Goal: Task Accomplishment & Management: Complete application form

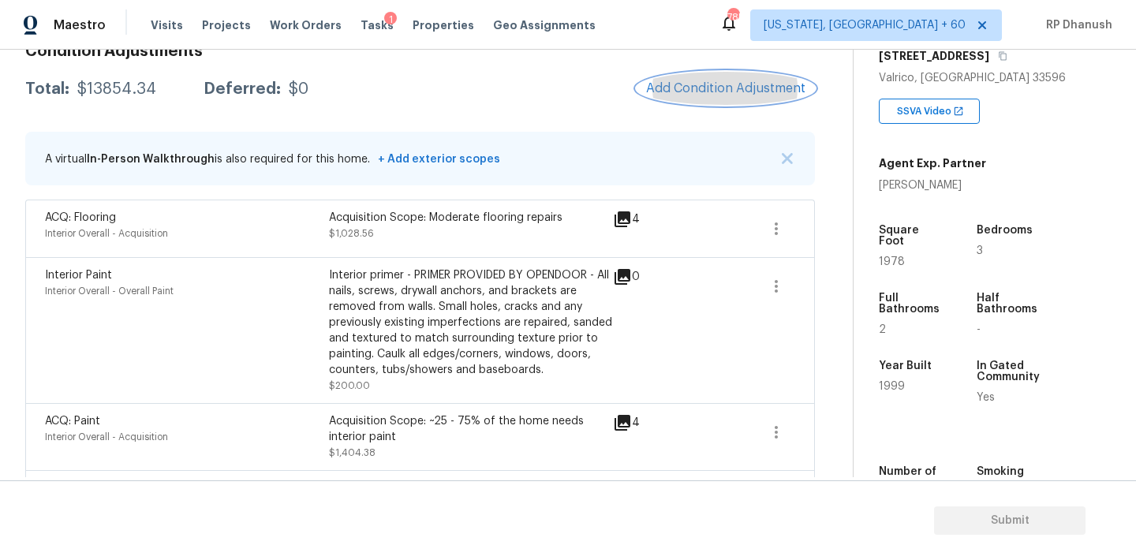
scroll to position [177, 0]
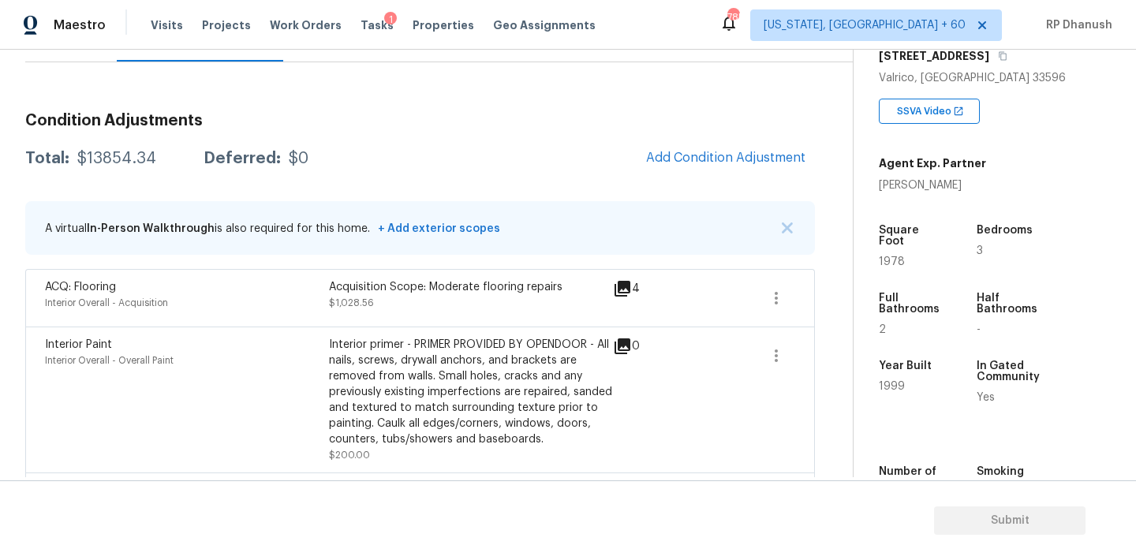
click at [136, 154] on div "$13854.34" at bounding box center [116, 159] width 79 height 16
copy div "$13854.34"
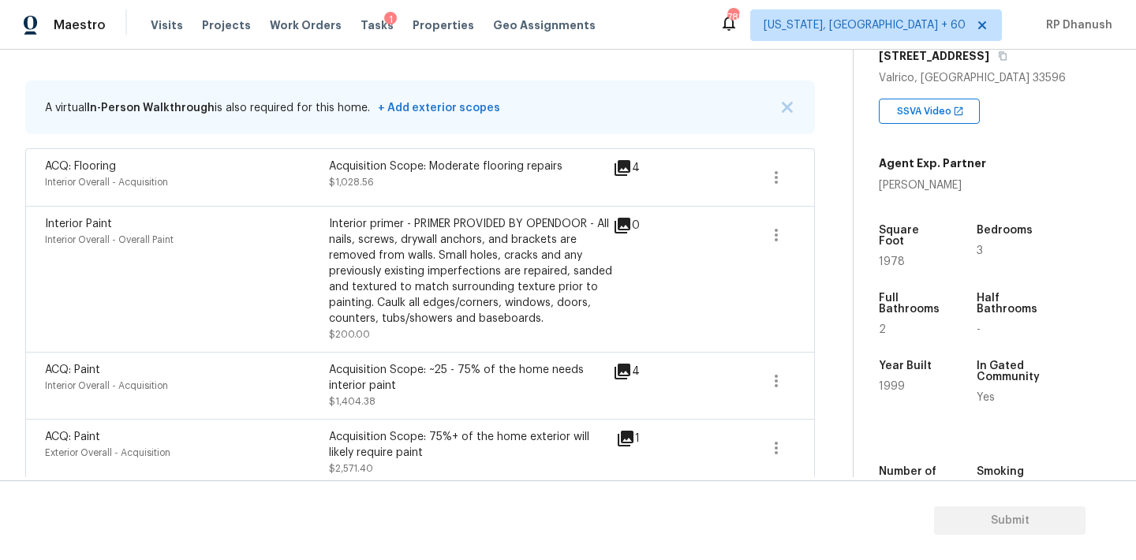
scroll to position [230, 0]
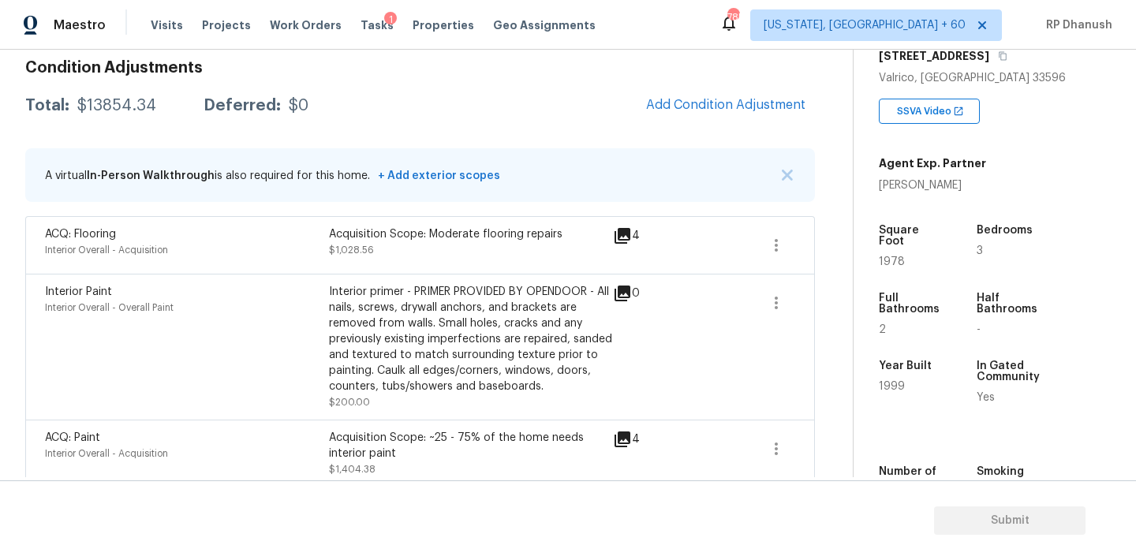
click at [107, 107] on div "$13854.34" at bounding box center [116, 106] width 79 height 16
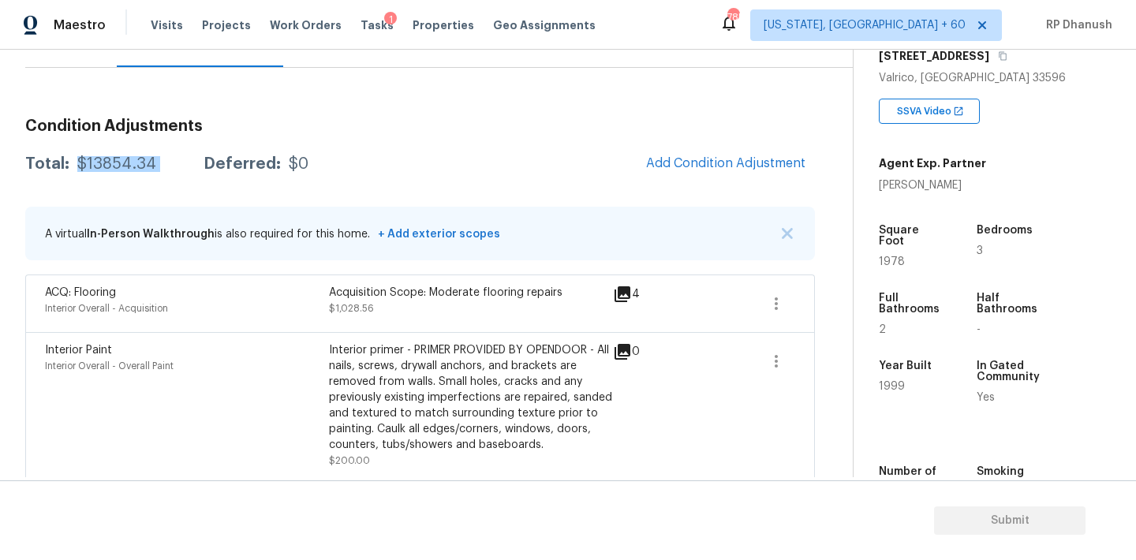
scroll to position [57, 0]
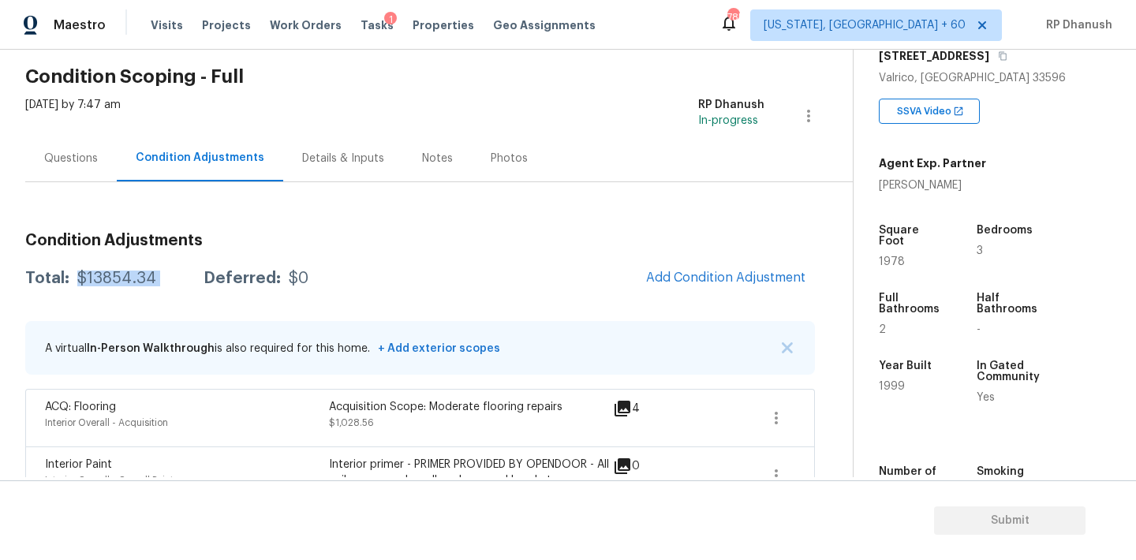
click at [80, 161] on div "Questions" at bounding box center [71, 159] width 54 height 16
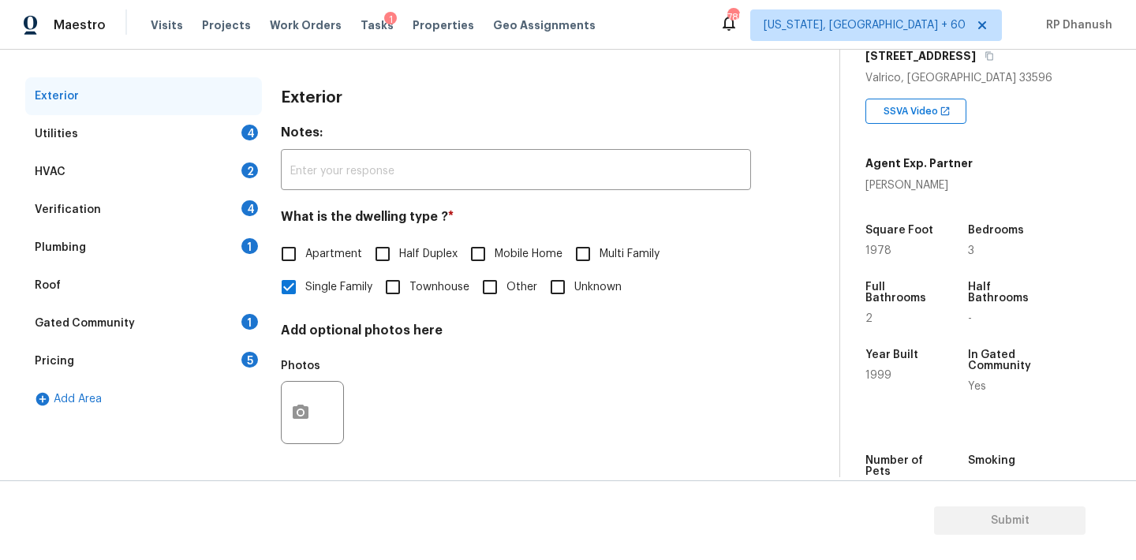
click at [236, 238] on div "Plumbing 1" at bounding box center [143, 248] width 237 height 38
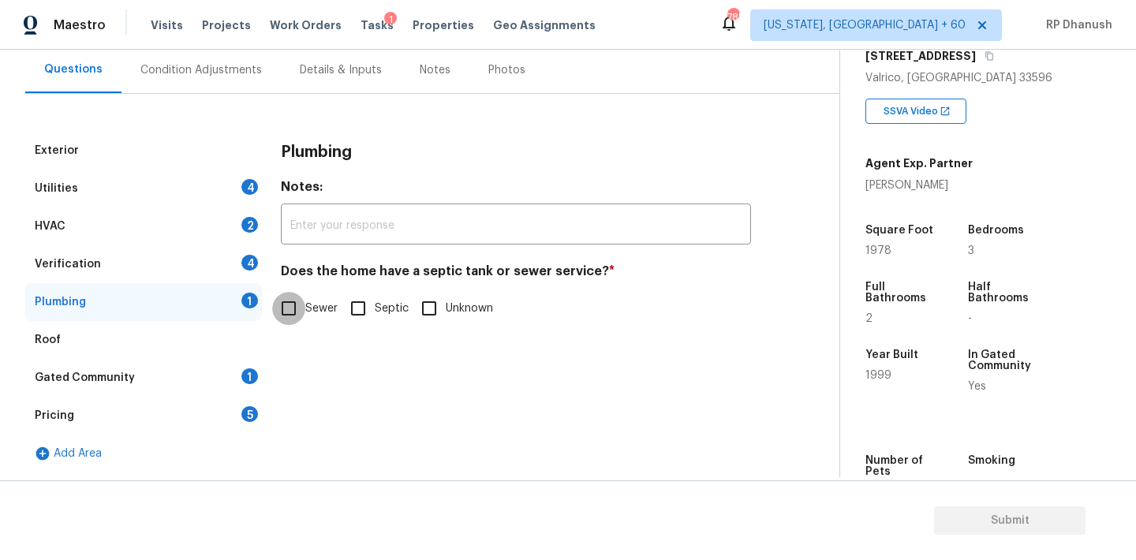
click at [305, 305] on input "Sewer" at bounding box center [288, 308] width 33 height 33
checkbox input "true"
click at [255, 256] on div "4" at bounding box center [249, 263] width 17 height 16
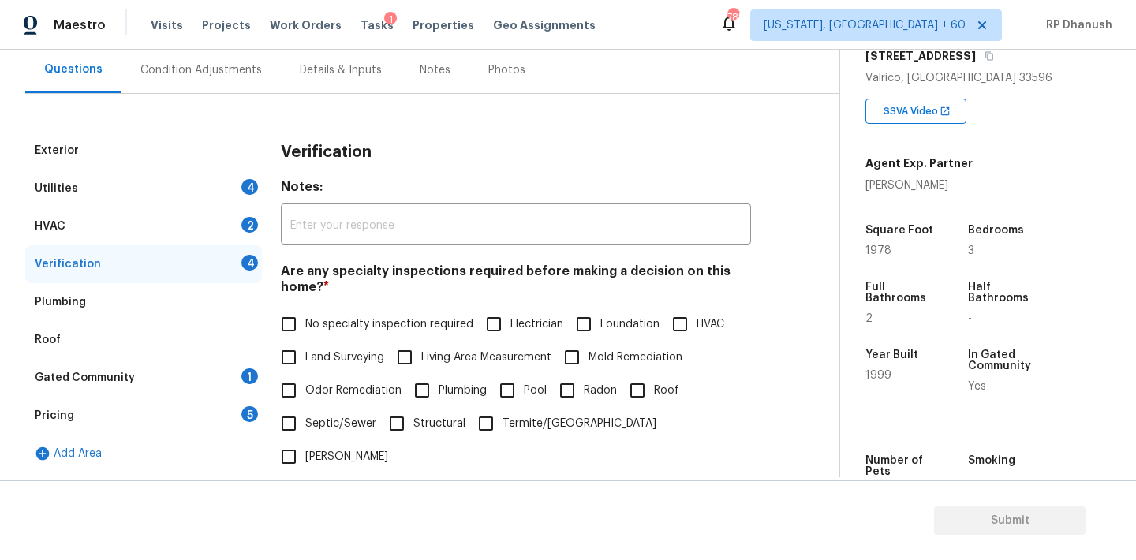
click at [297, 319] on input "No specialty inspection required" at bounding box center [288, 324] width 33 height 33
checkbox input "true"
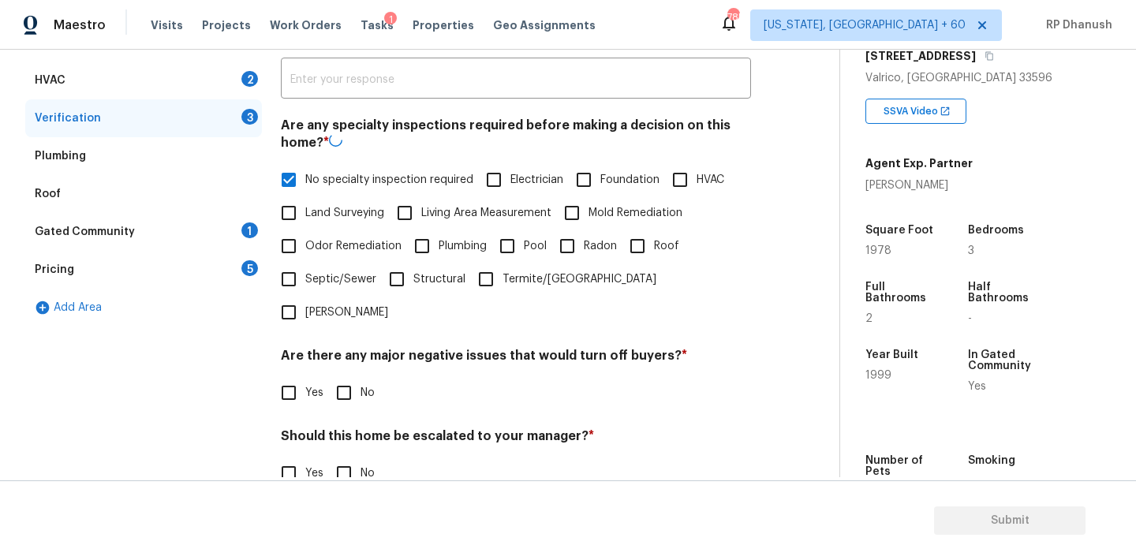
scroll to position [336, 0]
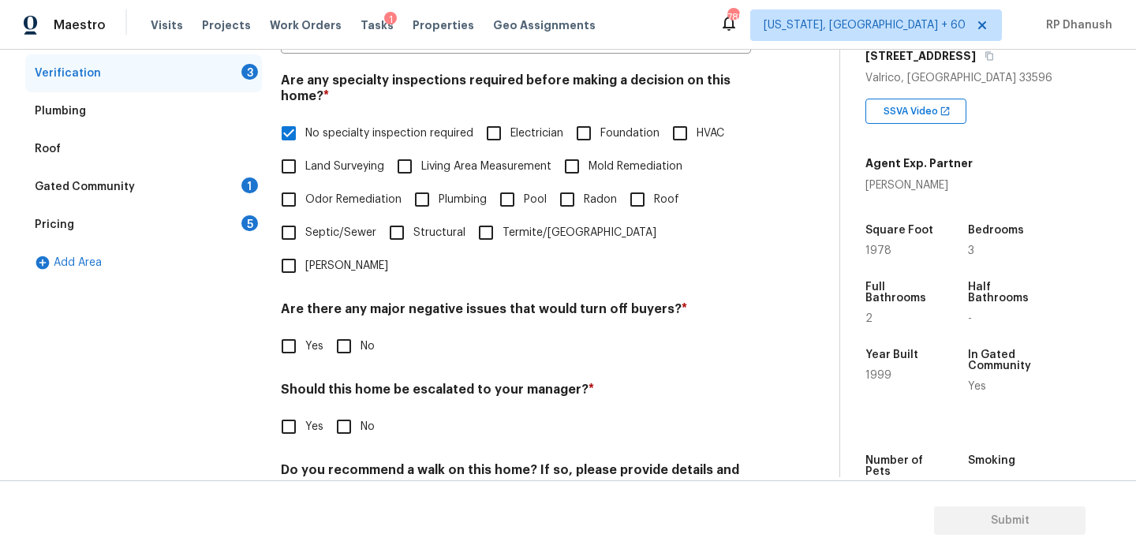
drag, startPoint x: 358, startPoint y: 323, endPoint x: 352, endPoint y: 370, distance: 47.0
click at [358, 330] on input "No" at bounding box center [343, 346] width 33 height 33
checkbox input "true"
click at [350, 412] on input "No" at bounding box center [343, 428] width 33 height 33
checkbox input "true"
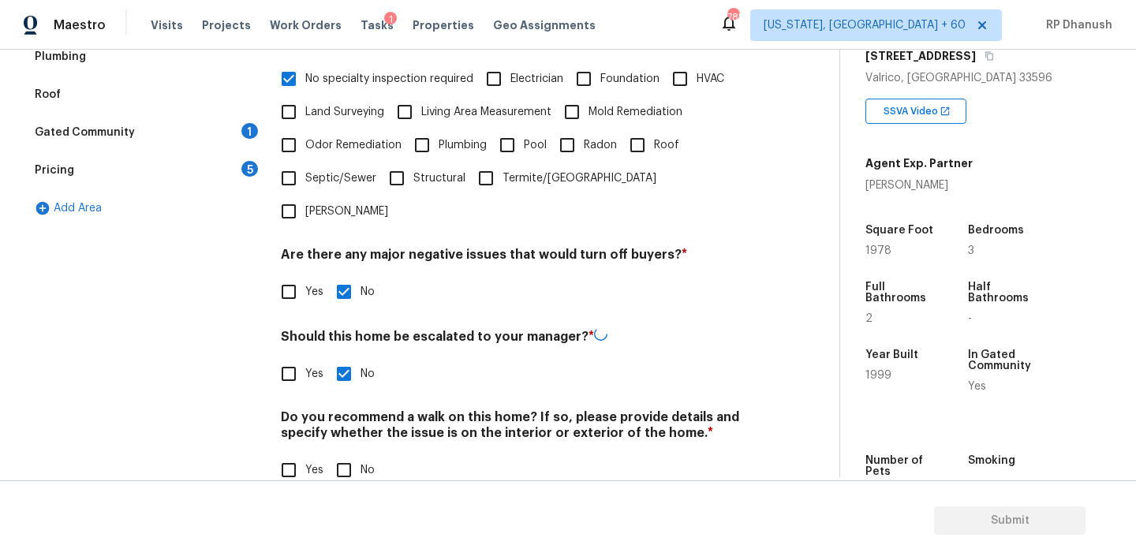
click at [346, 459] on div "Verification Notes: ​ Are any specialty inspections required before making a de…" at bounding box center [516, 195] width 470 height 619
click at [346, 454] on input "No" at bounding box center [343, 470] width 33 height 33
checkbox input "true"
click at [254, 133] on div "1" at bounding box center [249, 133] width 17 height 16
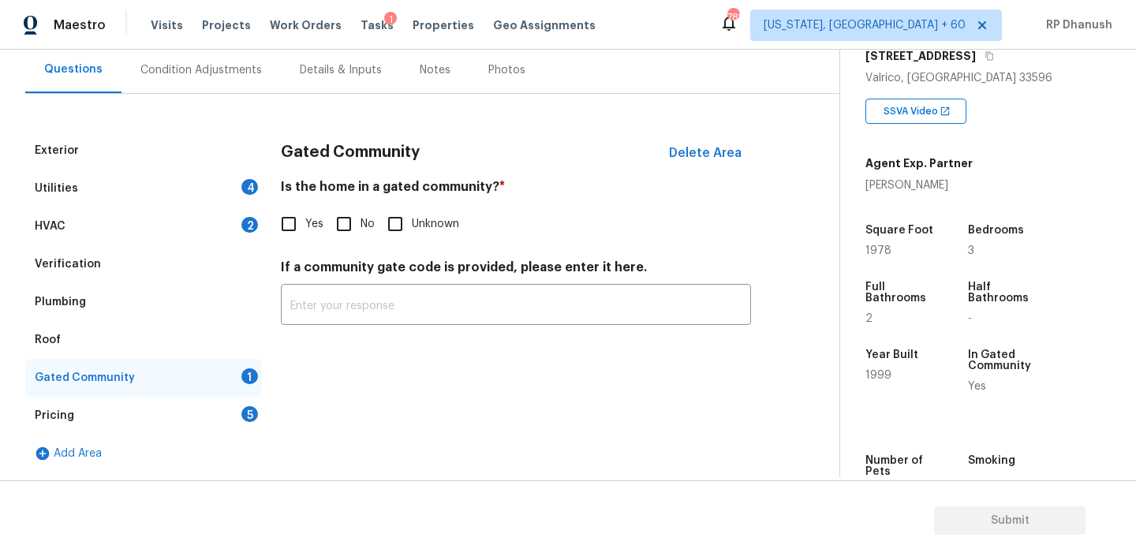
scroll to position [145, 0]
click at [338, 239] on input "No" at bounding box center [343, 223] width 33 height 33
checkbox input "true"
click at [243, 221] on div "2" at bounding box center [249, 225] width 17 height 16
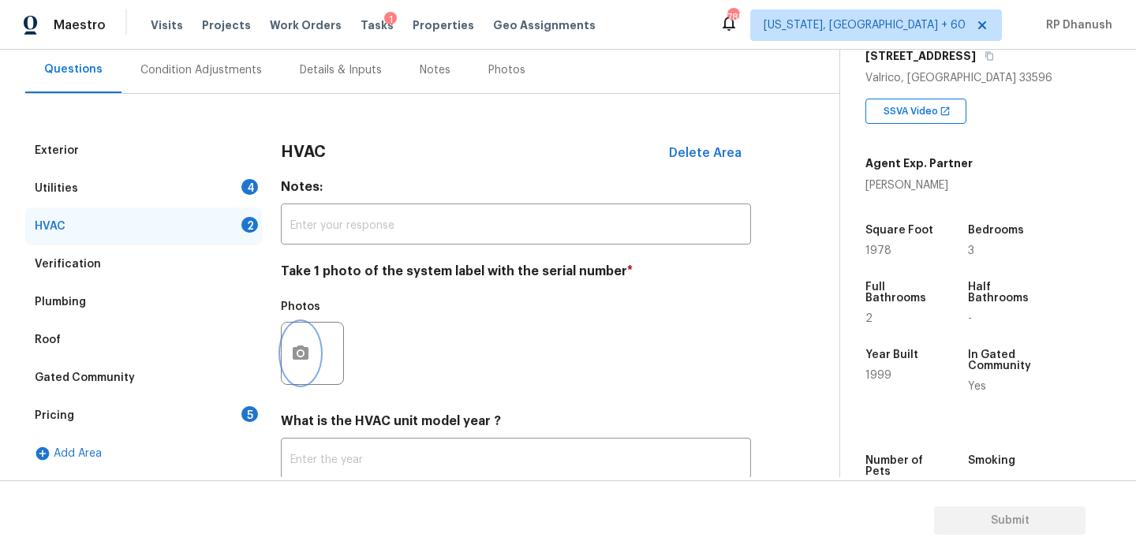
click at [289, 373] on button "button" at bounding box center [301, 354] width 38 height 62
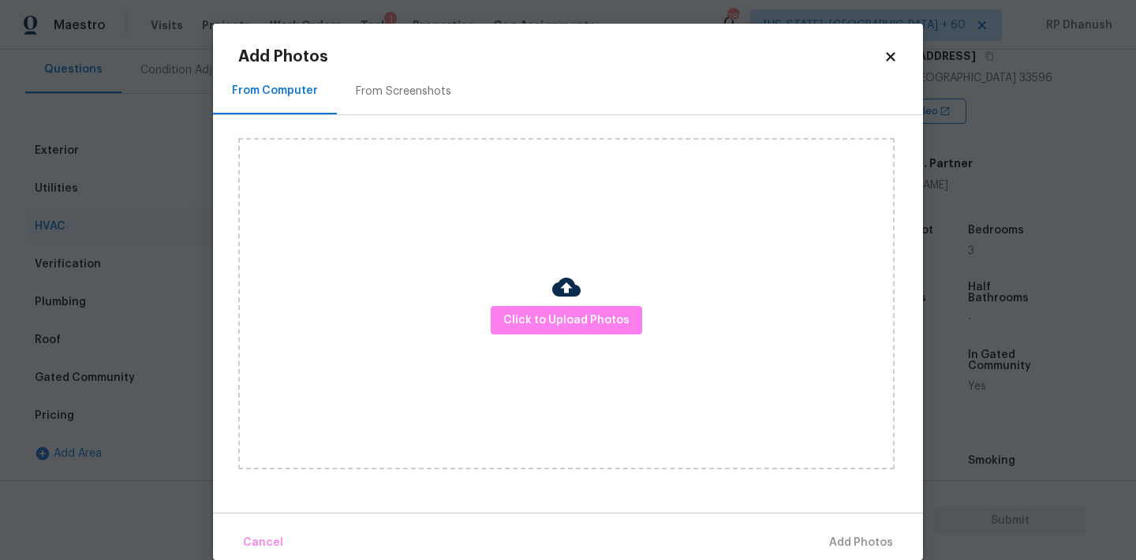
click at [383, 144] on div "Click to Upload Photos" at bounding box center [566, 303] width 656 height 331
click at [402, 103] on div "From Screenshots" at bounding box center [403, 91] width 133 height 47
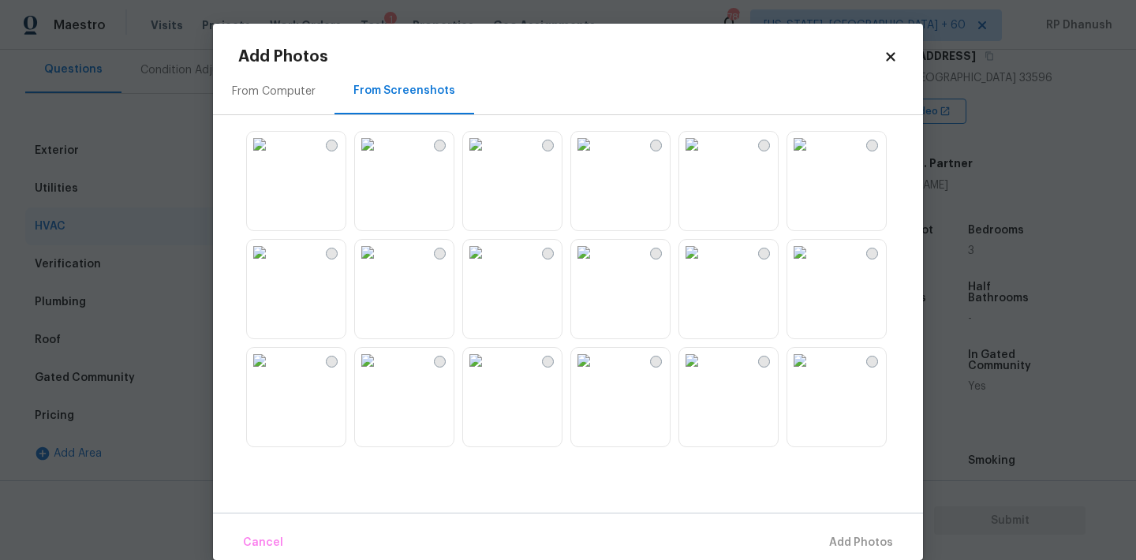
click at [813, 157] on img at bounding box center [799, 144] width 25 height 25
click at [839, 548] on span "Add 1 Photo(s)" at bounding box center [854, 543] width 78 height 20
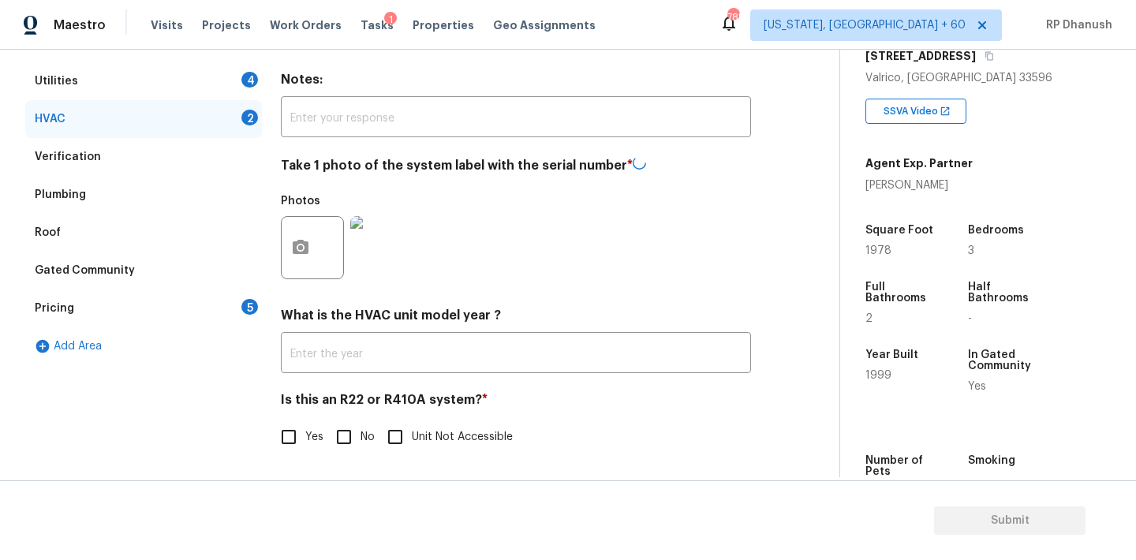
click at [347, 414] on h4 "Is this an R22 or R410A system? *" at bounding box center [516, 403] width 470 height 22
click at [356, 447] on input "No" at bounding box center [343, 437] width 33 height 33
checkbox input "true"
click at [180, 276] on div "Gated Community" at bounding box center [143, 272] width 237 height 38
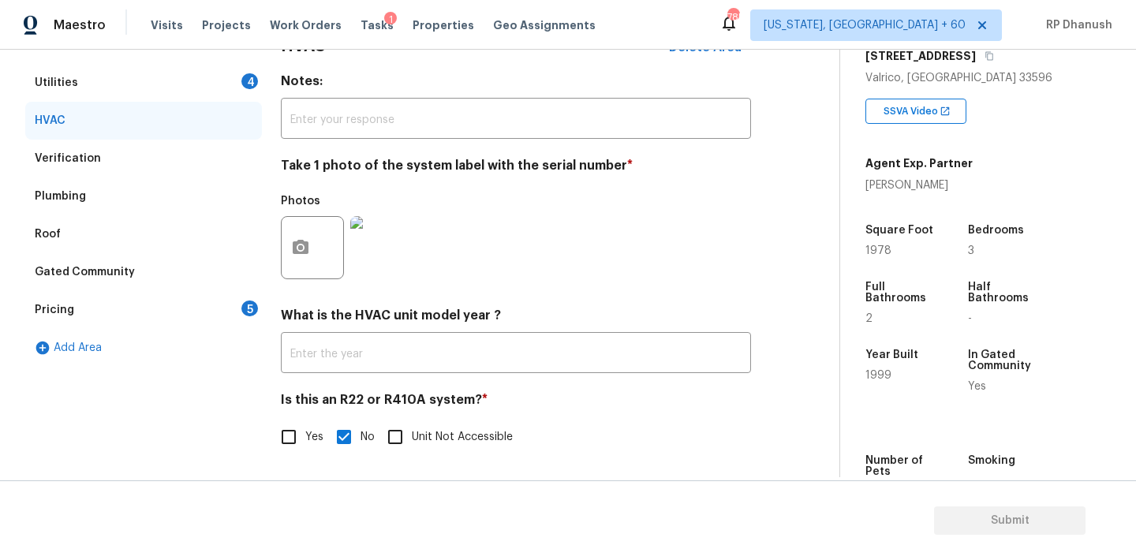
scroll to position [145, 0]
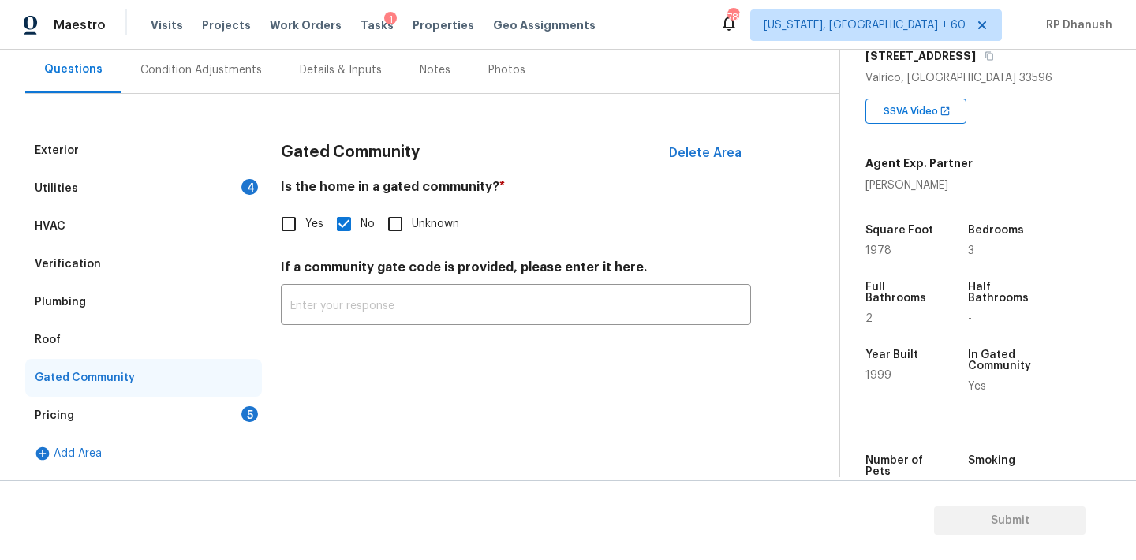
click at [292, 218] on input "Yes" at bounding box center [288, 223] width 33 height 33
checkbox input "true"
checkbox input "false"
click at [320, 296] on input "text" at bounding box center [516, 308] width 470 height 37
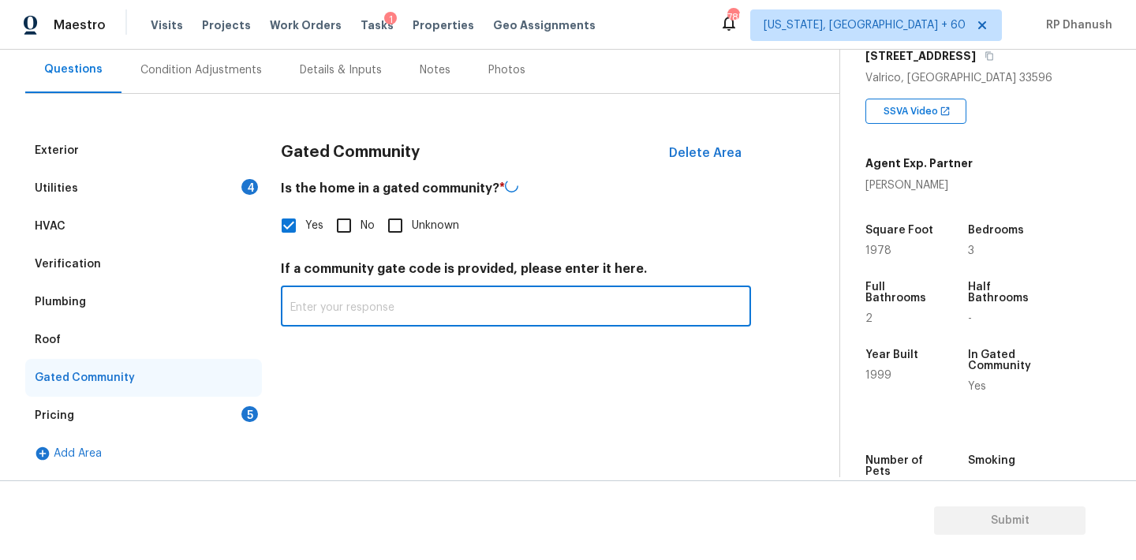
paste input "Guard-gated"
type input "Guard-gated"
click at [239, 417] on div "Pricing 5" at bounding box center [143, 416] width 237 height 38
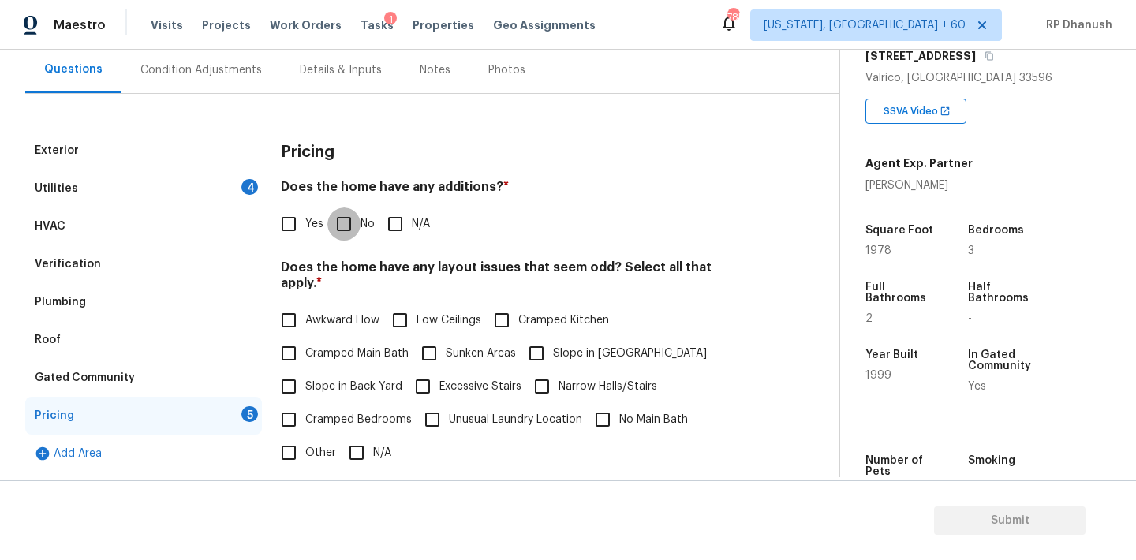
click at [338, 224] on input "No" at bounding box center [343, 223] width 33 height 33
checkbox input "true"
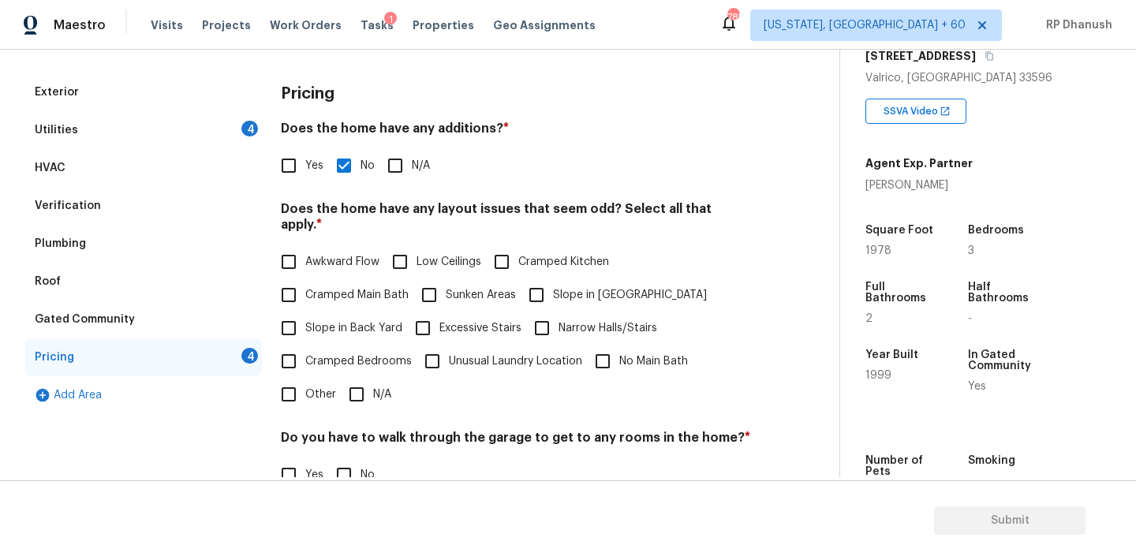
scroll to position [223, 0]
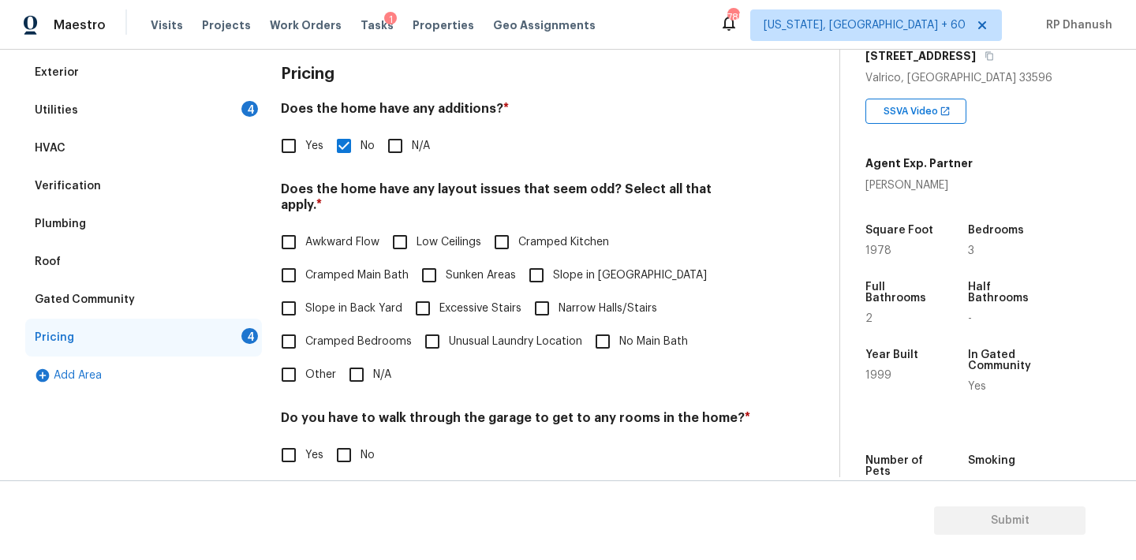
click at [313, 301] on span "Slope in Back Yard" at bounding box center [353, 309] width 97 height 17
click at [305, 292] on input "Slope in Back Yard" at bounding box center [288, 308] width 33 height 33
checkbox input "true"
click at [543, 263] on input "Slope in [GEOGRAPHIC_DATA]" at bounding box center [536, 275] width 33 height 33
checkbox input "true"
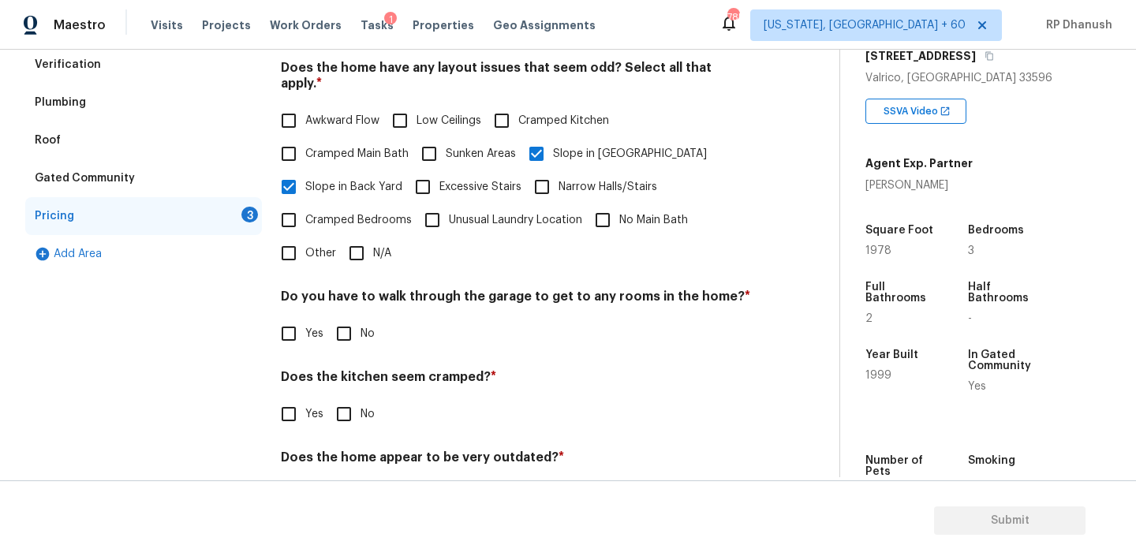
scroll to position [387, 0]
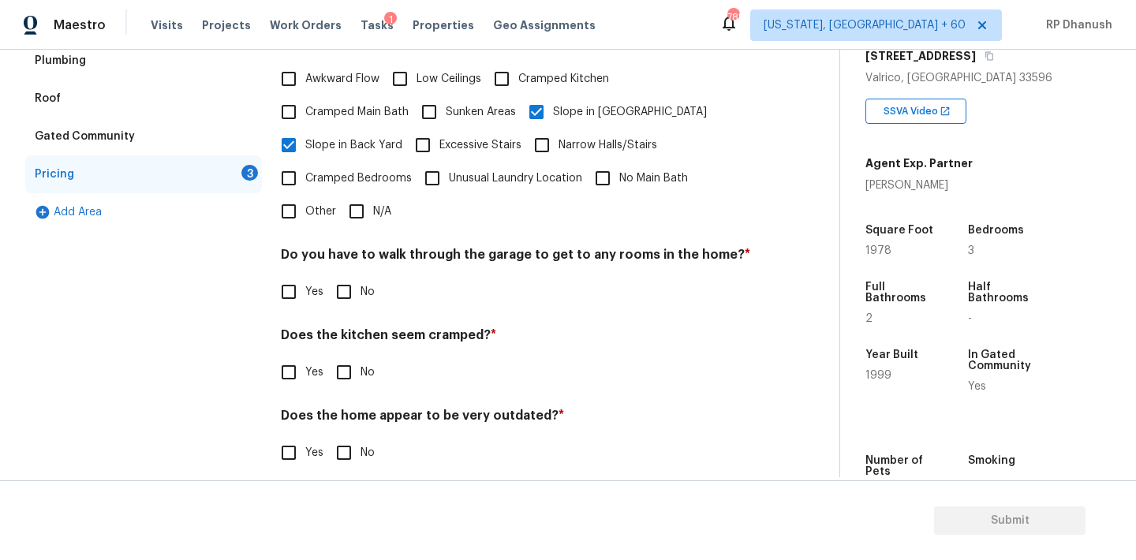
click at [344, 275] on input "No" at bounding box center [343, 291] width 33 height 33
checkbox input "true"
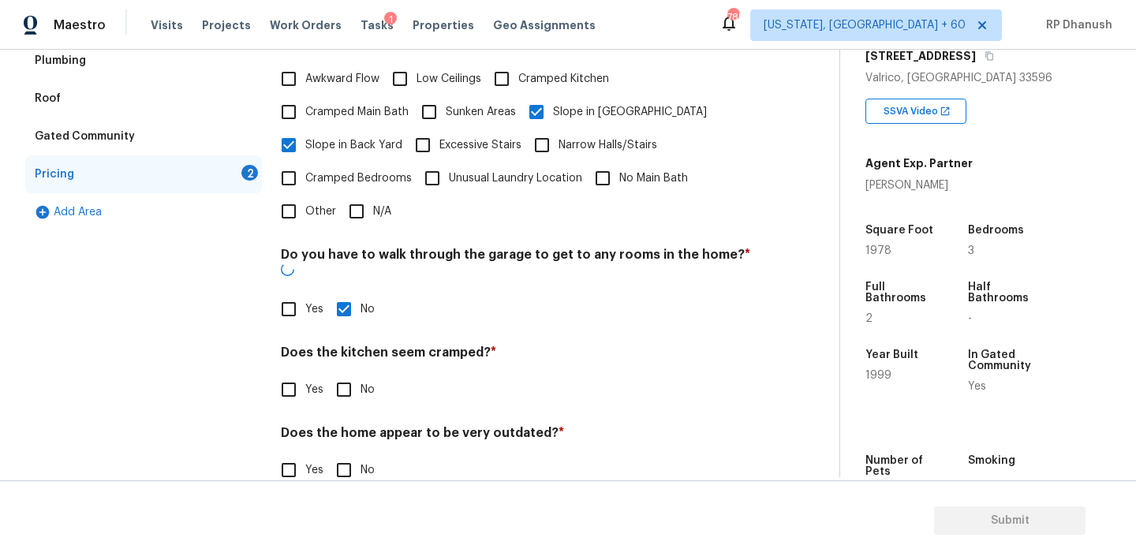
click at [344, 345] on div "Does the kitchen seem cramped? * Yes No" at bounding box center [516, 376] width 470 height 62
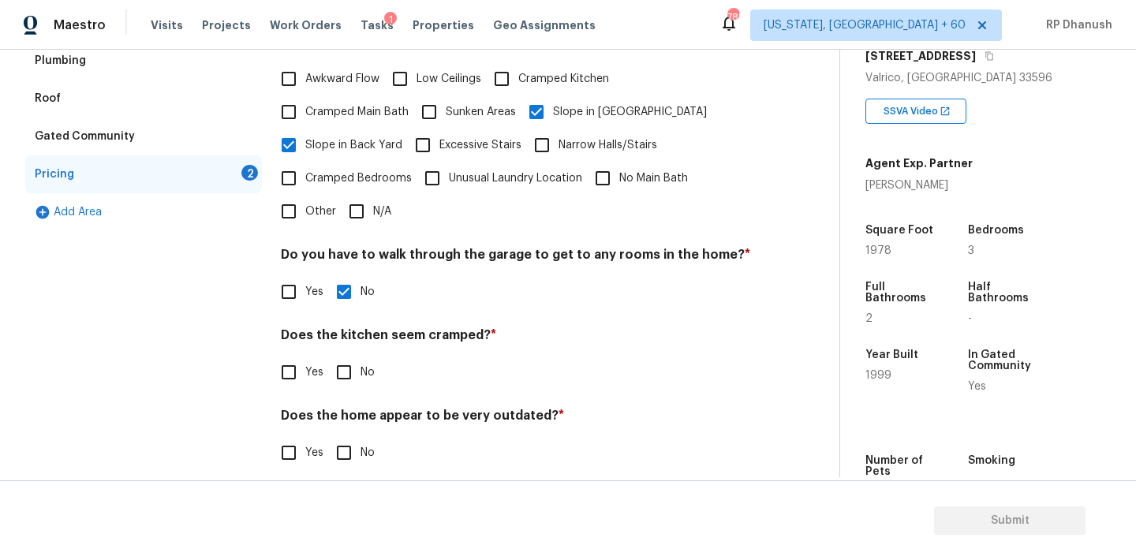
click at [342, 365] on input "No" at bounding box center [343, 372] width 33 height 33
checkbox input "true"
click at [342, 420] on div "Does the home appear to be very outdated? * Yes No" at bounding box center [516, 440] width 470 height 62
click at [355, 447] on input "No" at bounding box center [343, 452] width 33 height 33
checkbox input "true"
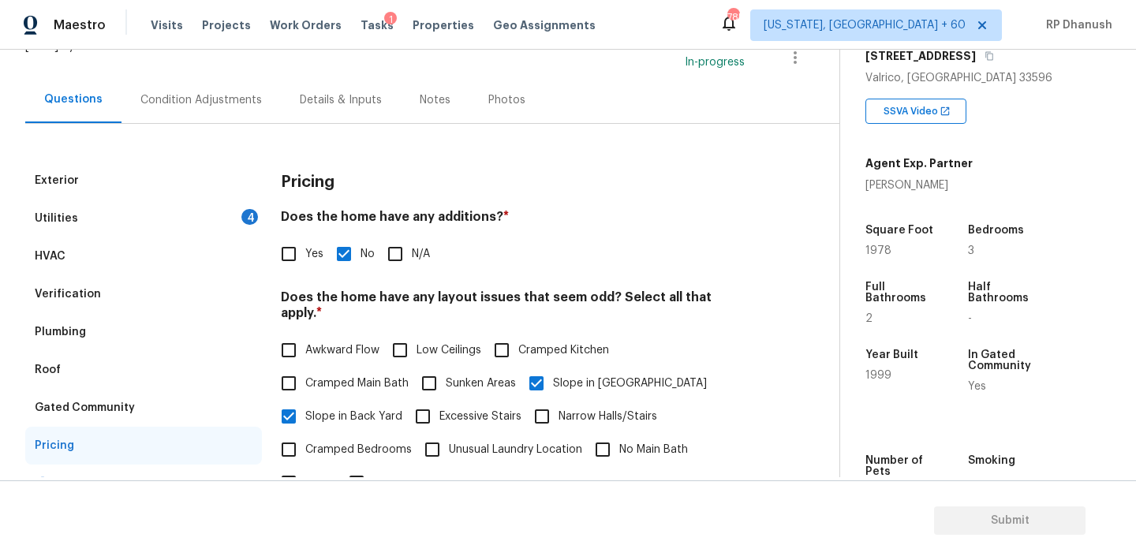
click at [260, 220] on div "Utilities 4" at bounding box center [143, 219] width 237 height 38
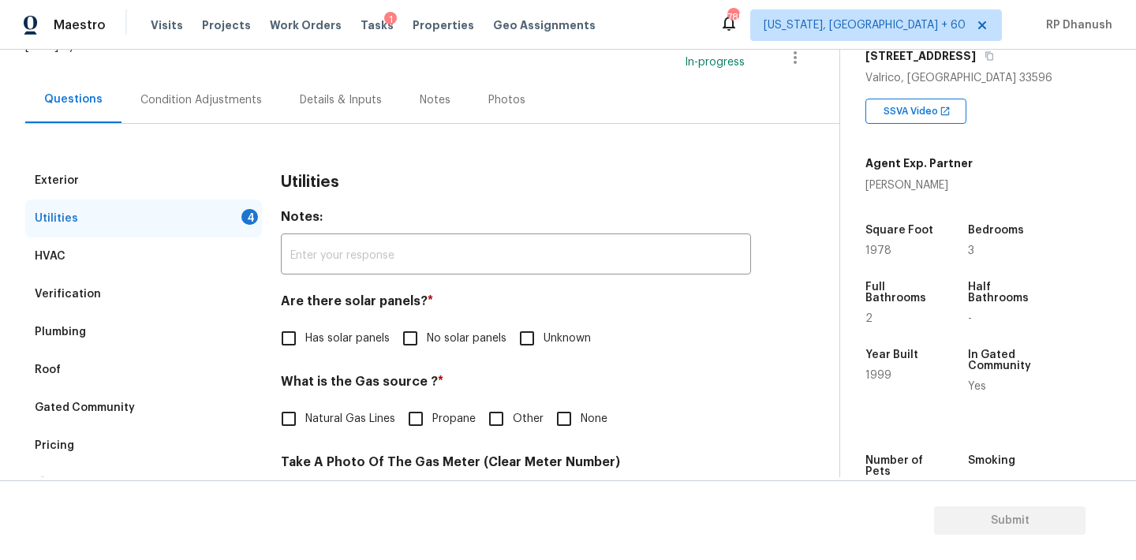
scroll to position [344, 0]
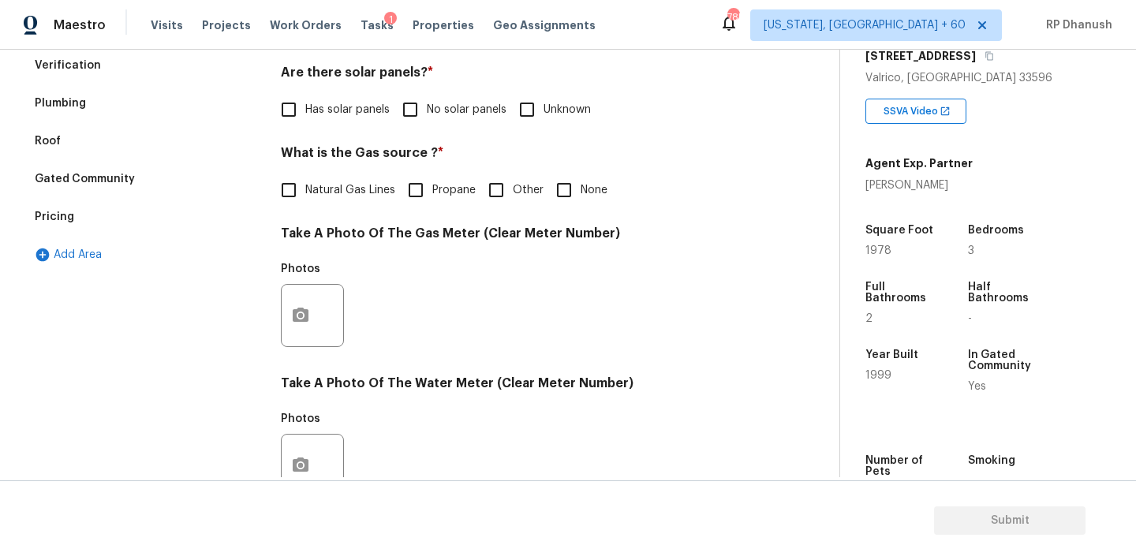
click at [434, 88] on div "Are there solar panels? * Has solar panels No solar panels Unknown" at bounding box center [516, 96] width 470 height 62
drag, startPoint x: 438, startPoint y: 104, endPoint x: 462, endPoint y: 99, distance: 24.3
click at [438, 104] on span "No solar panels" at bounding box center [467, 110] width 80 height 17
click at [427, 104] on input "No solar panels" at bounding box center [410, 109] width 33 height 33
checkbox input "true"
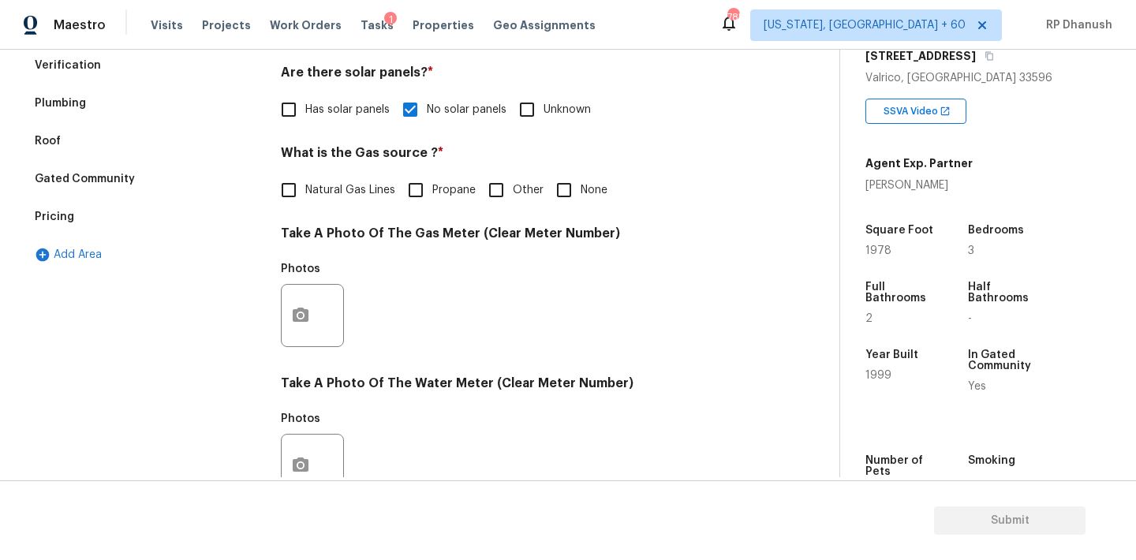
click at [582, 201] on label "None" at bounding box center [578, 190] width 60 height 33
click at [581, 201] on input "None" at bounding box center [564, 190] width 33 height 33
checkbox input "true"
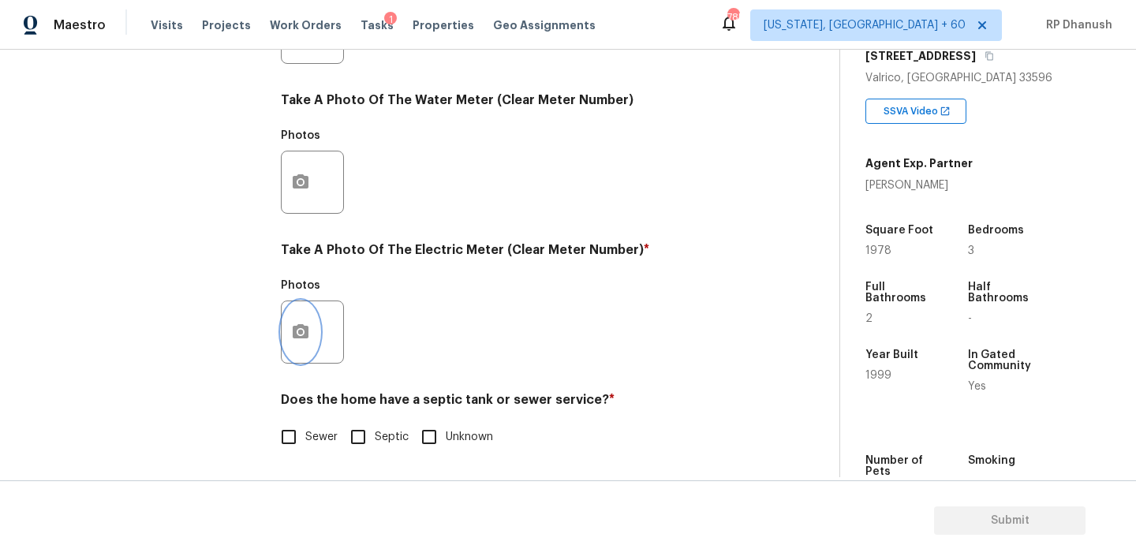
click at [301, 335] on icon "button" at bounding box center [301, 331] width 16 height 14
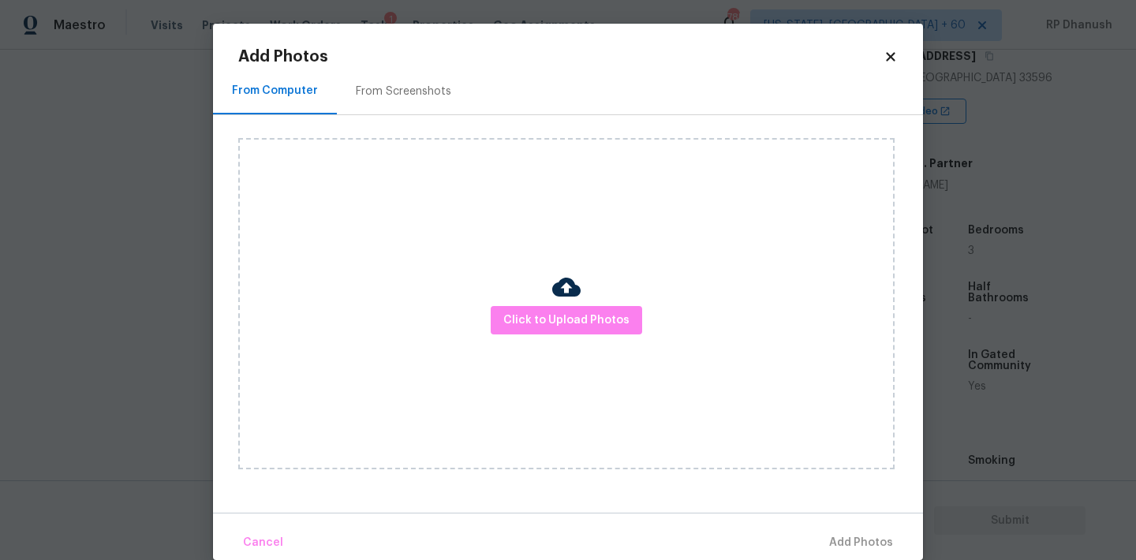
click at [443, 84] on div "From Screenshots" at bounding box center [403, 92] width 95 height 16
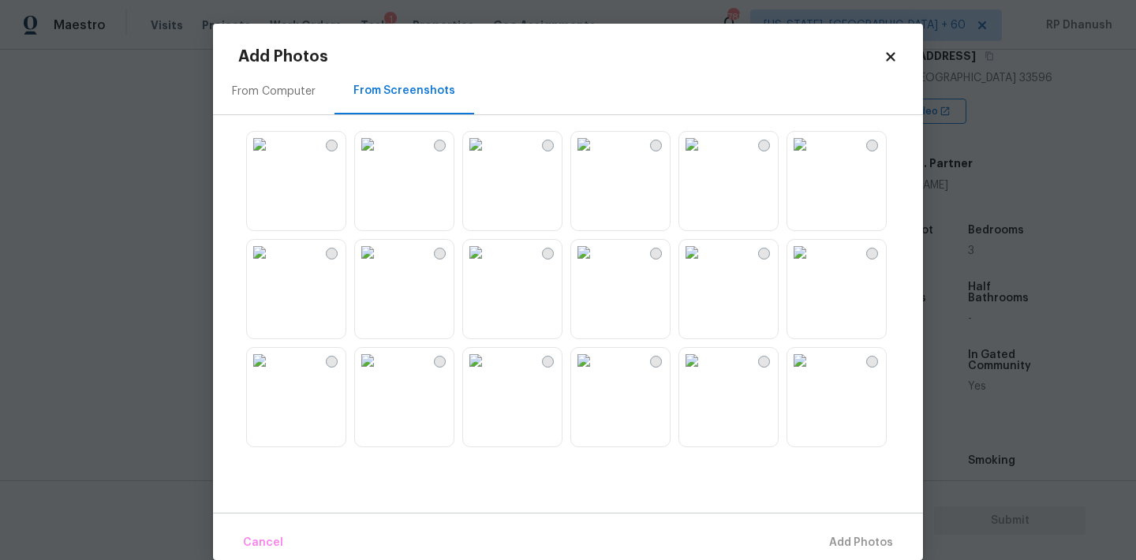
click at [380, 157] on img at bounding box center [367, 144] width 25 height 25
click at [865, 527] on button "Add 1 Photo(s)" at bounding box center [854, 543] width 91 height 34
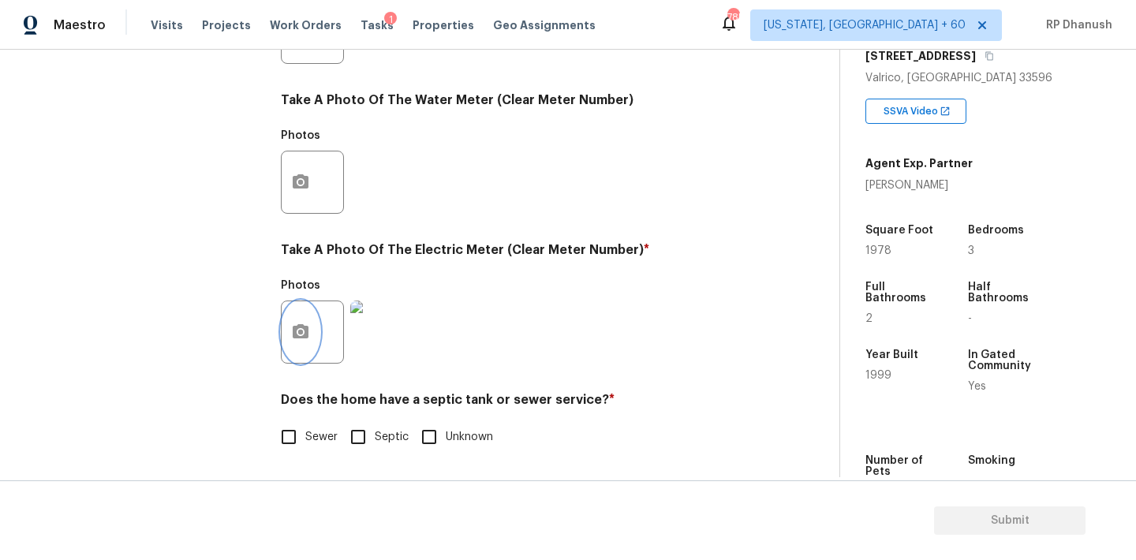
scroll to position [643, 0]
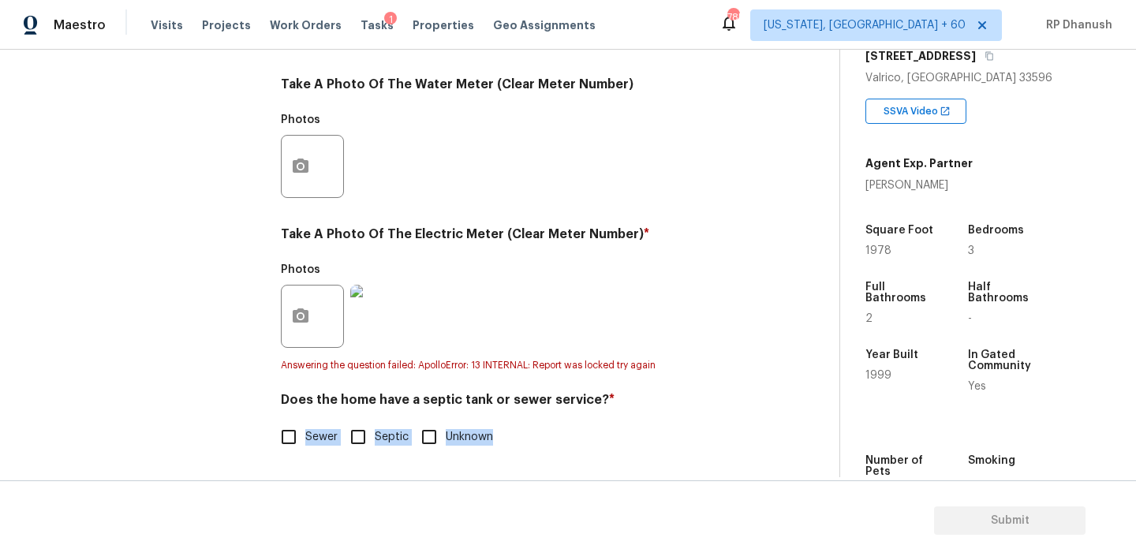
drag, startPoint x: 305, startPoint y: 455, endPoint x: 305, endPoint y: 415, distance: 40.2
click at [305, 452] on div "Utilities Notes: ​ Are there solar panels? * Has solar panels No solar panels U…" at bounding box center [516, 53] width 470 height 839
click at [293, 441] on input "Sewer" at bounding box center [288, 437] width 33 height 33
checkbox input "true"
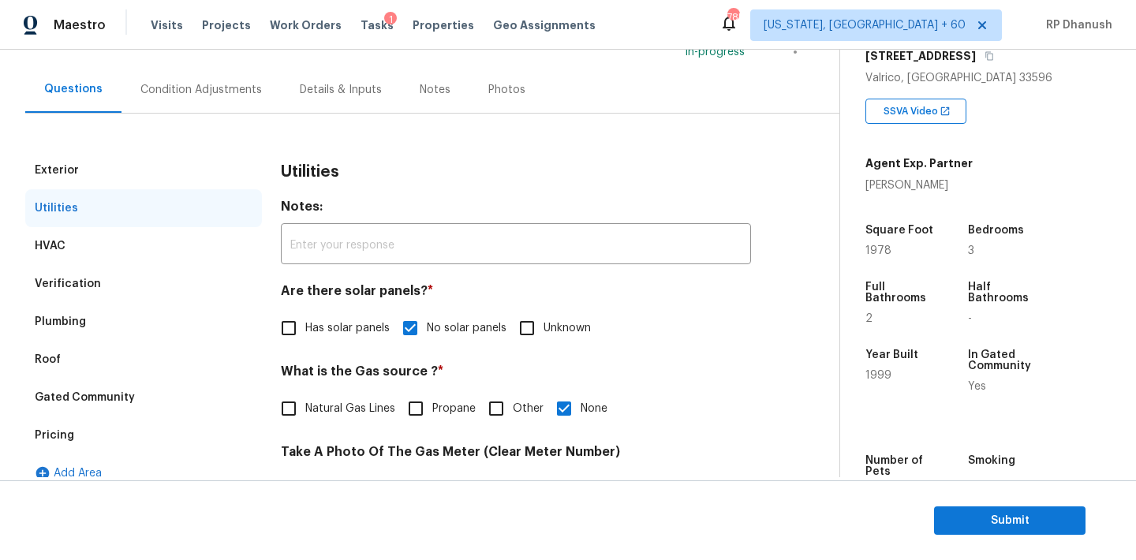
scroll to position [25, 0]
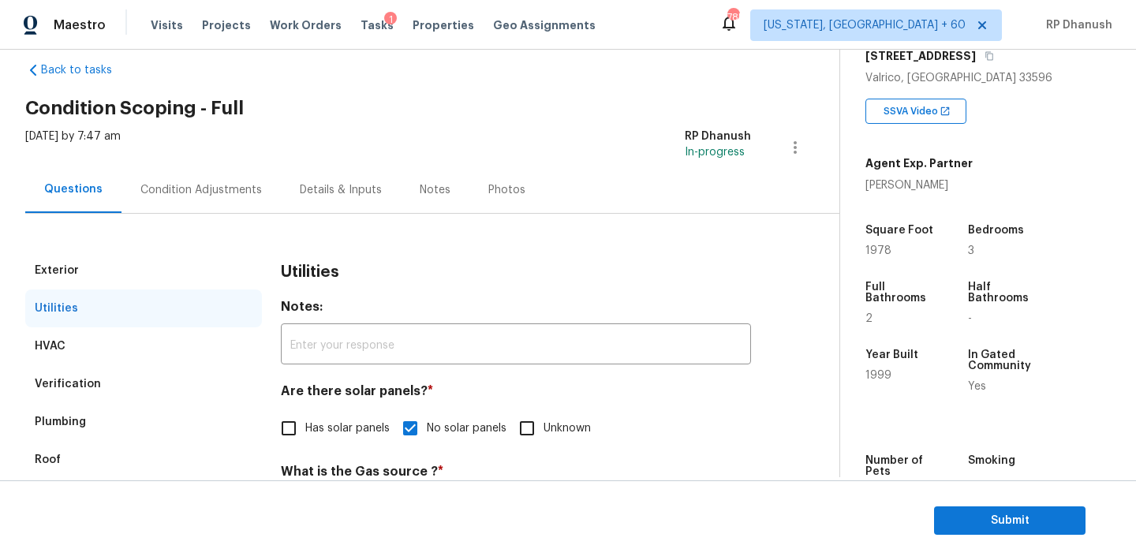
click at [177, 178] on div "Condition Adjustments" at bounding box center [200, 189] width 159 height 47
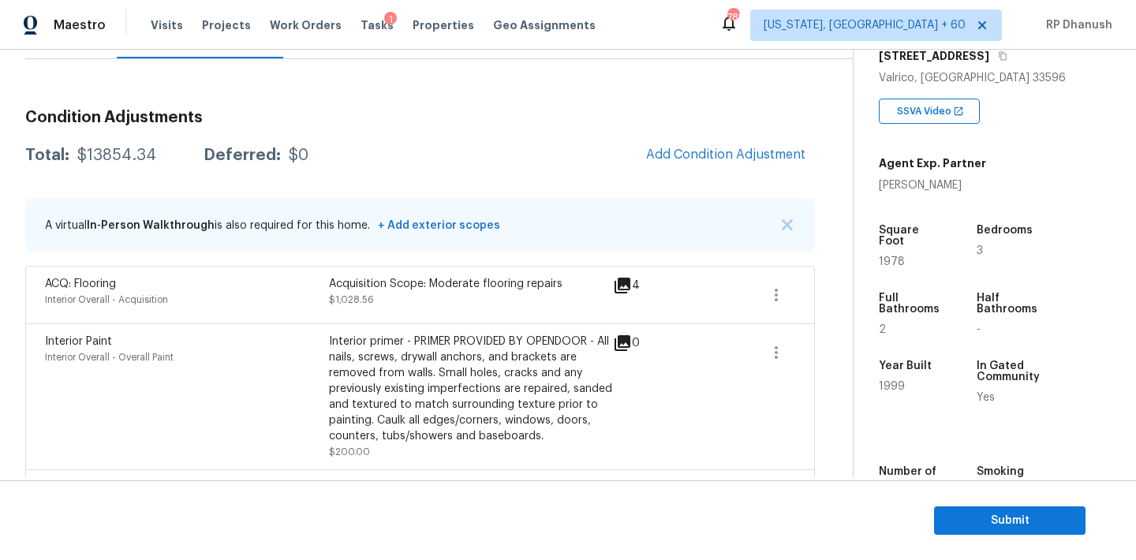
scroll to position [178, 0]
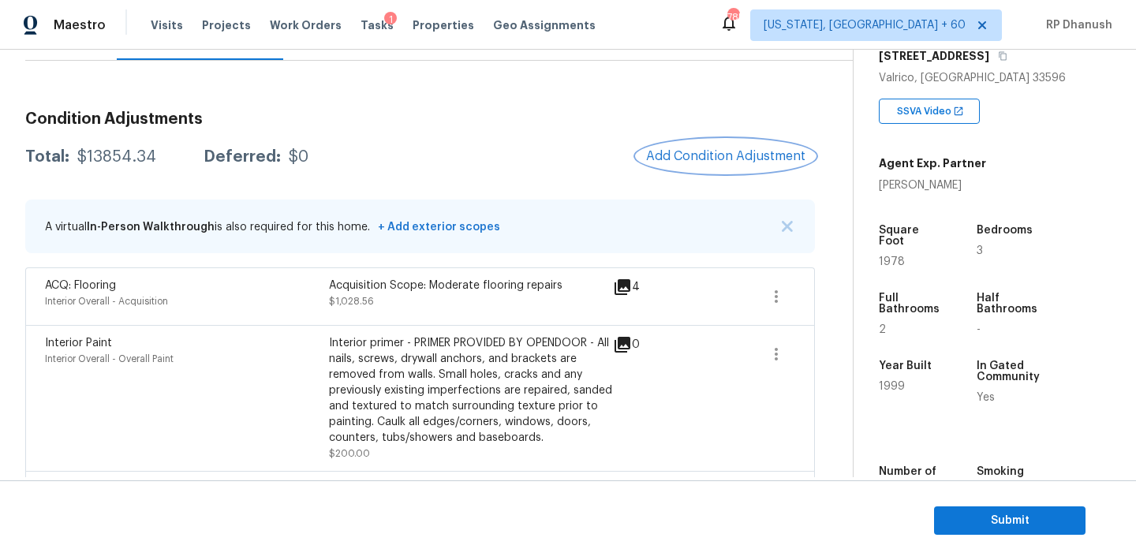
click at [729, 154] on span "Add Condition Adjustment" at bounding box center [725, 156] width 159 height 14
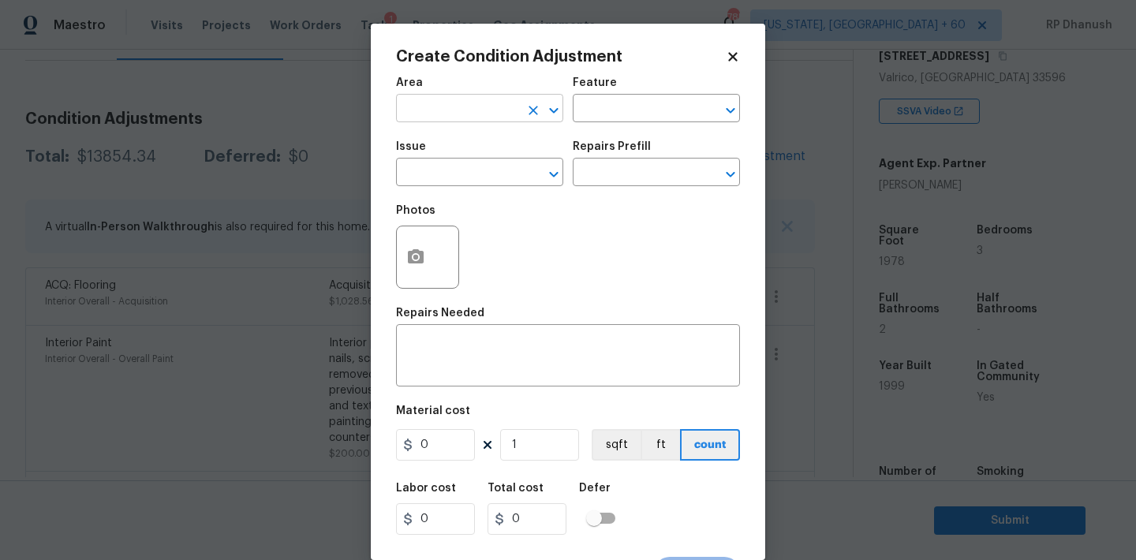
click at [423, 118] on input "text" at bounding box center [457, 110] width 123 height 24
click at [418, 154] on li "HVAC" at bounding box center [479, 146] width 167 height 26
type input "HVAC"
click at [628, 110] on input "text" at bounding box center [634, 110] width 123 height 24
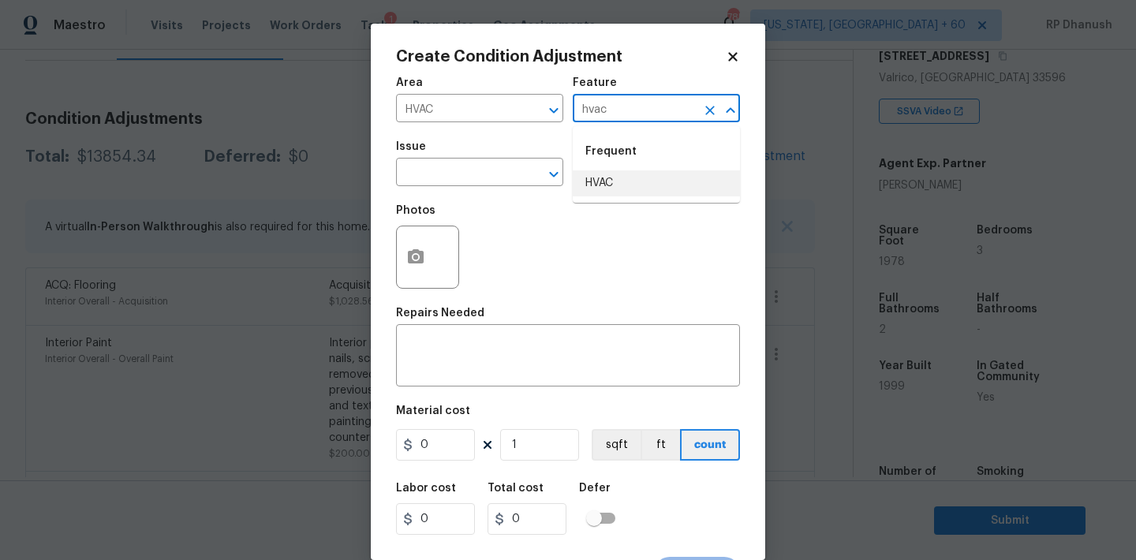
click at [596, 189] on li "HVAC" at bounding box center [656, 183] width 167 height 26
type input "HVAC"
click at [499, 186] on input "text" at bounding box center [457, 174] width 123 height 24
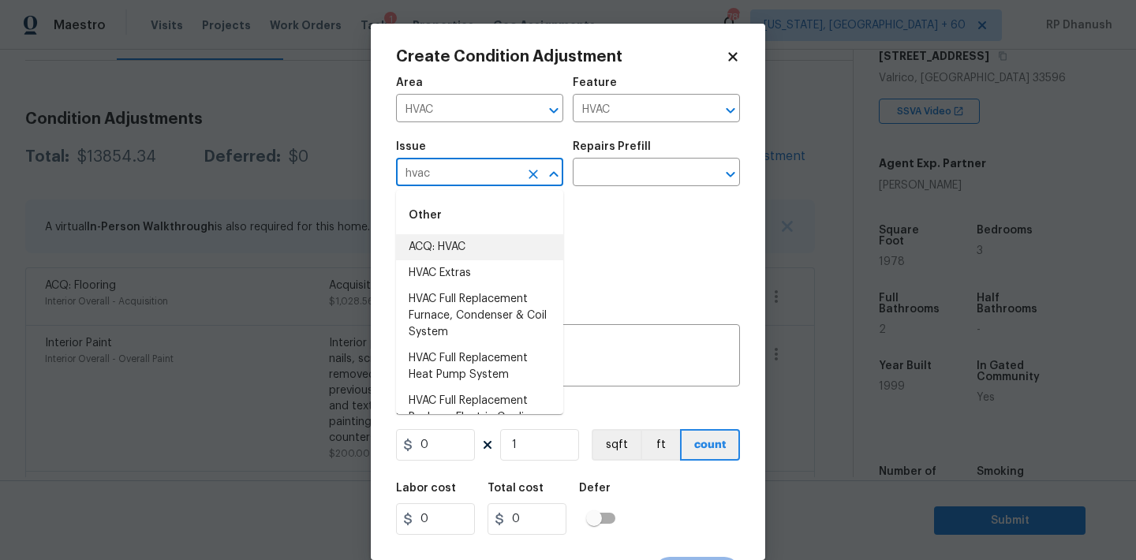
click at [484, 251] on li "ACQ: HVAC" at bounding box center [479, 247] width 167 height 26
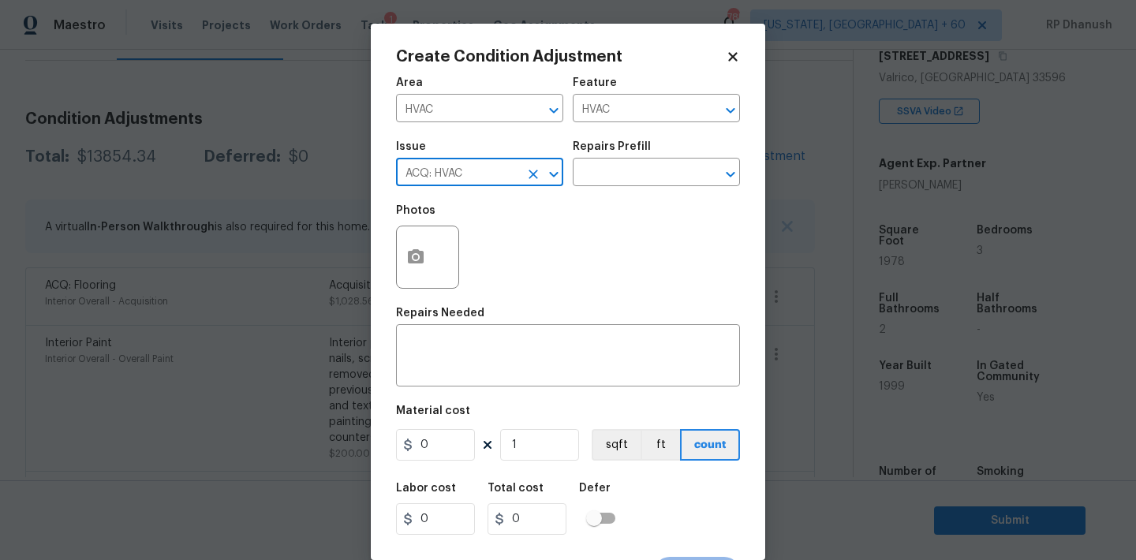
type input "ACQ: HVAC"
click at [686, 159] on div "Repairs Prefill" at bounding box center [656, 151] width 167 height 21
click at [679, 165] on input "text" at bounding box center [634, 174] width 123 height 24
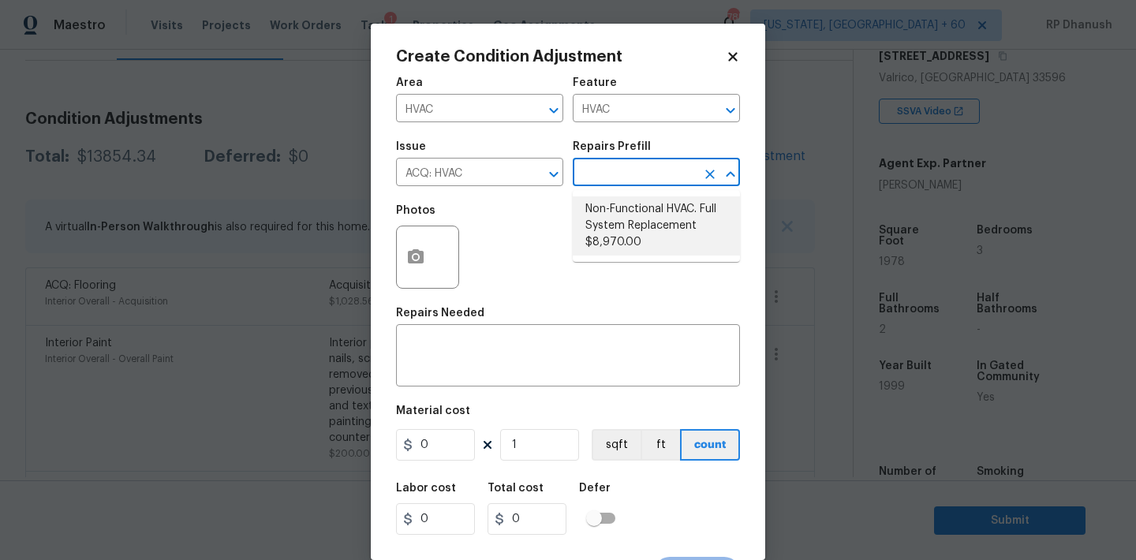
click at [643, 230] on li "Non-Functional HVAC. Full System Replacement $8,970.00" at bounding box center [656, 225] width 167 height 59
type input "Acquisition"
type textarea "Acquisition Scope: Full System Replacement"
type input "8970"
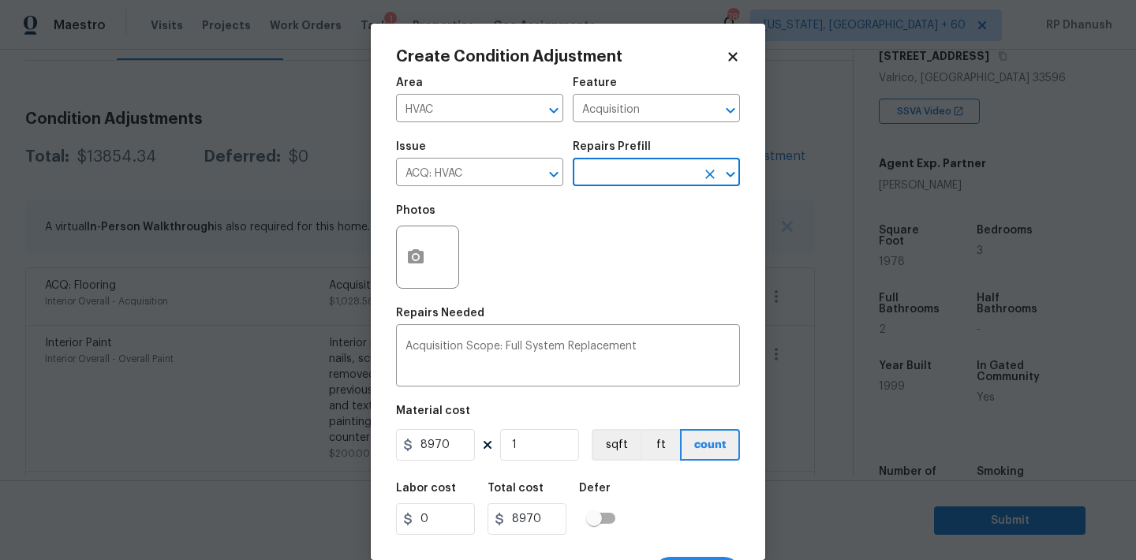
scroll to position [29, 0]
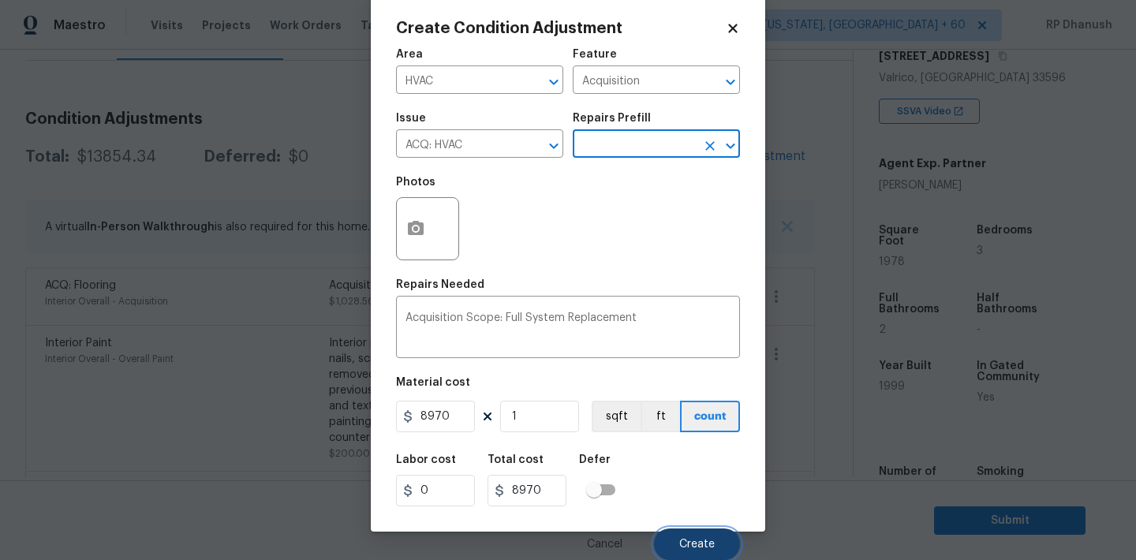
click at [682, 539] on span "Create" at bounding box center [697, 545] width 36 height 12
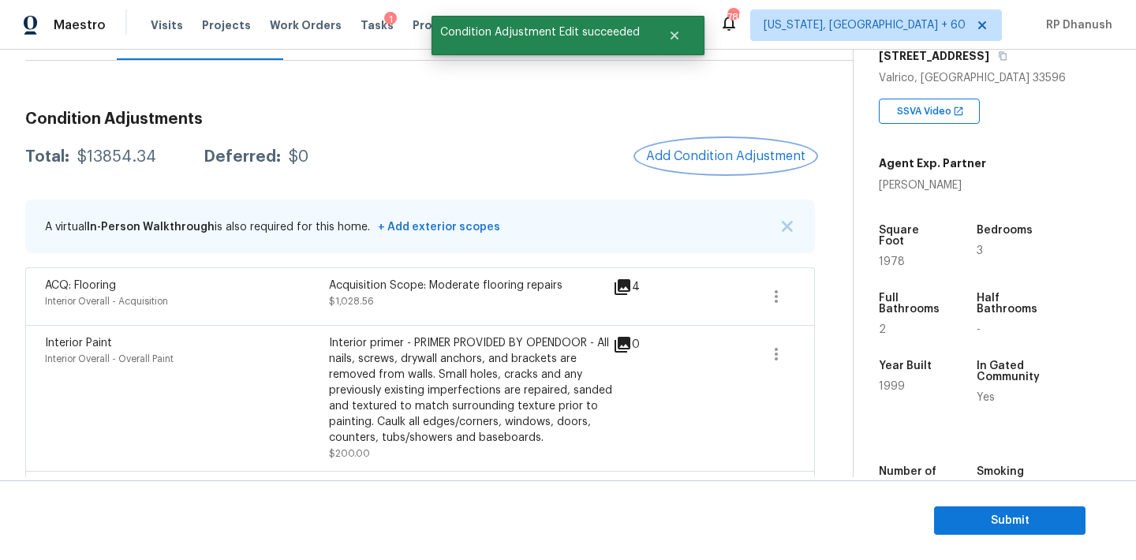
scroll to position [0, 0]
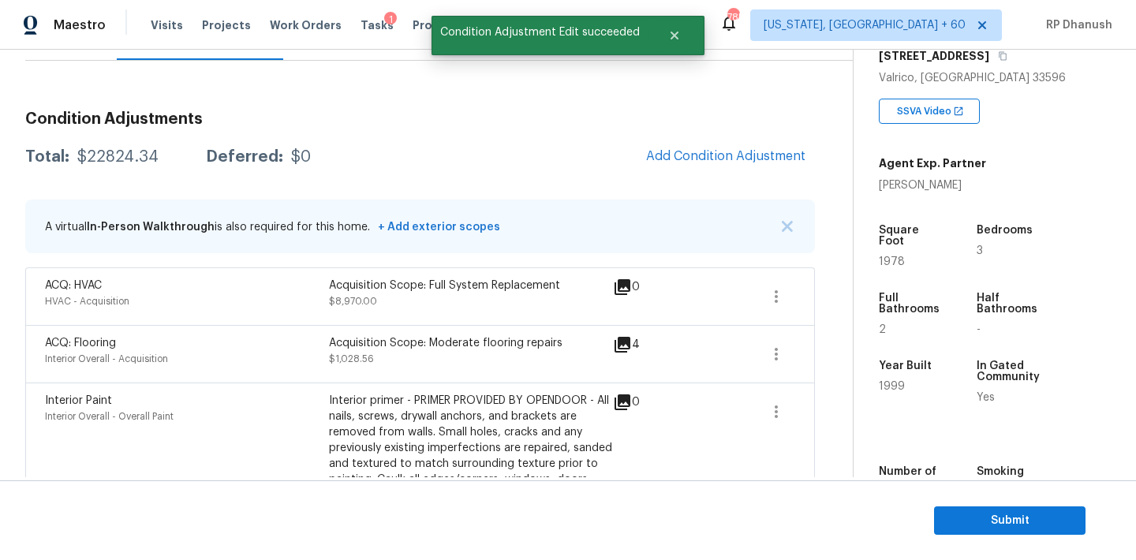
click at [107, 143] on div "Total: $22824.34 Deferred: $0 Add Condition Adjustment" at bounding box center [420, 157] width 790 height 35
copy div "$22824.34"
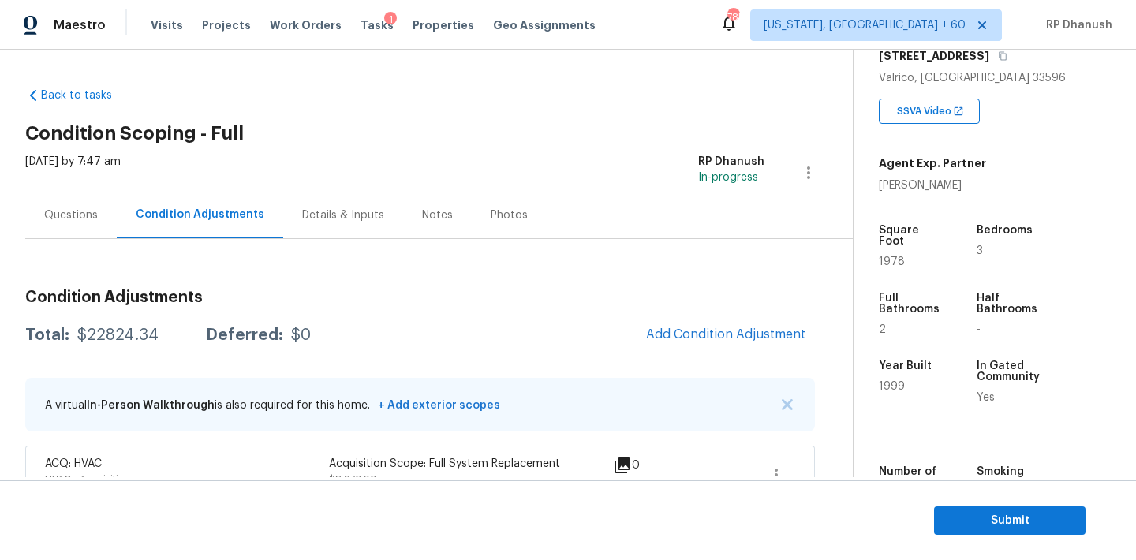
click at [68, 220] on div "Questions" at bounding box center [71, 215] width 54 height 16
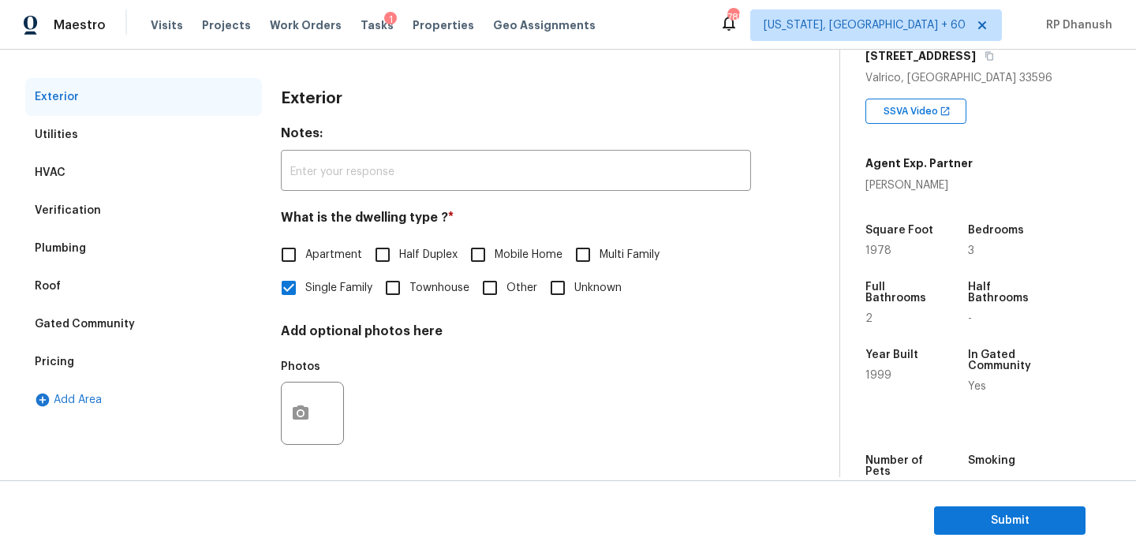
scroll to position [200, 0]
click at [56, 344] on div "Pricing" at bounding box center [143, 361] width 237 height 38
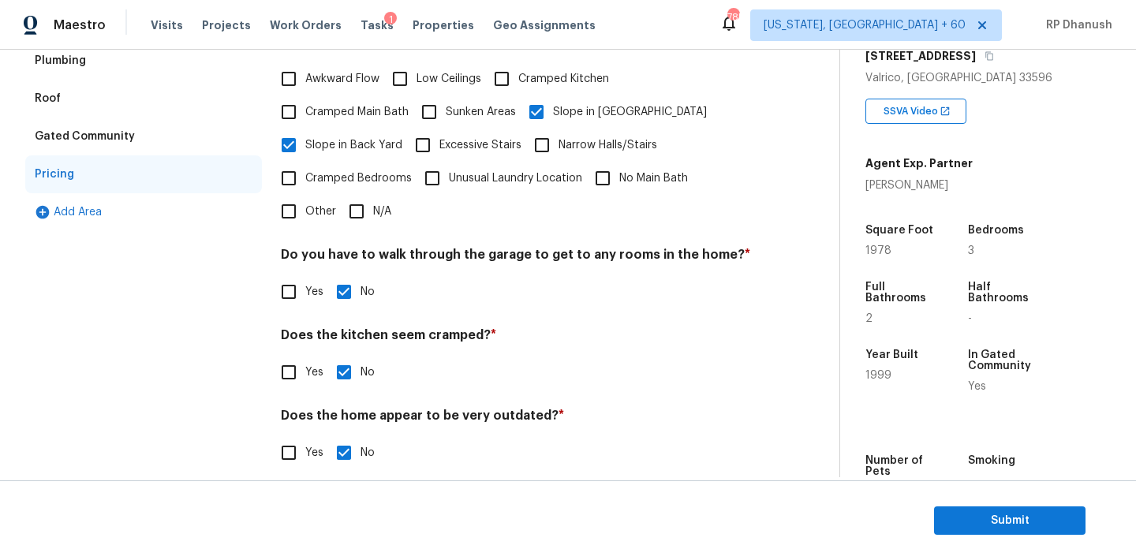
scroll to position [131, 0]
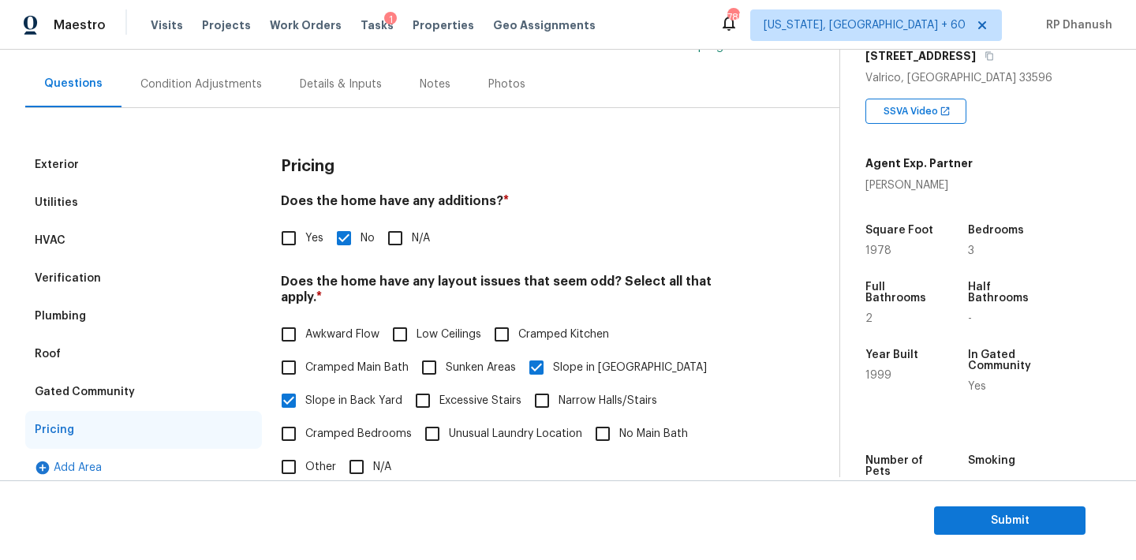
click at [61, 278] on div "Verification" at bounding box center [68, 279] width 66 height 16
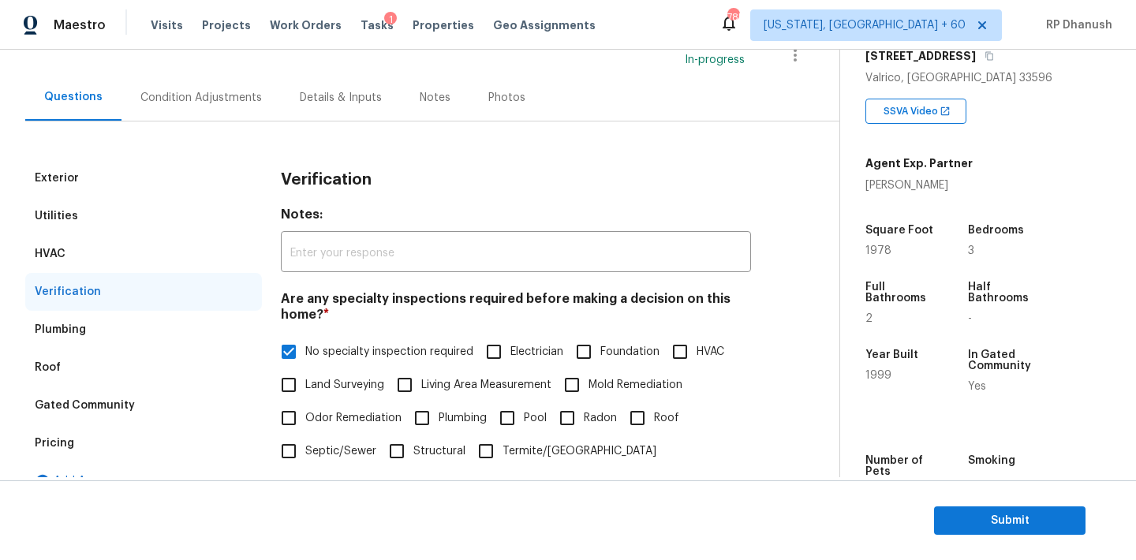
scroll to position [0, 0]
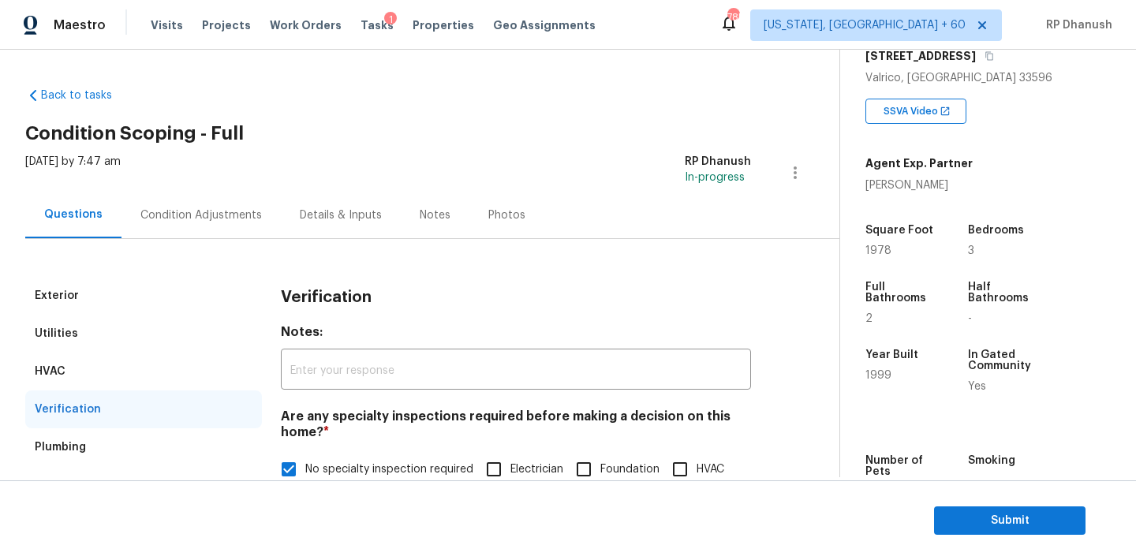
click at [207, 188] on div "Thu, Aug 28 2025 by 7:47 am RP Dhanush In-progress" at bounding box center [432, 173] width 814 height 38
click at [204, 211] on div "Condition Adjustments" at bounding box center [200, 215] width 121 height 16
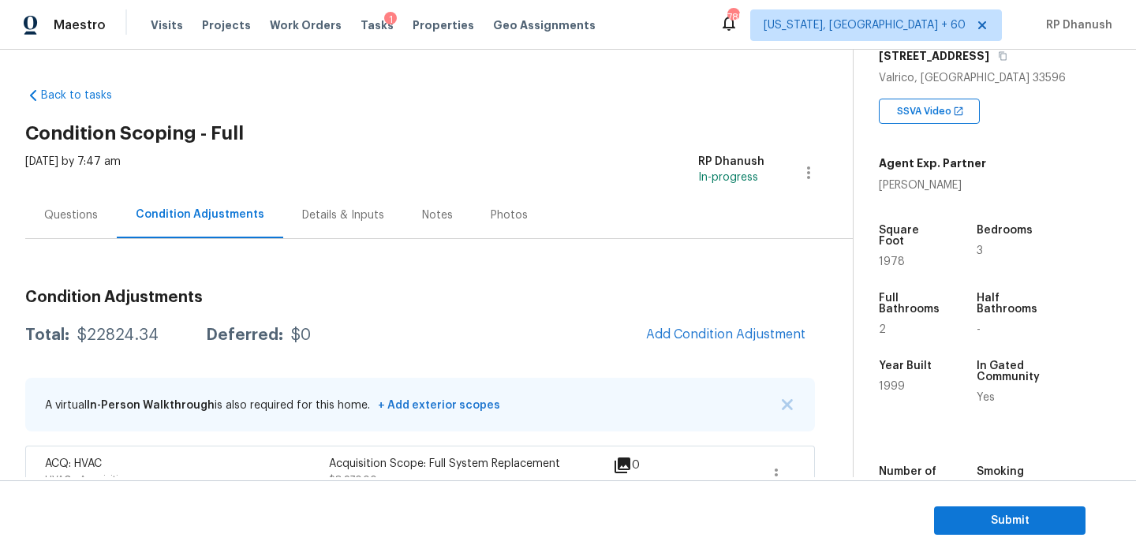
click at [79, 202] on div "Questions" at bounding box center [71, 215] width 92 height 47
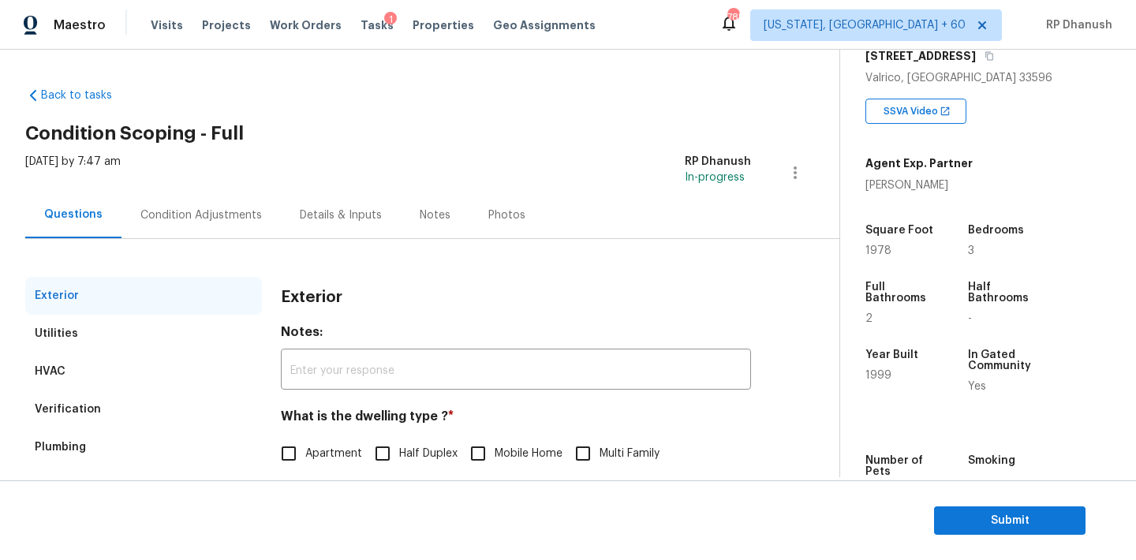
scroll to position [200, 0]
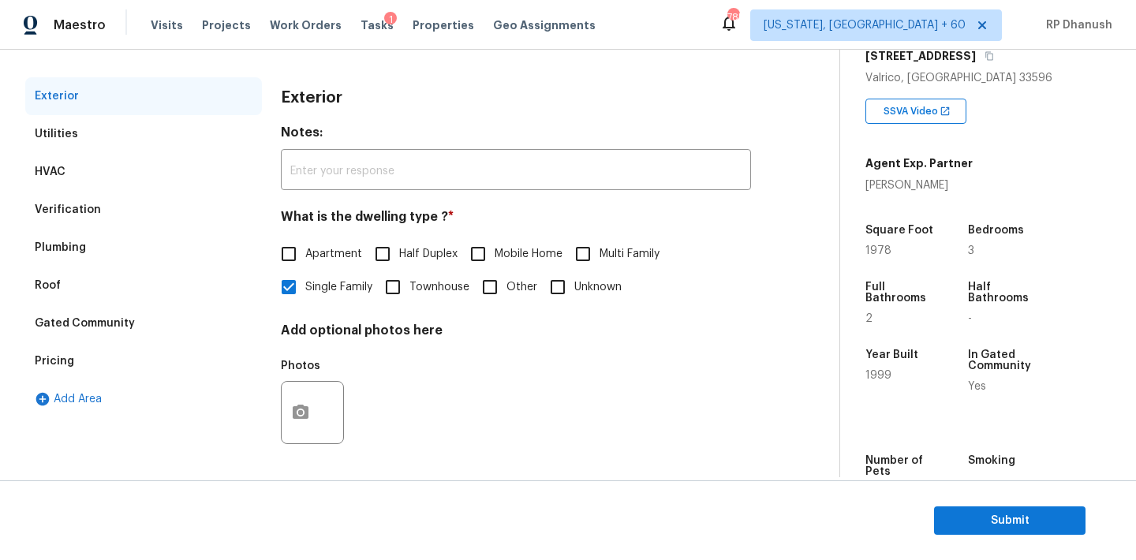
click at [105, 211] on div "Verification" at bounding box center [143, 210] width 237 height 38
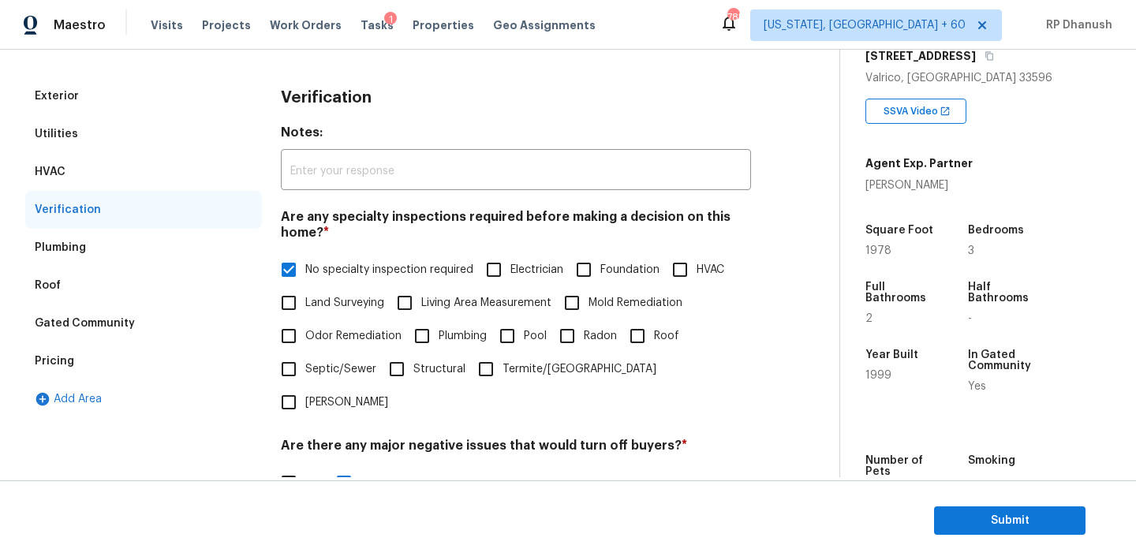
scroll to position [389, 0]
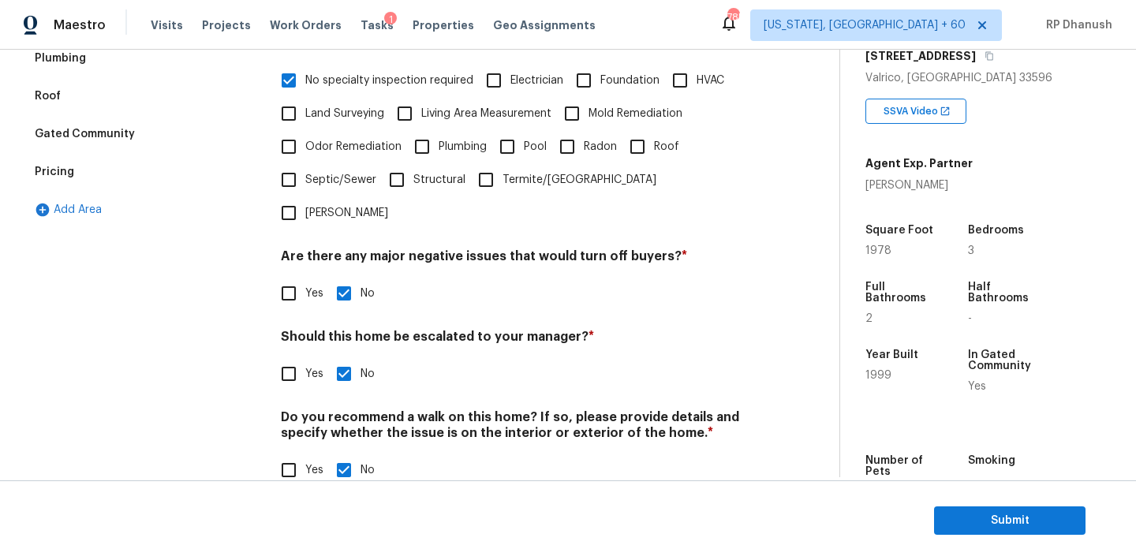
click at [297, 357] on input "Yes" at bounding box center [288, 373] width 33 height 33
checkbox input "true"
checkbox input "false"
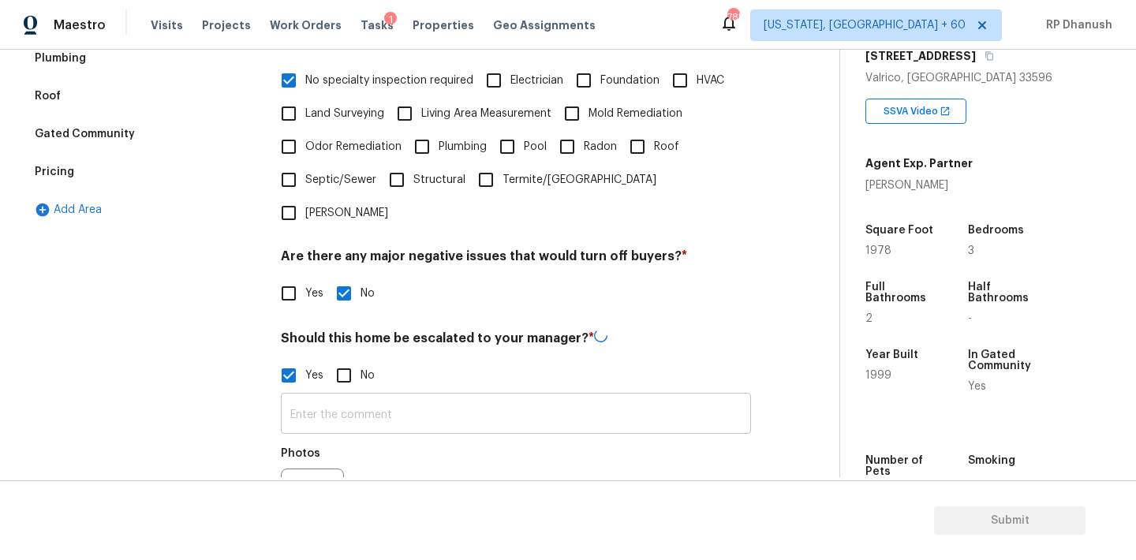
click at [297, 401] on input "text" at bounding box center [516, 415] width 470 height 37
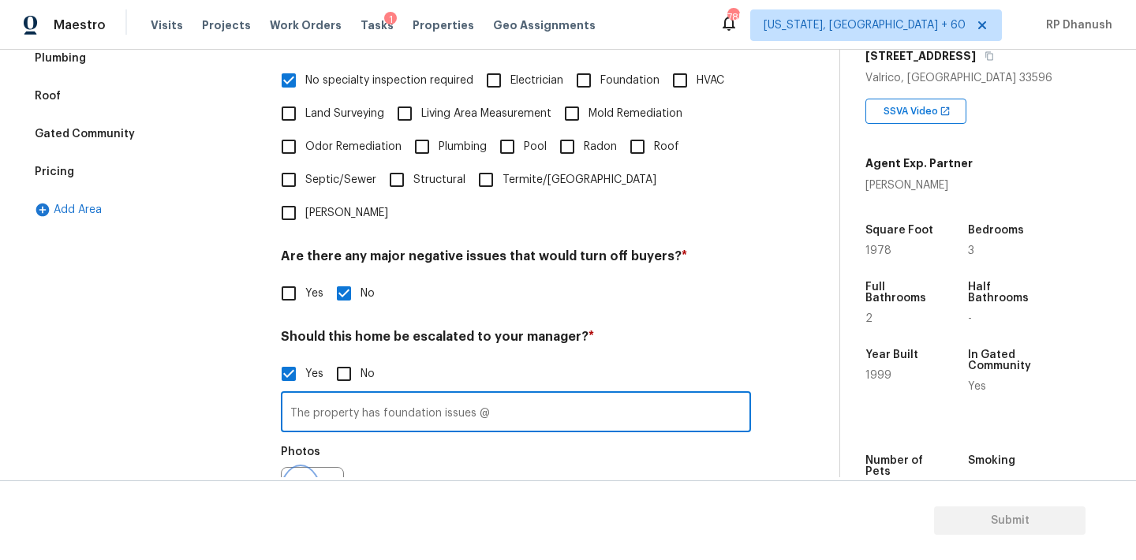
click at [299, 489] on icon "button" at bounding box center [300, 498] width 19 height 19
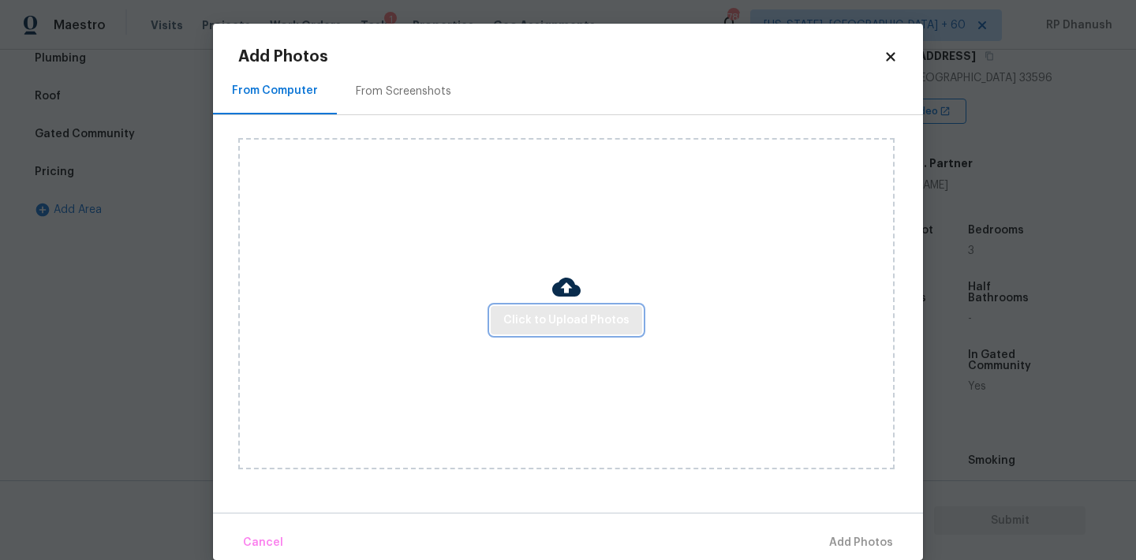
click at [513, 317] on span "Click to Upload Photos" at bounding box center [566, 321] width 126 height 20
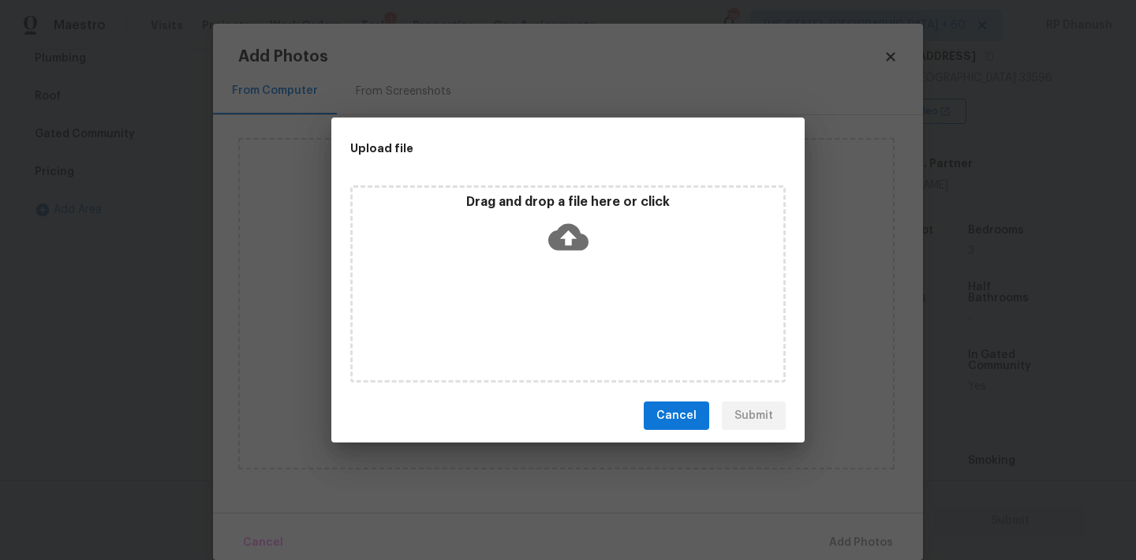
click at [569, 245] on icon at bounding box center [568, 237] width 40 height 27
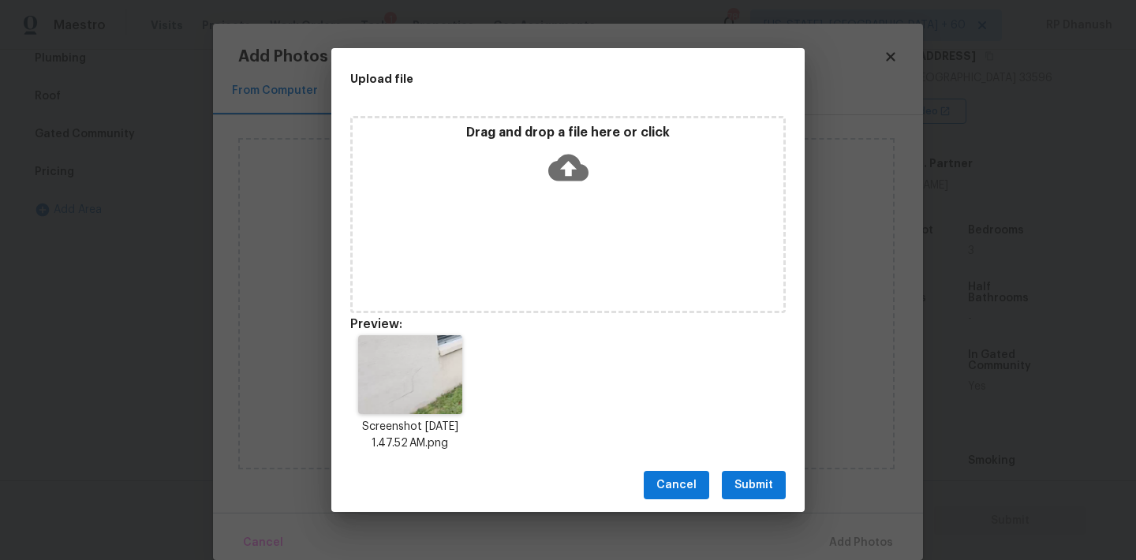
click at [749, 476] on span "Submit" at bounding box center [754, 486] width 39 height 20
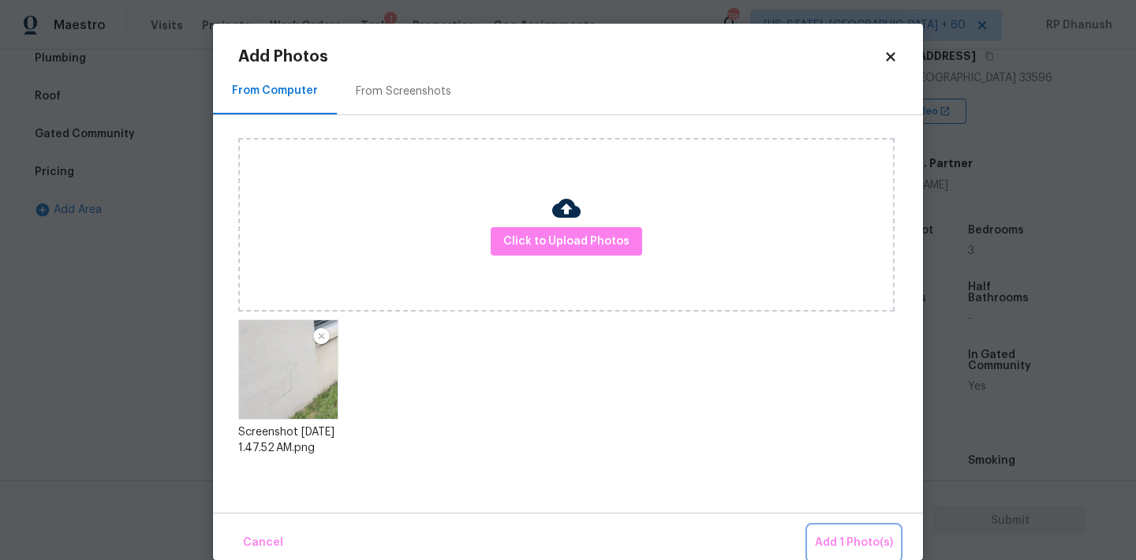
click at [834, 534] on span "Add 1 Photo(s)" at bounding box center [854, 543] width 78 height 20
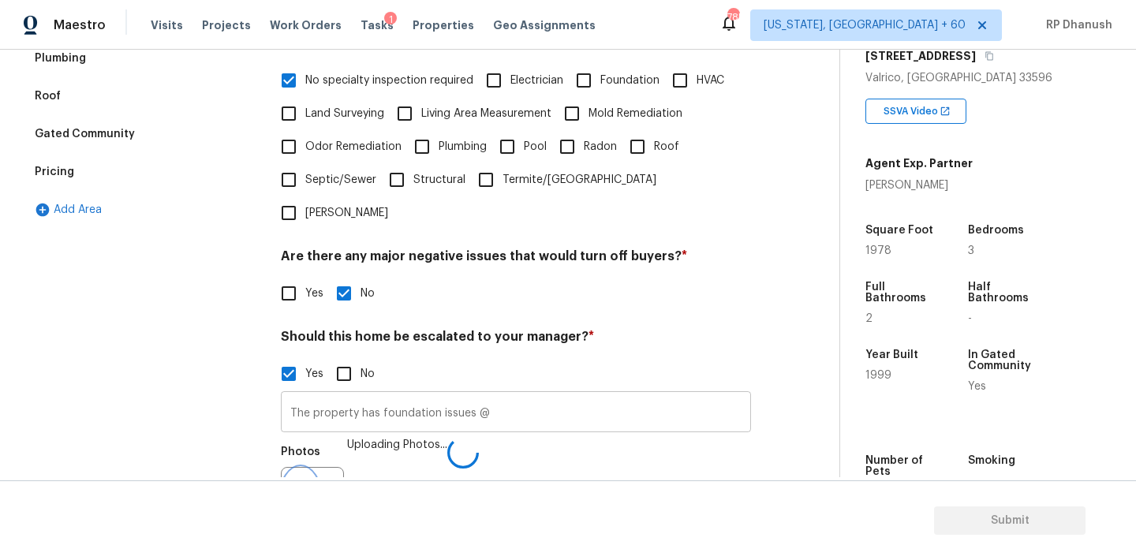
scroll to position [409, 0]
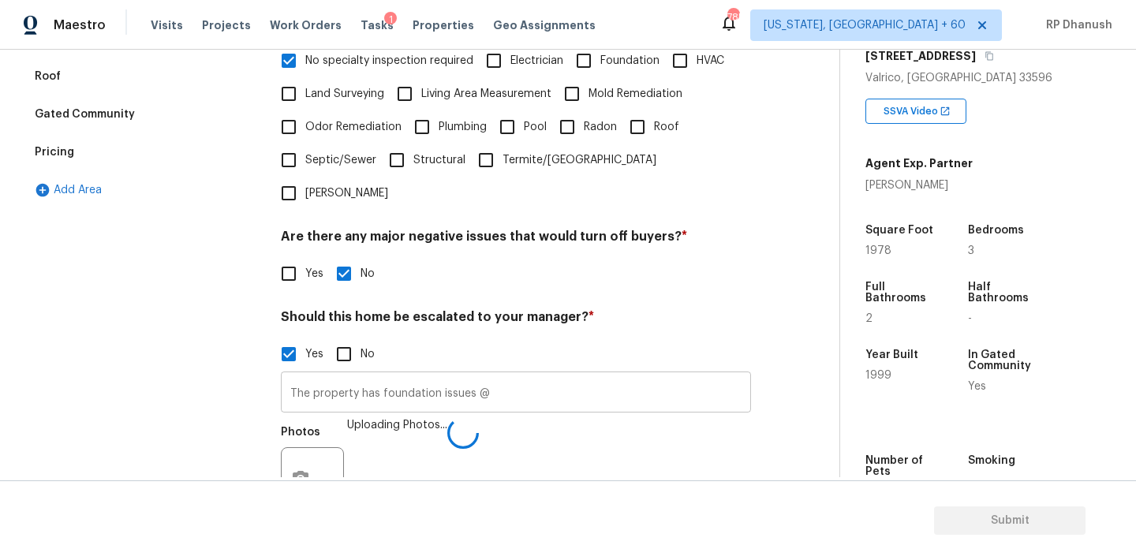
click at [516, 376] on input "The property has foundation issues @" at bounding box center [516, 394] width 470 height 37
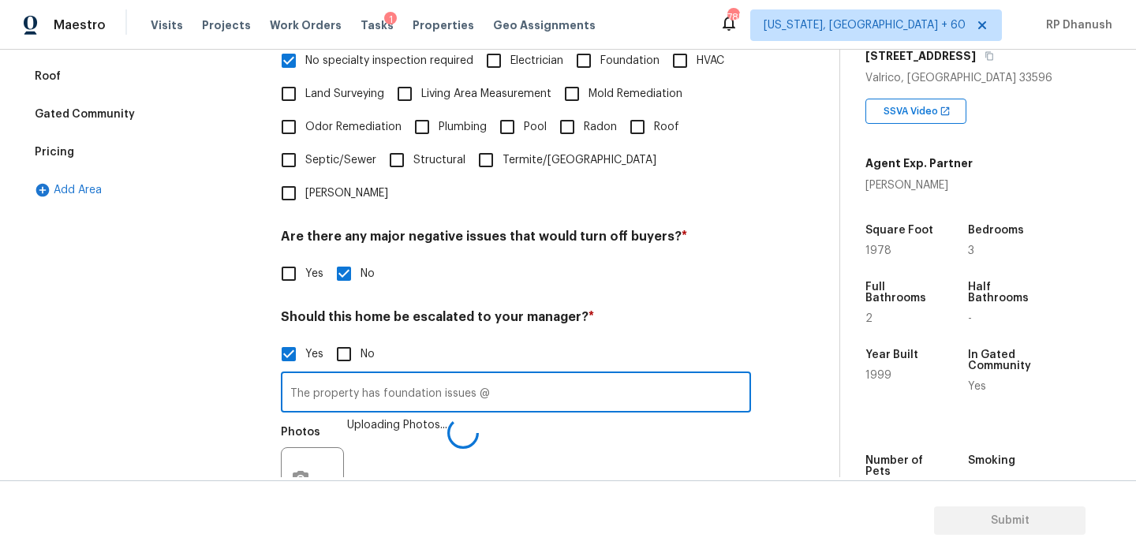
click at [542, 376] on input "The property has foundation issues @" at bounding box center [516, 394] width 470 height 37
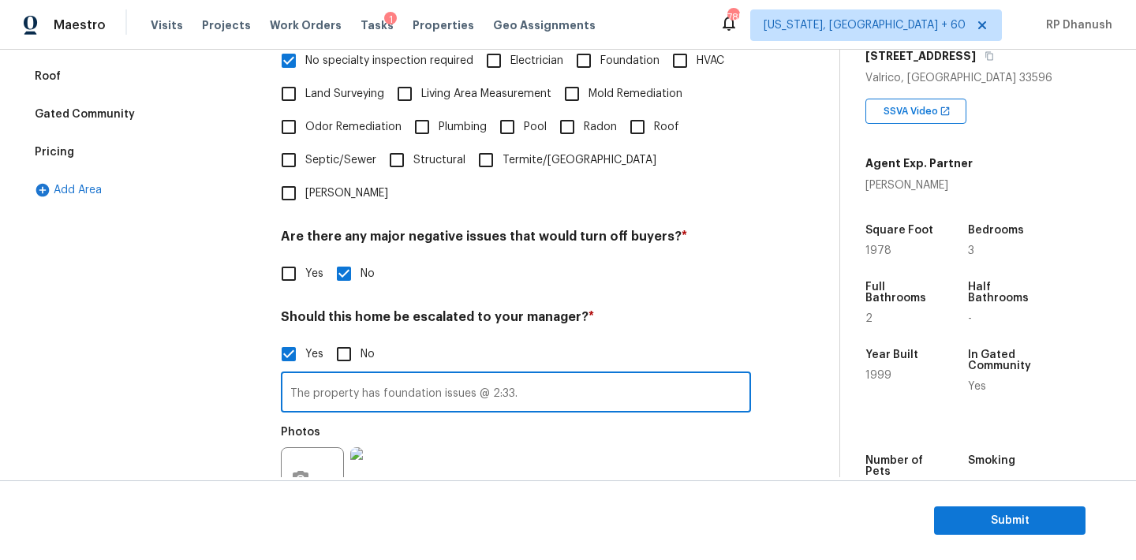
click at [542, 376] on input "The property has foundation issues @ 2:33." at bounding box center [516, 394] width 470 height 37
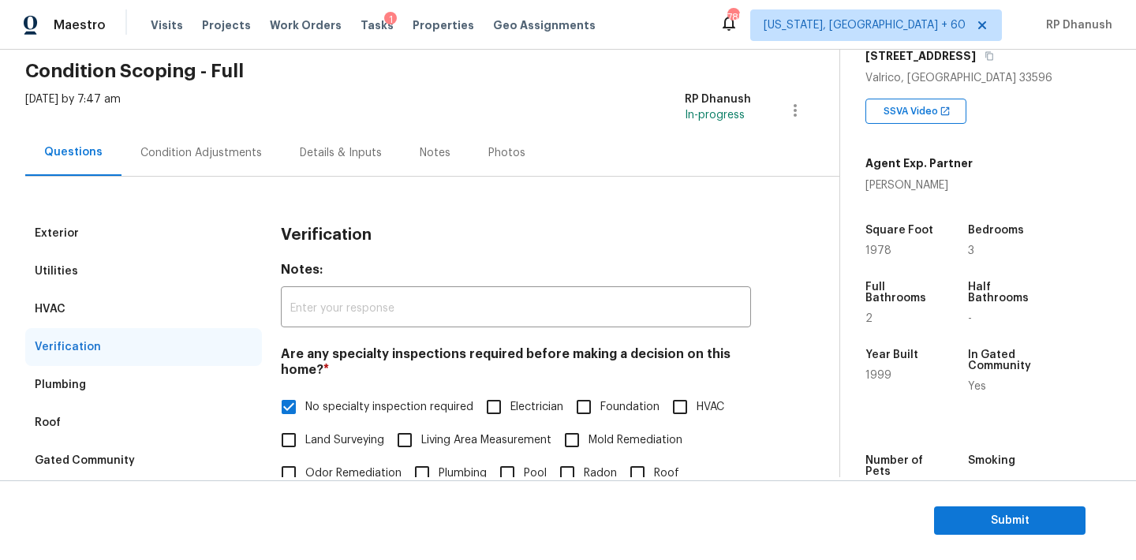
scroll to position [0, 0]
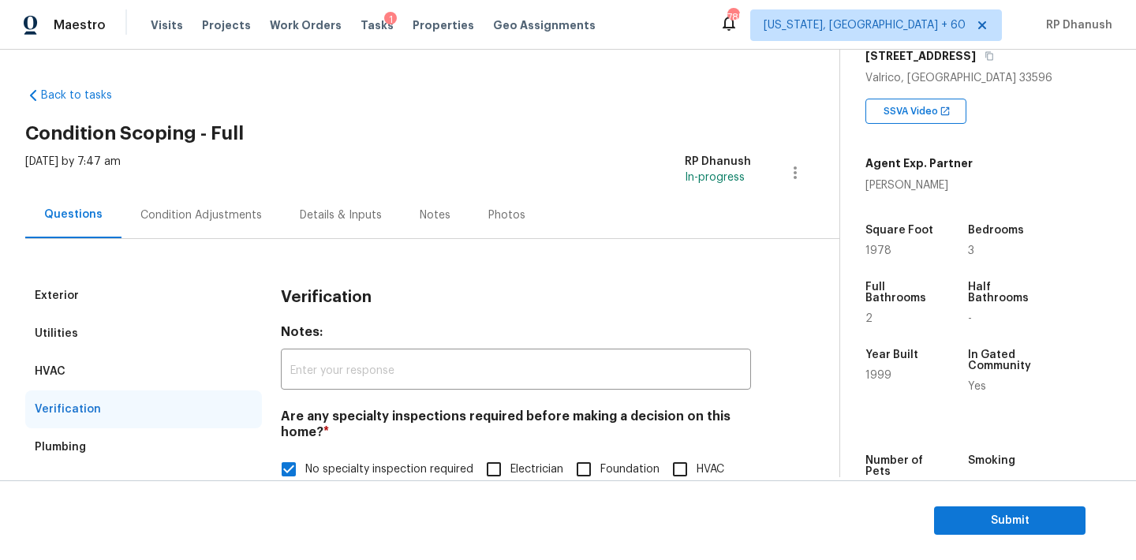
type input "The property has foundation issues @ 2:33."
click at [194, 214] on div "Condition Adjustments" at bounding box center [200, 215] width 121 height 16
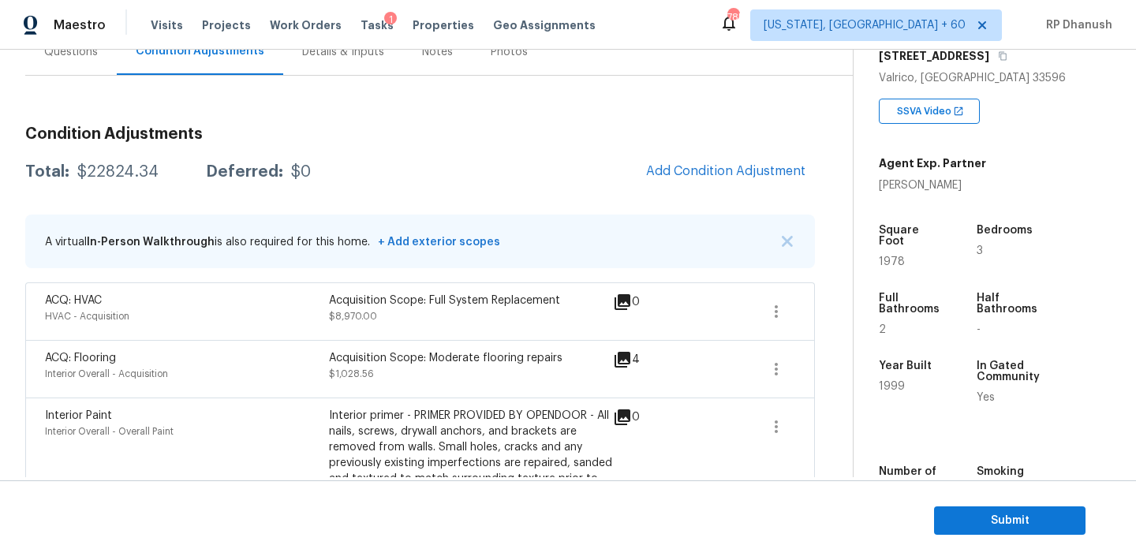
scroll to position [110, 0]
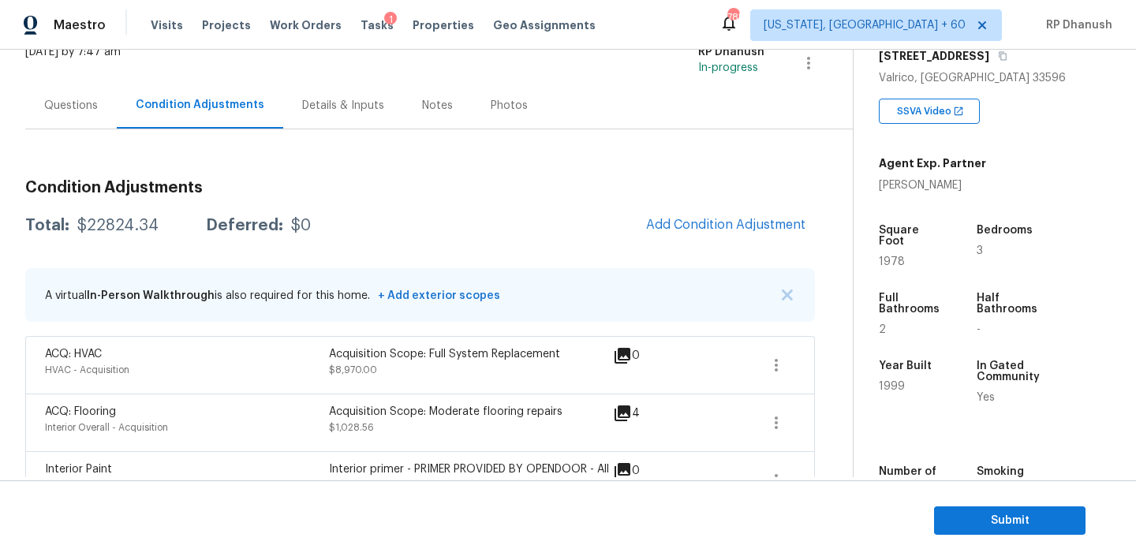
click at [88, 111] on div "Questions" at bounding box center [71, 106] width 54 height 16
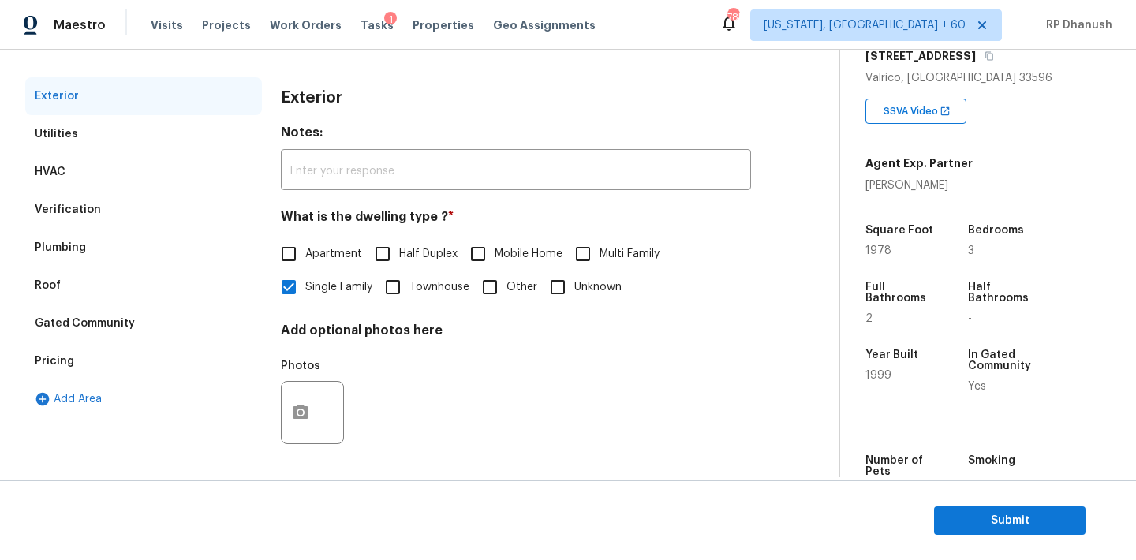
click at [75, 222] on div "Verification" at bounding box center [143, 210] width 237 height 38
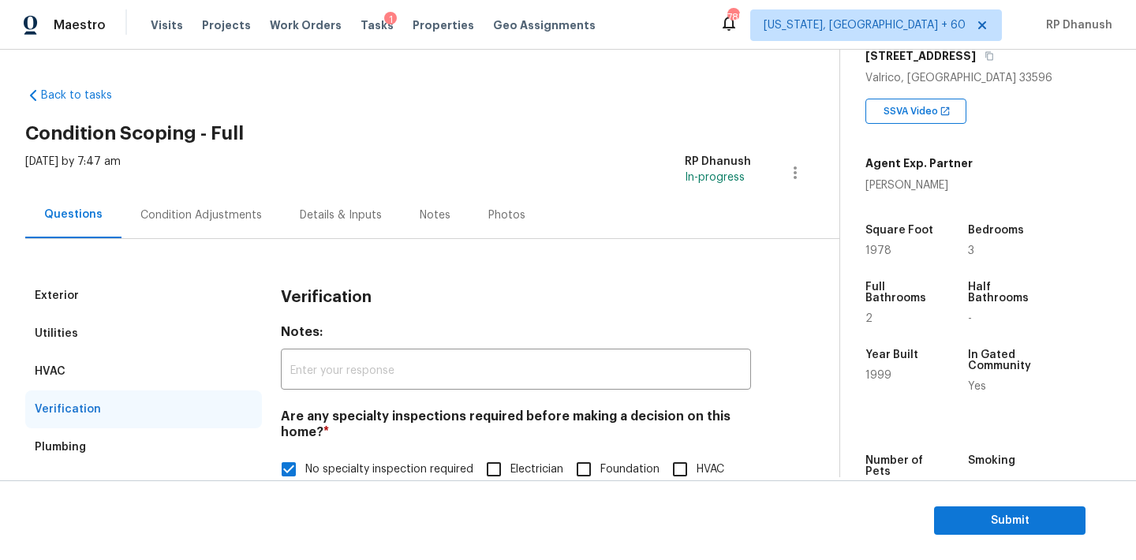
click at [223, 193] on div "Condition Adjustments" at bounding box center [200, 215] width 159 height 47
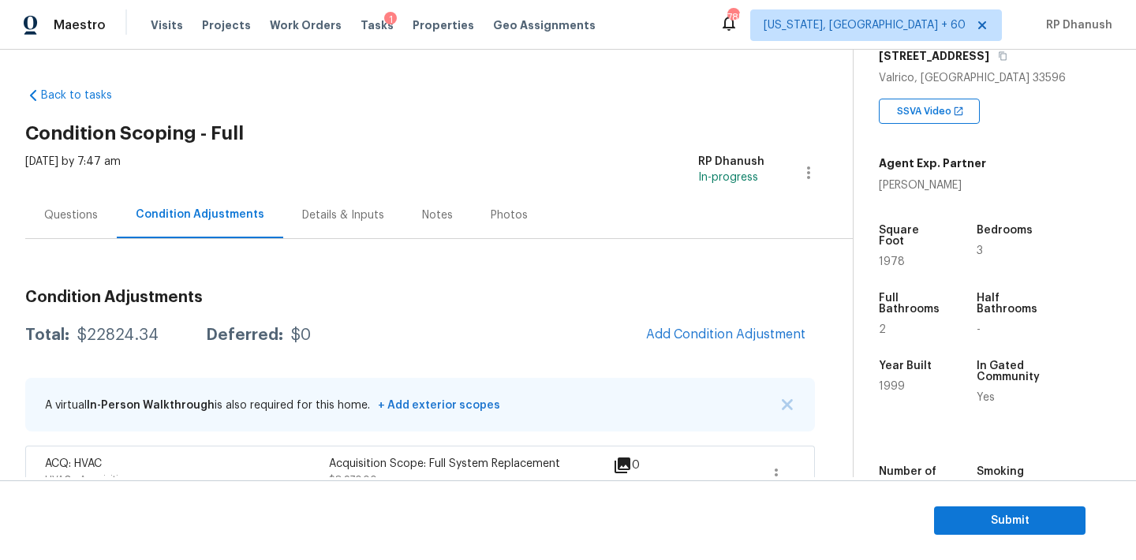
click at [78, 211] on div "Questions" at bounding box center [71, 215] width 54 height 16
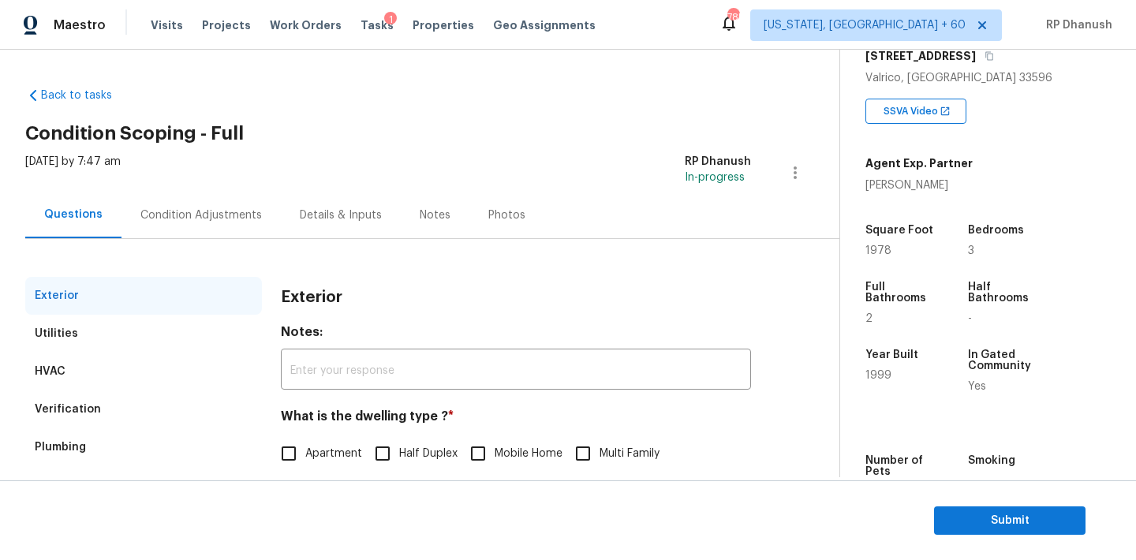
scroll to position [200, 0]
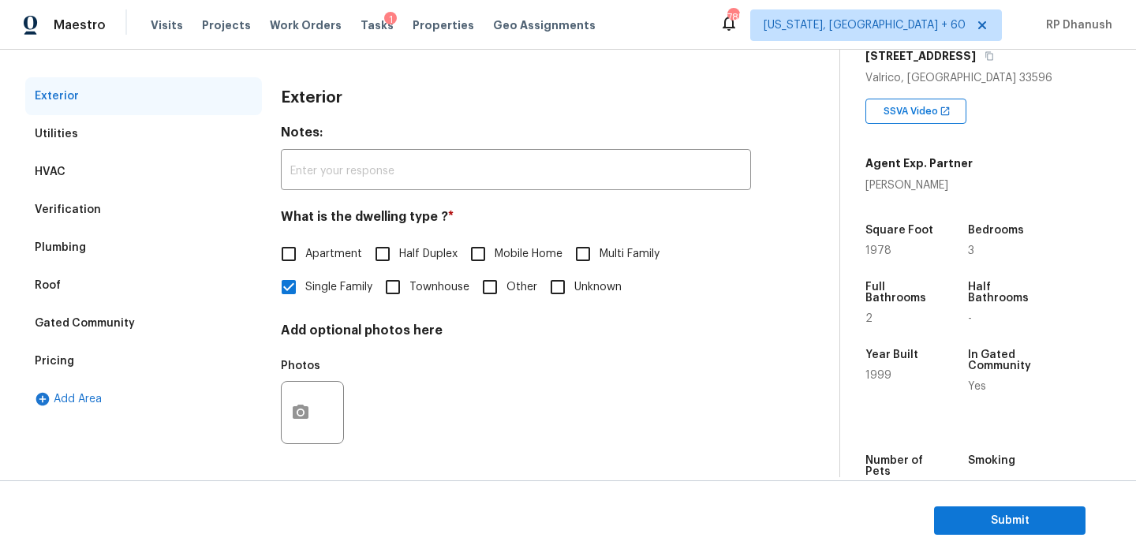
click at [71, 215] on div "Verification" at bounding box center [68, 210] width 66 height 16
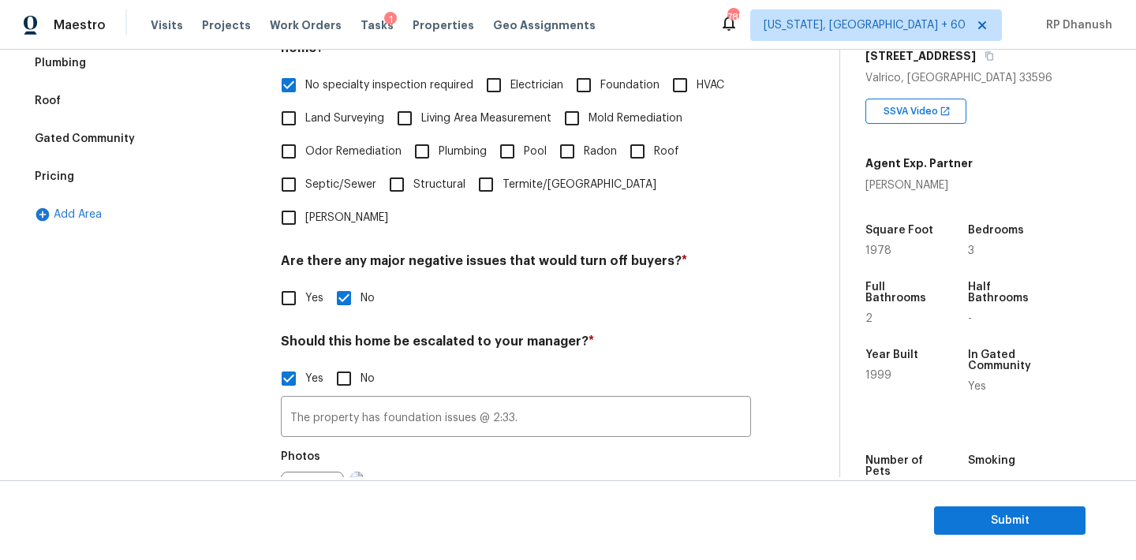
scroll to position [539, 0]
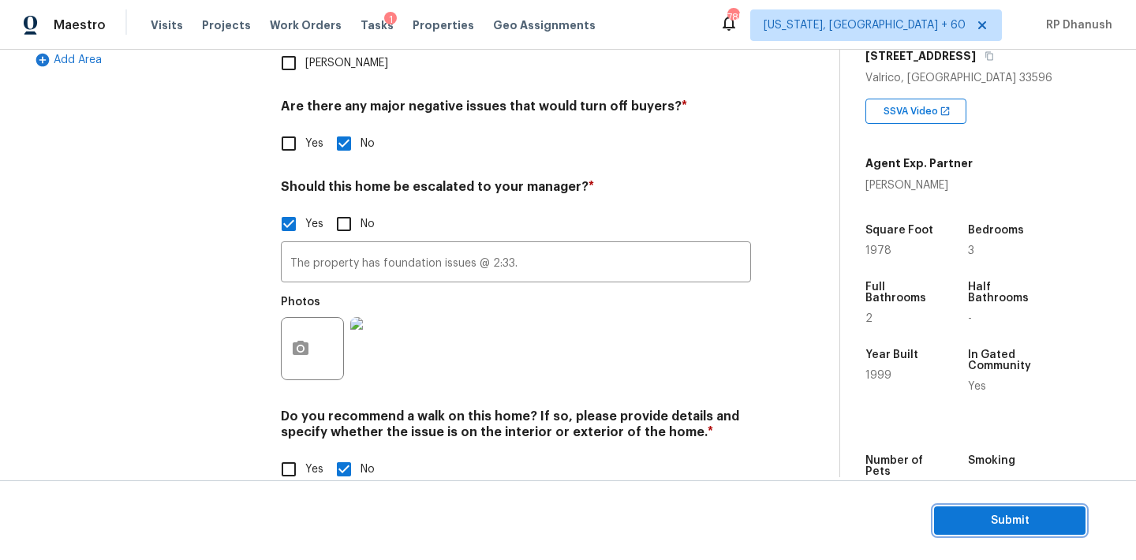
click at [957, 507] on button "Submit" at bounding box center [1009, 521] width 151 height 29
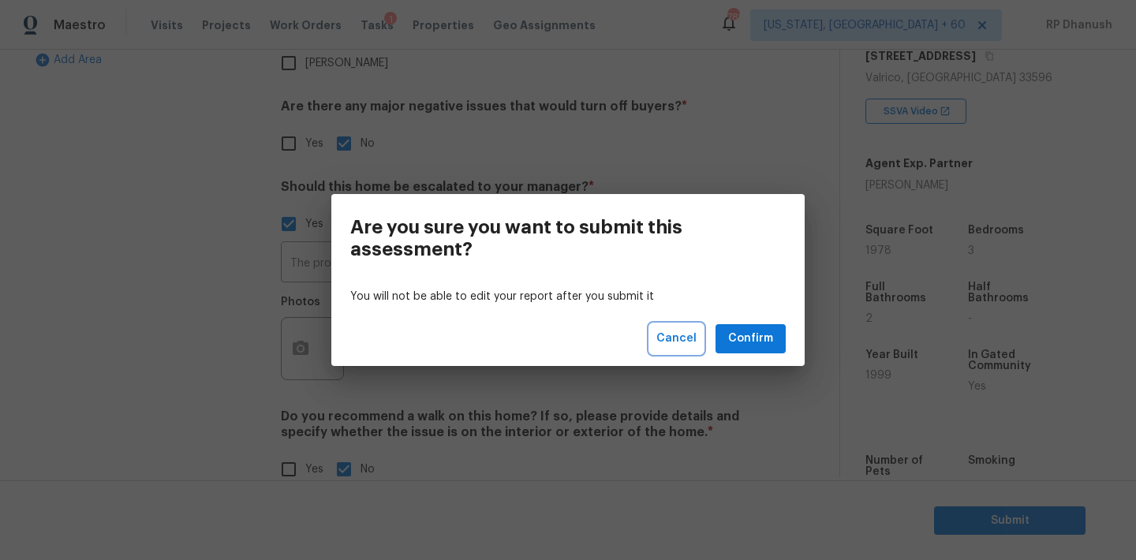
click at [681, 334] on span "Cancel" at bounding box center [676, 339] width 40 height 20
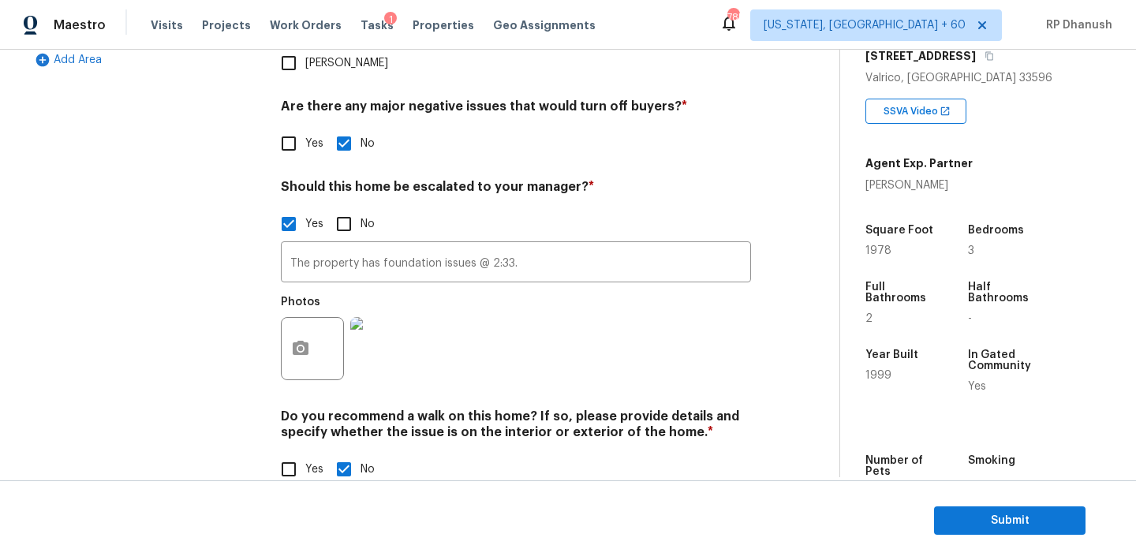
click at [973, 540] on section "Submit" at bounding box center [568, 520] width 1136 height 80
click at [973, 512] on span "Submit" at bounding box center [1010, 521] width 126 height 20
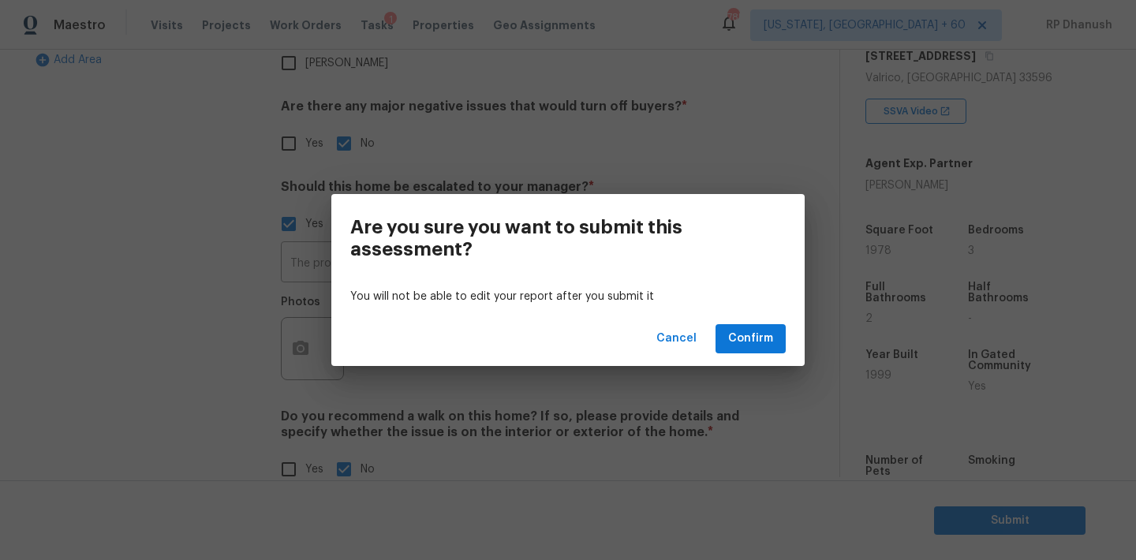
click at [746, 316] on div "Cancel Confirm" at bounding box center [567, 339] width 473 height 54
click at [740, 342] on span "Confirm" at bounding box center [750, 339] width 45 height 20
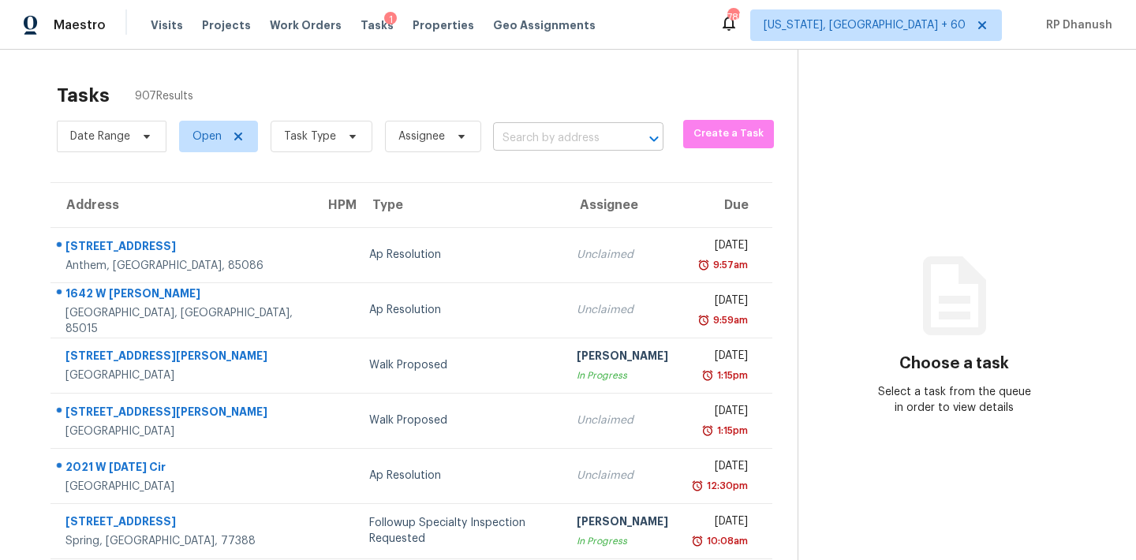
click at [526, 135] on input "text" at bounding box center [556, 138] width 126 height 24
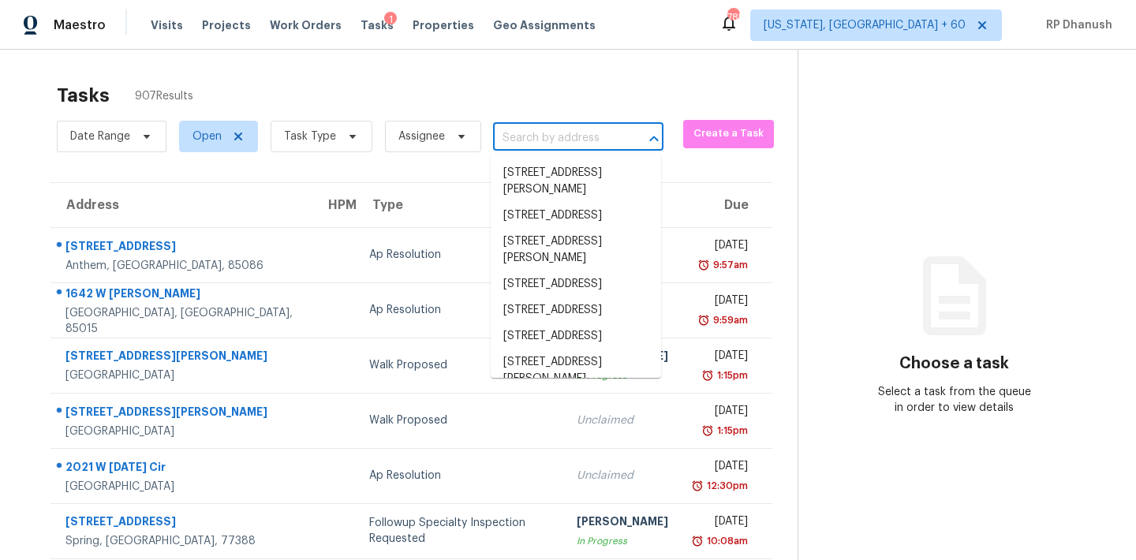
paste input "175 Pine St Homosassa, FL, 34446"
type input "175 Pine St Homosassa, FL, 34446"
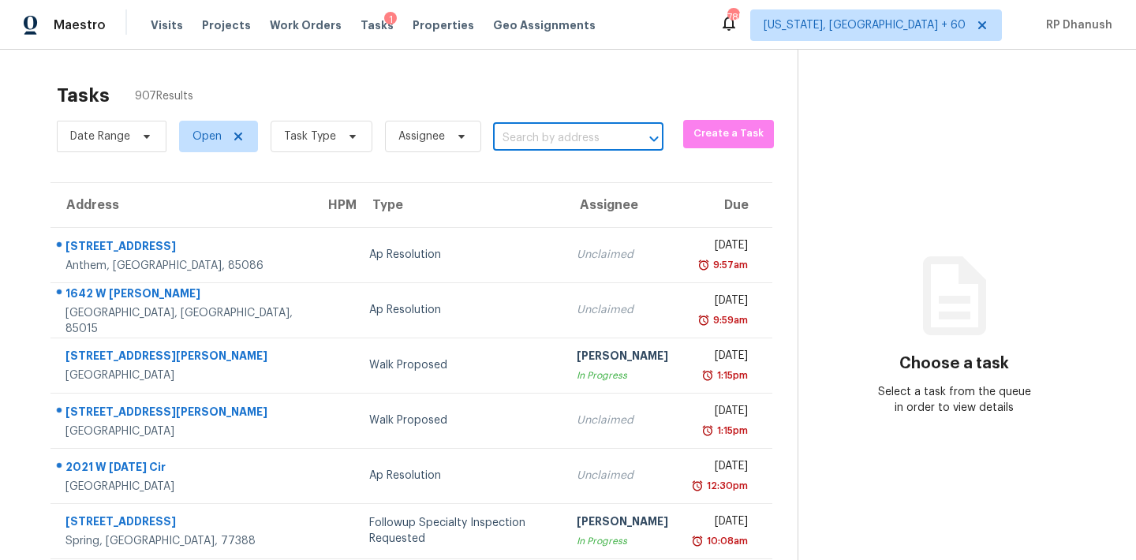
click at [555, 140] on input "text" at bounding box center [556, 138] width 126 height 24
paste input "[STREET_ADDRESS]"
type input "[STREET_ADDRESS]"
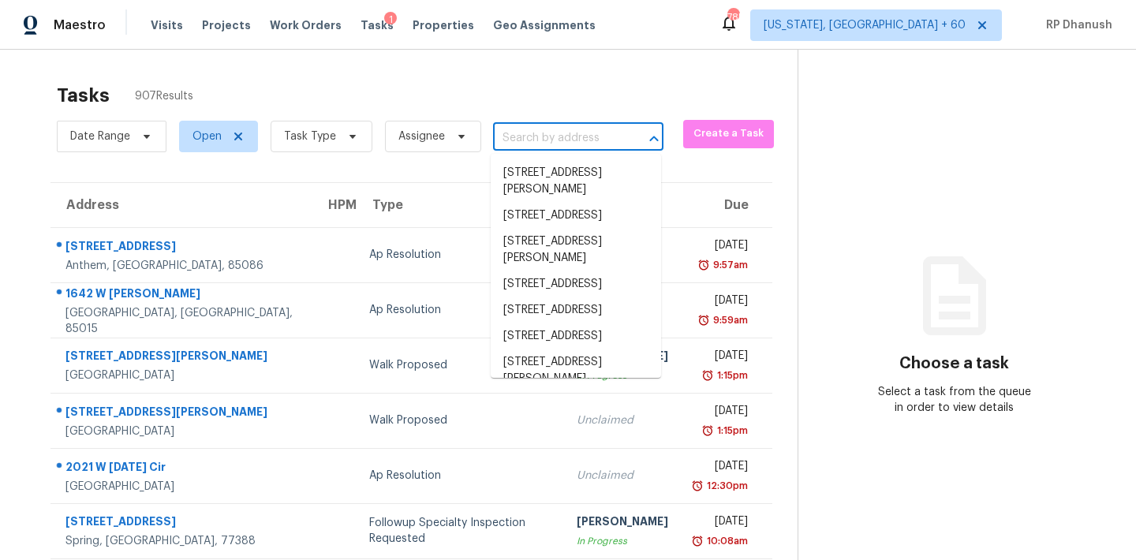
scroll to position [0, 0]
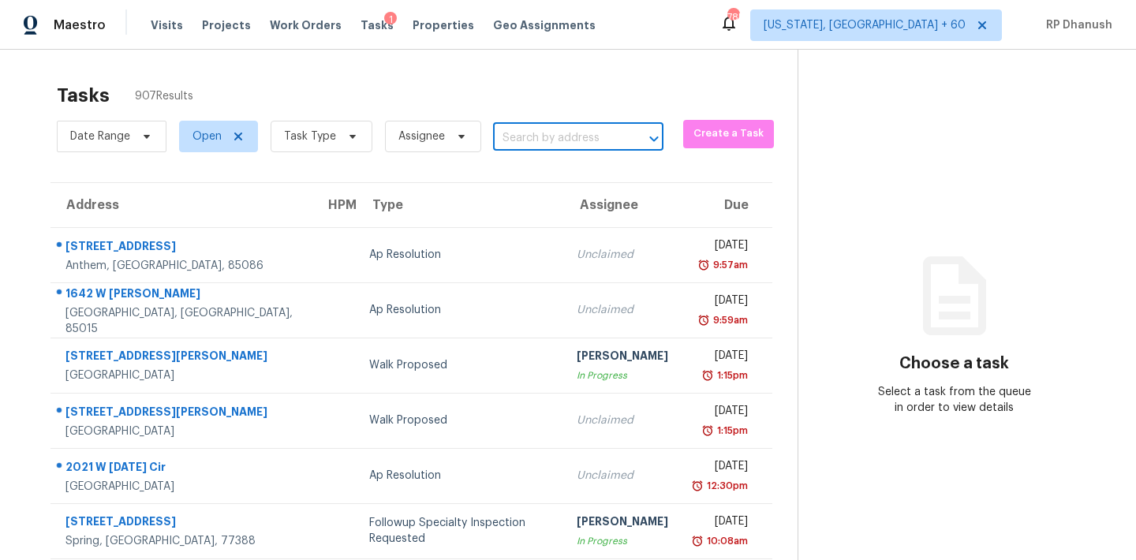
click at [538, 143] on input "text" at bounding box center [556, 138] width 126 height 24
paste input "[STREET_ADDRESS]"
type input "[STREET_ADDRESS]"
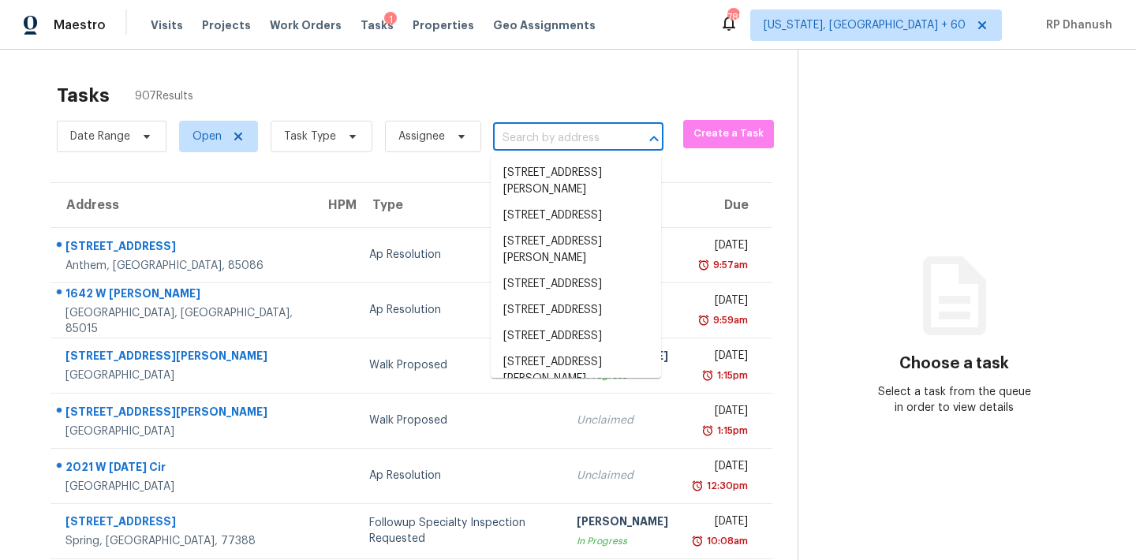
scroll to position [0, 0]
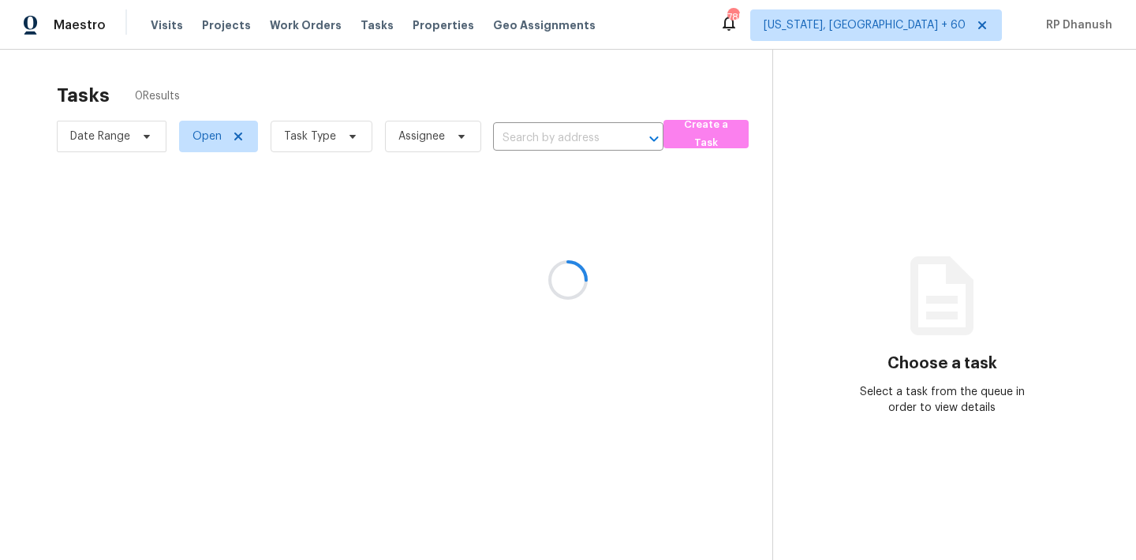
click at [545, 150] on div at bounding box center [568, 280] width 1136 height 560
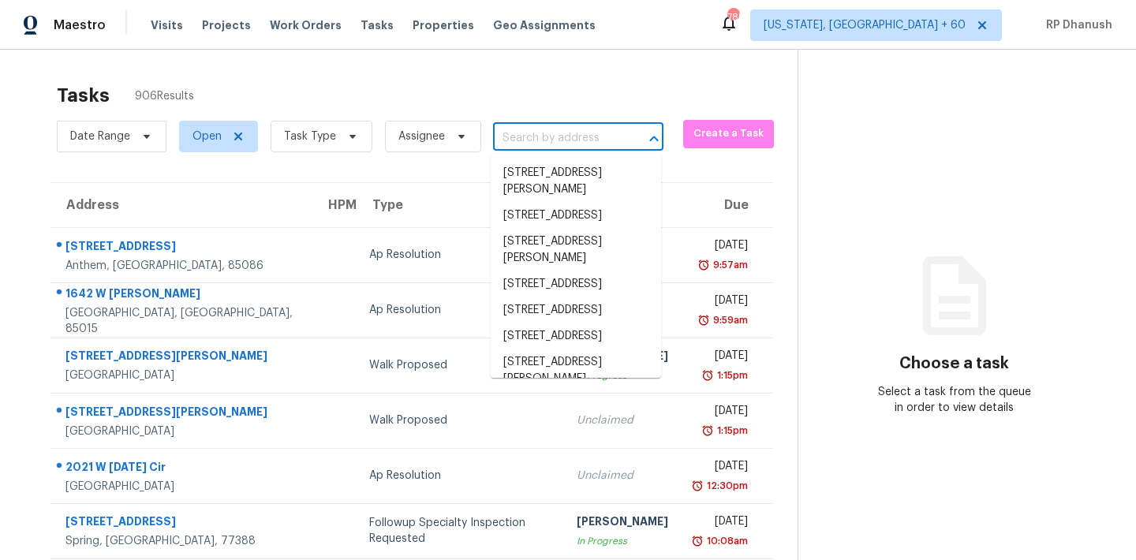
click at [545, 150] on input "text" at bounding box center [556, 138] width 126 height 24
paste input "[STREET_ADDRESS]"
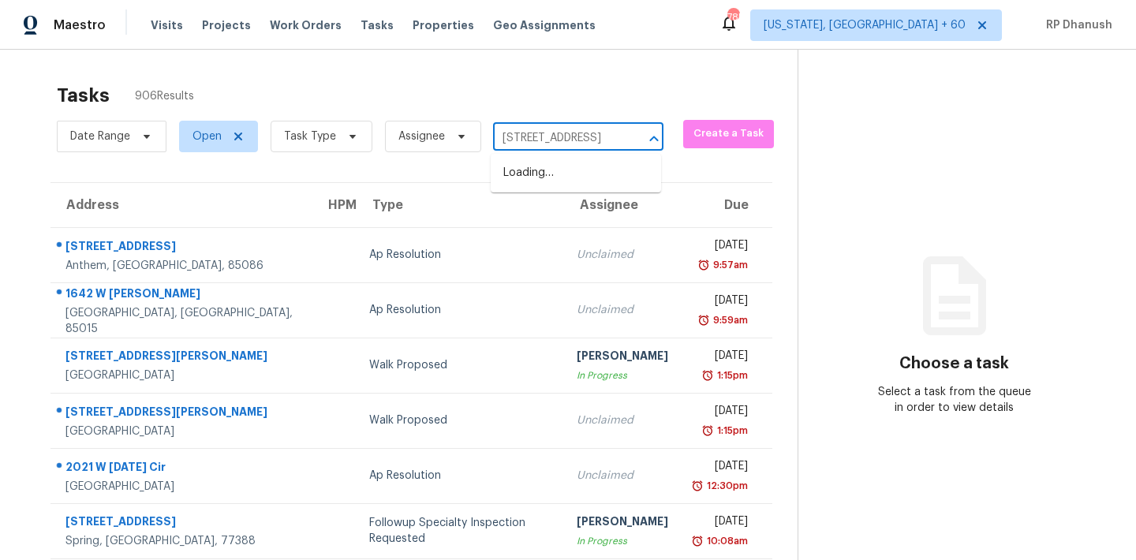
scroll to position [0, 58]
type input "[STREET_ADDRESS]"
click at [558, 185] on li "[STREET_ADDRESS]" at bounding box center [576, 173] width 170 height 26
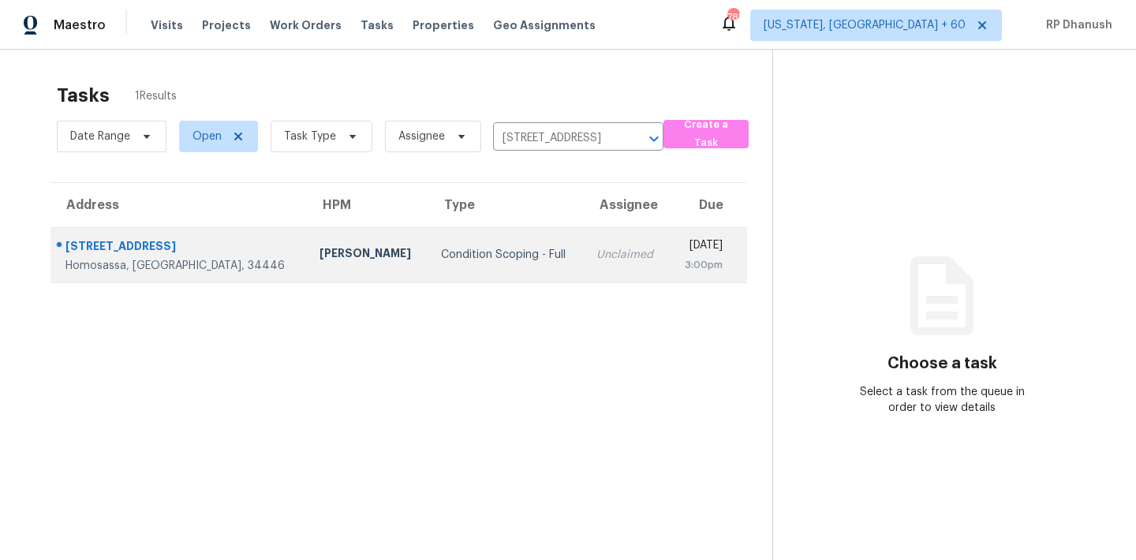
click at [669, 249] on td "[DATE] 3:00pm" at bounding box center [708, 254] width 78 height 55
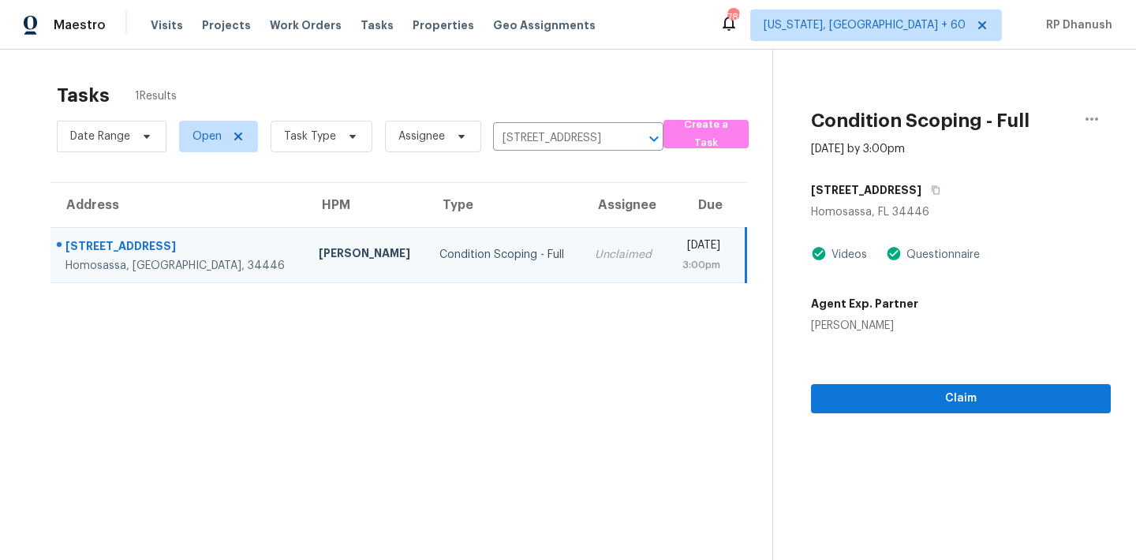
click at [817, 383] on div "Claim" at bounding box center [961, 374] width 300 height 80
click at [825, 412] on button "Claim" at bounding box center [961, 398] width 300 height 29
click at [865, 398] on span "Start Assessment" at bounding box center [961, 399] width 275 height 20
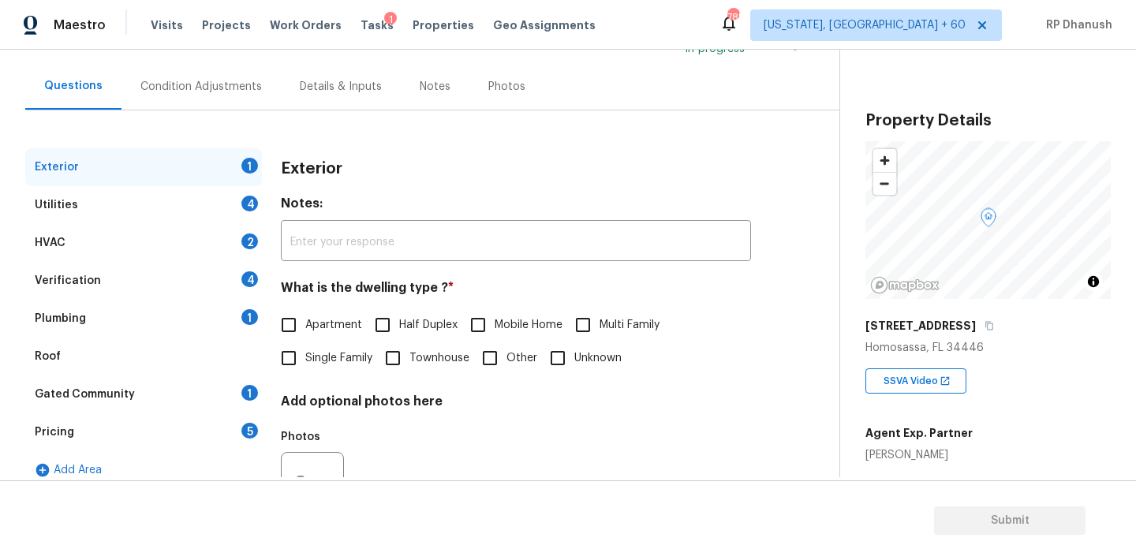
scroll to position [200, 0]
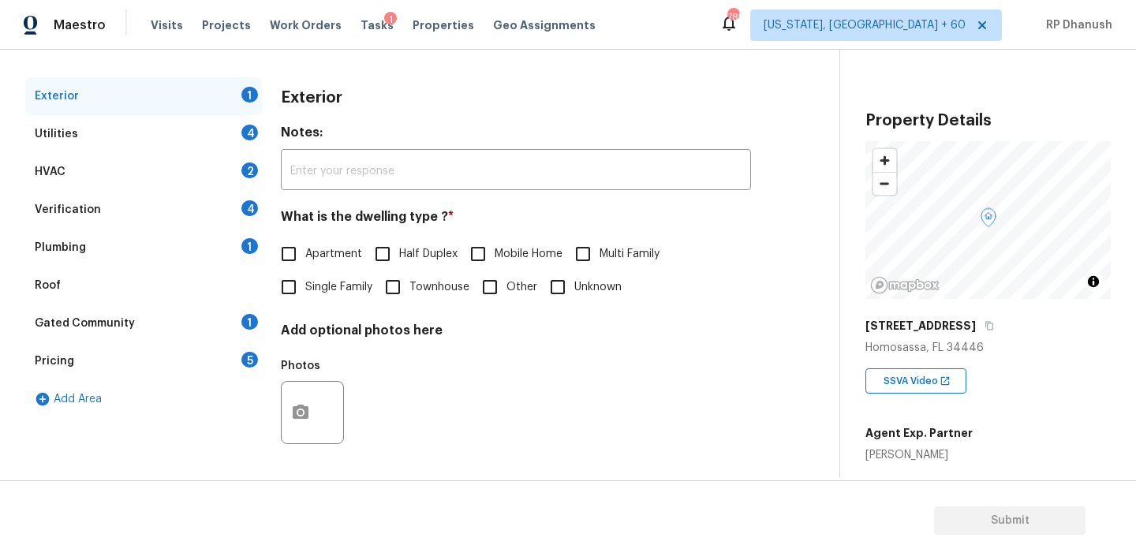
click at [342, 291] on span "Single Family" at bounding box center [338, 287] width 67 height 17
click at [305, 291] on input "Single Family" at bounding box center [288, 287] width 33 height 33
checkbox input "true"
click at [229, 254] on div "Plumbing 1" at bounding box center [143, 248] width 237 height 38
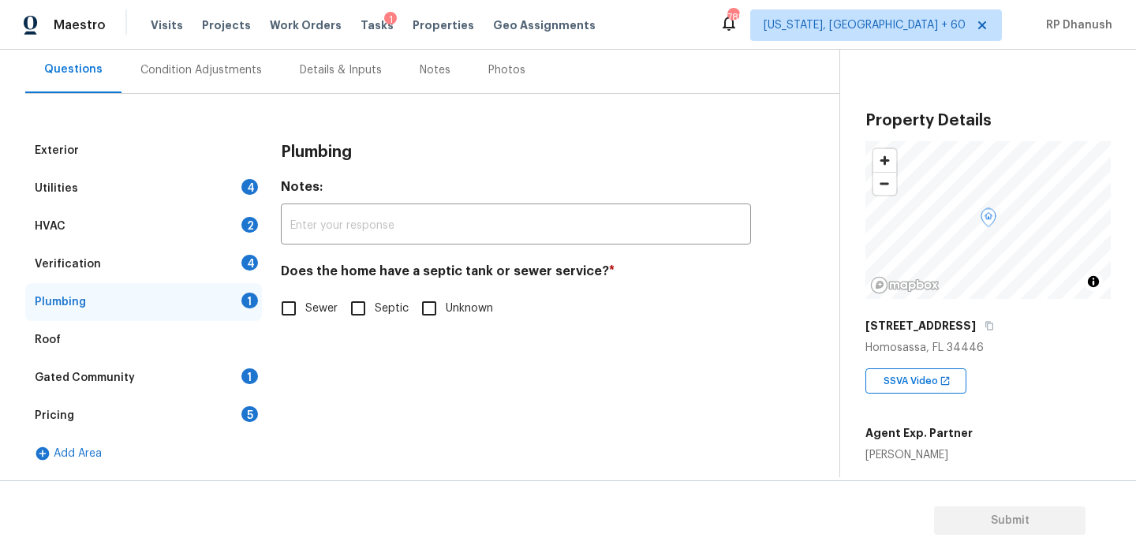
scroll to position [145, 0]
click at [308, 310] on span "Sewer" at bounding box center [321, 309] width 32 height 17
click at [305, 310] on input "Sewer" at bounding box center [288, 308] width 33 height 33
checkbox input "true"
click at [242, 370] on div "Gated Community 1" at bounding box center [143, 378] width 237 height 38
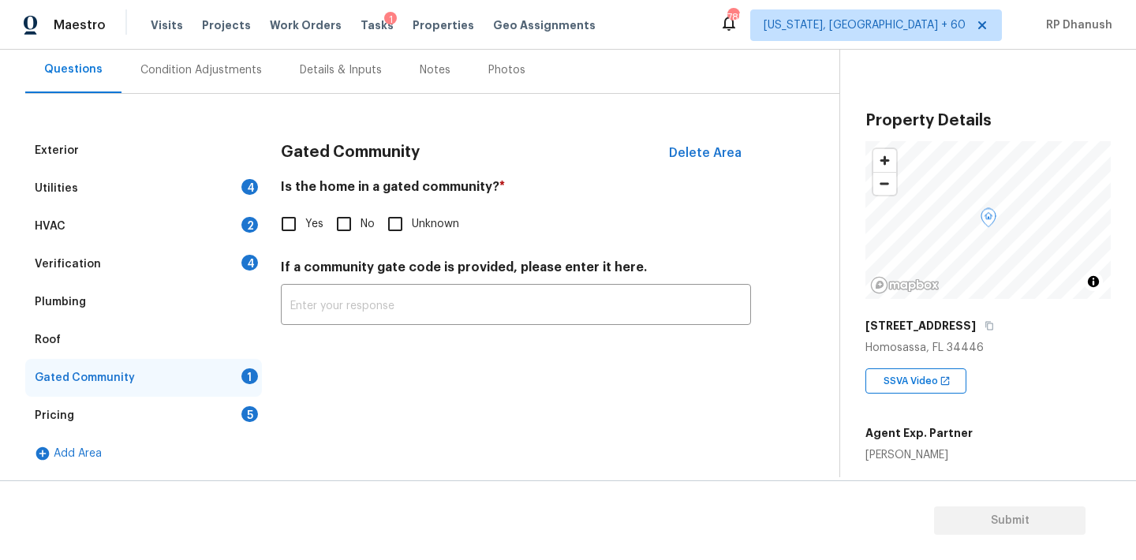
click at [349, 214] on input "No" at bounding box center [343, 223] width 33 height 33
checkbox input "true"
click at [252, 197] on div "Utilities 4" at bounding box center [143, 189] width 237 height 38
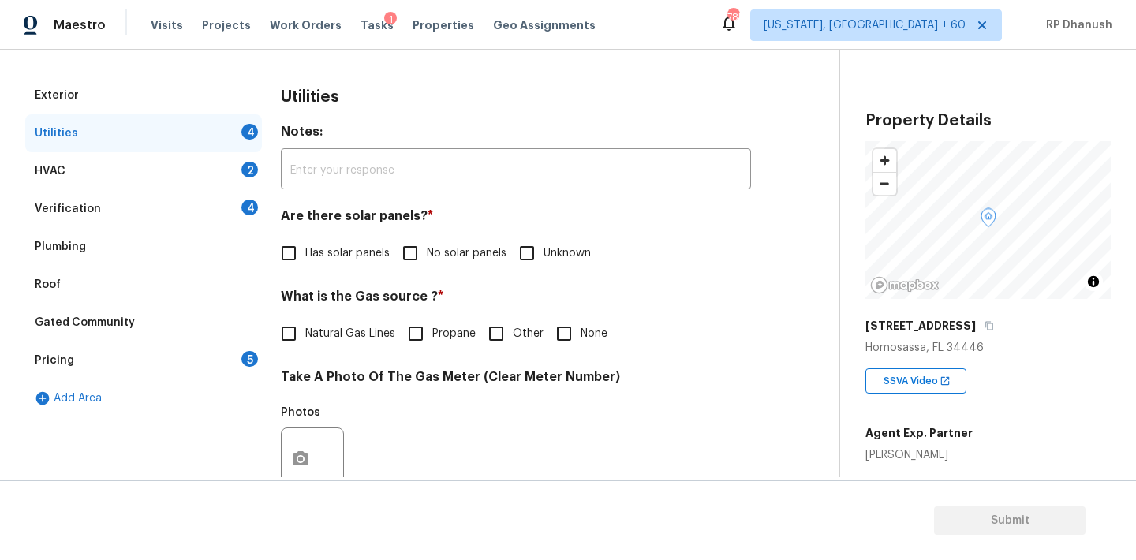
scroll to position [211, 0]
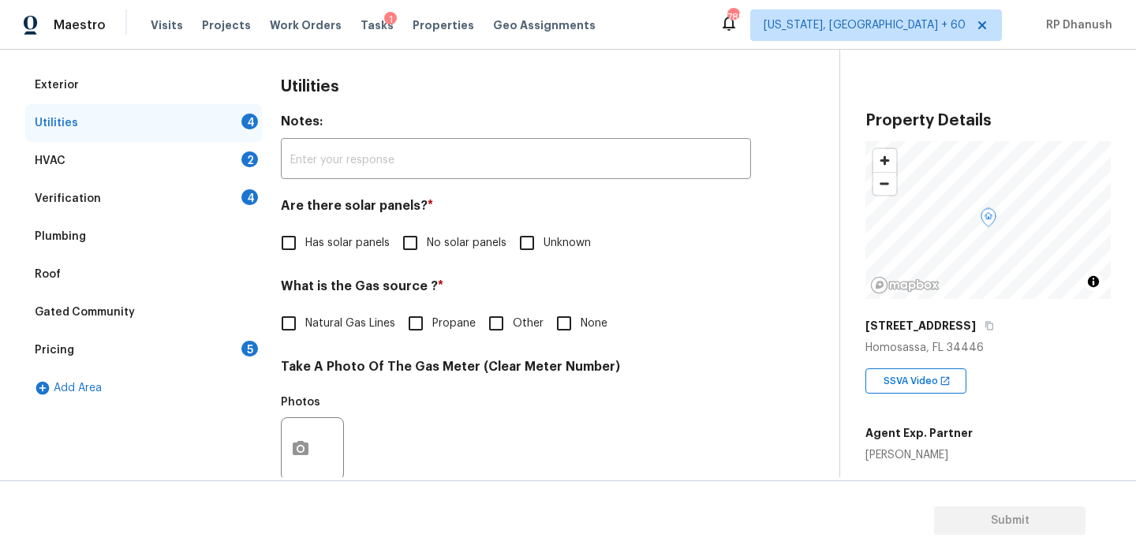
click at [408, 260] on input "No solar panels" at bounding box center [410, 242] width 33 height 33
checkbox input "true"
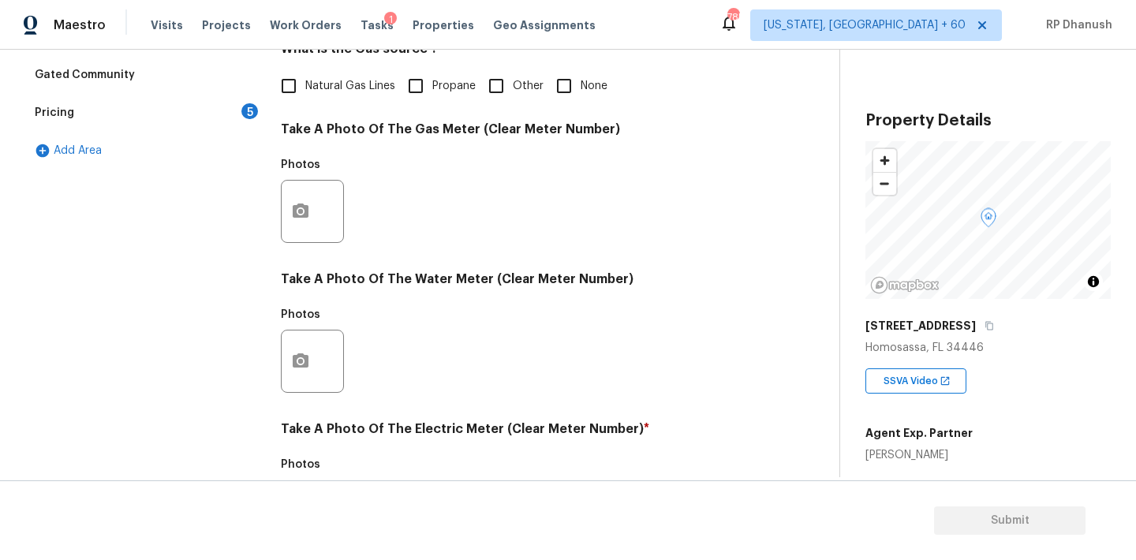
scroll to position [559, 0]
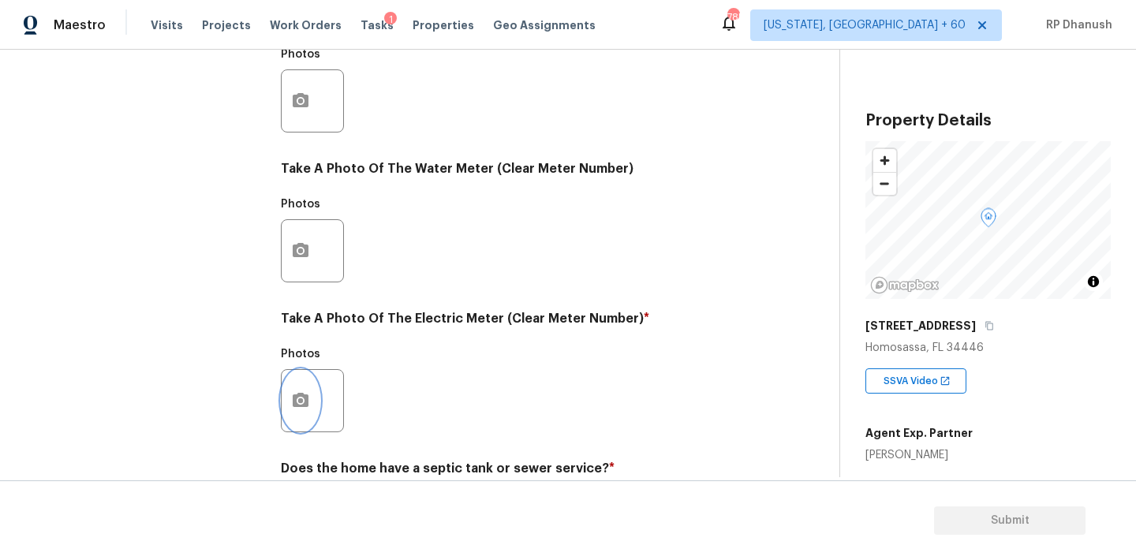
click at [299, 389] on button "button" at bounding box center [301, 401] width 38 height 62
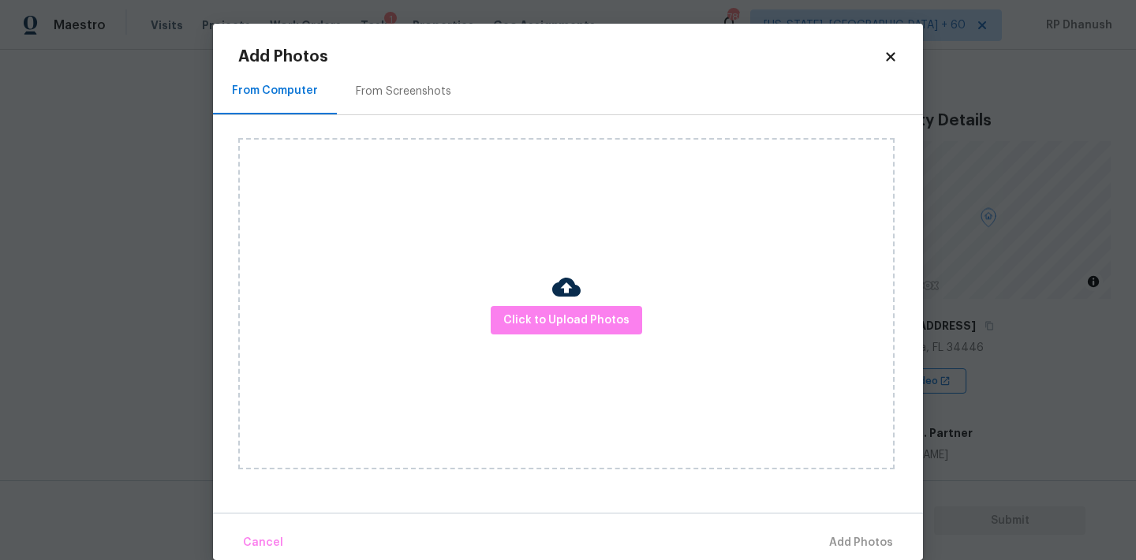
click at [413, 77] on div "From Screenshots" at bounding box center [403, 91] width 133 height 47
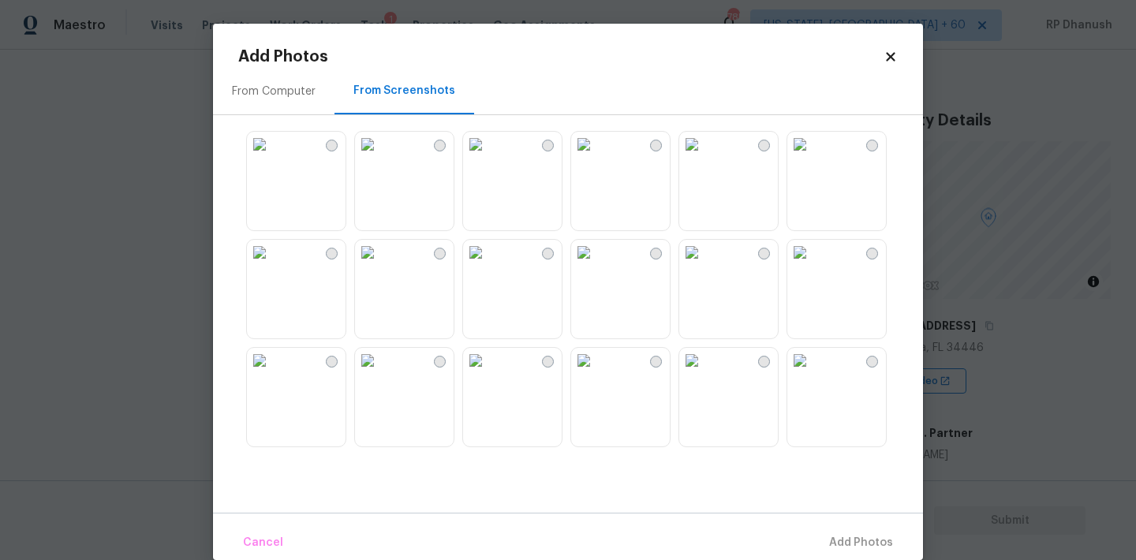
click at [488, 157] on img at bounding box center [475, 144] width 25 height 25
click at [847, 539] on span "Add 1 Photo(s)" at bounding box center [854, 543] width 78 height 20
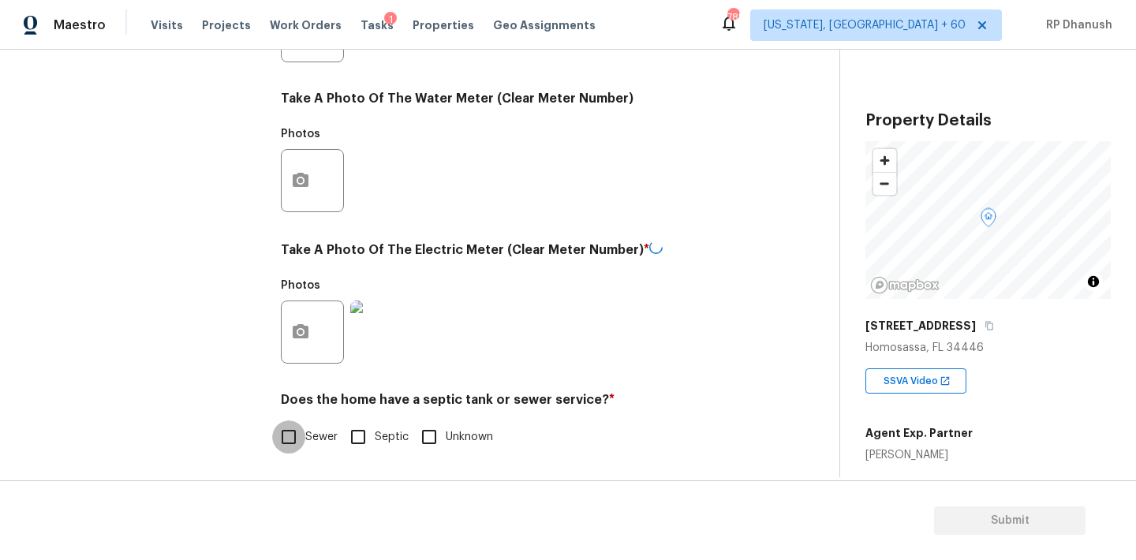
click at [294, 421] on input "Sewer" at bounding box center [288, 437] width 33 height 33
checkbox input "true"
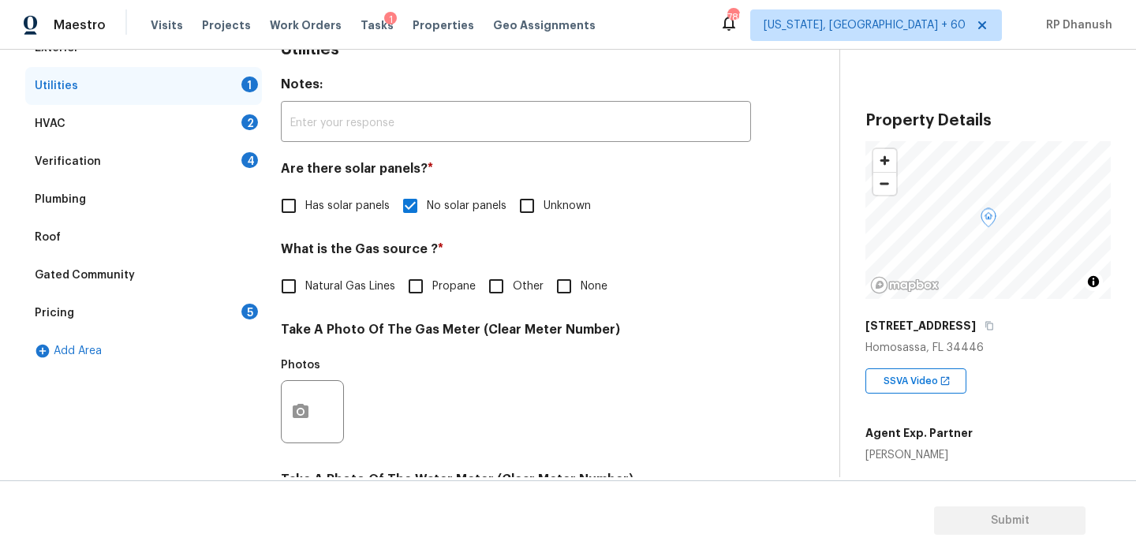
scroll to position [245, 0]
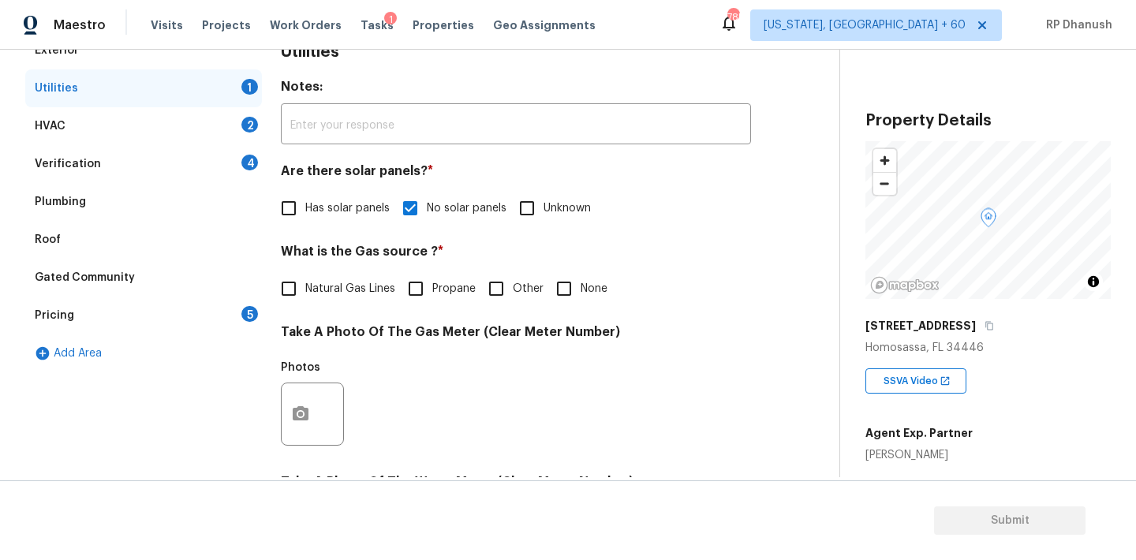
click at [242, 164] on div "4" at bounding box center [249, 163] width 17 height 16
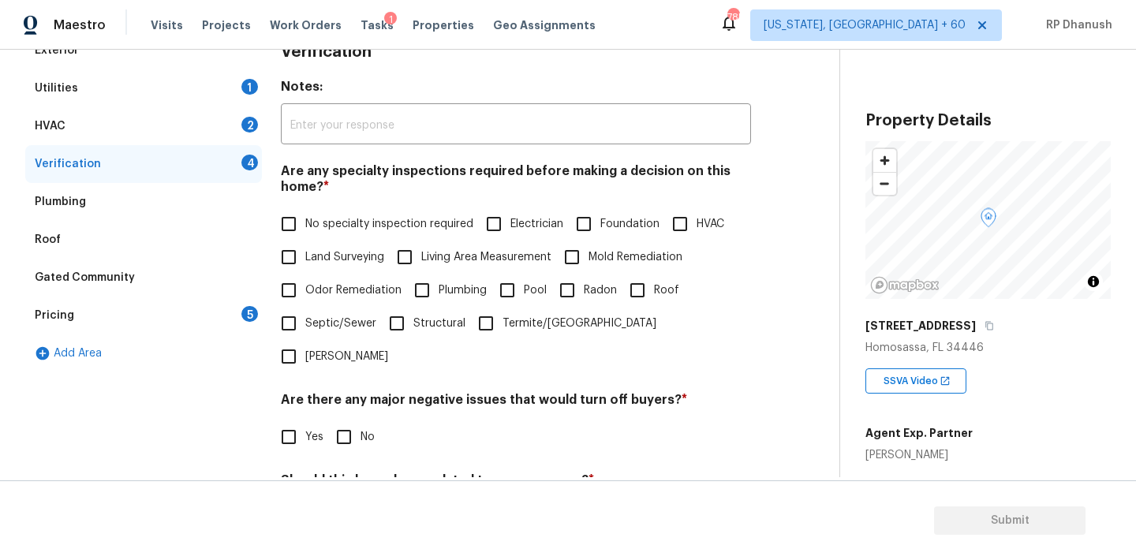
click at [278, 227] on input "No specialty inspection required" at bounding box center [288, 223] width 33 height 33
checkbox input "true"
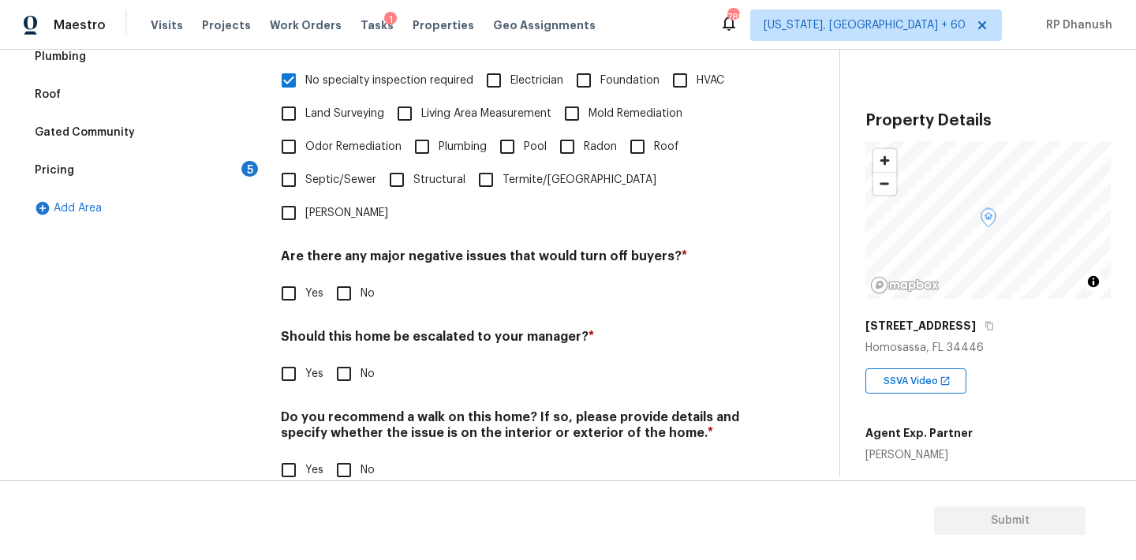
scroll to position [389, 0]
drag, startPoint x: 328, startPoint y: 264, endPoint x: 328, endPoint y: 279, distance: 15.8
click at [328, 277] on input "No" at bounding box center [343, 293] width 33 height 33
checkbox input "true"
click at [328, 331] on div "Should this home be escalated to your manager? * Yes No" at bounding box center [516, 362] width 470 height 62
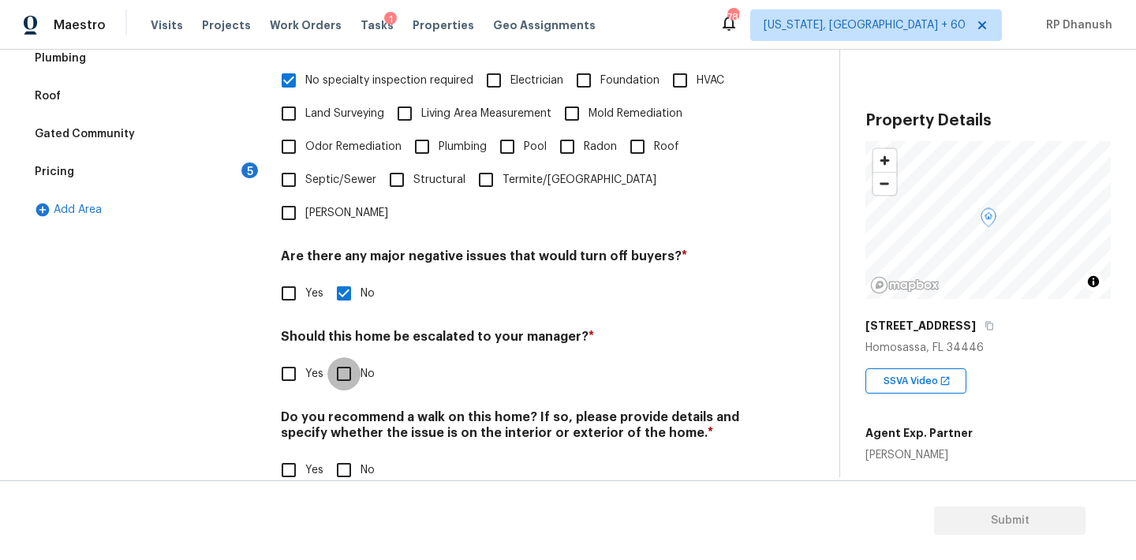
click at [331, 357] on input "No" at bounding box center [343, 373] width 33 height 33
checkbox input "true"
click at [331, 455] on input "No" at bounding box center [343, 471] width 33 height 33
checkbox input "true"
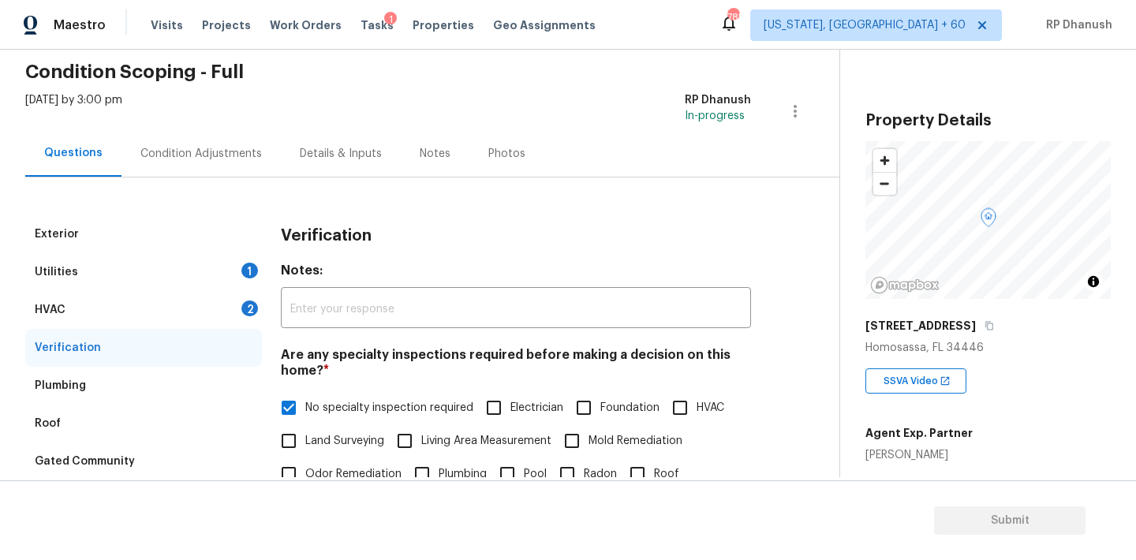
click at [224, 278] on div "Utilities 1" at bounding box center [143, 272] width 237 height 38
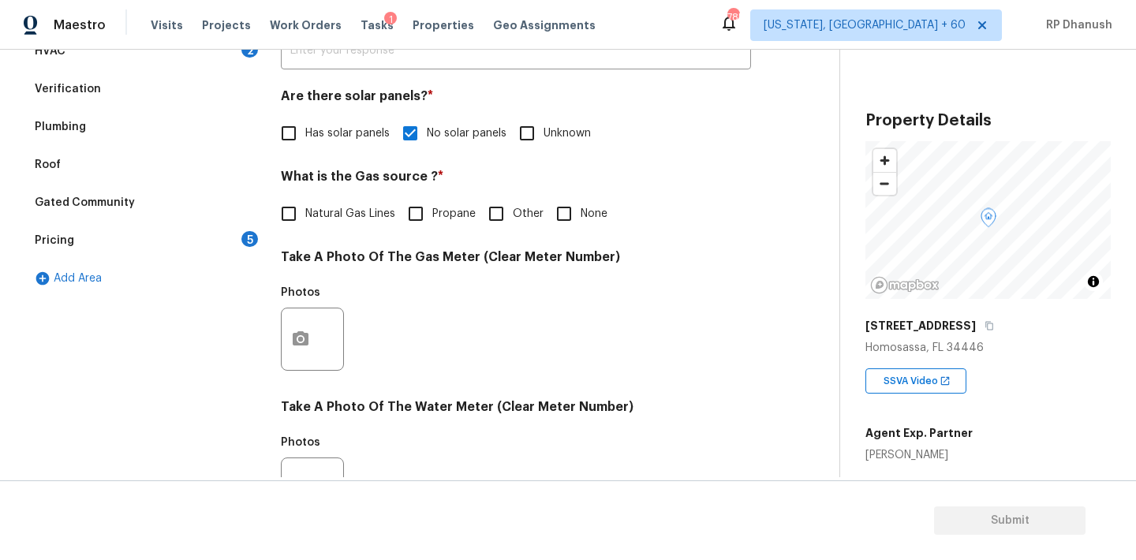
scroll to position [305, 0]
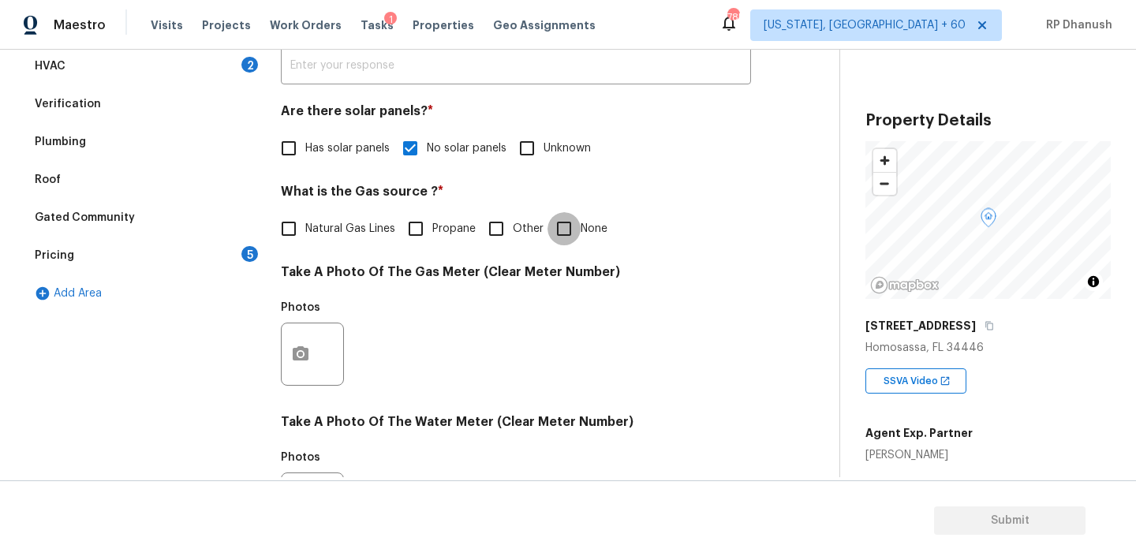
click at [569, 245] on input "None" at bounding box center [564, 228] width 33 height 33
checkbox input "true"
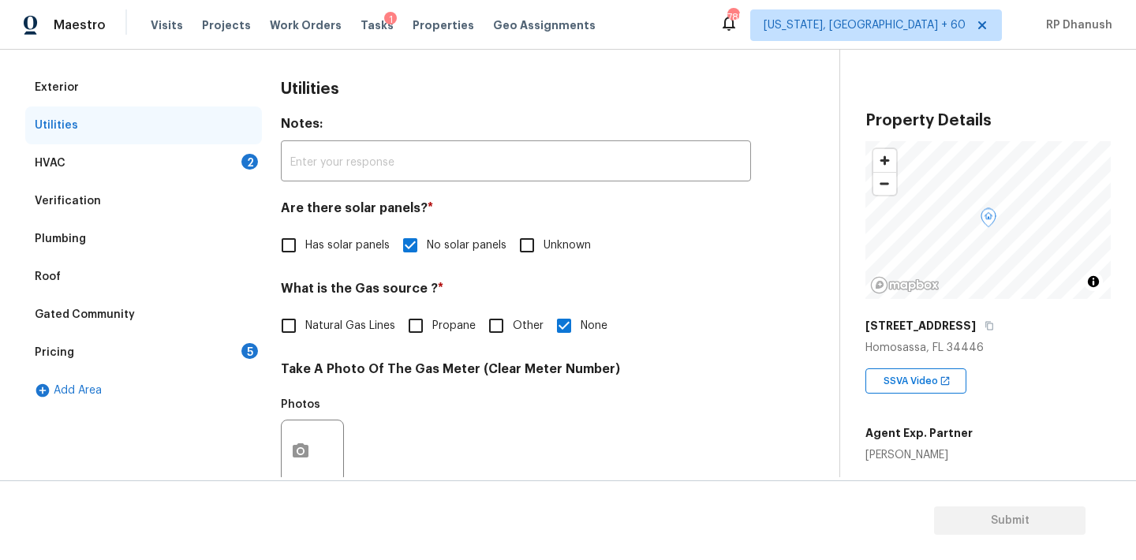
click at [240, 171] on div "HVAC 2" at bounding box center [143, 163] width 237 height 38
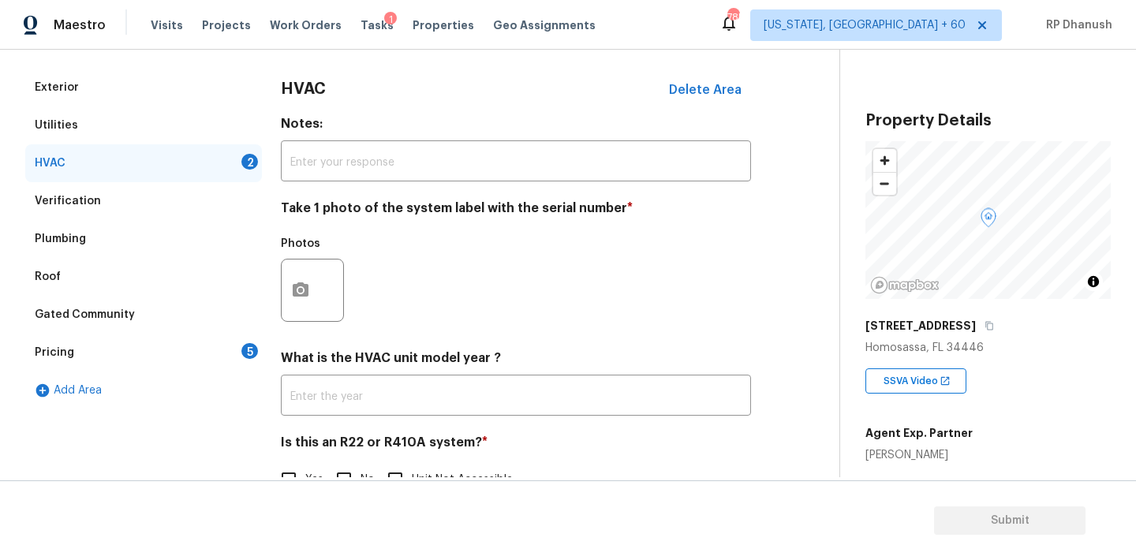
scroll to position [252, 0]
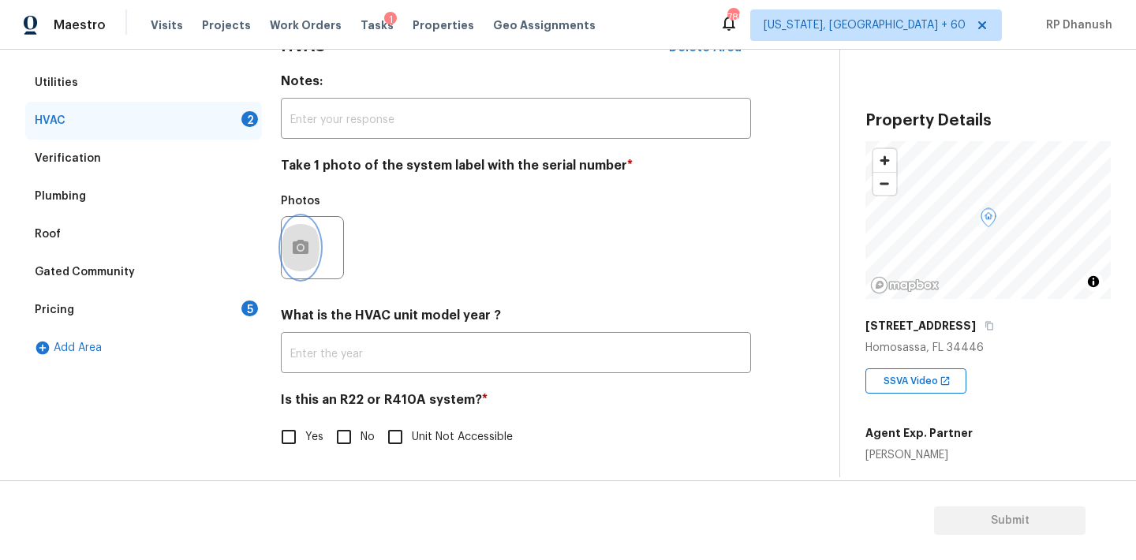
click at [295, 242] on icon "button" at bounding box center [301, 247] width 16 height 14
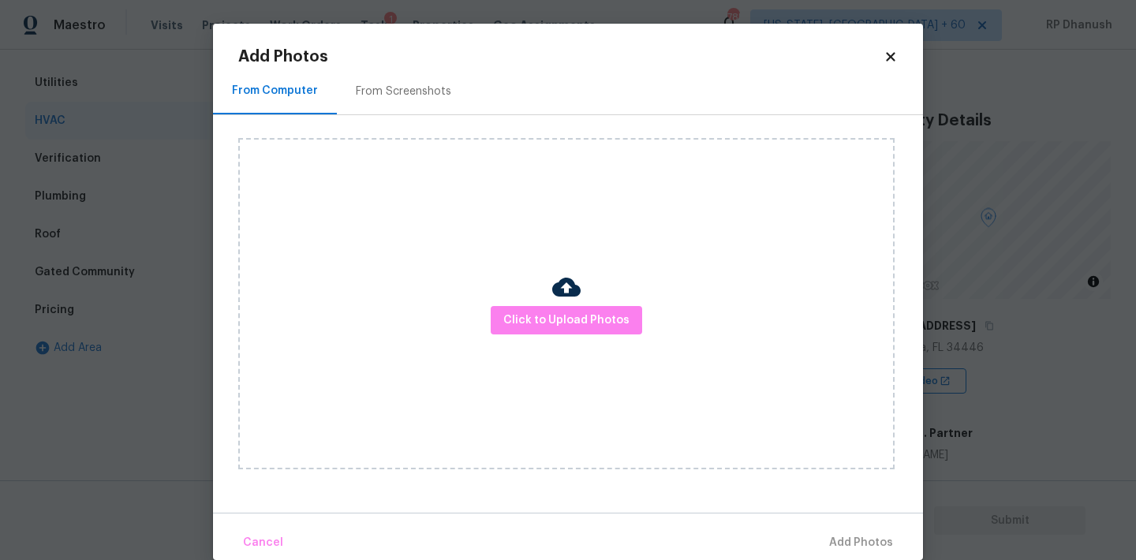
click at [406, 67] on div "Add Photos From Computer From Screenshots Click to Upload Photos Cancel Add Pho…" at bounding box center [568, 304] width 660 height 511
click at [406, 91] on div "From Screenshots" at bounding box center [403, 92] width 95 height 16
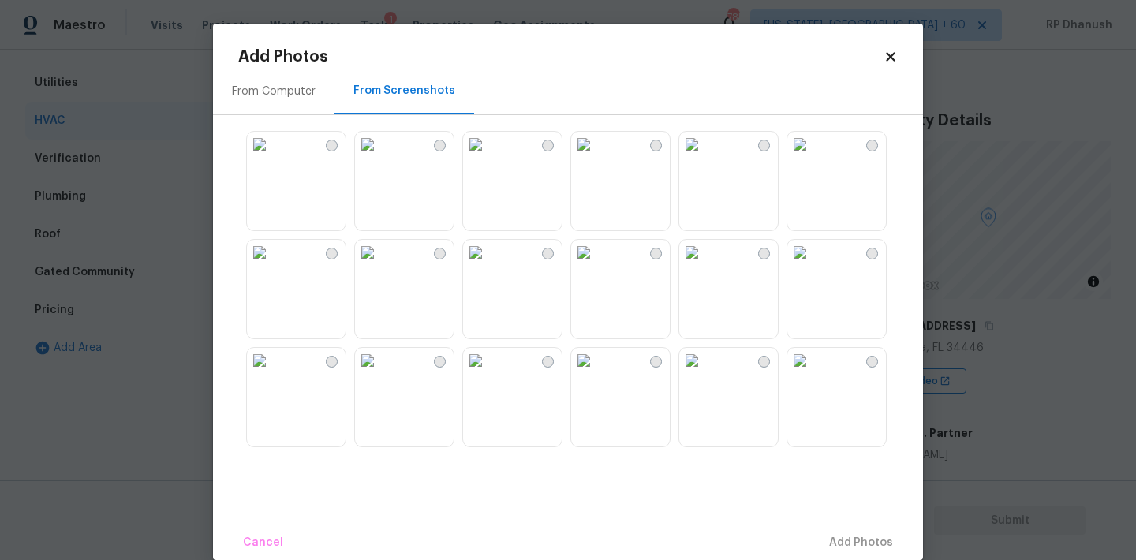
click at [488, 157] on img at bounding box center [475, 144] width 25 height 25
click at [865, 539] on span "Add 1 Photo(s)" at bounding box center [854, 543] width 78 height 20
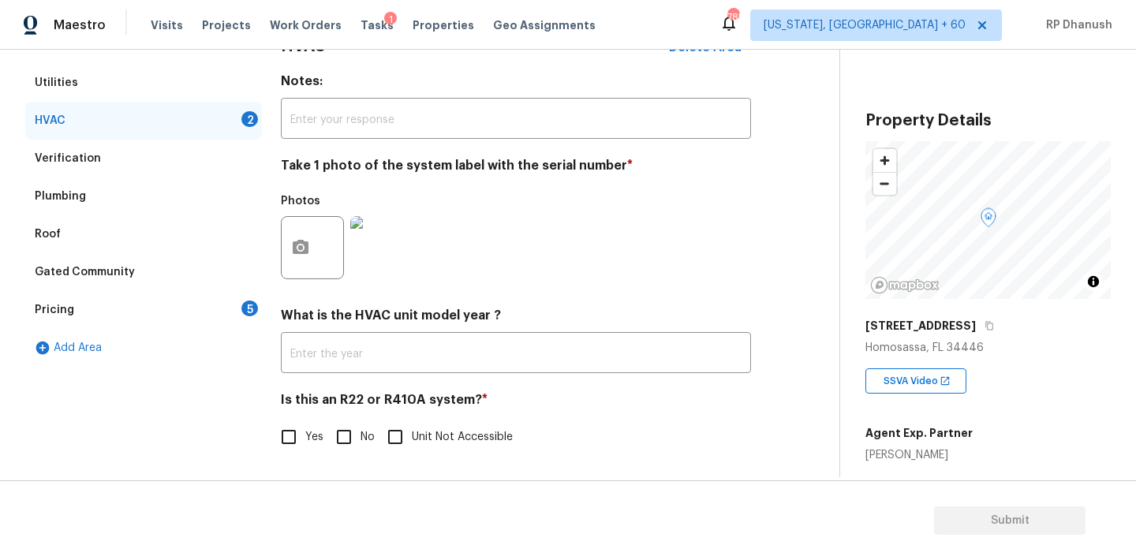
click at [335, 437] on input "No" at bounding box center [343, 437] width 33 height 33
checkbox input "true"
click at [246, 299] on div "Pricing 5" at bounding box center [143, 309] width 237 height 38
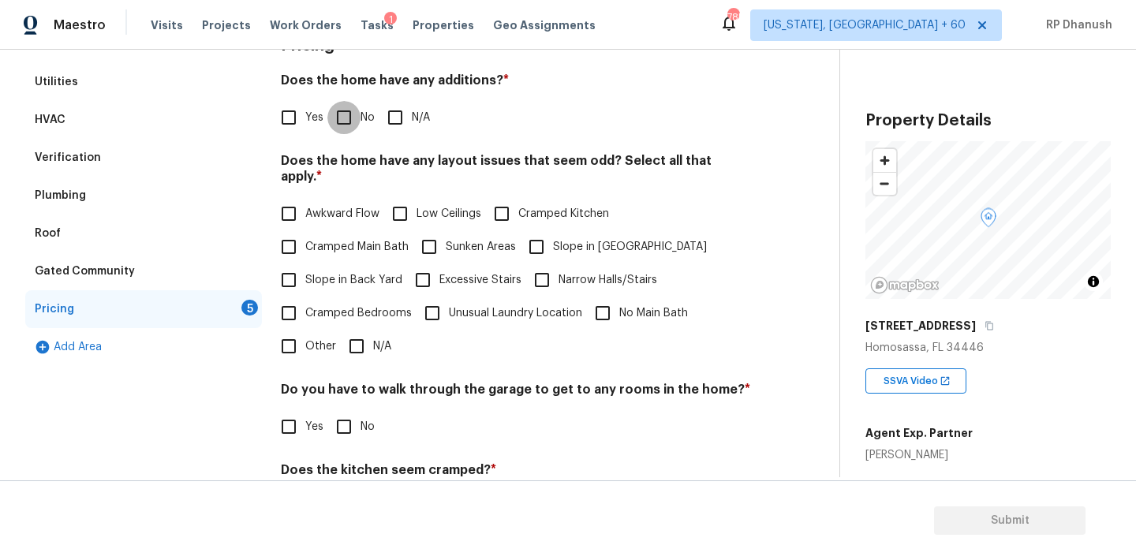
click at [339, 121] on input "No" at bounding box center [343, 117] width 33 height 33
checkbox input "true"
click at [293, 237] on input "Cramped Main Bath" at bounding box center [288, 248] width 33 height 33
click at [294, 234] on input "Cramped Main Bath" at bounding box center [288, 248] width 33 height 33
checkbox input "false"
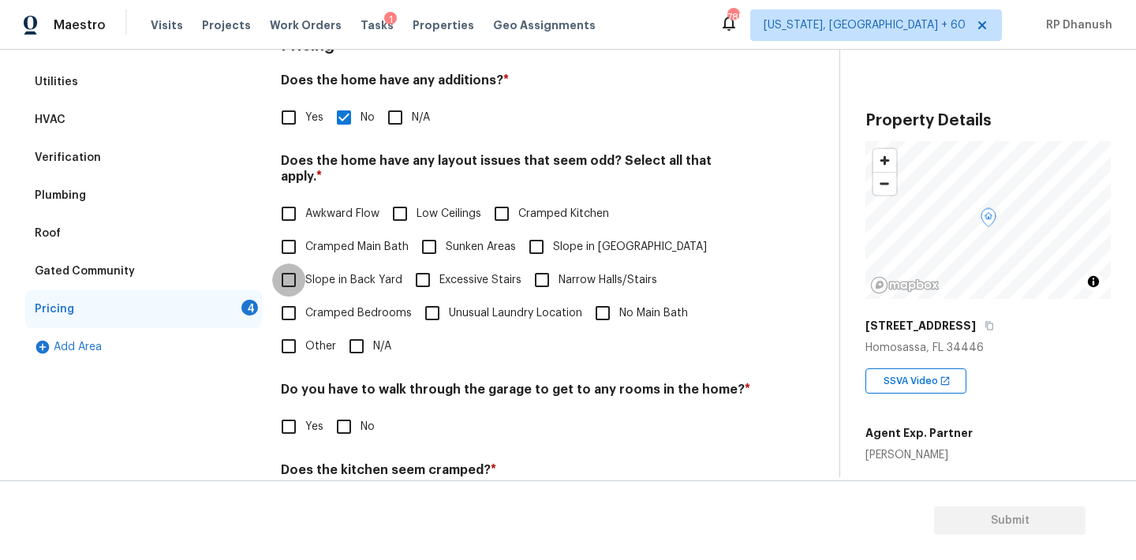
click at [289, 267] on input "Slope in Back Yard" at bounding box center [288, 280] width 33 height 33
checkbox input "true"
click at [542, 230] on input "Slope in [GEOGRAPHIC_DATA]" at bounding box center [536, 246] width 33 height 33
checkbox input "true"
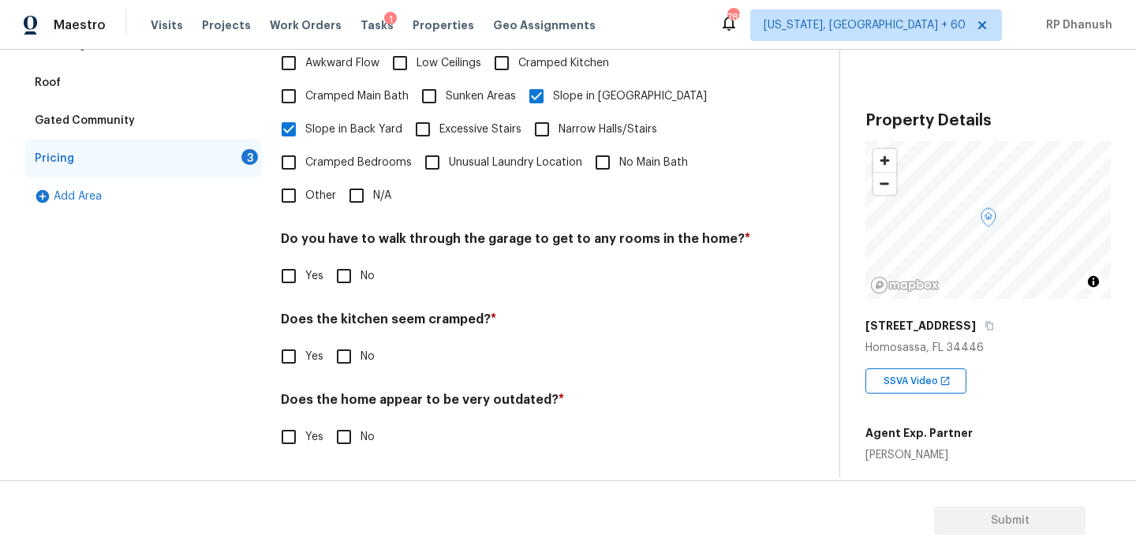
scroll to position [387, 0]
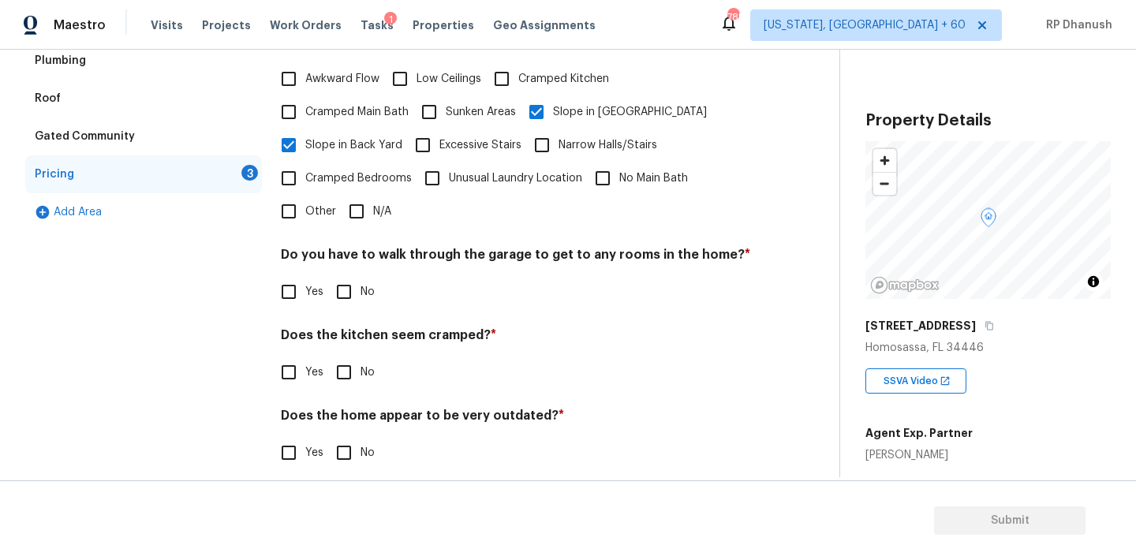
click at [343, 278] on input "No" at bounding box center [343, 291] width 33 height 33
checkbox input "true"
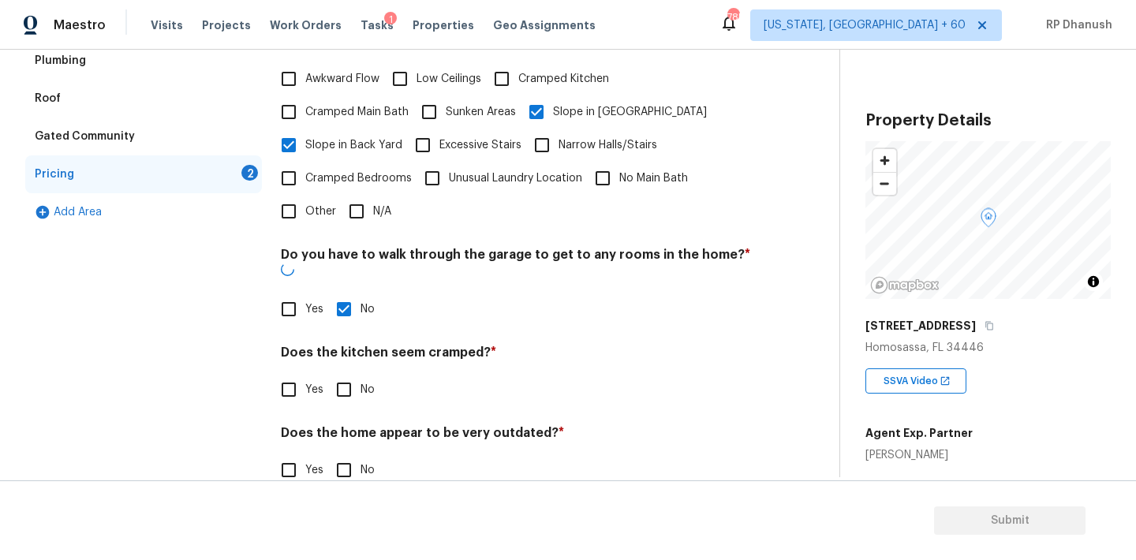
click at [343, 373] on input "No" at bounding box center [343, 389] width 33 height 33
checkbox input "true"
click at [343, 455] on input "No" at bounding box center [343, 471] width 33 height 33
checkbox input "true"
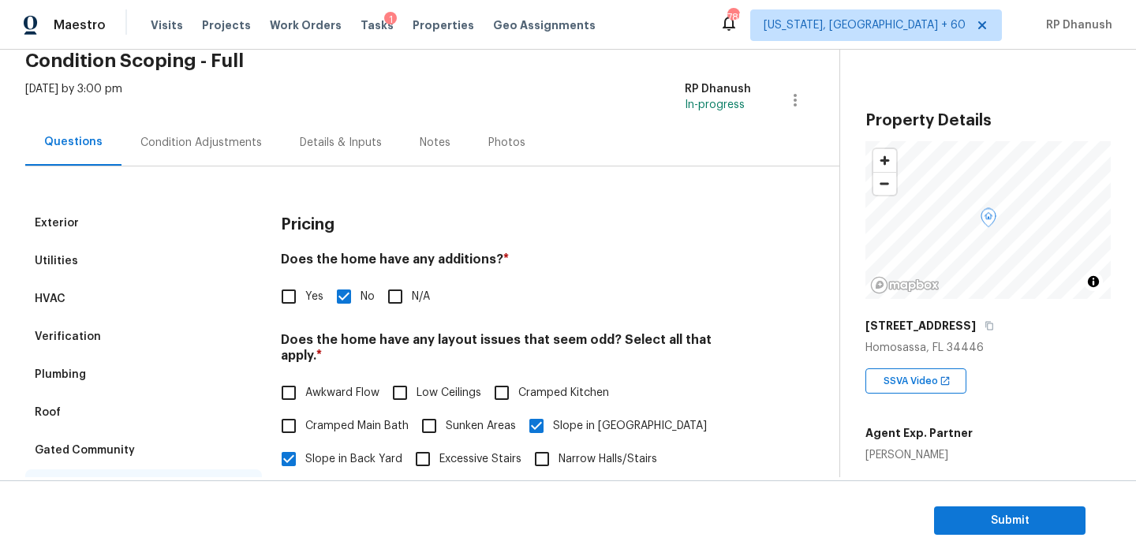
scroll to position [0, 0]
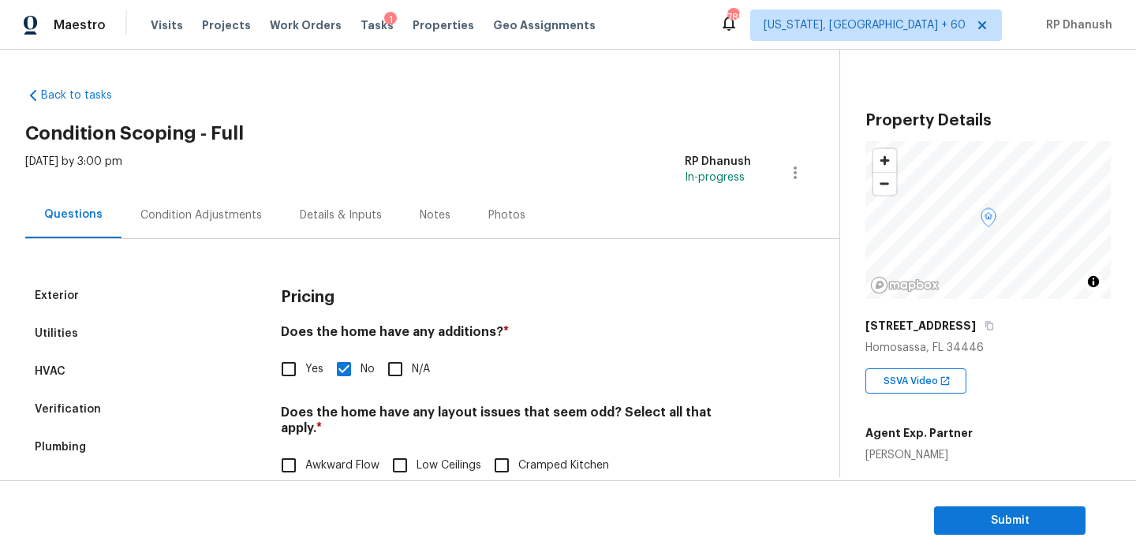
click at [223, 205] on div "Condition Adjustments" at bounding box center [200, 215] width 159 height 47
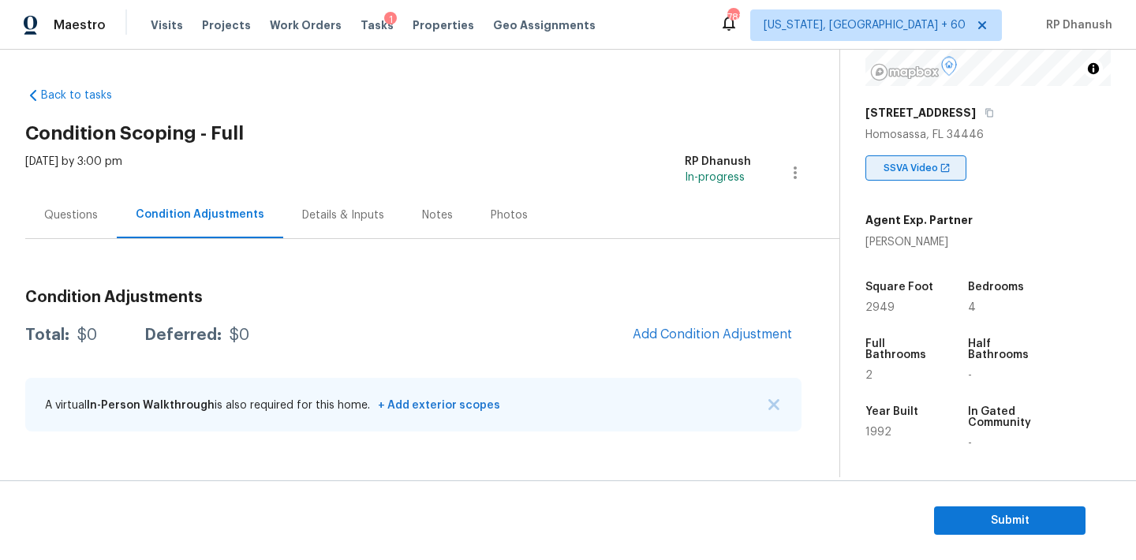
scroll to position [266, 0]
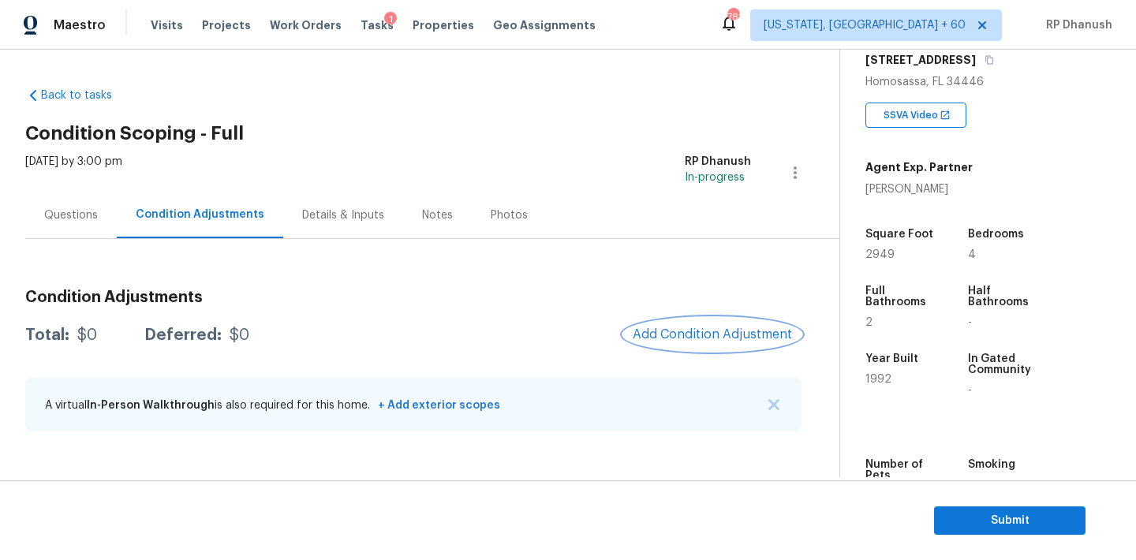
click at [730, 328] on span "Add Condition Adjustment" at bounding box center [712, 334] width 159 height 14
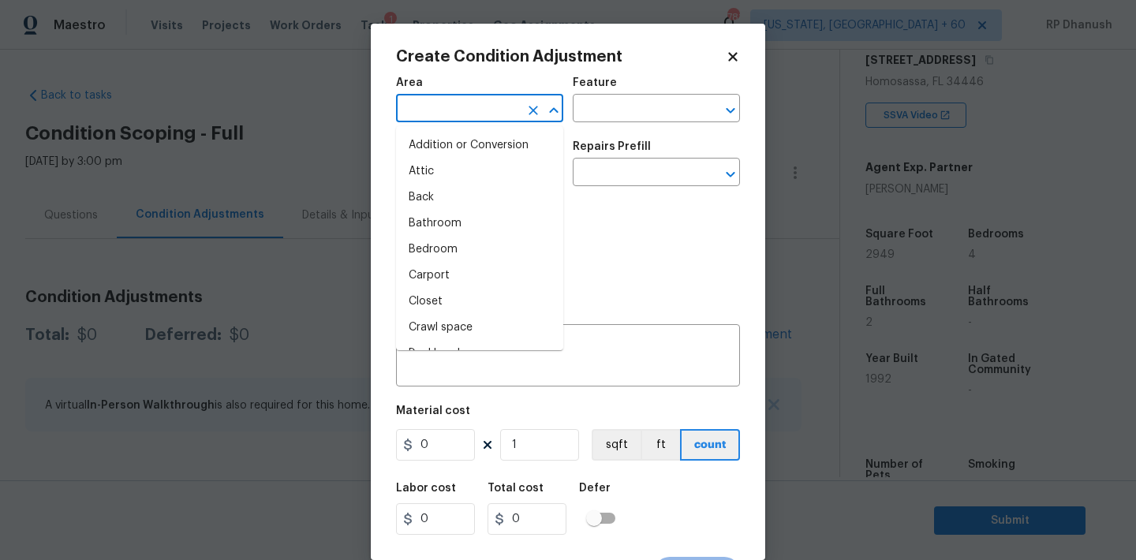
click at [442, 103] on input "text" at bounding box center [457, 110] width 123 height 24
type input "ex"
drag, startPoint x: 444, startPoint y: 169, endPoint x: 507, endPoint y: 140, distance: 69.5
click at [446, 168] on li "Exterior Overall" at bounding box center [479, 172] width 167 height 26
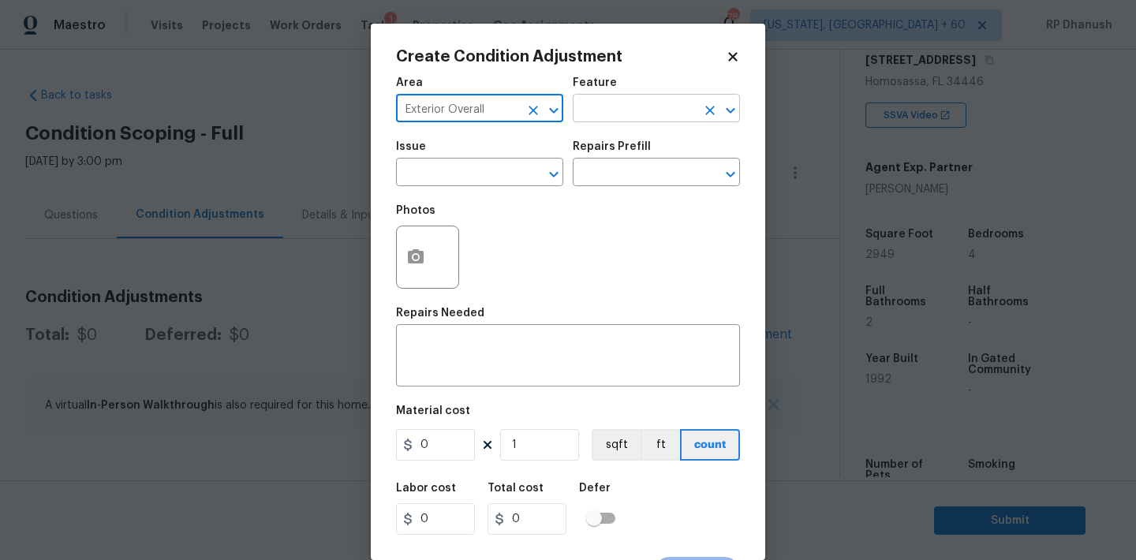
type input "Exterior Overall"
click at [613, 99] on input "text" at bounding box center [634, 110] width 123 height 24
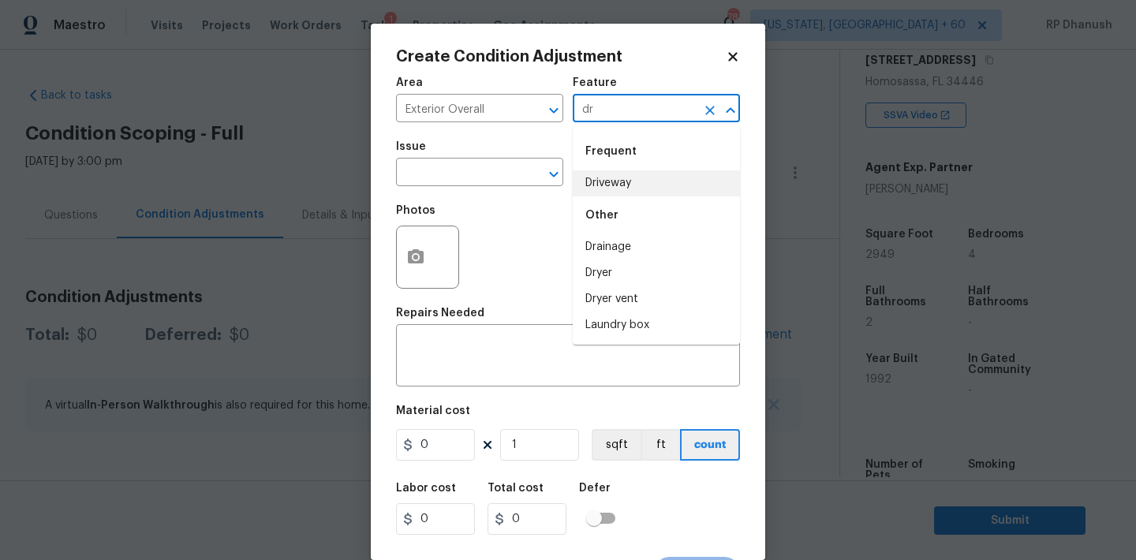
click at [600, 177] on li "Driveway" at bounding box center [656, 183] width 167 height 26
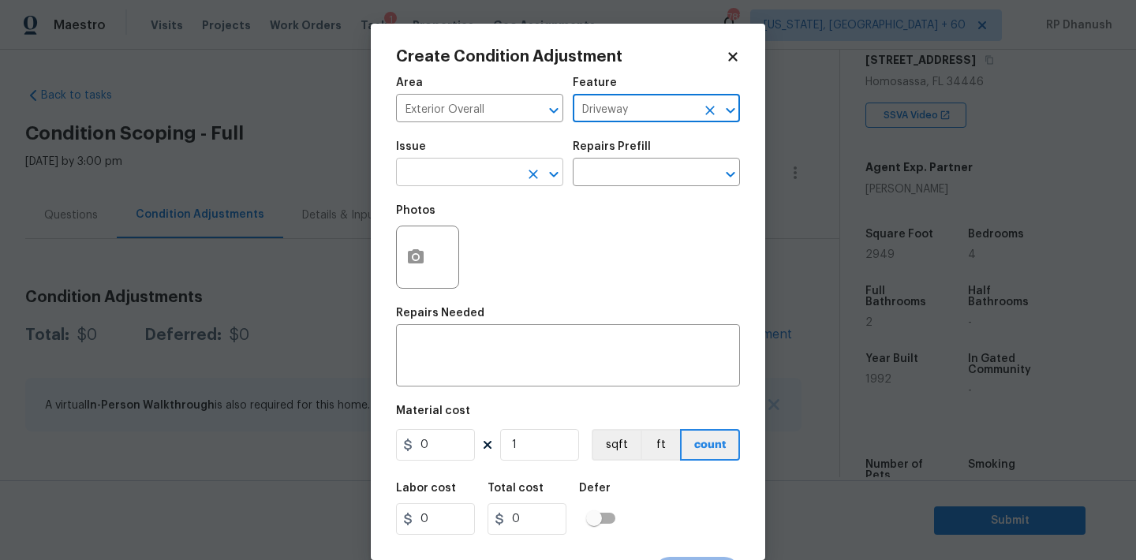
type input "Driveway"
click at [408, 177] on input "text" at bounding box center [457, 174] width 123 height 24
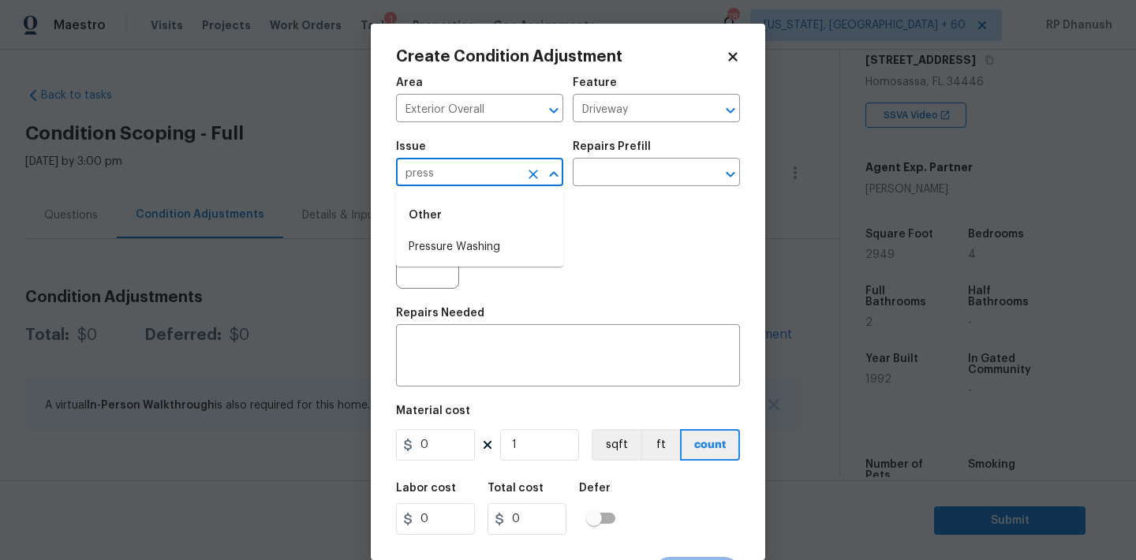
click at [461, 249] on li "Pressure Washing" at bounding box center [479, 247] width 167 height 26
type input "Pressure Washing"
click at [611, 190] on div "Issue Pressure Washing ​ Repairs Prefill ​" at bounding box center [568, 164] width 344 height 64
click at [613, 169] on input "text" at bounding box center [634, 174] width 123 height 24
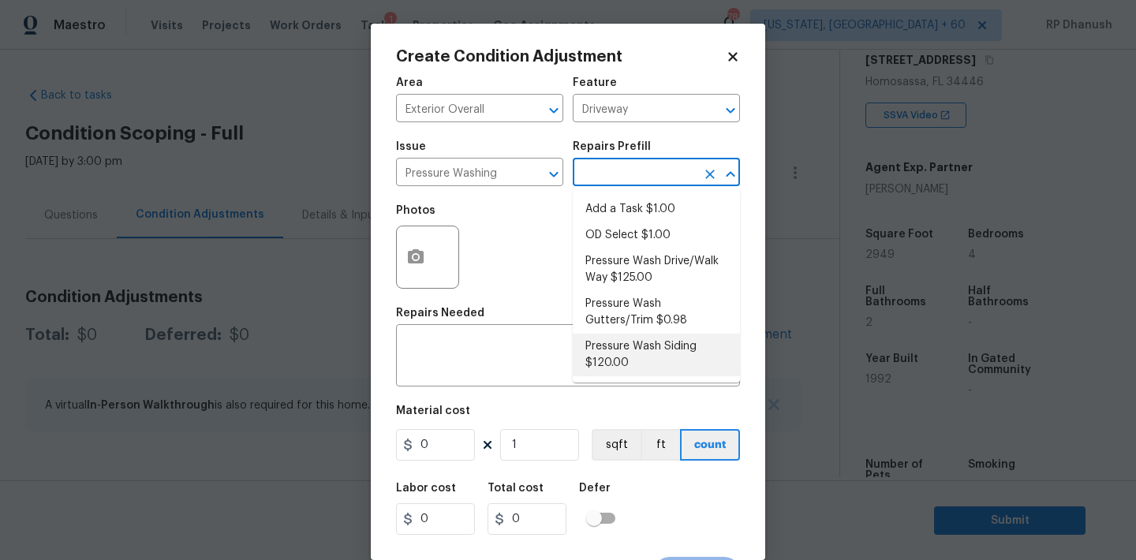
click at [601, 349] on li "Pressure Wash Siding $120.00" at bounding box center [656, 355] width 167 height 43
type input "Siding"
type textarea "Protect areas as needed for pressure washing. Pressure wash the siding on the h…"
type input "120"
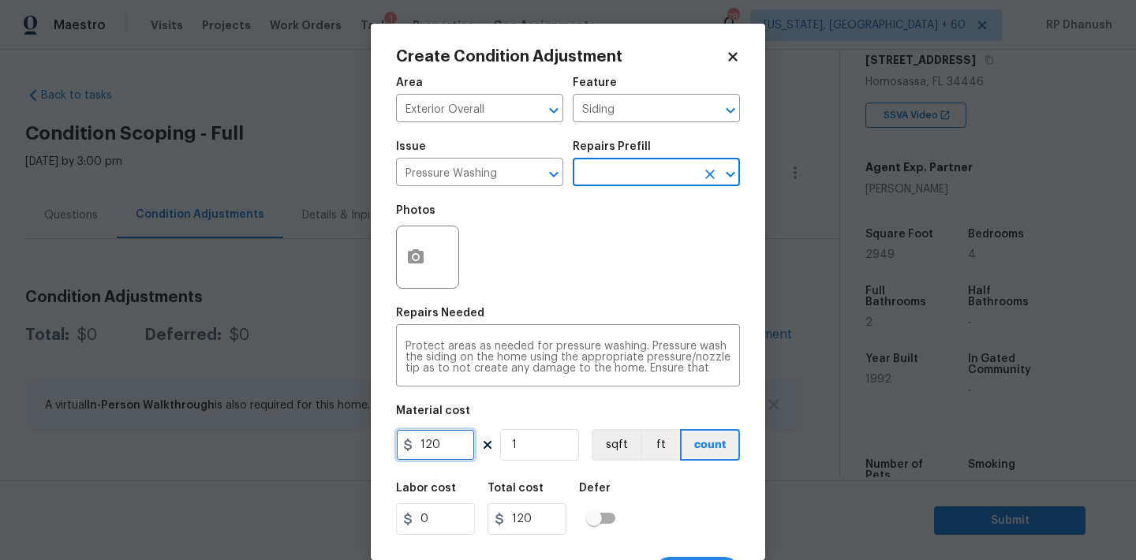
click at [447, 443] on input "120" at bounding box center [435, 445] width 79 height 32
type input "200"
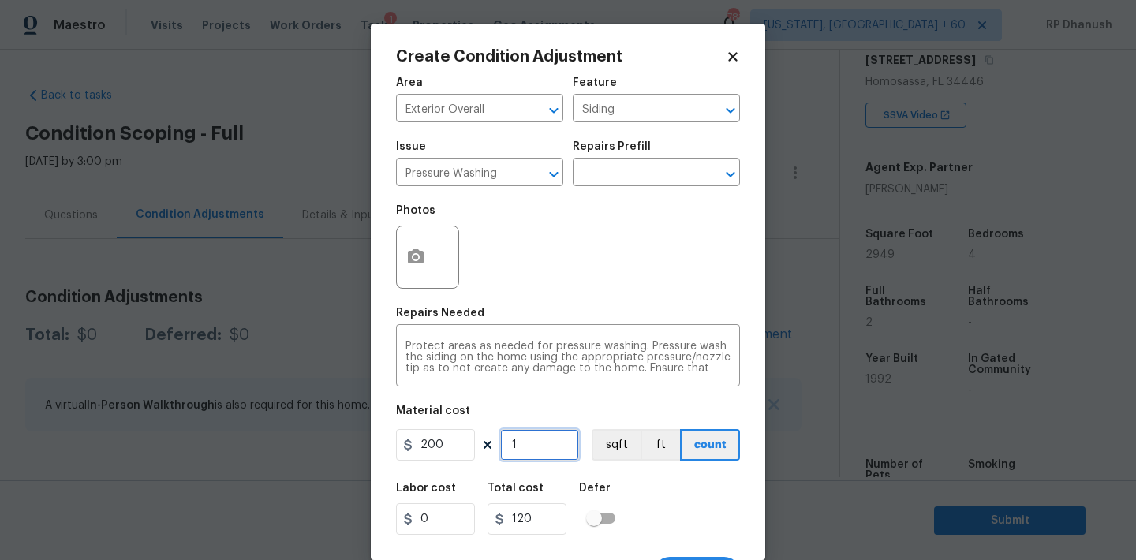
type input "200"
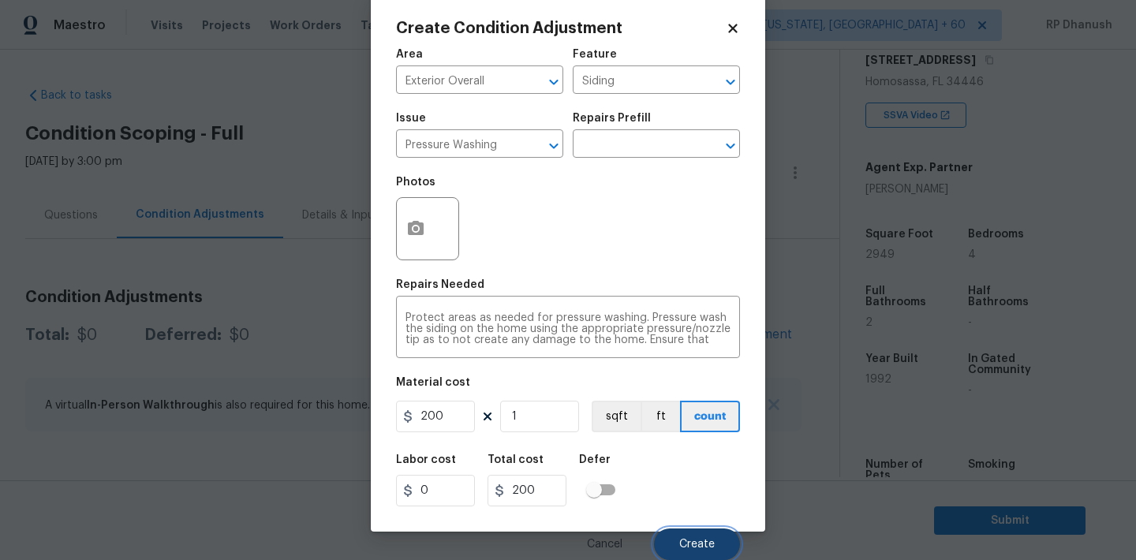
click at [683, 529] on button "Create" at bounding box center [697, 545] width 86 height 32
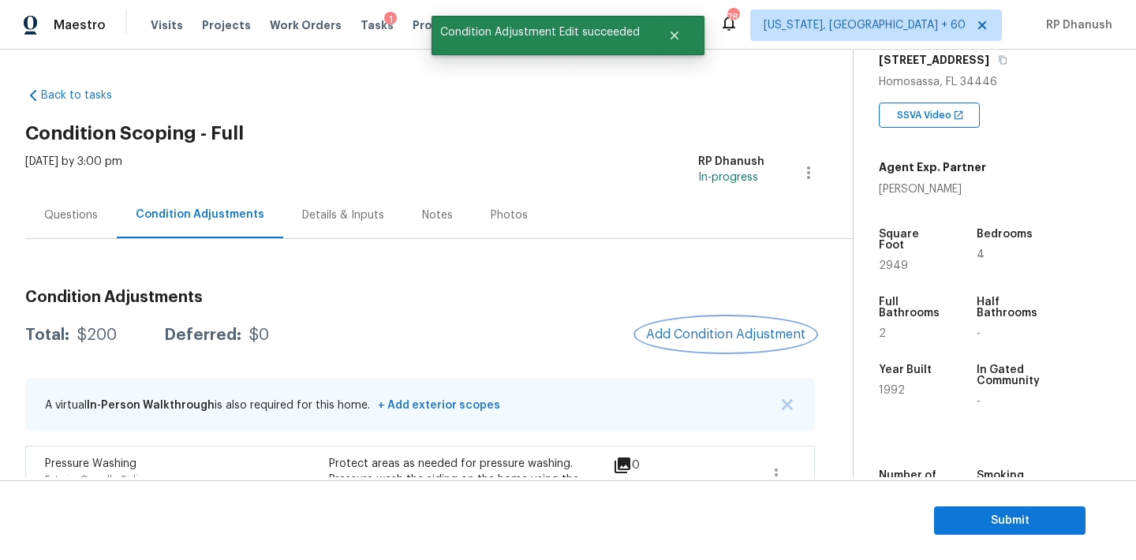
scroll to position [120, 0]
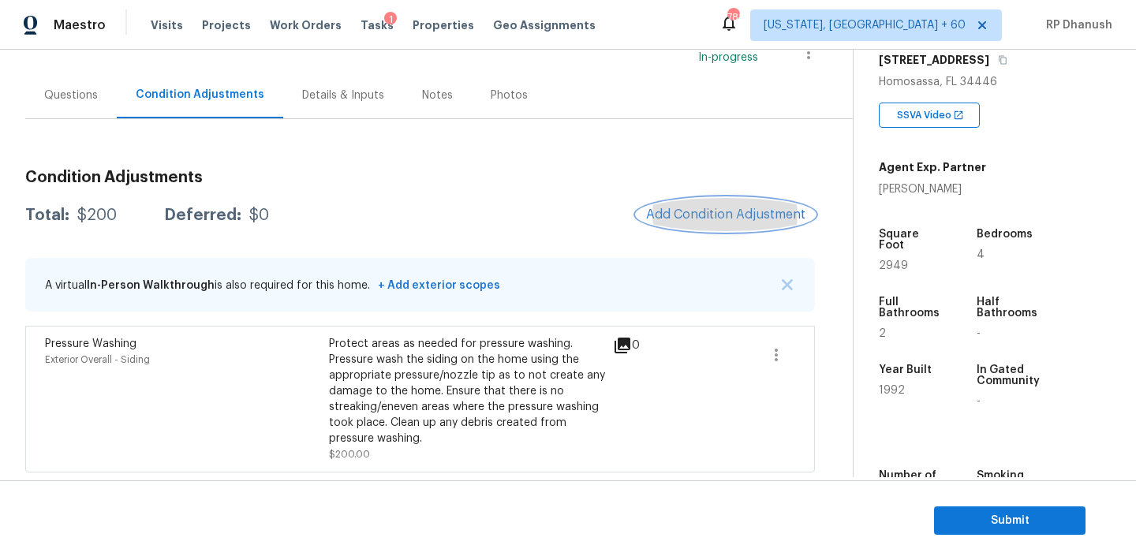
click at [721, 215] on span "Add Condition Adjustment" at bounding box center [725, 214] width 159 height 14
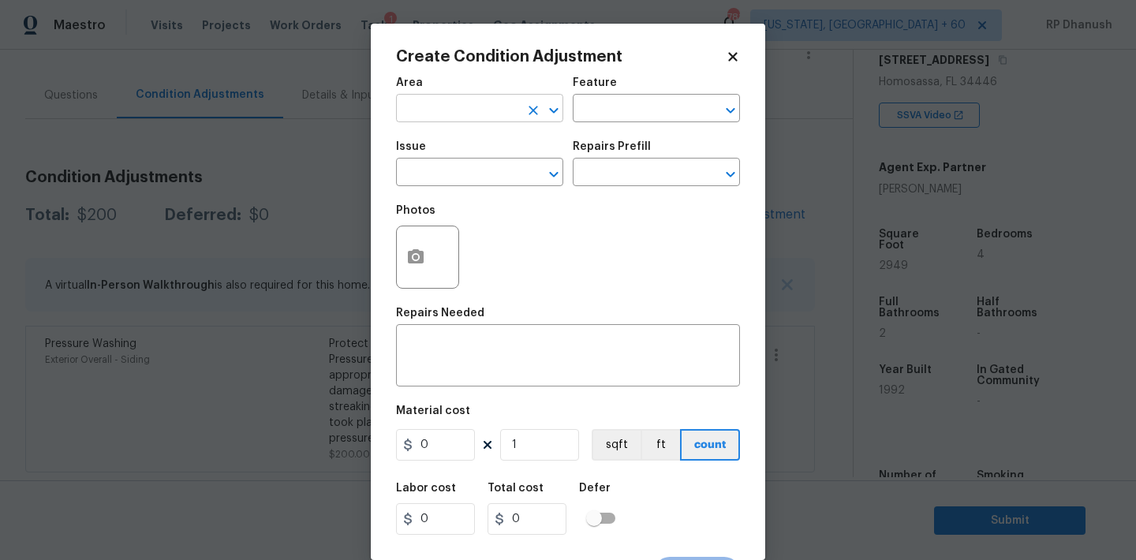
click at [473, 107] on input "text" at bounding box center [457, 110] width 123 height 24
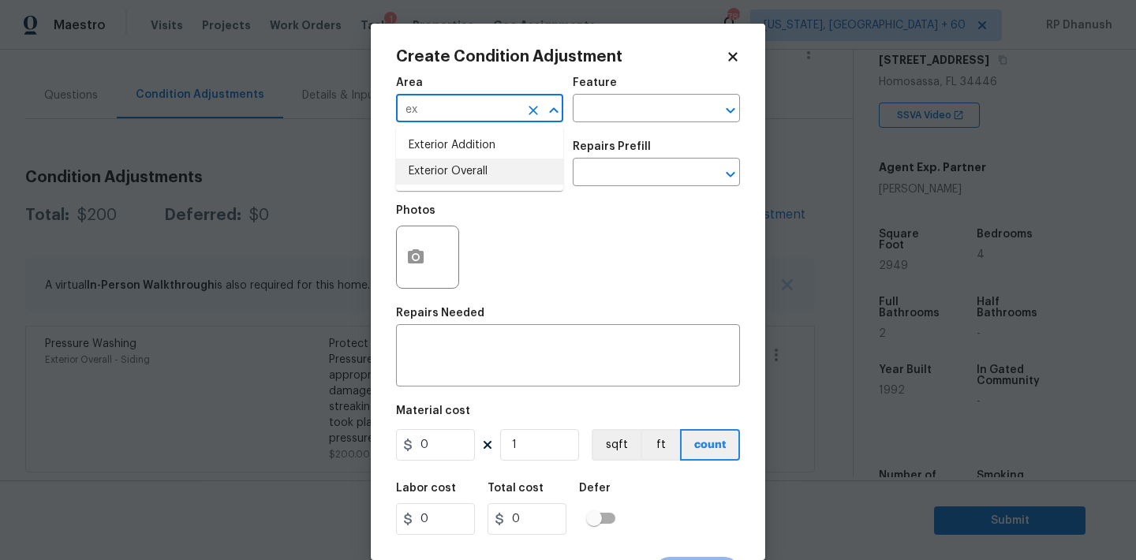
click at [442, 170] on li "Exterior Overall" at bounding box center [479, 172] width 167 height 26
type input "Exterior Overall"
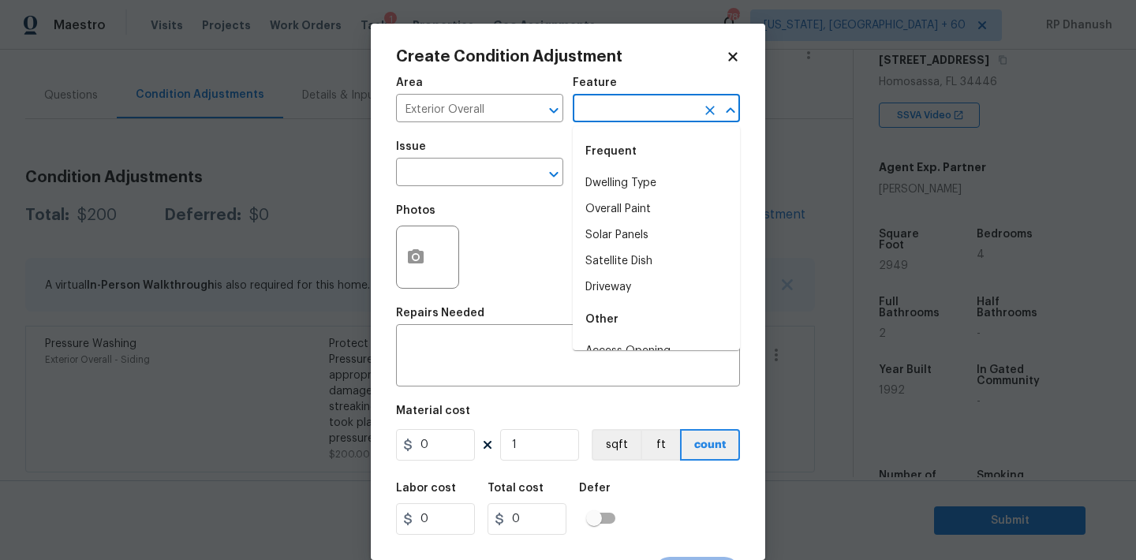
click at [600, 100] on input "text" at bounding box center [634, 110] width 123 height 24
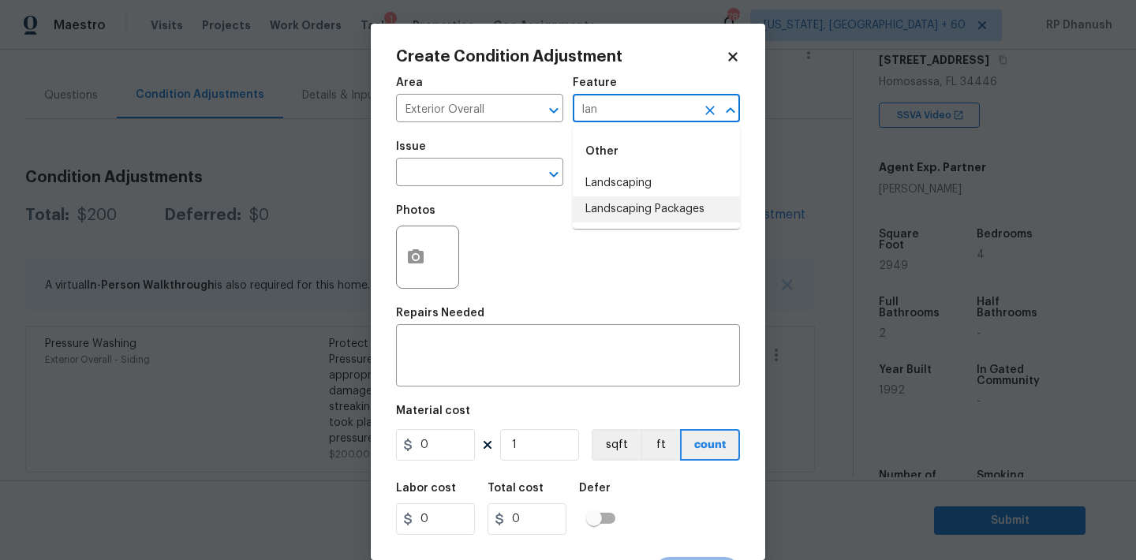
click at [583, 205] on li "Landscaping Packages" at bounding box center [656, 209] width 167 height 26
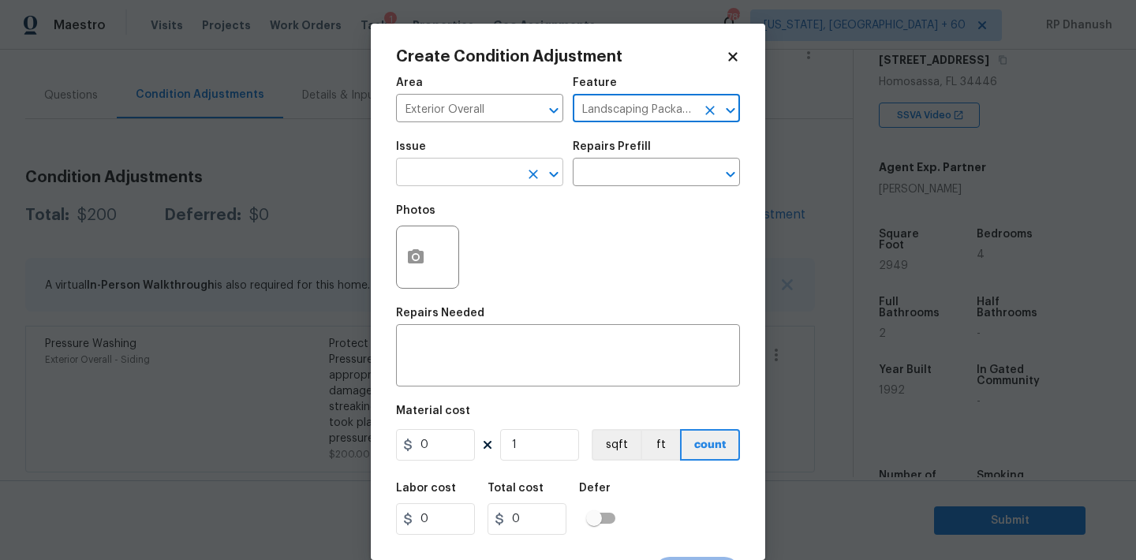
type input "Landscaping Packages"
click at [460, 174] on input "text" at bounding box center [457, 174] width 123 height 24
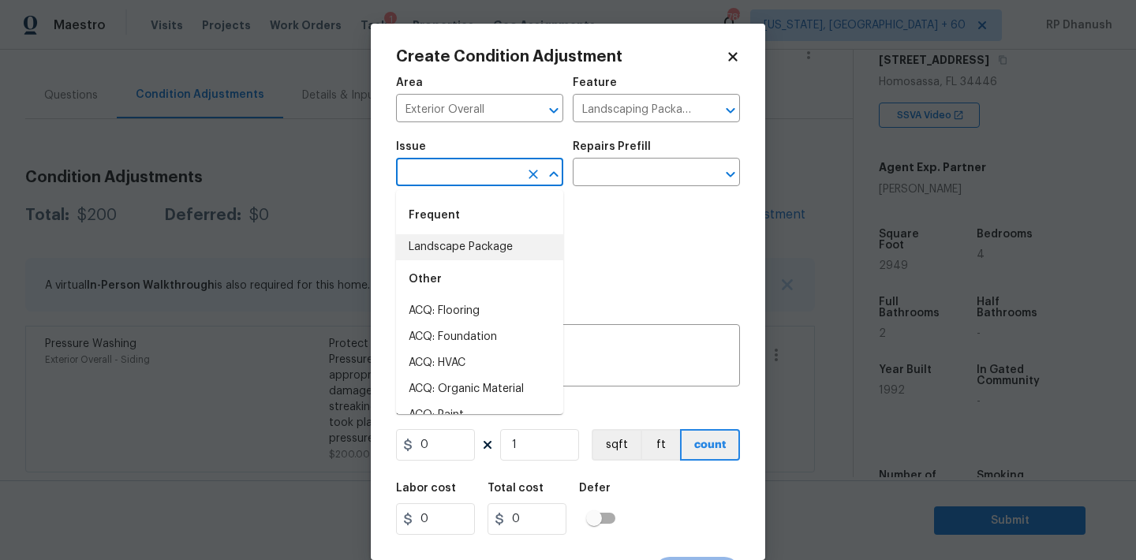
click at [457, 245] on li "Landscape Package" at bounding box center [479, 247] width 167 height 26
type input "Landscape Package"
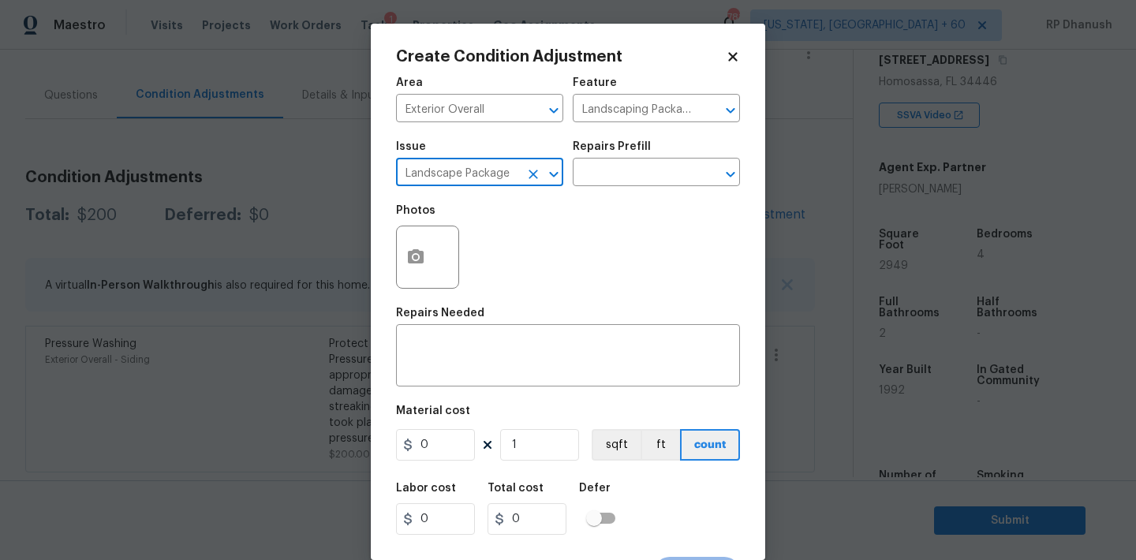
click at [639, 151] on h5 "Repairs Prefill" at bounding box center [612, 146] width 78 height 11
click at [632, 171] on input "text" at bounding box center [634, 174] width 123 height 24
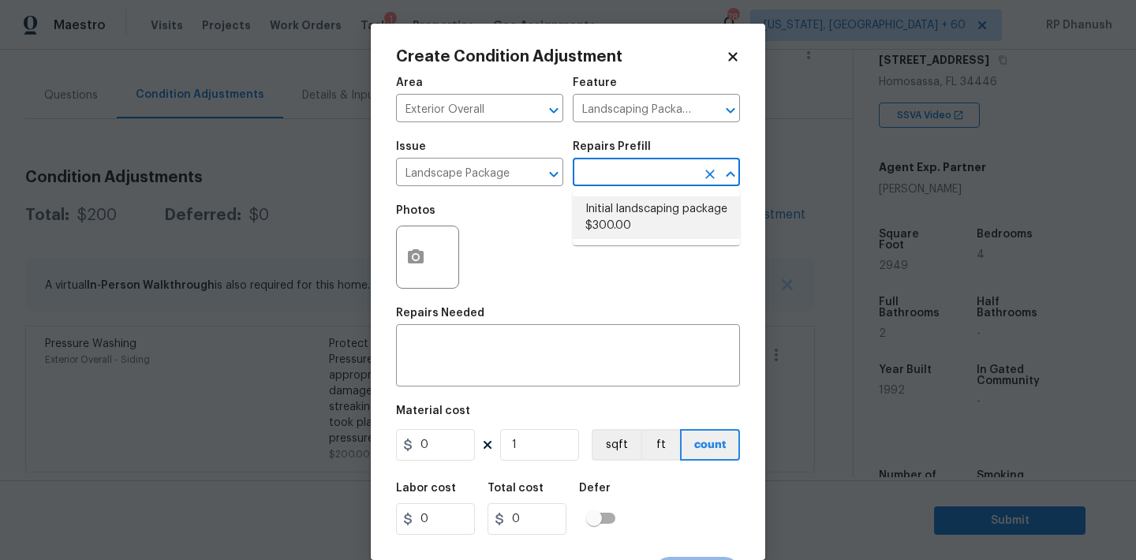
click at [615, 218] on li "Initial landscaping package $300.00" at bounding box center [656, 217] width 167 height 43
type input "Home Readiness Packages"
type textarea "Mowing of grass up to 6" in height. Mow, edge along driveways & sidewalks, trim…"
type input "300"
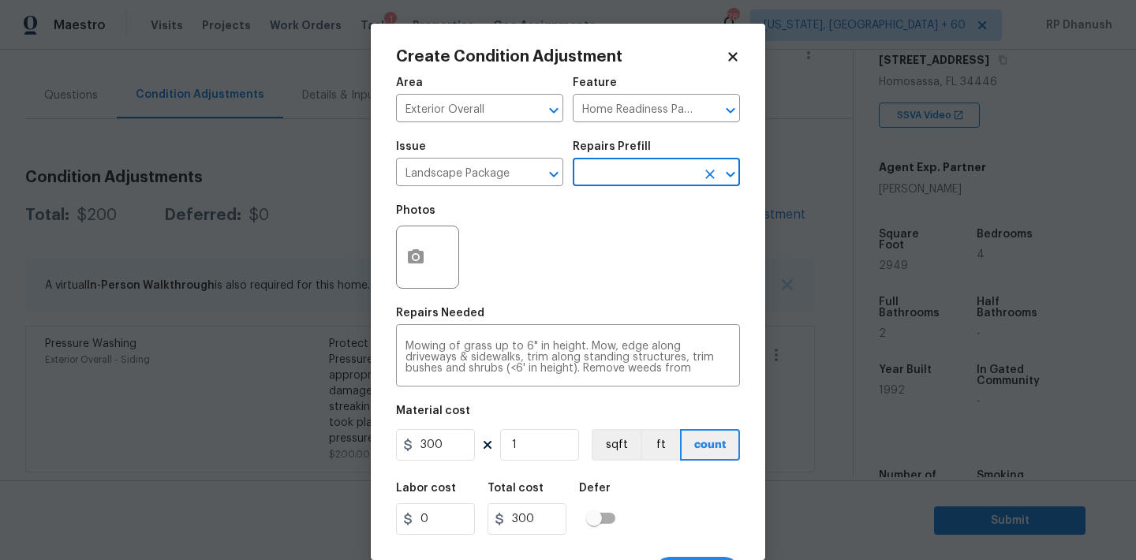
scroll to position [29, 0]
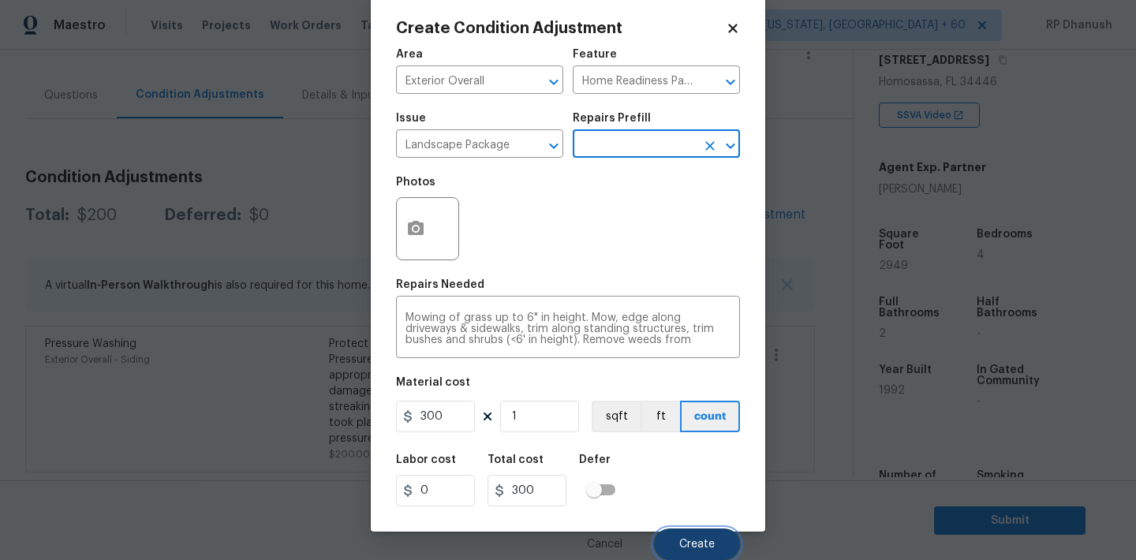
click at [693, 540] on span "Create" at bounding box center [697, 545] width 36 height 12
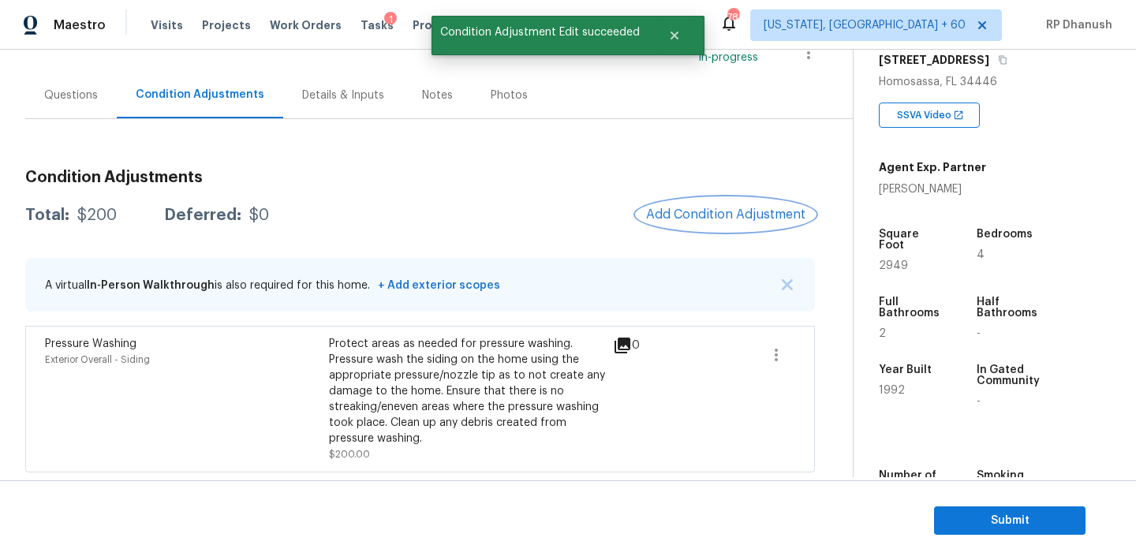
scroll to position [0, 0]
click at [731, 199] on button "Add Condition Adjustment" at bounding box center [726, 214] width 178 height 33
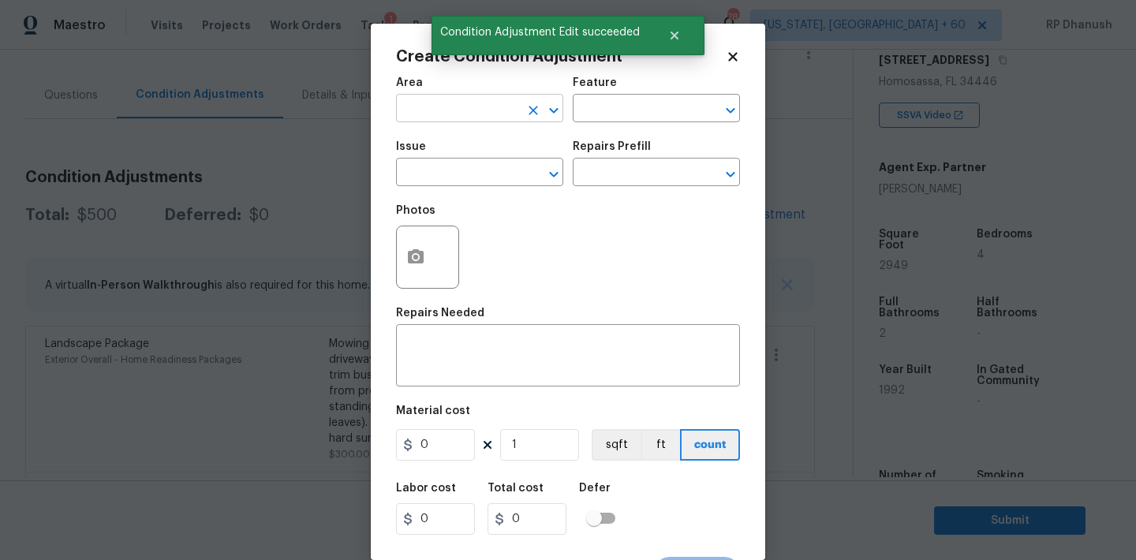
click at [465, 118] on input "text" at bounding box center [457, 110] width 123 height 24
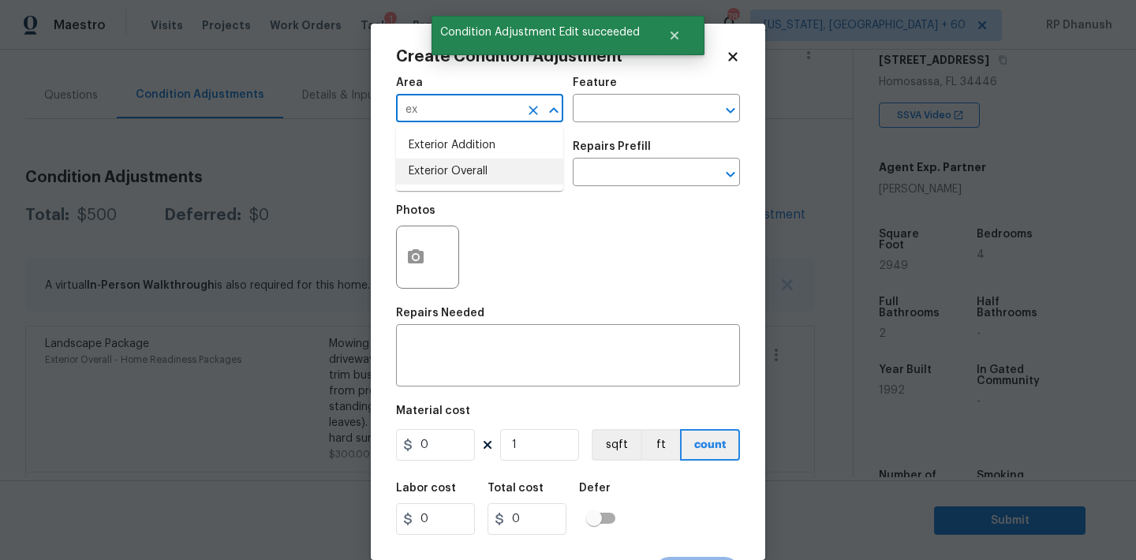
drag, startPoint x: 451, startPoint y: 171, endPoint x: 522, endPoint y: 137, distance: 78.7
click at [453, 170] on li "Exterior Overall" at bounding box center [479, 172] width 167 height 26
type input "Exterior Overall"
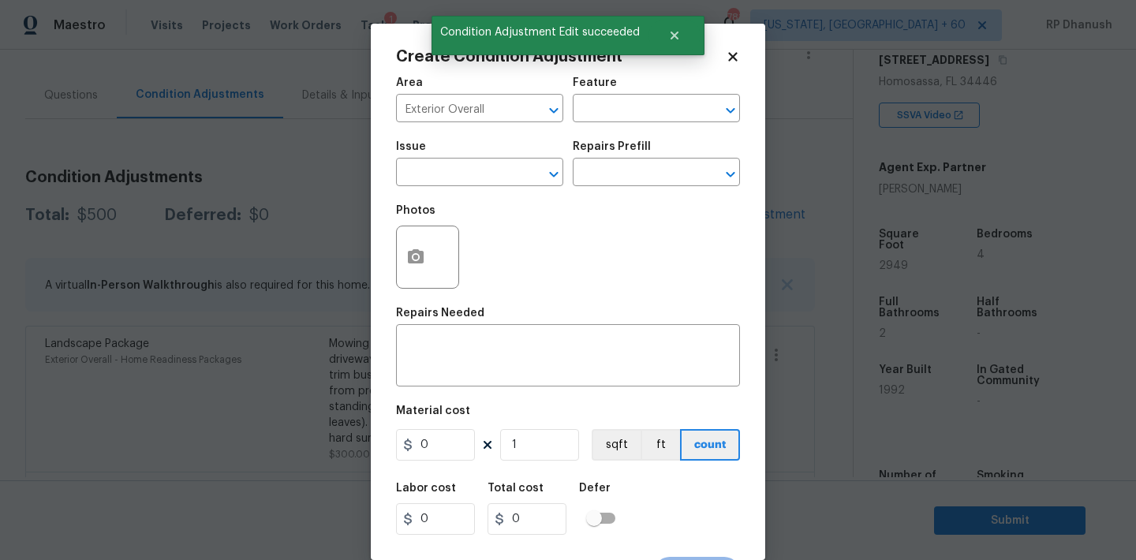
click at [597, 130] on div "Area Exterior Overall ​ Feature ​" at bounding box center [568, 100] width 344 height 64
click at [599, 118] on input "text" at bounding box center [634, 110] width 123 height 24
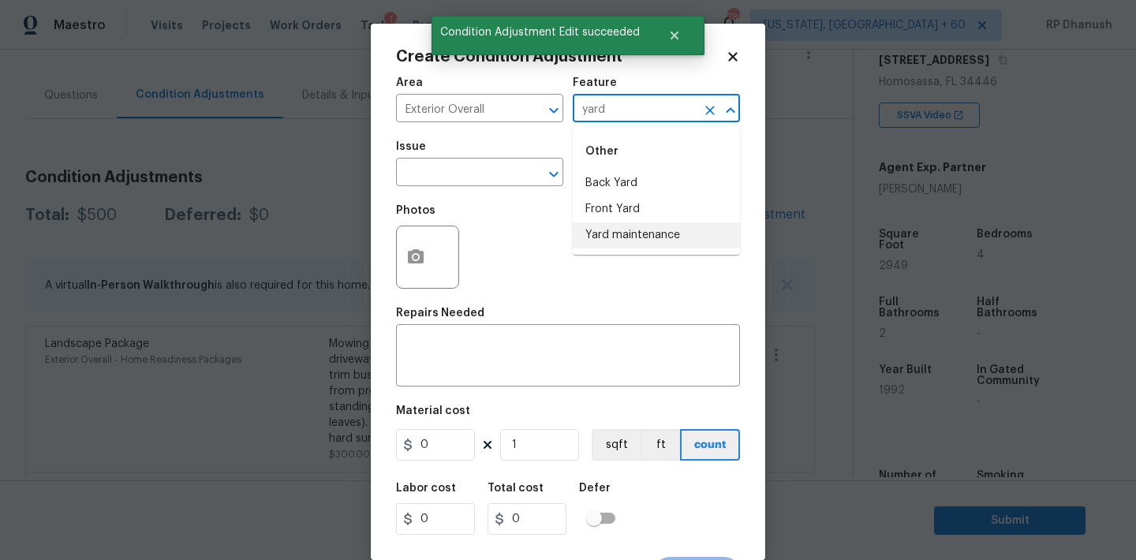
click at [600, 232] on li "Yard maintenance" at bounding box center [656, 235] width 167 height 26
type input "Yard maintenance"
click at [472, 183] on input "text" at bounding box center [457, 174] width 123 height 24
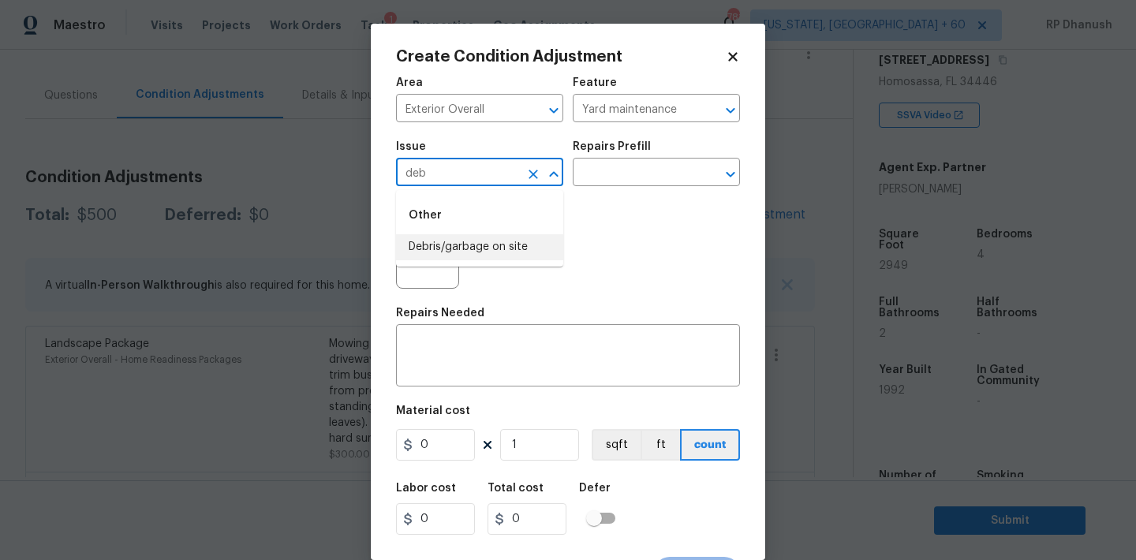
click at [465, 249] on li "Debris/garbage on site" at bounding box center [479, 247] width 167 height 26
type input "Debris/garbage on site"
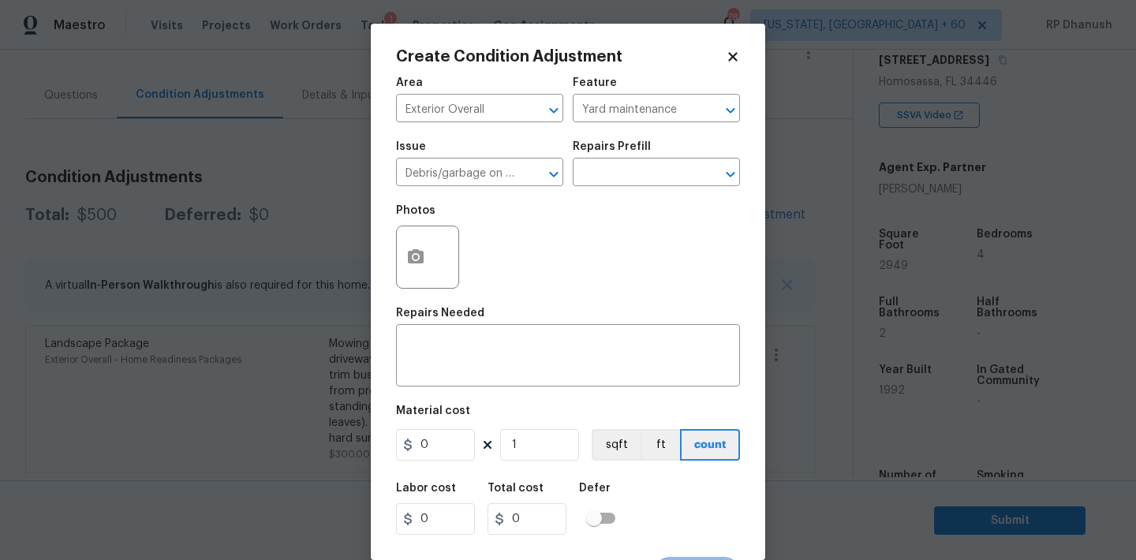
click at [616, 212] on div "Photos" at bounding box center [568, 247] width 344 height 103
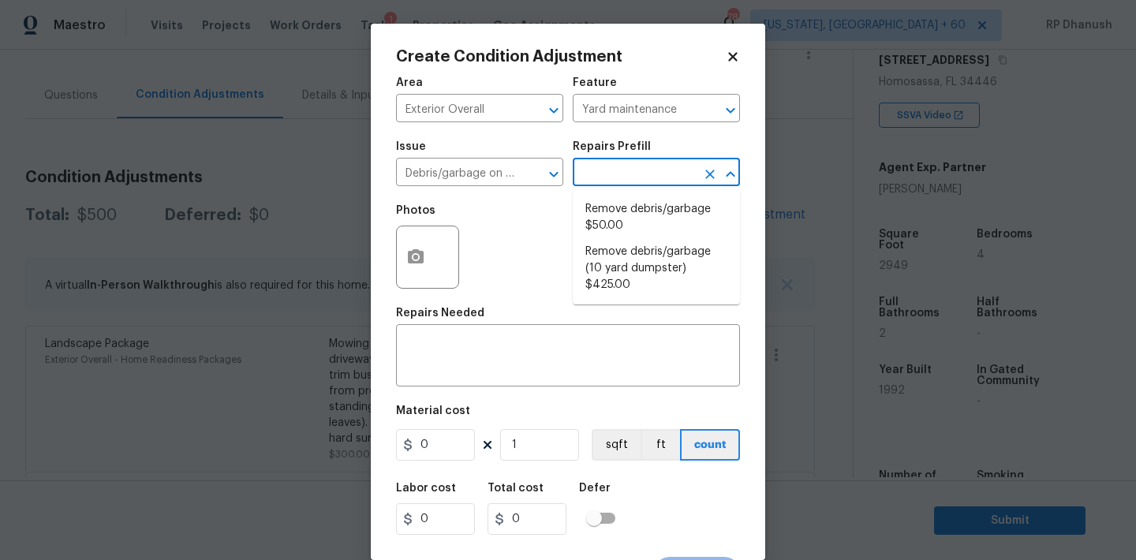
click at [615, 179] on input "text" at bounding box center [634, 174] width 123 height 24
click at [605, 212] on li "Remove debris/garbage $50.00" at bounding box center [656, 217] width 167 height 43
type textarea "Remove, haul off, and properly dispose of any debris left by seller to offsite …"
type input "50"
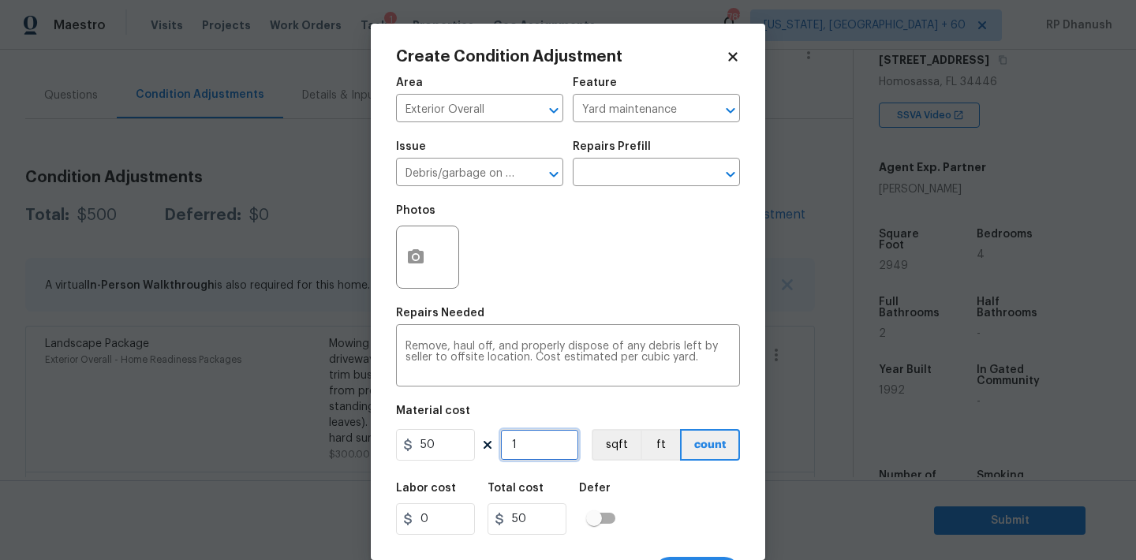
click at [546, 431] on input "1" at bounding box center [539, 445] width 79 height 32
type input "0"
type input "5"
type input "250"
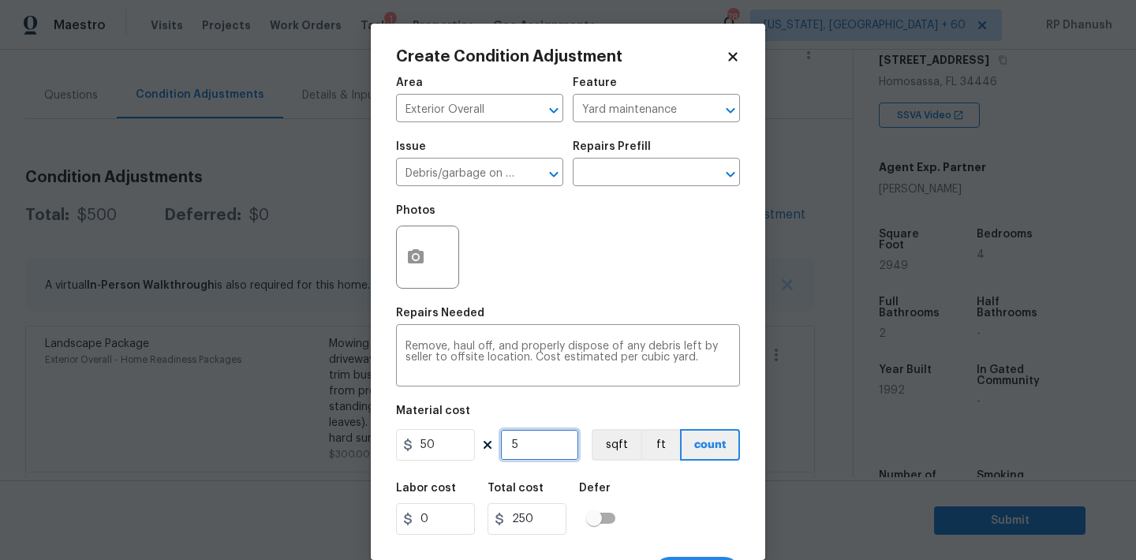
type input "5"
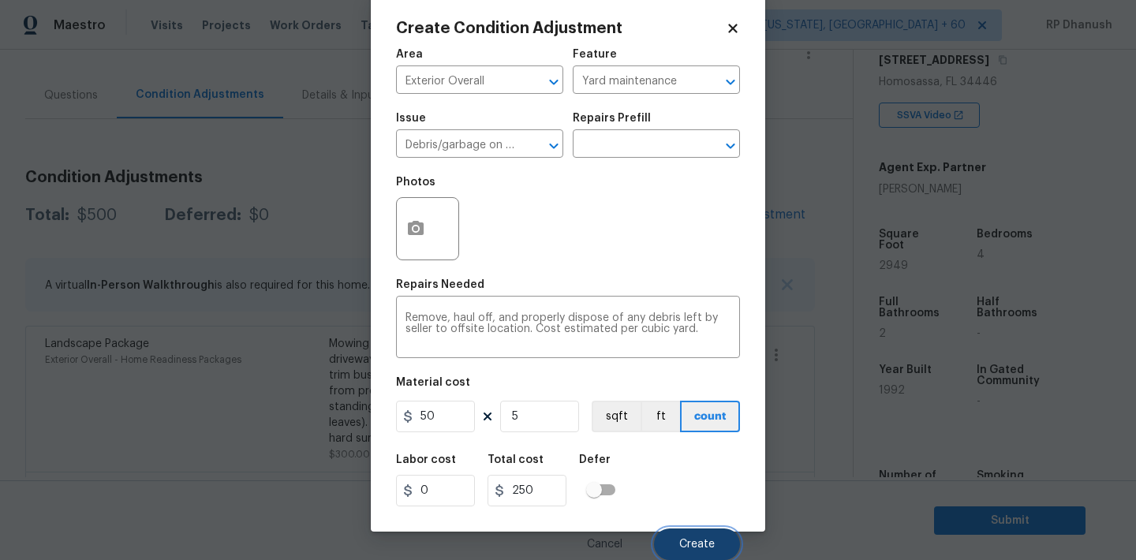
click at [703, 529] on button "Create" at bounding box center [697, 545] width 86 height 32
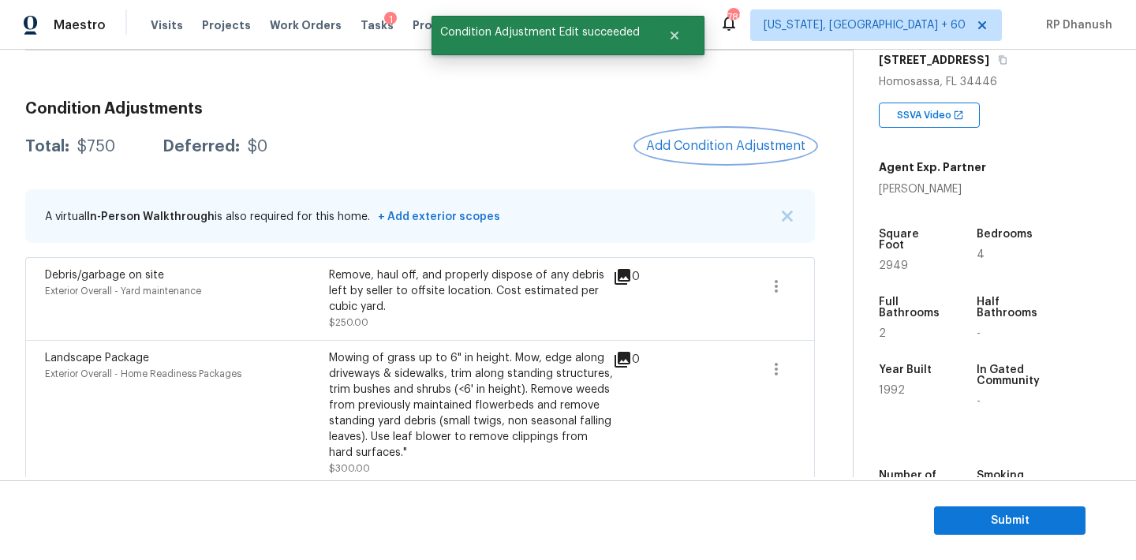
scroll to position [182, 0]
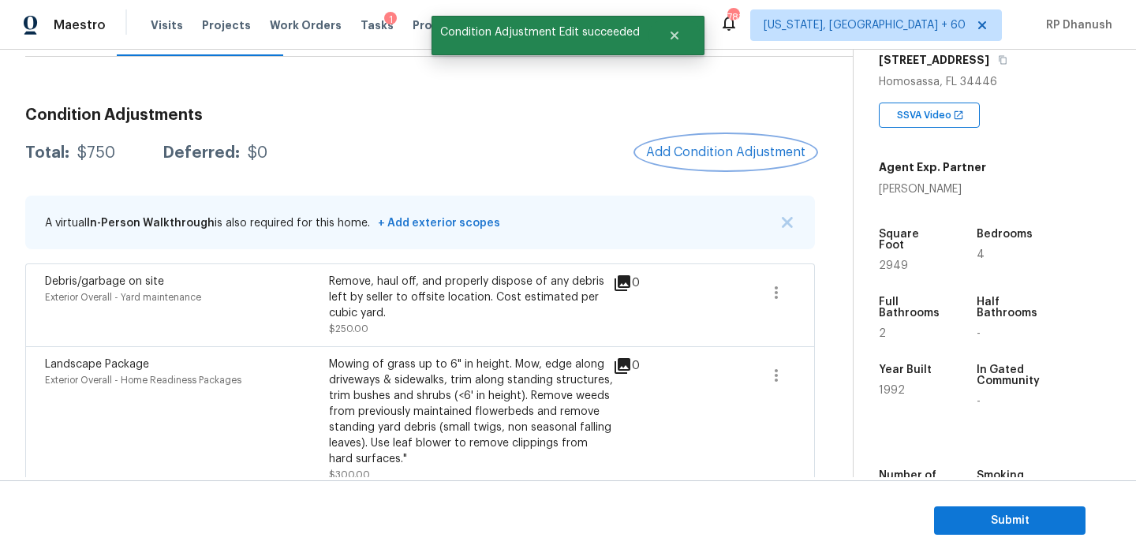
click at [712, 144] on button "Add Condition Adjustment" at bounding box center [726, 152] width 178 height 33
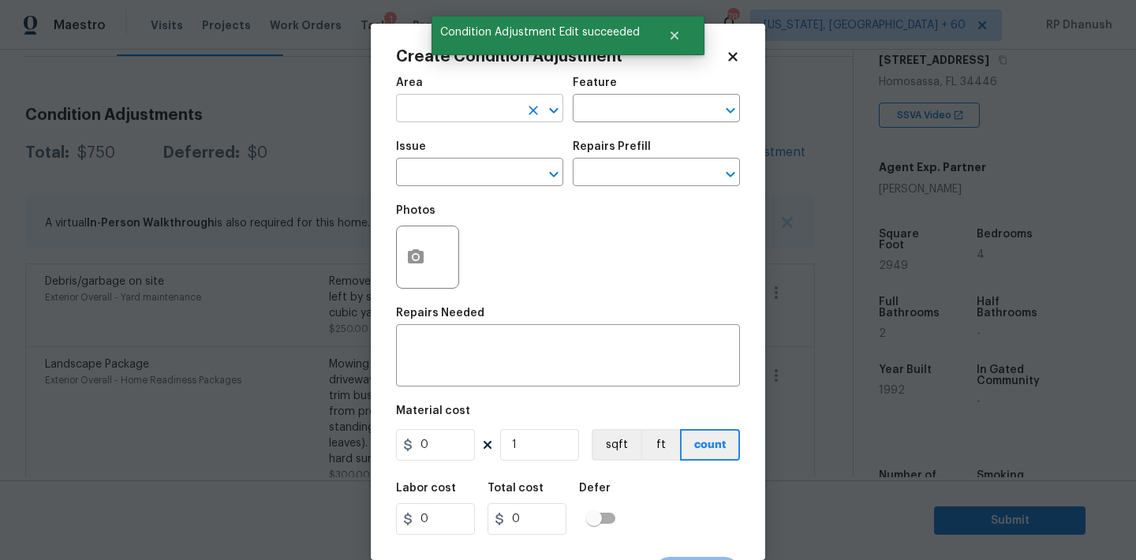
click at [480, 110] on input "text" at bounding box center [457, 110] width 123 height 24
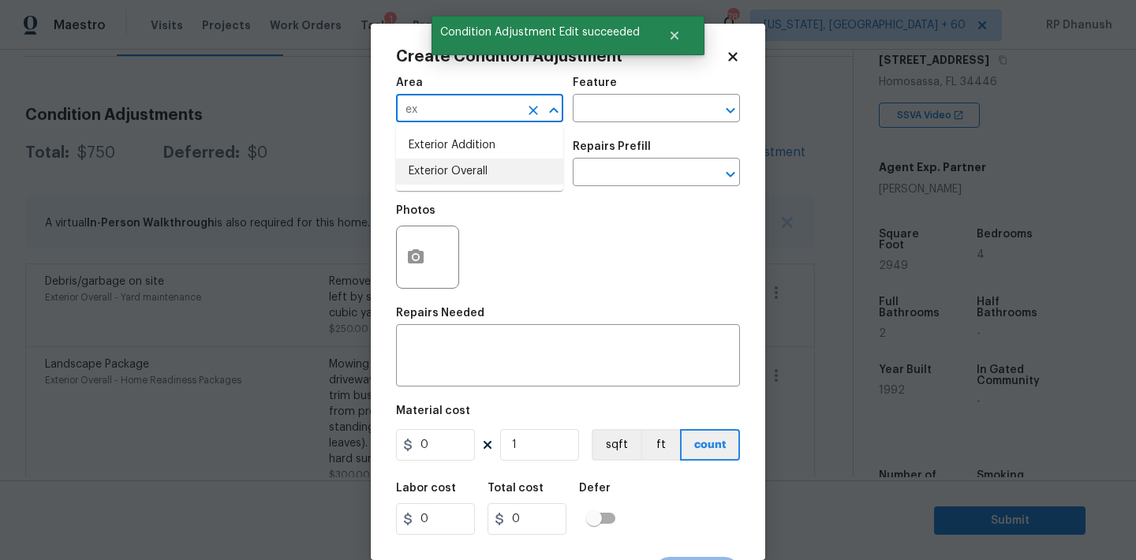
click at [452, 161] on li "Exterior Overall" at bounding box center [479, 172] width 167 height 26
type input "Exterior Overall"
click at [451, 357] on textarea at bounding box center [568, 357] width 325 height 33
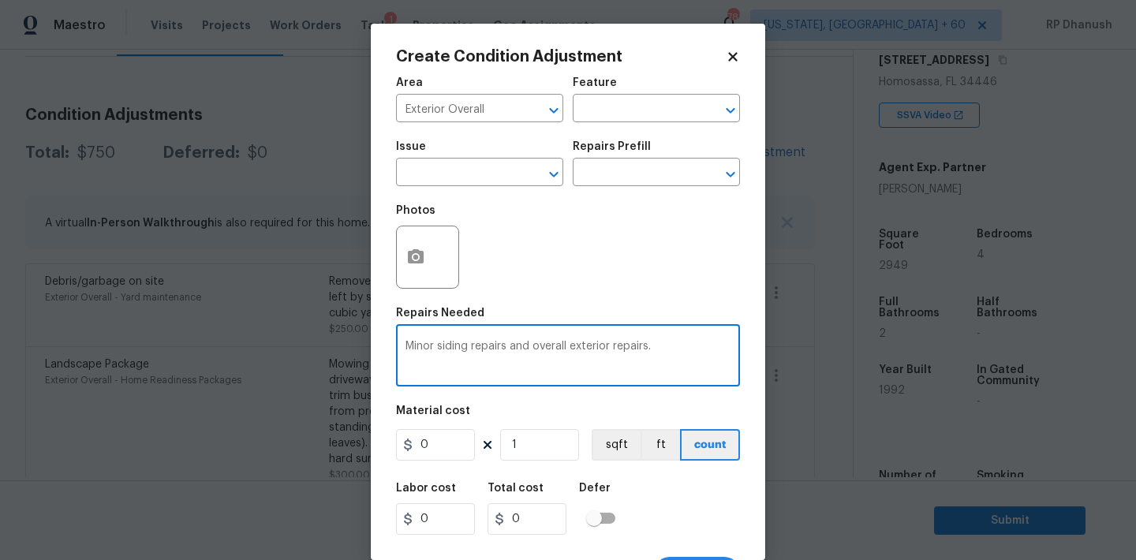
type textarea "Minor siding repairs and overall exterior repairs."
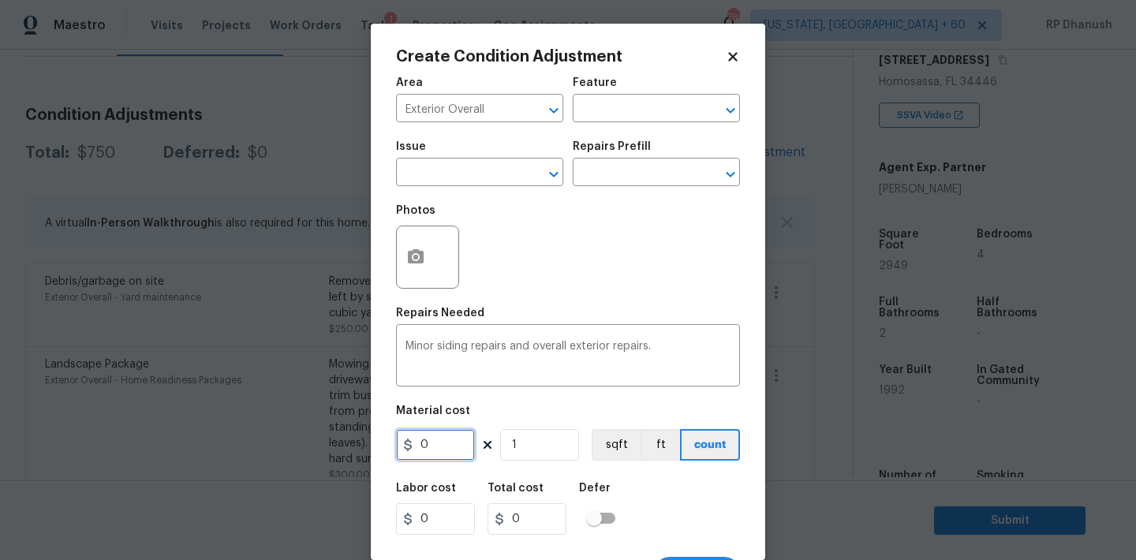
click at [439, 446] on input "0" at bounding box center [435, 445] width 79 height 32
type input "875"
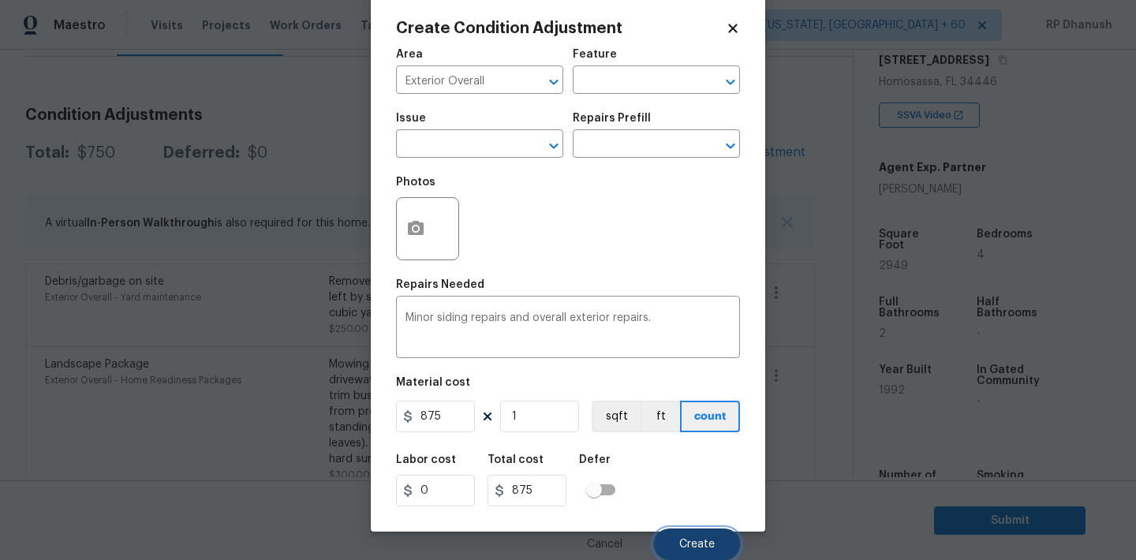
click at [694, 532] on button "Create" at bounding box center [697, 545] width 86 height 32
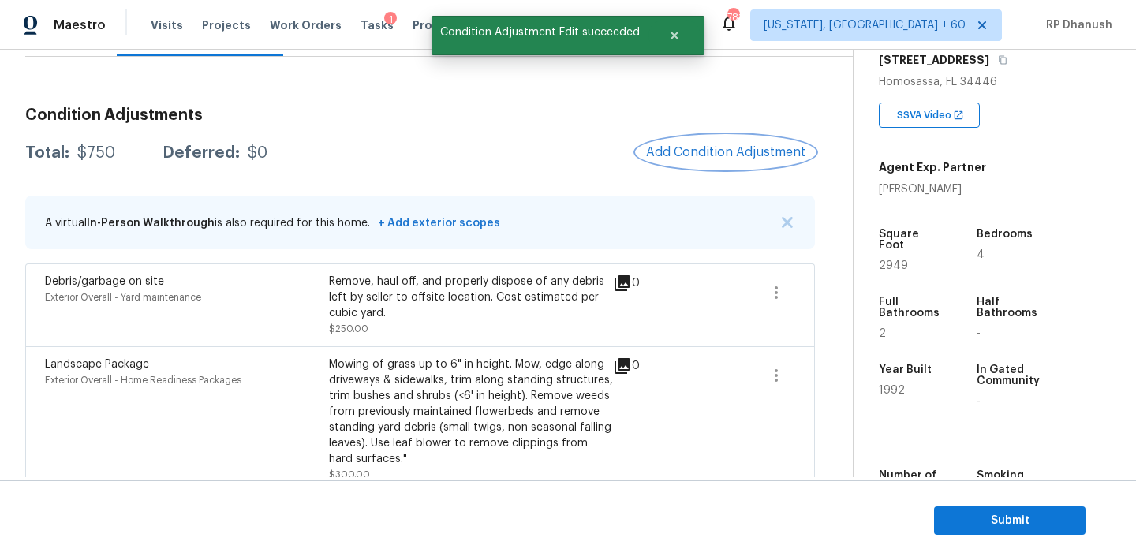
scroll to position [0, 0]
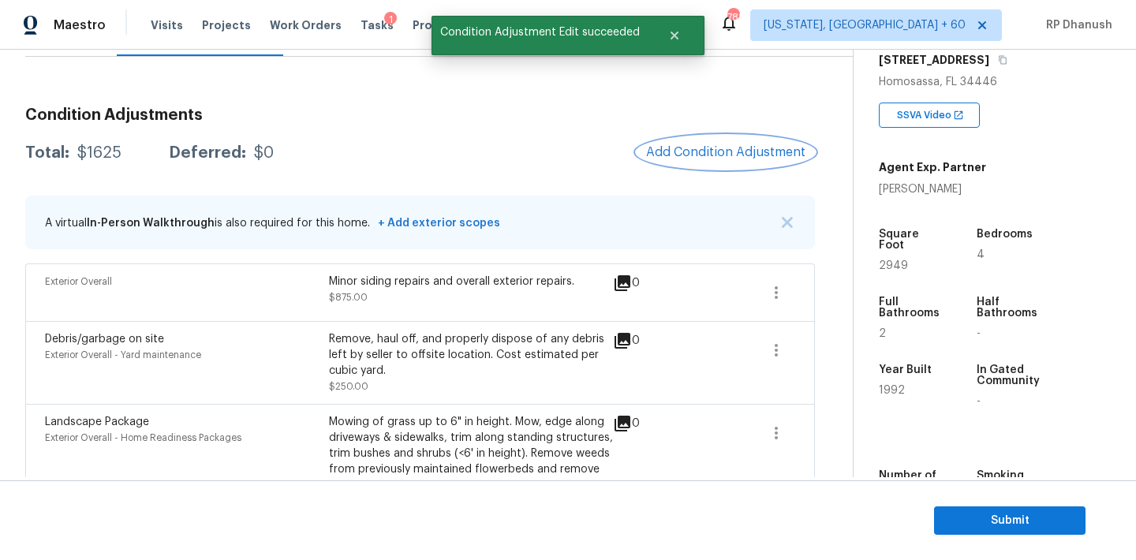
click at [738, 159] on span "Add Condition Adjustment" at bounding box center [725, 152] width 159 height 14
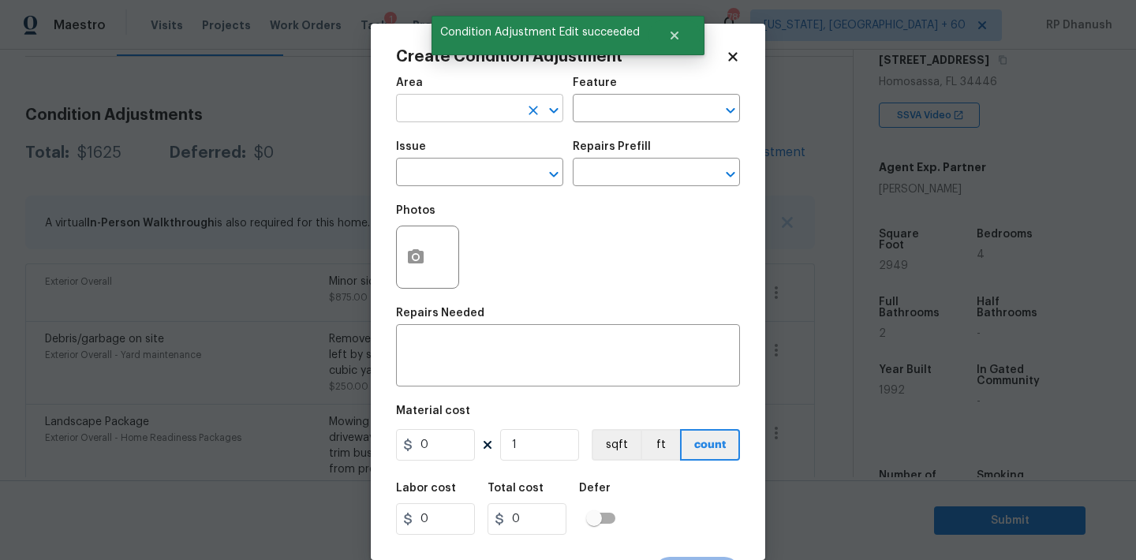
click at [486, 113] on input "text" at bounding box center [457, 110] width 123 height 24
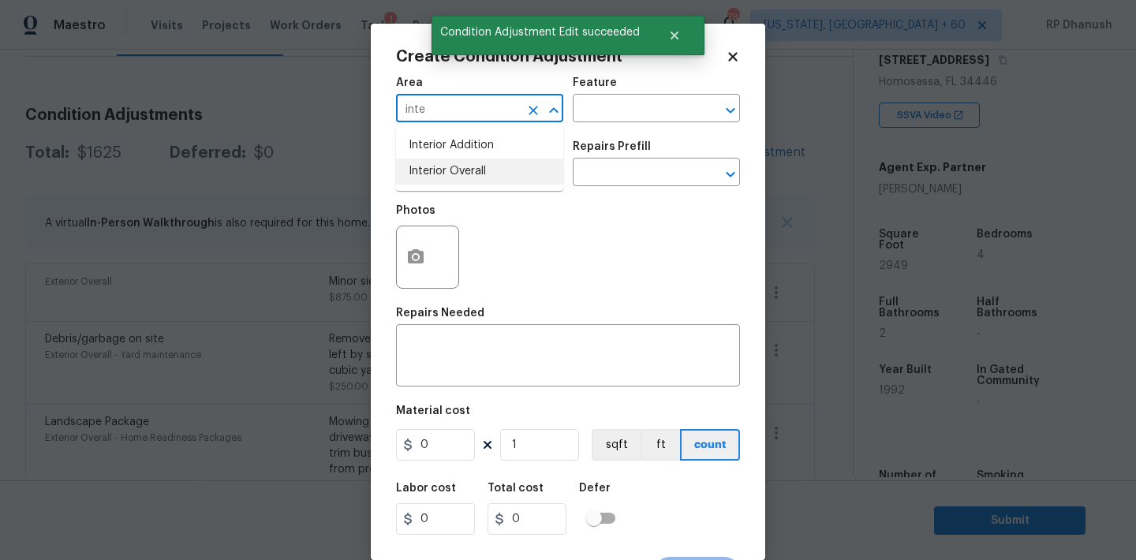
drag, startPoint x: 480, startPoint y: 162, endPoint x: 516, endPoint y: 140, distance: 42.5
click at [480, 162] on li "Interior Overall" at bounding box center [479, 172] width 167 height 26
type input "Interior Overall"
click at [591, 129] on div "Area Interior Overall ​ Feature ​" at bounding box center [568, 100] width 344 height 64
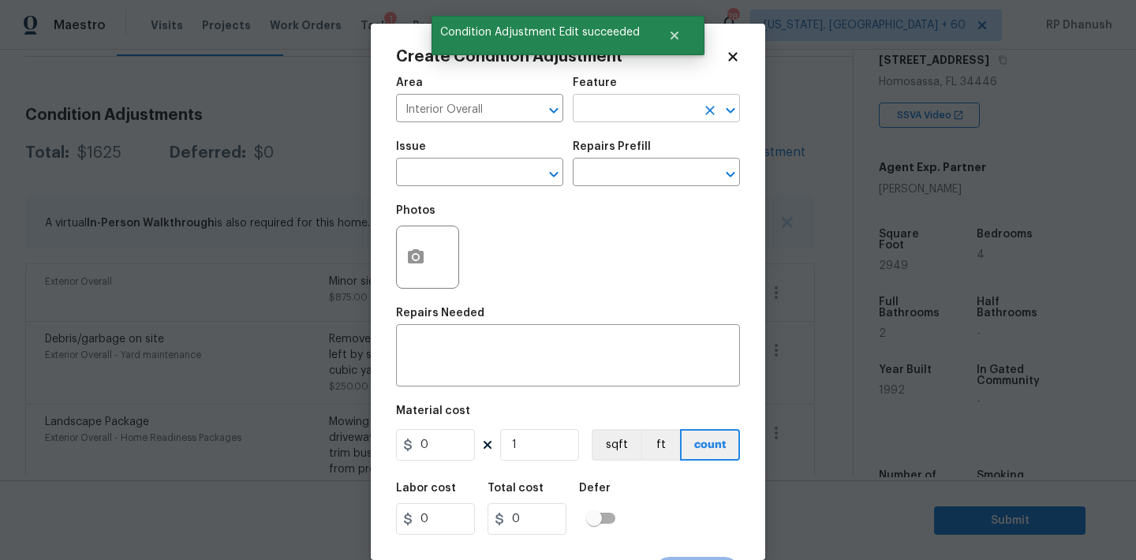
click at [595, 119] on input "text" at bounding box center [634, 110] width 123 height 24
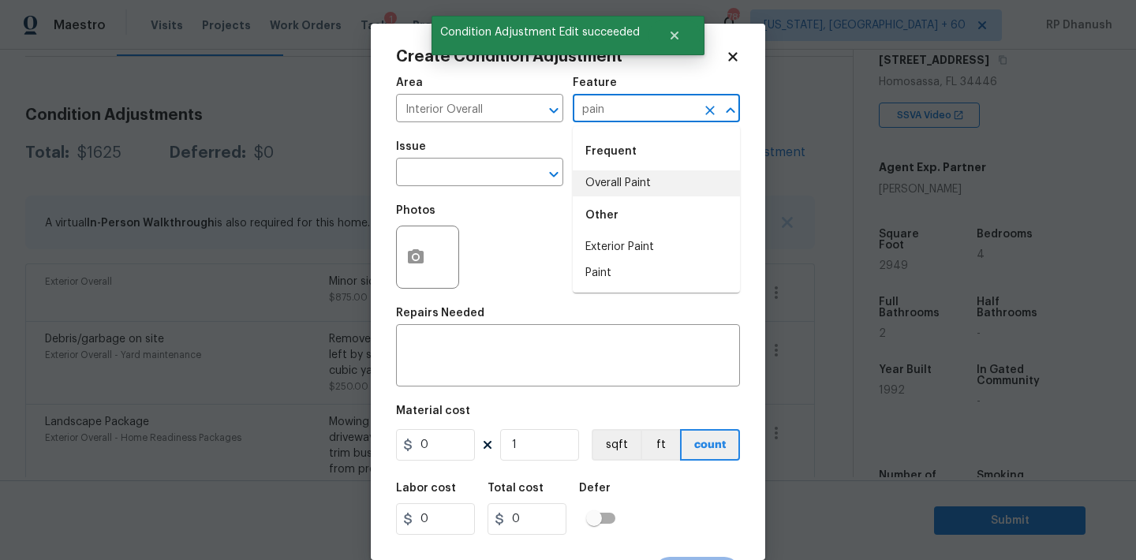
click at [598, 187] on li "Overall Paint" at bounding box center [656, 183] width 167 height 26
type input "Overall Paint"
click at [441, 180] on input "text" at bounding box center [457, 174] width 123 height 24
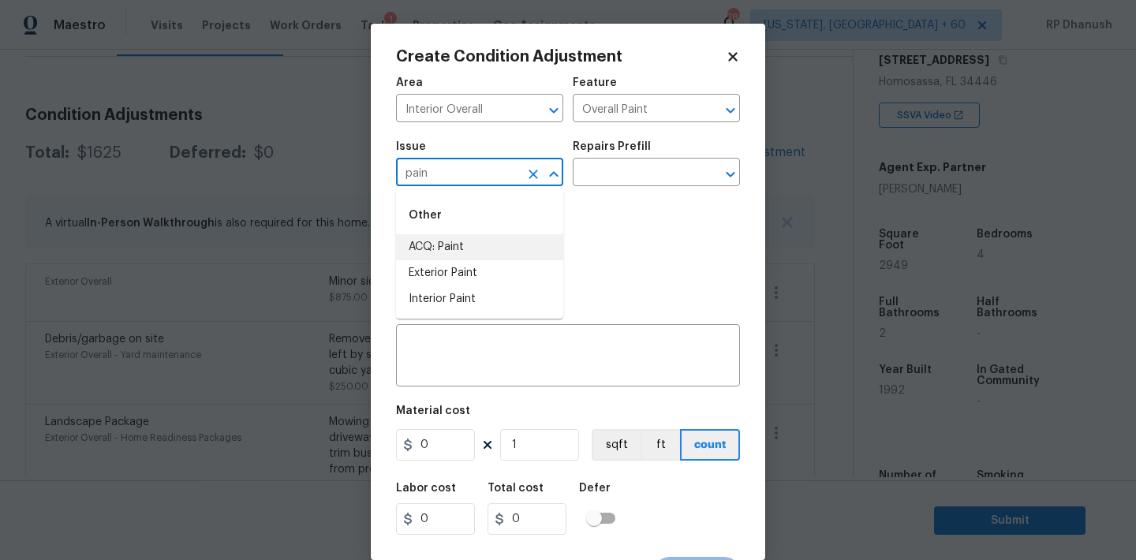
drag, startPoint x: 441, startPoint y: 252, endPoint x: 604, endPoint y: 196, distance: 172.9
click at [442, 252] on li "ACQ: Paint" at bounding box center [479, 247] width 167 height 26
type input "ACQ: Paint"
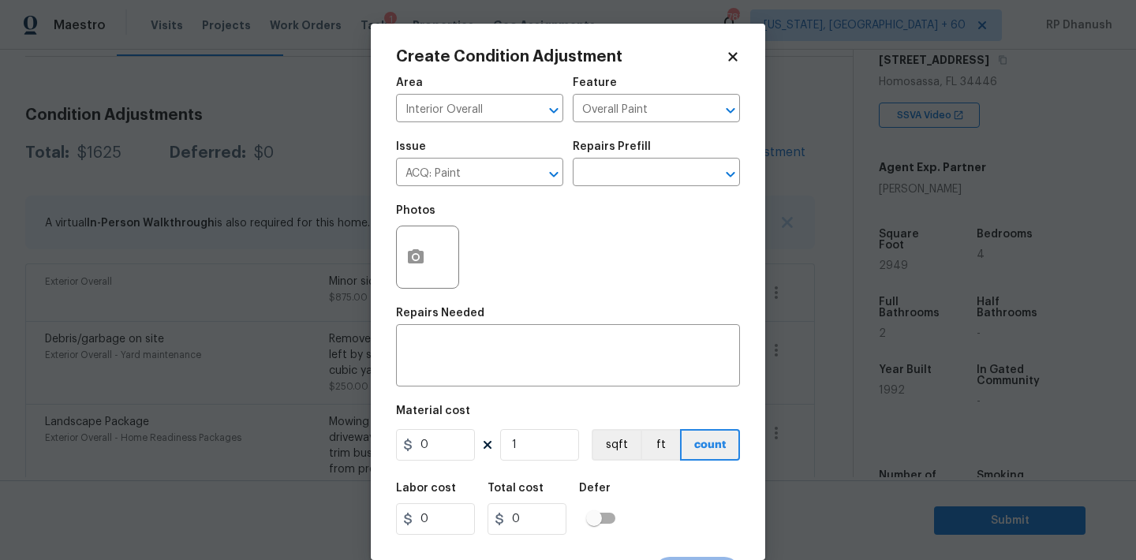
click at [635, 194] on div "Issue ACQ: Paint ​ Repairs Prefill ​" at bounding box center [568, 164] width 344 height 64
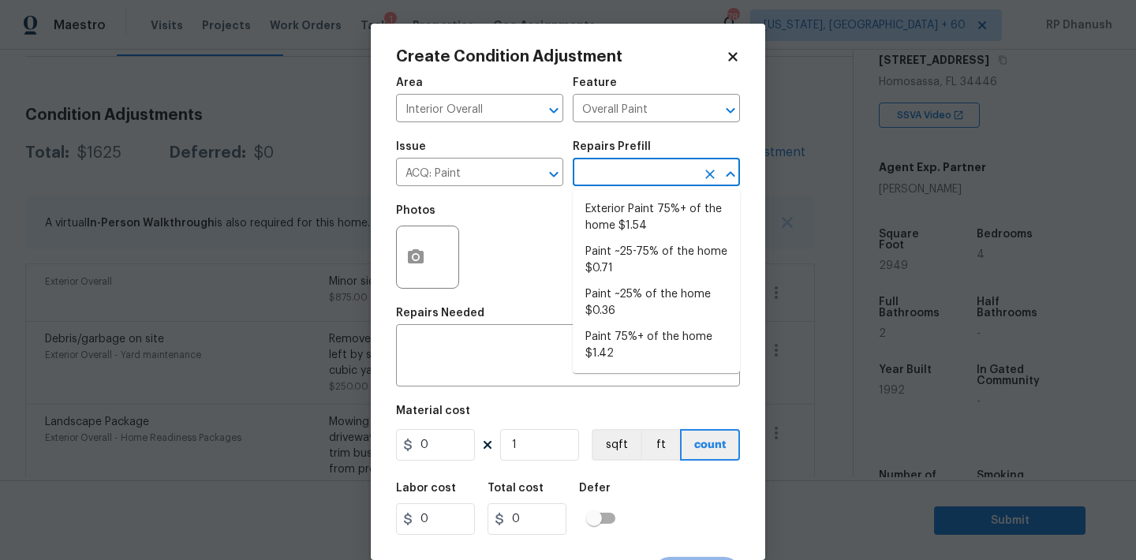
click at [635, 184] on input "text" at bounding box center [634, 174] width 123 height 24
click at [607, 300] on li "Paint ~25% of the home $0.36" at bounding box center [656, 303] width 167 height 43
type input "Acquisition"
type textarea "Acquisition Scope: ~25% of the home needs interior paint"
type input "0.36"
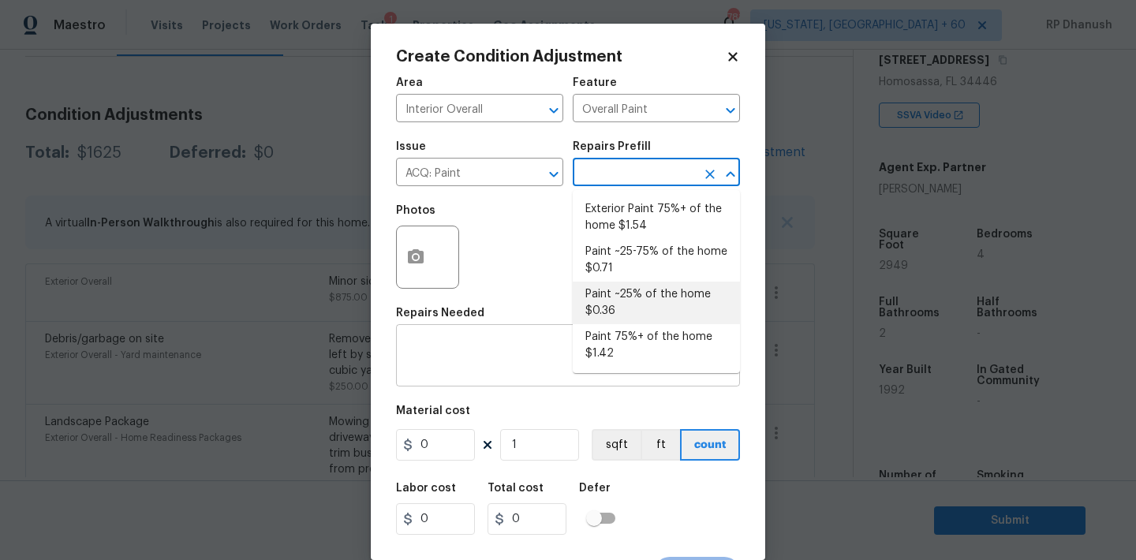
type input "0.36"
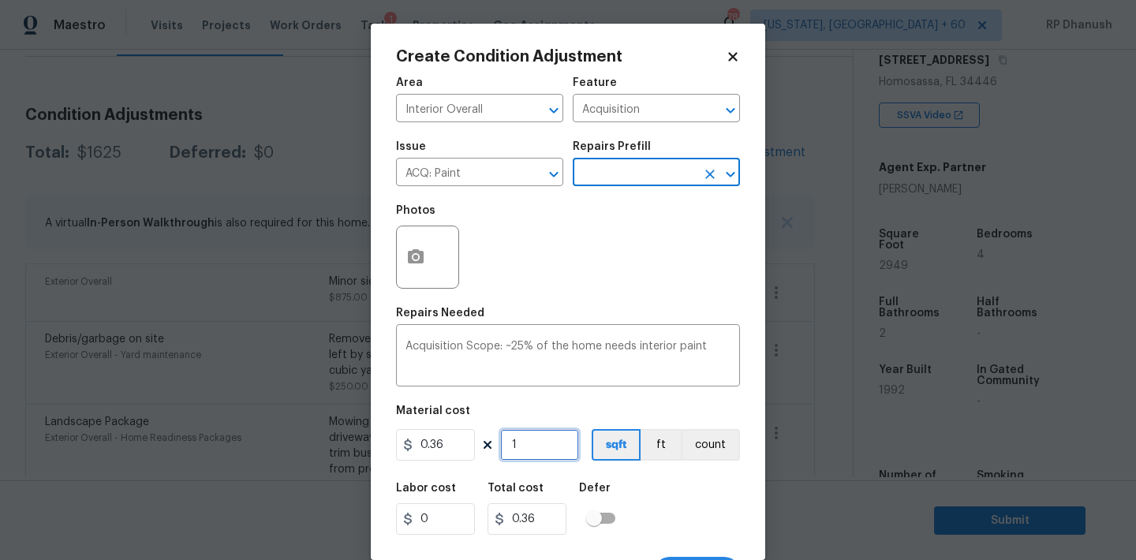
click at [544, 446] on input "1" at bounding box center [539, 445] width 79 height 32
type input "0"
type input "2"
type input "0.72"
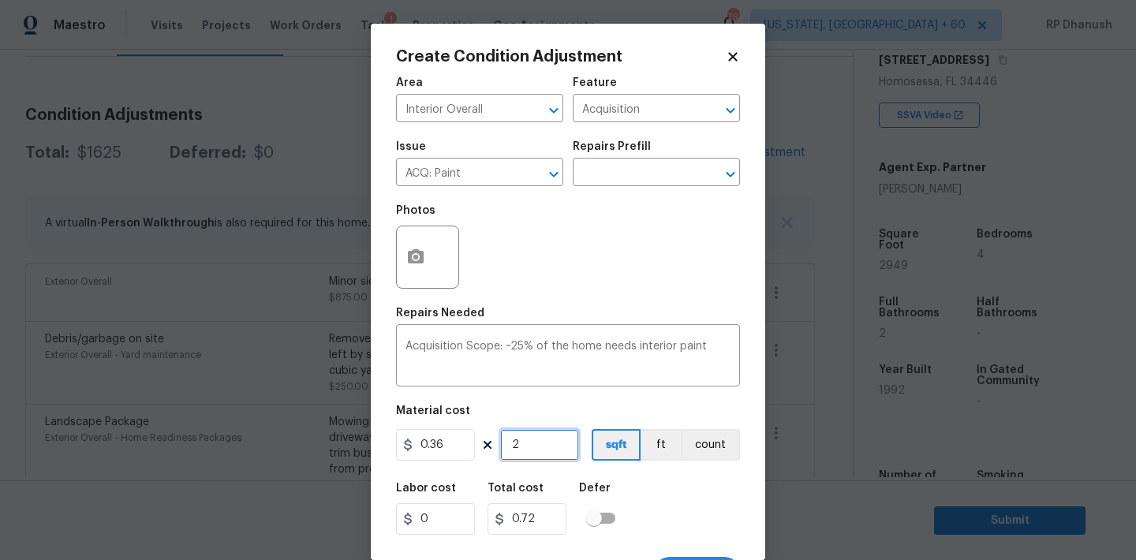
type input "29"
type input "10.44"
type input "294"
type input "105.84"
type input "2949"
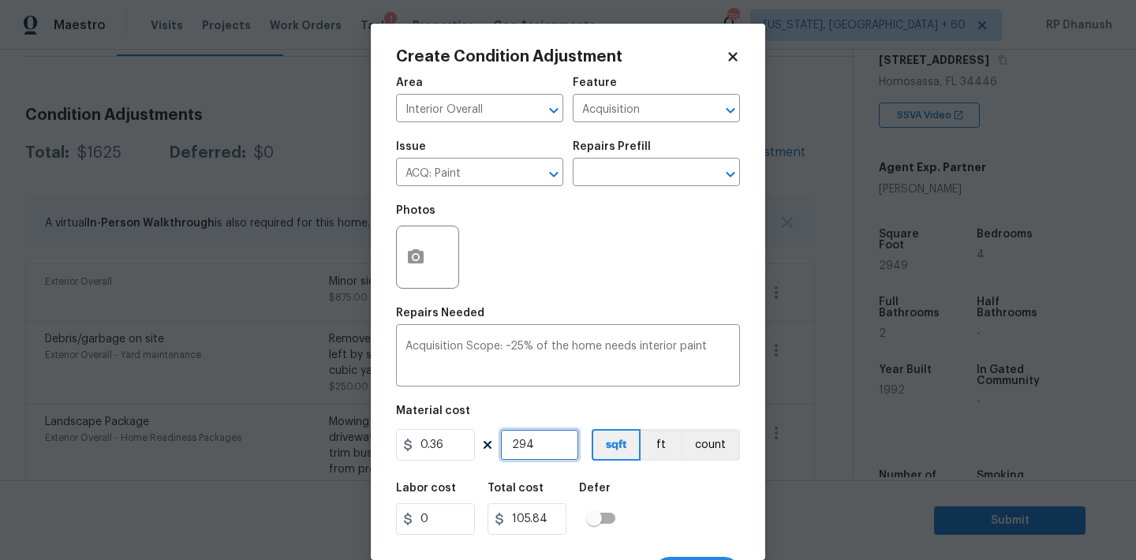
type input "1061.64"
type input "2949"
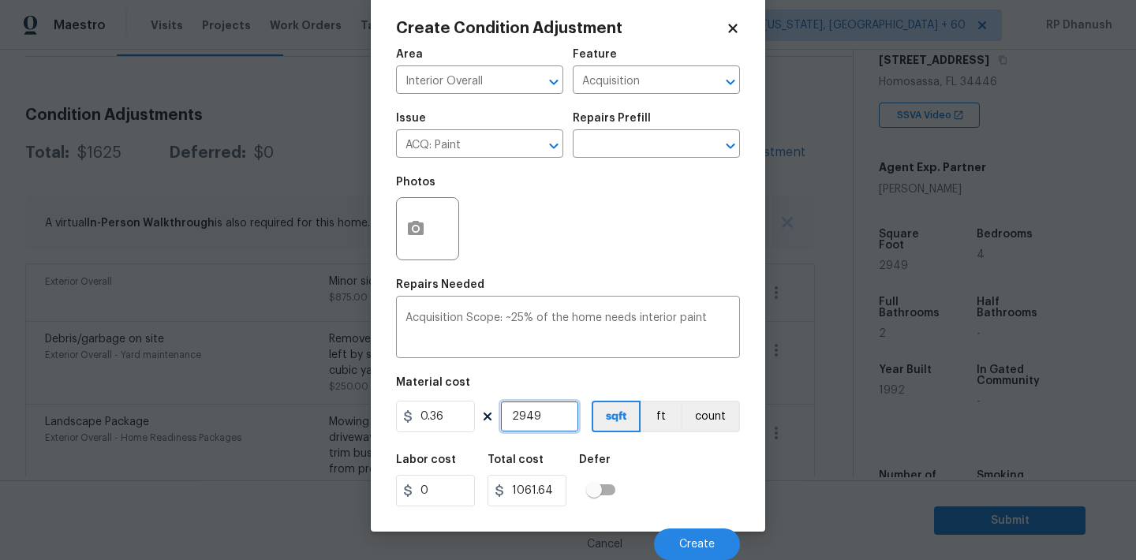
click at [543, 409] on input "2949" at bounding box center [539, 417] width 79 height 32
click at [692, 531] on button "Create" at bounding box center [697, 545] width 86 height 32
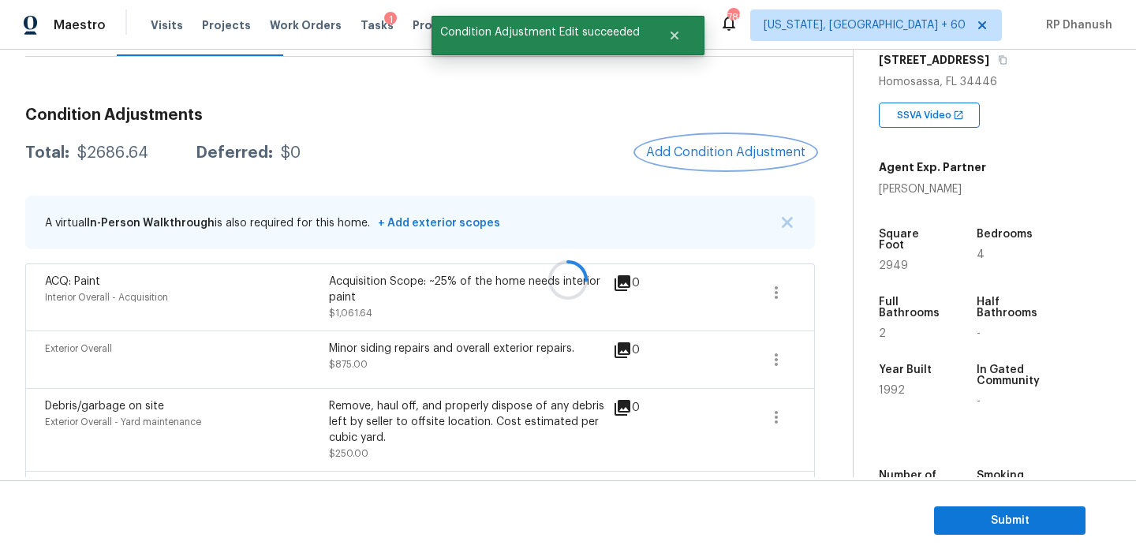
scroll to position [0, 0]
click at [776, 291] on icon "button" at bounding box center [776, 292] width 3 height 13
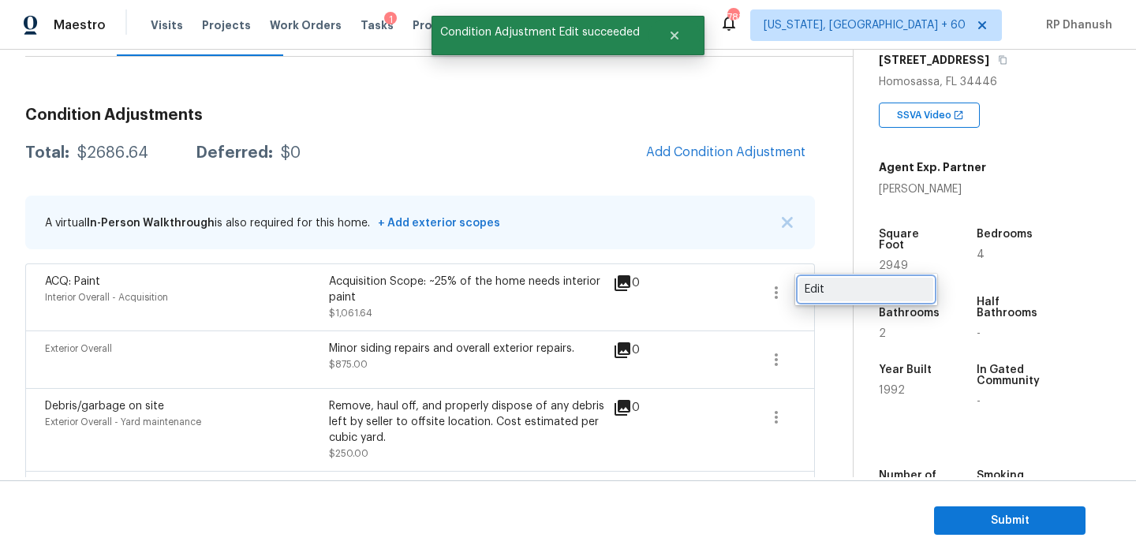
click at [817, 291] on div "Edit" at bounding box center [866, 290] width 123 height 16
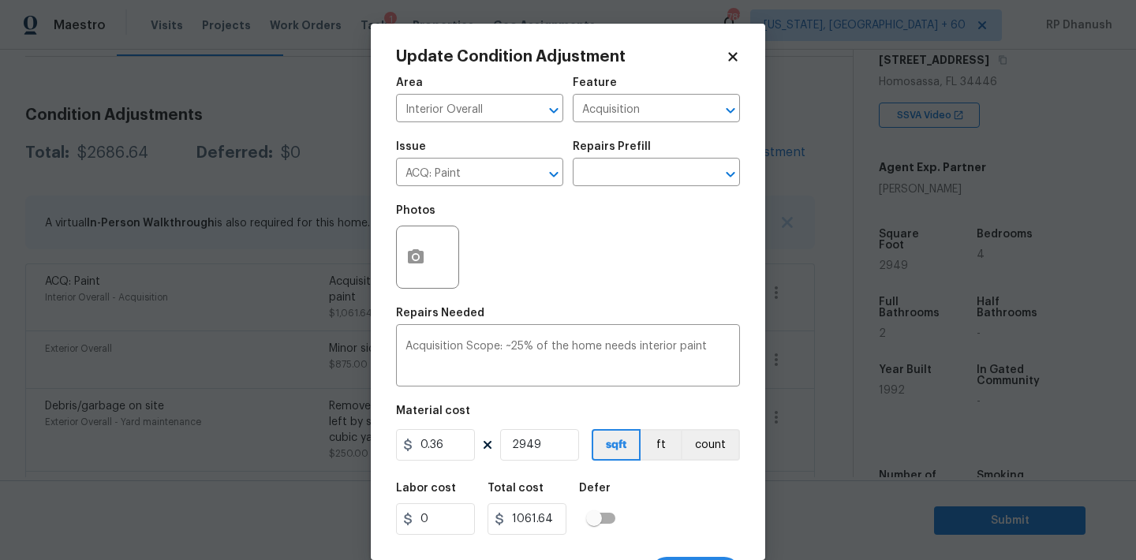
click at [266, 303] on body "Maestro Visits Projects Work Orders Tasks 1 Properties Geo Assignments 781 [US_…" at bounding box center [568, 280] width 1136 height 560
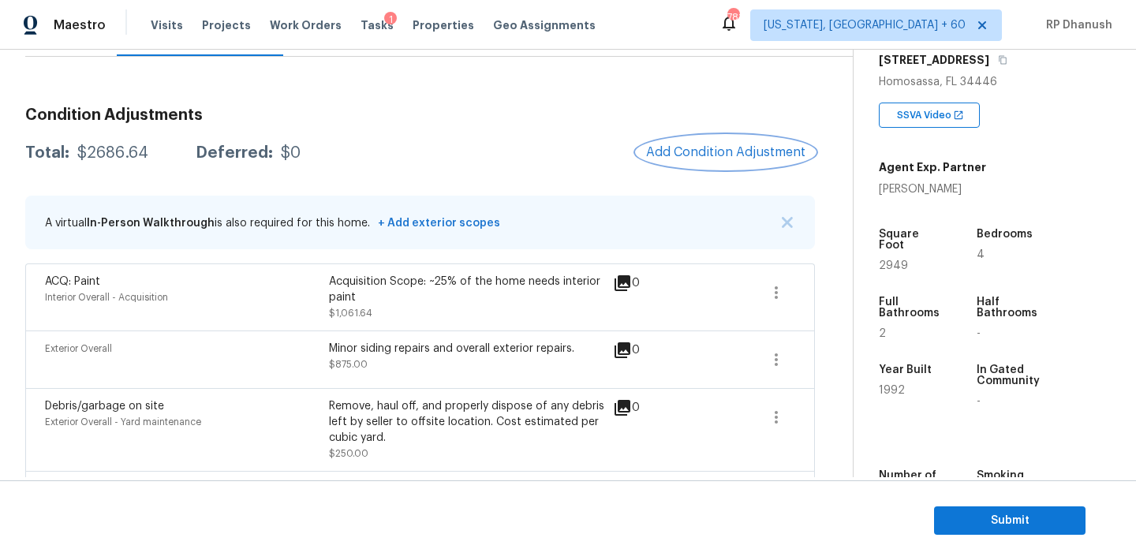
click at [696, 152] on span "Add Condition Adjustment" at bounding box center [725, 152] width 159 height 14
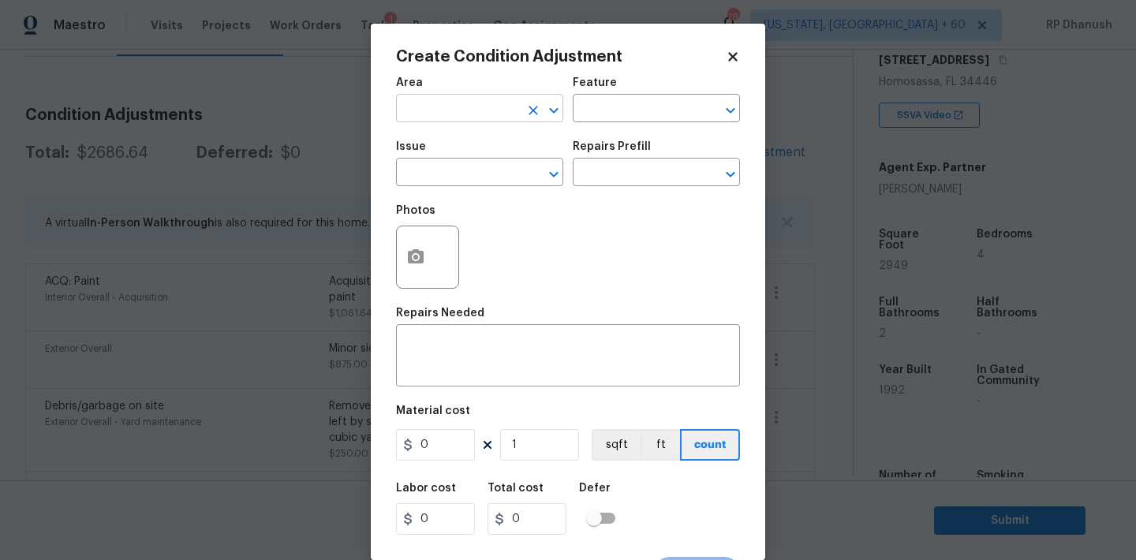
click at [456, 118] on input "text" at bounding box center [457, 110] width 123 height 24
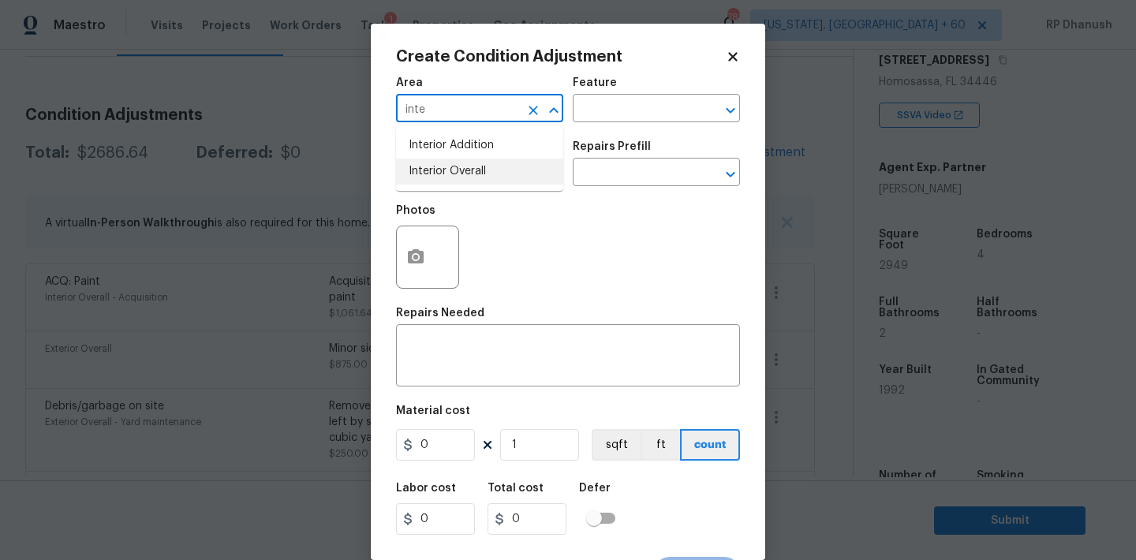
click at [448, 169] on li "Interior Overall" at bounding box center [479, 172] width 167 height 26
type input "Interior Overall"
click at [622, 108] on input "text" at bounding box center [634, 110] width 123 height 24
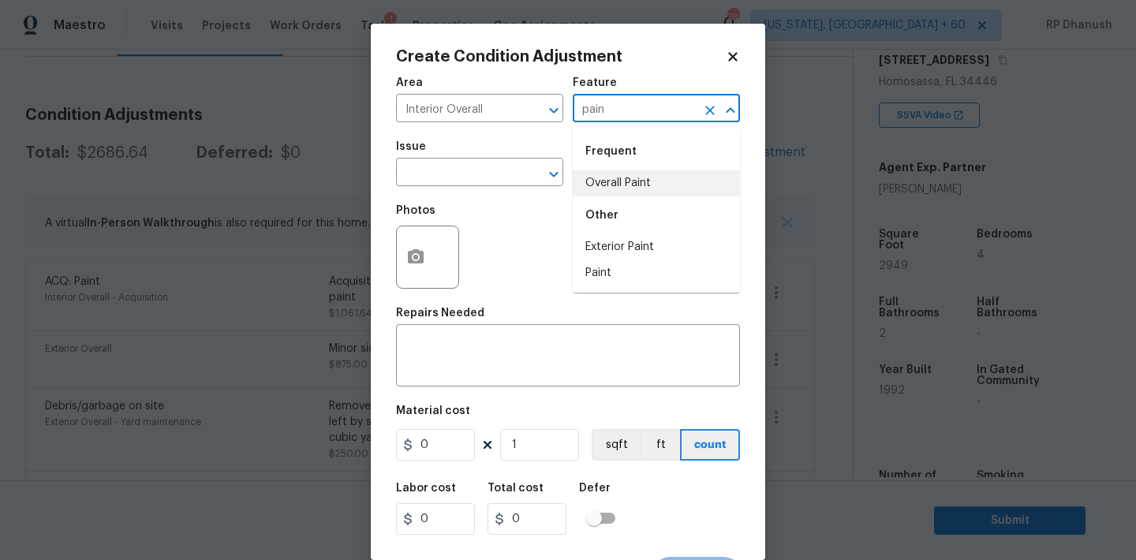
click at [595, 168] on div "Frequent" at bounding box center [656, 152] width 167 height 38
click at [589, 177] on li "Overall Paint" at bounding box center [656, 183] width 167 height 26
type input "Overall Paint"
click at [460, 177] on input "text" at bounding box center [457, 174] width 123 height 24
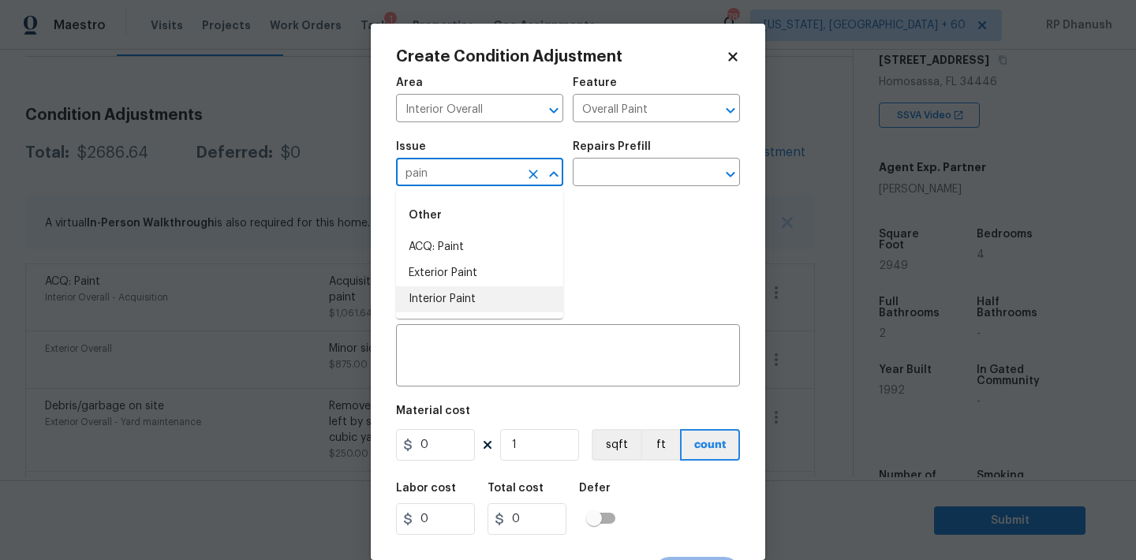
click at [441, 289] on li "Interior Paint" at bounding box center [479, 299] width 167 height 26
type input "Interior Paint"
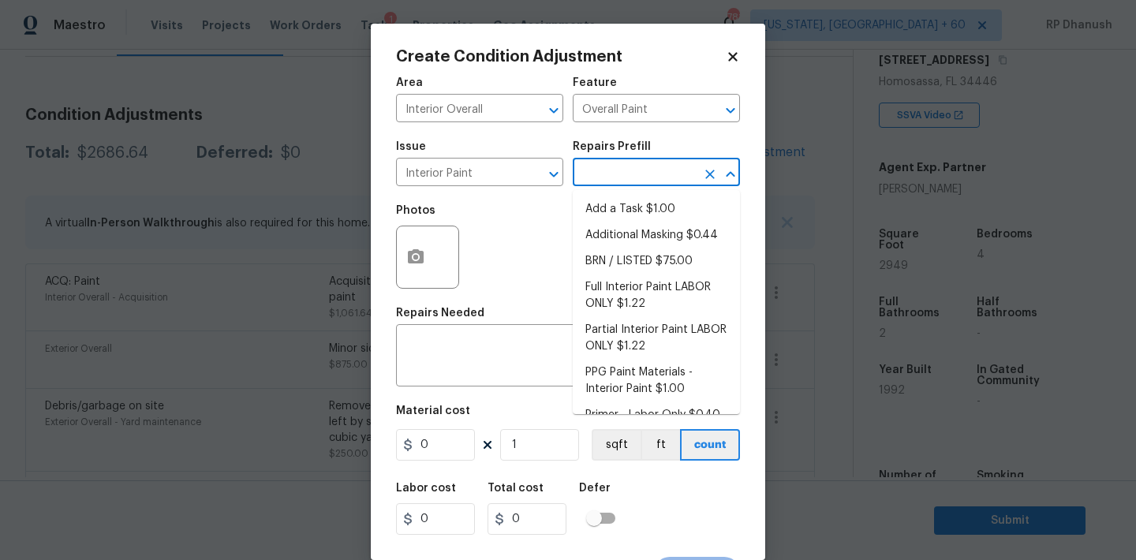
click at [629, 172] on input "text" at bounding box center [634, 174] width 123 height 24
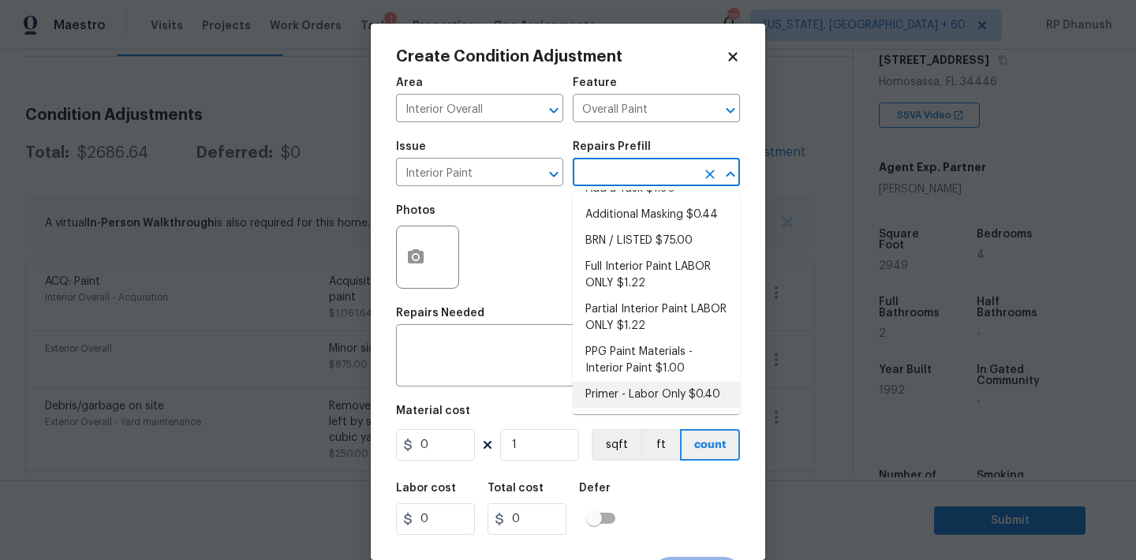
click at [607, 402] on li "Primer - Labor Only $0.40" at bounding box center [656, 395] width 167 height 26
type textarea "Interior primer - PRIMER PROVIDED BY OPENDOOR - All nails, screws, drywall anch…"
type input "0.4"
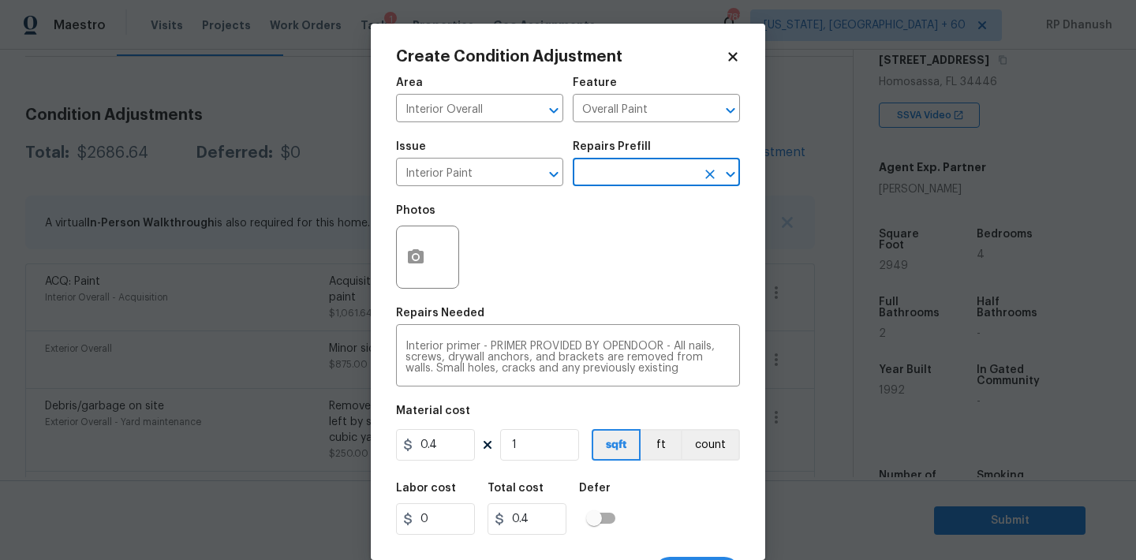
click at [522, 469] on div "Area Interior Overall ​ Feature Overall Paint ​ Issue Interior Paint ​ Repairs …" at bounding box center [568, 328] width 344 height 521
click at [521, 451] on input "1" at bounding box center [539, 445] width 79 height 32
type input "0"
type input "5"
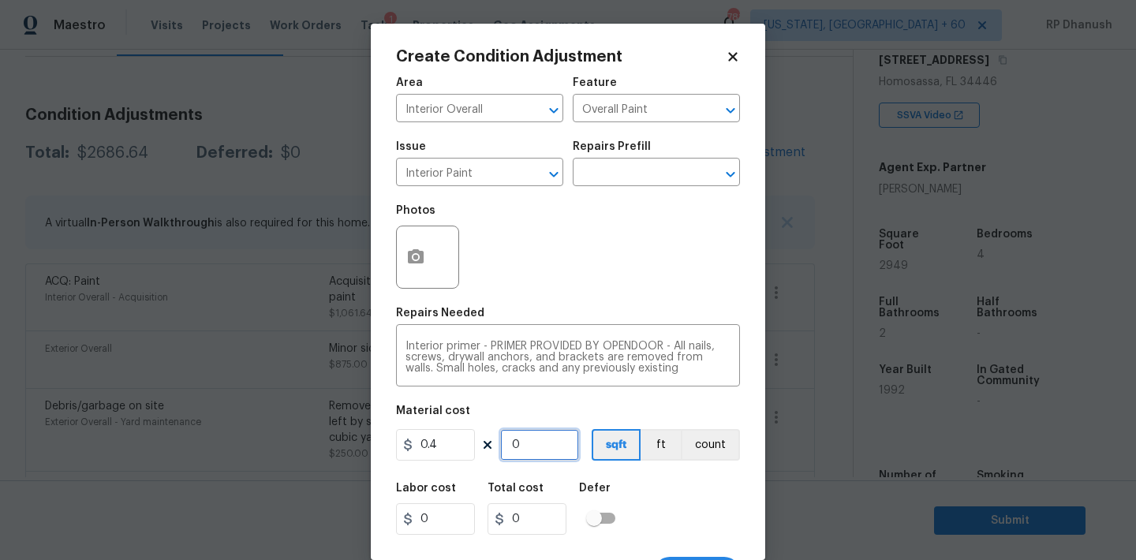
type input "2"
type input "50"
type input "20"
type input "500"
type input "200"
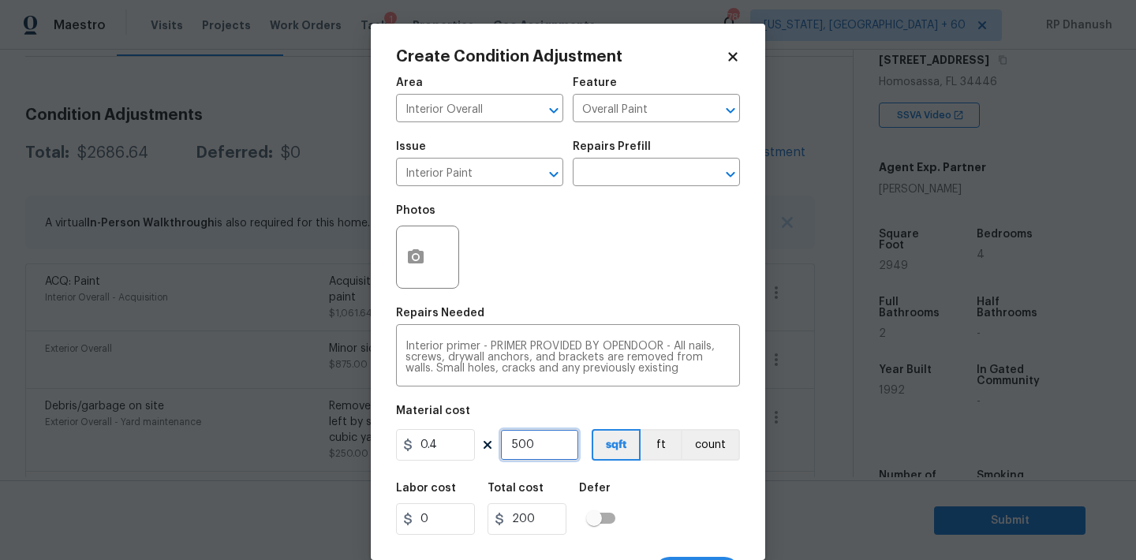
type input "500"
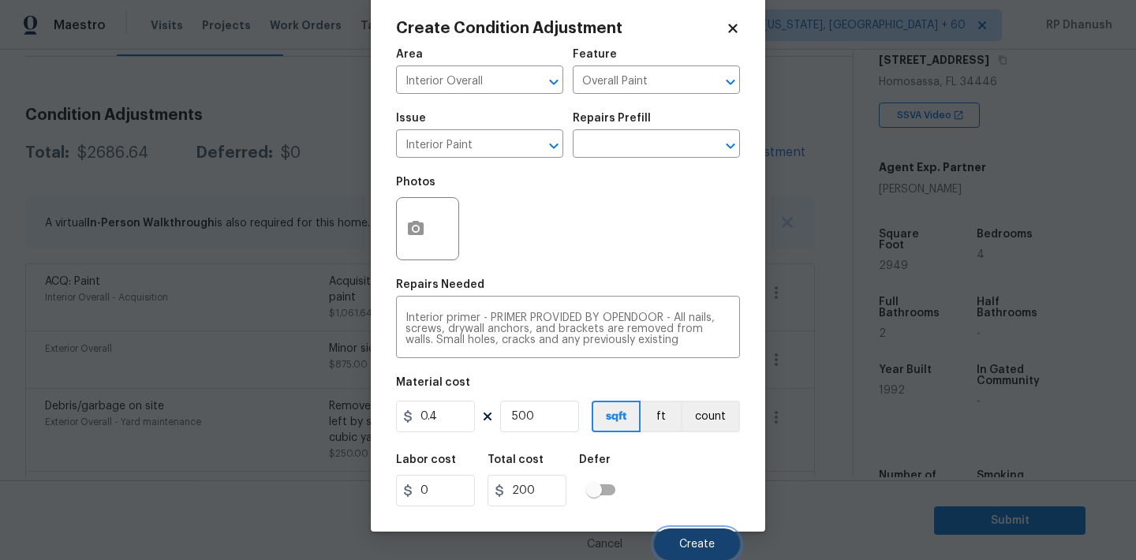
click at [716, 543] on button "Create" at bounding box center [697, 545] width 86 height 32
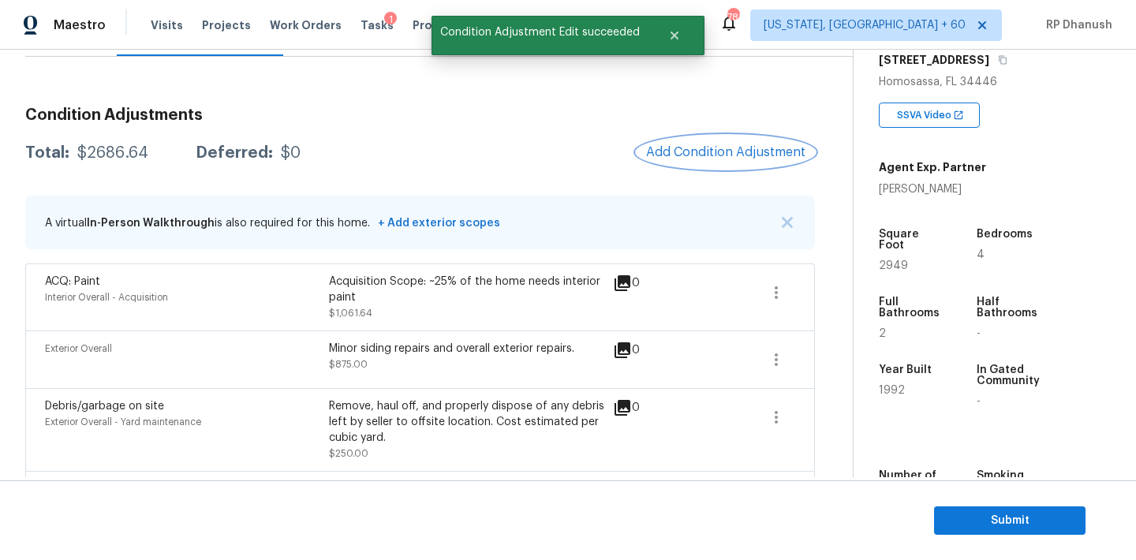
scroll to position [0, 0]
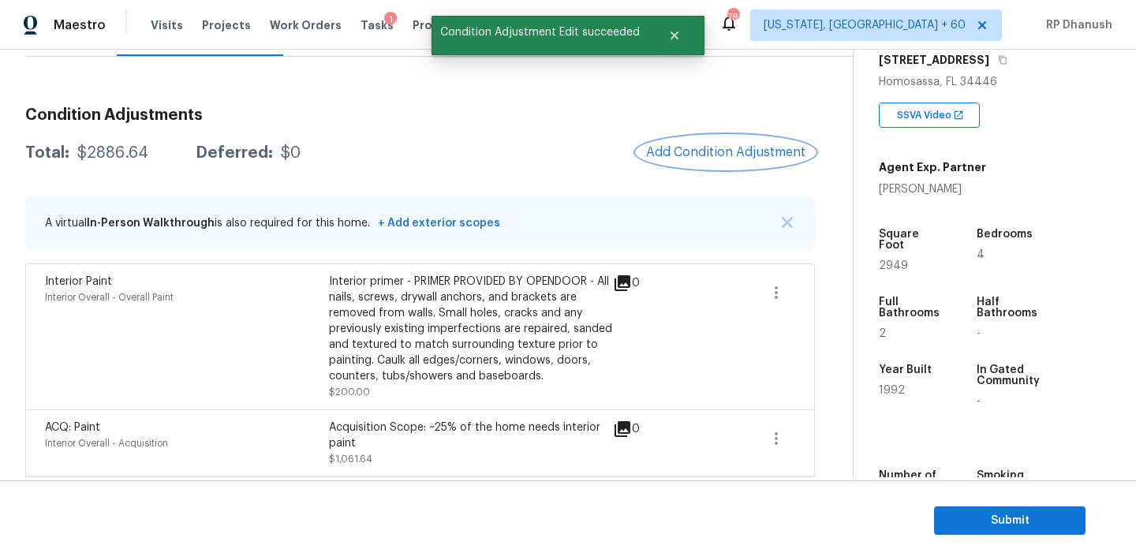
click at [671, 150] on span "Add Condition Adjustment" at bounding box center [725, 152] width 159 height 14
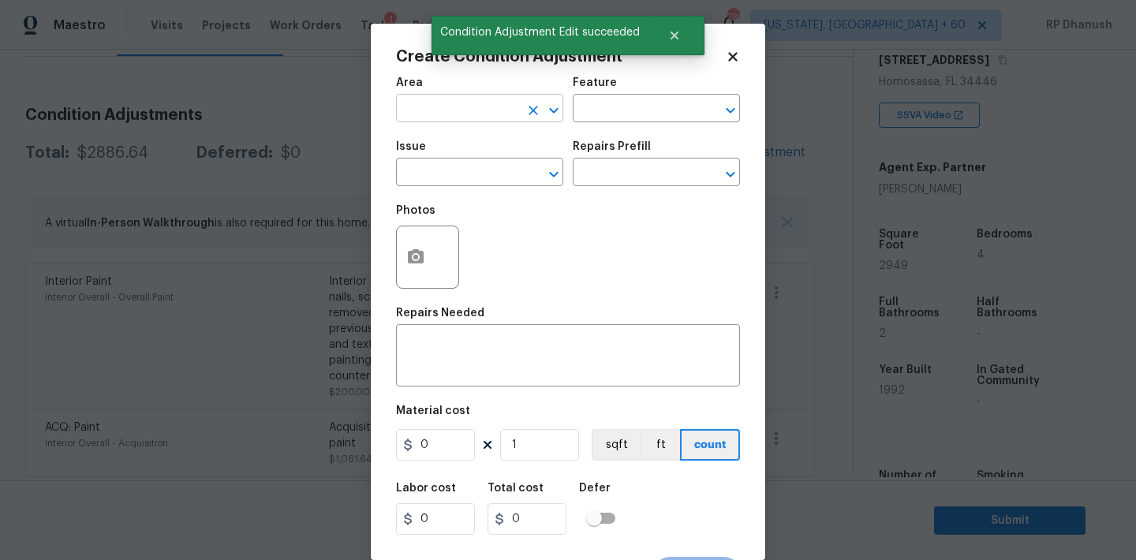
click at [419, 110] on input "text" at bounding box center [457, 110] width 123 height 24
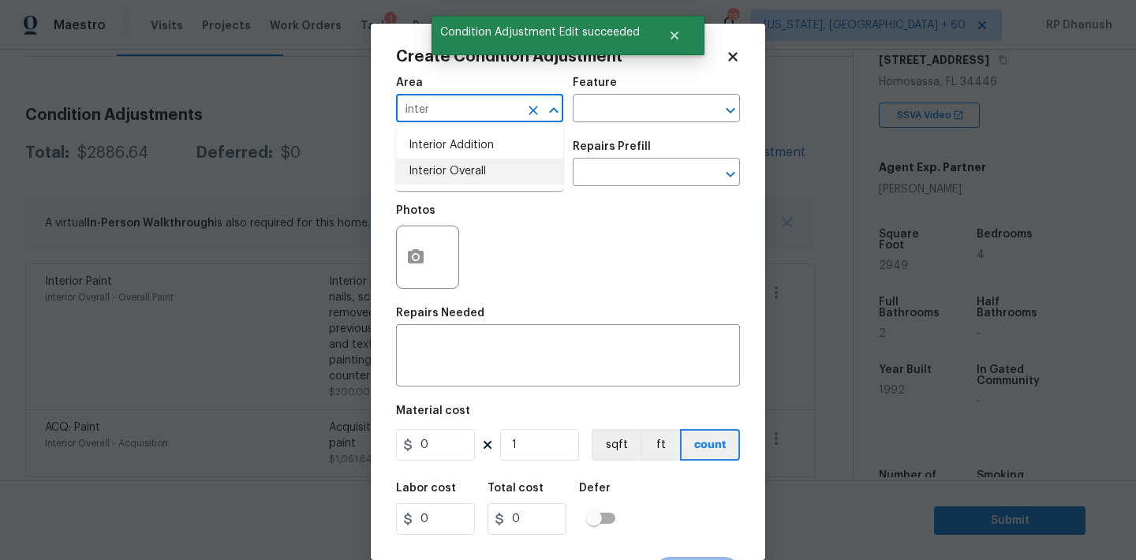
click at [421, 163] on li "Interior Overall" at bounding box center [479, 172] width 167 height 26
type input "Interior Overall"
click at [590, 122] on input "text" at bounding box center [634, 110] width 123 height 24
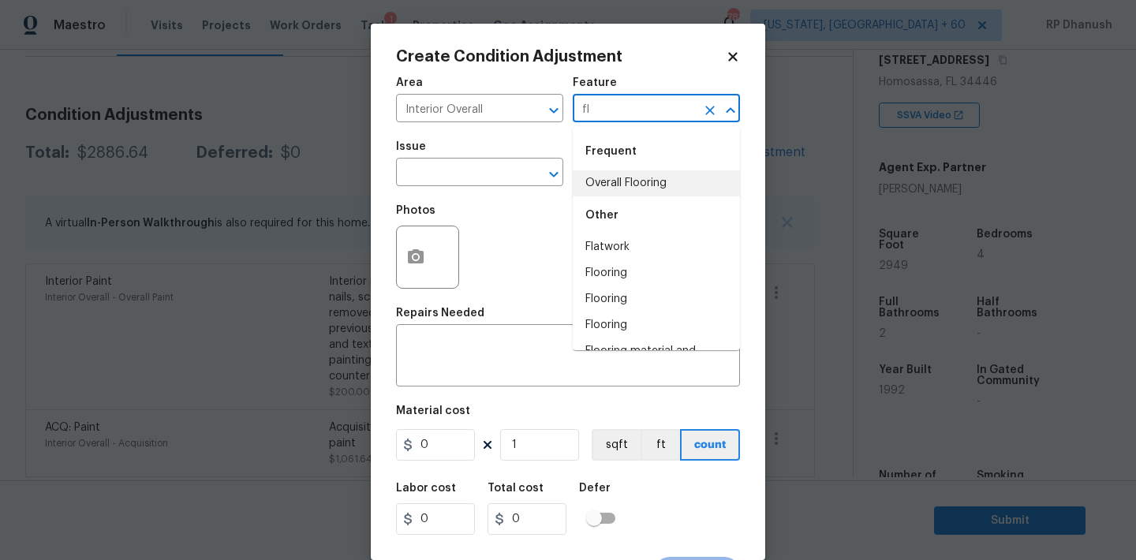
click at [612, 178] on li "Overall Flooring" at bounding box center [656, 183] width 167 height 26
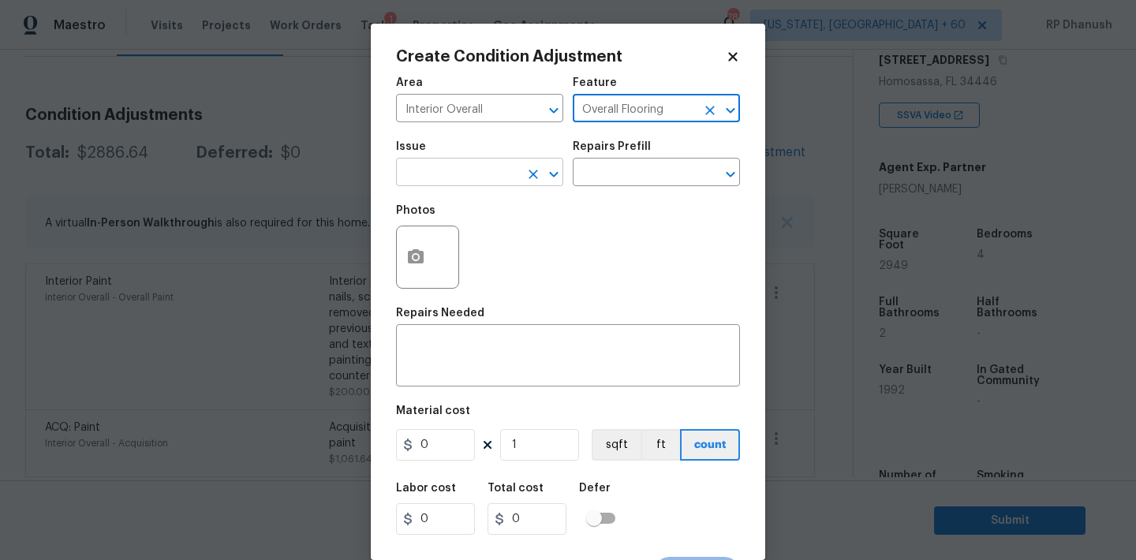
type input "Overall Flooring"
click at [466, 178] on input "text" at bounding box center [457, 174] width 123 height 24
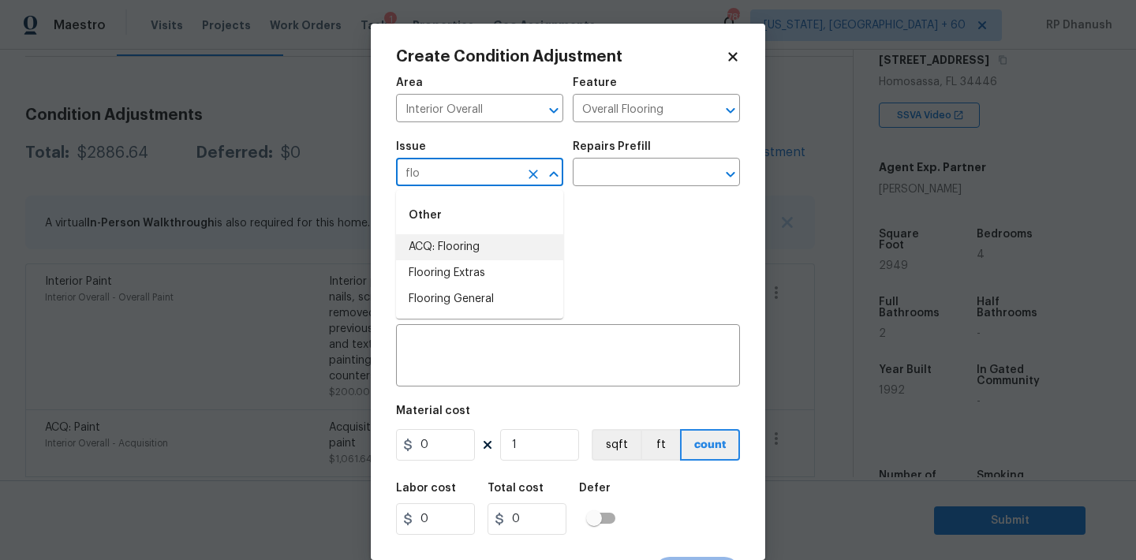
click at [439, 247] on li "ACQ: Flooring" at bounding box center [479, 247] width 167 height 26
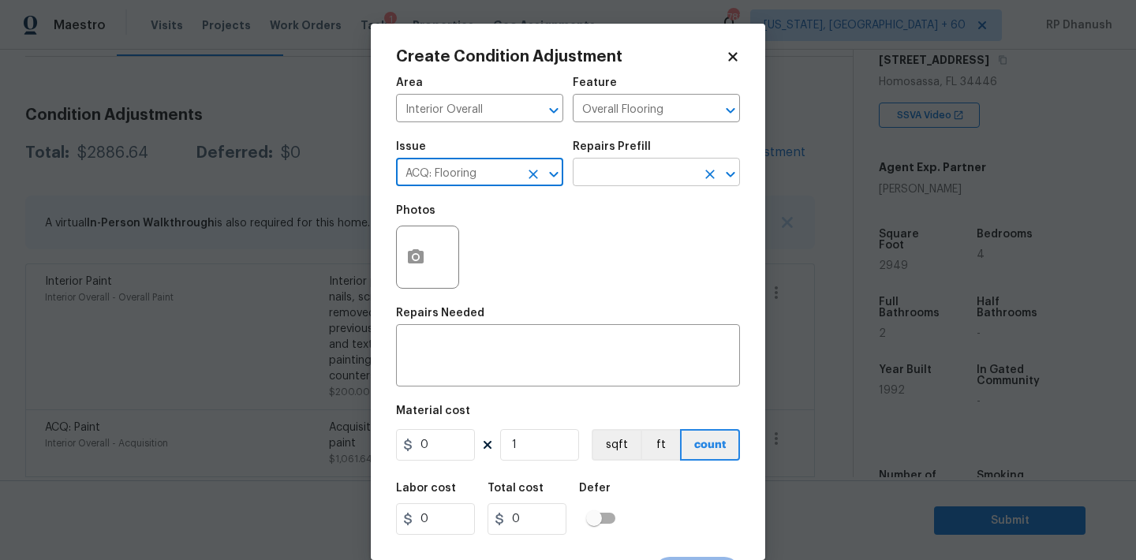
type input "ACQ: Flooring"
click at [620, 172] on input "text" at bounding box center [634, 174] width 123 height 24
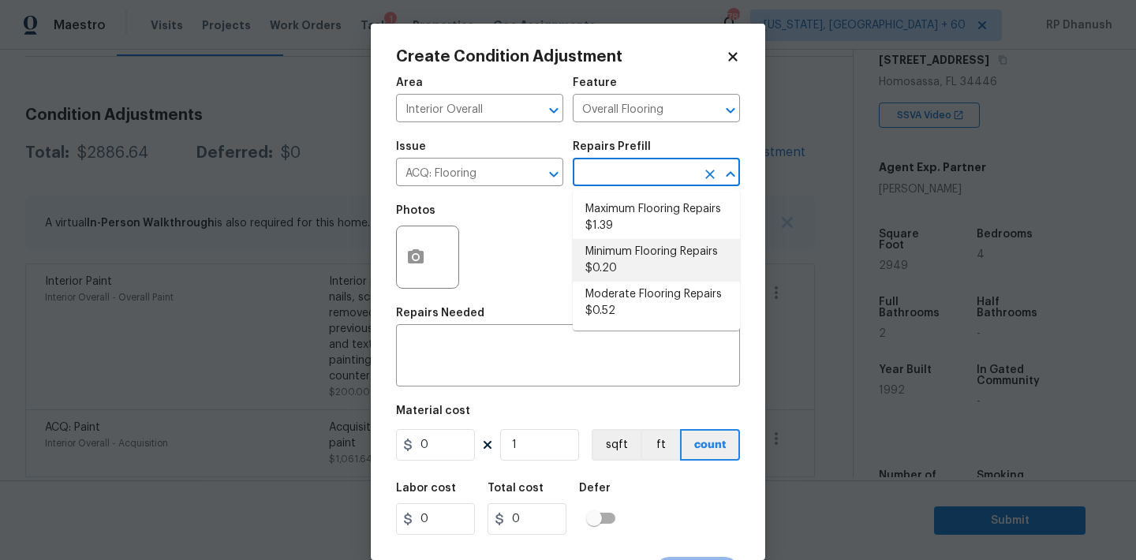
click at [621, 252] on li "Minimum Flooring Repairs $0.20" at bounding box center [656, 260] width 167 height 43
type input "Acquisition"
type textarea "Acquisition Scope: Minimum flooring repairs"
type input "0.2"
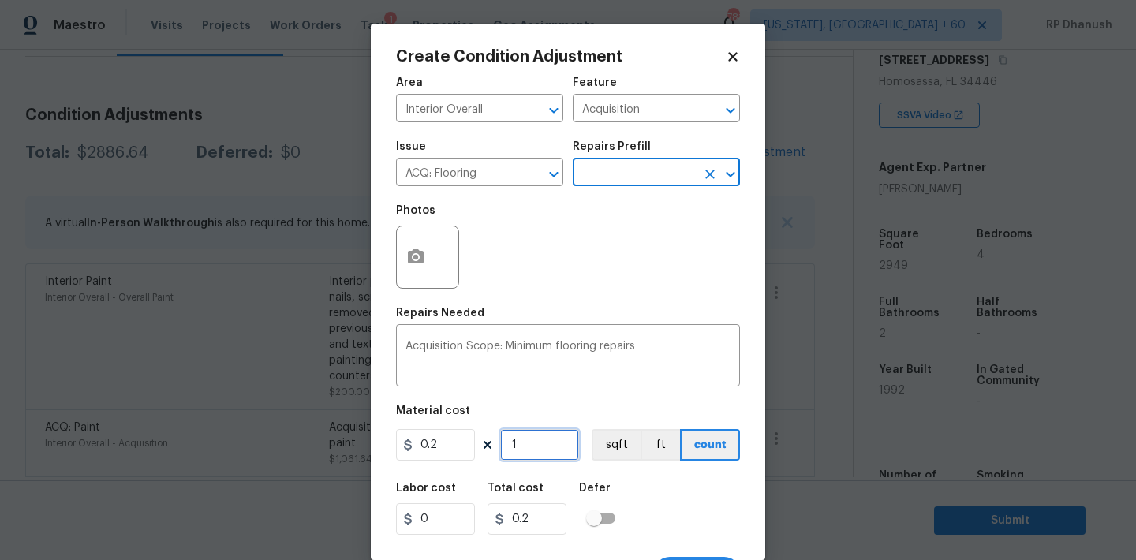
click at [555, 434] on input "1" at bounding box center [539, 445] width 79 height 32
type input "0"
paste input "2949"
type input "2949"
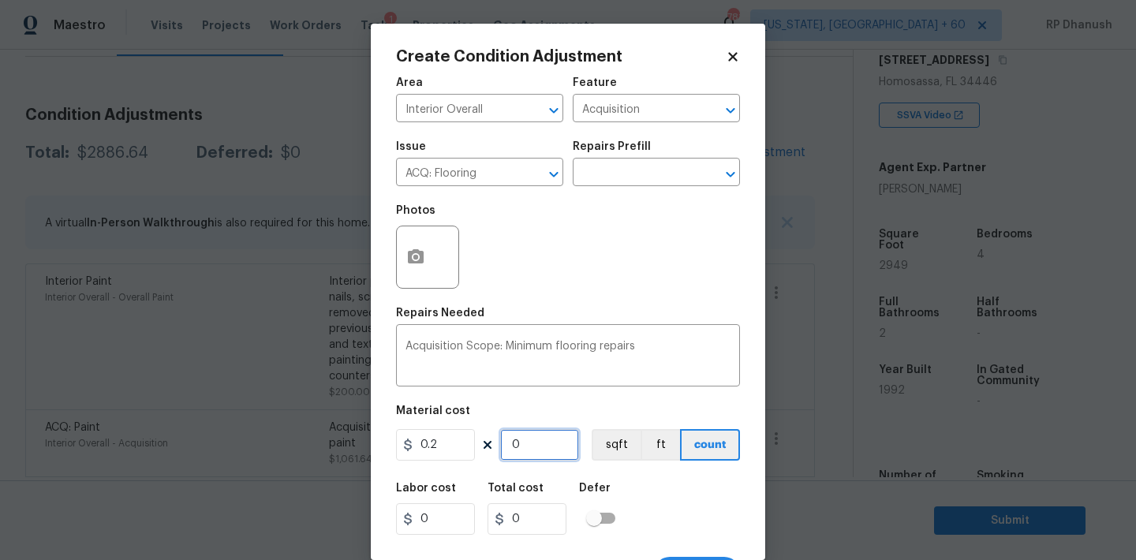
type input "589.8"
type input "2949"
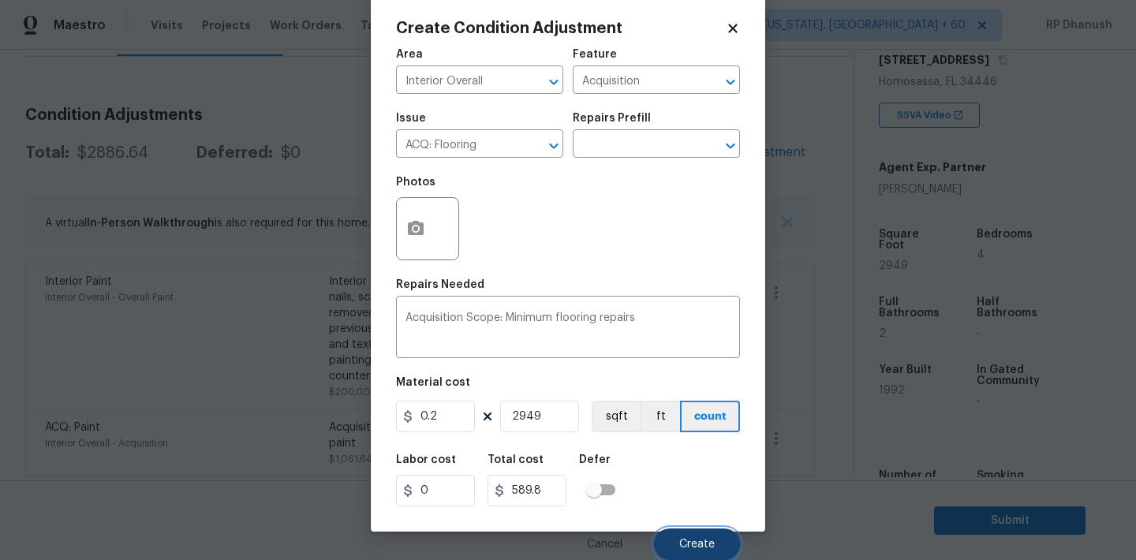
click at [696, 540] on span "Create" at bounding box center [697, 545] width 36 height 12
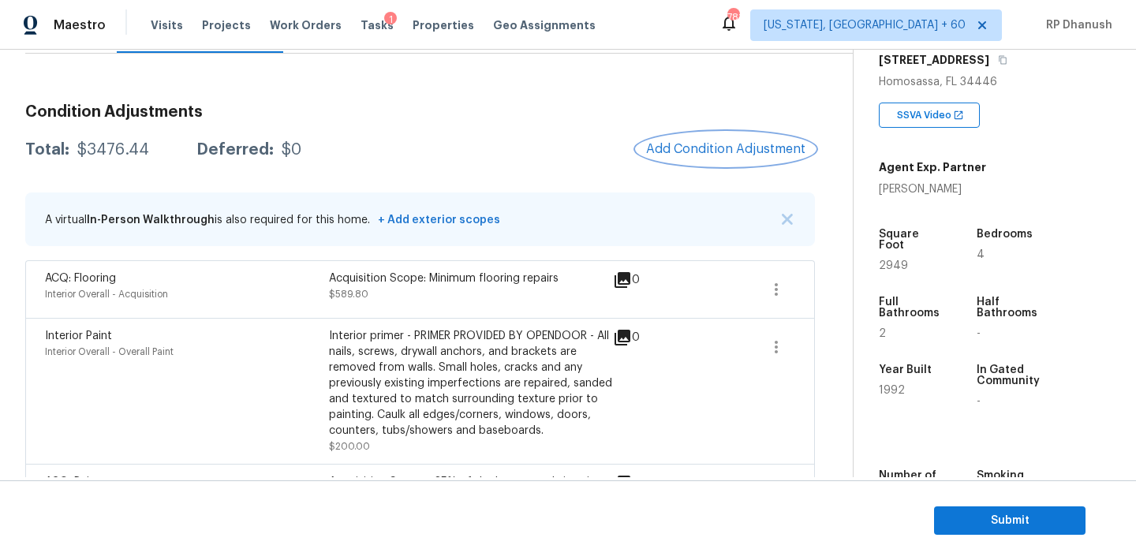
scroll to position [158, 0]
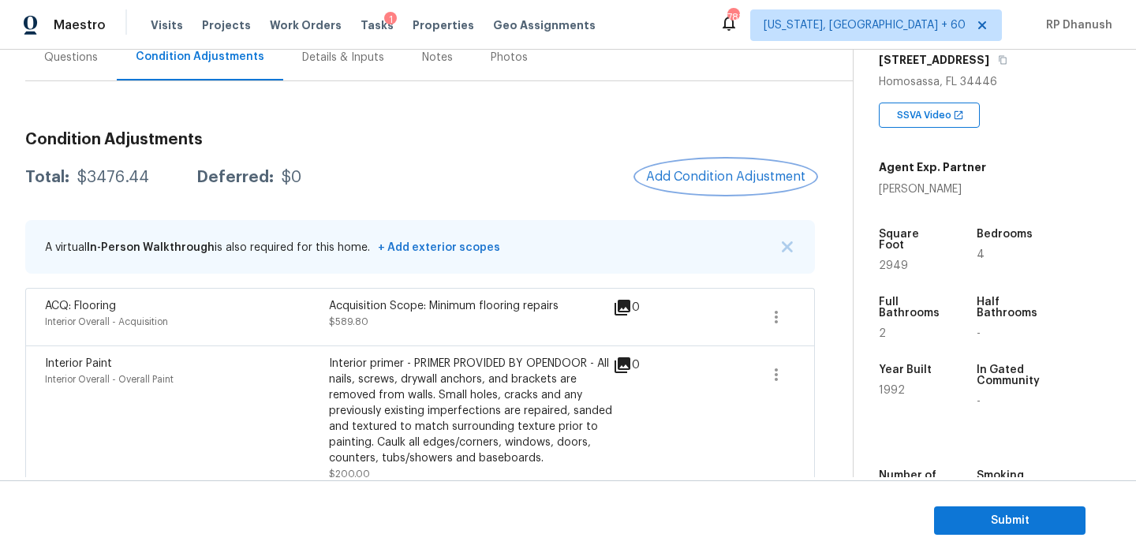
click at [684, 178] on span "Add Condition Adjustment" at bounding box center [725, 177] width 159 height 14
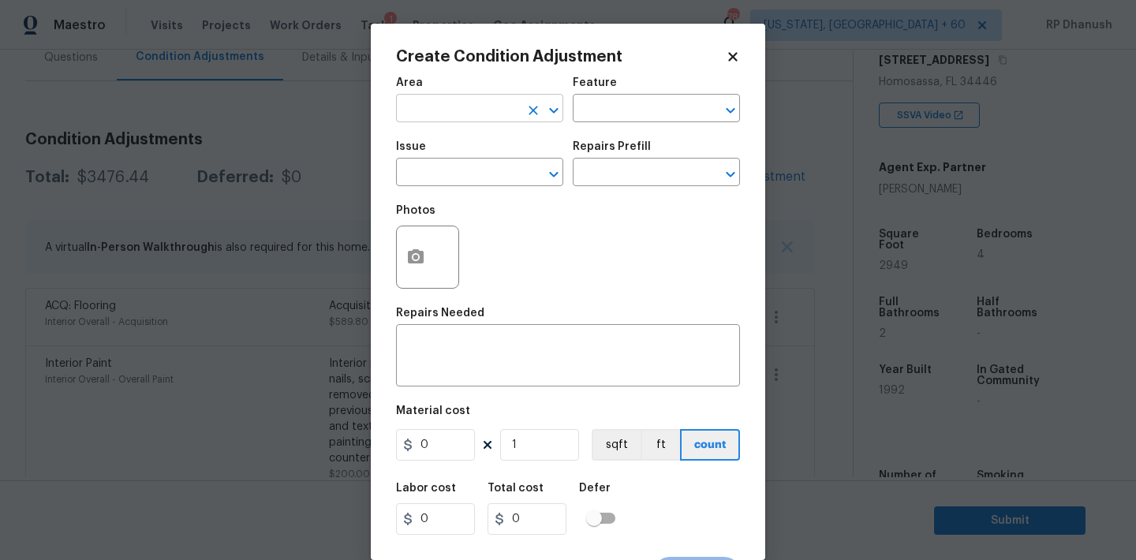
click at [505, 113] on input "text" at bounding box center [457, 110] width 123 height 24
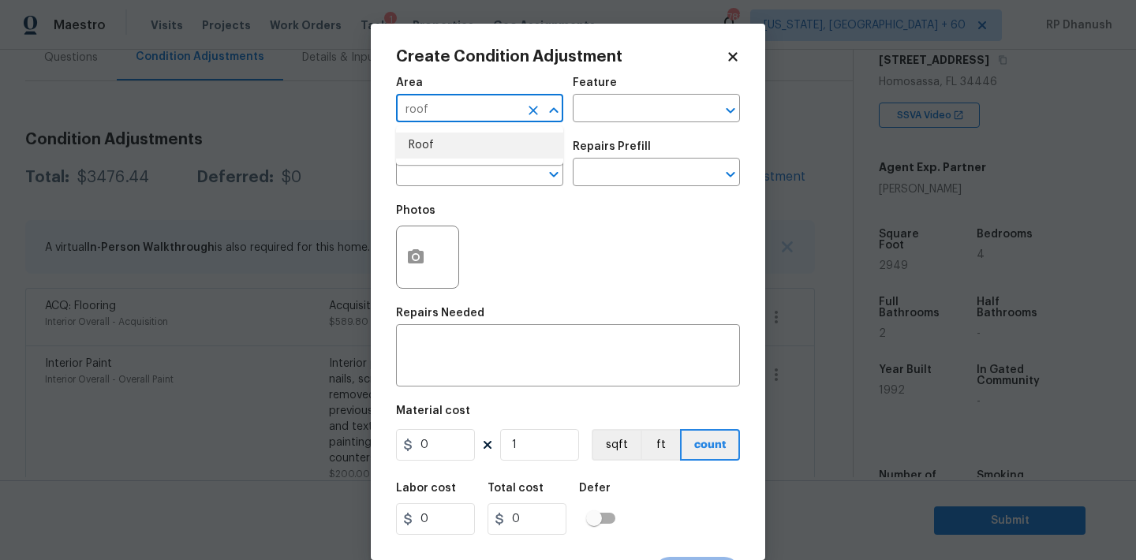
click at [495, 149] on li "Roof" at bounding box center [479, 146] width 167 height 26
type input "Roof"
click at [611, 125] on div "Area Roof ​ Feature ​" at bounding box center [568, 100] width 344 height 64
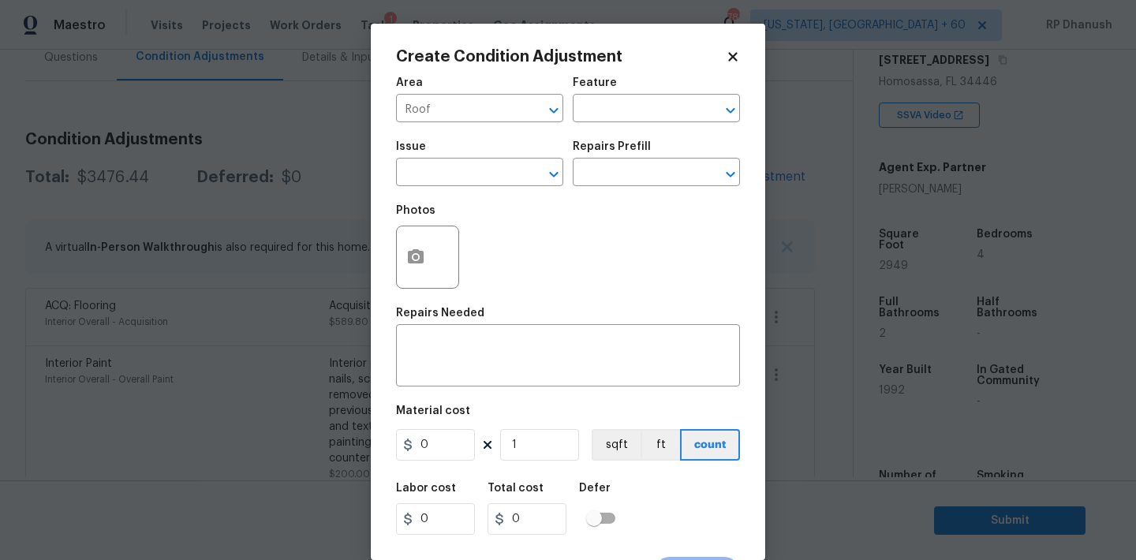
click at [622, 96] on div "Feature" at bounding box center [656, 87] width 167 height 21
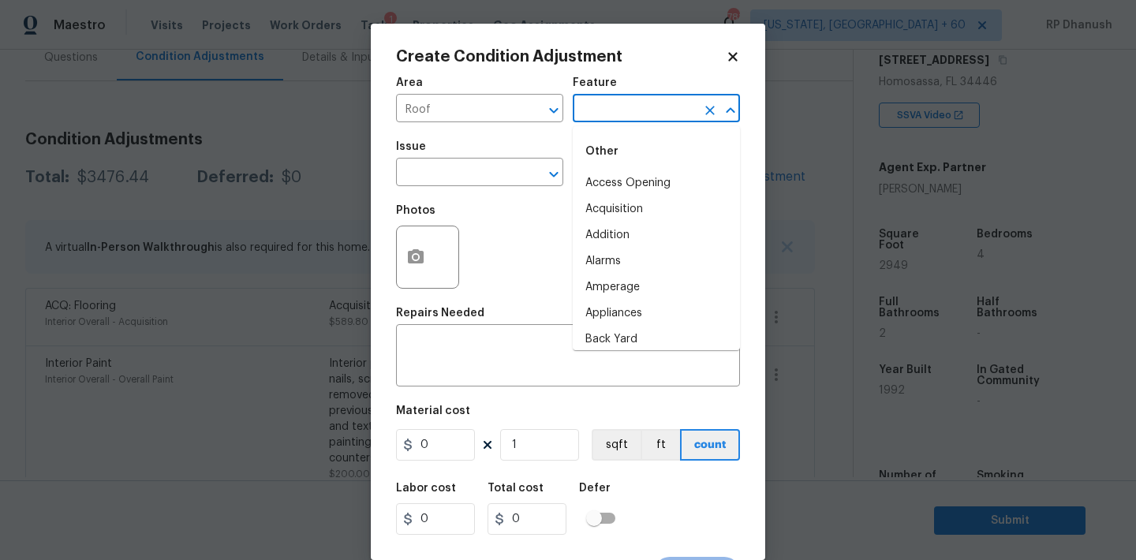
click at [618, 105] on input "text" at bounding box center [634, 110] width 123 height 24
click at [609, 210] on li "Roof" at bounding box center [656, 209] width 167 height 26
type input "Roof"
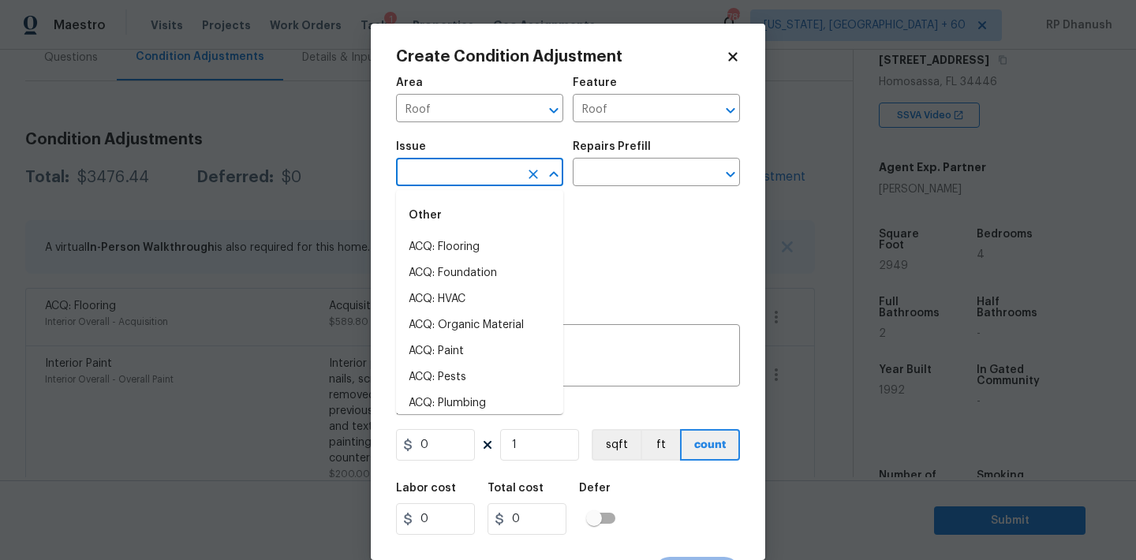
click at [487, 177] on input "text" at bounding box center [457, 174] width 123 height 24
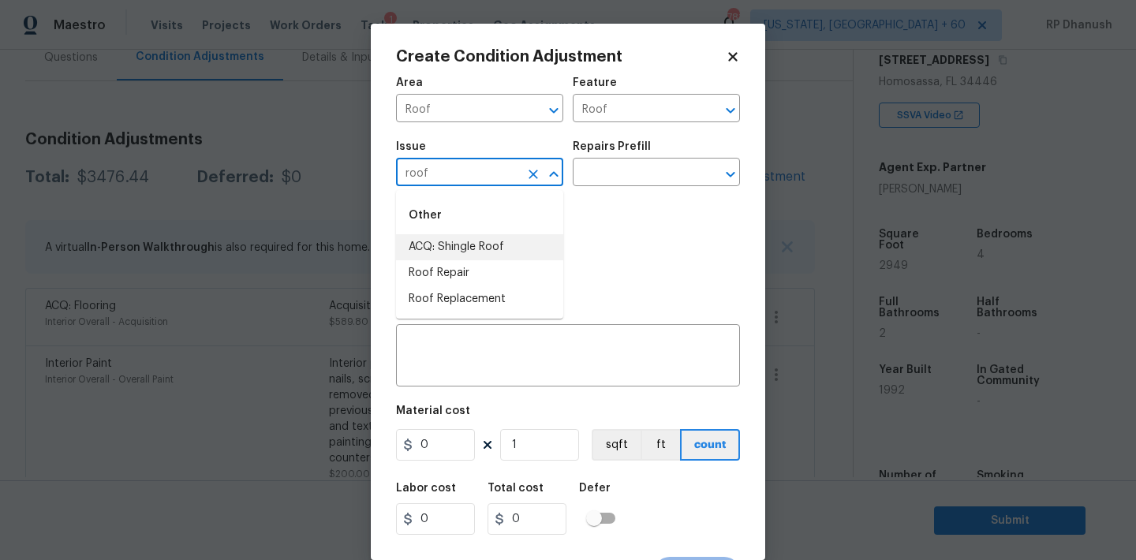
click at [470, 252] on li "ACQ: Shingle Roof" at bounding box center [479, 247] width 167 height 26
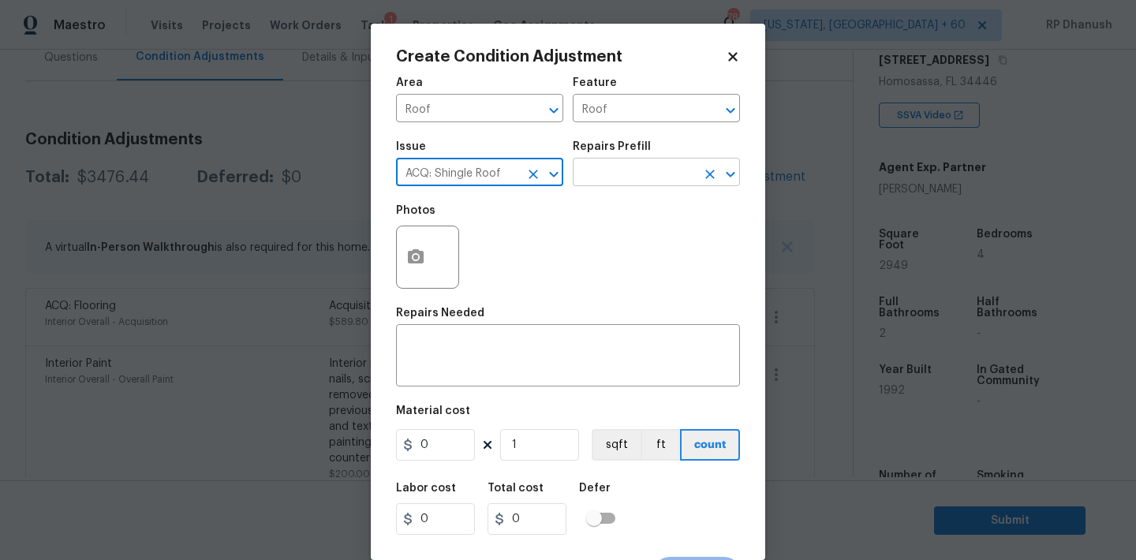
type input "ACQ: Shingle Roof"
click at [628, 185] on input "text" at bounding box center [634, 174] width 123 height 24
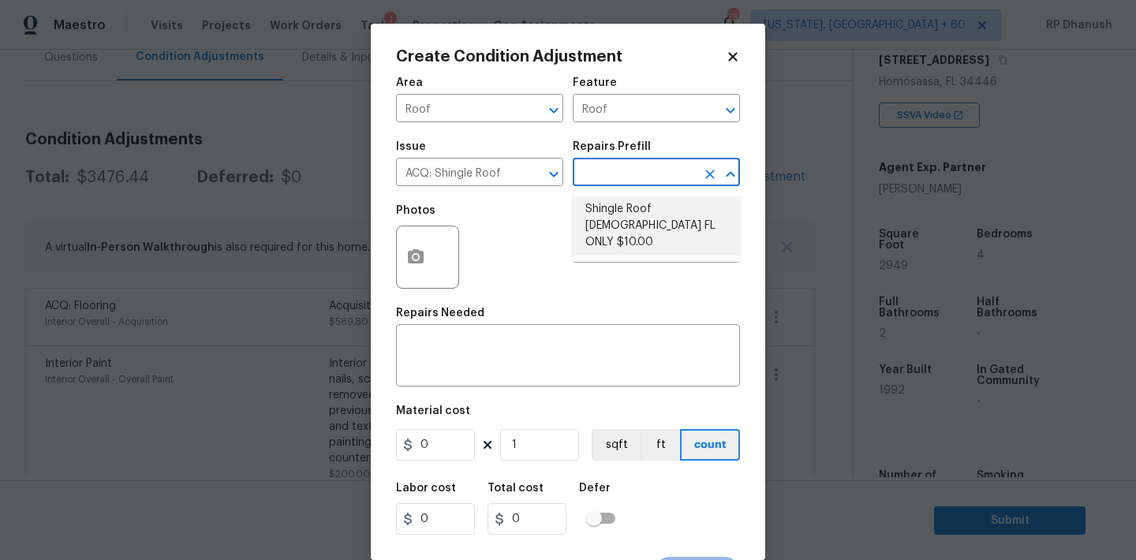
click at [633, 228] on li "Shingle Roof [DEMOGRAPHIC_DATA] FL ONLY $10.00" at bounding box center [656, 225] width 167 height 59
type input "Acquisition"
type textarea "Acquisition Scope ([US_STATE] Only): Shingle Roof 15+ years in age maintenance."
type input "10"
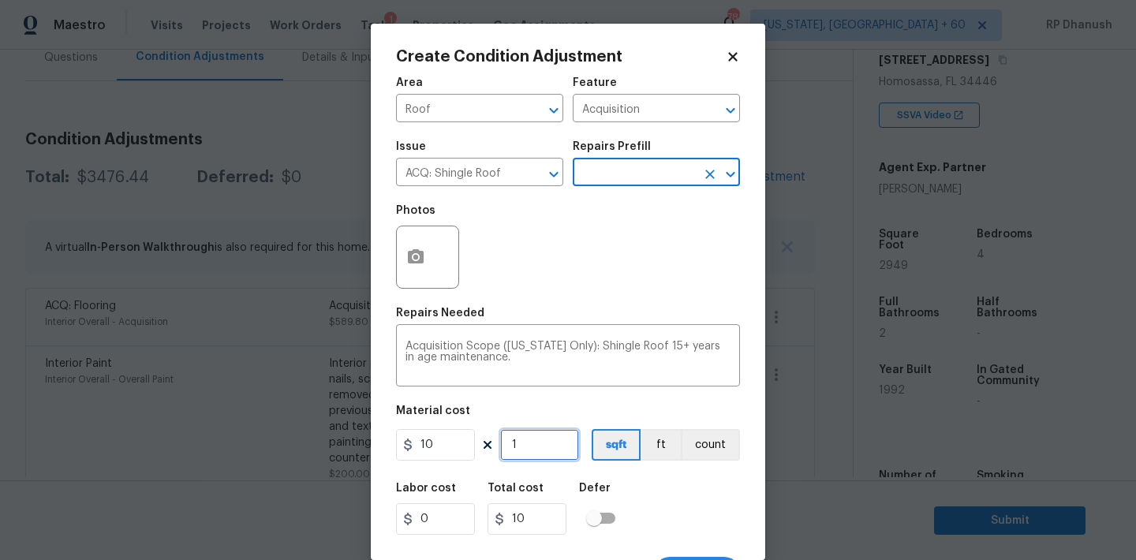
click at [529, 447] on input "1" at bounding box center [539, 445] width 79 height 32
type input "0"
type input "2"
type input "20"
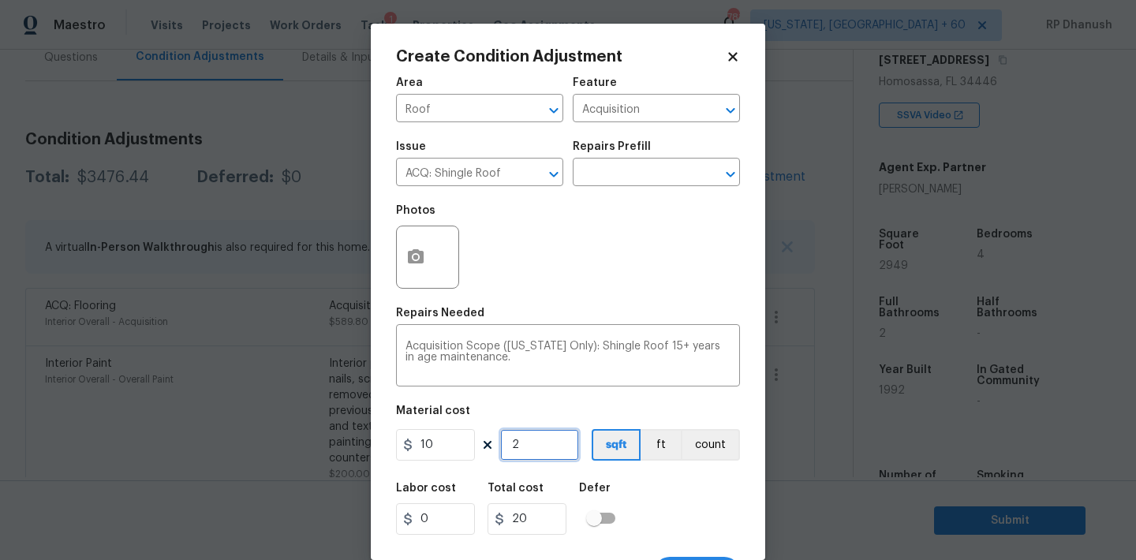
type input "29"
type input "290"
type input "294"
type input "2940"
type input "2949"
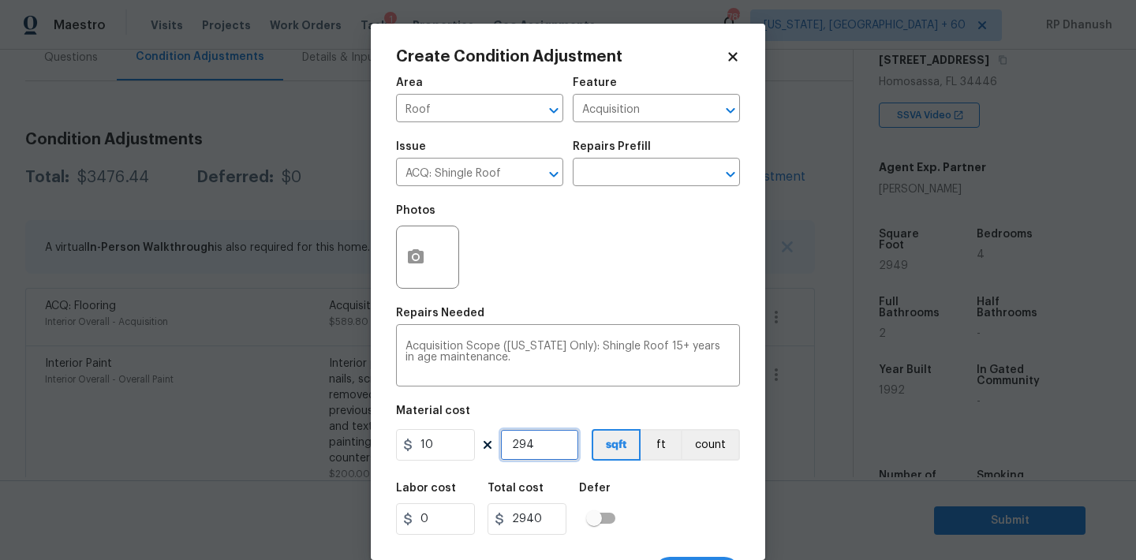
type input "29490"
type input "2949"
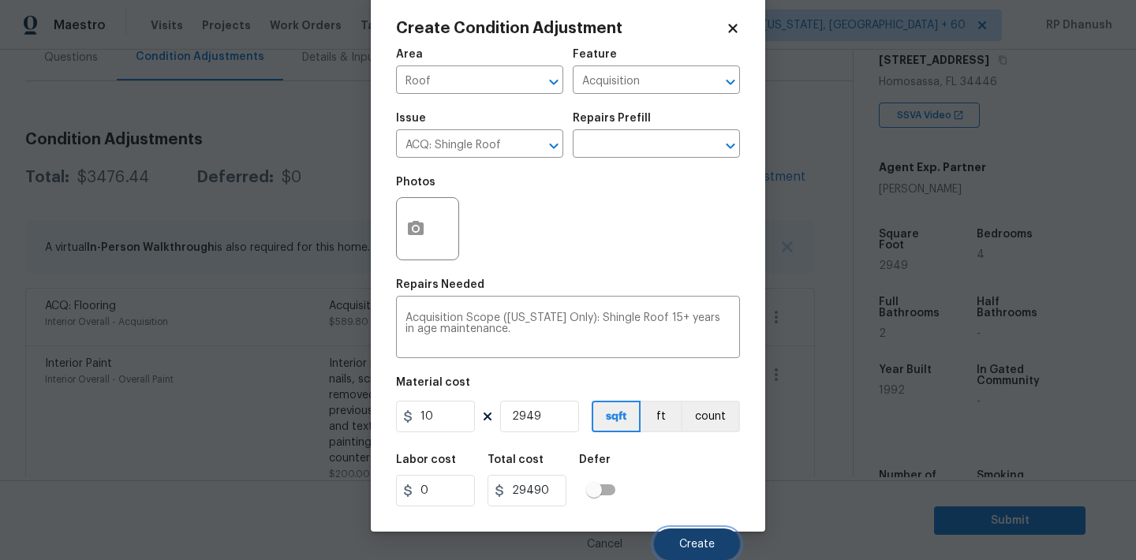
click at [682, 533] on button "Create" at bounding box center [697, 545] width 86 height 32
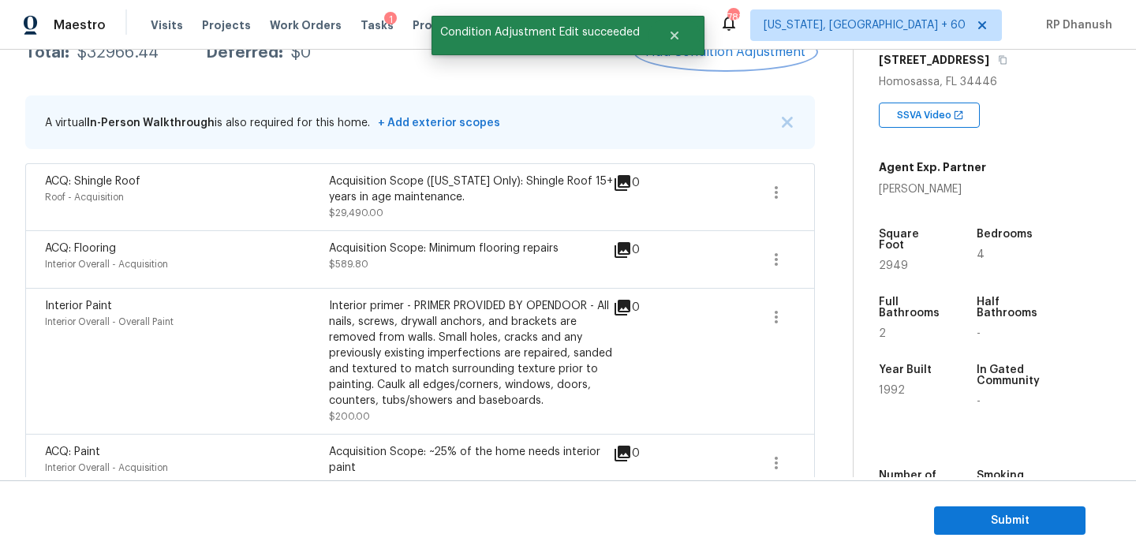
scroll to position [196, 0]
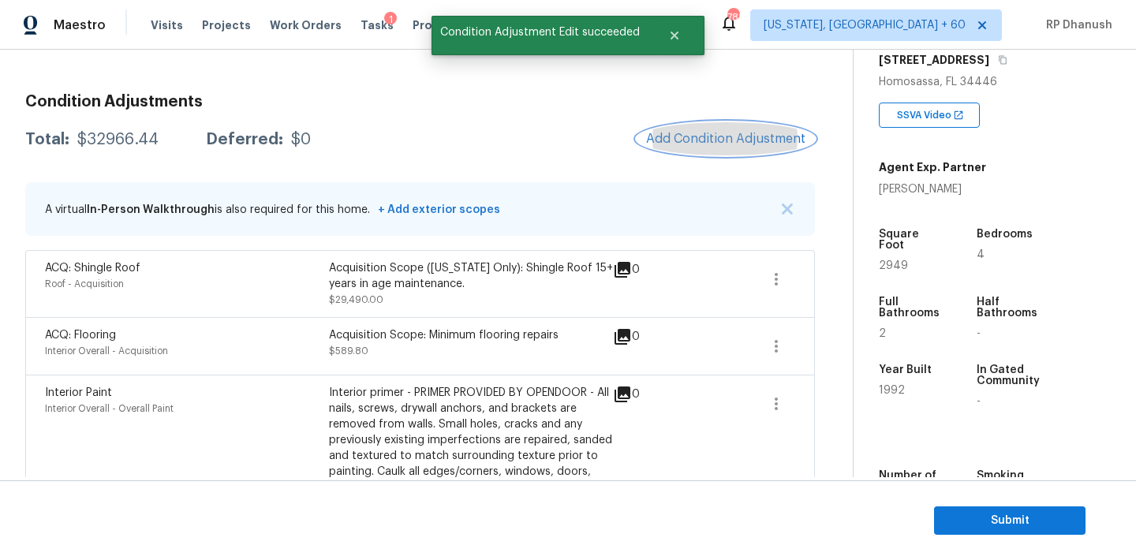
click at [726, 123] on button "Add Condition Adjustment" at bounding box center [726, 138] width 178 height 33
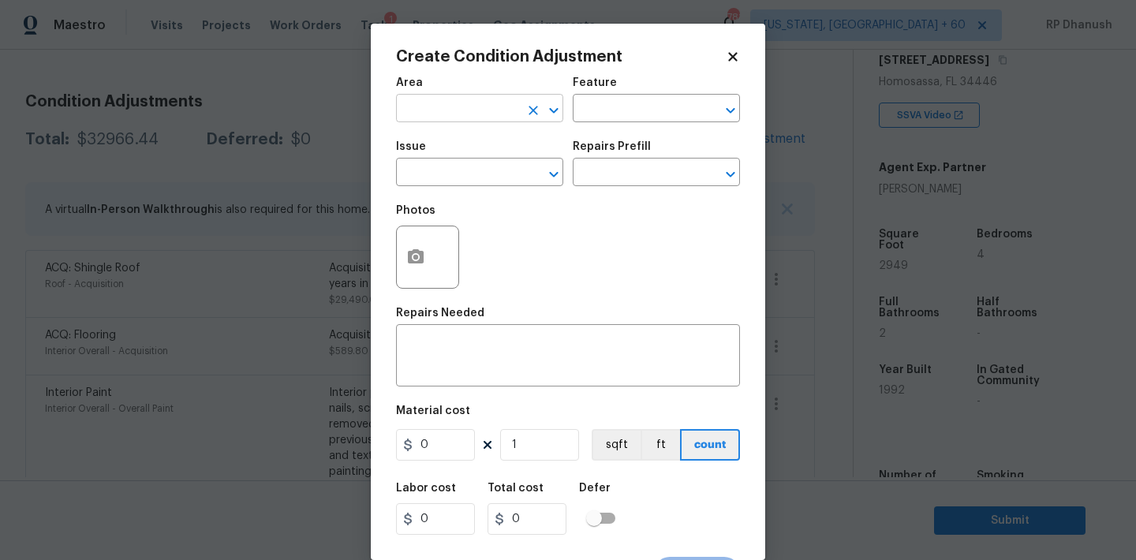
click at [462, 121] on input "text" at bounding box center [457, 110] width 123 height 24
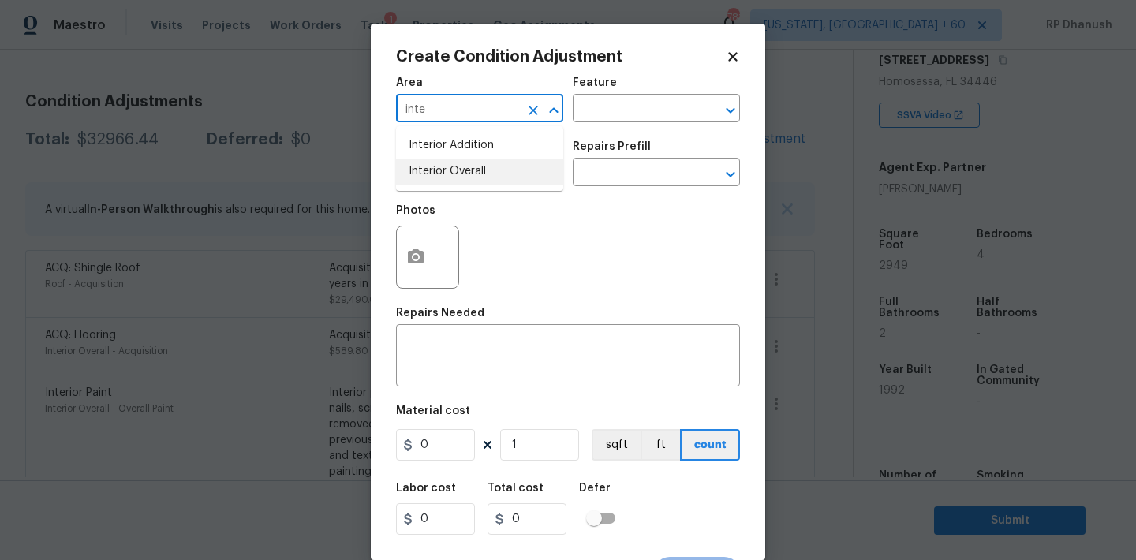
click at [457, 159] on li "Interior Overall" at bounding box center [479, 172] width 167 height 26
type input "Interior Overall"
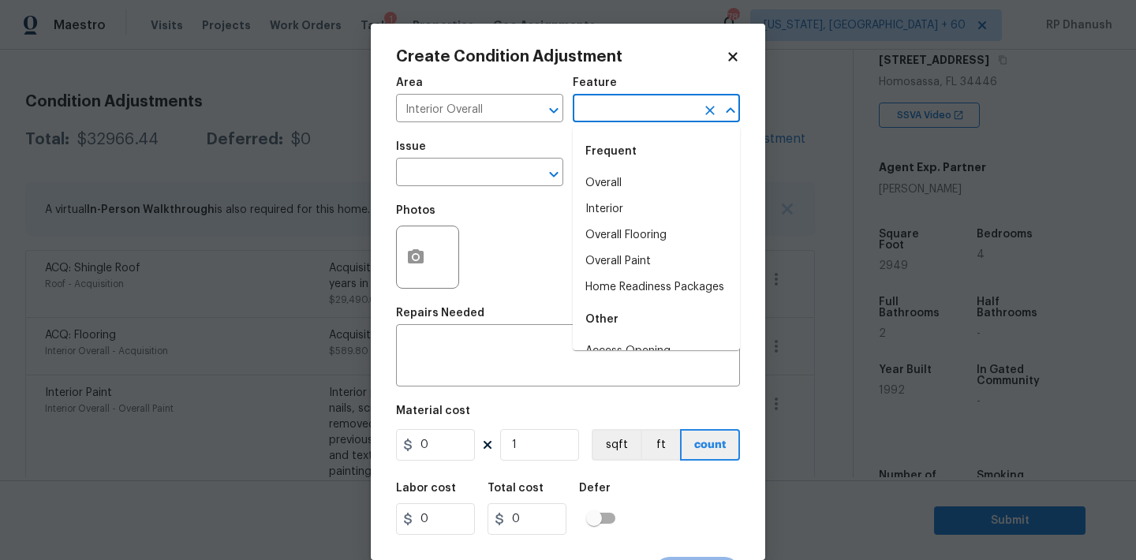
click at [606, 117] on input "text" at bounding box center [634, 110] width 123 height 24
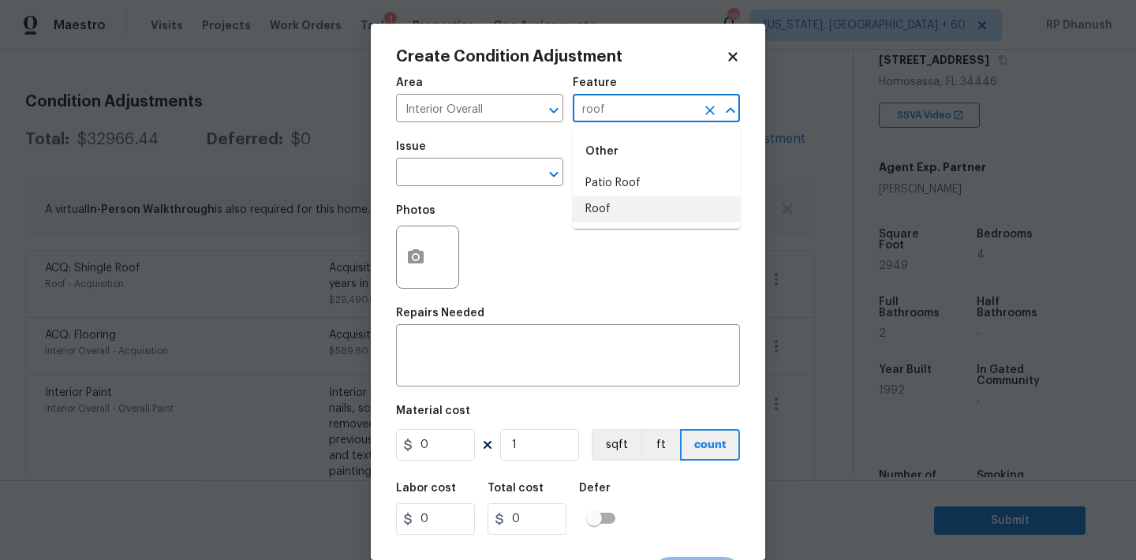
click at [616, 208] on li "Roof" at bounding box center [656, 209] width 167 height 26
type input "Roof"
click at [462, 186] on body "Maestro Visits Projects Work Orders Tasks 1 Properties Geo Assignments 781 [US_…" at bounding box center [568, 280] width 1136 height 560
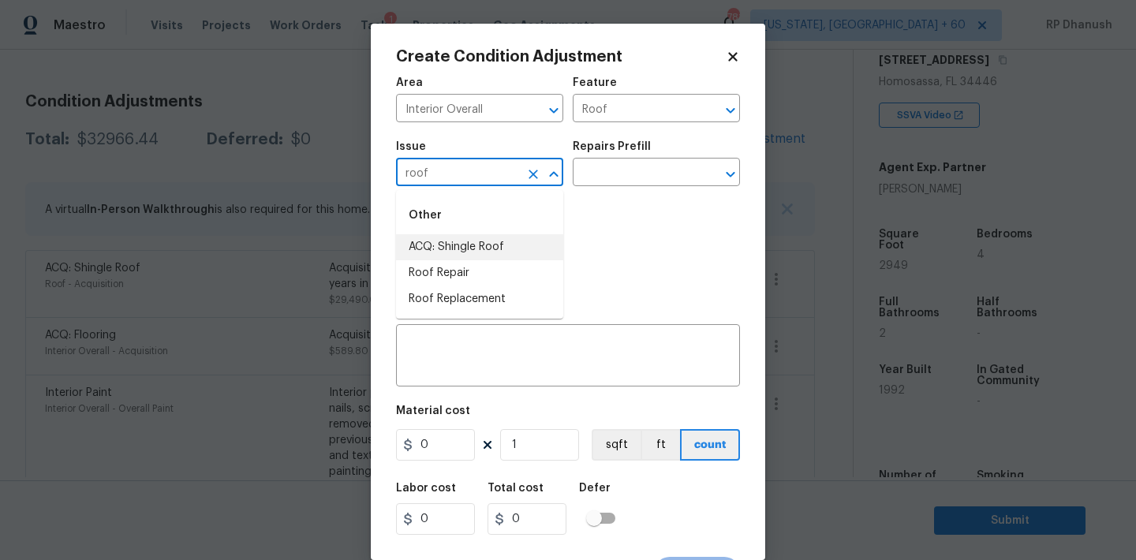
click at [459, 239] on li "ACQ: Shingle Roof" at bounding box center [479, 247] width 167 height 26
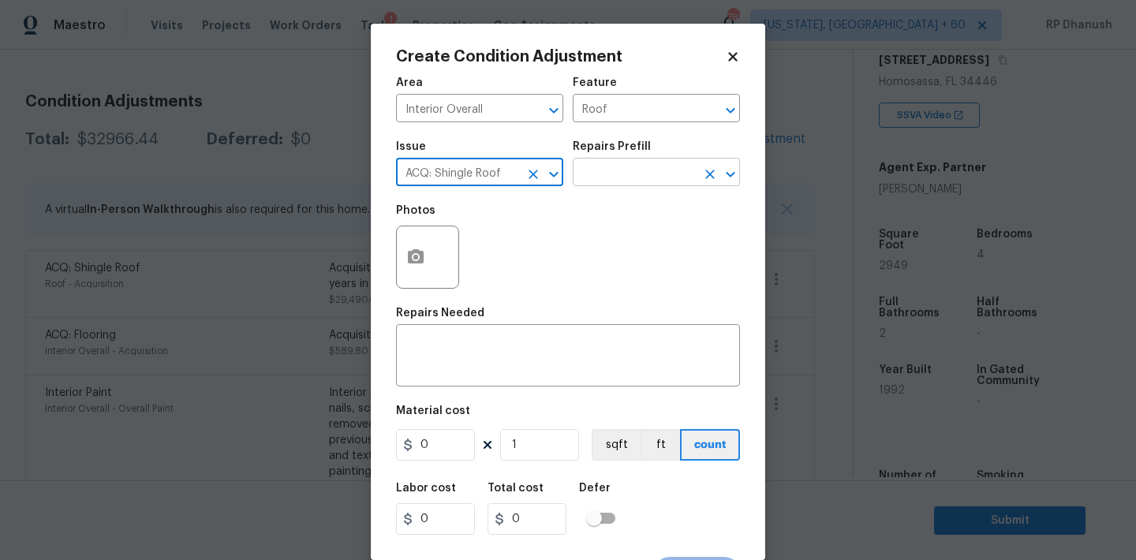
type input "ACQ: Shingle Roof"
click at [589, 170] on input "text" at bounding box center [634, 174] width 123 height 24
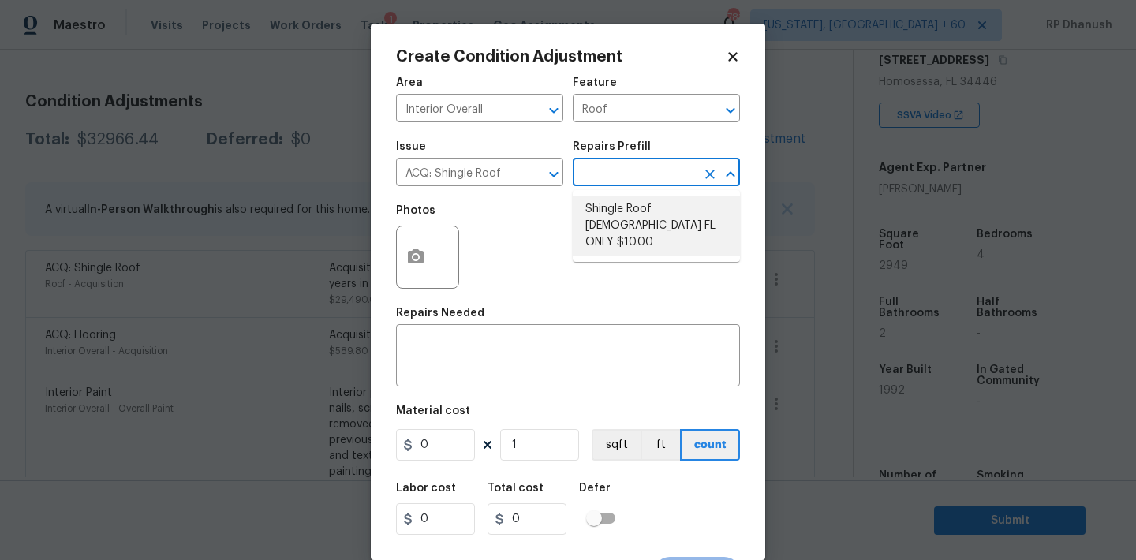
click at [649, 221] on li "Shingle Roof [DEMOGRAPHIC_DATA] FL ONLY $10.00" at bounding box center [656, 225] width 167 height 59
type input "Acquisition"
type textarea "Acquisition Scope ([US_STATE] Only): Shingle Roof 15+ years in age maintenance."
type input "10"
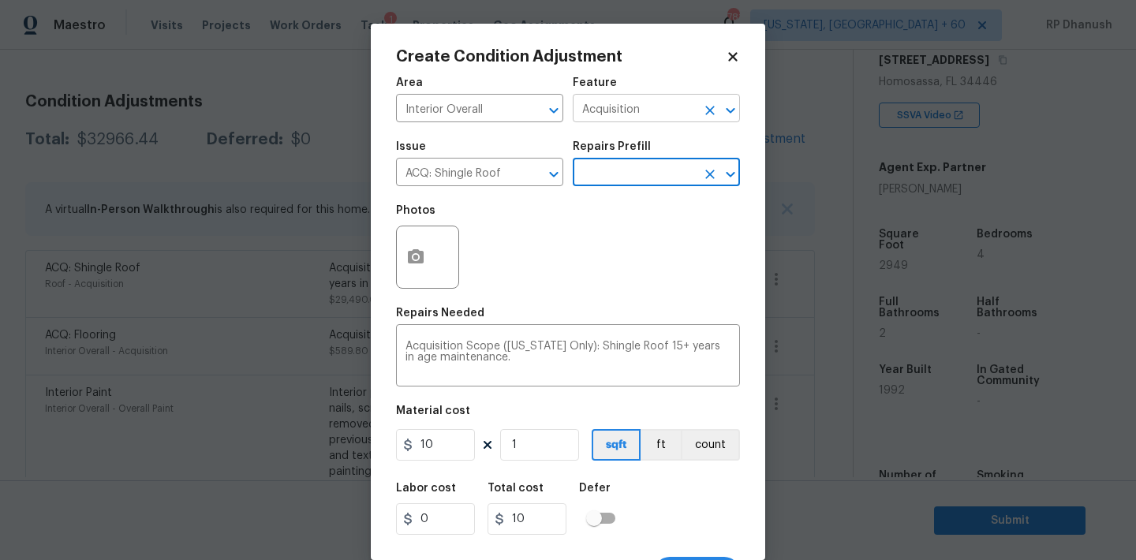
click at [603, 110] on input "Acquisition" at bounding box center [634, 110] width 123 height 24
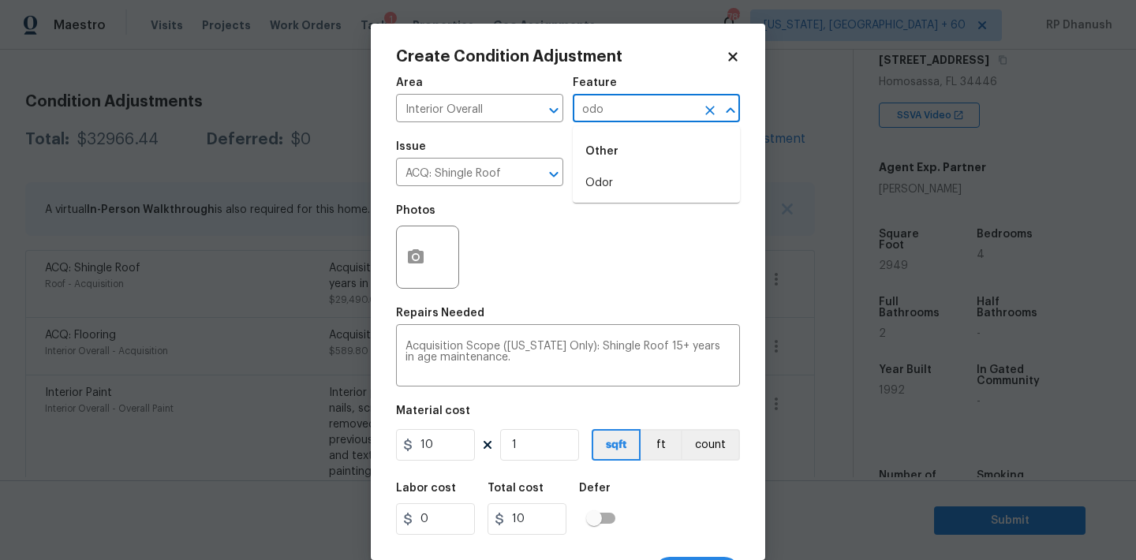
click at [598, 187] on li "Odor" at bounding box center [656, 183] width 167 height 26
type input "Odor"
click at [456, 183] on input "ACQ: Shingle Roof" at bounding box center [457, 174] width 123 height 24
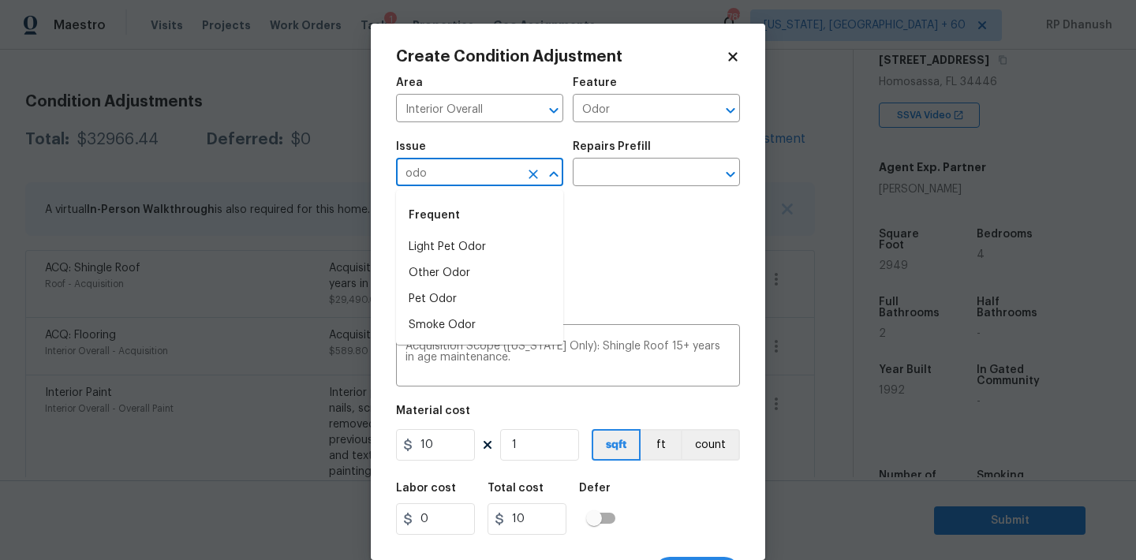
click at [456, 243] on li "Light Pet Odor" at bounding box center [479, 247] width 167 height 26
click at [561, 184] on div at bounding box center [542, 174] width 41 height 22
type input "Light Pet Odor"
click at [618, 183] on input "text" at bounding box center [634, 174] width 123 height 24
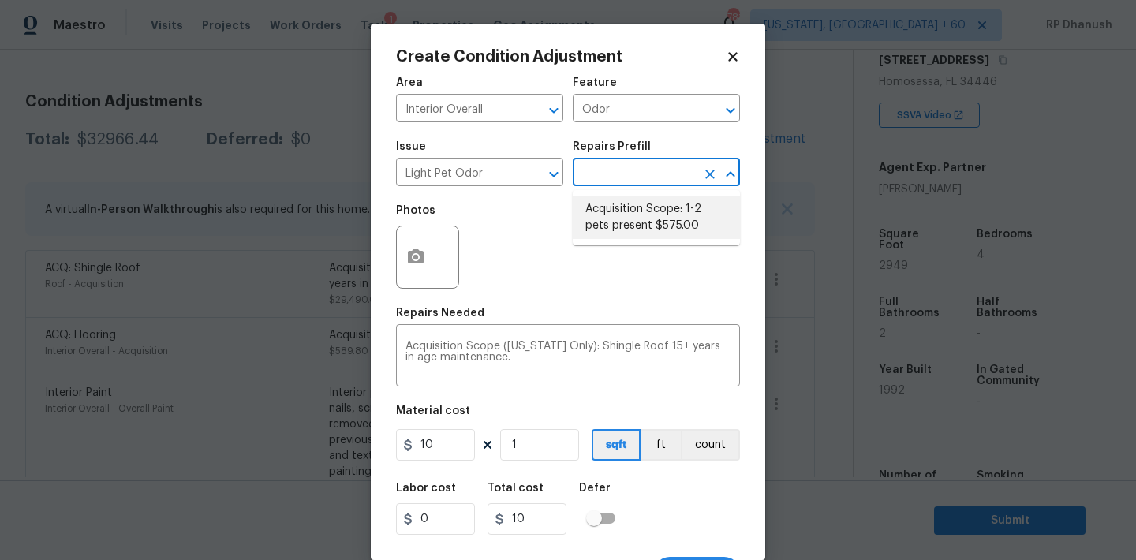
click at [618, 233] on li "Acquisition Scope: 1-2 pets present $575.00" at bounding box center [656, 217] width 167 height 43
type textarea "Acquisition Scope: 1-2 pets present"
type input "575"
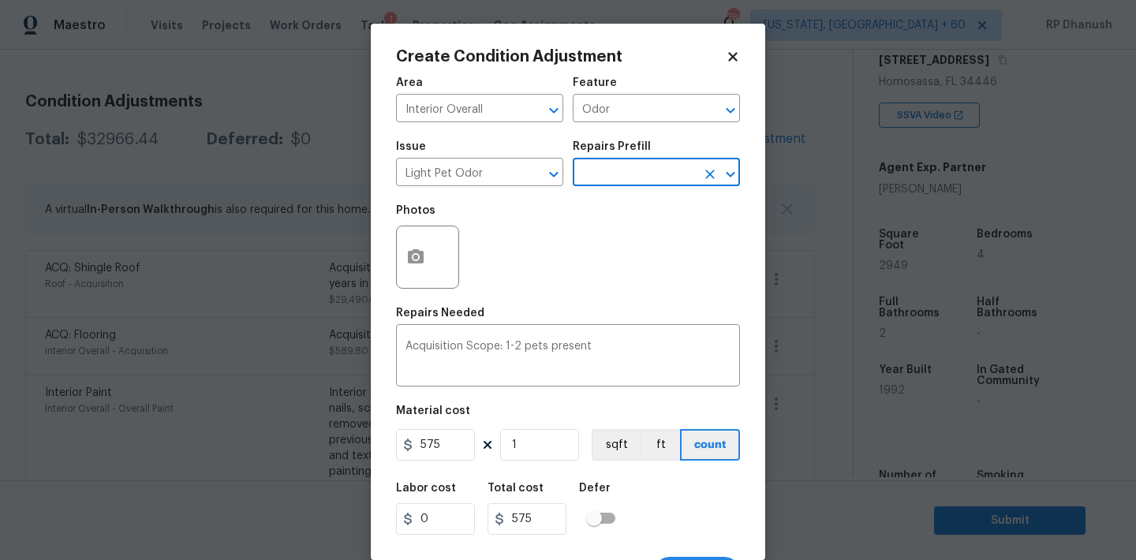
scroll to position [29, 0]
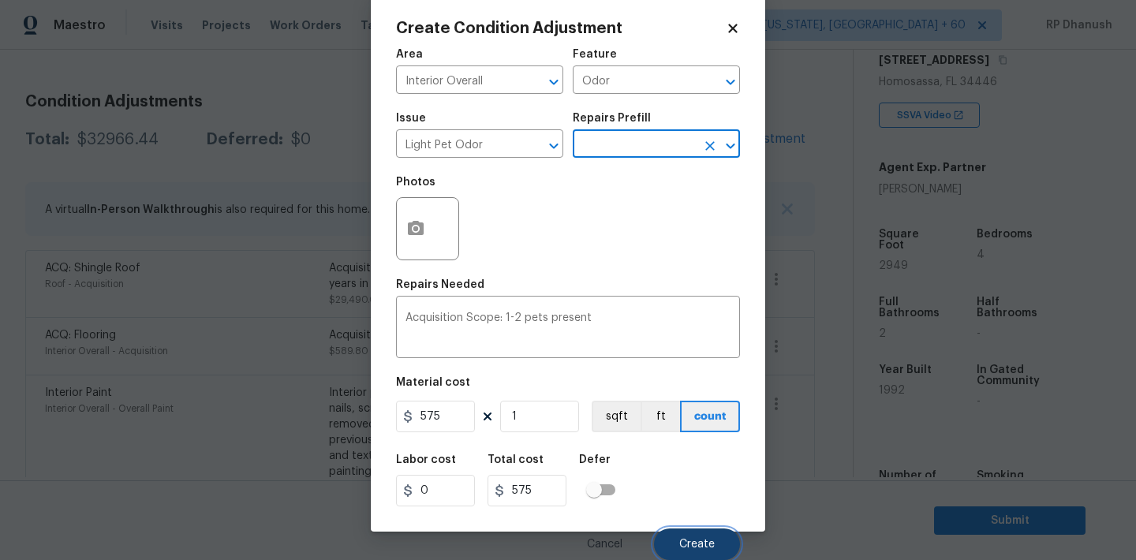
click at [671, 534] on button "Create" at bounding box center [697, 545] width 86 height 32
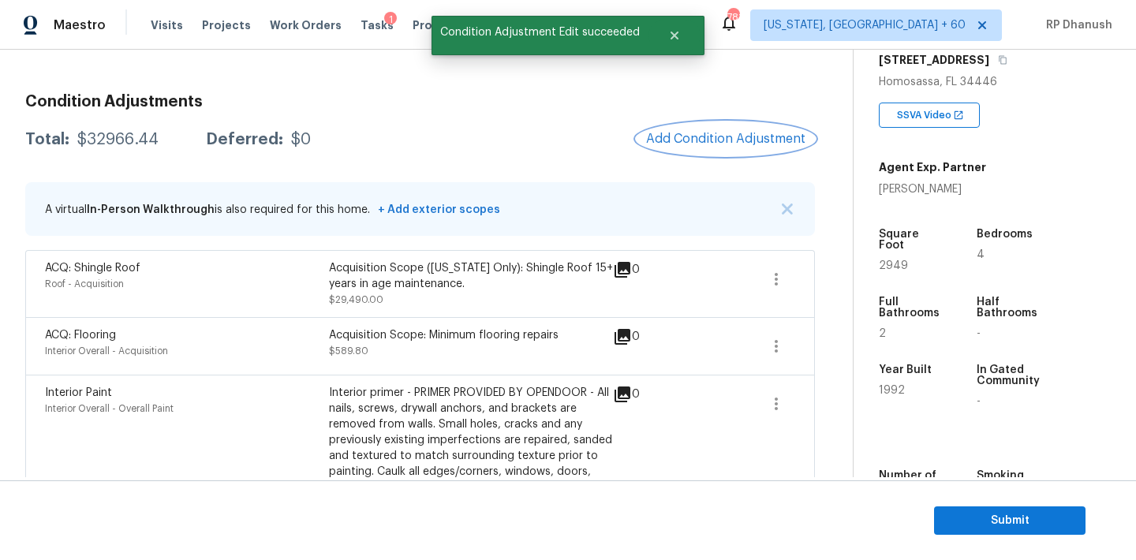
scroll to position [0, 0]
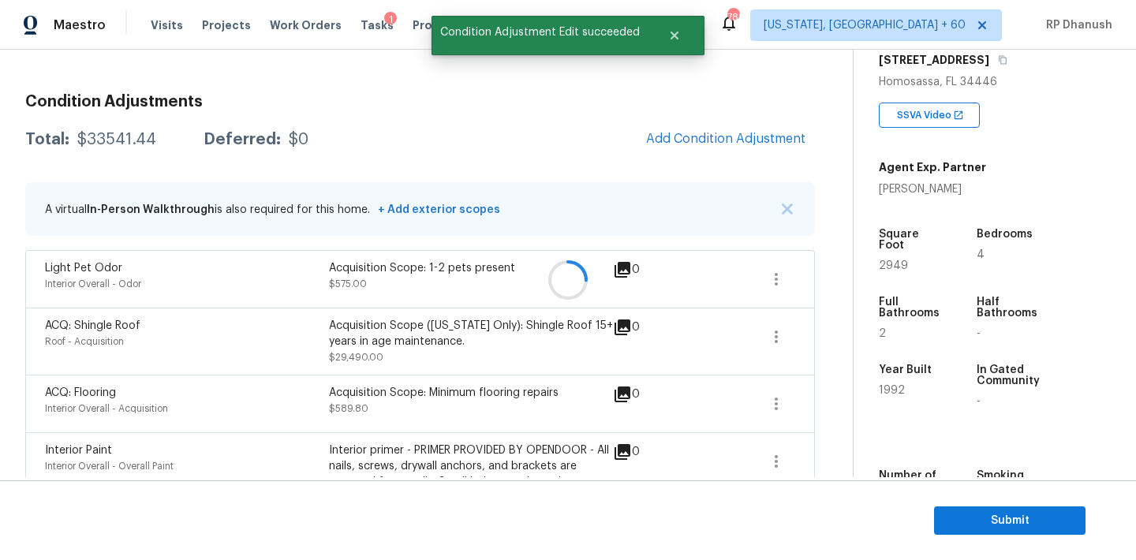
click at [130, 136] on div "$33541.44" at bounding box center [116, 140] width 79 height 16
copy div "$33541.44"
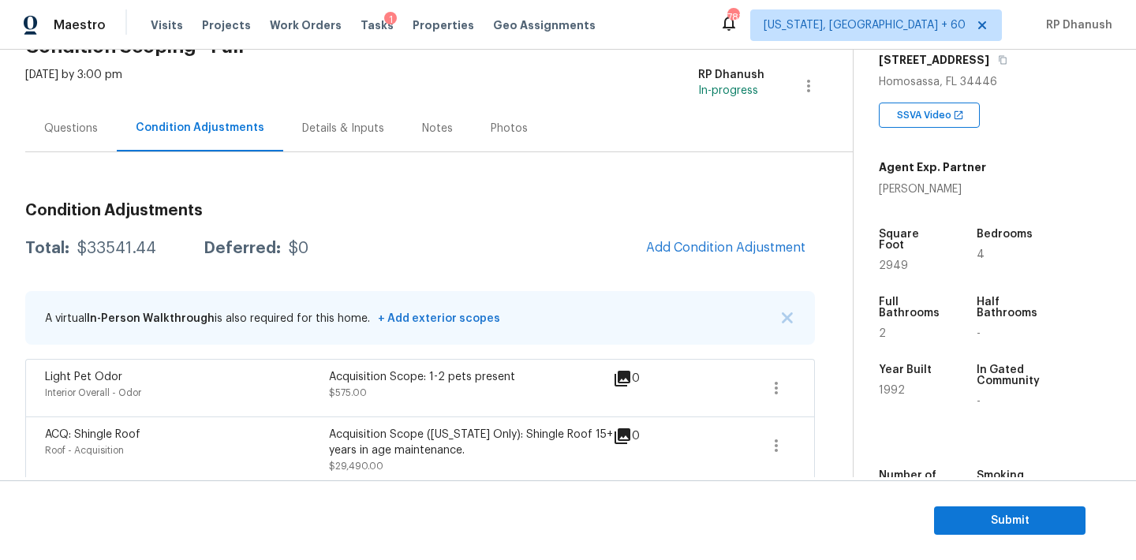
click at [88, 125] on div "Questions" at bounding box center [71, 129] width 54 height 16
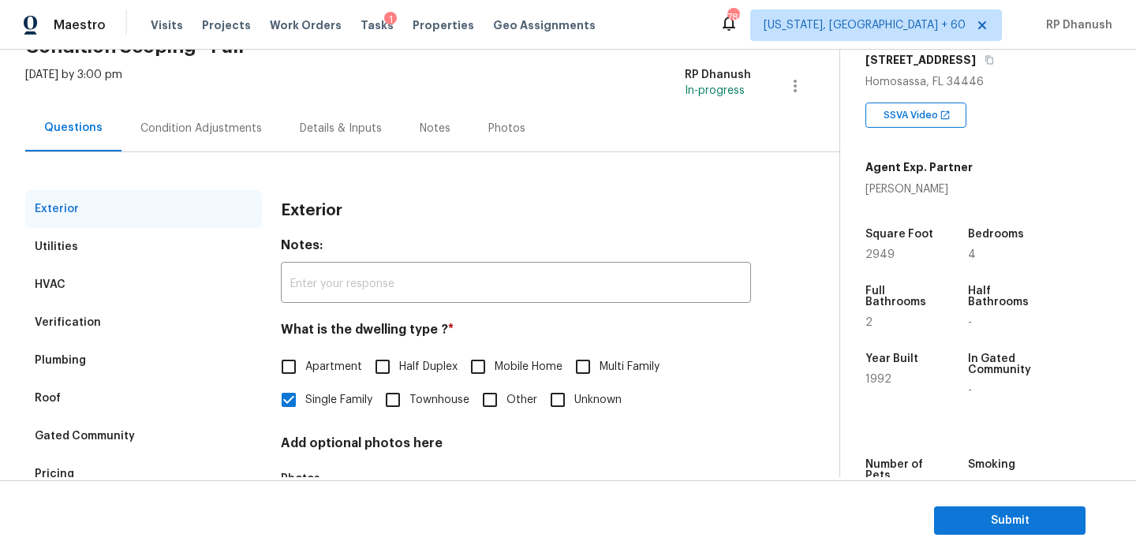
scroll to position [200, 0]
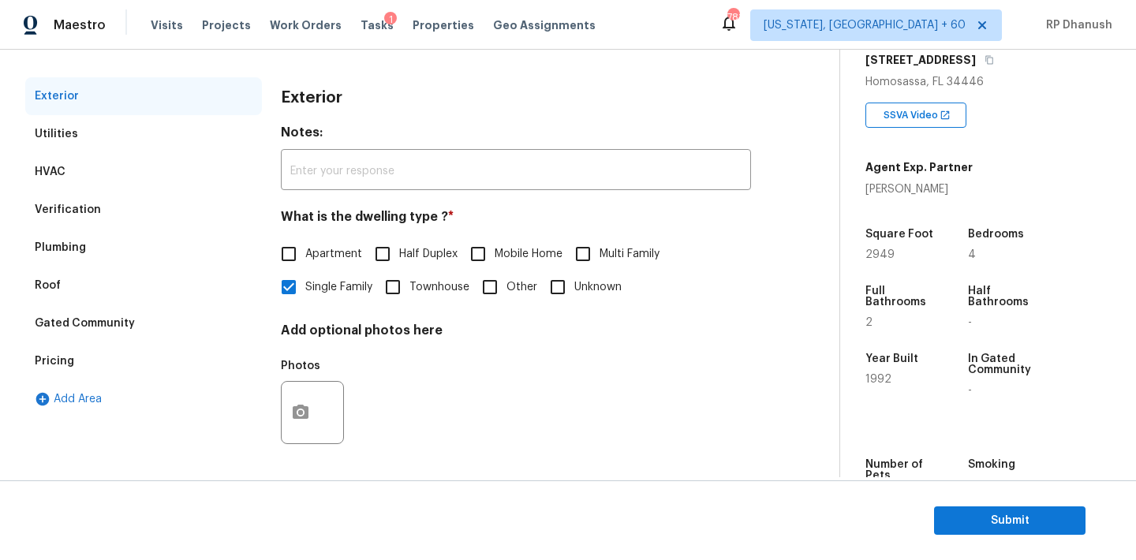
click at [53, 350] on div "Pricing" at bounding box center [143, 361] width 237 height 38
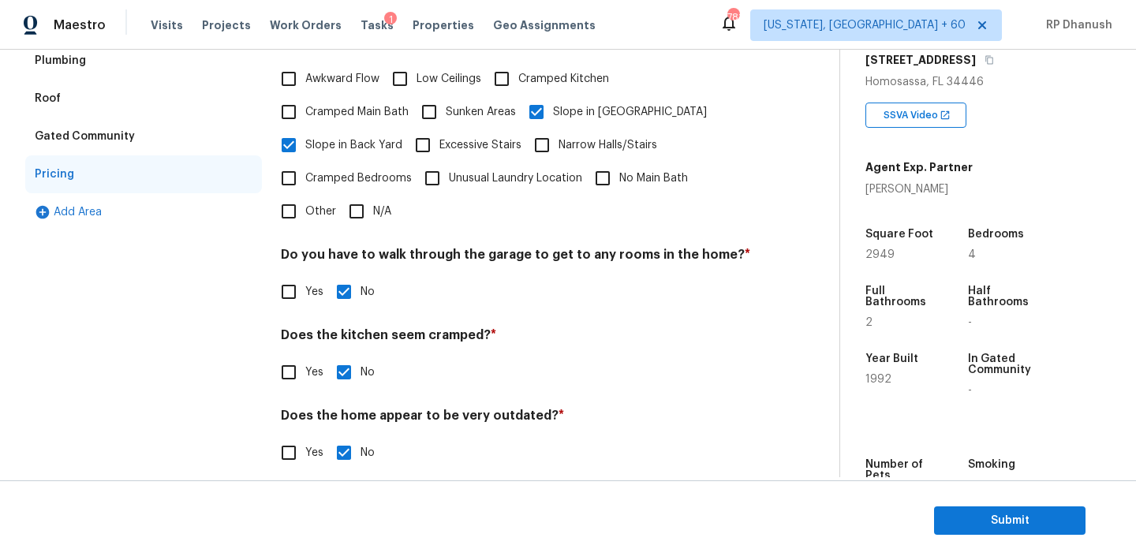
scroll to position [107, 0]
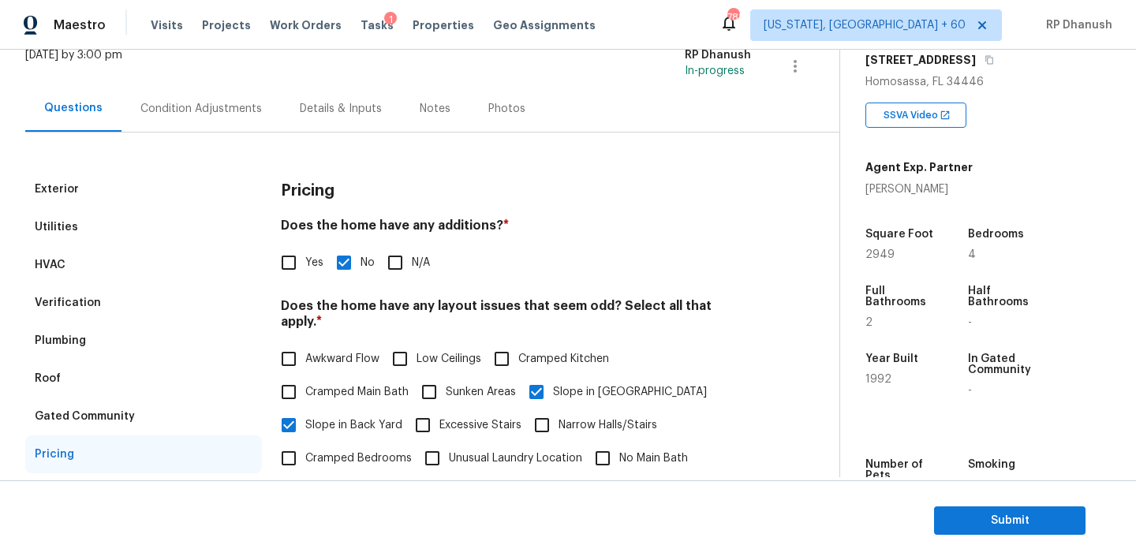
click at [76, 276] on div "HVAC" at bounding box center [143, 265] width 237 height 38
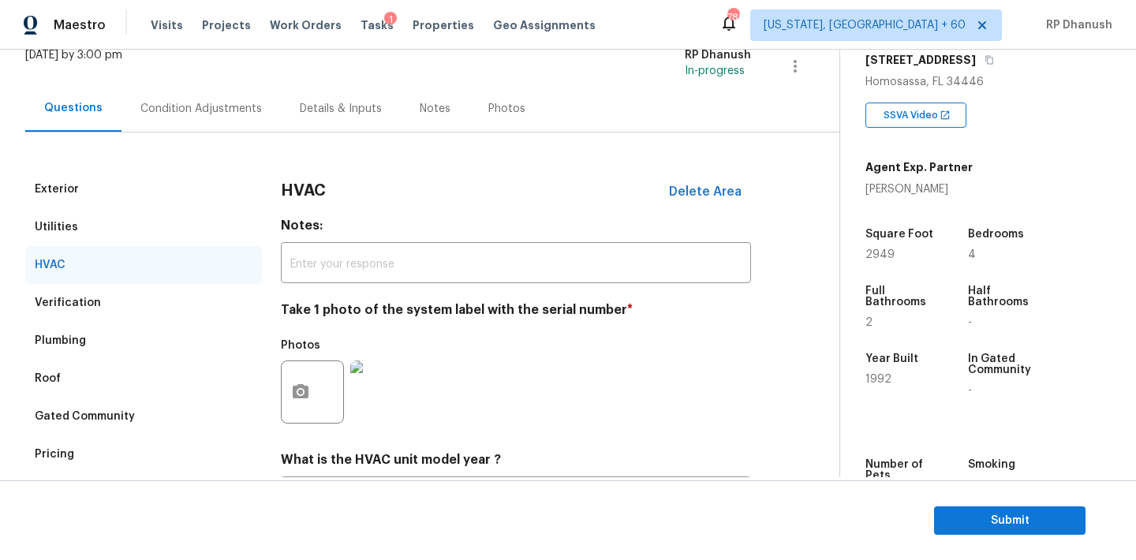
click at [76, 301] on div "Verification" at bounding box center [68, 303] width 66 height 16
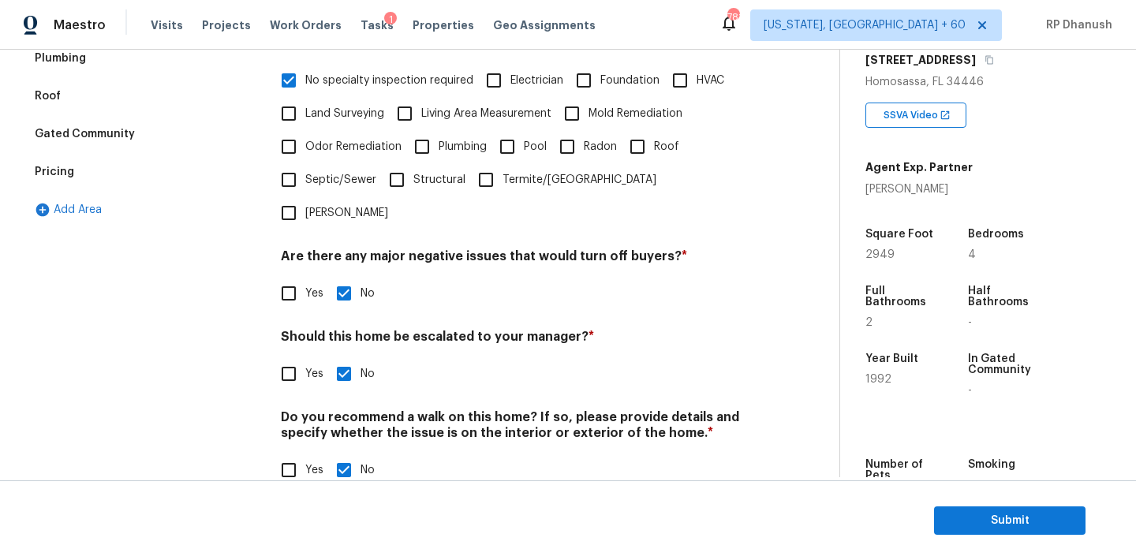
scroll to position [83, 0]
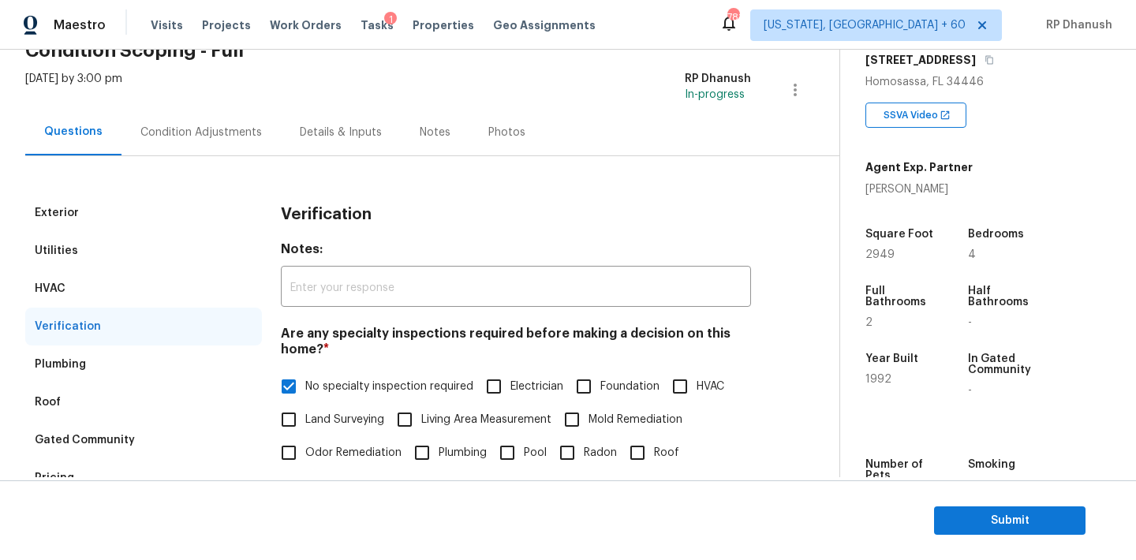
click at [156, 148] on div "Condition Adjustments" at bounding box center [200, 132] width 159 height 47
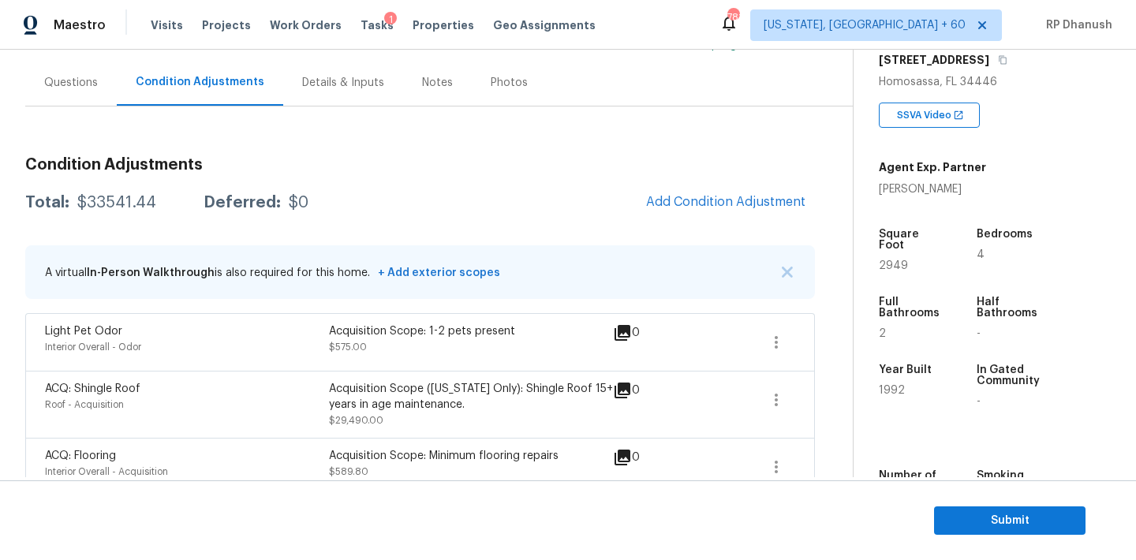
scroll to position [68, 0]
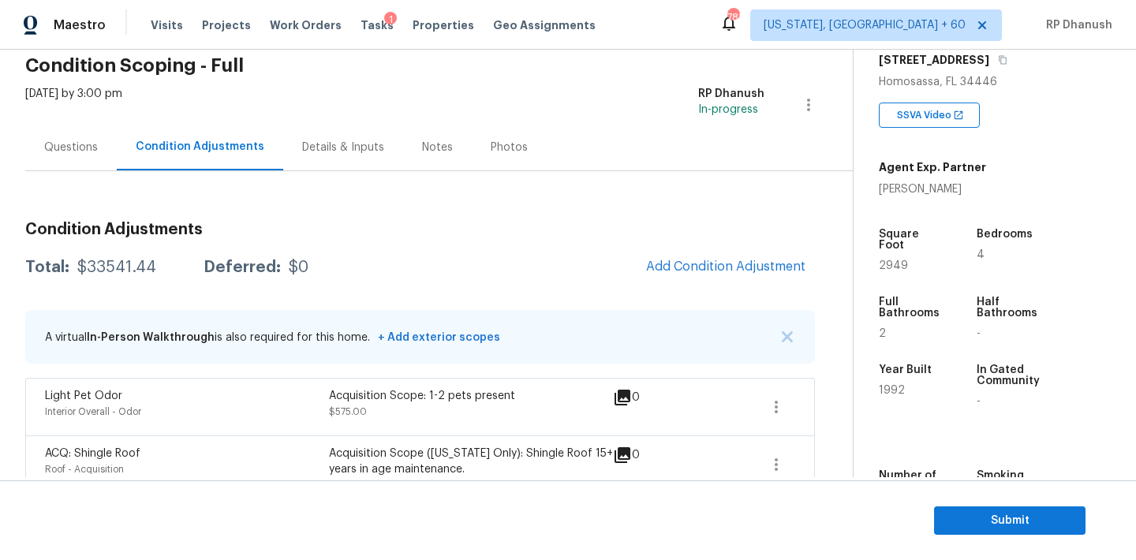
click at [88, 140] on div "Questions" at bounding box center [71, 148] width 54 height 16
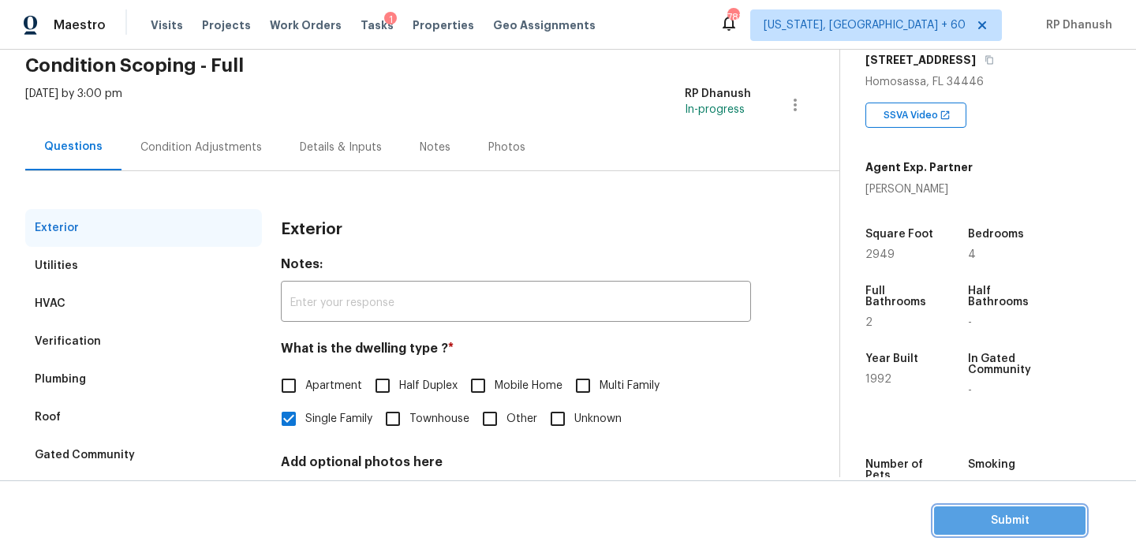
click at [1011, 522] on span "Submit" at bounding box center [1010, 521] width 126 height 20
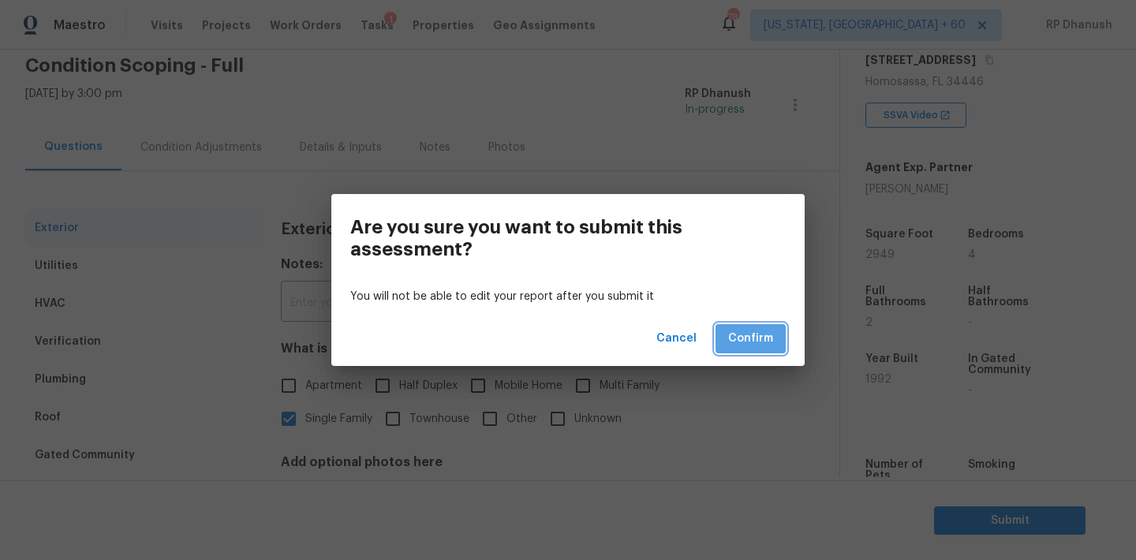
click at [764, 335] on span "Confirm" at bounding box center [750, 339] width 45 height 20
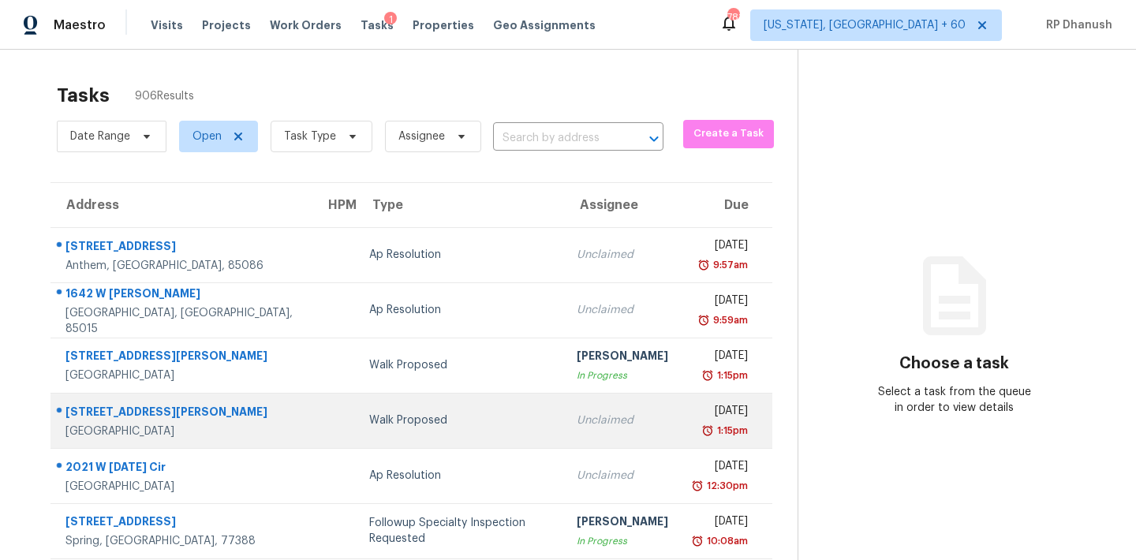
scroll to position [72, 0]
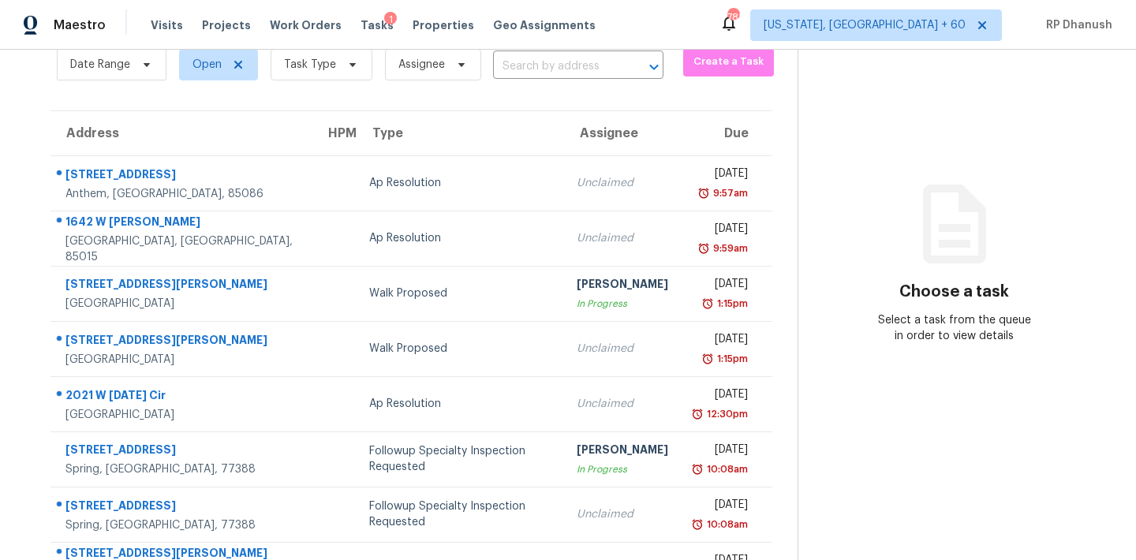
click at [533, 81] on div "Date Range Open Task Type Assignee ​" at bounding box center [360, 64] width 607 height 41
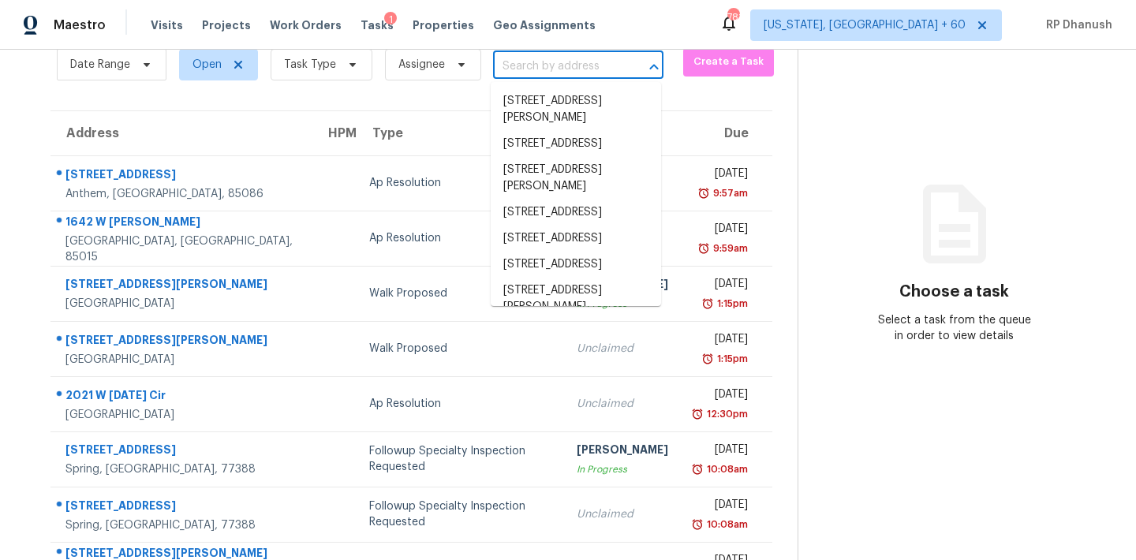
click at [538, 75] on input "text" at bounding box center [556, 66] width 126 height 24
paste input "[STREET_ADDRESS]"
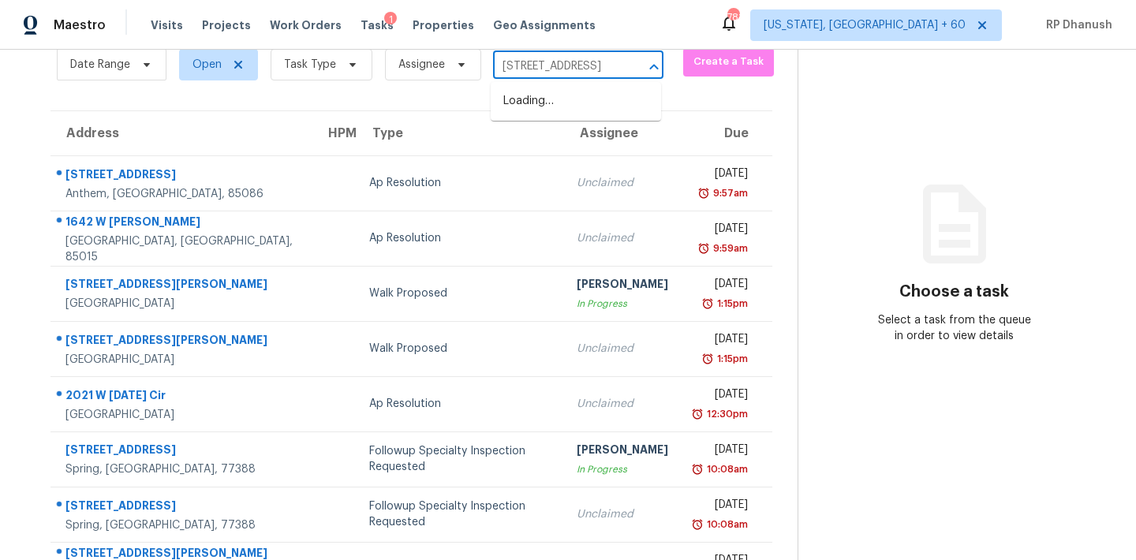
scroll to position [0, 92]
type input "[STREET_ADDRESS]"
click at [561, 140] on li "[STREET_ADDRESS]" at bounding box center [576, 127] width 170 height 26
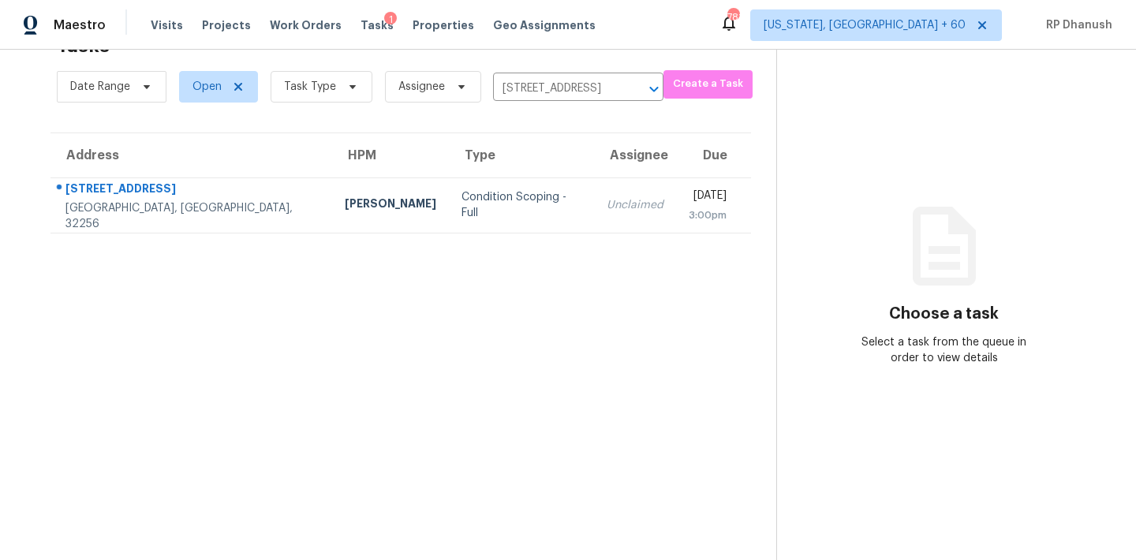
click at [594, 173] on th "Assignee" at bounding box center [635, 155] width 82 height 44
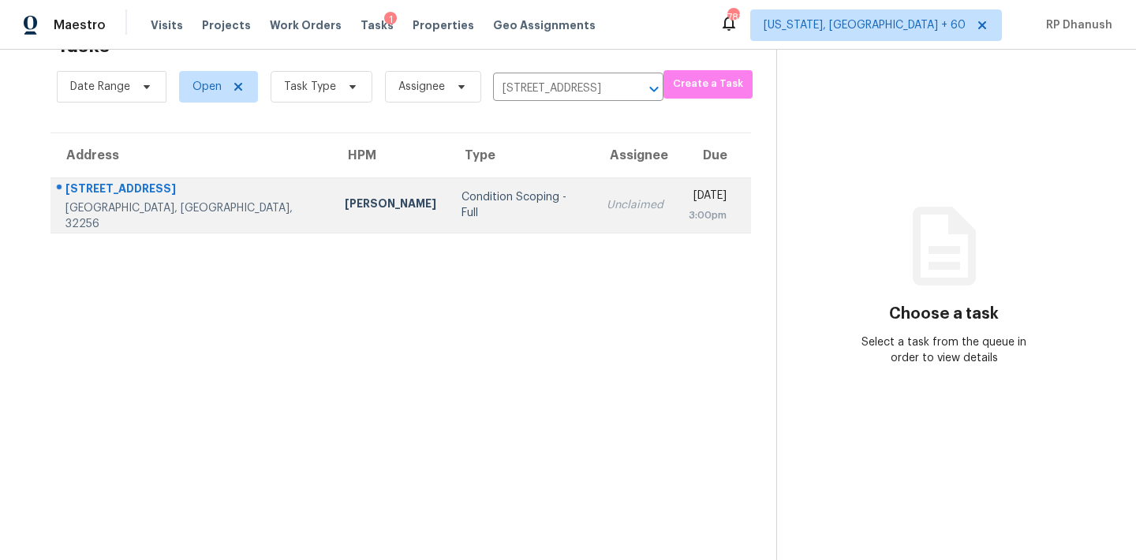
click at [594, 194] on td "Unclaimed" at bounding box center [635, 205] width 82 height 55
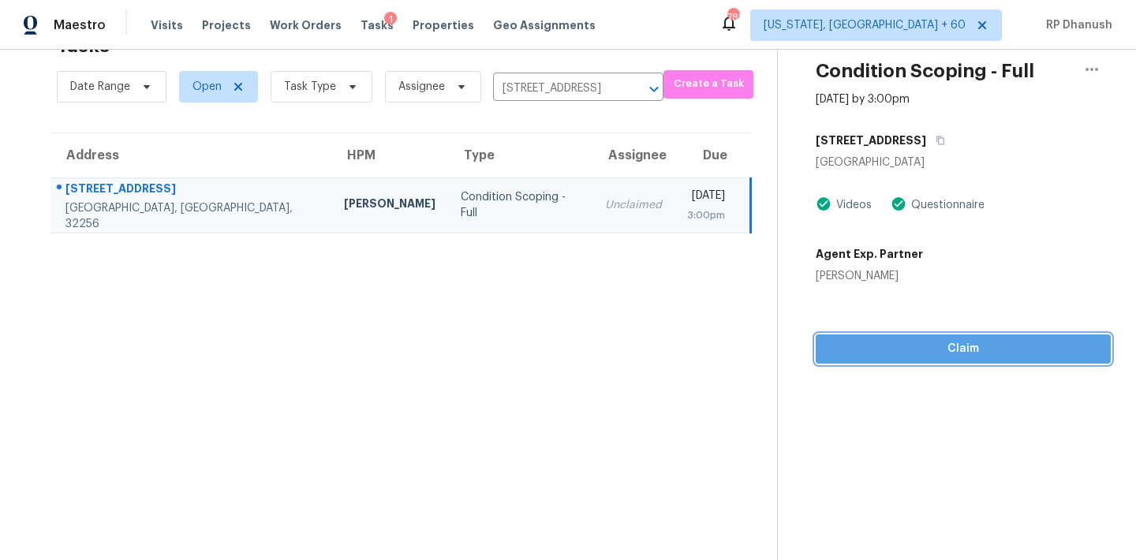
click at [945, 343] on span "Claim" at bounding box center [963, 349] width 270 height 20
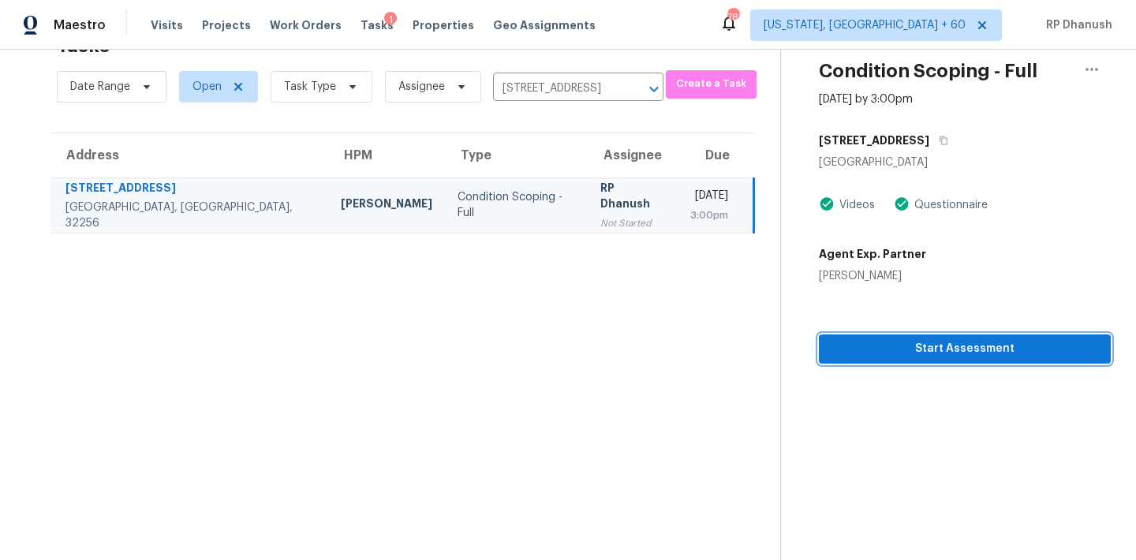
click at [909, 356] on span "Start Assessment" at bounding box center [965, 349] width 267 height 20
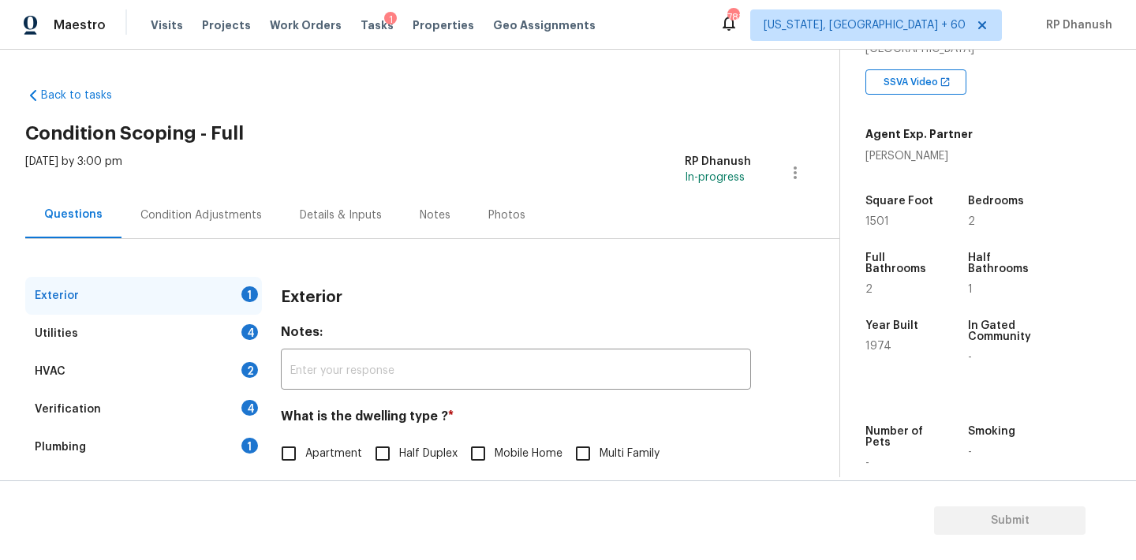
scroll to position [200, 0]
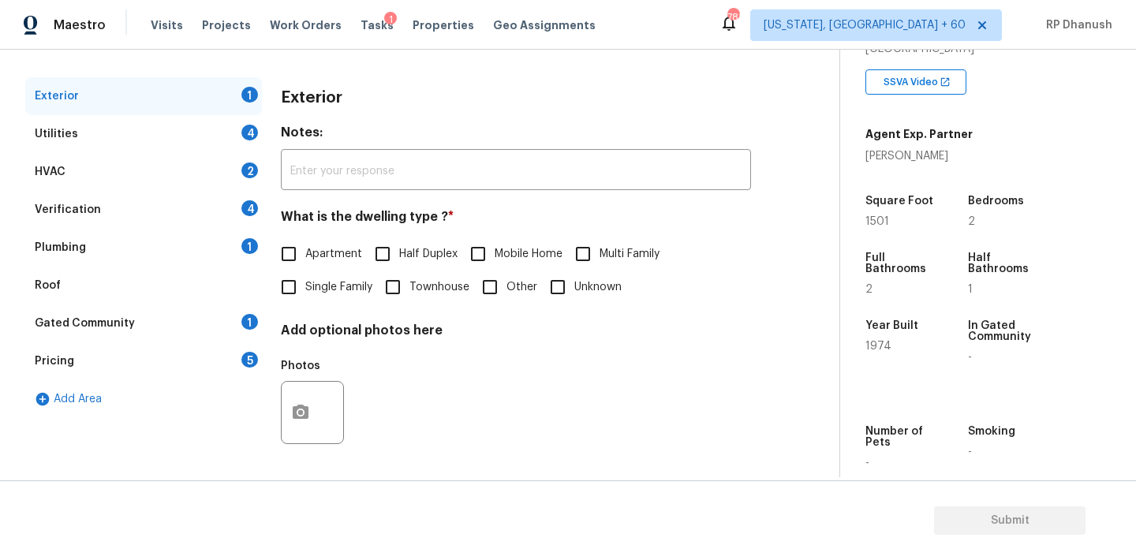
click at [390, 292] on input "Townhouse" at bounding box center [392, 287] width 33 height 33
checkbox input "true"
click at [226, 136] on div "Utilities 4" at bounding box center [143, 134] width 237 height 38
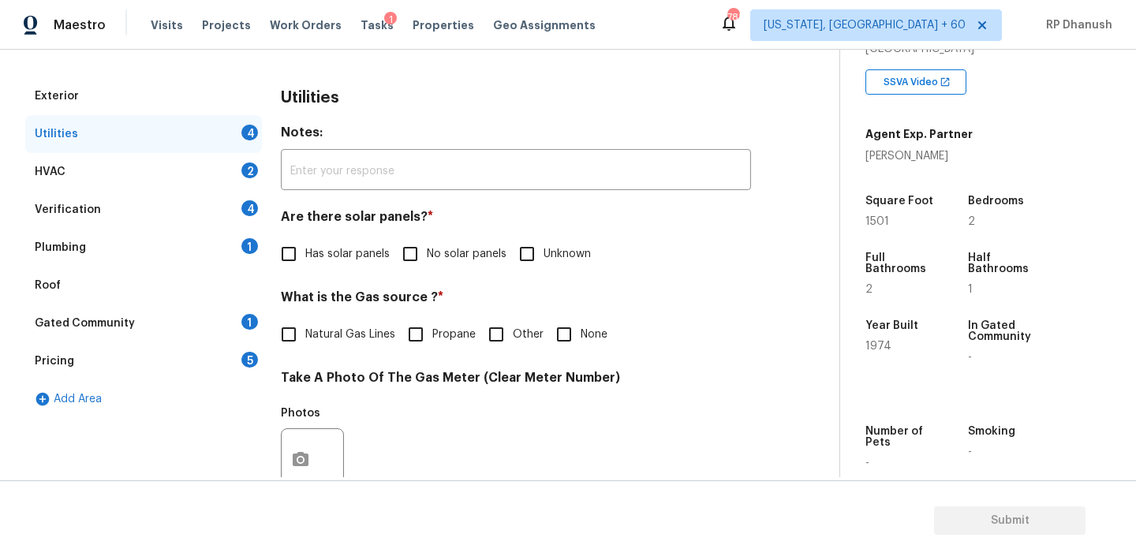
click at [431, 248] on span "No solar panels" at bounding box center [467, 254] width 80 height 17
click at [427, 248] on input "No solar panels" at bounding box center [410, 253] width 33 height 33
checkbox input "true"
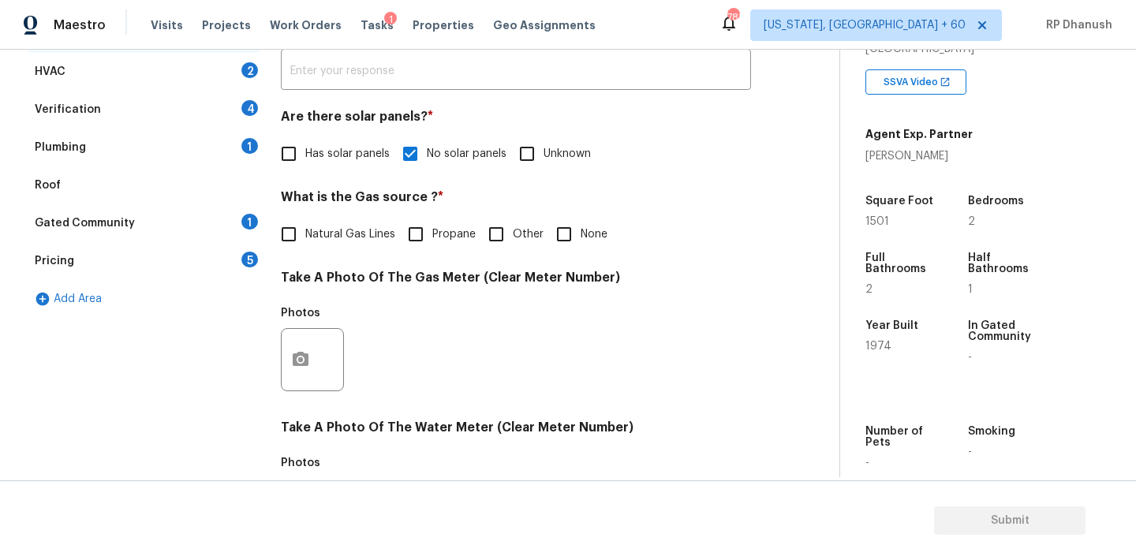
click at [612, 227] on div "Natural Gas Lines Propane Other None" at bounding box center [516, 234] width 470 height 33
click at [570, 234] on input "None" at bounding box center [564, 234] width 33 height 33
checkbox input "true"
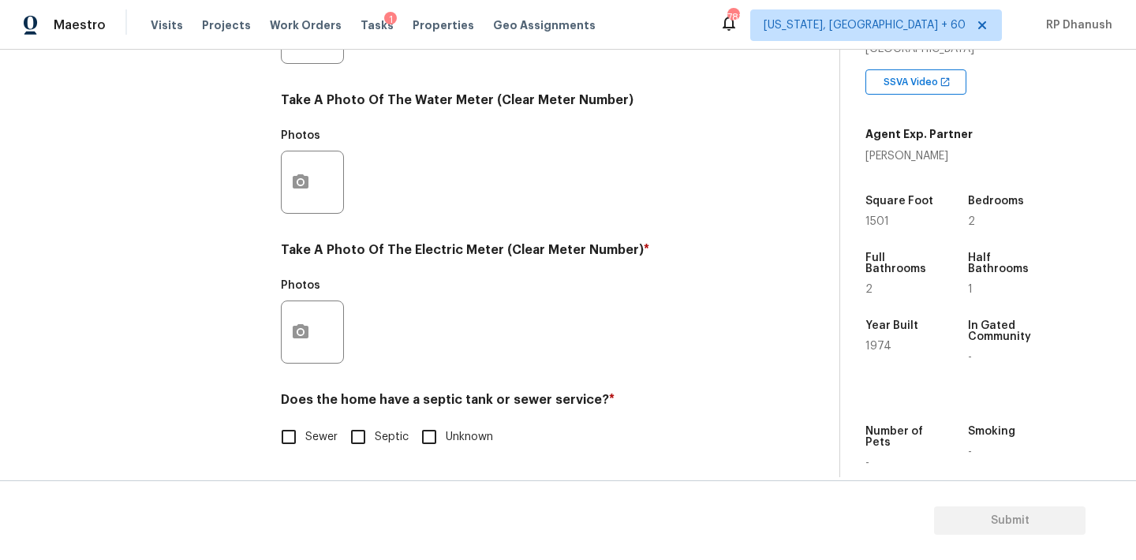
scroll to position [627, 0]
click at [278, 337] on div "Exterior Utilities 2 HVAC 2 Verification 4 Plumbing 1 Roof Gated Community 1 Pr…" at bounding box center [413, 61] width 776 height 823
click at [290, 330] on button "button" at bounding box center [301, 332] width 38 height 62
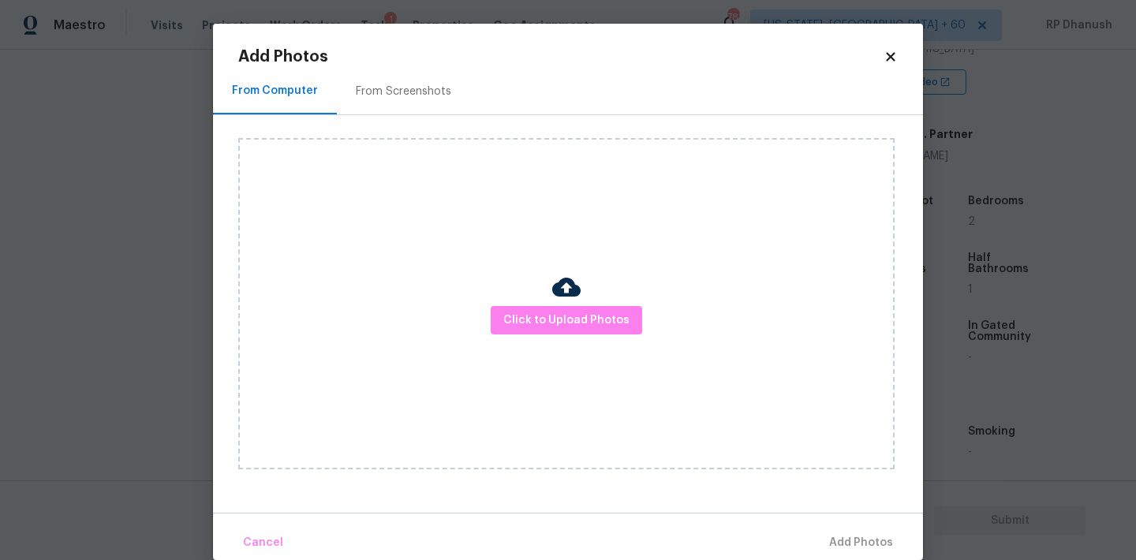
click at [404, 84] on div "From Screenshots" at bounding box center [403, 92] width 95 height 16
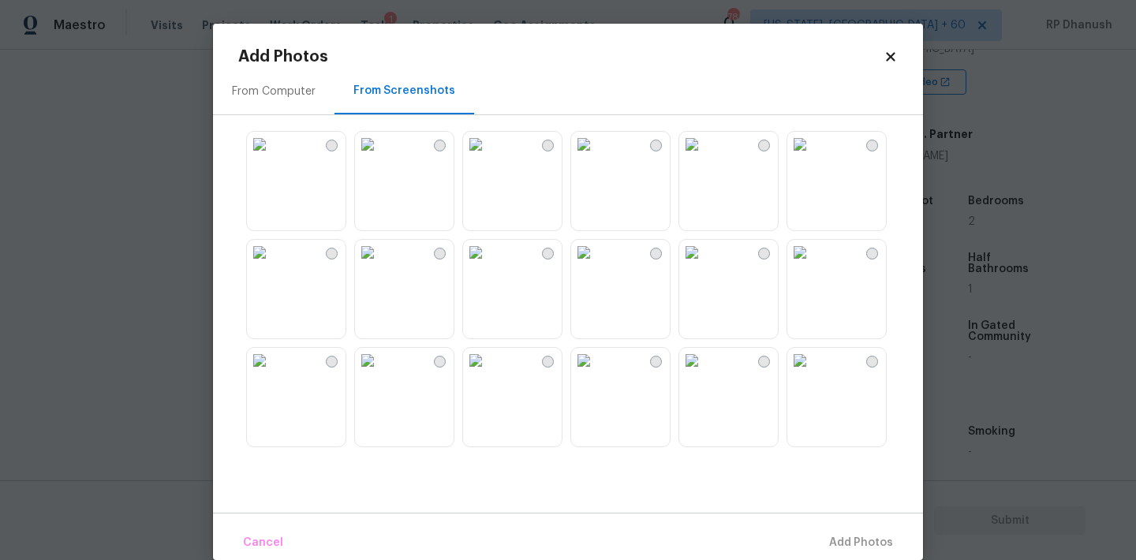
click at [272, 157] on img at bounding box center [259, 144] width 25 height 25
click at [839, 544] on span "Add 1 Photo(s)" at bounding box center [854, 543] width 78 height 20
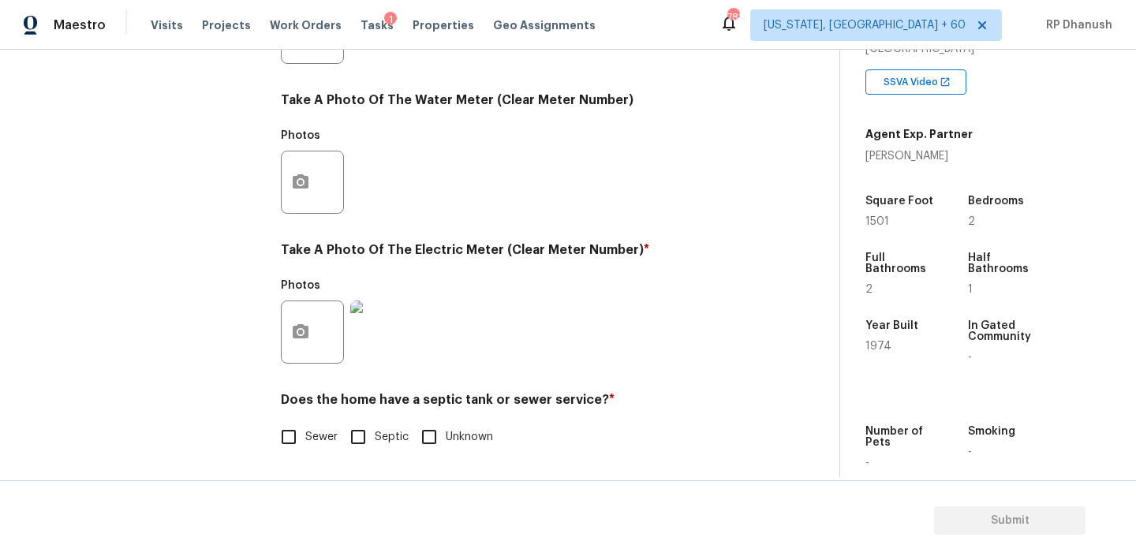
click at [293, 424] on input "Sewer" at bounding box center [288, 437] width 33 height 33
checkbox input "true"
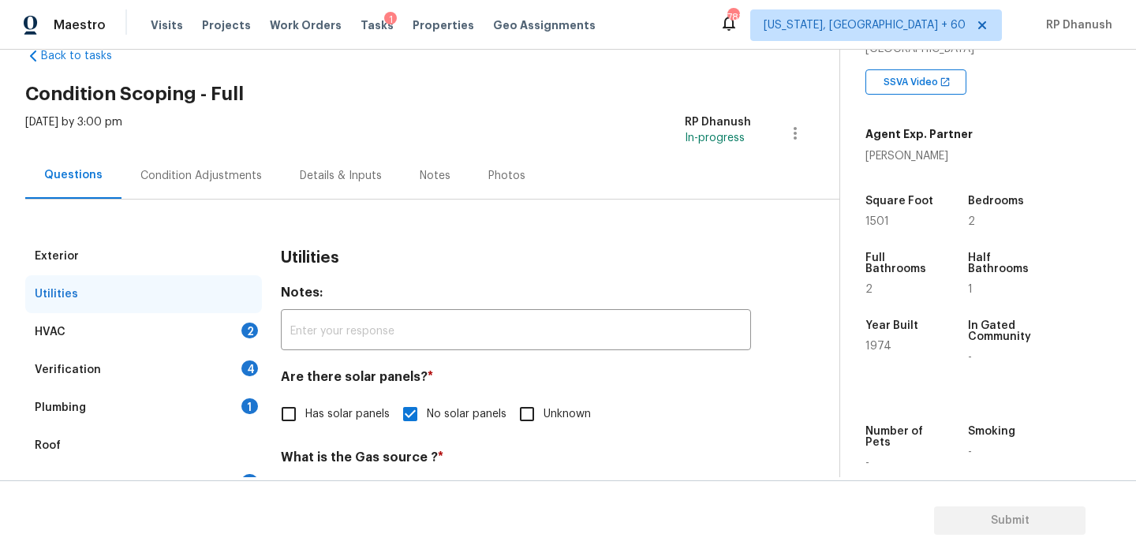
scroll to position [36, 0]
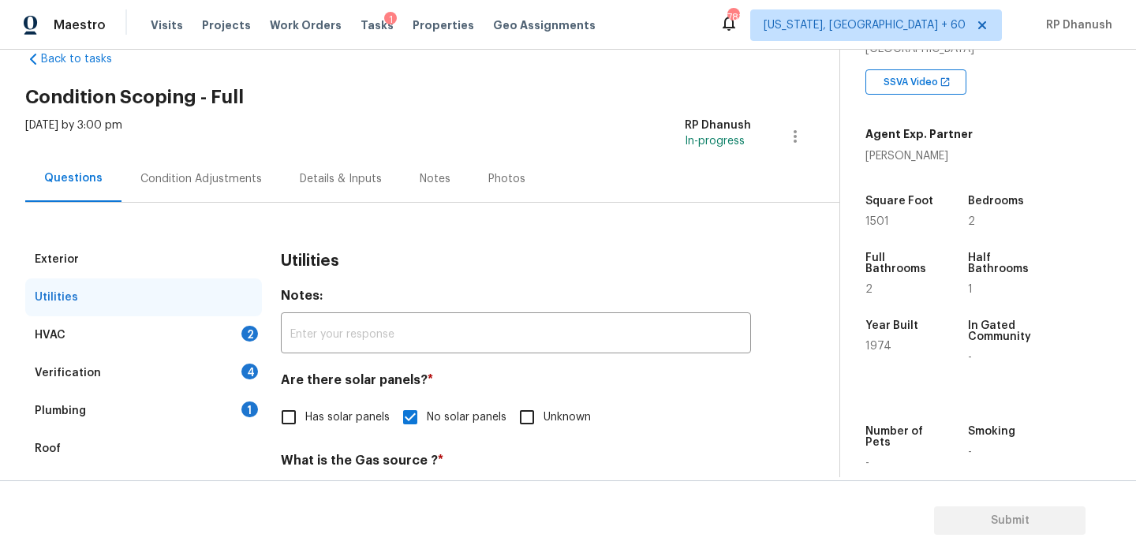
click at [231, 336] on div "HVAC 2" at bounding box center [143, 335] width 237 height 38
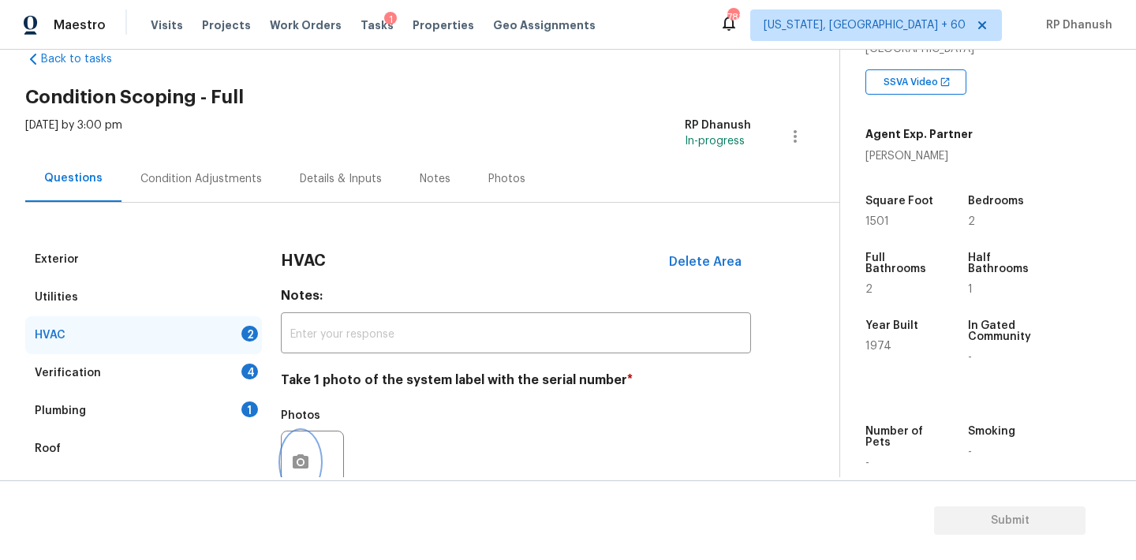
click at [309, 443] on button "button" at bounding box center [301, 463] width 38 height 62
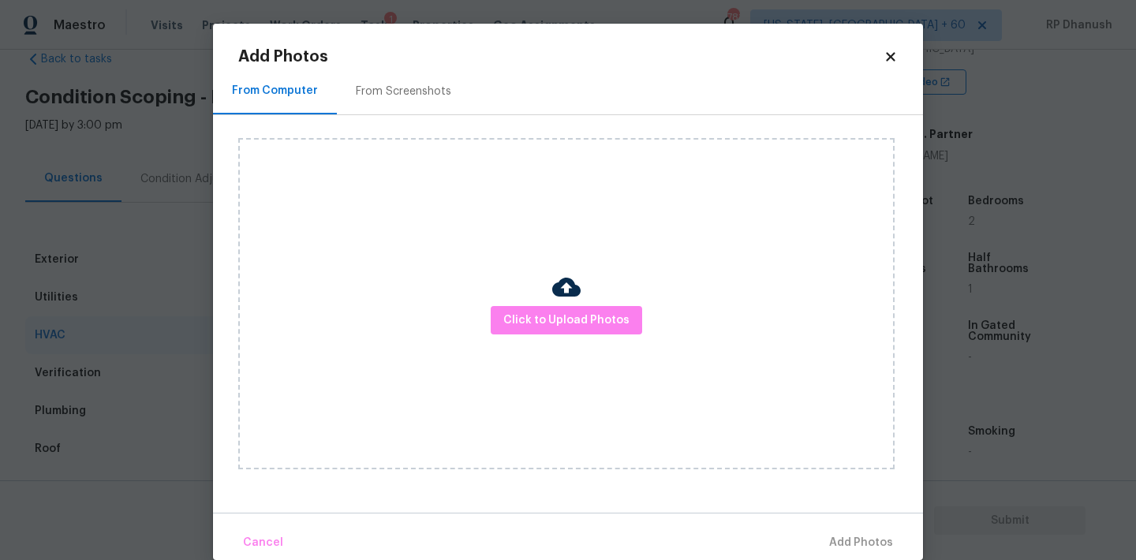
click at [398, 99] on div "From Screenshots" at bounding box center [403, 91] width 133 height 47
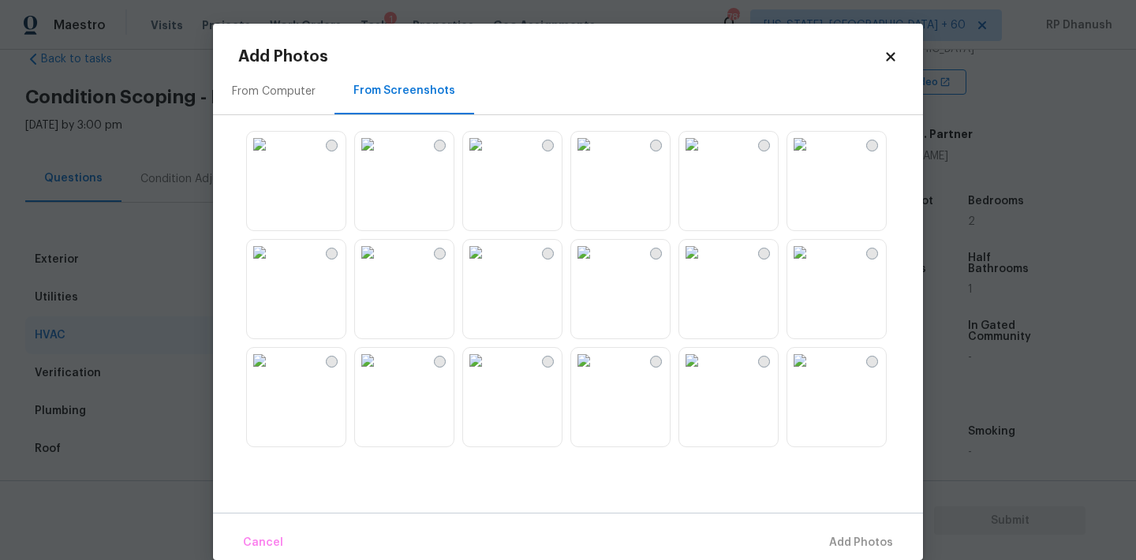
click at [272, 157] on img at bounding box center [259, 144] width 25 height 25
click at [865, 545] on span "Add 1 Photo(s)" at bounding box center [854, 543] width 78 height 20
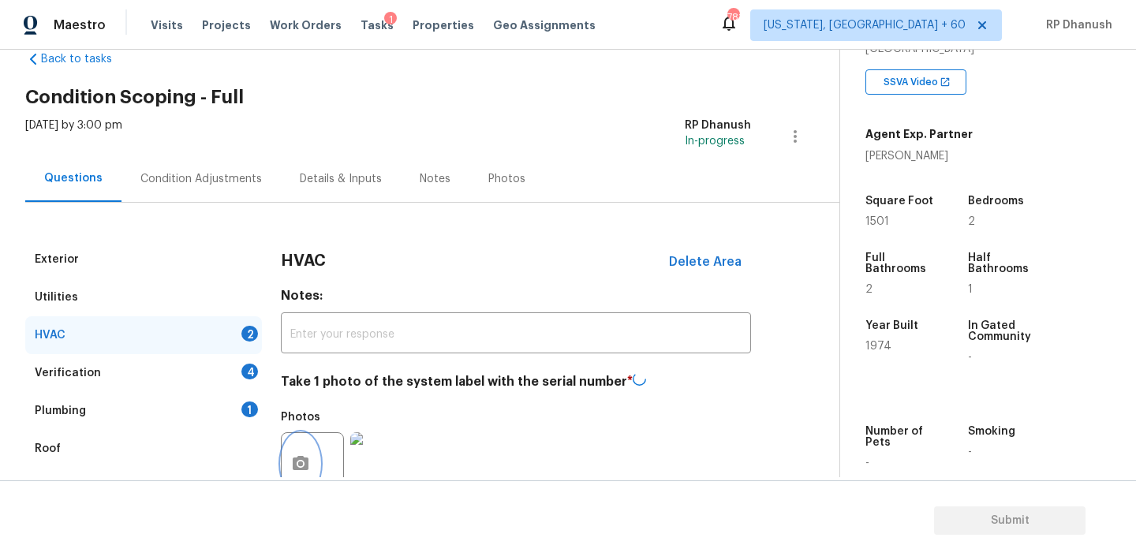
scroll to position [252, 0]
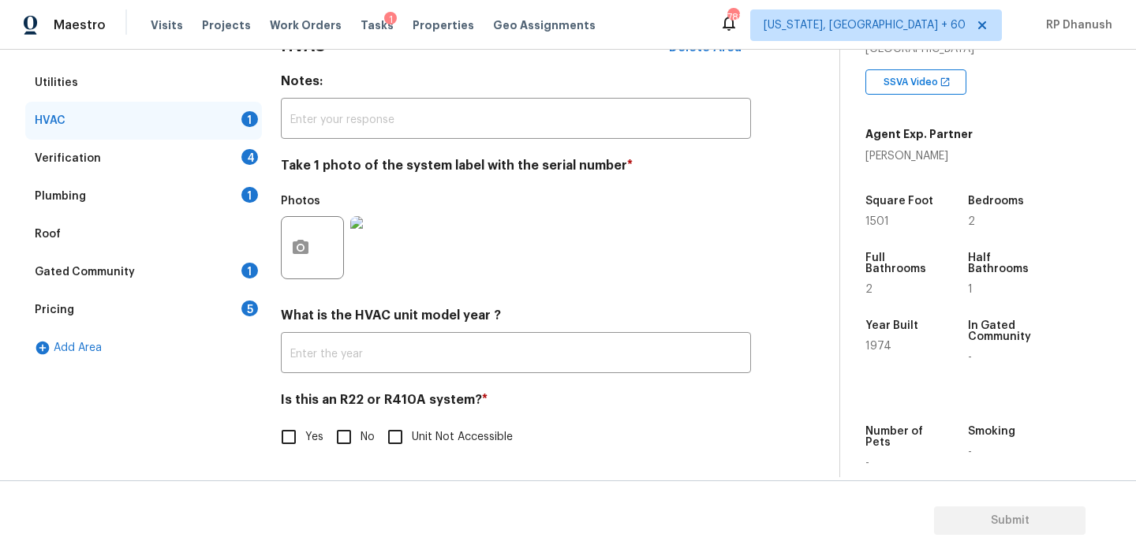
click at [344, 409] on h4 "Is this an R22 or R410A system? *" at bounding box center [516, 403] width 470 height 22
click at [344, 443] on input "No" at bounding box center [343, 437] width 33 height 33
checkbox input "true"
click at [245, 147] on div "Verification 4" at bounding box center [143, 159] width 237 height 38
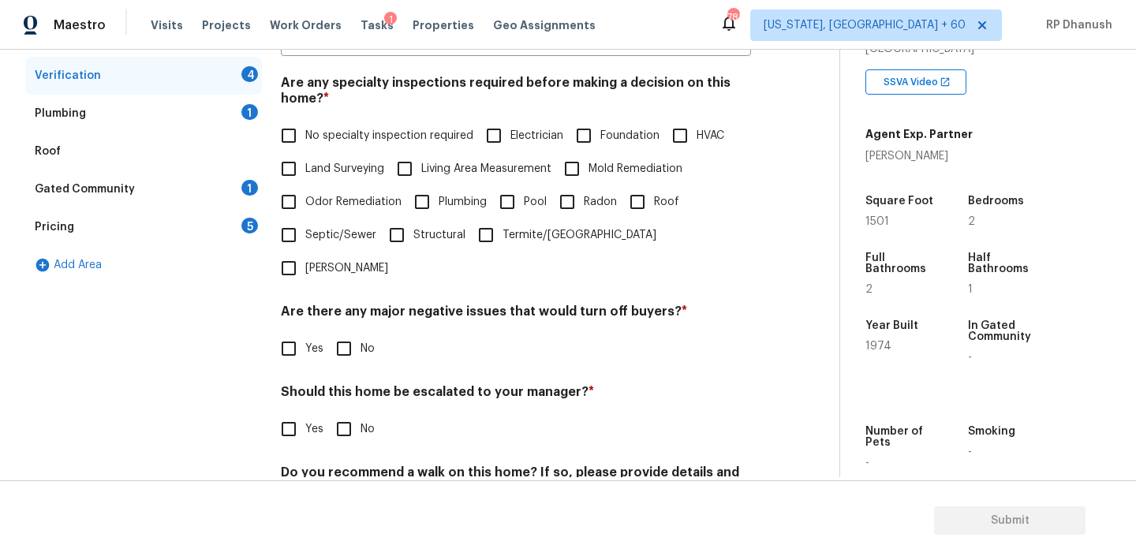
scroll to position [349, 0]
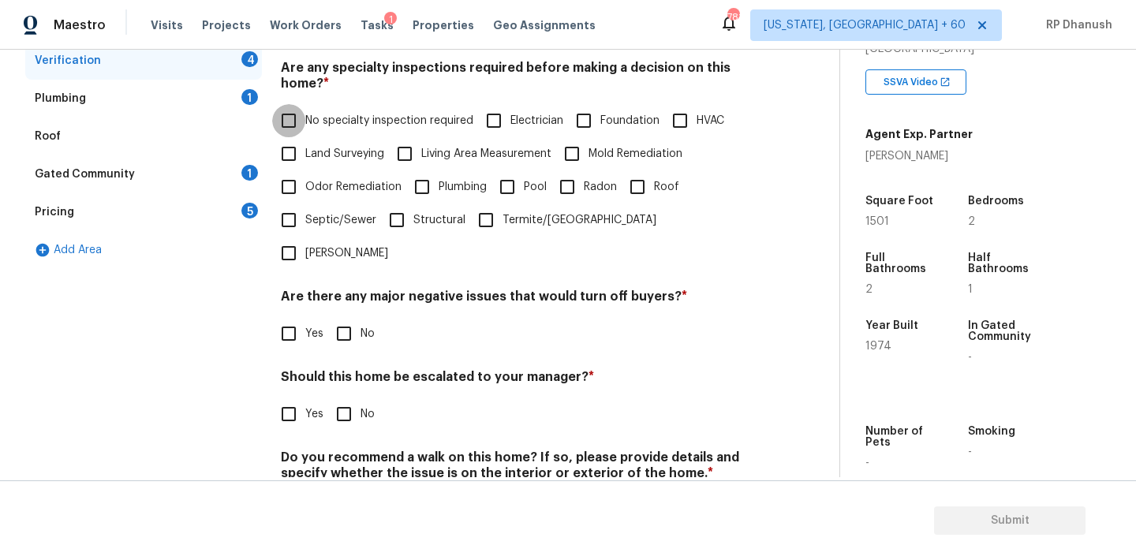
click at [286, 125] on input "No specialty inspection required" at bounding box center [288, 120] width 33 height 33
checkbox input "true"
click at [361, 319] on label "No" at bounding box center [350, 335] width 47 height 33
click at [361, 319] on input "No" at bounding box center [343, 335] width 33 height 33
checkbox input "true"
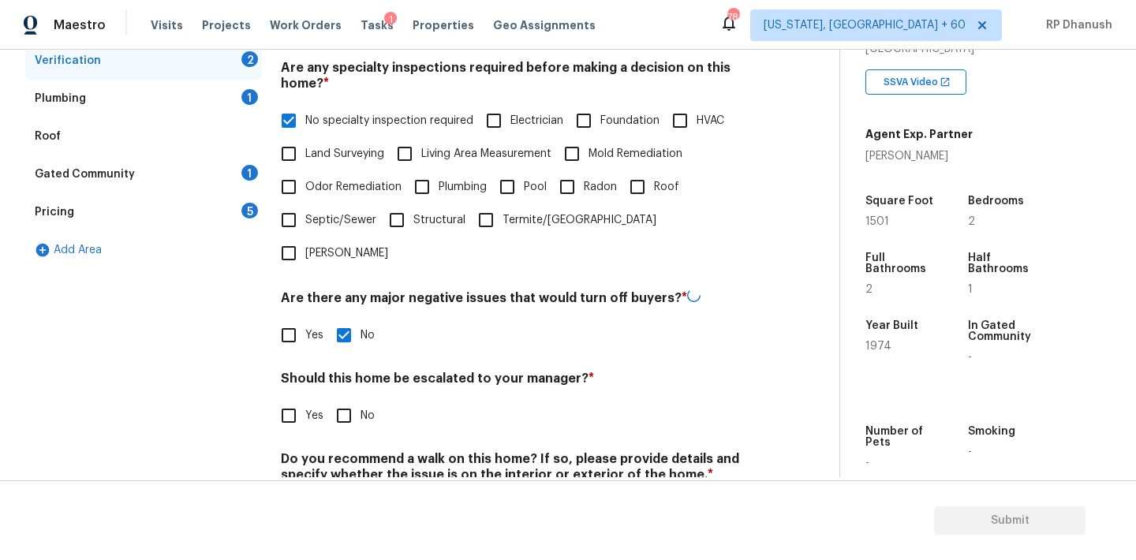
click at [342, 405] on div "Verification Notes: ​ Are any specialty inspections required before making a de…" at bounding box center [516, 237] width 470 height 619
click at [342, 398] on input "No" at bounding box center [343, 414] width 33 height 33
checkbox input "true"
click at [342, 495] on input "No" at bounding box center [343, 511] width 33 height 33
checkbox input "true"
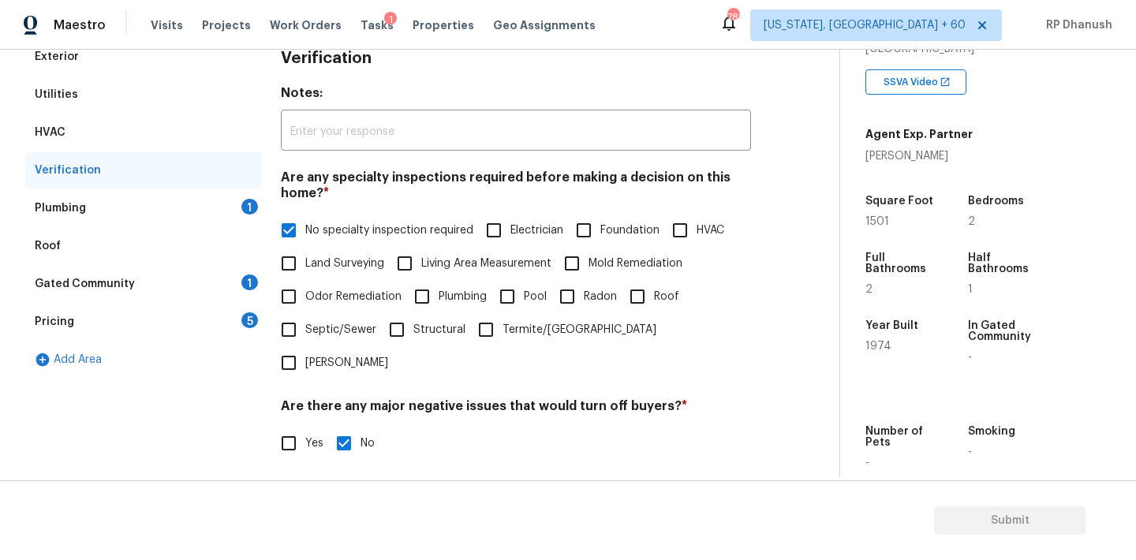
click at [227, 204] on div "Plumbing 1" at bounding box center [143, 208] width 237 height 38
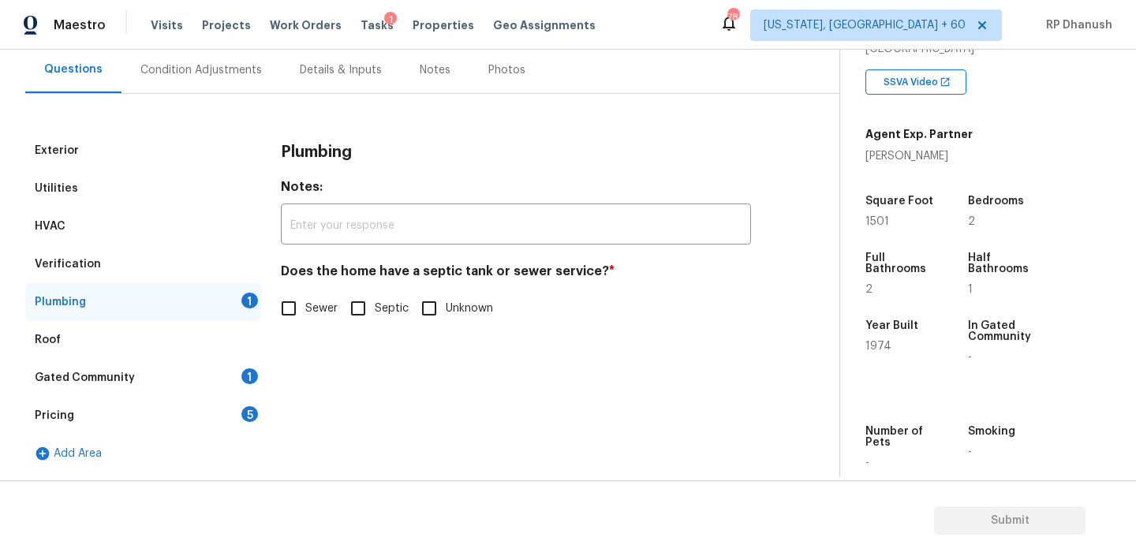
scroll to position [145, 0]
click at [274, 301] on input "Sewer" at bounding box center [288, 308] width 33 height 33
checkbox input "true"
click at [239, 381] on div "Gated Community 1" at bounding box center [143, 378] width 237 height 38
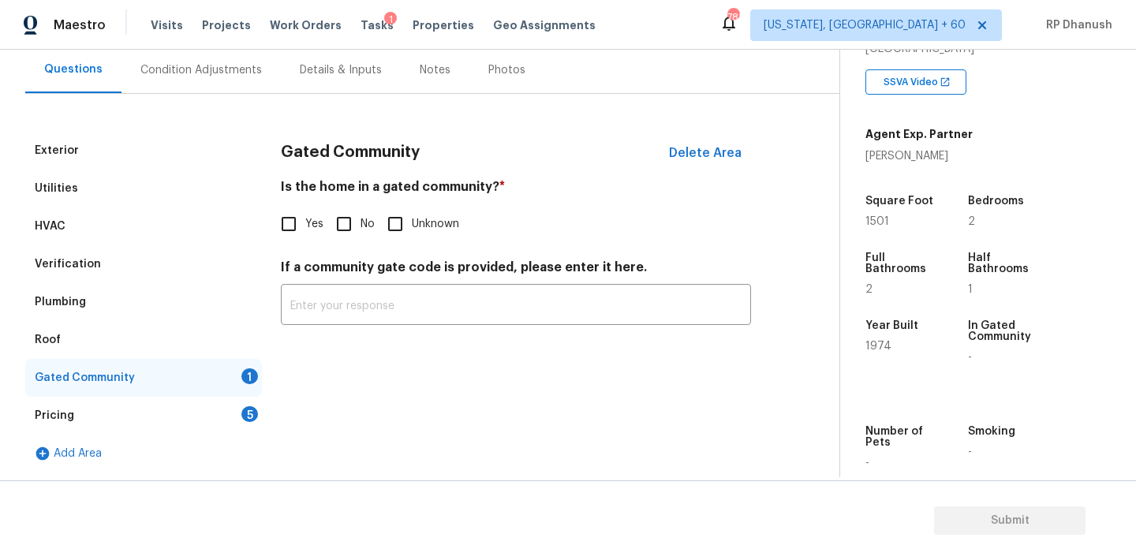
click at [343, 219] on input "No" at bounding box center [343, 223] width 33 height 33
checkbox input "true"
click at [293, 314] on input "text" at bounding box center [516, 308] width 470 height 37
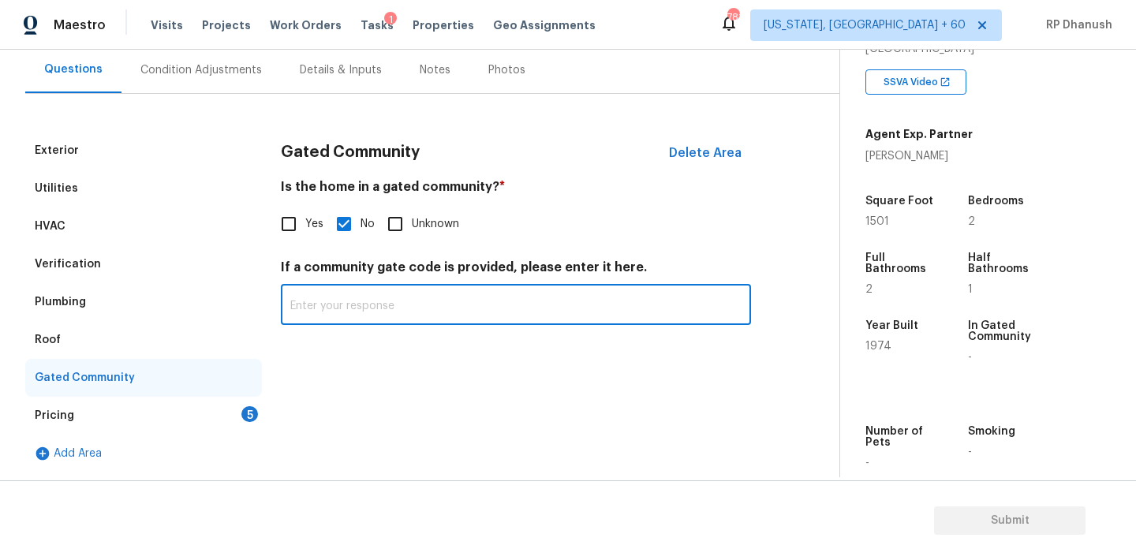
click at [267, 383] on div "Exterior Utilities HVAC Verification Plumbing Roof Gated Community Pricing 5 Ad…" at bounding box center [413, 302] width 776 height 341
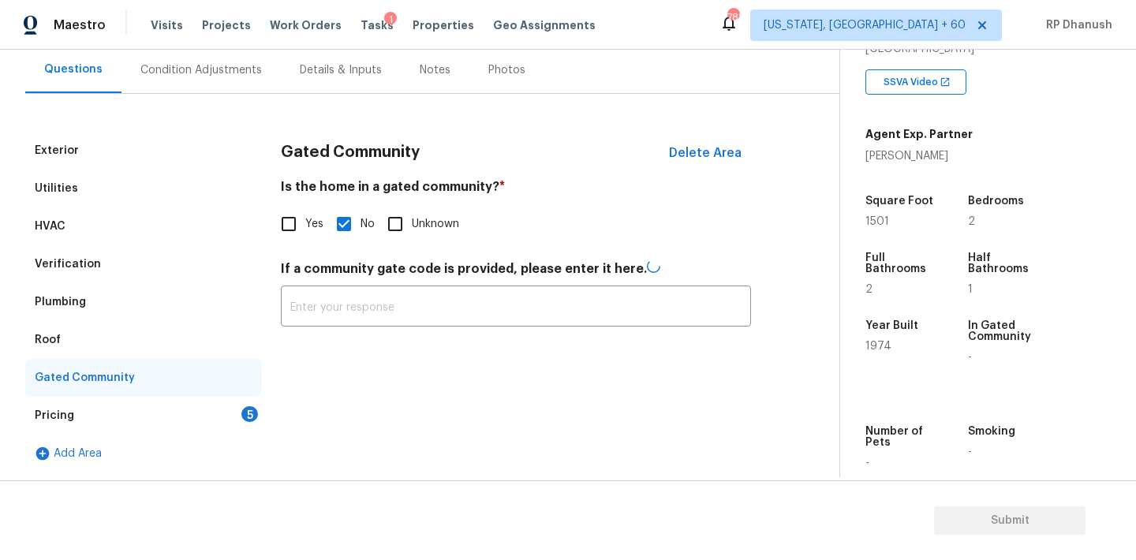
click at [252, 416] on div "5" at bounding box center [249, 414] width 17 height 16
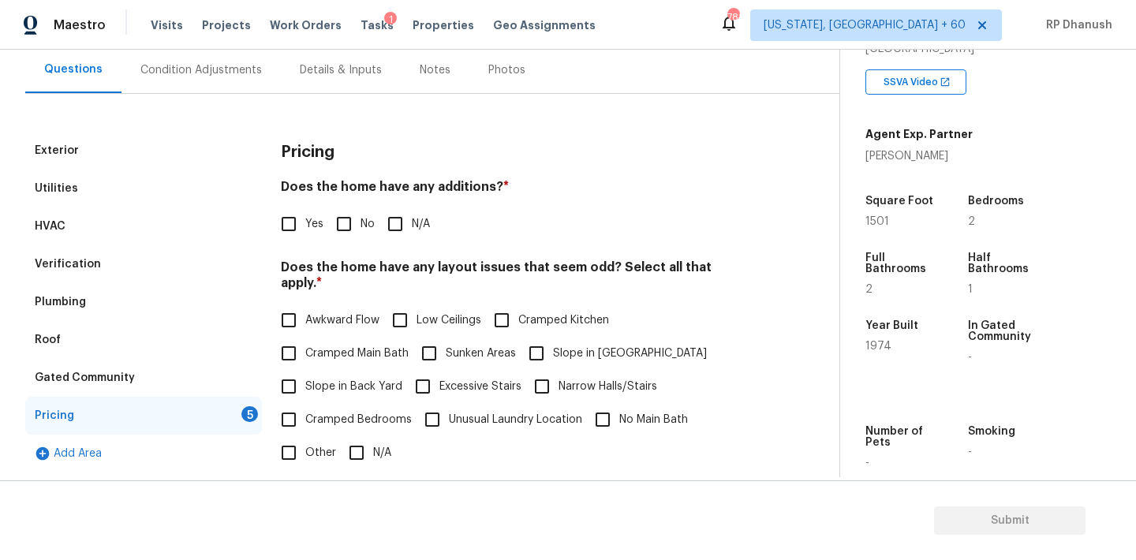
click at [346, 221] on input "No" at bounding box center [343, 223] width 33 height 33
checkbox input "true"
click at [297, 370] on input "Slope in Back Yard" at bounding box center [288, 386] width 33 height 33
checkbox input "true"
click at [536, 338] on input "Slope in [GEOGRAPHIC_DATA]" at bounding box center [536, 354] width 33 height 33
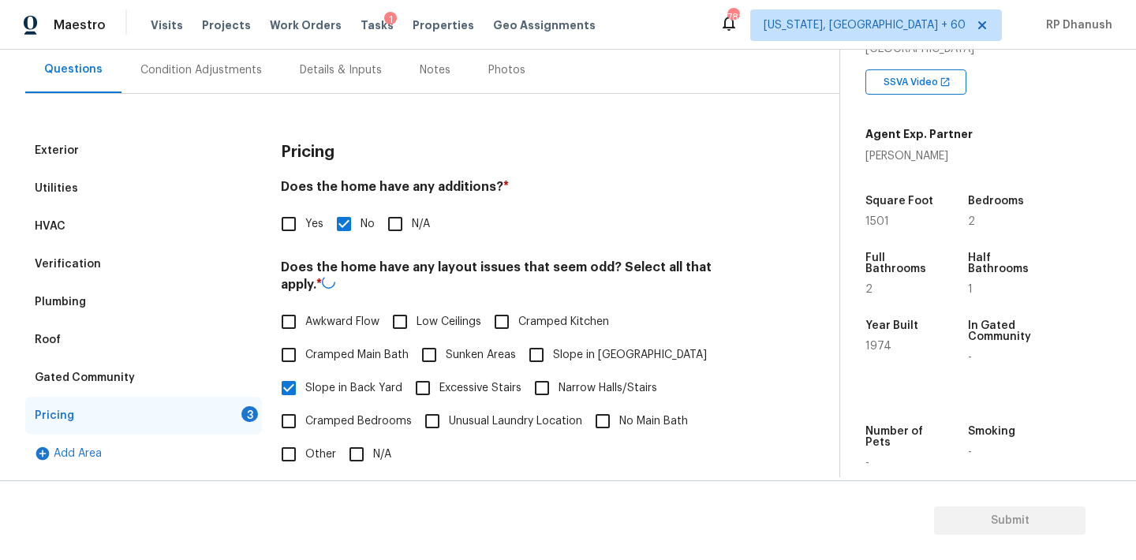
checkbox input "true"
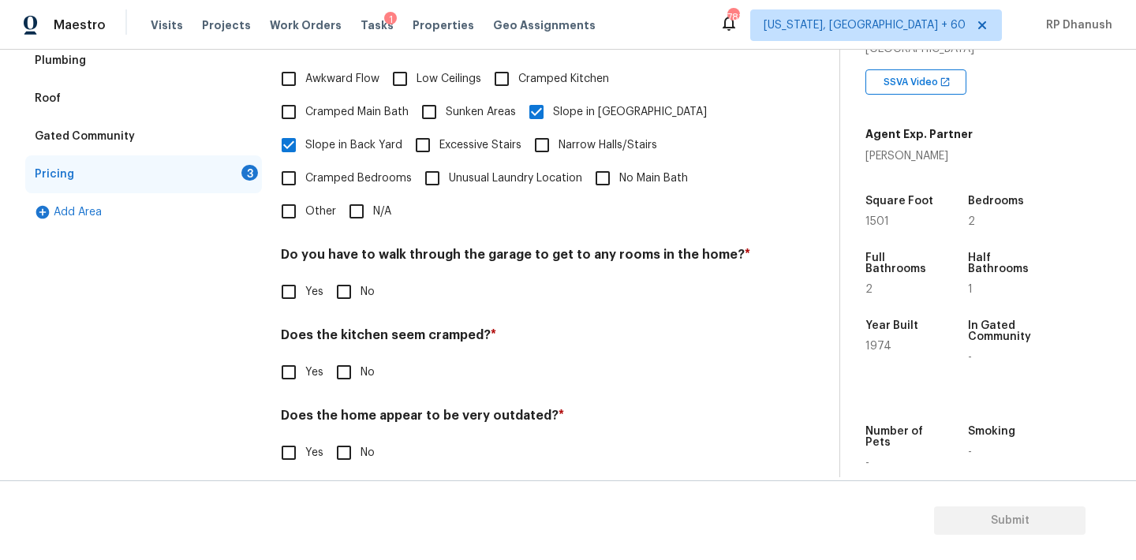
click at [293, 204] on input "Other" at bounding box center [288, 211] width 33 height 33
checkbox input "true"
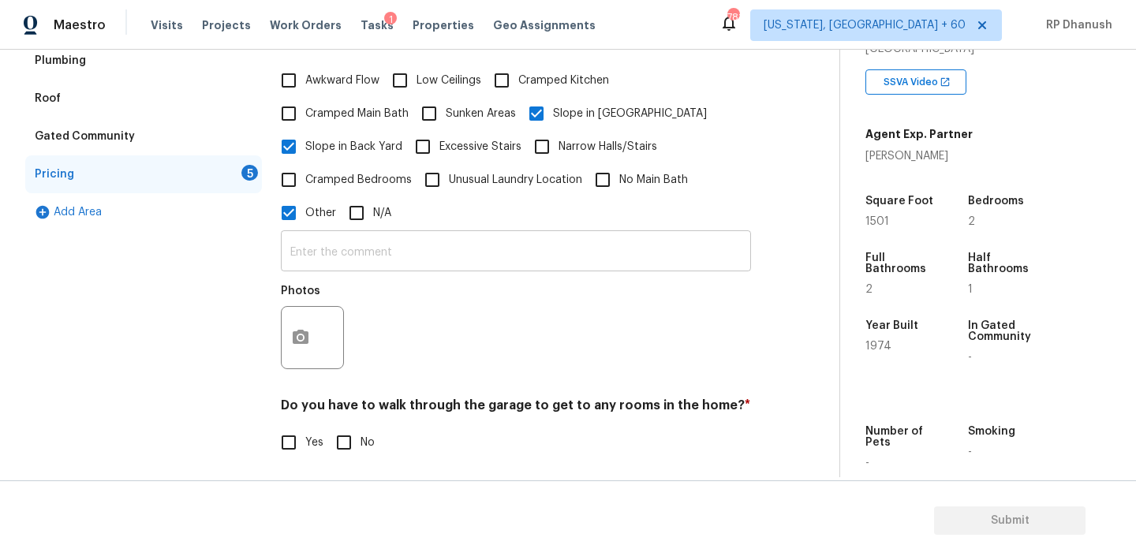
click at [306, 239] on input "text" at bounding box center [516, 252] width 470 height 37
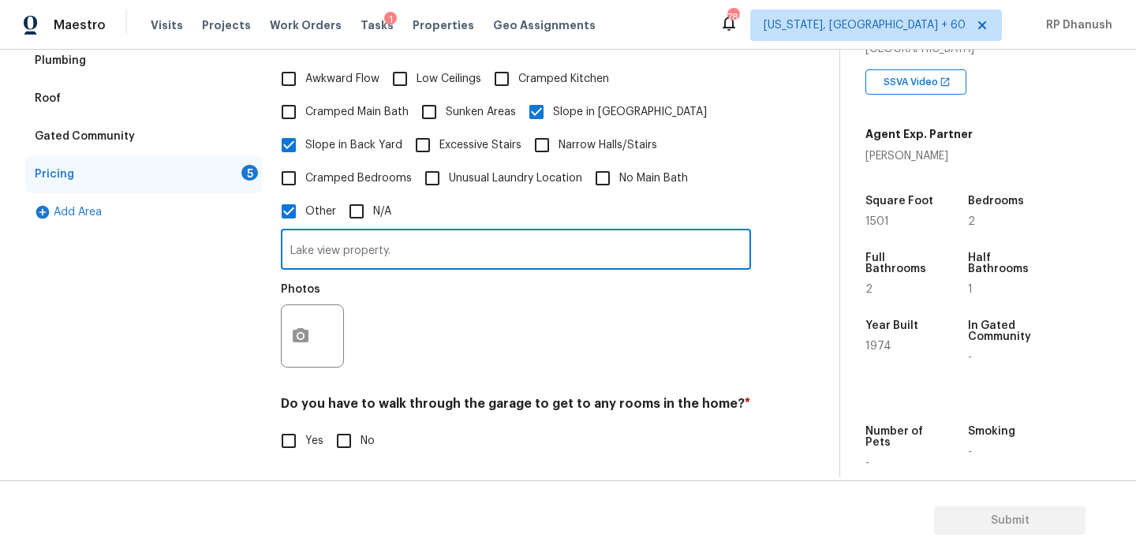
type input "Lake view property."
click at [305, 325] on button "button" at bounding box center [301, 336] width 38 height 62
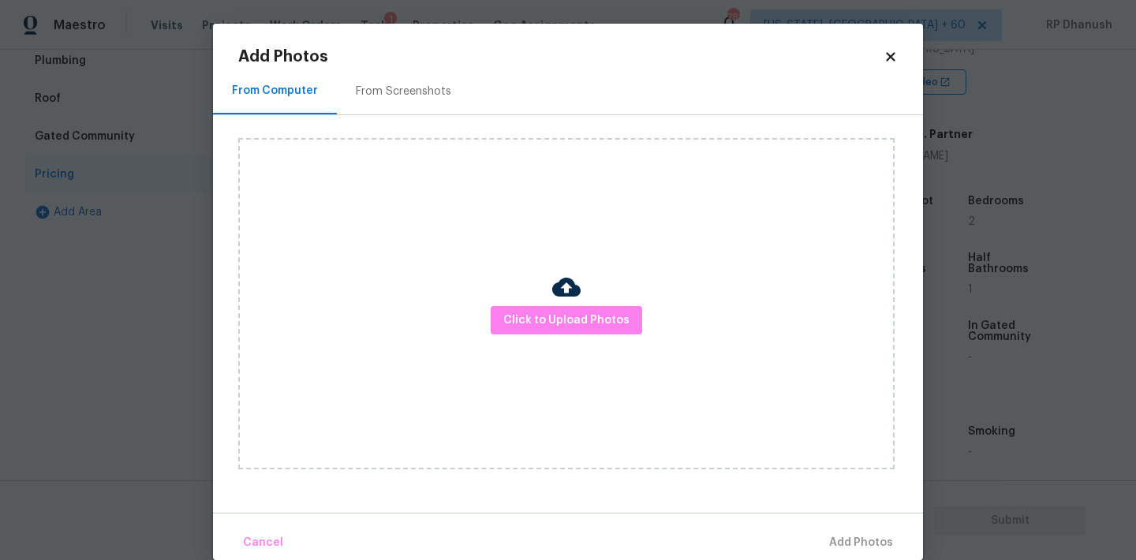
click at [378, 74] on div "From Screenshots" at bounding box center [403, 91] width 133 height 47
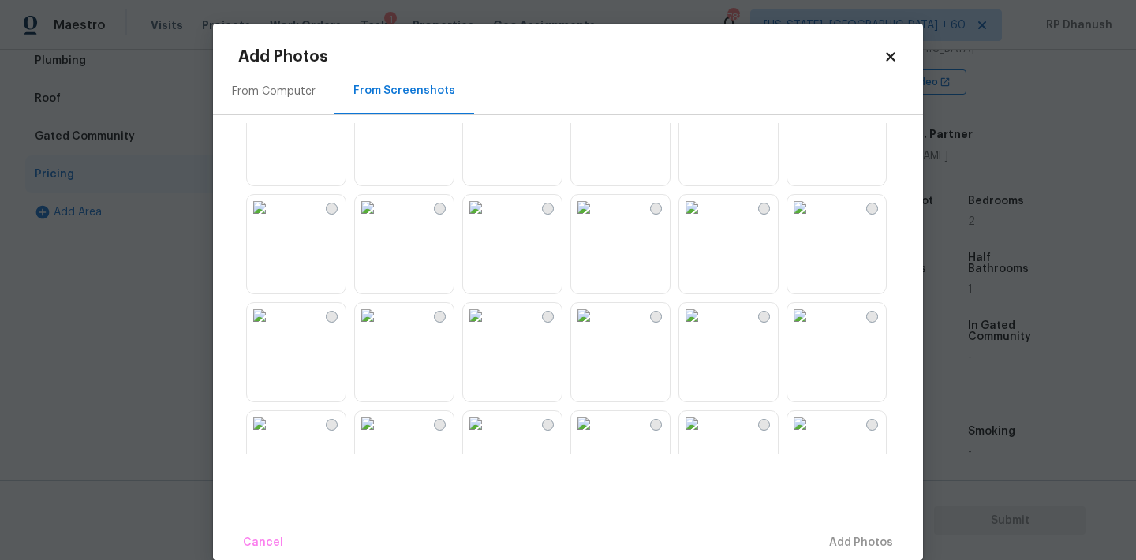
scroll to position [710, 0]
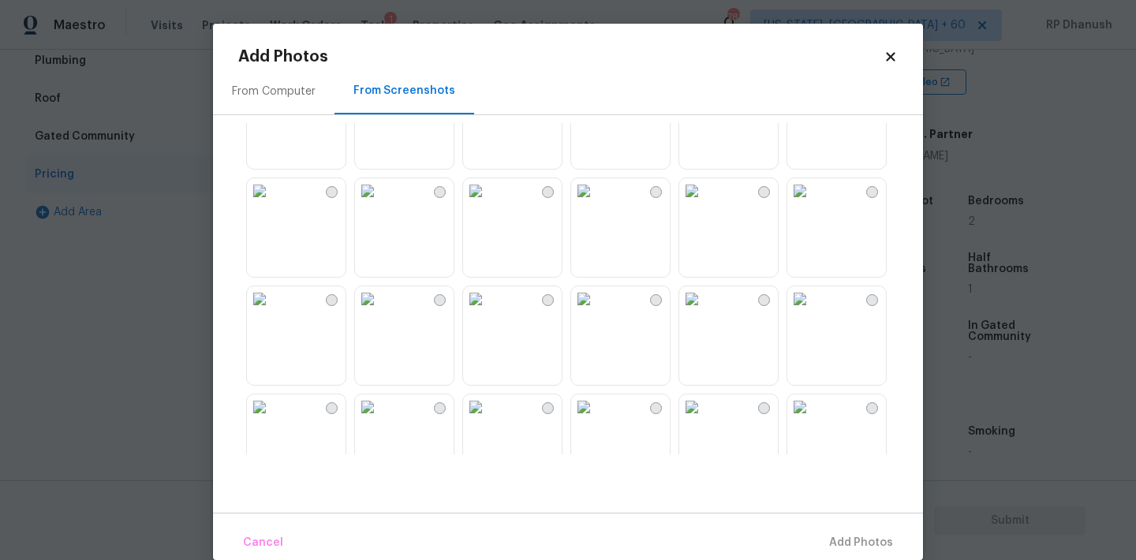
click at [380, 204] on img at bounding box center [367, 190] width 25 height 25
click at [836, 535] on span "Add 1 Photo(s)" at bounding box center [854, 543] width 78 height 20
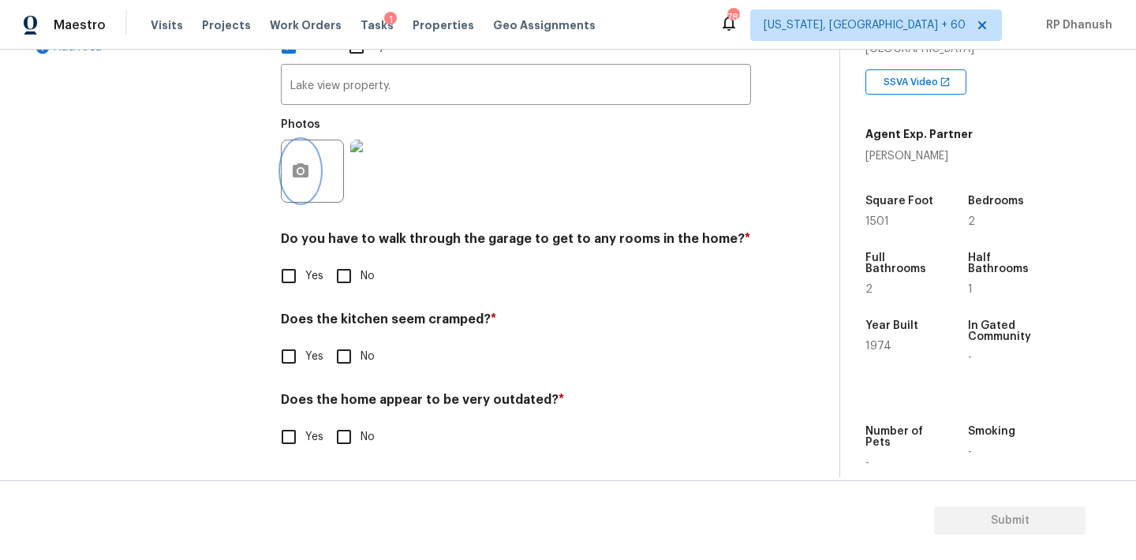
scroll to position [536, 0]
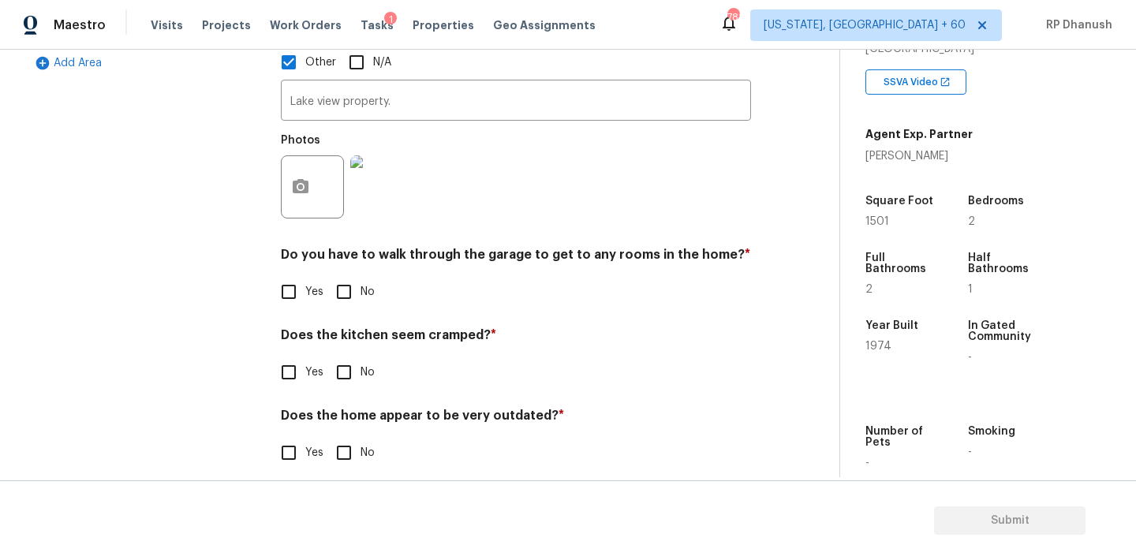
click at [364, 284] on span "No" at bounding box center [368, 292] width 14 height 17
click at [361, 283] on input "No" at bounding box center [343, 291] width 33 height 33
checkbox input "true"
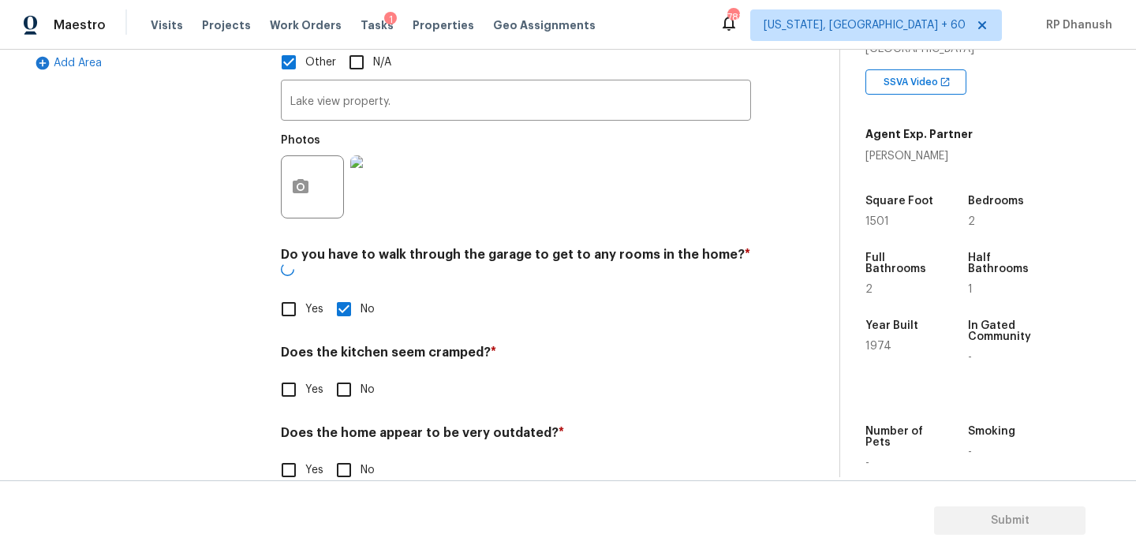
click at [363, 373] on label "No" at bounding box center [350, 389] width 47 height 33
click at [361, 373] on input "No" at bounding box center [343, 389] width 33 height 33
checkbox input "true"
click at [340, 455] on input "No" at bounding box center [343, 471] width 33 height 33
checkbox input "true"
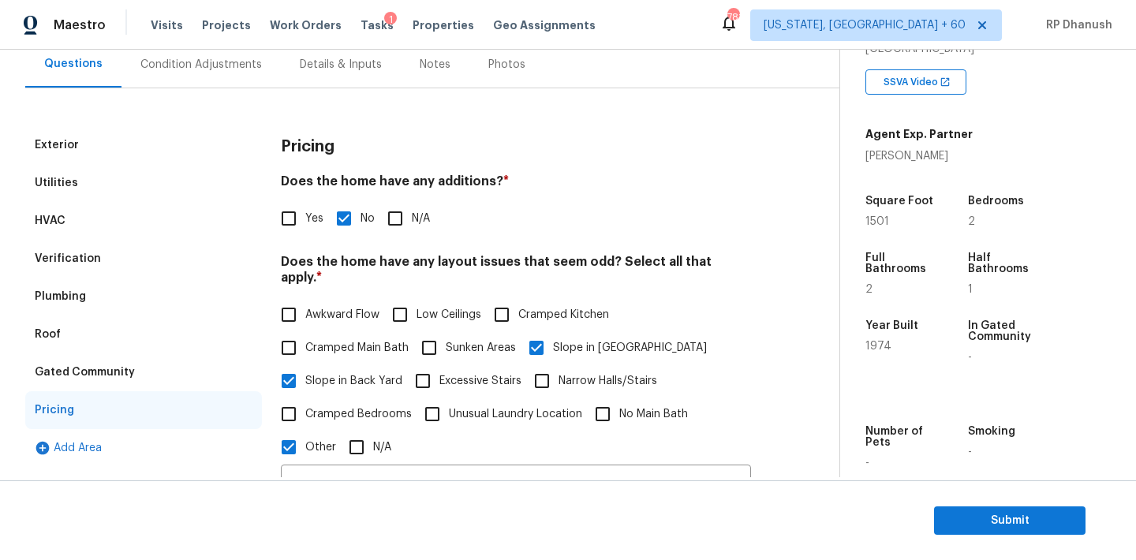
scroll to position [100, 0]
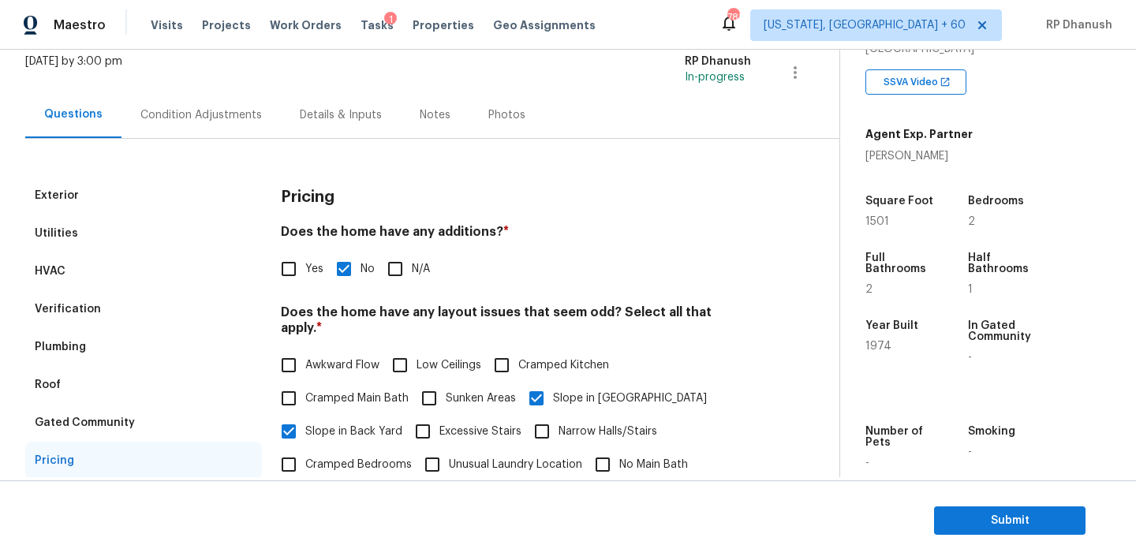
click at [184, 114] on div "Condition Adjustments" at bounding box center [200, 115] width 121 height 16
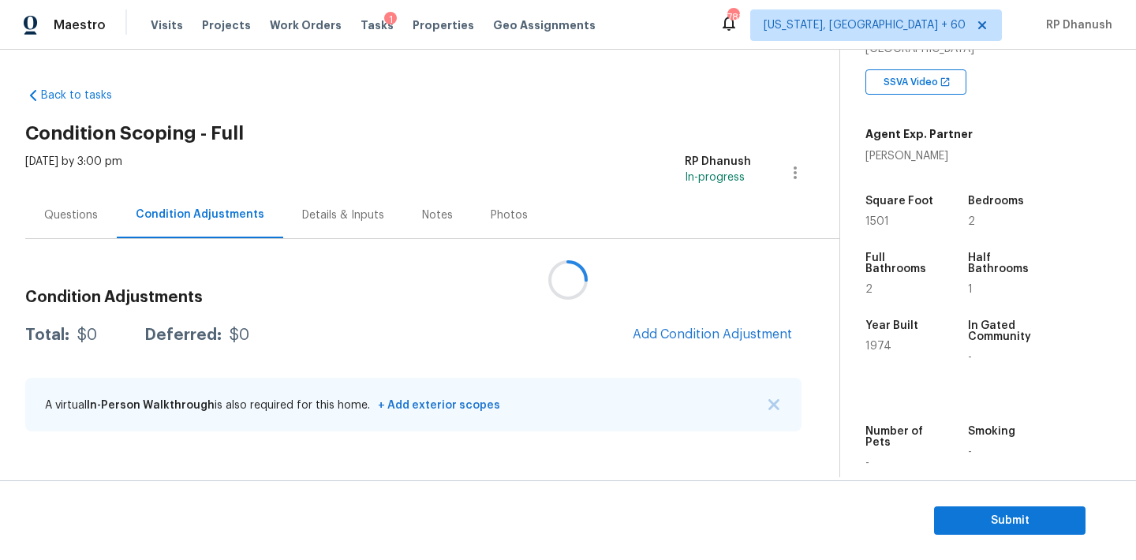
click at [710, 332] on div at bounding box center [568, 280] width 1136 height 560
click at [717, 334] on span "Add Condition Adjustment" at bounding box center [712, 334] width 159 height 14
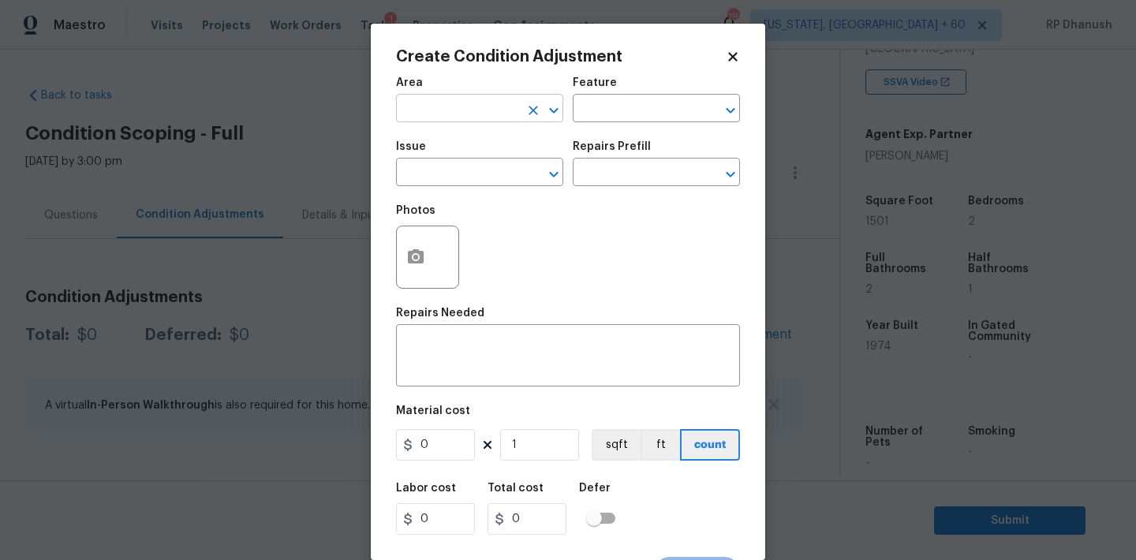
click at [445, 117] on input "text" at bounding box center [457, 110] width 123 height 24
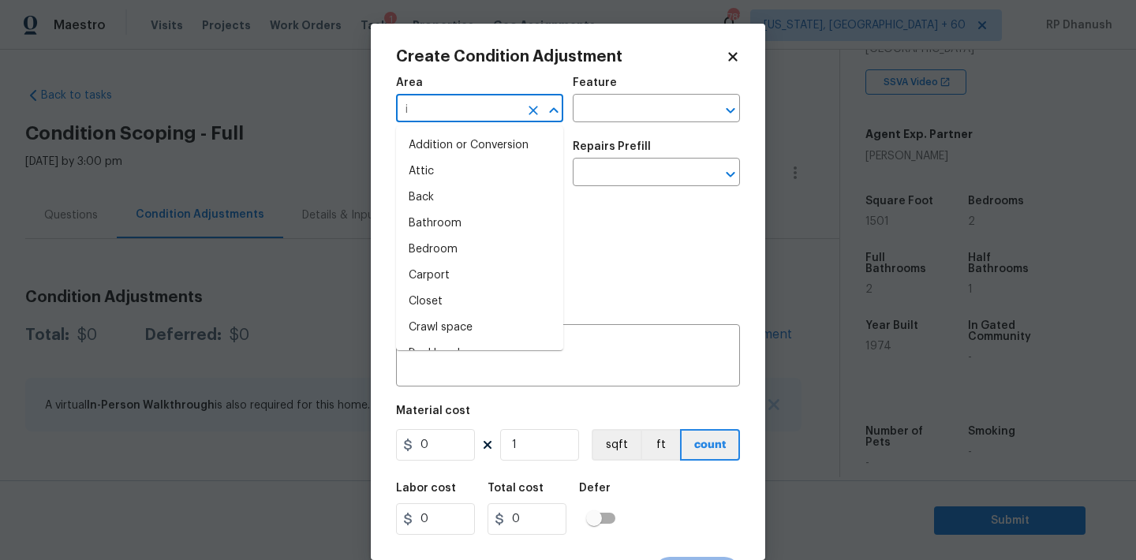
type input "in"
type input "te"
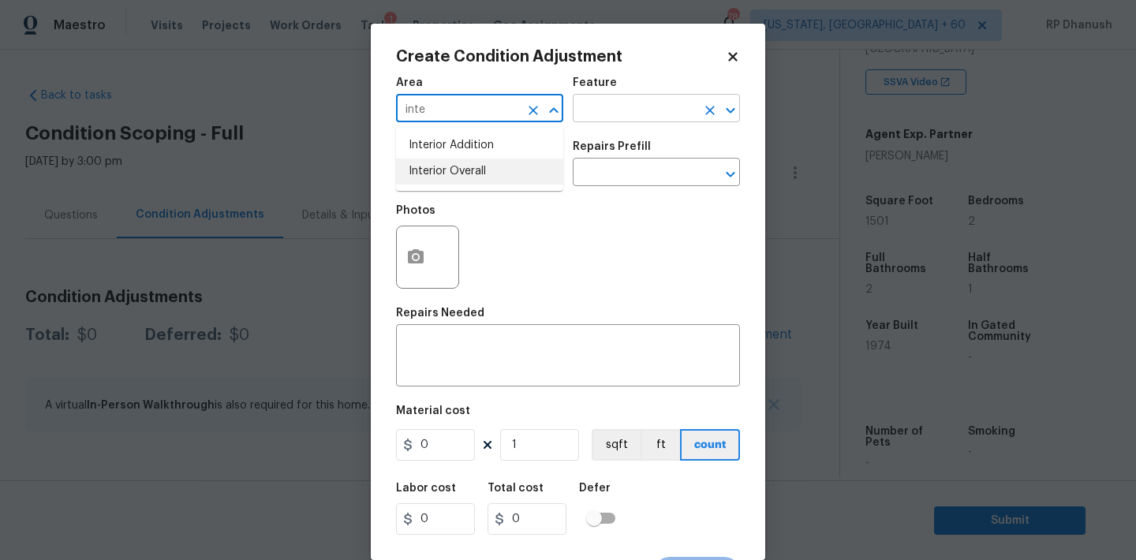
drag, startPoint x: 443, startPoint y: 173, endPoint x: 608, endPoint y: 118, distance: 174.6
click at [443, 173] on li "Interior Overall" at bounding box center [479, 172] width 167 height 26
type input "Interior Overall"
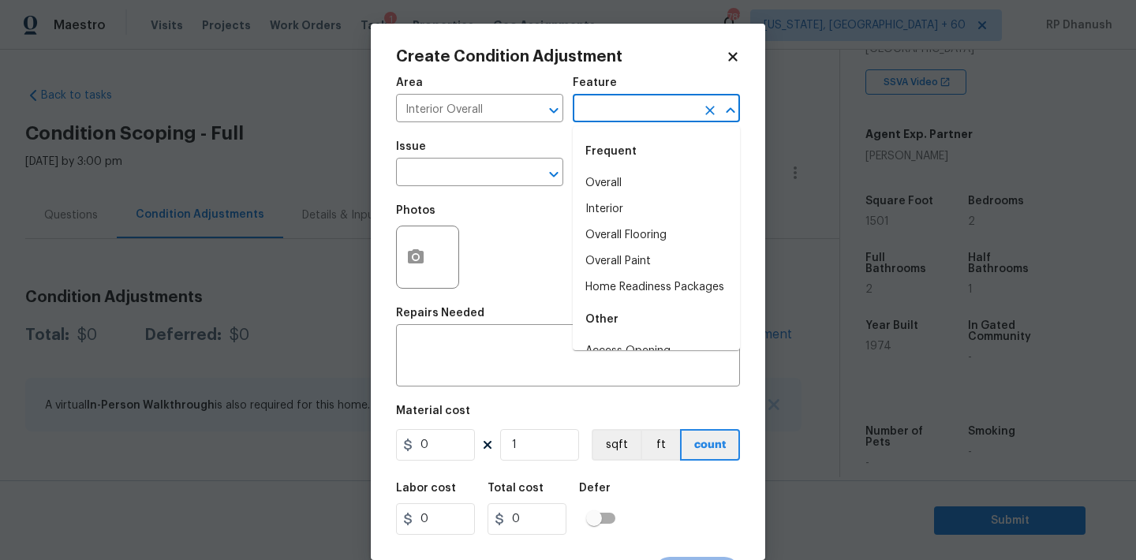
click at [608, 118] on input "text" at bounding box center [634, 110] width 123 height 24
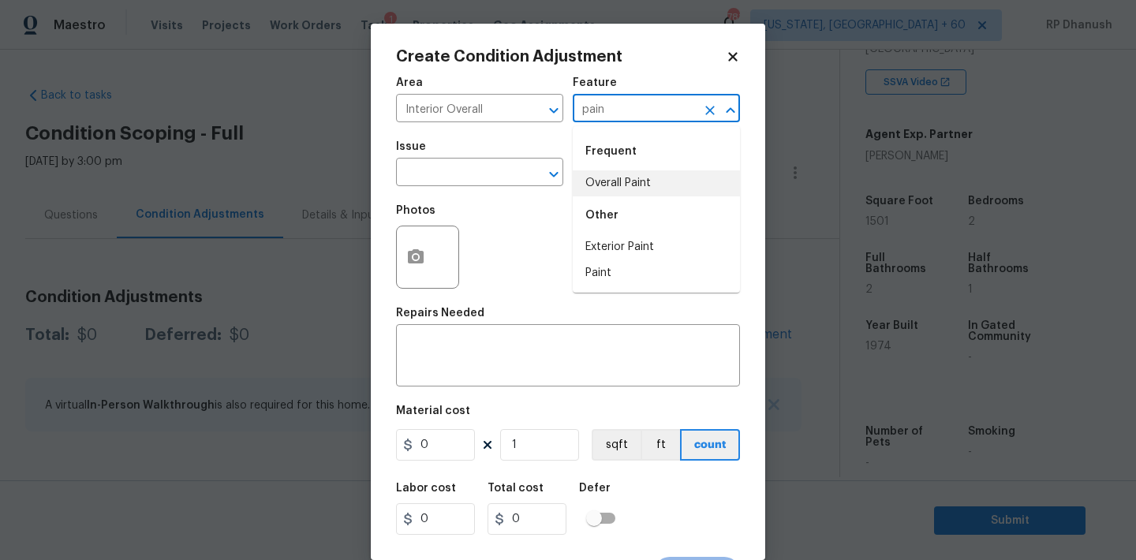
click at [608, 190] on li "Overall Paint" at bounding box center [656, 183] width 167 height 26
type input "Overall Paint"
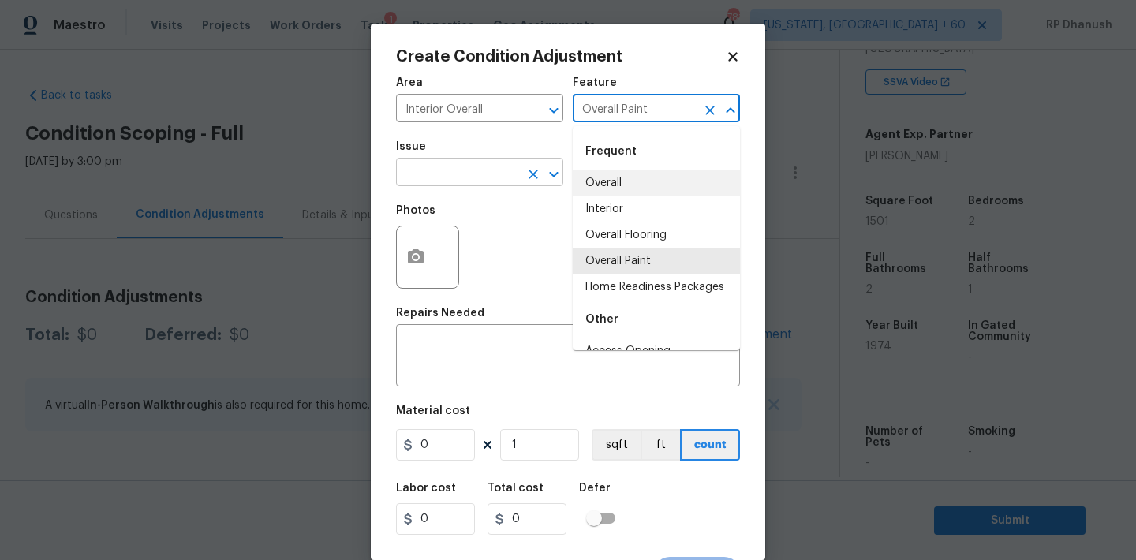
click at [501, 166] on input "text" at bounding box center [457, 174] width 123 height 24
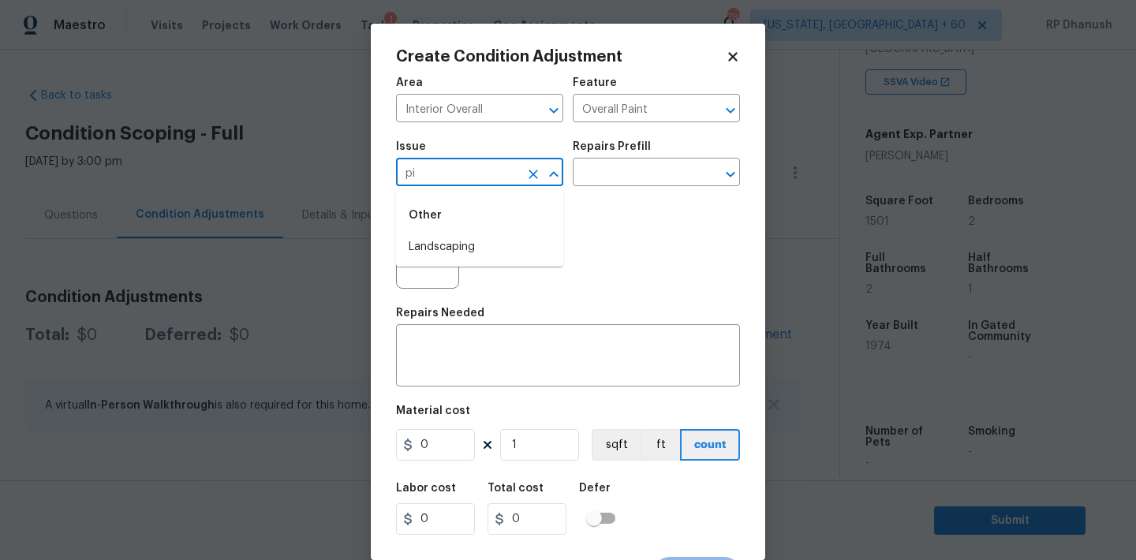
type input "p"
drag, startPoint x: 473, startPoint y: 243, endPoint x: 570, endPoint y: 193, distance: 109.0
click at [473, 244] on li "ACQ: Paint" at bounding box center [479, 247] width 167 height 26
type input "ACQ: Paint"
click at [604, 189] on div "Issue ACQ: Paint ​ Repairs Prefill ​" at bounding box center [568, 164] width 344 height 64
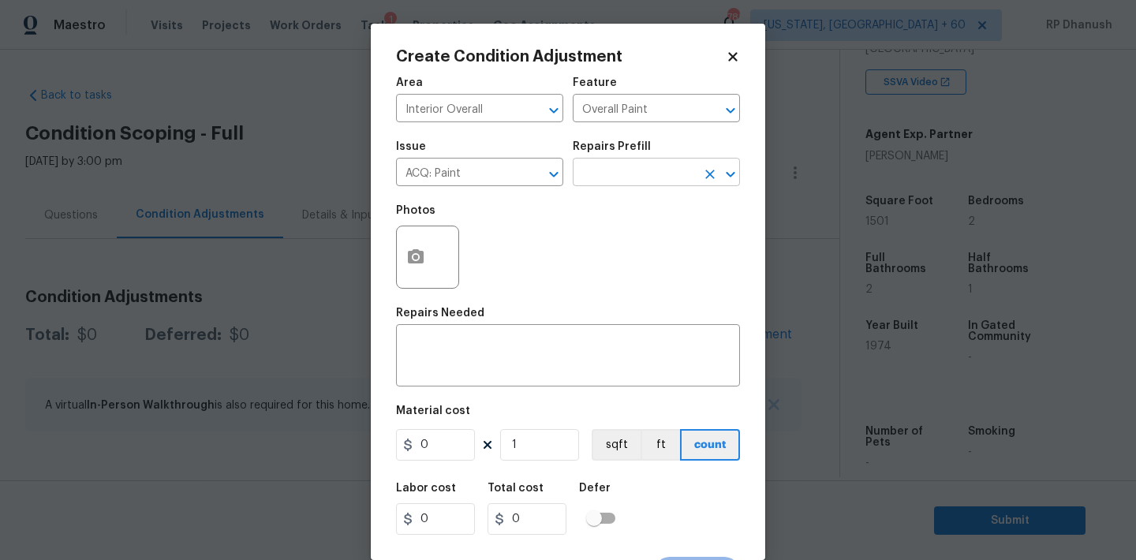
click at [631, 170] on input "text" at bounding box center [634, 174] width 123 height 24
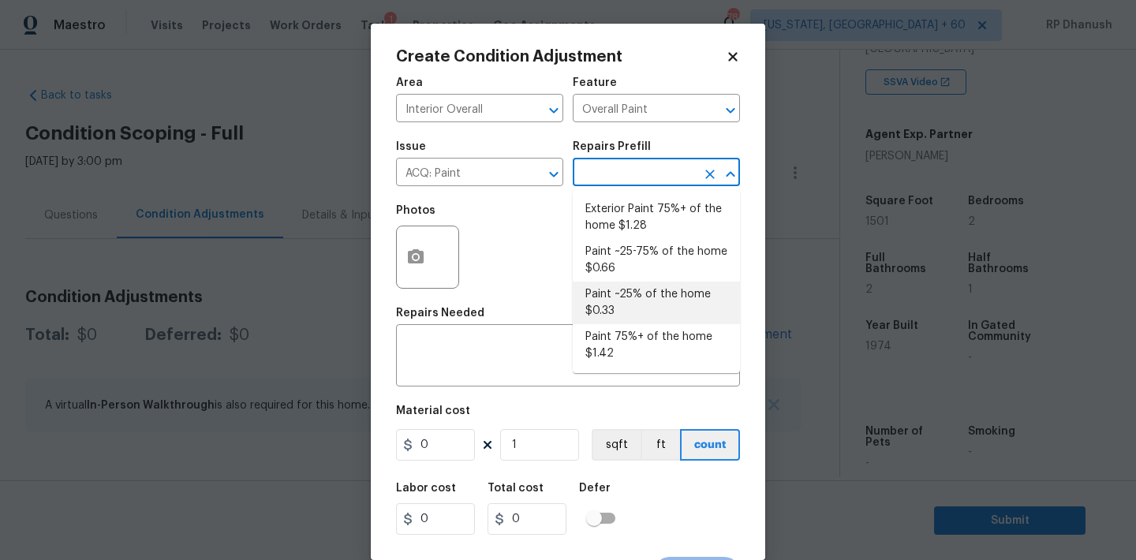
click at [632, 291] on li "Paint ~25% of the home $0.33" at bounding box center [656, 303] width 167 height 43
type input "Acquisition"
type textarea "Acquisition Scope: ~25% of the home needs interior paint"
type input "0.33"
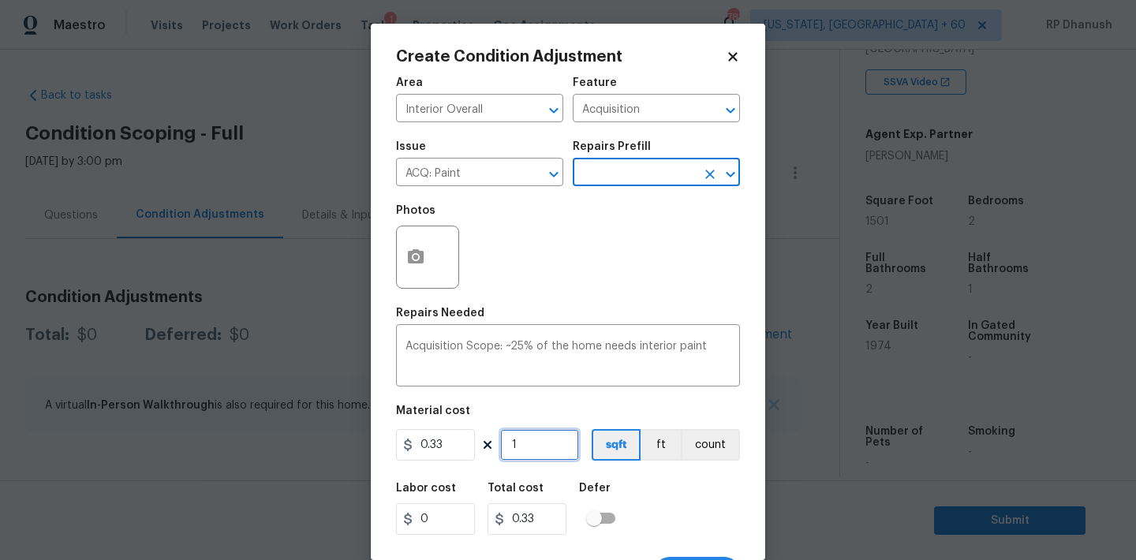
click at [533, 458] on input "1" at bounding box center [539, 445] width 79 height 32
type input "0"
type input "1"
type input "0.33"
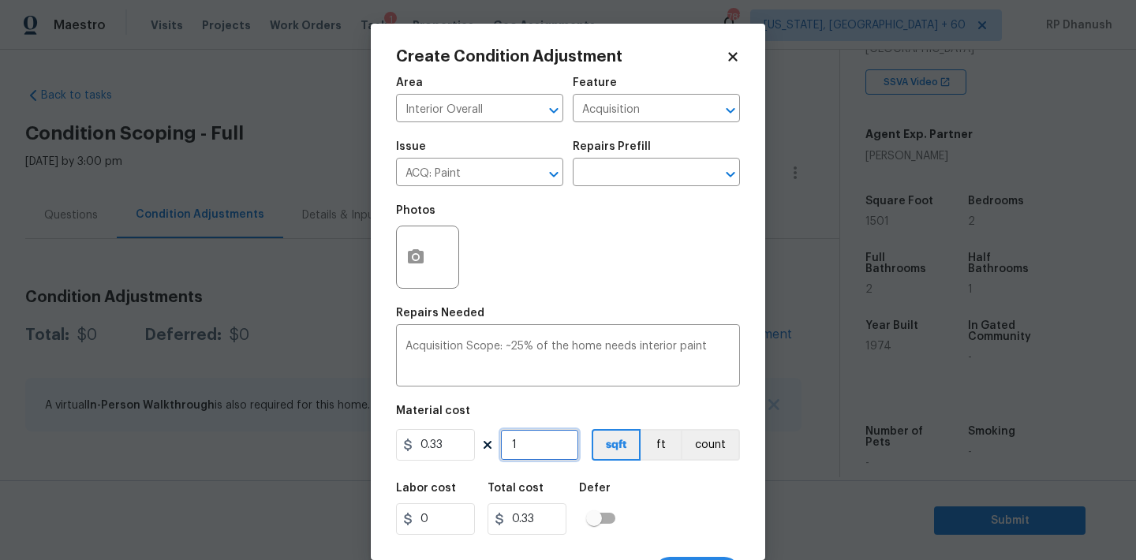
type input "15"
type input "4.95"
type input "150"
type input "49.5"
type input "1501"
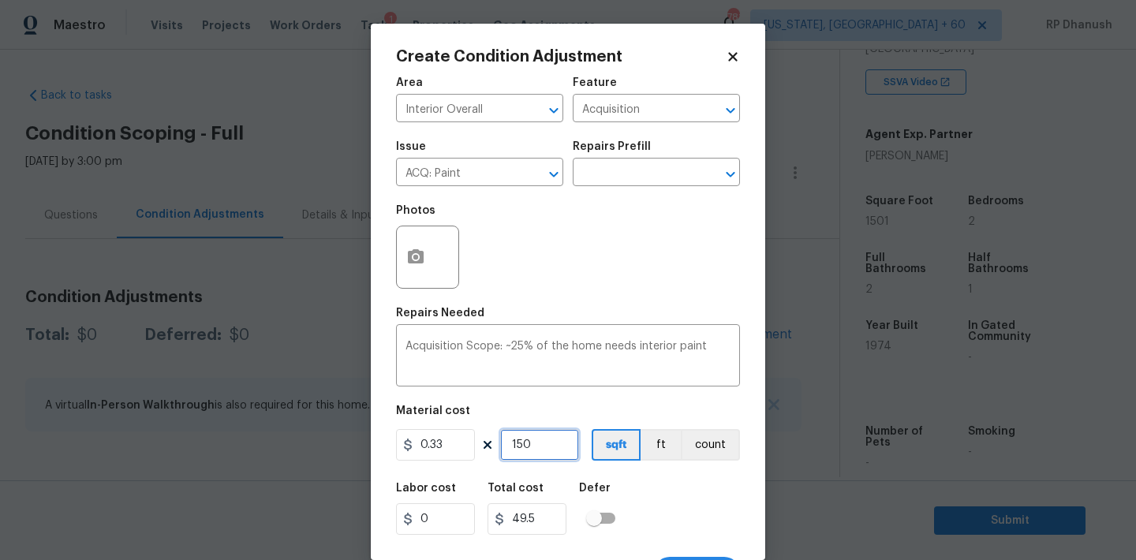
type input "495.33"
type input "1501"
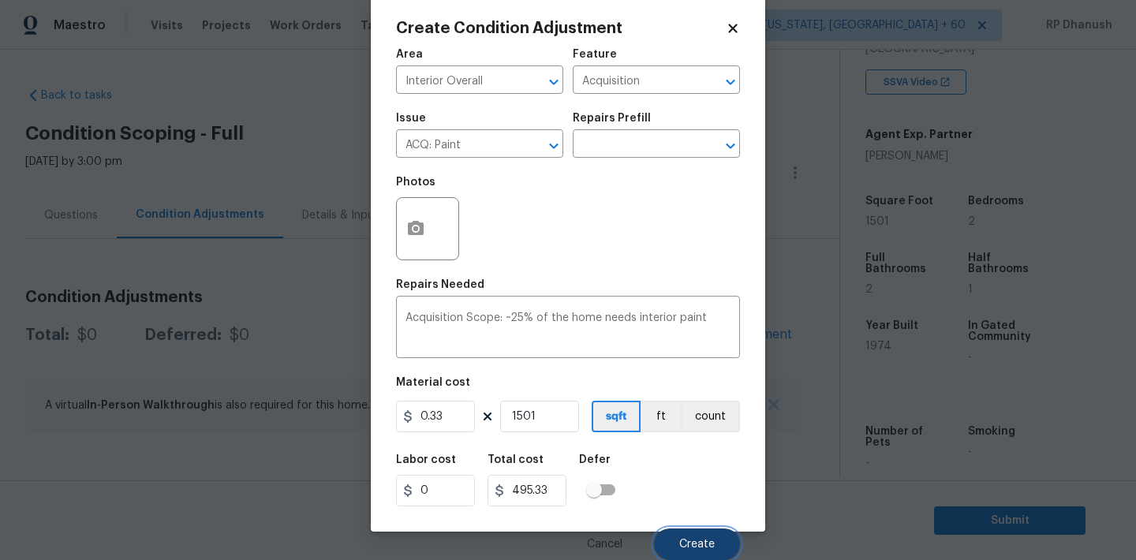
click at [701, 547] on span "Create" at bounding box center [697, 545] width 36 height 12
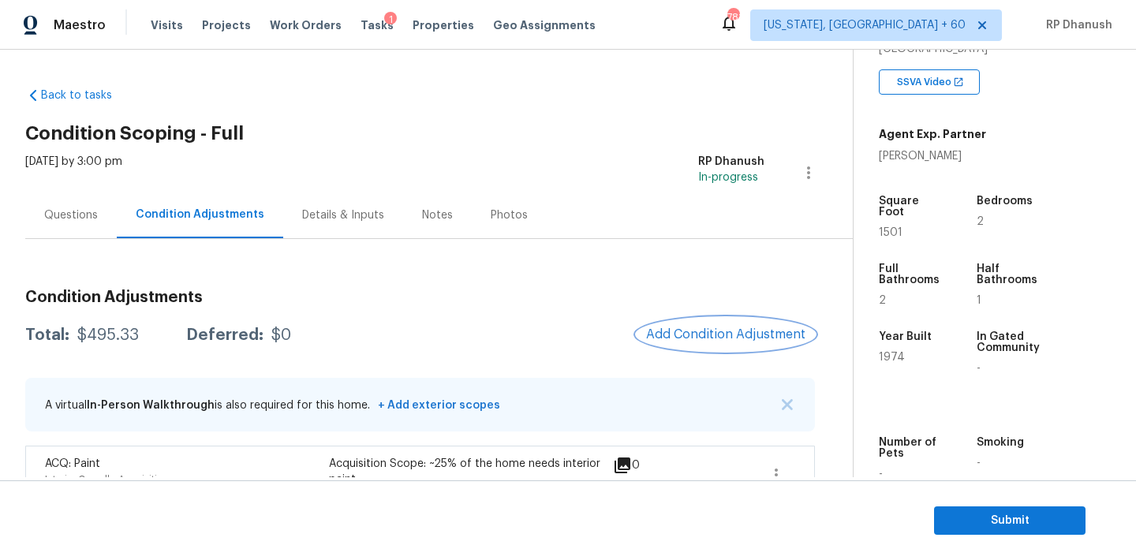
scroll to position [41, 0]
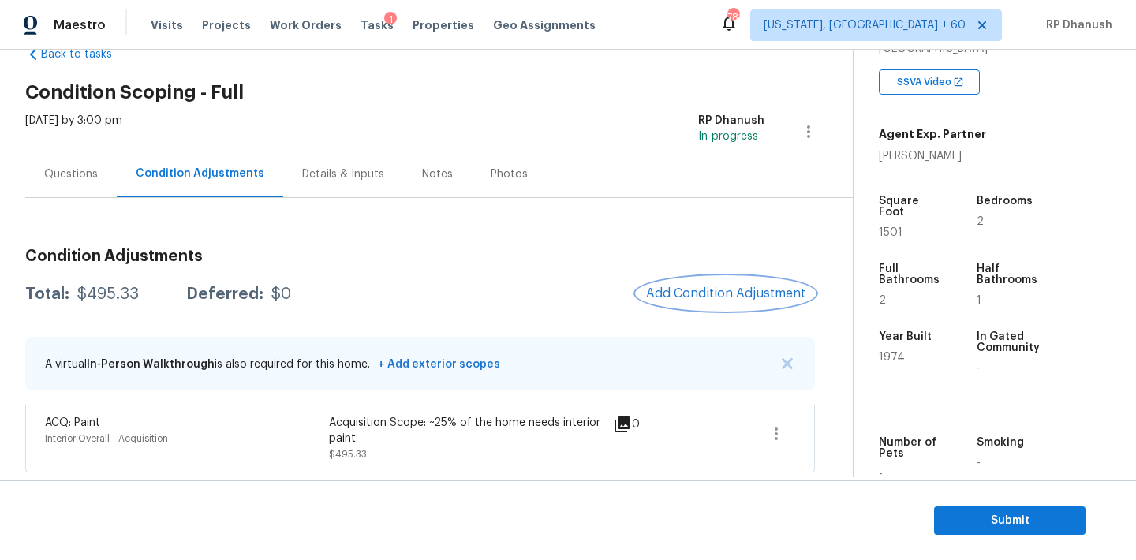
click at [716, 293] on span "Add Condition Adjustment" at bounding box center [725, 293] width 159 height 14
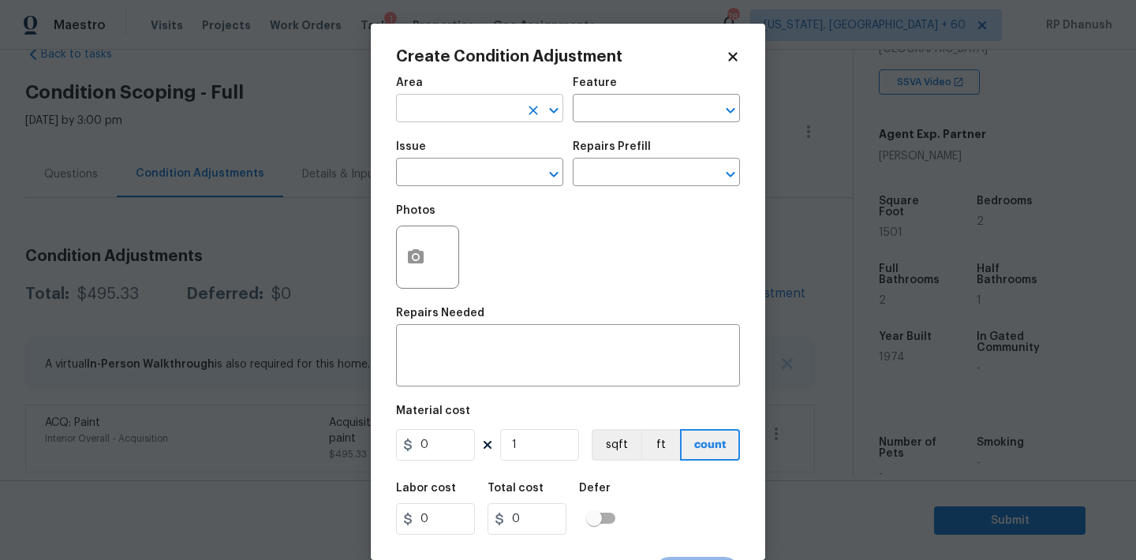
click at [469, 104] on input "text" at bounding box center [457, 110] width 123 height 24
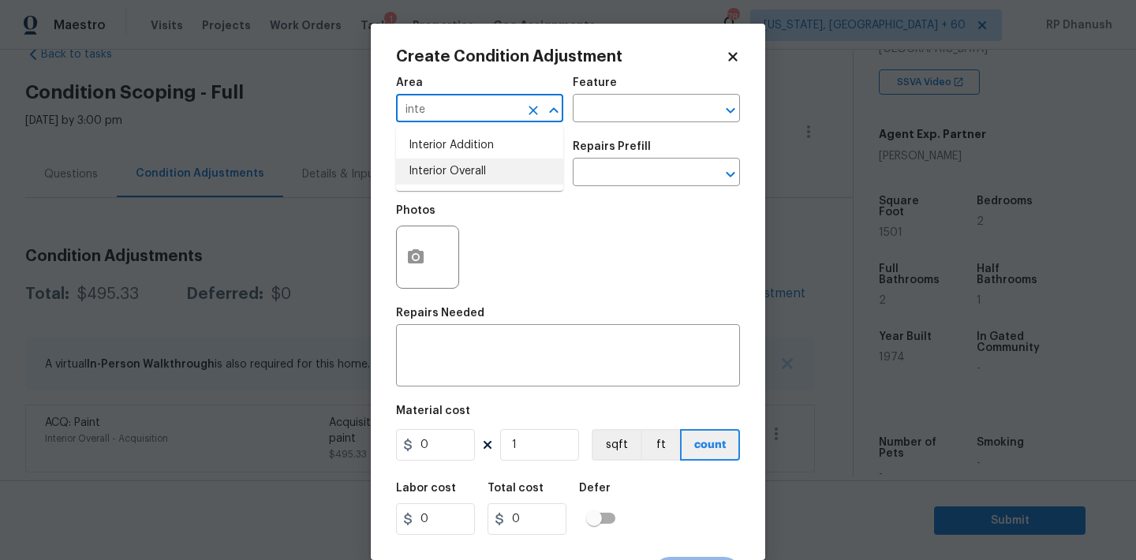
click at [451, 167] on li "Interior Overall" at bounding box center [479, 172] width 167 height 26
type input "Interior Overall"
click at [693, 91] on div "Feature" at bounding box center [656, 87] width 167 height 21
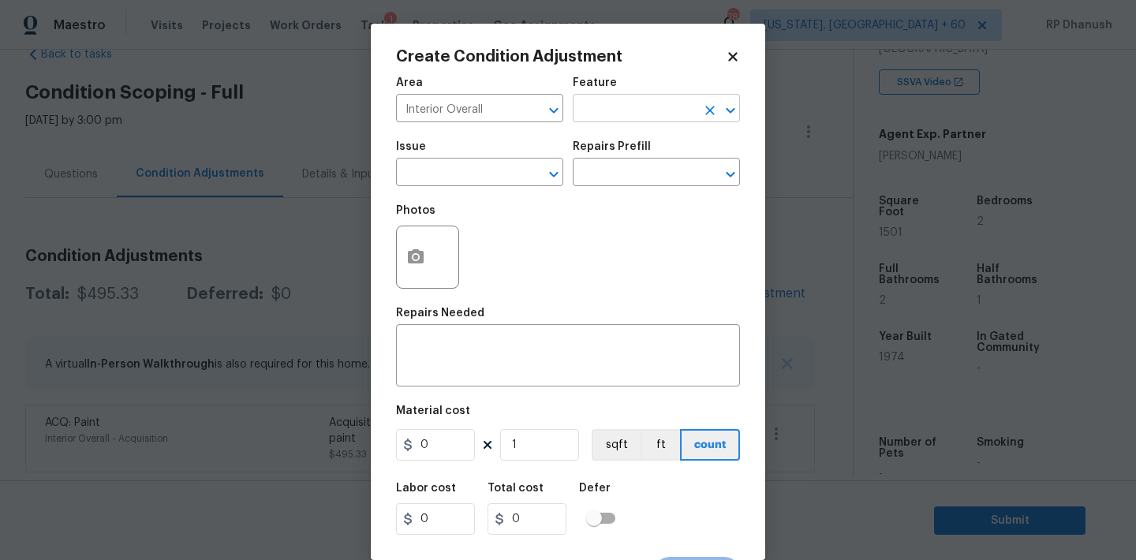
click at [665, 106] on input "text" at bounding box center [634, 110] width 123 height 24
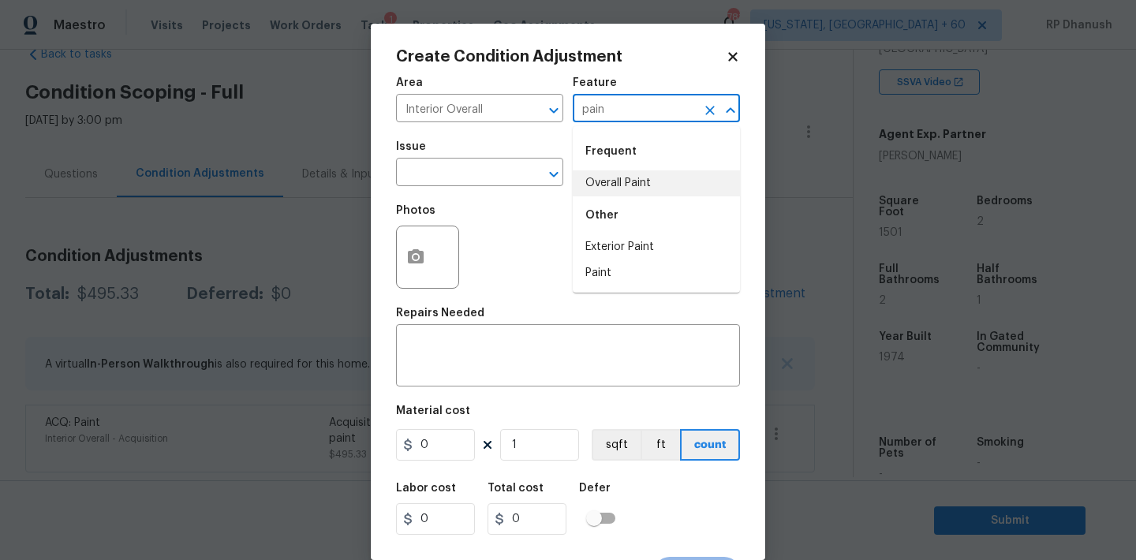
click at [621, 181] on li "Overall Paint" at bounding box center [656, 183] width 167 height 26
type input "Overall Paint"
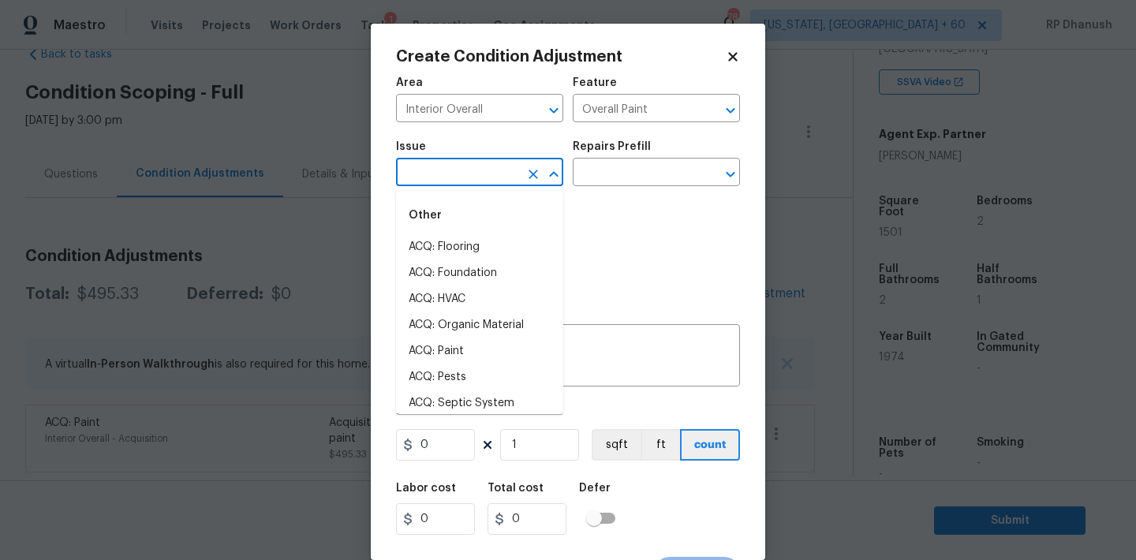
click at [482, 174] on input "text" at bounding box center [457, 174] width 123 height 24
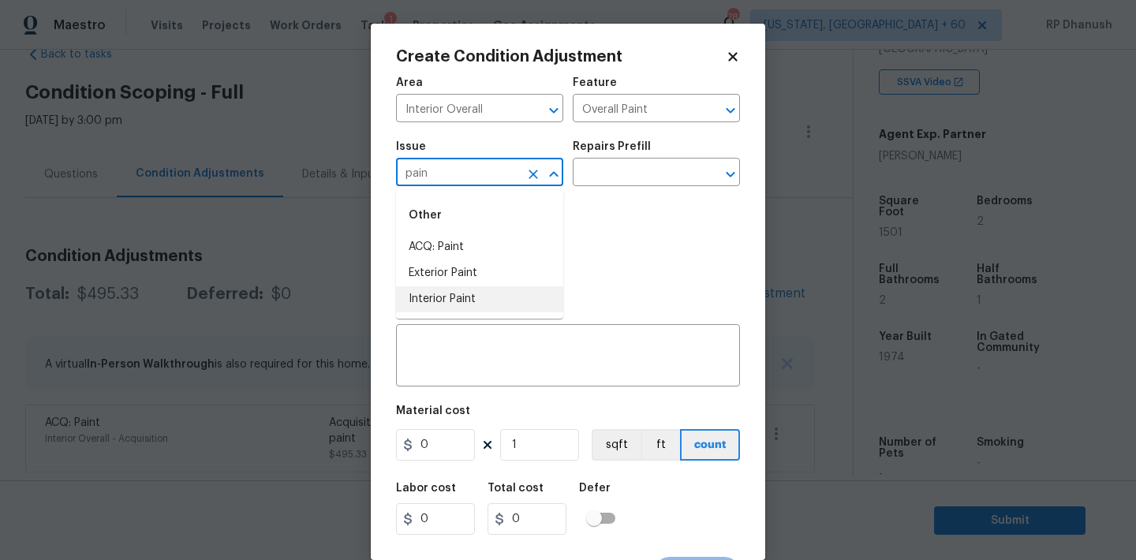
click at [443, 297] on li "Interior Paint" at bounding box center [479, 299] width 167 height 26
type input "Interior Paint"
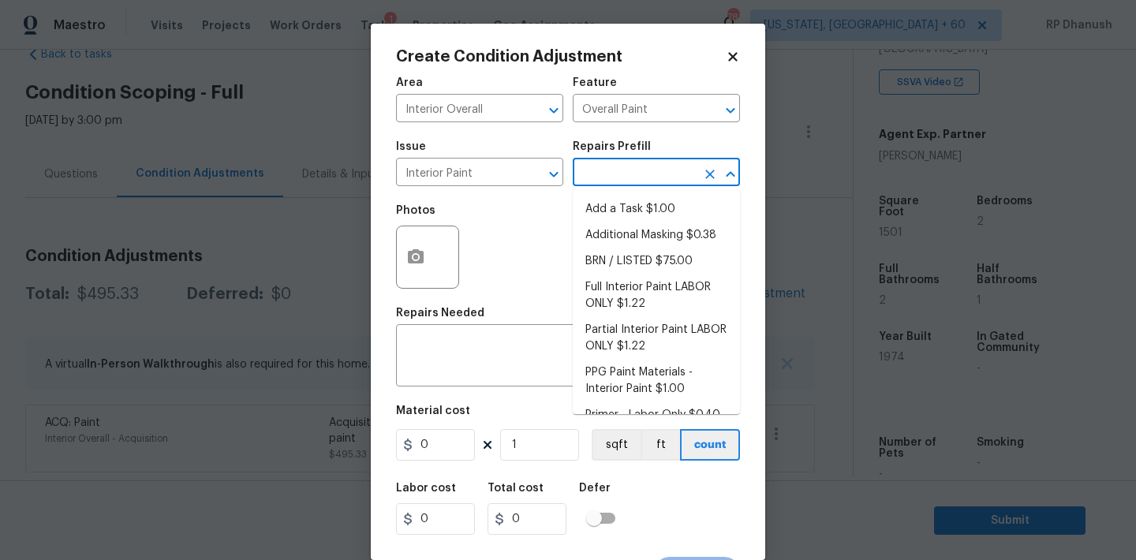
click at [639, 180] on input "text" at bounding box center [634, 174] width 123 height 24
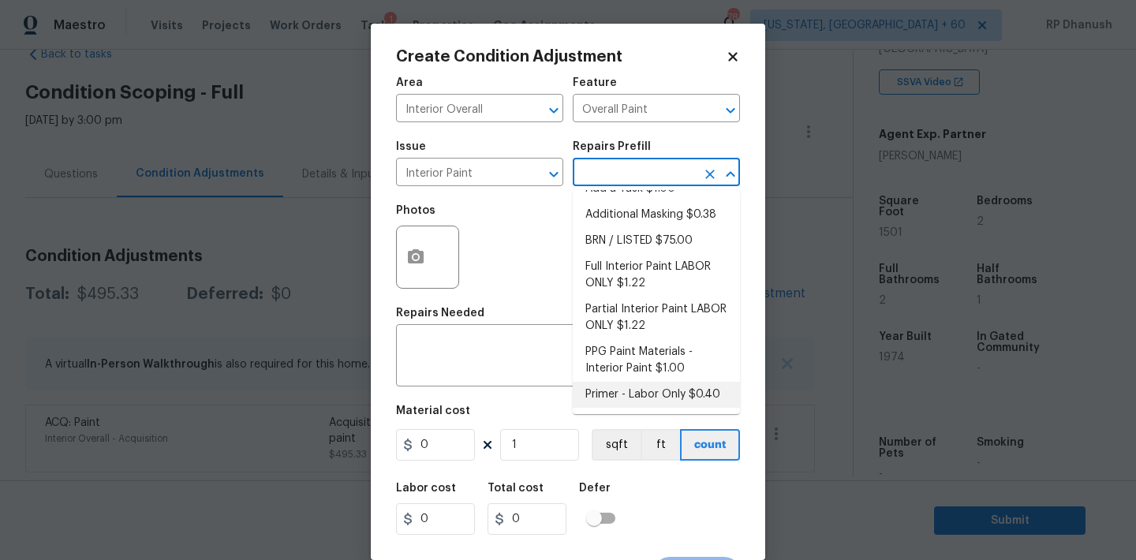
click at [624, 426] on div "Material cost" at bounding box center [568, 416] width 344 height 21
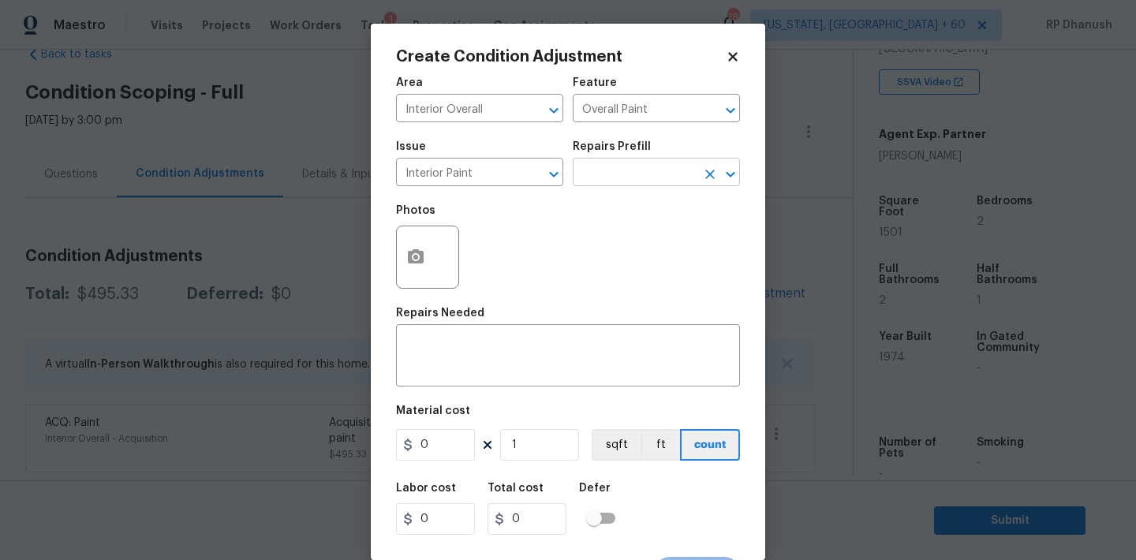
click at [645, 163] on input "text" at bounding box center [634, 174] width 123 height 24
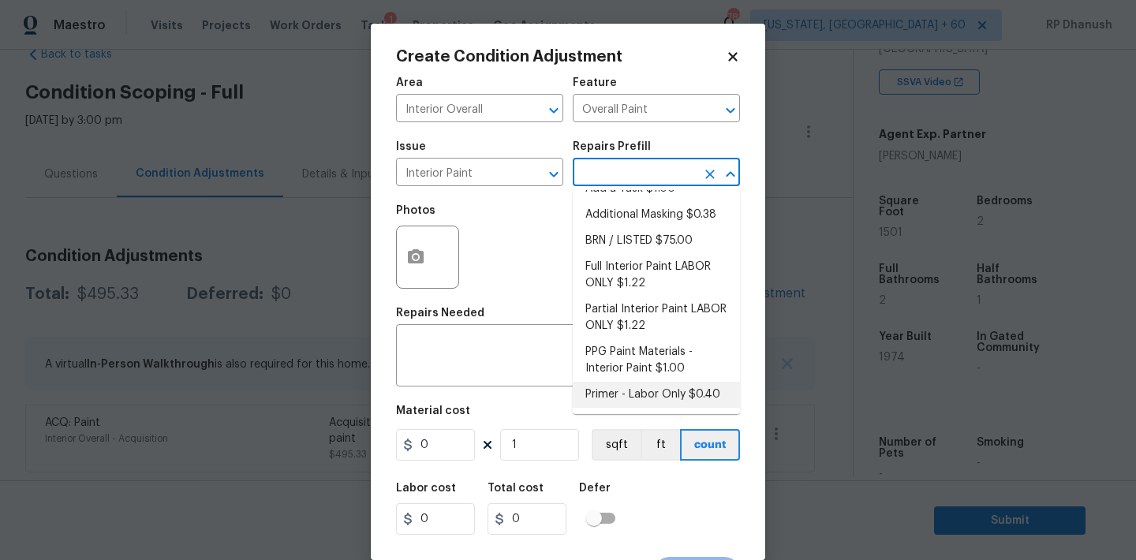
click at [645, 406] on li "Primer - Labor Only $0.40" at bounding box center [656, 395] width 167 height 26
type textarea "Interior primer - PRIMER PROVIDED BY OPENDOOR - All nails, screws, drywall anch…"
type input "0.4"
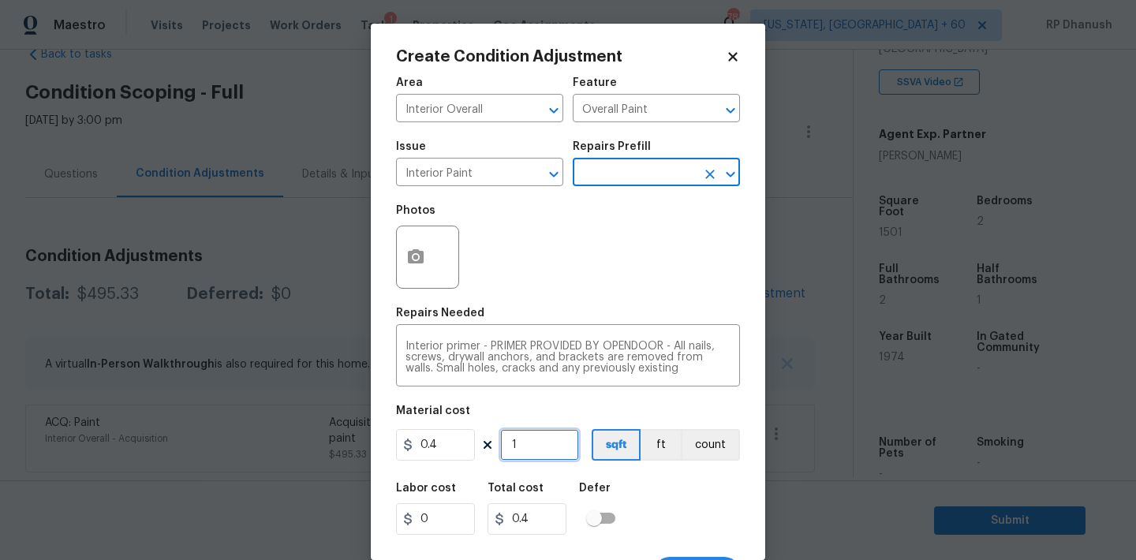
click at [537, 453] on input "1" at bounding box center [539, 445] width 79 height 32
type input "0"
type input "4"
type input "1.6"
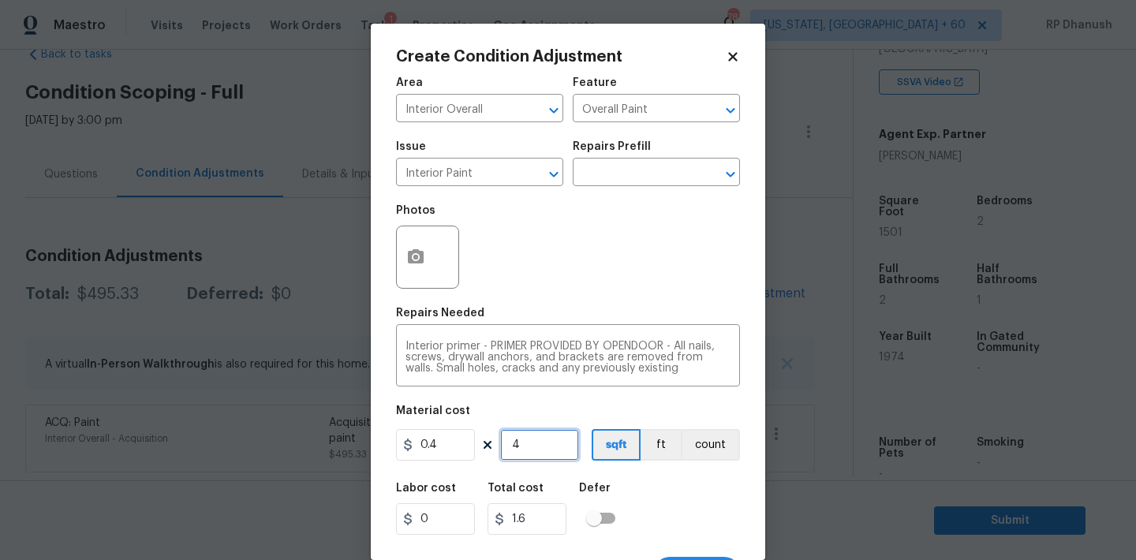
type input "40"
type input "16"
type input "400"
type input "160"
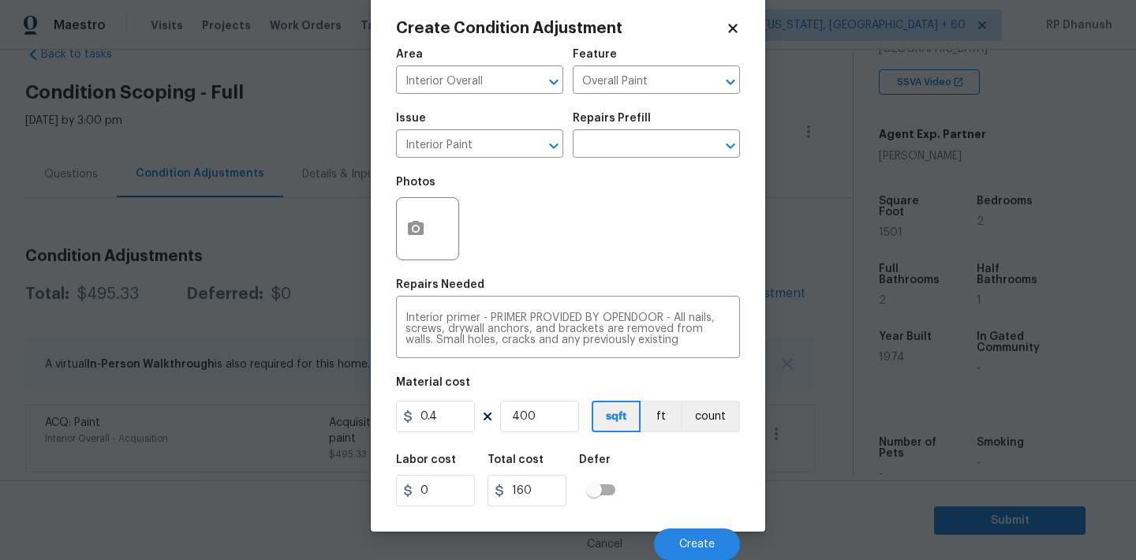
click at [667, 524] on div "Cancel Create" at bounding box center [568, 538] width 344 height 44
click at [673, 542] on button "Create" at bounding box center [697, 545] width 86 height 32
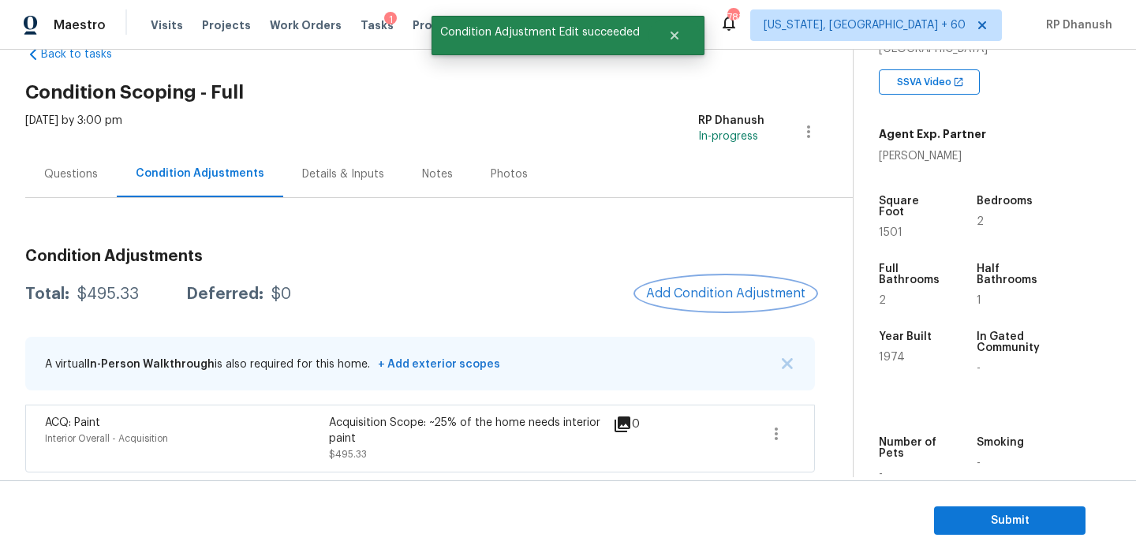
scroll to position [0, 0]
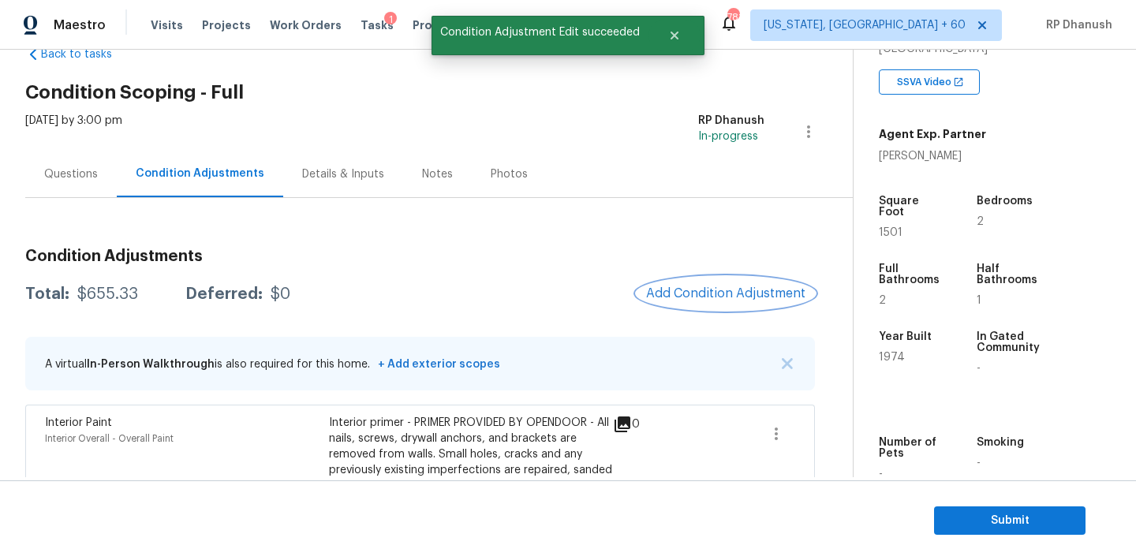
click at [742, 292] on span "Add Condition Adjustment" at bounding box center [725, 293] width 159 height 14
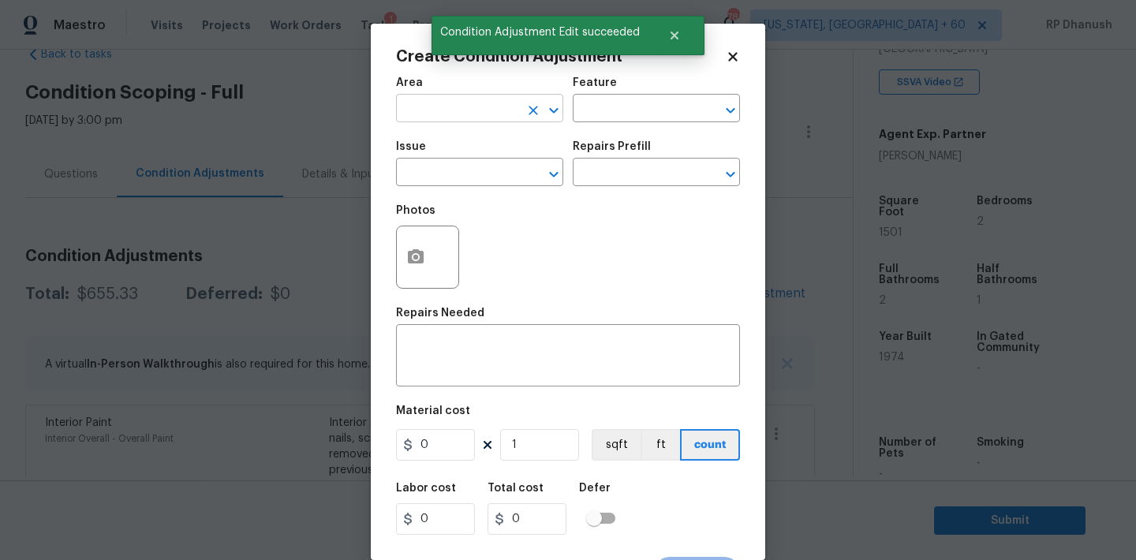
click at [502, 115] on input "text" at bounding box center [457, 110] width 123 height 24
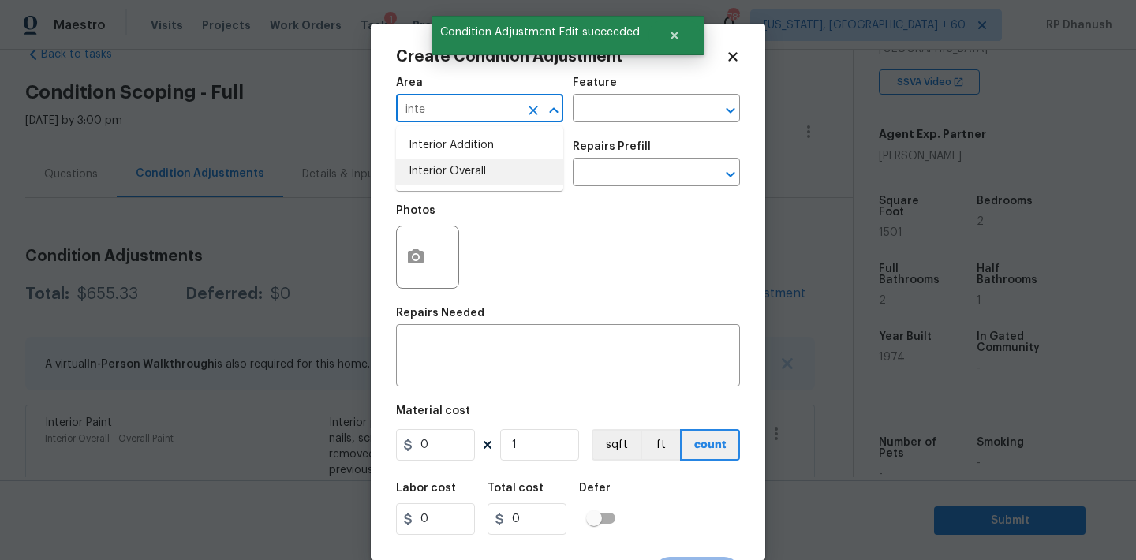
click at [492, 174] on li "Interior Overall" at bounding box center [479, 172] width 167 height 26
click at [607, 103] on input "text" at bounding box center [634, 110] width 123 height 24
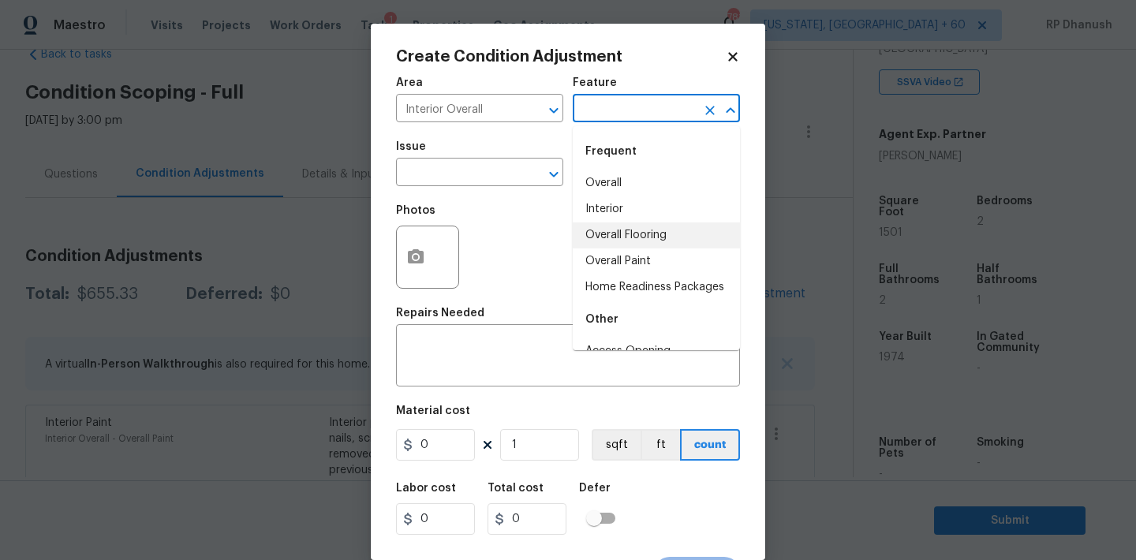
click at [621, 229] on li "Overall Flooring" at bounding box center [656, 235] width 167 height 26
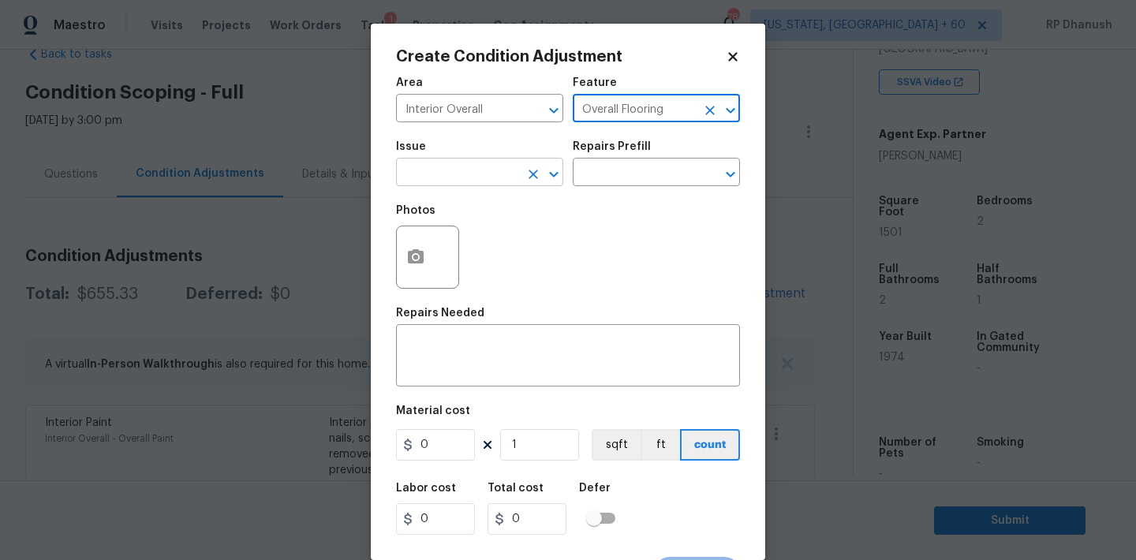
click at [474, 162] on input "text" at bounding box center [457, 174] width 123 height 24
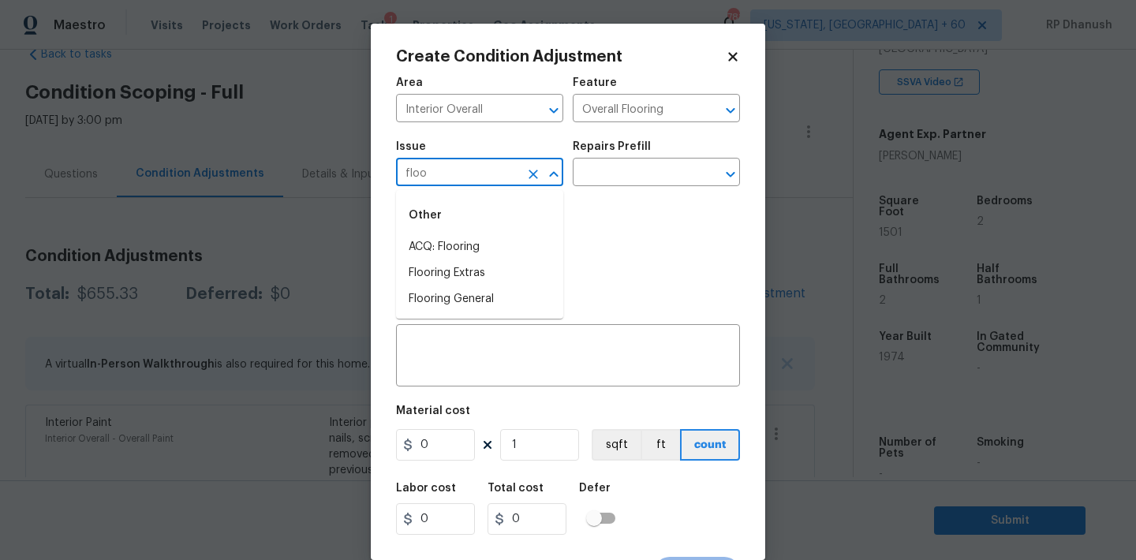
click at [450, 229] on div "Other" at bounding box center [479, 215] width 167 height 38
click at [450, 249] on li "ACQ: Flooring" at bounding box center [479, 247] width 167 height 26
click at [640, 164] on input "text" at bounding box center [634, 174] width 123 height 24
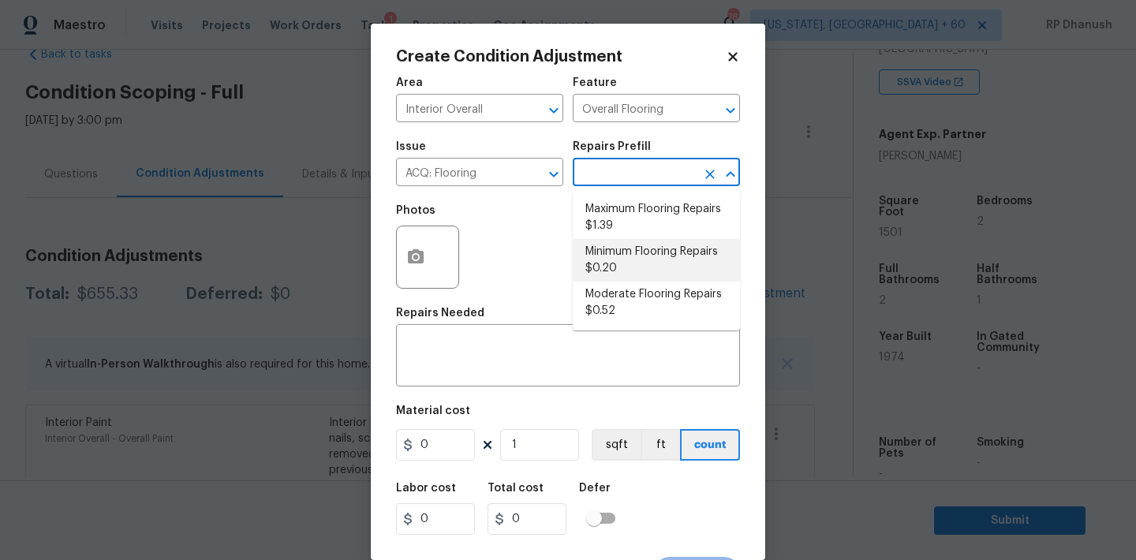
click at [629, 259] on li "Minimum Flooring Repairs $0.20" at bounding box center [656, 260] width 167 height 43
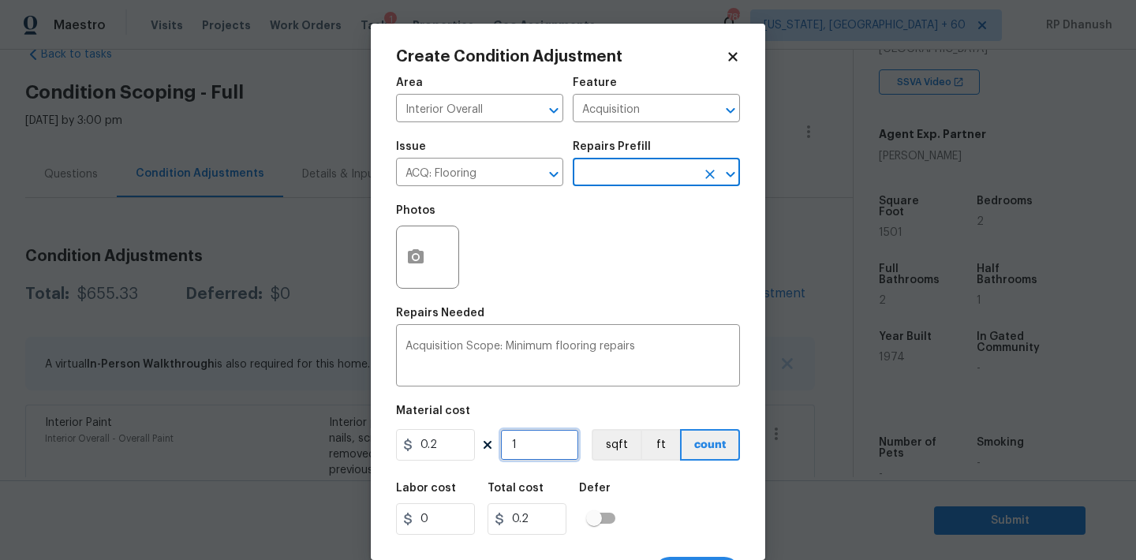
click at [528, 451] on input "1" at bounding box center [539, 445] width 79 height 32
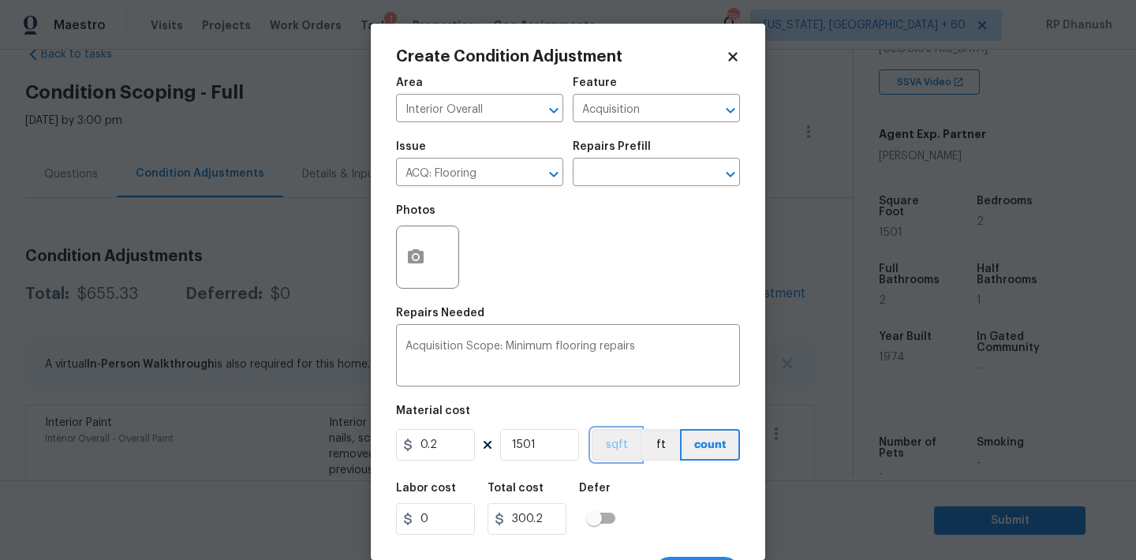
scroll to position [29, 0]
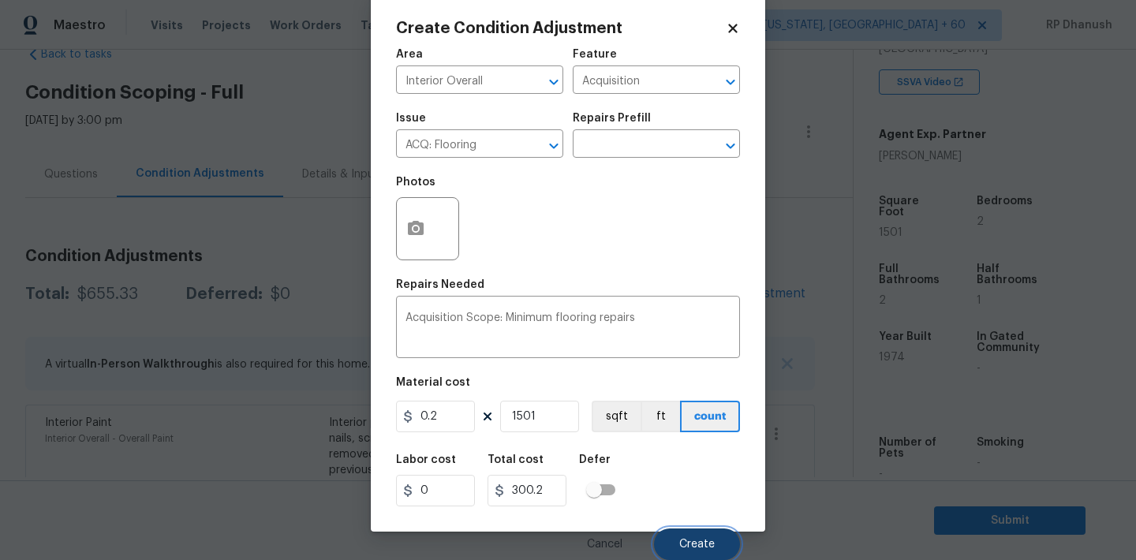
click at [693, 543] on span "Create" at bounding box center [697, 545] width 36 height 12
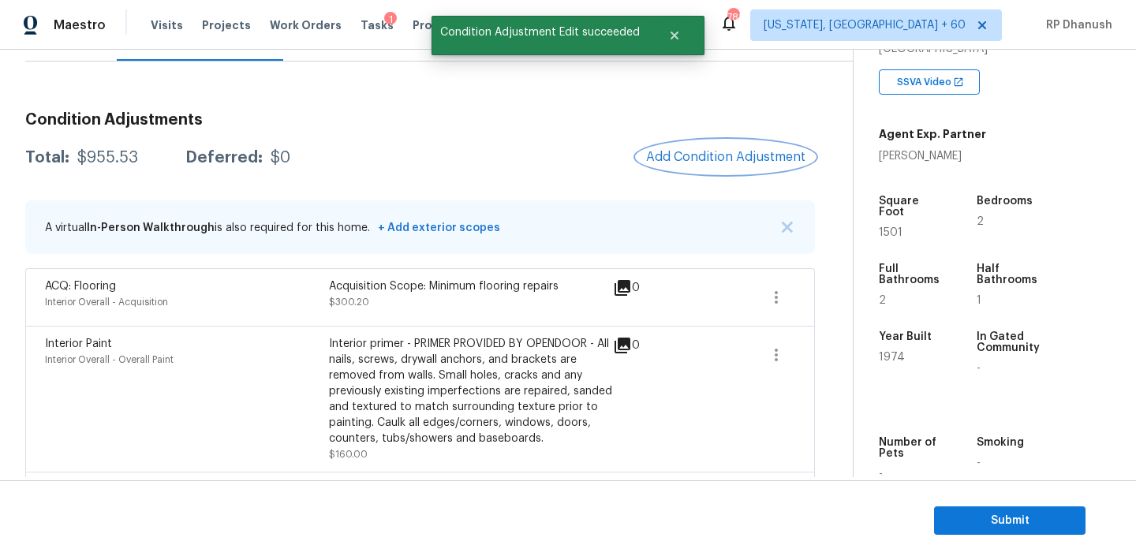
scroll to position [137, 0]
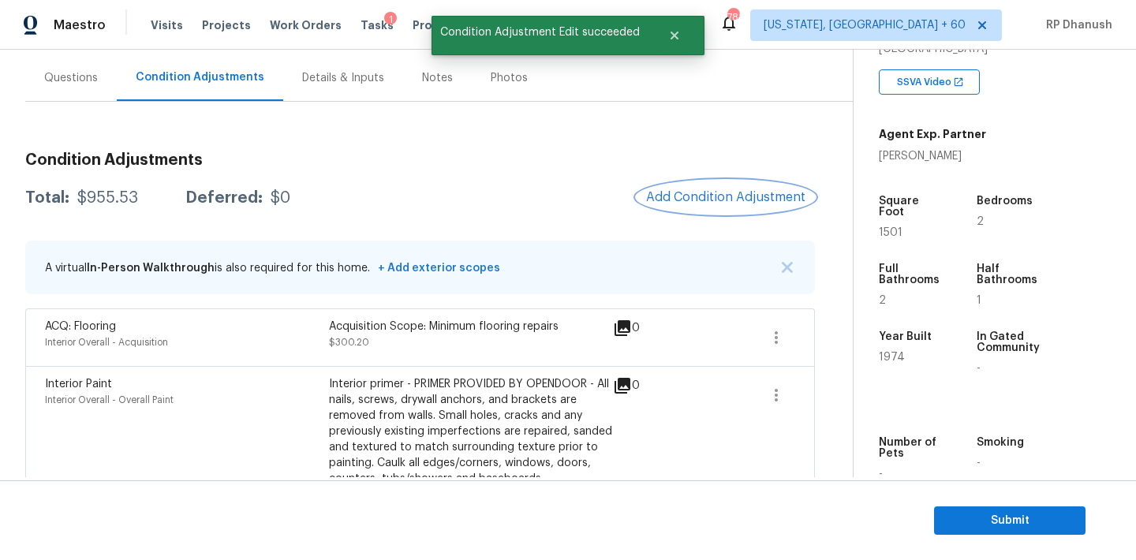
click at [686, 192] on span "Add Condition Adjustment" at bounding box center [725, 197] width 159 height 14
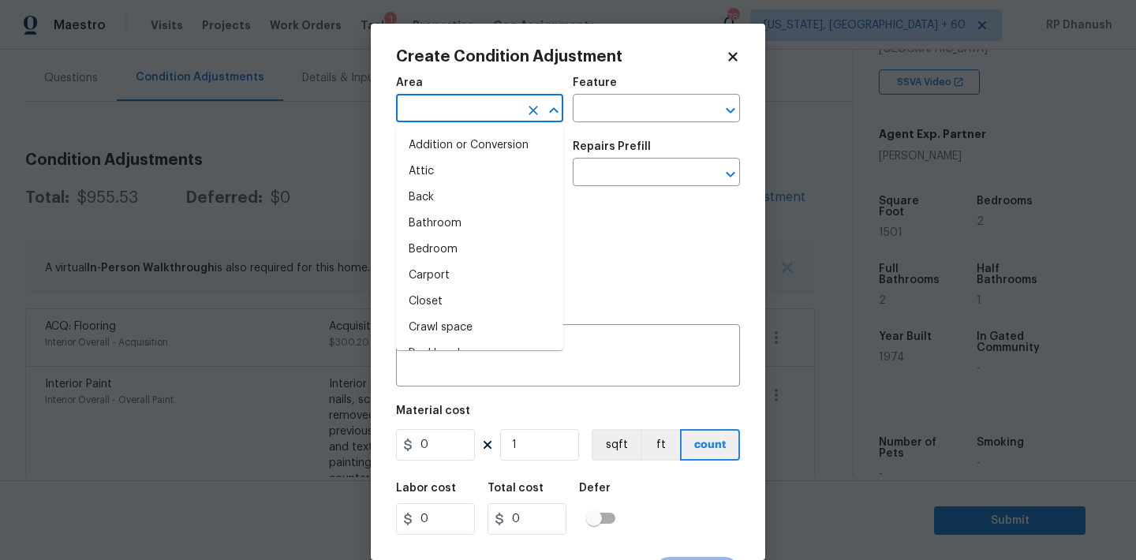
click at [447, 119] on input "text" at bounding box center [457, 110] width 123 height 24
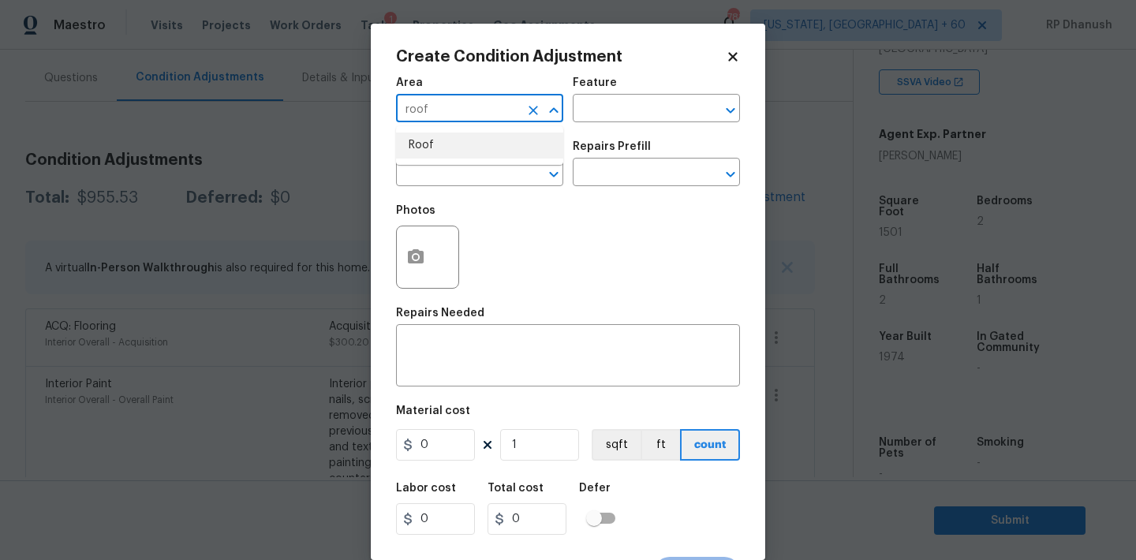
click at [447, 138] on li "Roof" at bounding box center [479, 146] width 167 height 26
click at [598, 113] on input "text" at bounding box center [634, 110] width 123 height 24
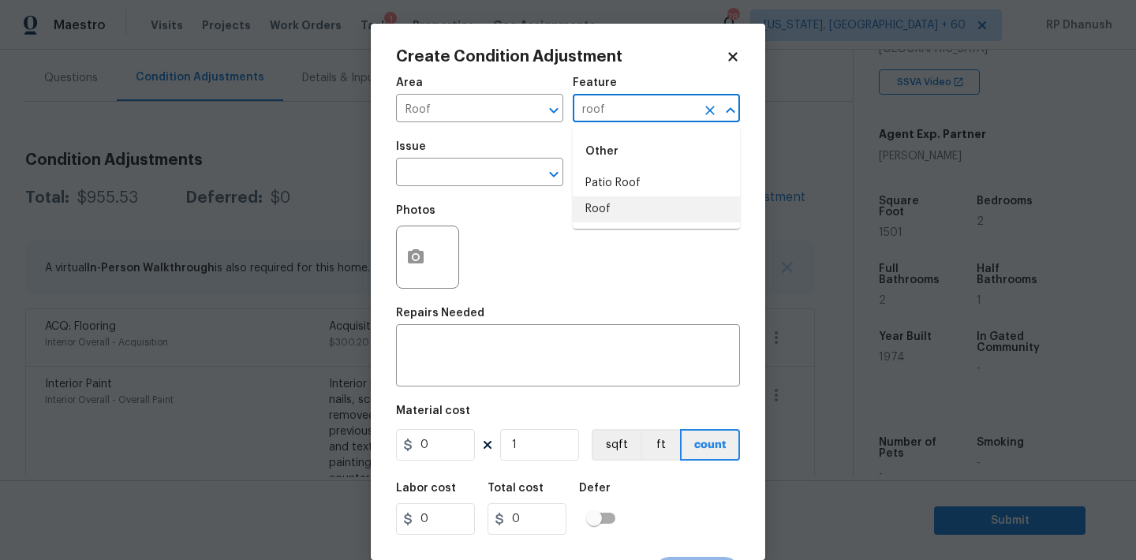
click at [603, 208] on li "Roof" at bounding box center [656, 209] width 167 height 26
click at [467, 168] on input "text" at bounding box center [457, 174] width 123 height 24
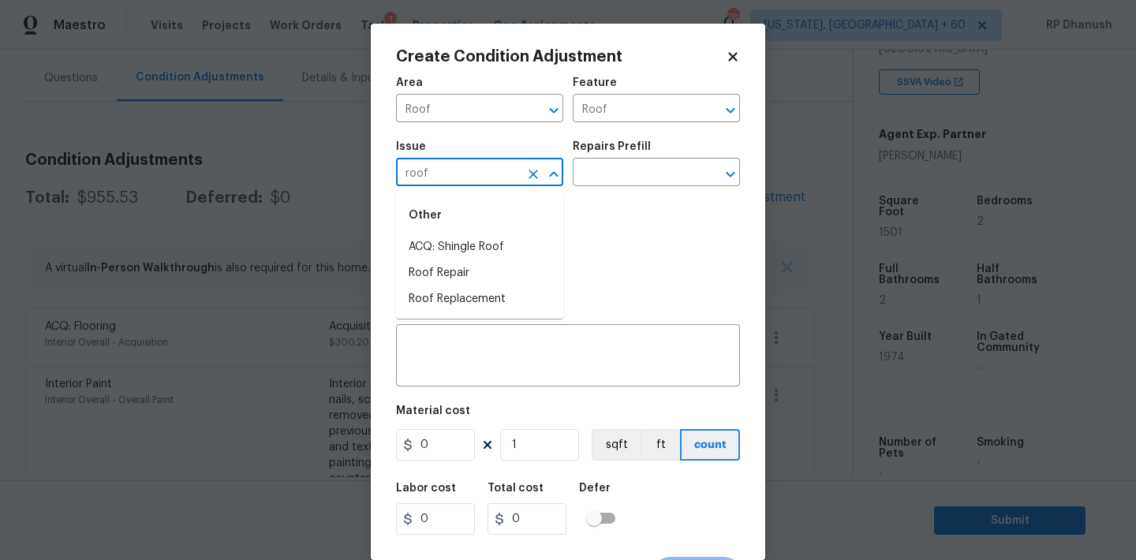
click at [454, 244] on li "ACQ: Shingle Roof" at bounding box center [479, 247] width 167 height 26
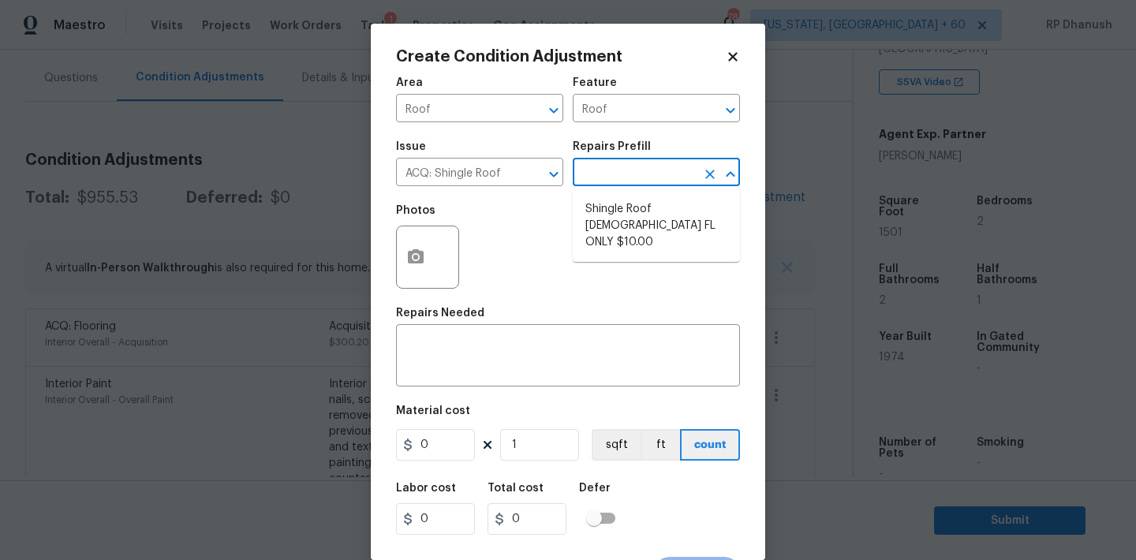
click at [631, 169] on input "text" at bounding box center [634, 174] width 123 height 24
click at [640, 222] on li "Shingle Roof [DEMOGRAPHIC_DATA] FL ONLY $10.00" at bounding box center [656, 225] width 167 height 59
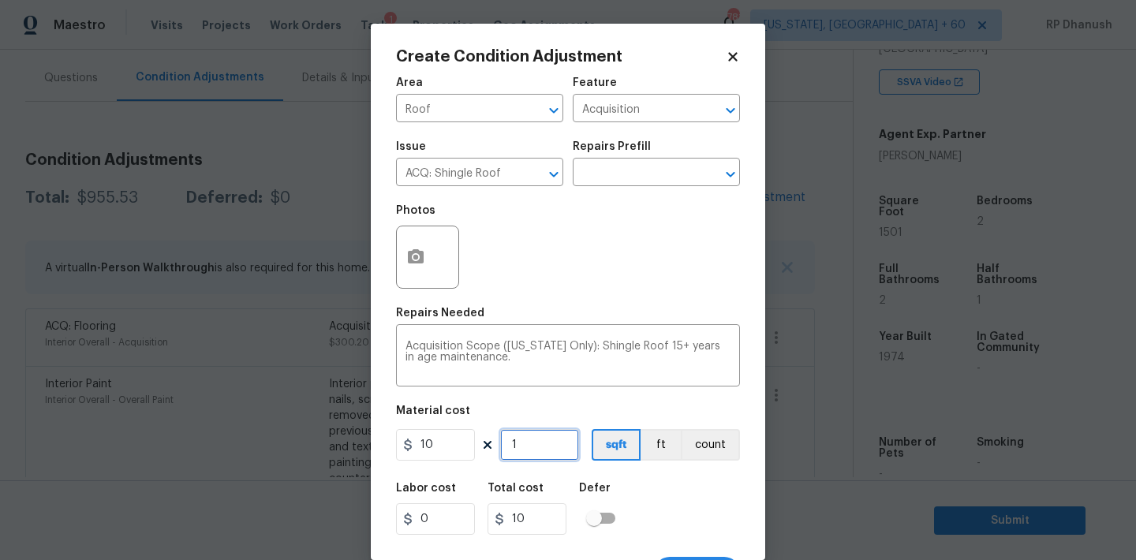
click at [542, 451] on input "1" at bounding box center [539, 445] width 79 height 32
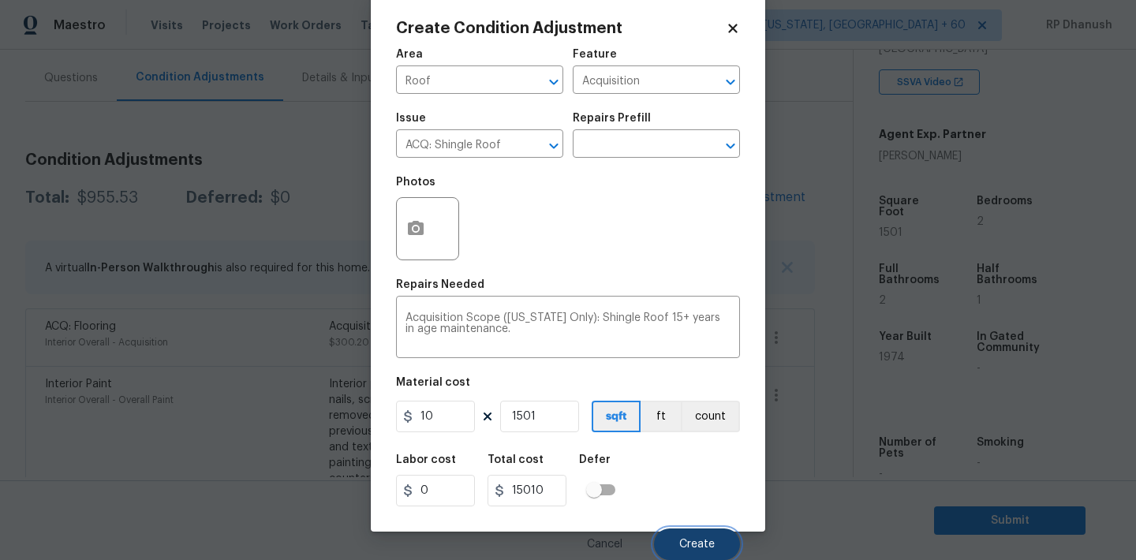
click at [693, 548] on span "Create" at bounding box center [697, 545] width 36 height 12
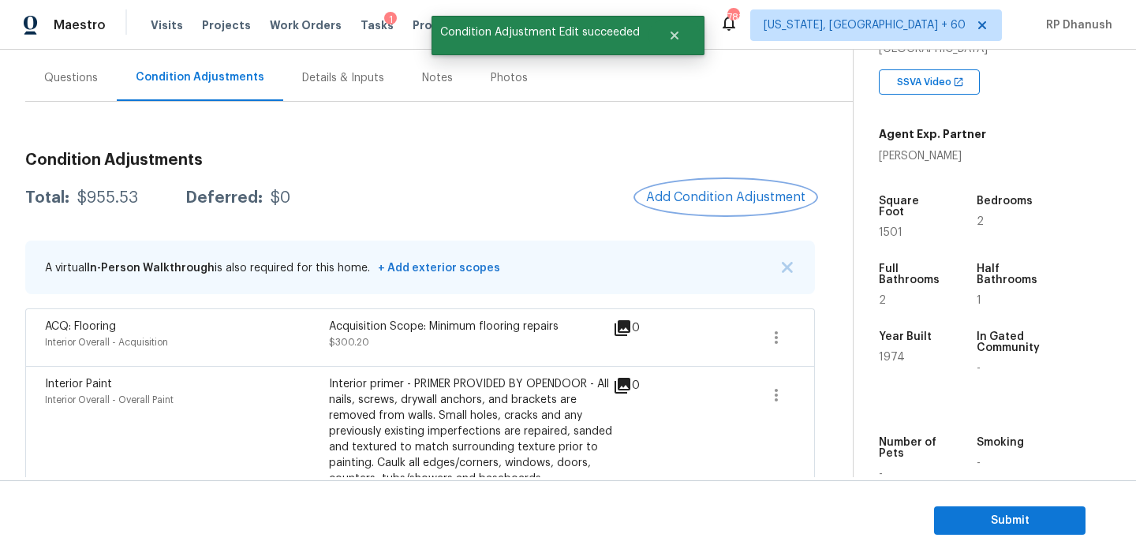
scroll to position [0, 0]
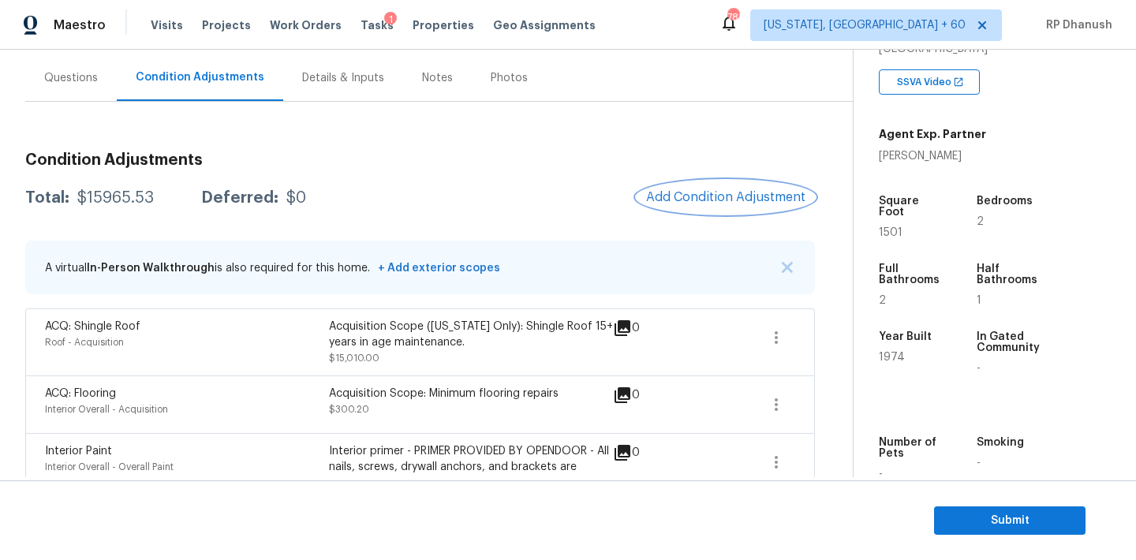
click at [707, 186] on button "Add Condition Adjustment" at bounding box center [726, 197] width 178 height 33
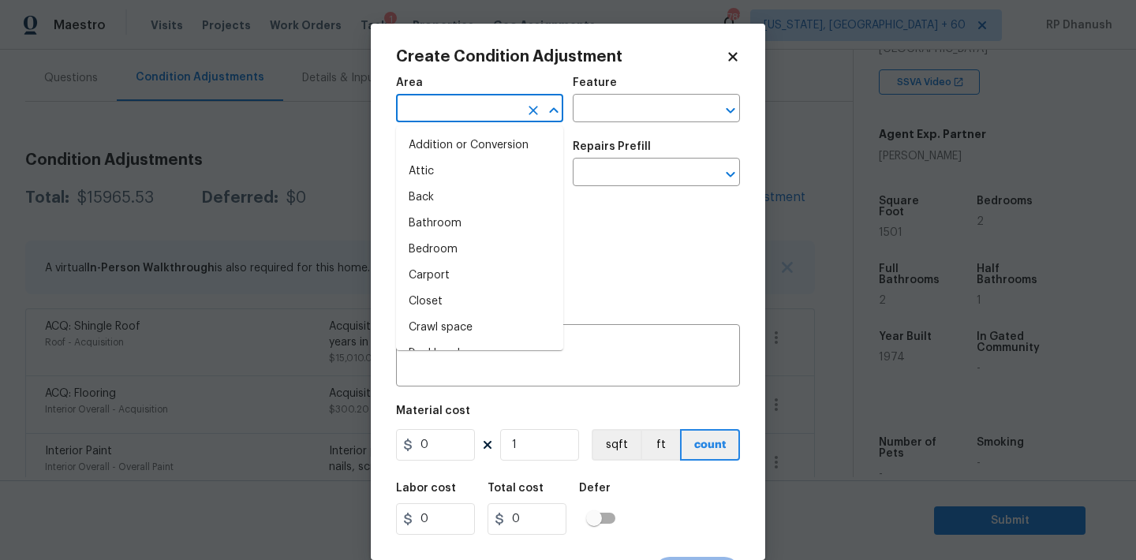
click at [501, 111] on input "text" at bounding box center [457, 110] width 123 height 24
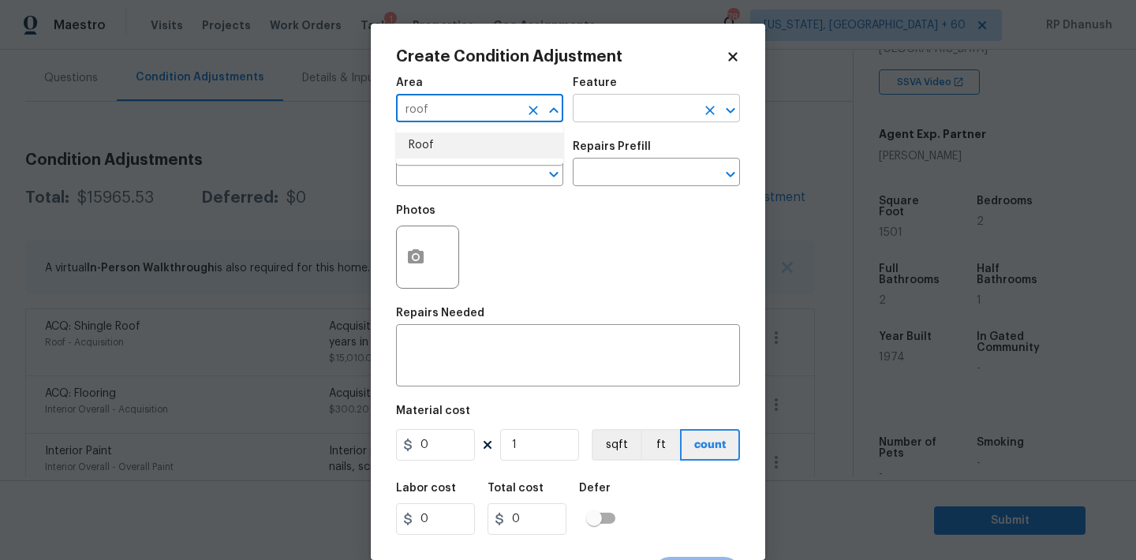
drag, startPoint x: 442, startPoint y: 141, endPoint x: 621, endPoint y: 120, distance: 180.4
click at [442, 141] on li "Roof" at bounding box center [479, 146] width 167 height 26
click at [631, 120] on input "text" at bounding box center [634, 110] width 123 height 24
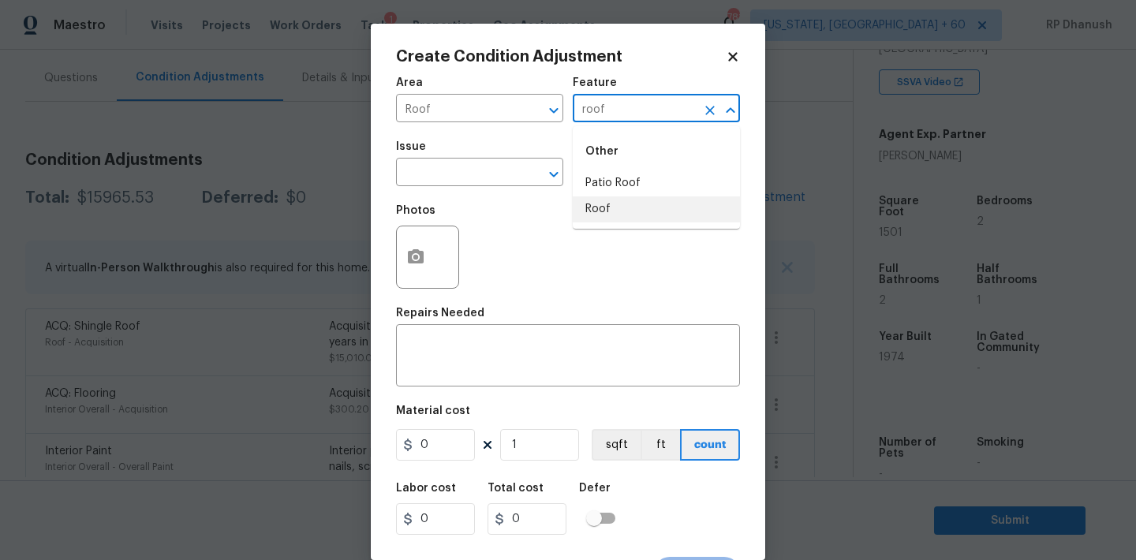
click at [606, 201] on li "Roof" at bounding box center [656, 209] width 167 height 26
click at [435, 183] on input "text" at bounding box center [457, 174] width 123 height 24
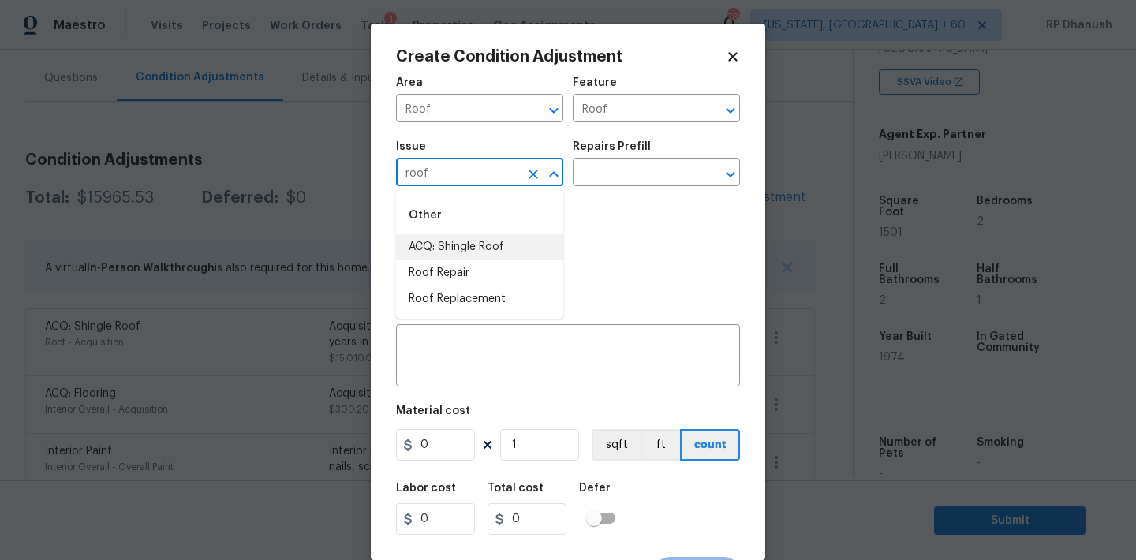
click at [430, 240] on li "ACQ: Shingle Roof" at bounding box center [479, 247] width 167 height 26
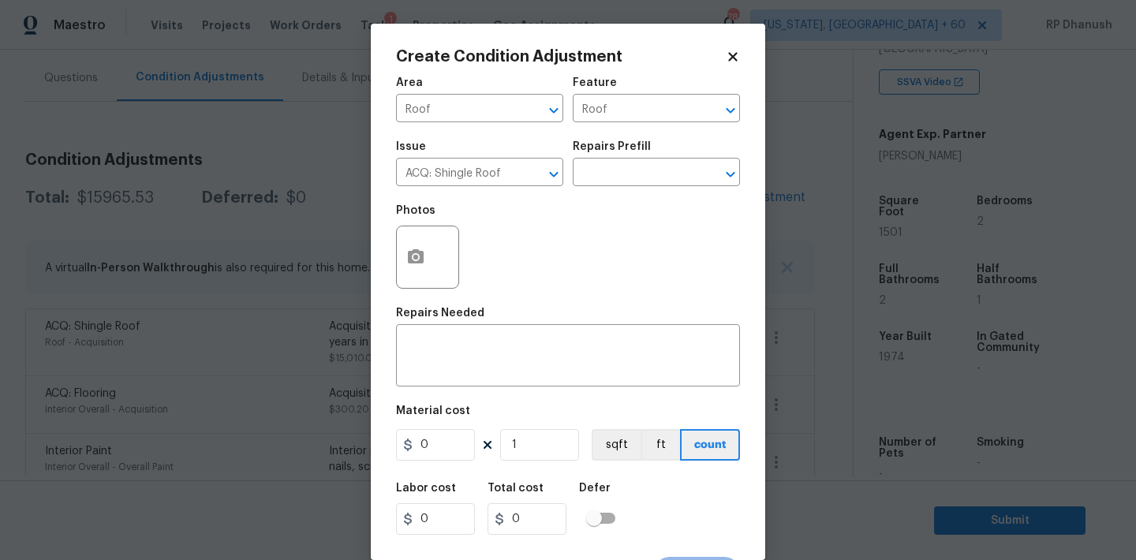
click at [604, 189] on div "Issue ACQ: Shingle Roof ​ Repairs Prefill ​" at bounding box center [568, 164] width 344 height 64
click at [630, 172] on input "text" at bounding box center [634, 174] width 123 height 24
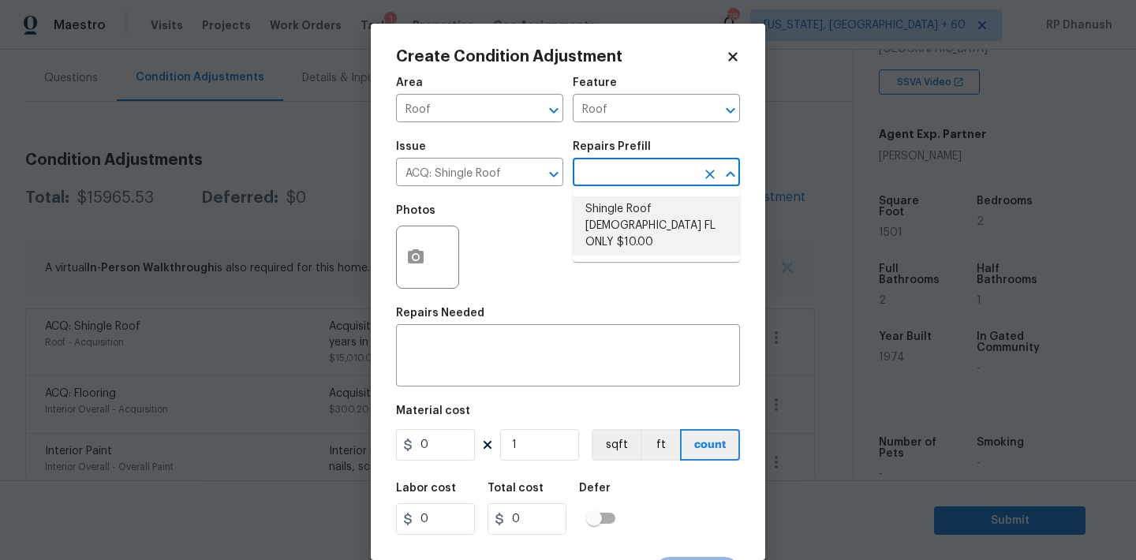
click at [501, 92] on div "Area" at bounding box center [479, 87] width 167 height 21
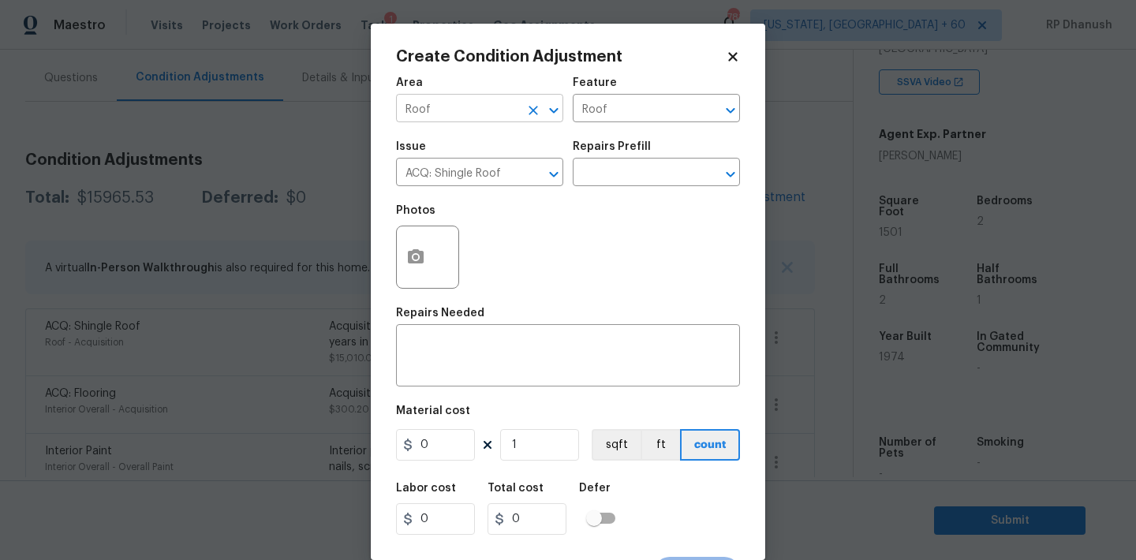
click at [488, 106] on input "Roof" at bounding box center [457, 110] width 123 height 24
click at [482, 151] on li "HVAC" at bounding box center [479, 146] width 167 height 26
click at [676, 100] on input "Roof" at bounding box center [634, 110] width 123 height 24
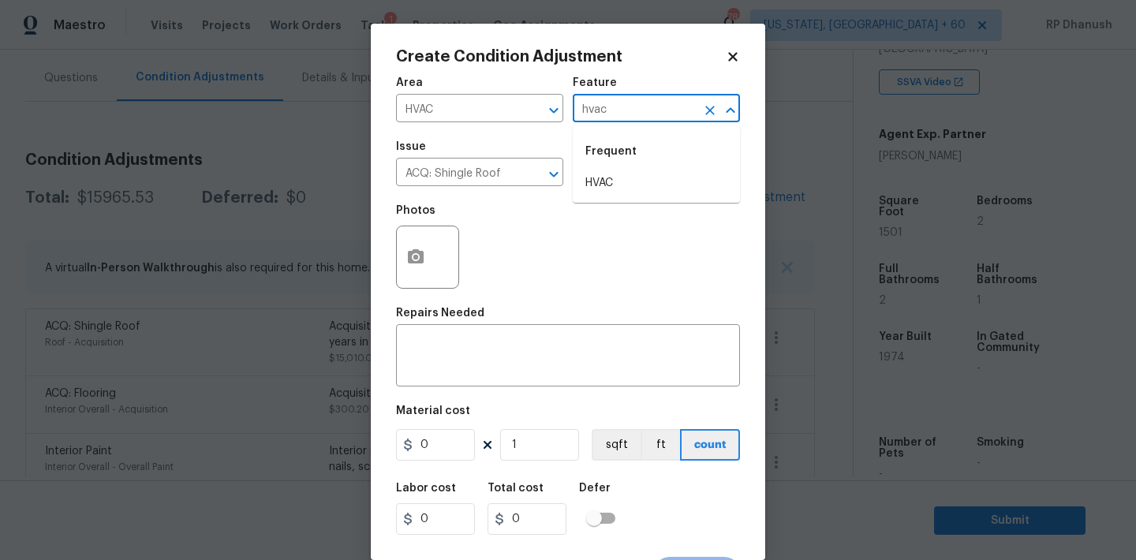
click at [655, 174] on li "HVAC" at bounding box center [656, 183] width 167 height 26
click at [436, 148] on div "Issue" at bounding box center [479, 151] width 167 height 21
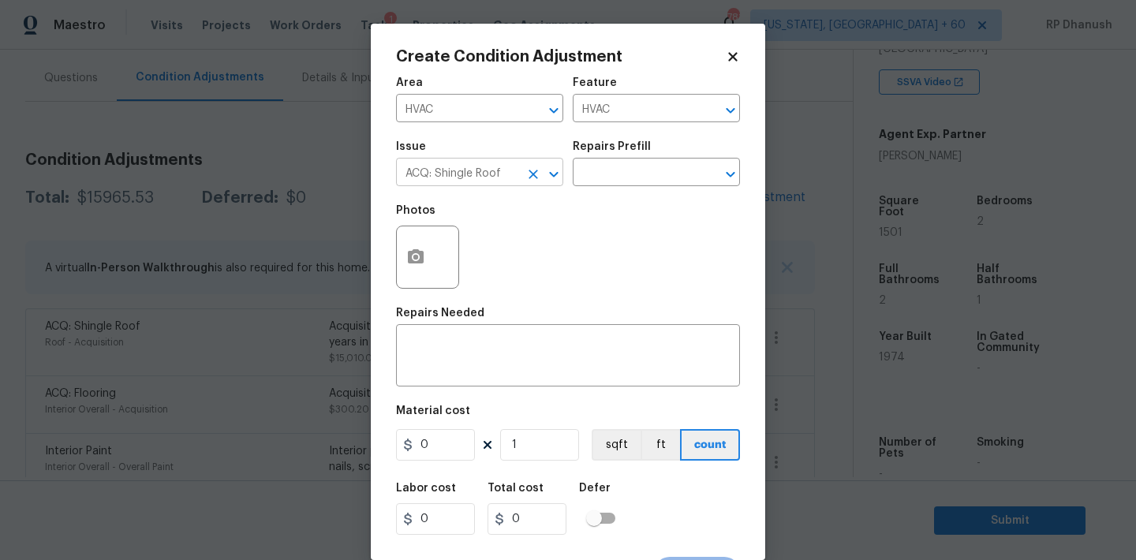
click at [427, 178] on input "ACQ: Shingle Roof" at bounding box center [457, 174] width 123 height 24
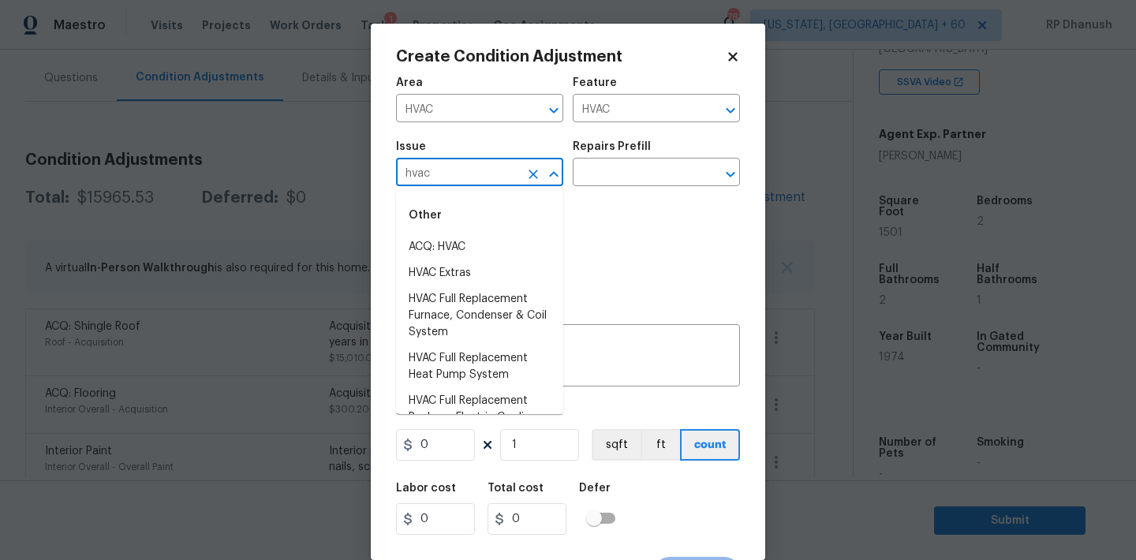
click at [437, 241] on li "ACQ: HVAC" at bounding box center [479, 247] width 167 height 26
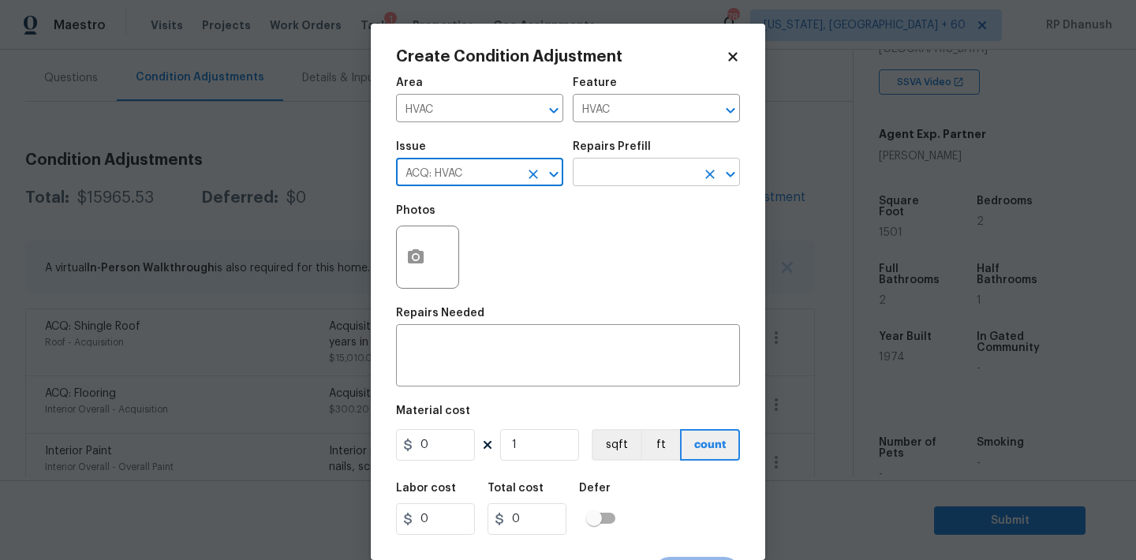
click at [659, 185] on input "text" at bounding box center [634, 174] width 123 height 24
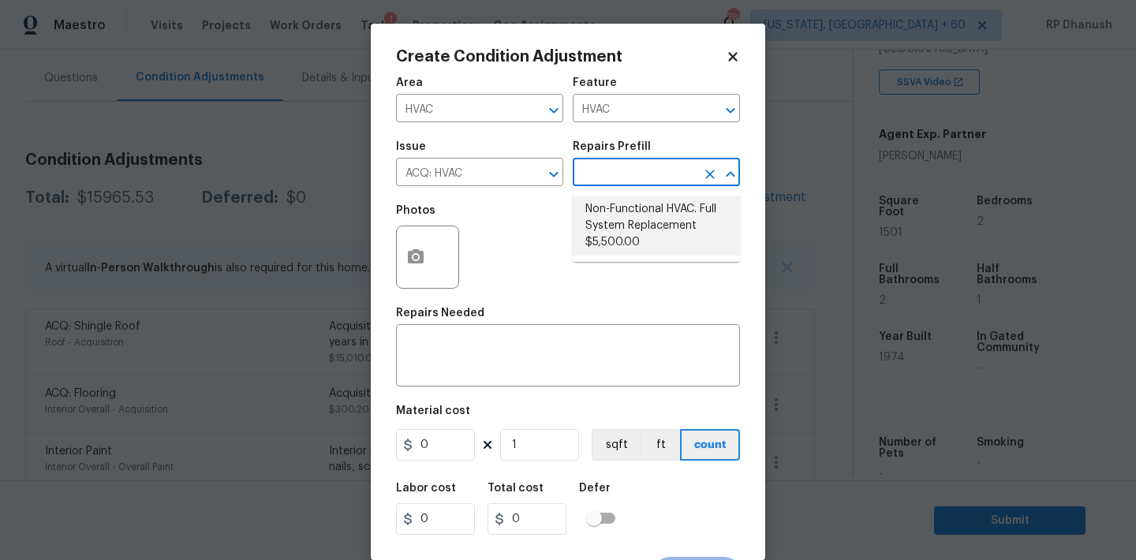
click at [650, 209] on li "Non-Functional HVAC. Full System Replacement $5,500.00" at bounding box center [656, 225] width 167 height 59
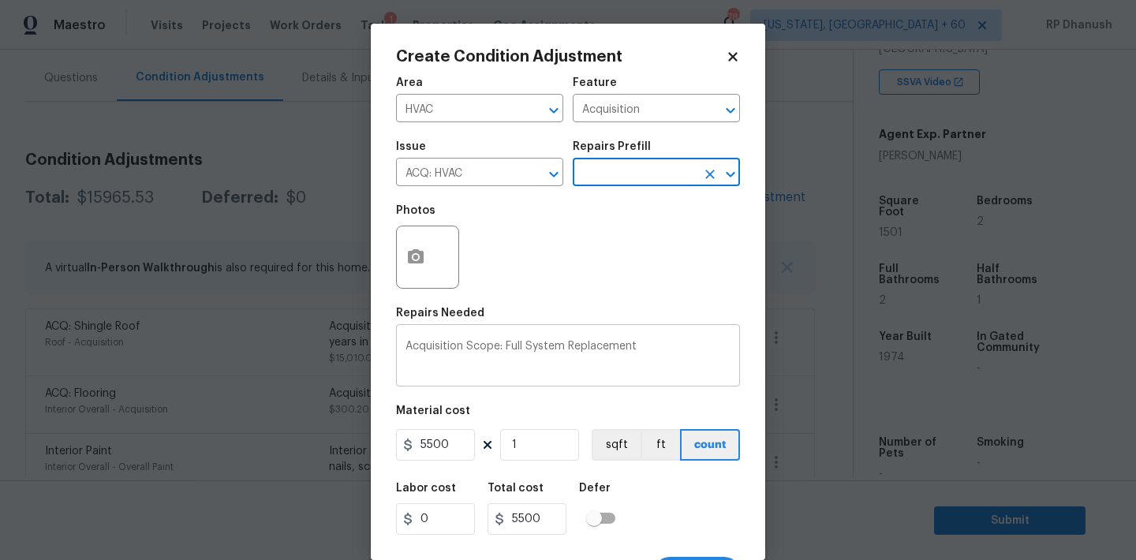
scroll to position [29, 0]
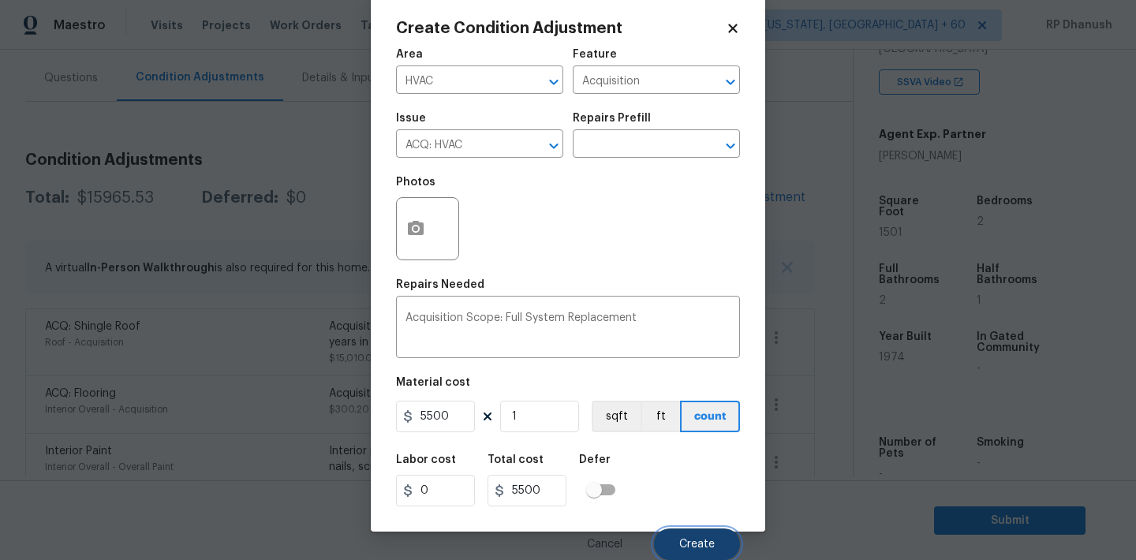
click at [702, 536] on button "Create" at bounding box center [697, 545] width 86 height 32
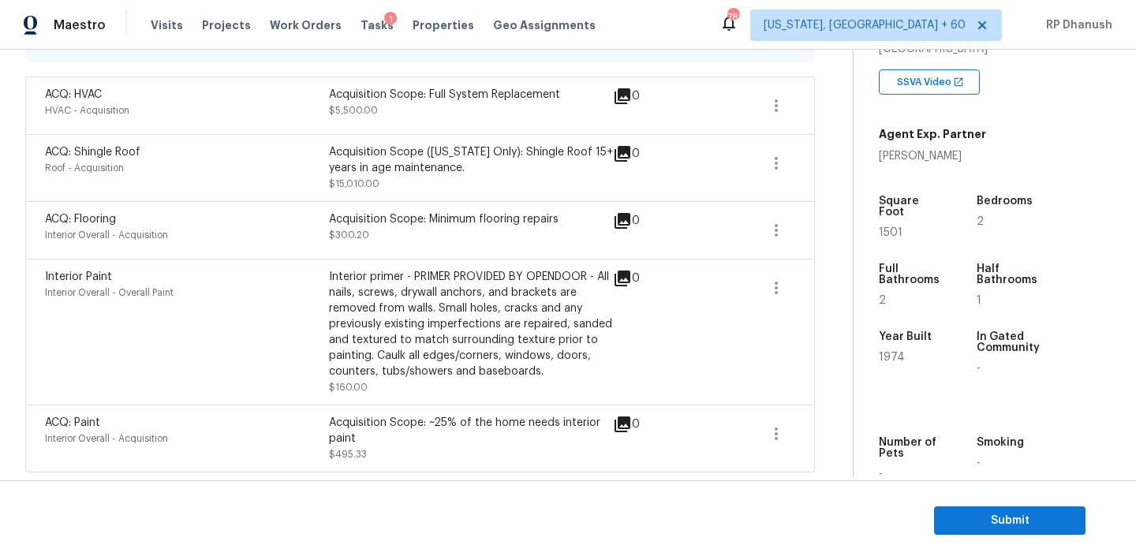
scroll to position [256, 0]
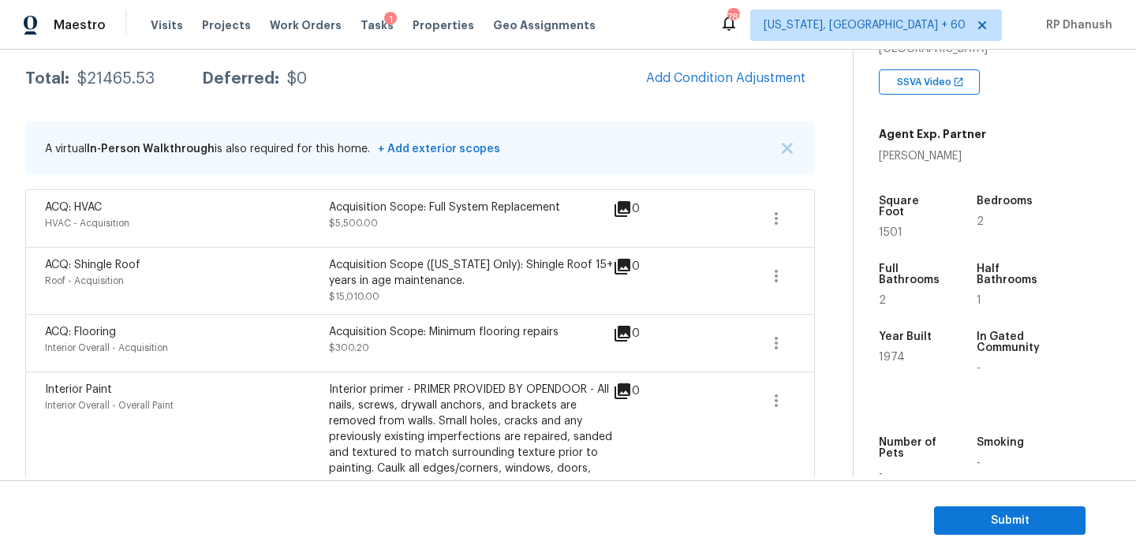
click at [118, 72] on div "$21465.53" at bounding box center [115, 79] width 77 height 16
copy div "$21465.53"
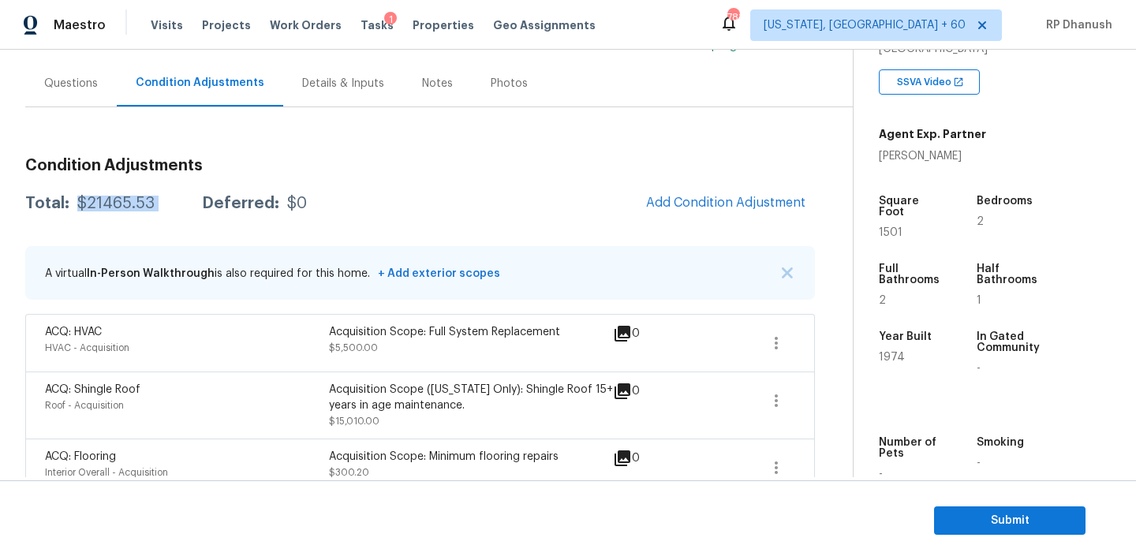
scroll to position [105, 0]
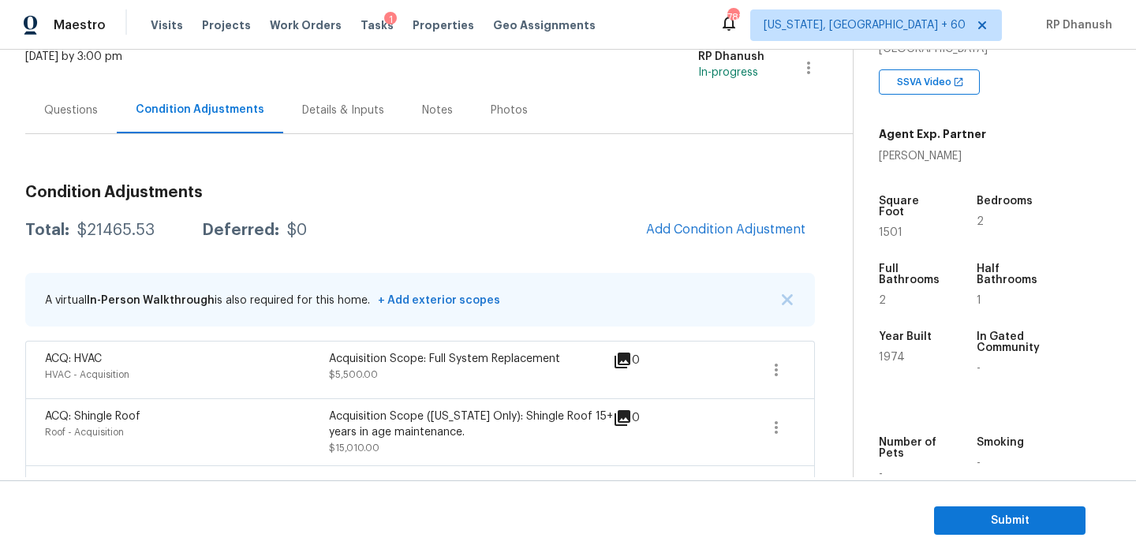
click at [75, 114] on div "Questions" at bounding box center [71, 111] width 54 height 16
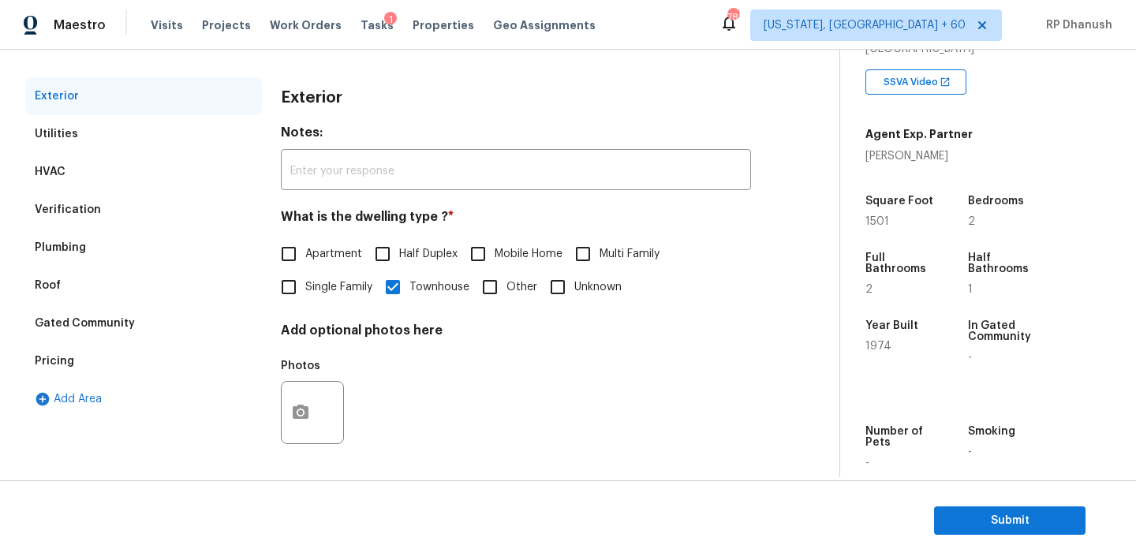
scroll to position [118, 0]
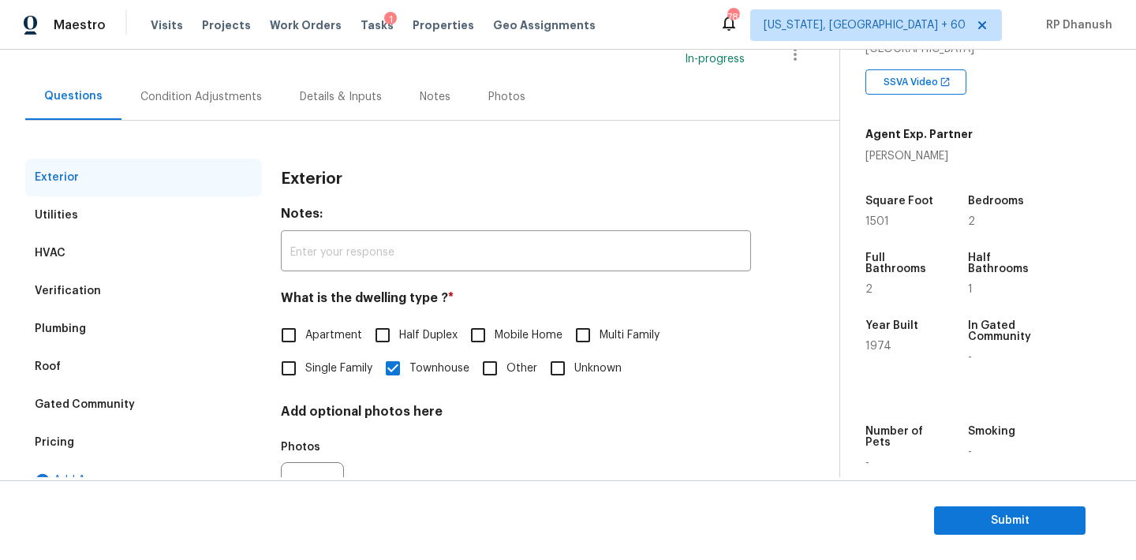
click at [198, 96] on div "Condition Adjustments" at bounding box center [200, 97] width 121 height 16
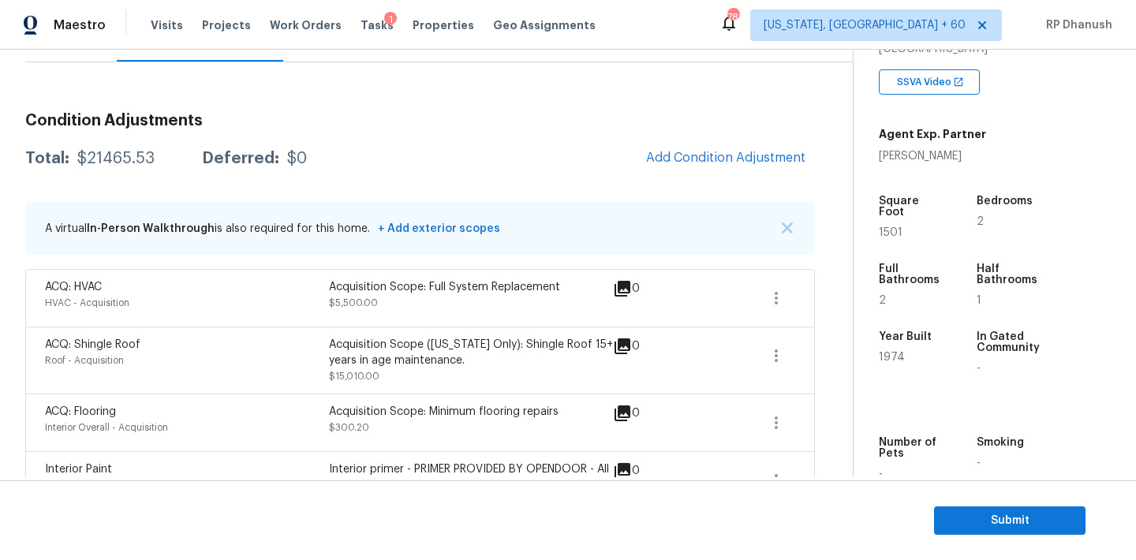
scroll to position [174, 0]
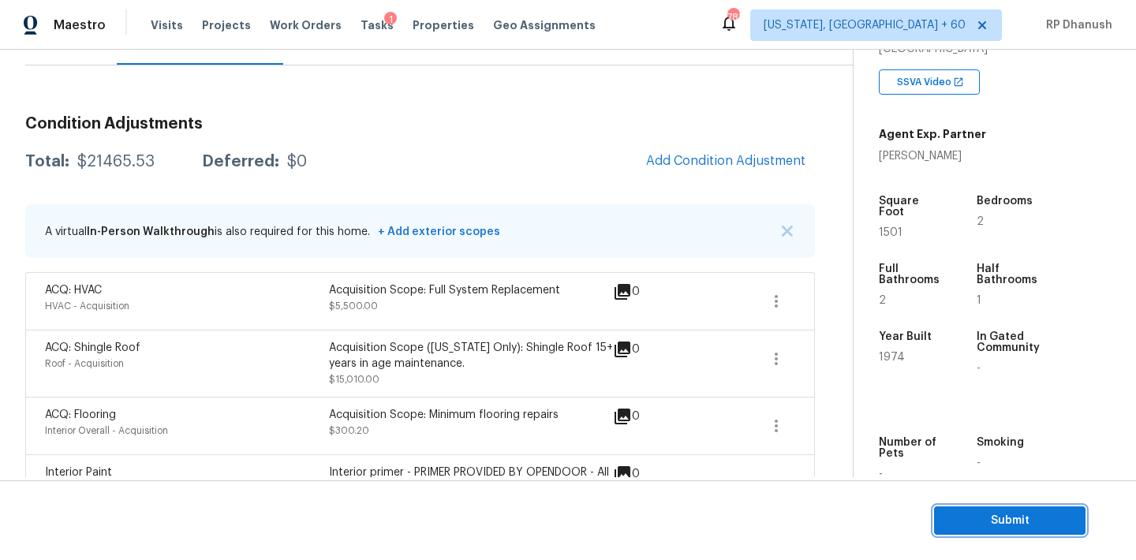
click at [978, 513] on span "Submit" at bounding box center [1010, 521] width 126 height 20
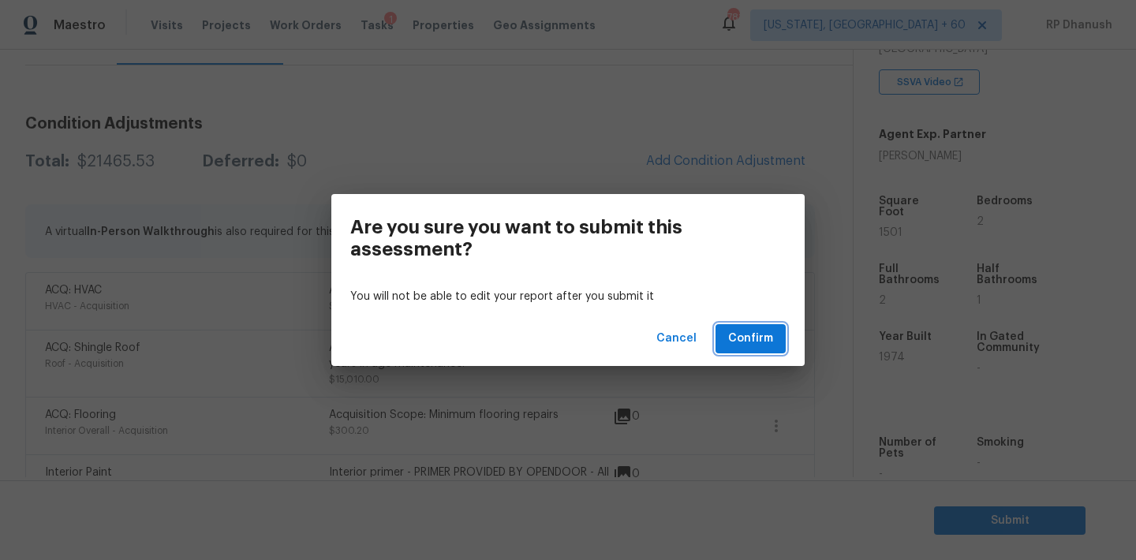
click at [753, 334] on span "Confirm" at bounding box center [750, 339] width 45 height 20
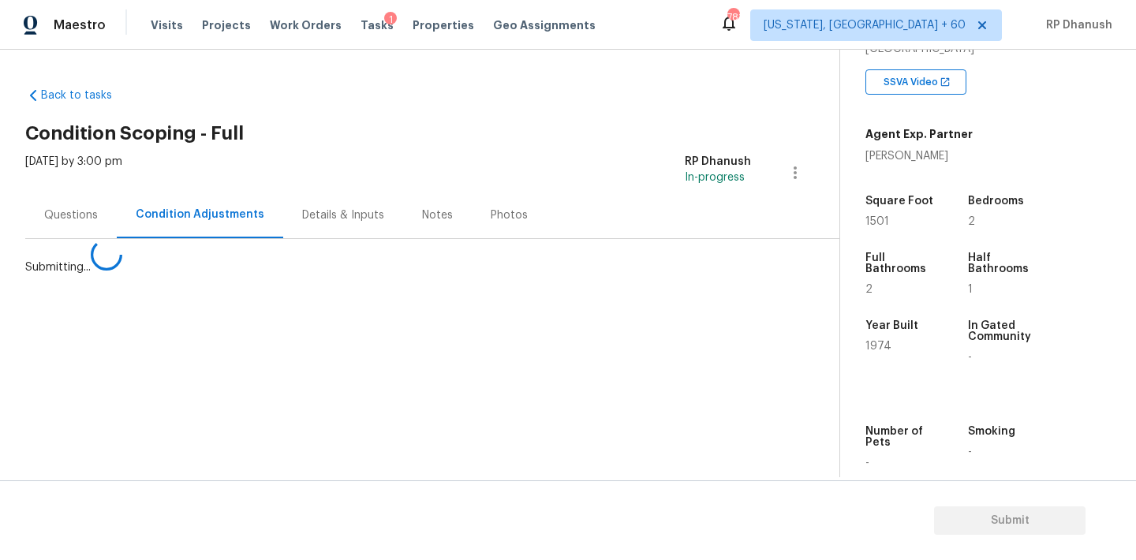
scroll to position [0, 0]
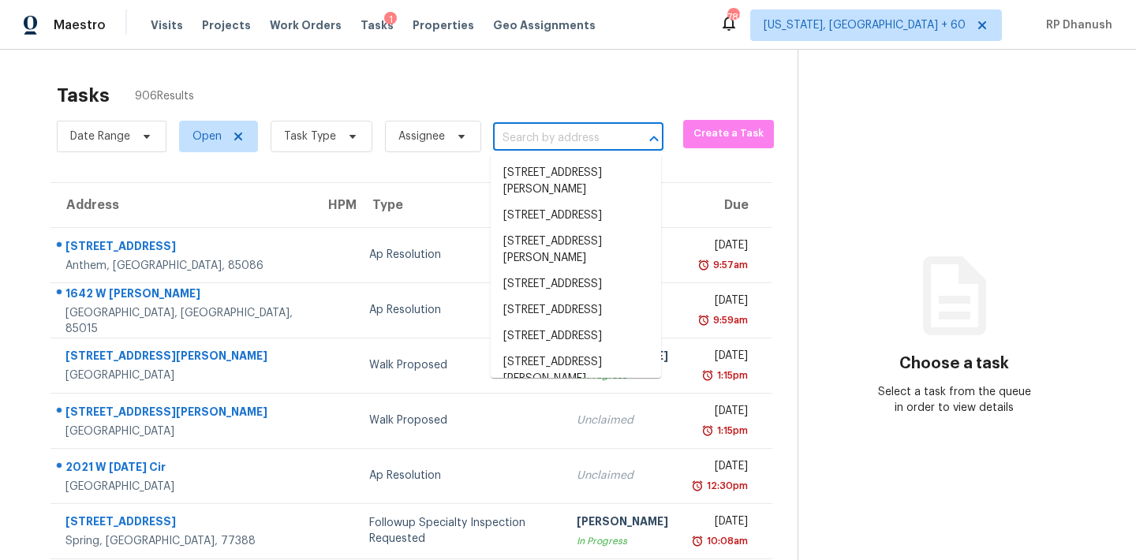
click at [554, 132] on input "text" at bounding box center [556, 138] width 126 height 24
paste input "[STREET_ADDRESS][PERSON_NAME][PERSON_NAME]"
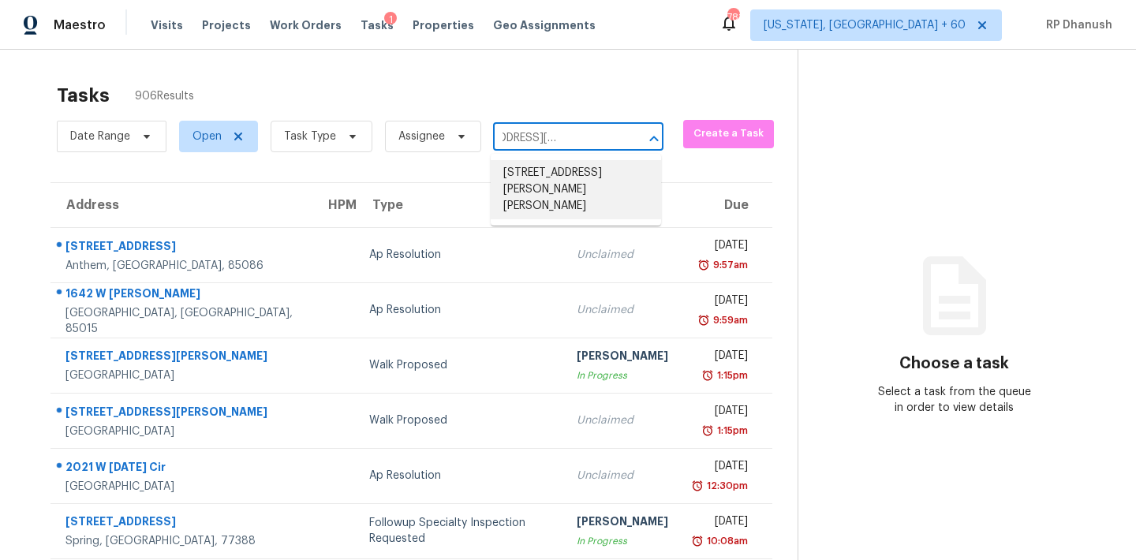
click at [606, 175] on li "[STREET_ADDRESS][PERSON_NAME][PERSON_NAME]" at bounding box center [576, 189] width 170 height 59
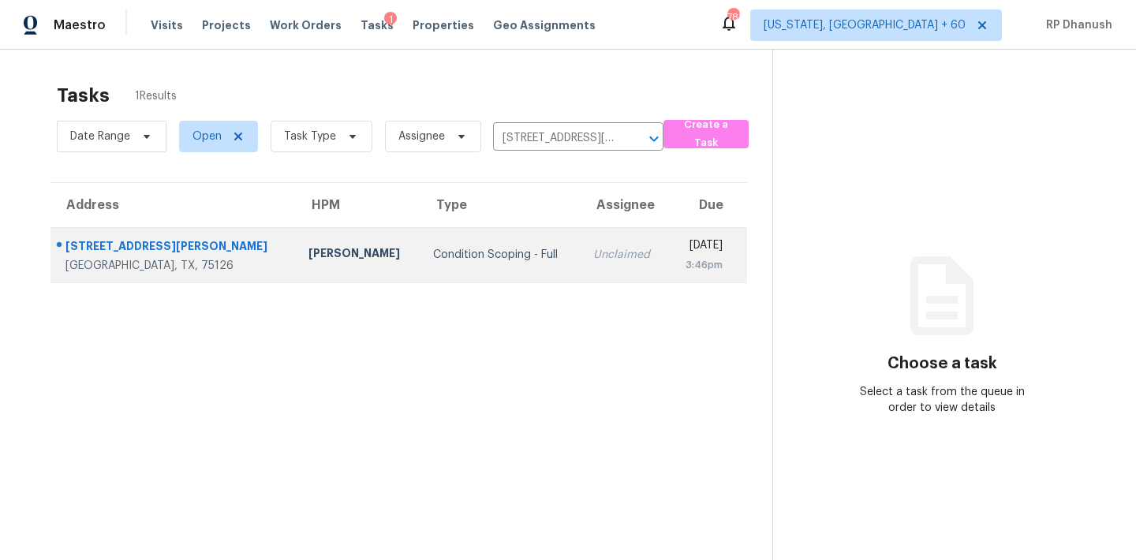
click at [681, 260] on div "3:46pm" at bounding box center [702, 265] width 42 height 16
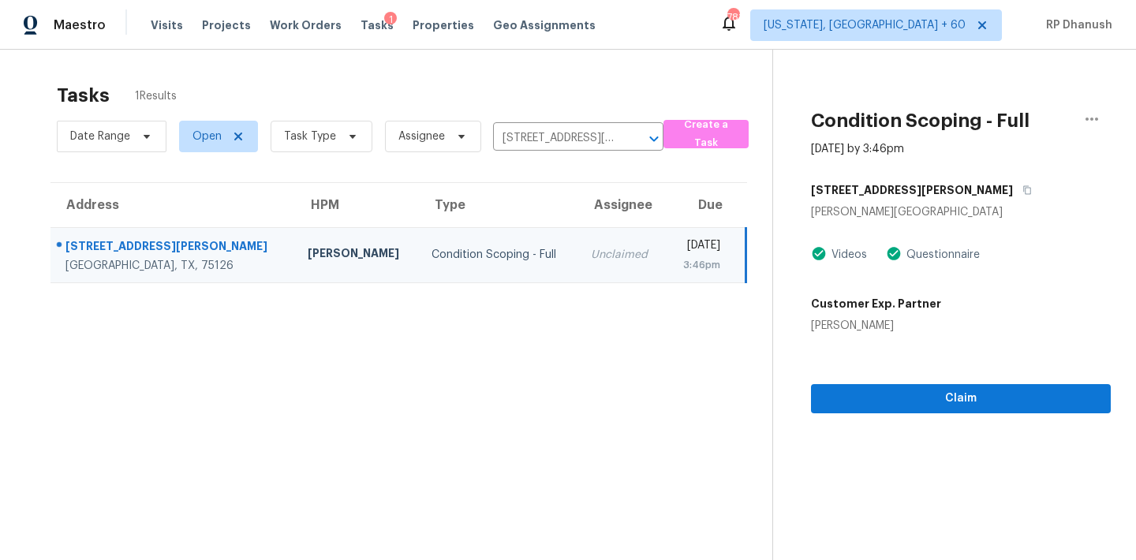
click at [963, 382] on div "Claim" at bounding box center [961, 374] width 300 height 80
click at [963, 389] on span "Claim" at bounding box center [961, 399] width 275 height 20
click at [571, 271] on td "RP Dhanush Not Started" at bounding box center [619, 254] width 96 height 55
click at [883, 401] on span "Start Assessment" at bounding box center [961, 399] width 275 height 20
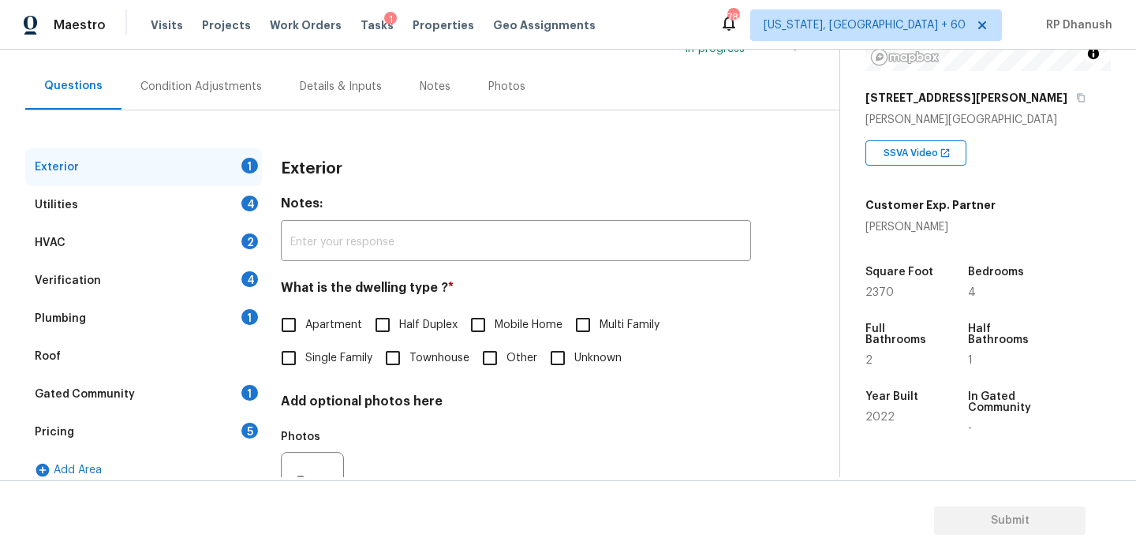
scroll to position [144, 0]
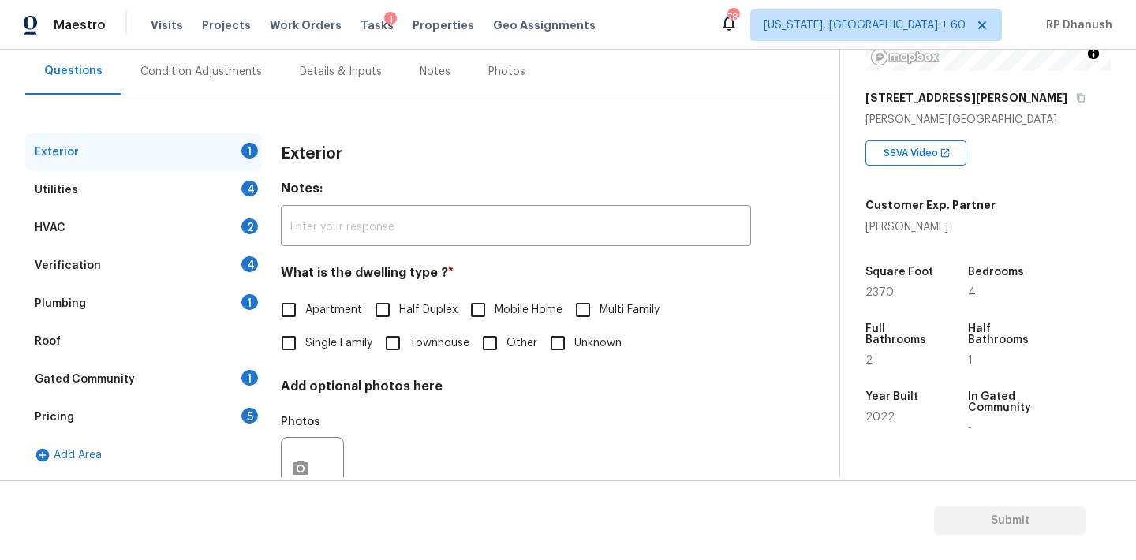
click at [317, 335] on span "Single Family" at bounding box center [338, 343] width 67 height 17
click at [305, 335] on input "Single Family" at bounding box center [288, 343] width 33 height 33
click at [245, 204] on div "Utilities 4" at bounding box center [143, 190] width 237 height 38
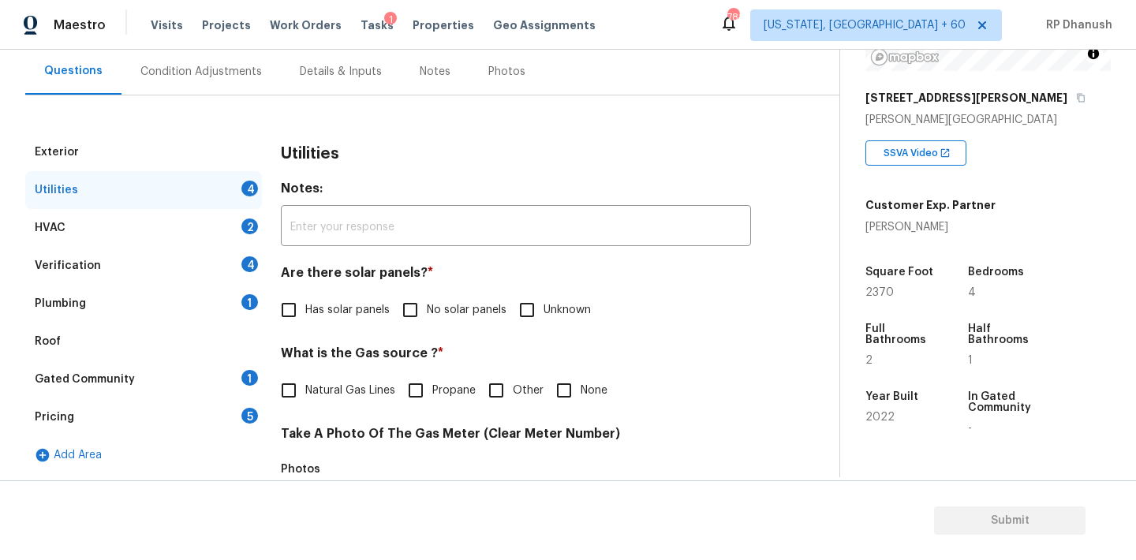
click at [391, 316] on div "Has solar panels No solar panels Unknown" at bounding box center [516, 309] width 470 height 33
click at [426, 312] on input "No solar panels" at bounding box center [410, 309] width 33 height 33
click at [561, 387] on input "None" at bounding box center [564, 392] width 33 height 33
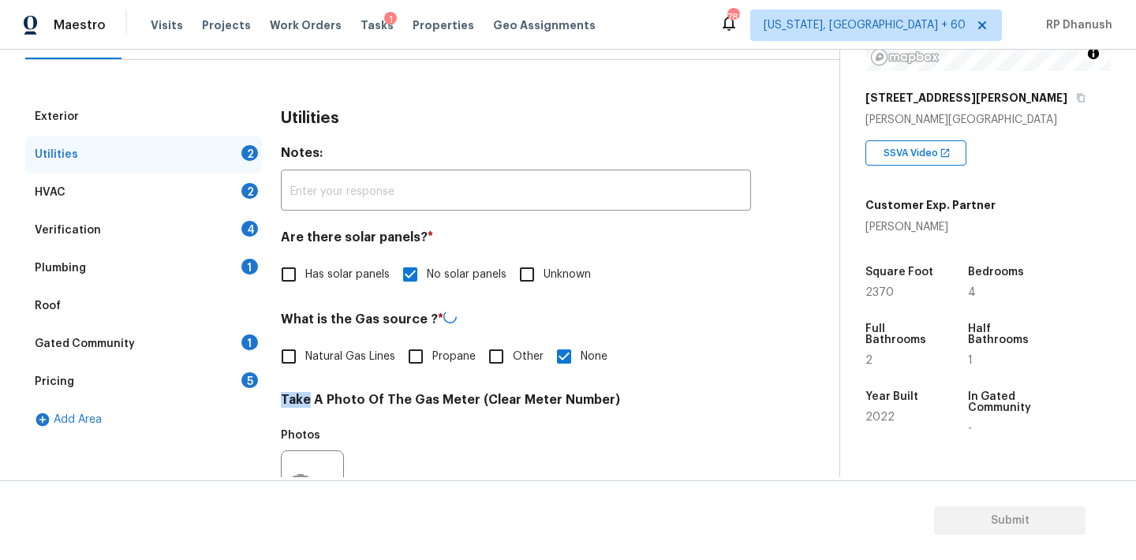
click at [561, 387] on div "Utilities Notes: ​ Are there solar panels? * Has solar panels No solar panels U…" at bounding box center [516, 510] width 470 height 824
click at [561, 366] on input "None" at bounding box center [564, 354] width 33 height 33
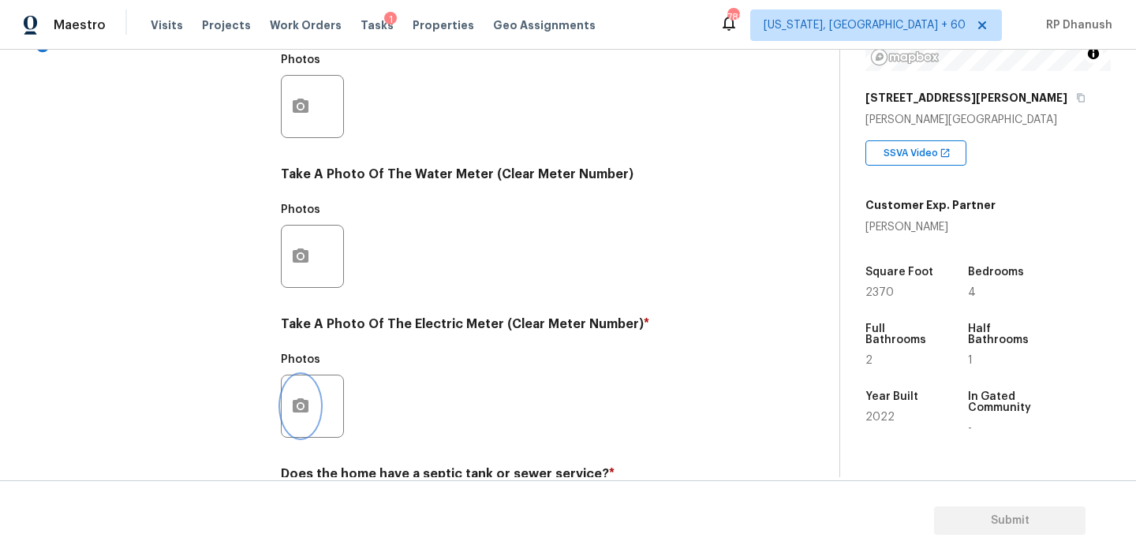
click at [299, 398] on icon "button" at bounding box center [301, 405] width 16 height 14
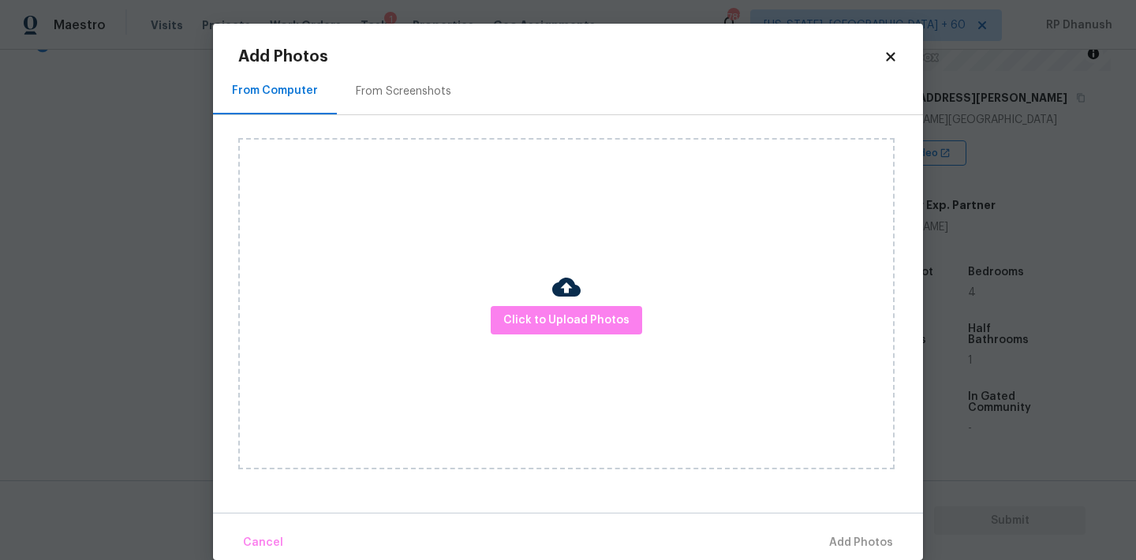
click at [400, 115] on div "Click to Upload Photos" at bounding box center [580, 303] width 685 height 377
click at [402, 90] on div "From Screenshots" at bounding box center [403, 92] width 95 height 16
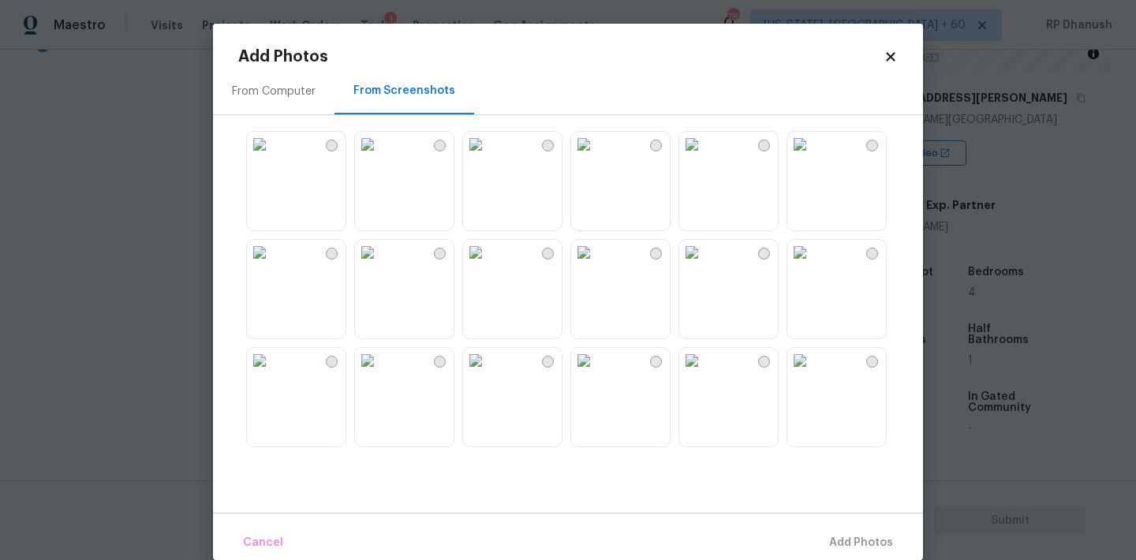
click at [488, 373] on img at bounding box center [475, 360] width 25 height 25
click at [827, 531] on button "Add 1 Photo(s)" at bounding box center [854, 543] width 91 height 34
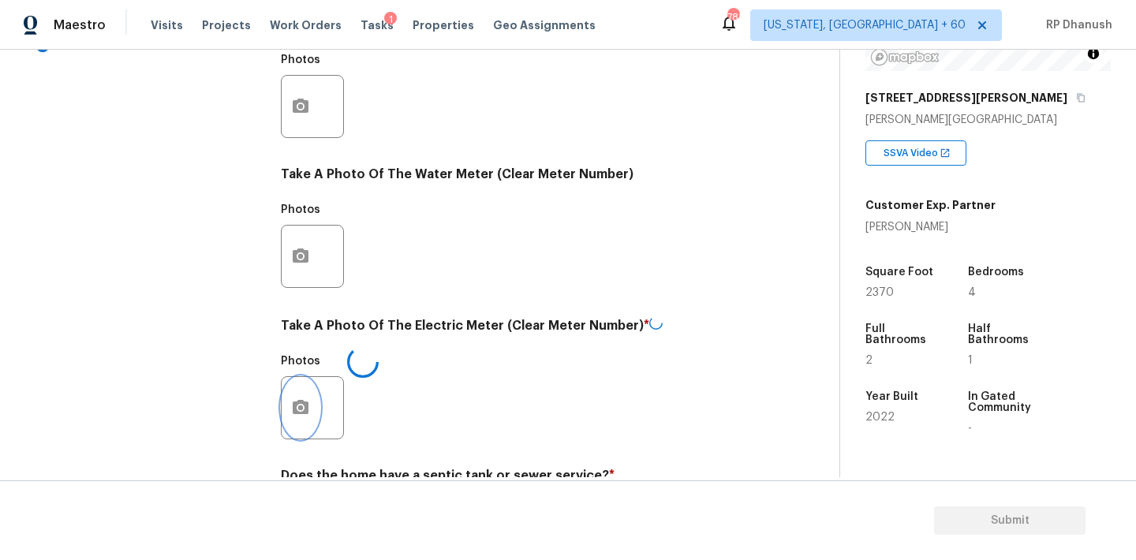
scroll to position [627, 0]
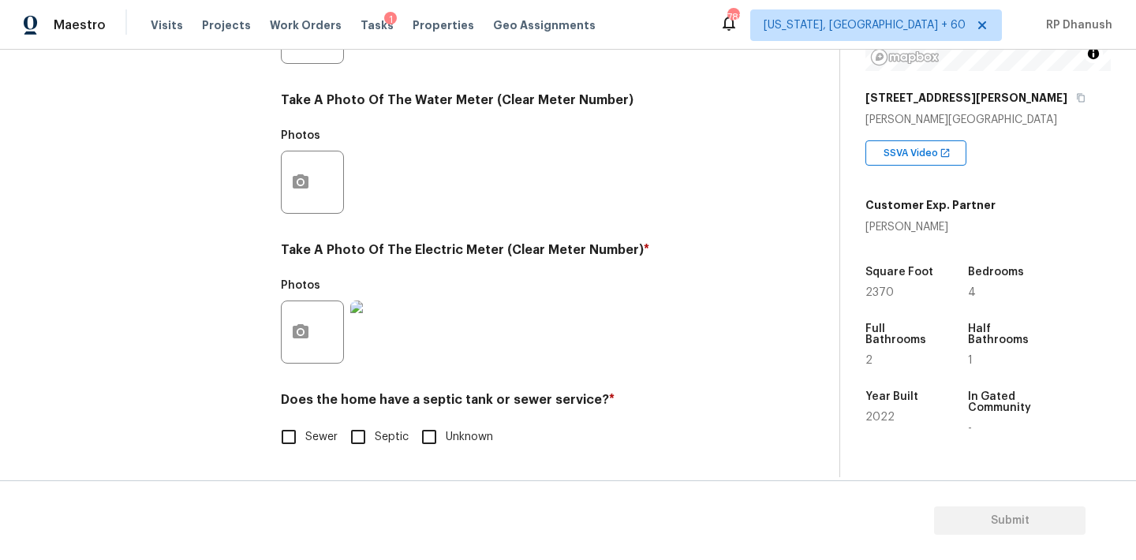
click at [319, 429] on span "Sewer" at bounding box center [321, 437] width 32 height 17
click at [305, 429] on input "Sewer" at bounding box center [288, 437] width 33 height 33
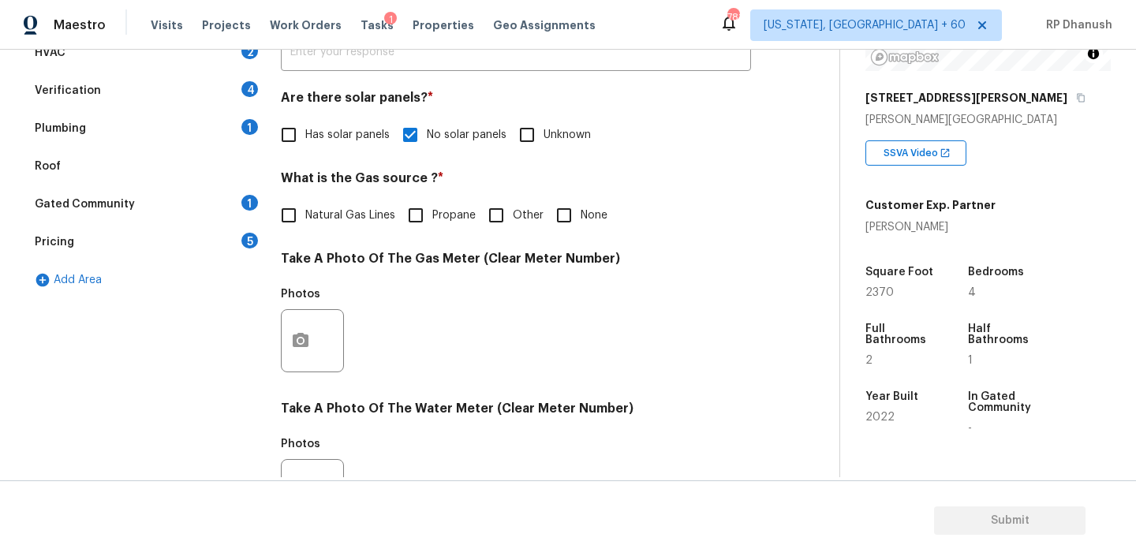
scroll to position [324, 0]
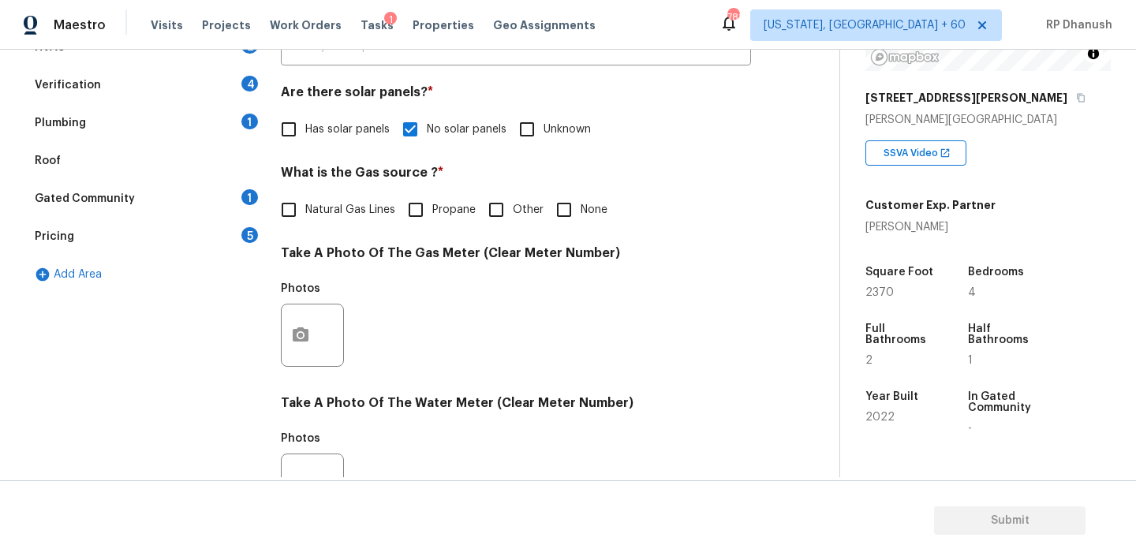
click at [625, 124] on div "Has solar panels No solar panels Unknown" at bounding box center [516, 129] width 470 height 33
drag, startPoint x: 251, startPoint y: 191, endPoint x: 277, endPoint y: 191, distance: 26.0
click at [251, 191] on div "1" at bounding box center [249, 197] width 17 height 16
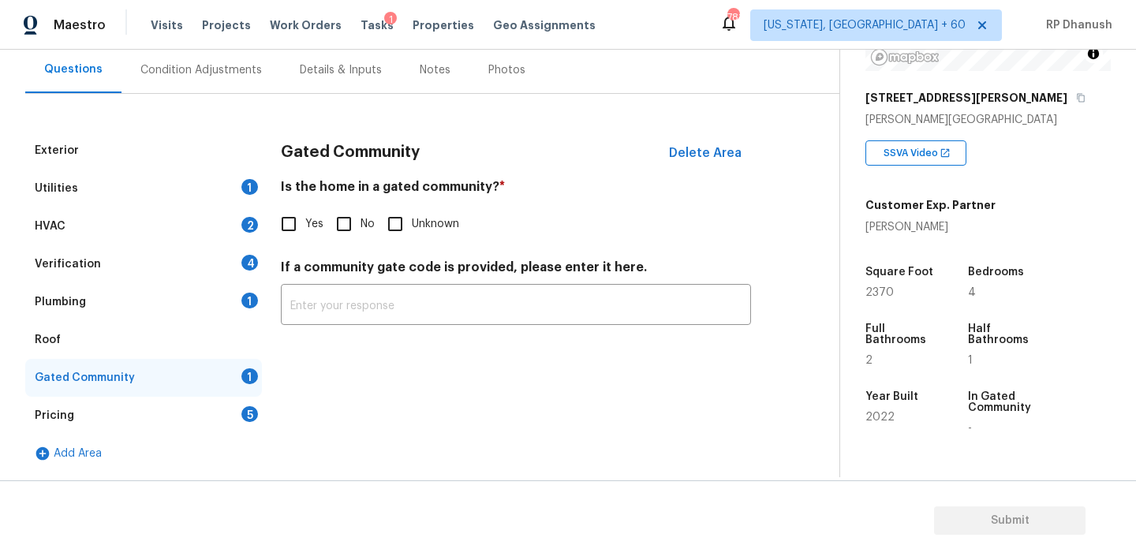
scroll to position [145, 0]
click at [346, 210] on input "No" at bounding box center [343, 223] width 33 height 33
click at [263, 302] on div "Exterior Utilities 1 HVAC 2 Verification 4 Plumbing 1 Roof Gated Community Pric…" at bounding box center [413, 302] width 776 height 341
click at [246, 298] on div "1" at bounding box center [249, 301] width 17 height 16
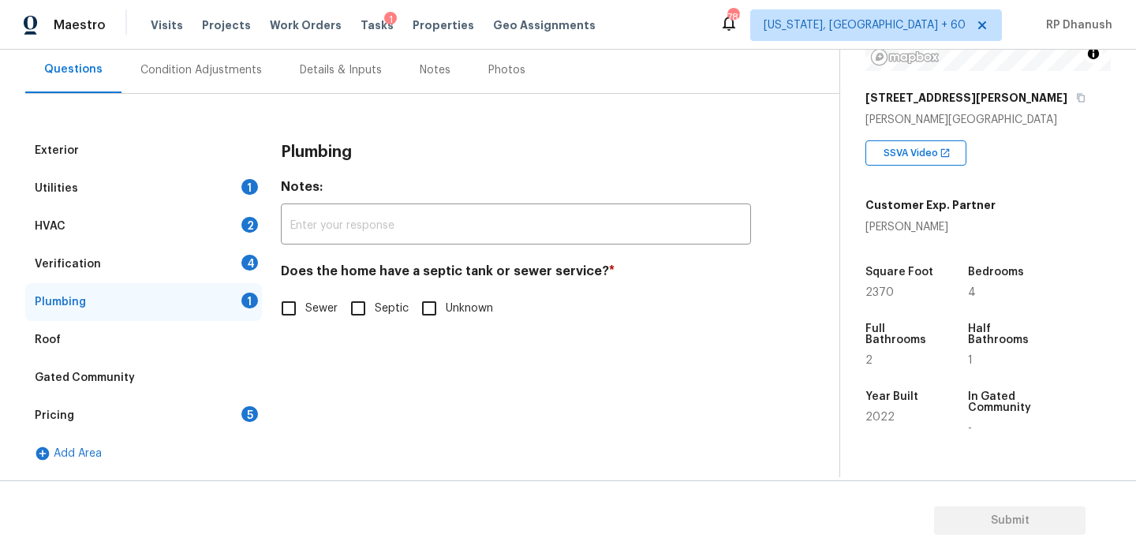
click at [297, 304] on input "Sewer" at bounding box center [288, 308] width 33 height 33
click at [230, 425] on div "Pricing 5" at bounding box center [143, 416] width 237 height 38
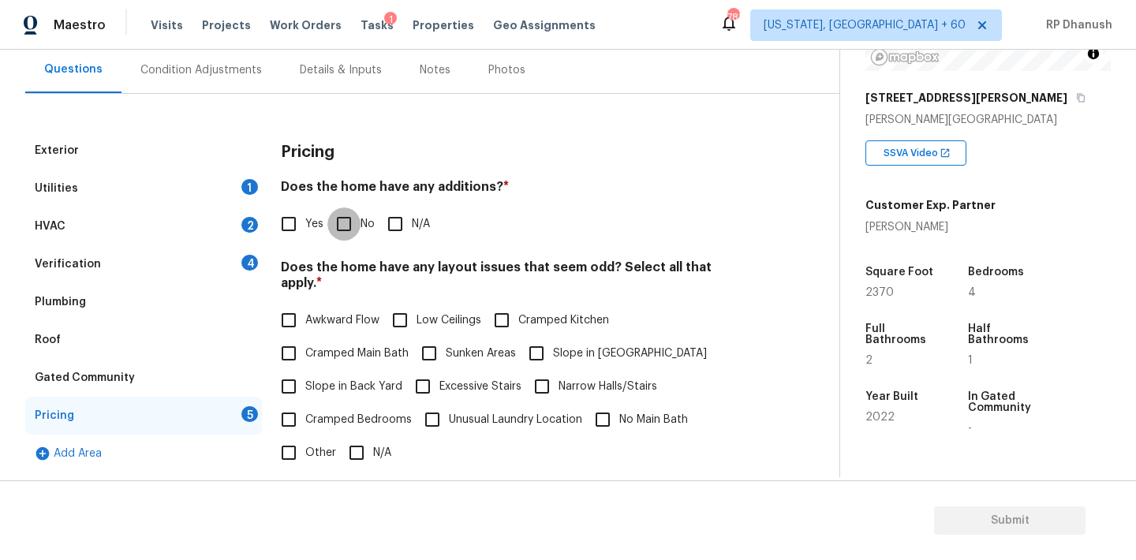
click at [346, 219] on input "No" at bounding box center [343, 223] width 33 height 33
click at [311, 379] on span "Slope in Back Yard" at bounding box center [353, 387] width 97 height 17
click at [305, 375] on input "Slope in Back Yard" at bounding box center [288, 386] width 33 height 33
click at [544, 340] on input "Slope in [GEOGRAPHIC_DATA]" at bounding box center [536, 353] width 33 height 33
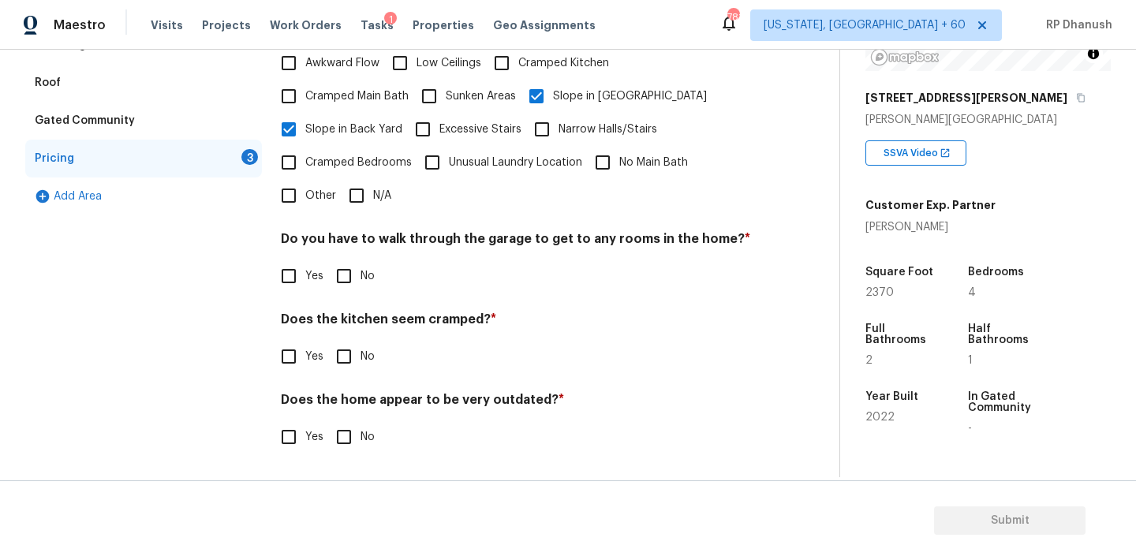
scroll to position [387, 0]
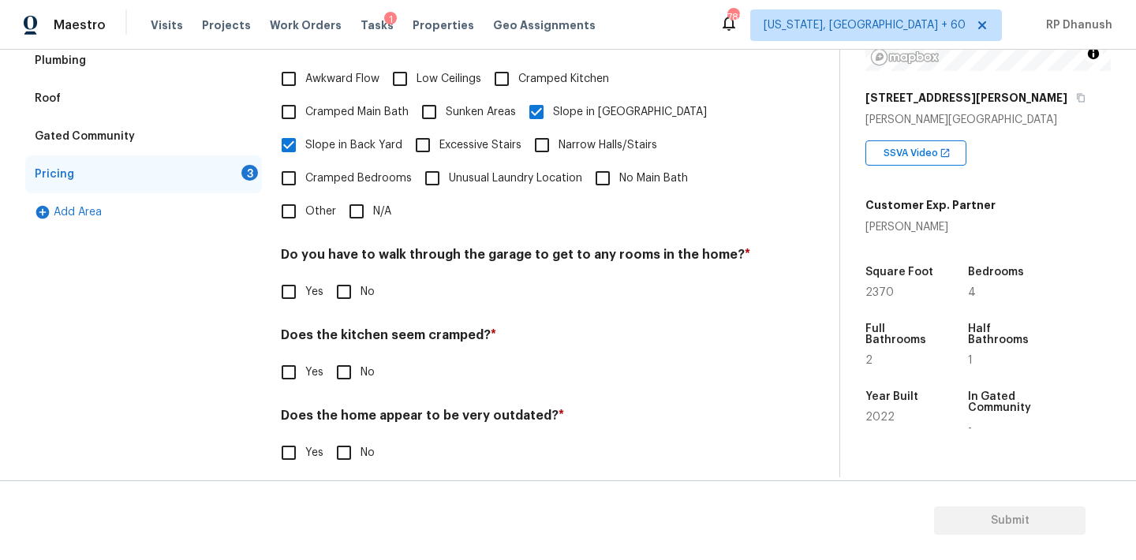
click at [352, 275] on input "No" at bounding box center [343, 291] width 33 height 33
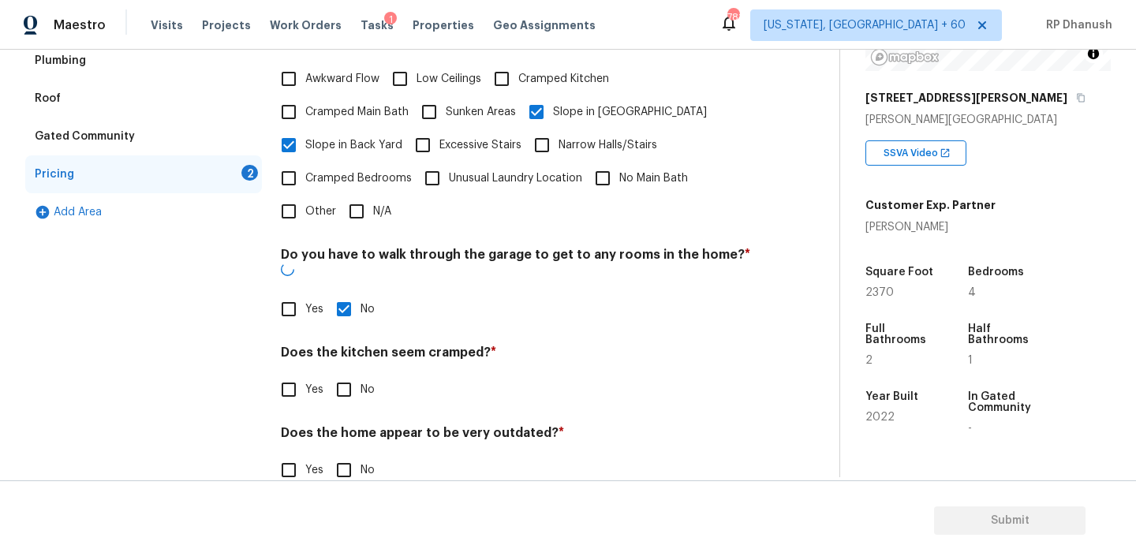
click at [330, 382] on div "Pricing Does the home have any additions? * Yes No N/A Does the home have any l…" at bounding box center [516, 197] width 470 height 615
click at [330, 465] on div "Pricing Does the home have any additions? * Yes No N/A Does the home have any l…" at bounding box center [516, 197] width 470 height 615
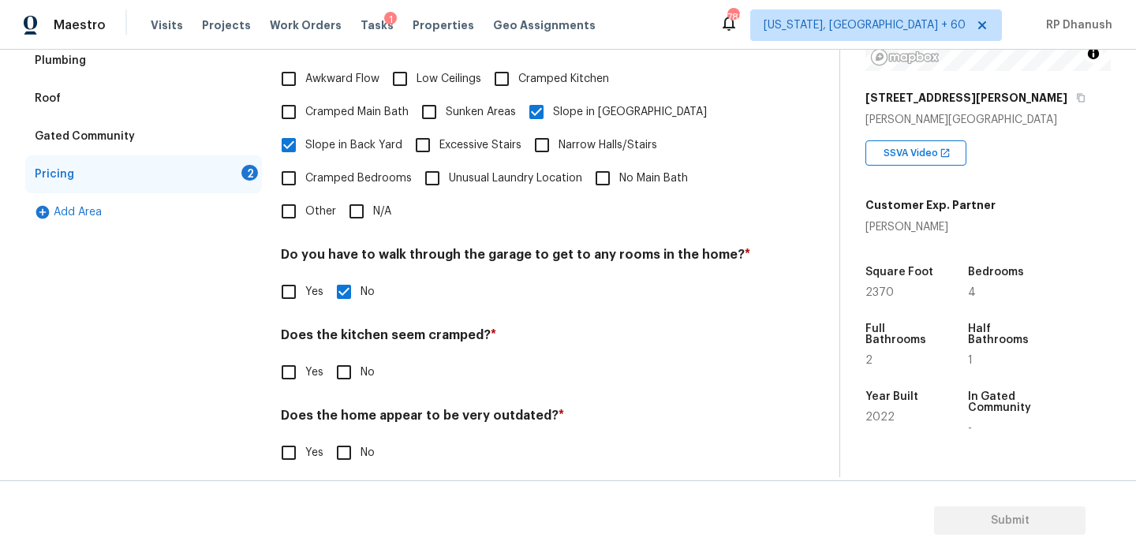
click at [339, 455] on div "Pricing Does the home have any additions? * Yes No N/A Does the home have any l…" at bounding box center [516, 189] width 470 height 598
click at [339, 369] on input "No" at bounding box center [343, 372] width 33 height 33
click at [339, 438] on input "No" at bounding box center [343, 454] width 33 height 33
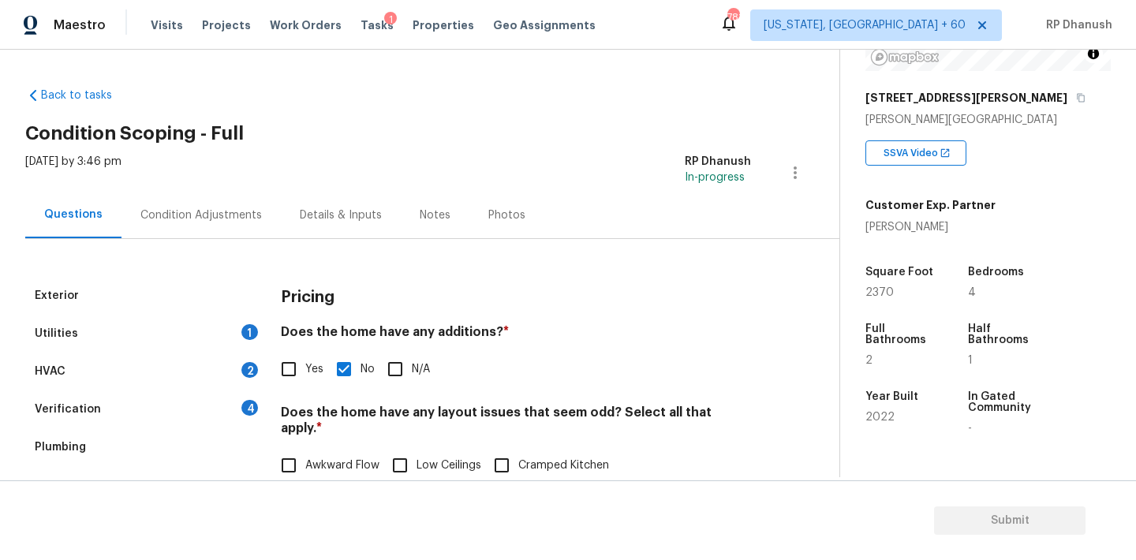
click at [247, 372] on div "2" at bounding box center [249, 370] width 17 height 16
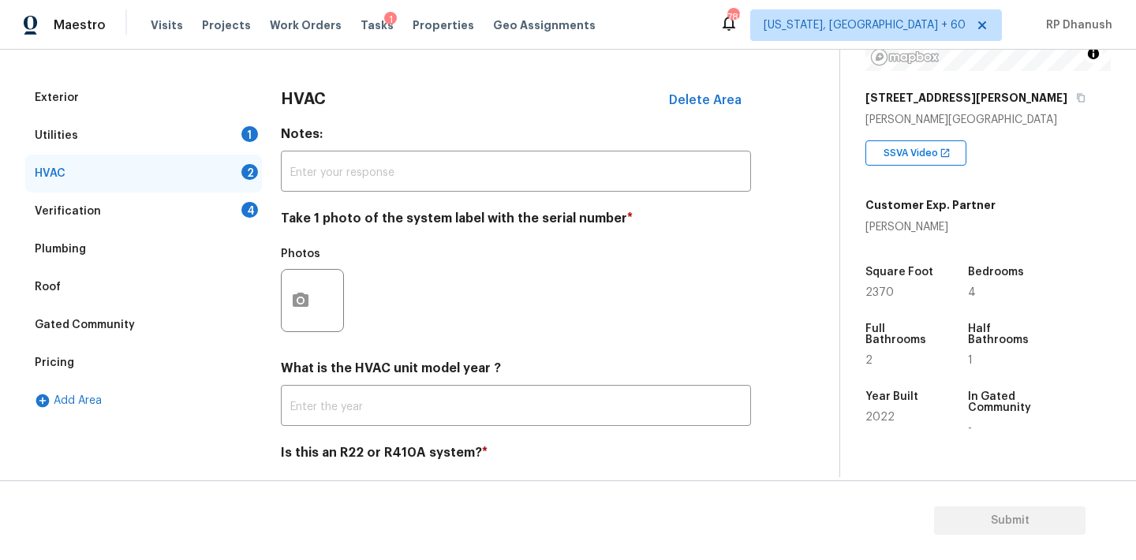
scroll to position [220, 0]
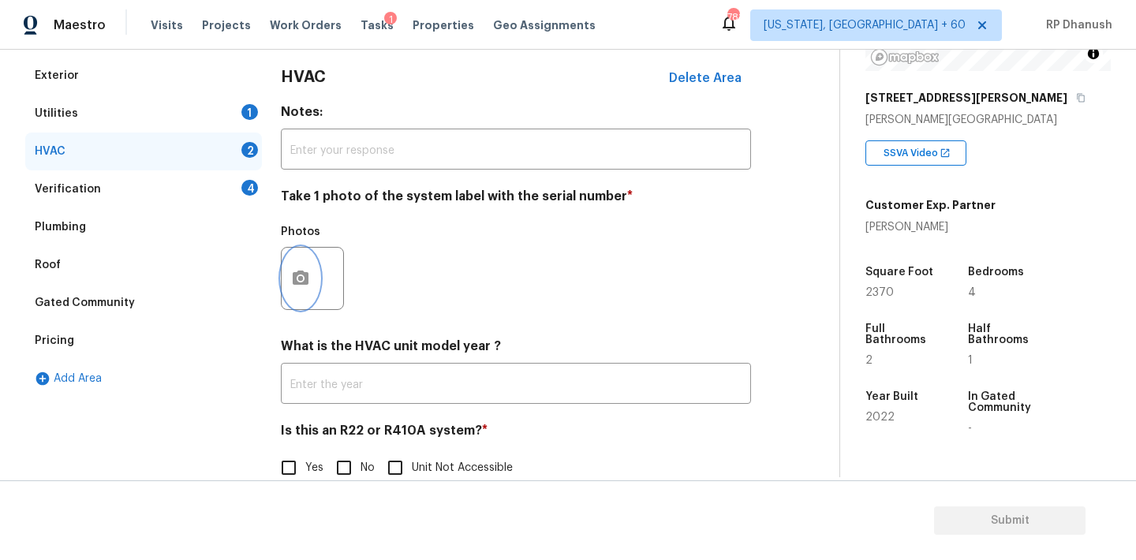
click at [309, 286] on icon "button" at bounding box center [300, 278] width 19 height 19
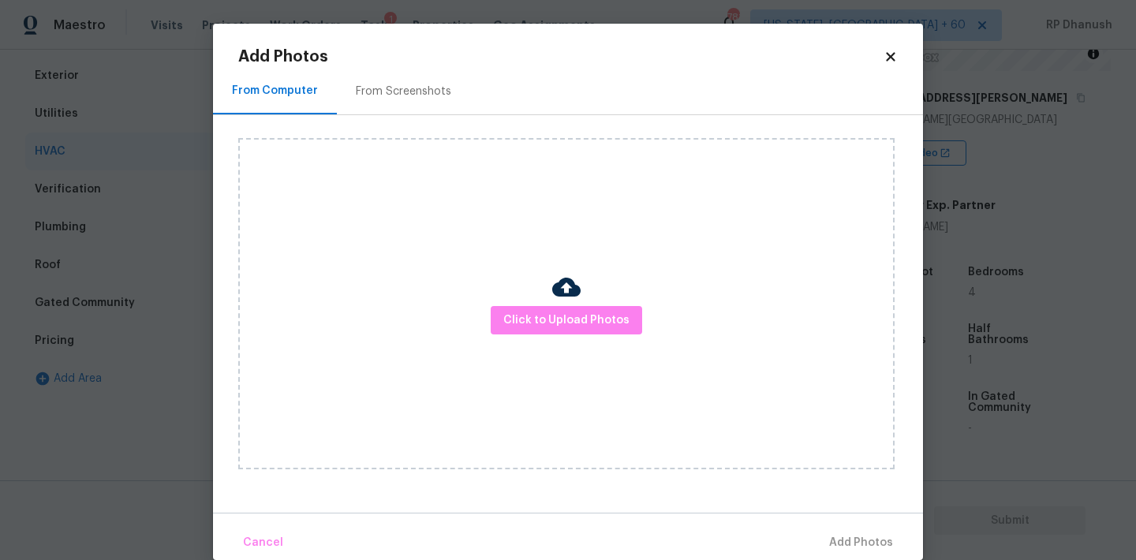
click at [402, 82] on div "From Screenshots" at bounding box center [403, 91] width 133 height 47
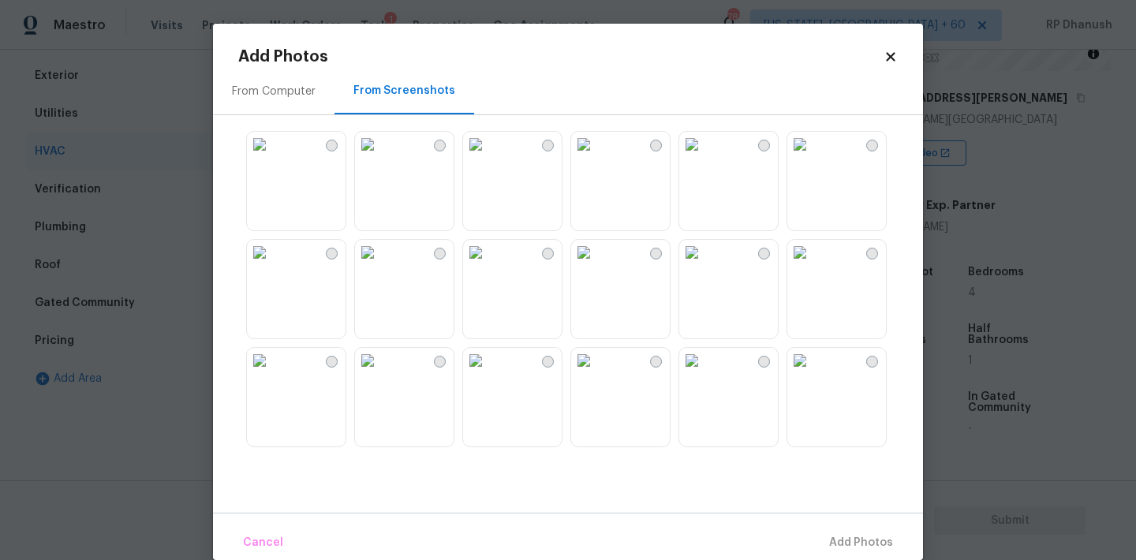
click at [380, 157] on img at bounding box center [367, 144] width 25 height 25
click at [854, 544] on span "Add 1 Photo(s)" at bounding box center [854, 543] width 78 height 20
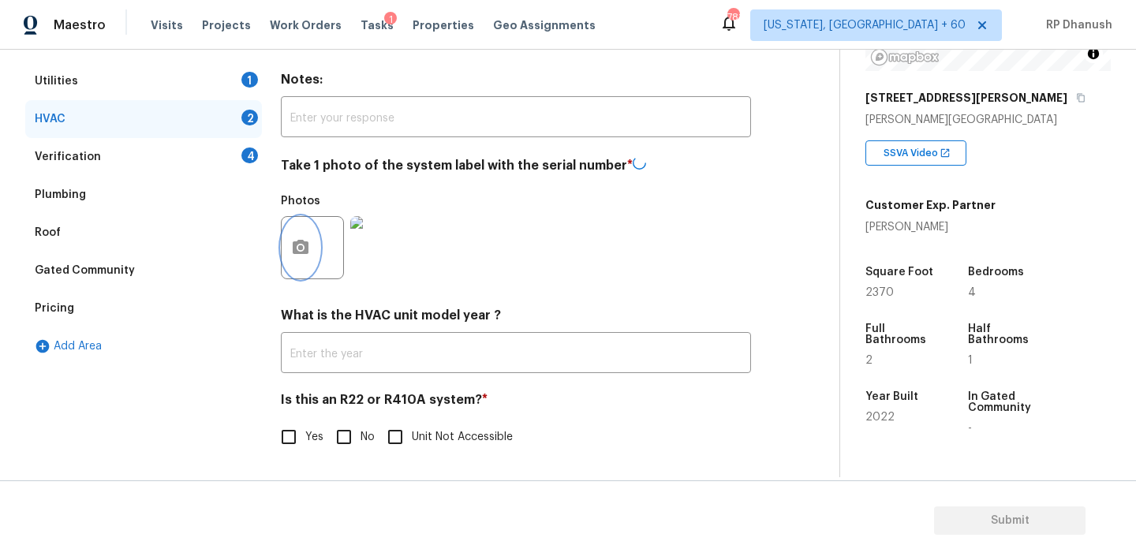
scroll to position [252, 0]
click at [348, 432] on input "No" at bounding box center [343, 437] width 33 height 33
click at [258, 89] on div "Utilities 1" at bounding box center [143, 83] width 237 height 38
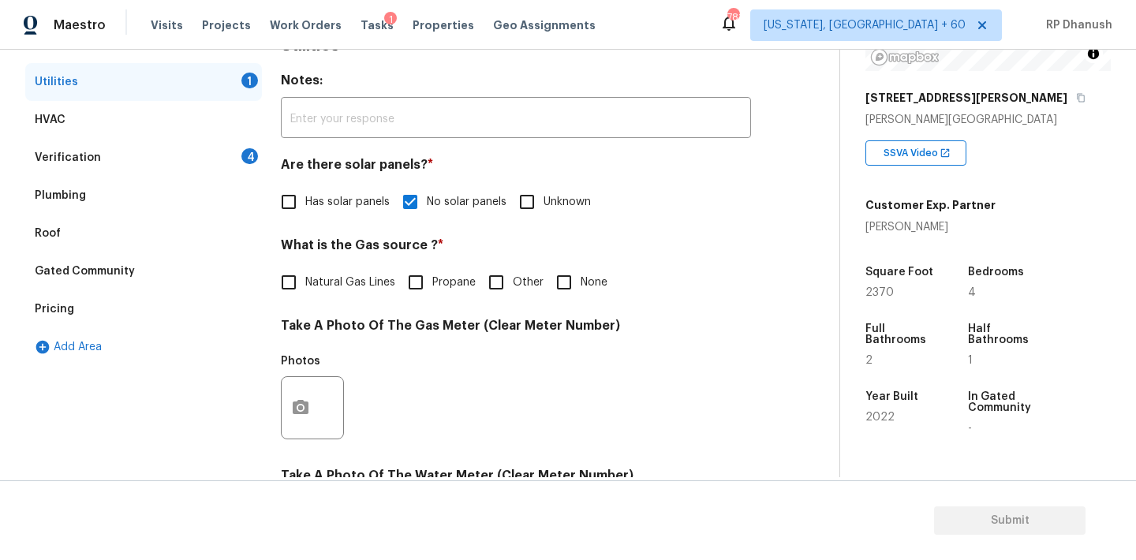
click at [240, 177] on div "Plumbing" at bounding box center [143, 196] width 237 height 38
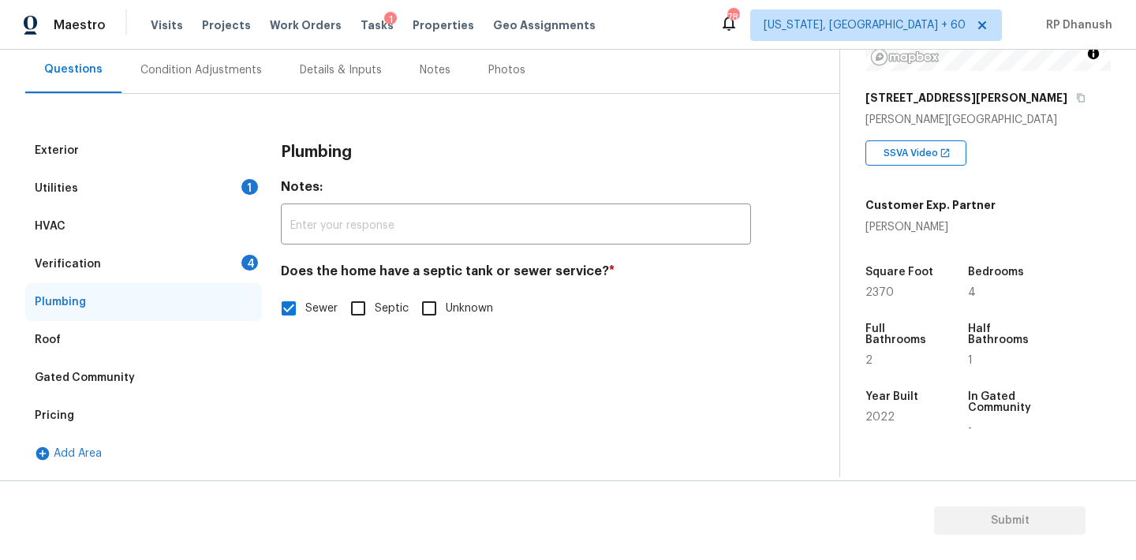
click at [249, 249] on div "Verification 4" at bounding box center [143, 264] width 237 height 38
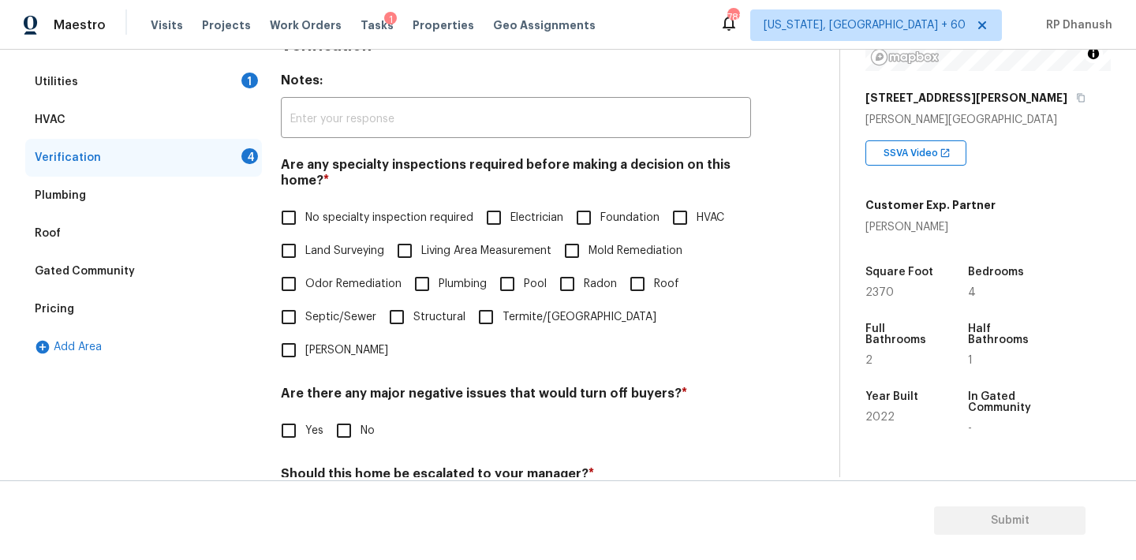
click at [314, 217] on span "No specialty inspection required" at bounding box center [389, 218] width 168 height 17
click at [305, 217] on input "No specialty inspection required" at bounding box center [288, 217] width 33 height 33
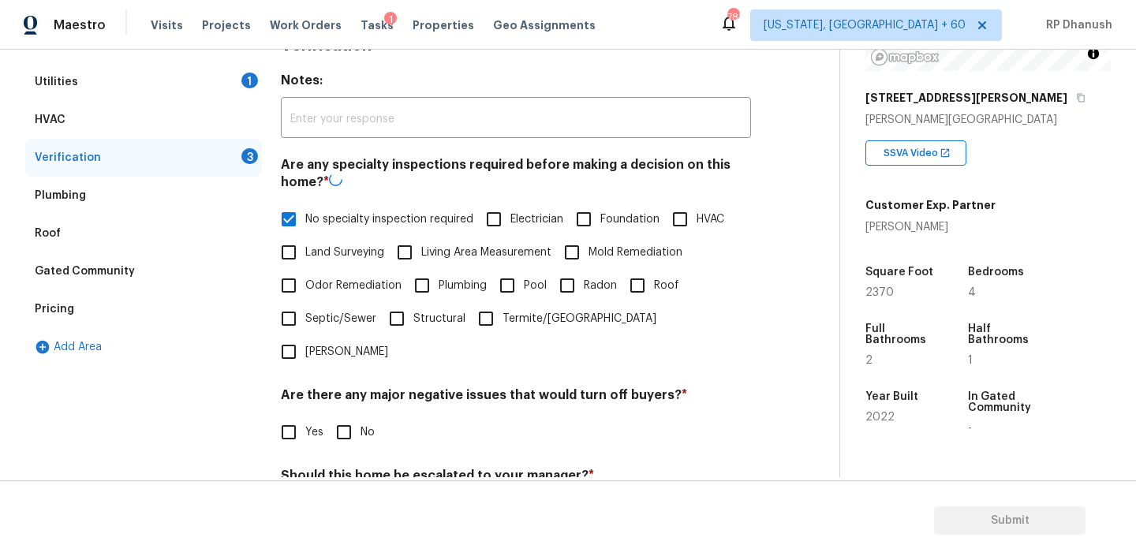
click at [336, 416] on input "No" at bounding box center [343, 432] width 33 height 33
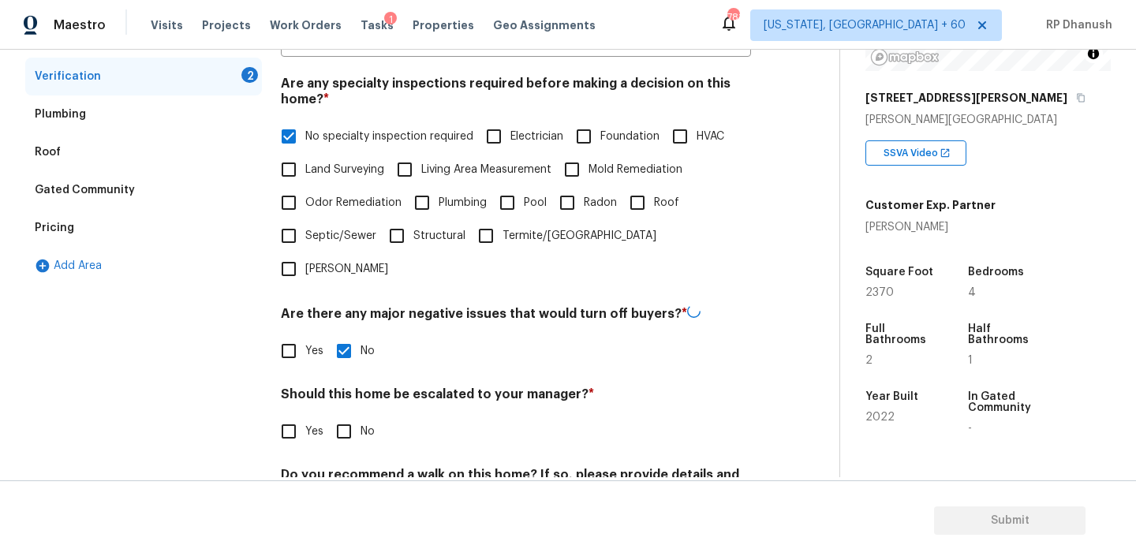
scroll to position [391, 0]
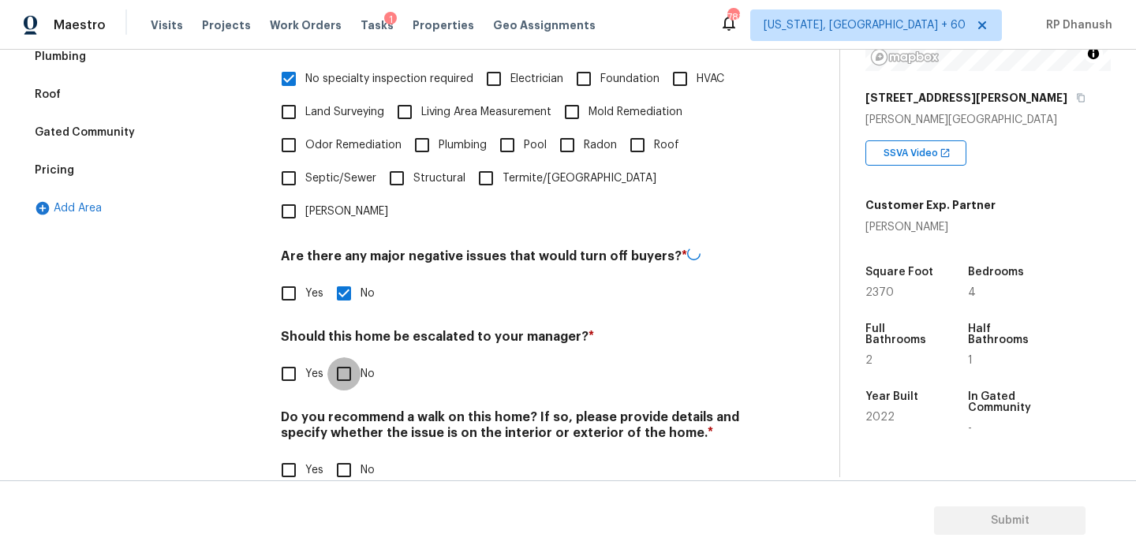
click at [337, 357] on input "No" at bounding box center [343, 373] width 33 height 33
click at [341, 413] on h4 "Do you recommend a walk on this home? If so, please provide details and specify…" at bounding box center [516, 428] width 470 height 38
click at [341, 454] on input "No" at bounding box center [343, 470] width 33 height 33
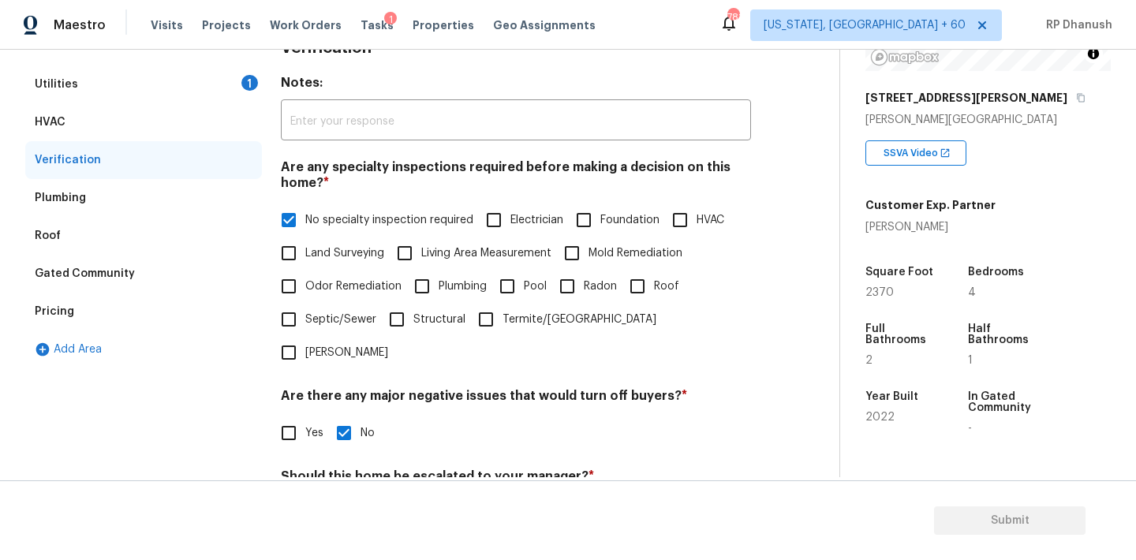
scroll to position [178, 0]
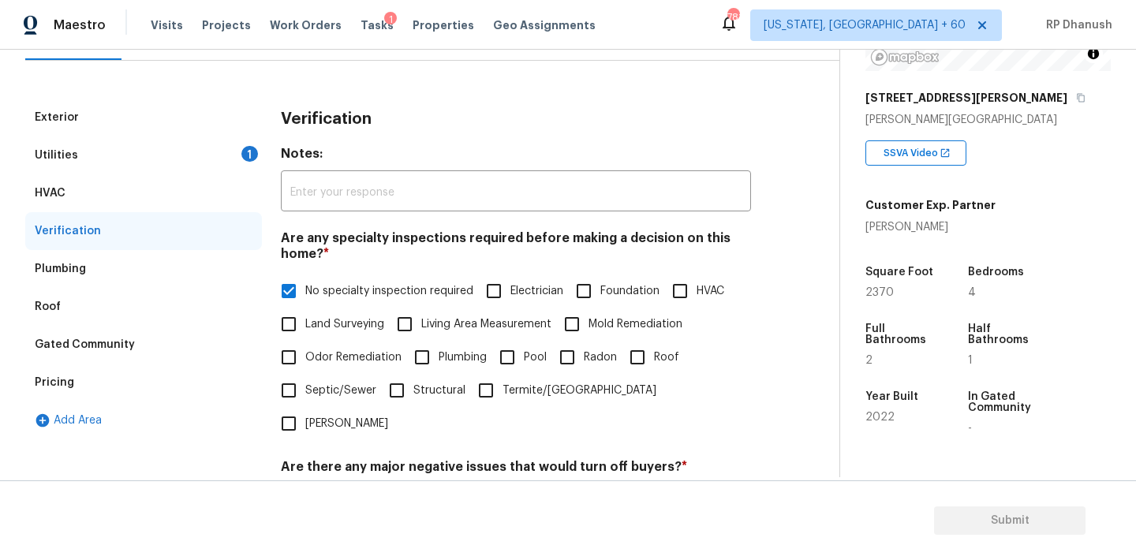
click at [225, 155] on div "Utilities 1" at bounding box center [143, 155] width 237 height 38
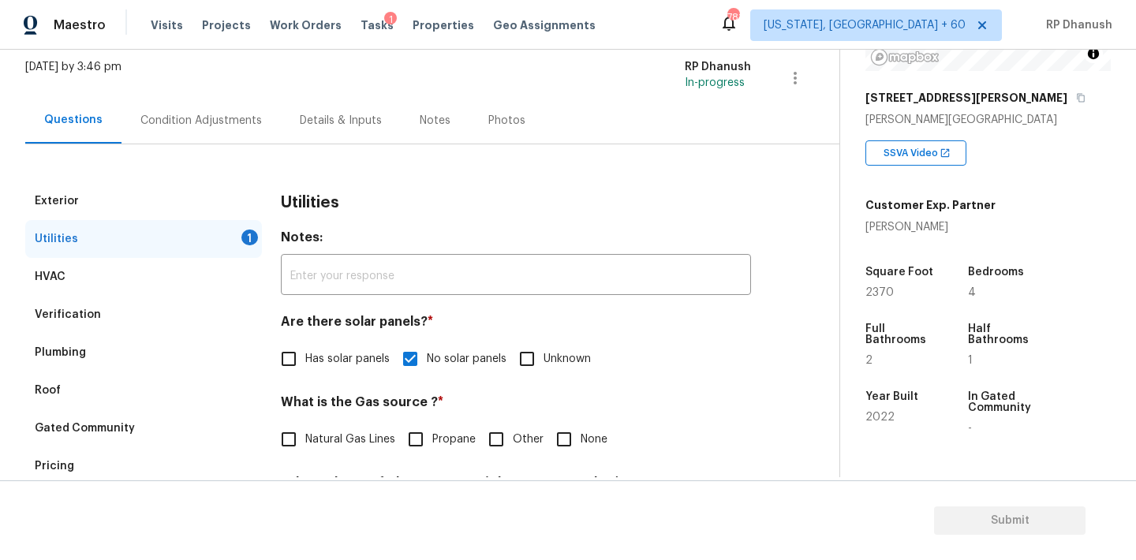
scroll to position [46, 0]
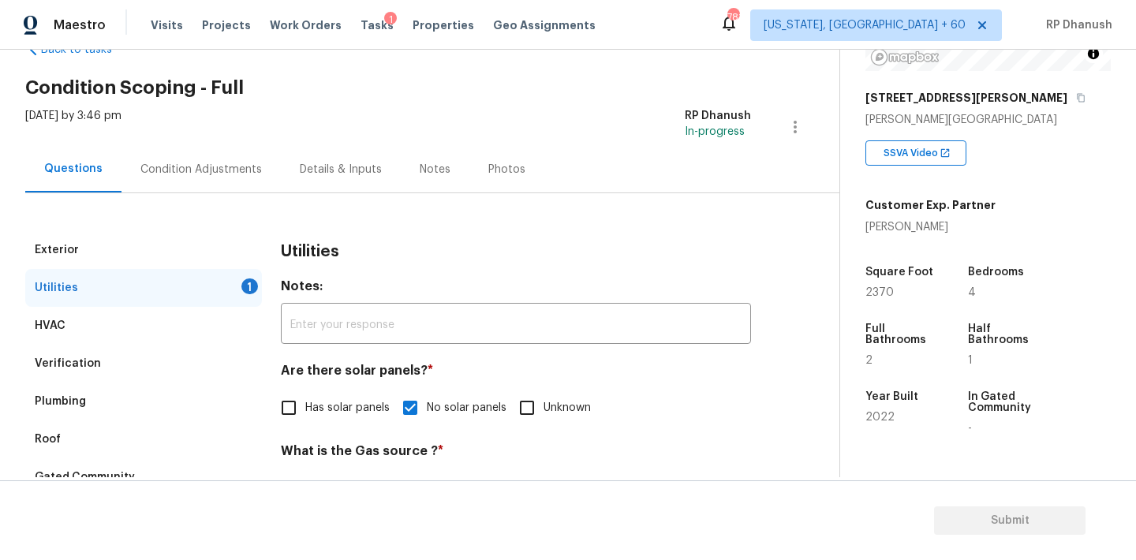
click at [215, 158] on div "Condition Adjustments" at bounding box center [200, 169] width 159 height 47
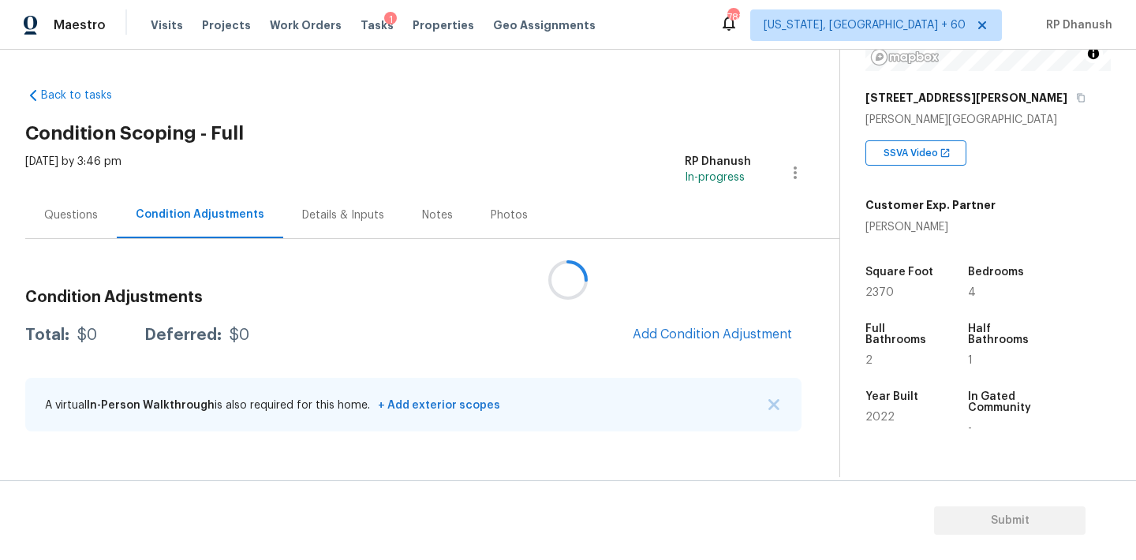
click at [723, 338] on div at bounding box center [568, 280] width 1136 height 560
click at [723, 338] on span "Add Condition Adjustment" at bounding box center [712, 334] width 159 height 14
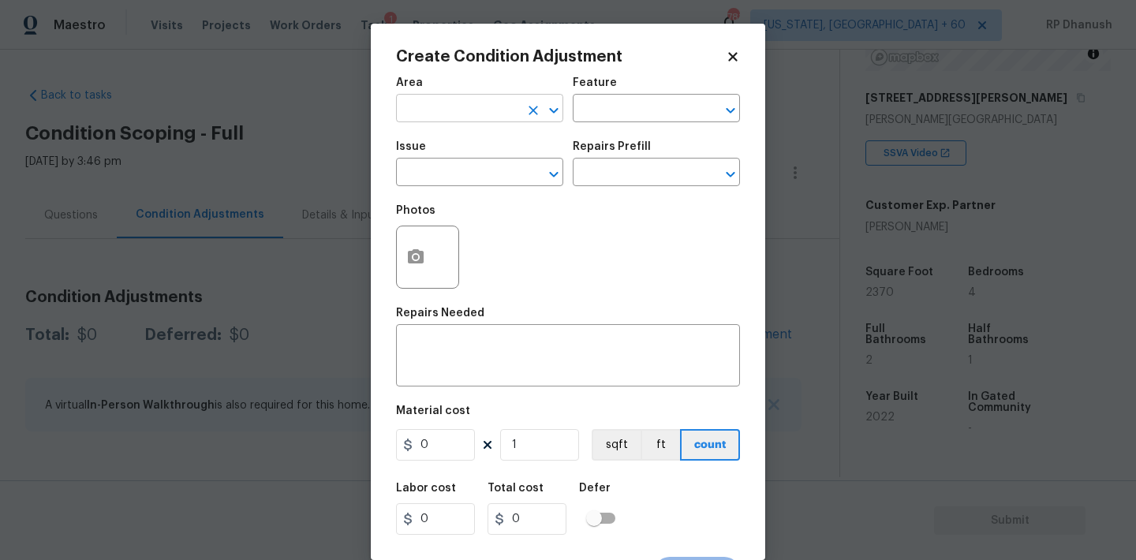
click at [453, 118] on input "text" at bounding box center [457, 110] width 123 height 24
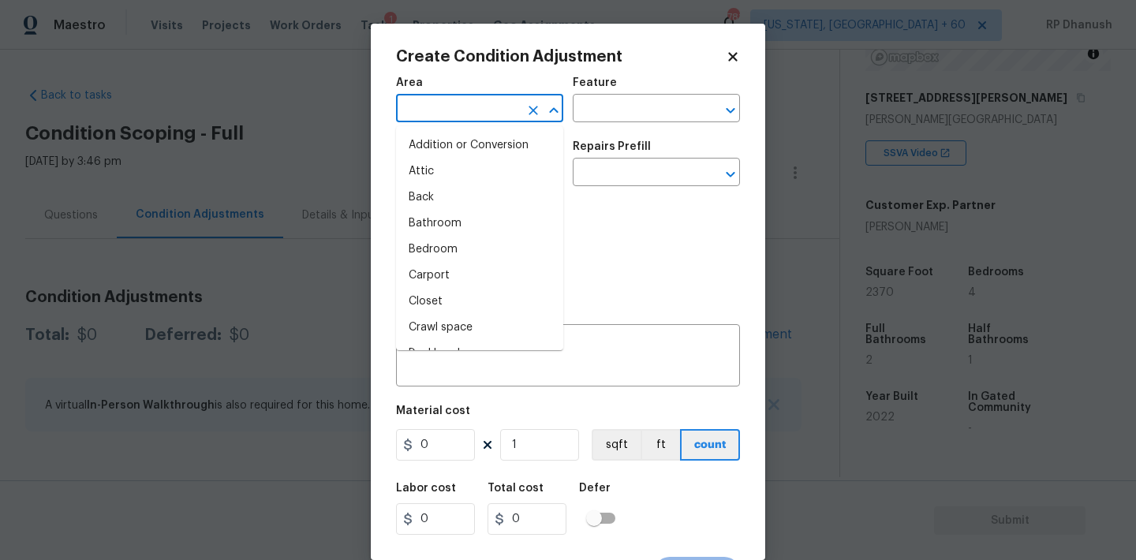
click at [450, 168] on li "Attic" at bounding box center [479, 172] width 167 height 26
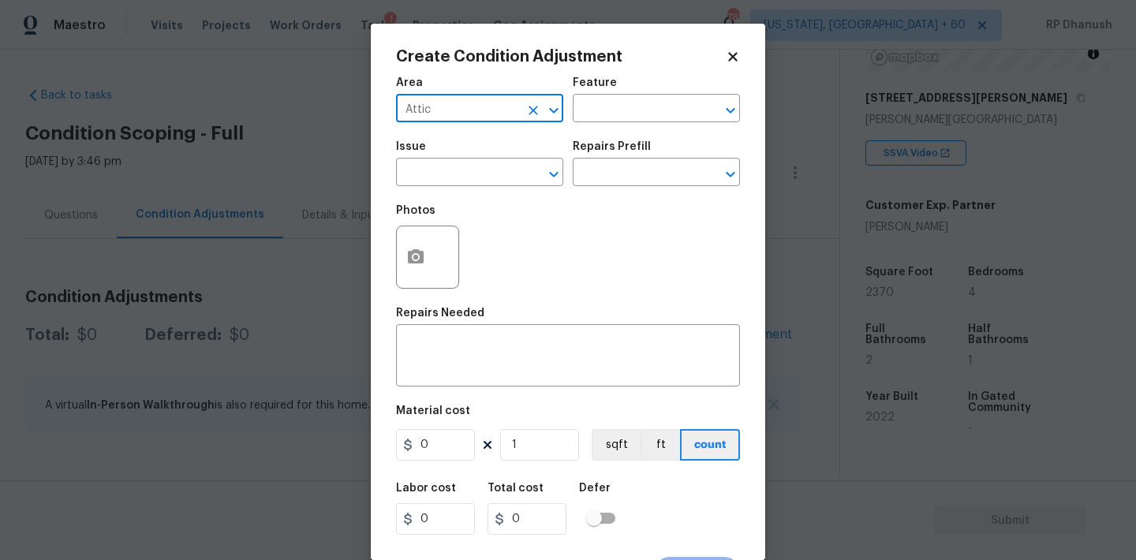
click at [518, 105] on input "Attic" at bounding box center [457, 110] width 123 height 24
click at [514, 107] on input "Attic" at bounding box center [457, 110] width 123 height 24
click at [525, 107] on icon "Clear" at bounding box center [533, 111] width 16 height 16
click at [477, 107] on input "text" at bounding box center [457, 110] width 123 height 24
click at [450, 166] on li "Exterior Overall" at bounding box center [479, 172] width 167 height 26
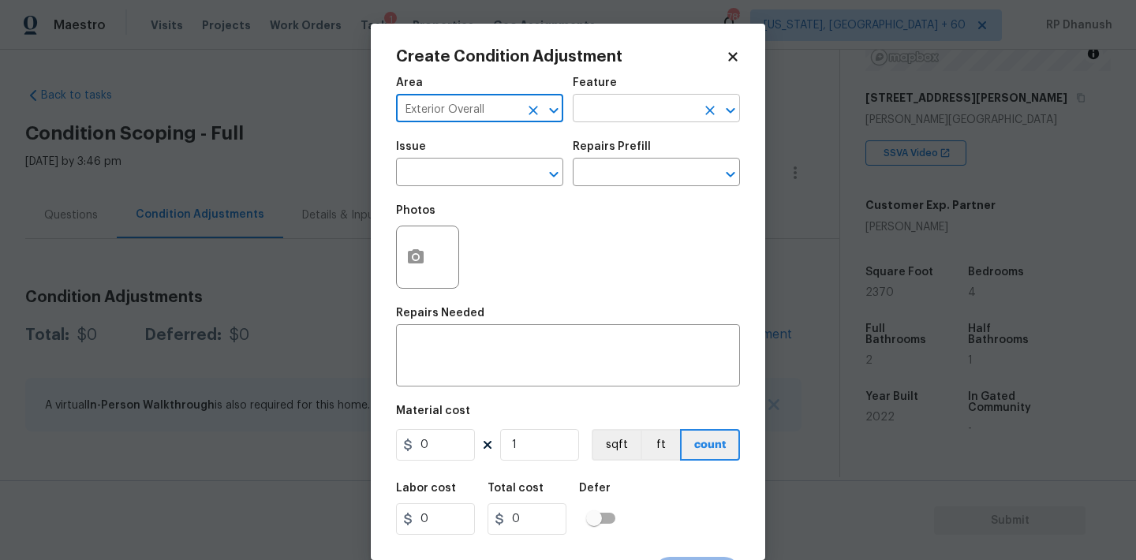
click at [675, 118] on input "text" at bounding box center [634, 110] width 123 height 24
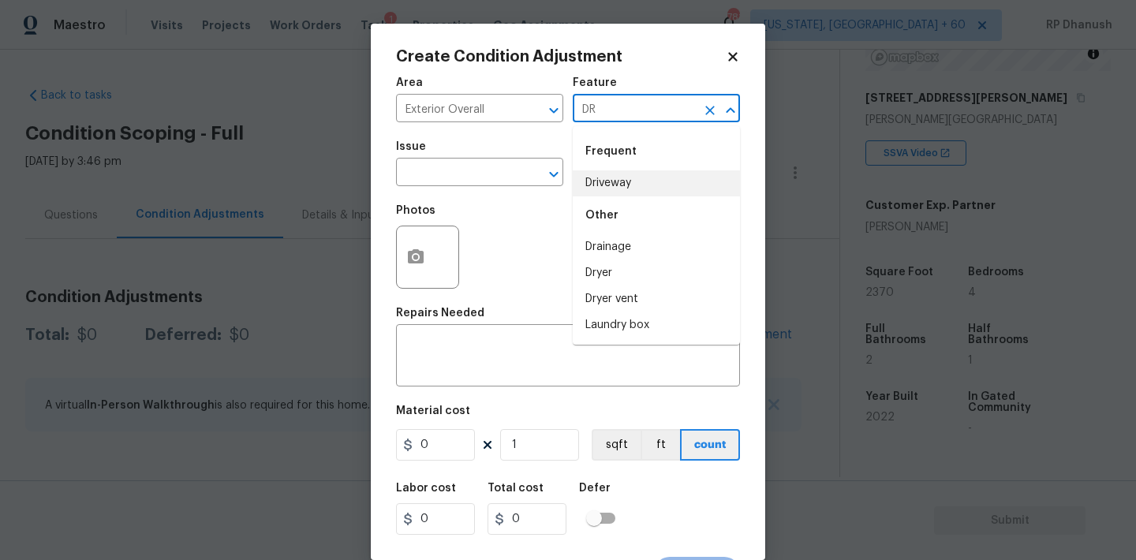
click at [626, 194] on li "Driveway" at bounding box center [656, 183] width 167 height 26
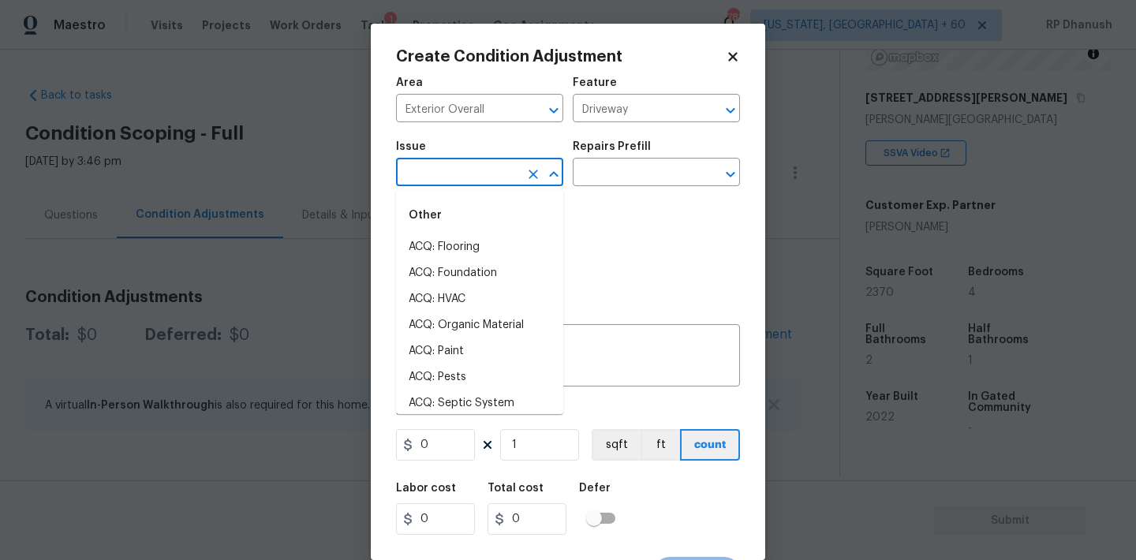
click at [473, 181] on input "text" at bounding box center [457, 174] width 123 height 24
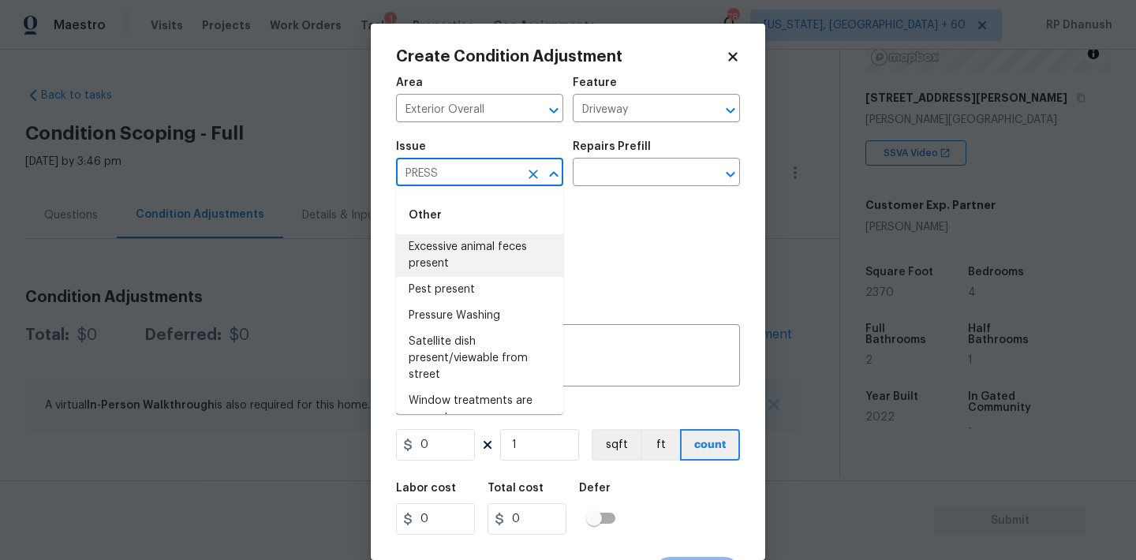
click at [440, 254] on li "Excessive animal feces present" at bounding box center [479, 255] width 167 height 43
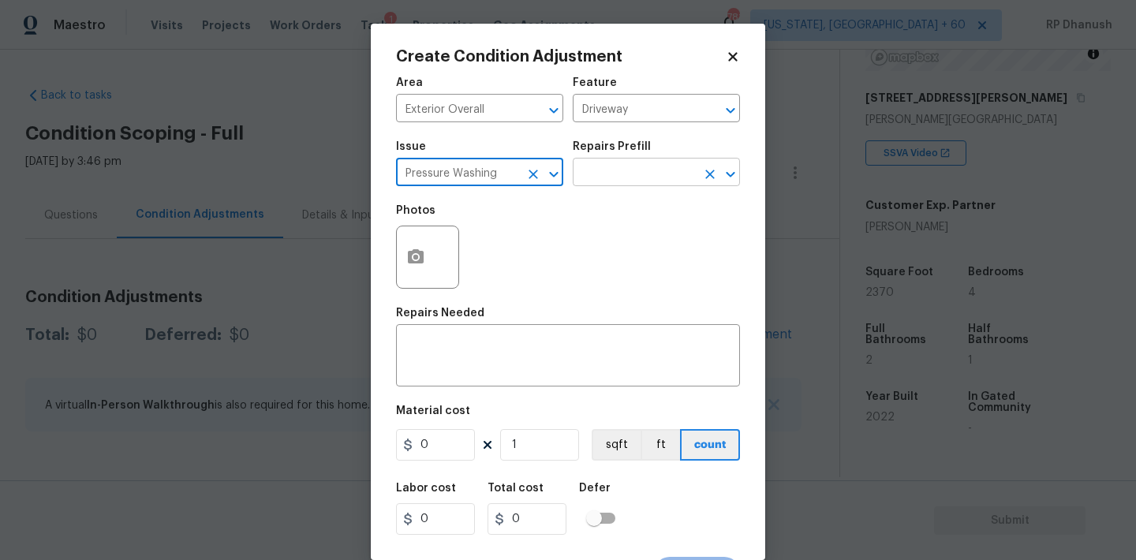
click at [617, 166] on input "text" at bounding box center [634, 174] width 123 height 24
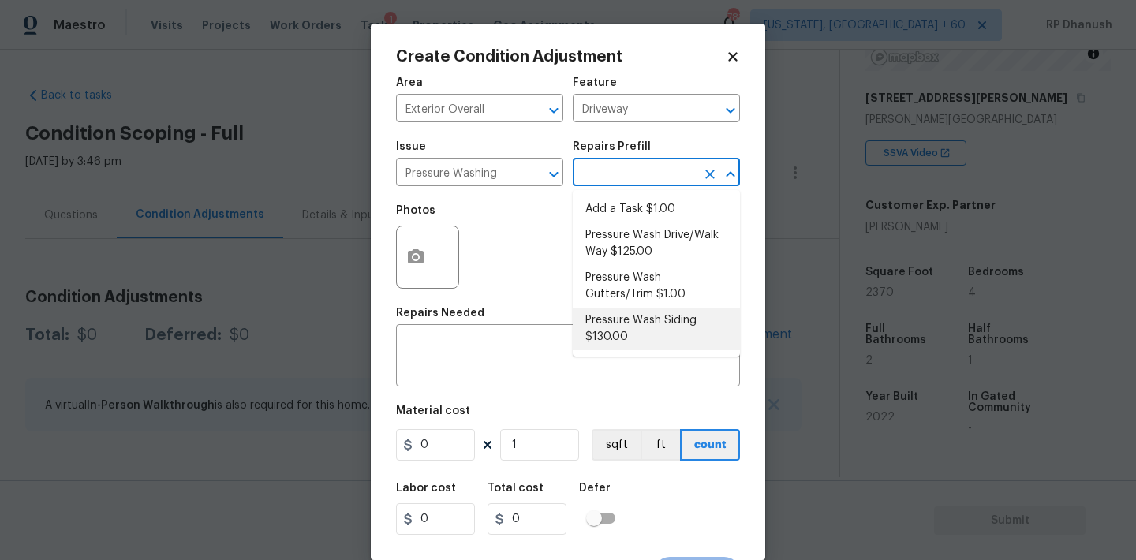
click at [597, 339] on li "Pressure Wash Siding $130.00" at bounding box center [656, 329] width 167 height 43
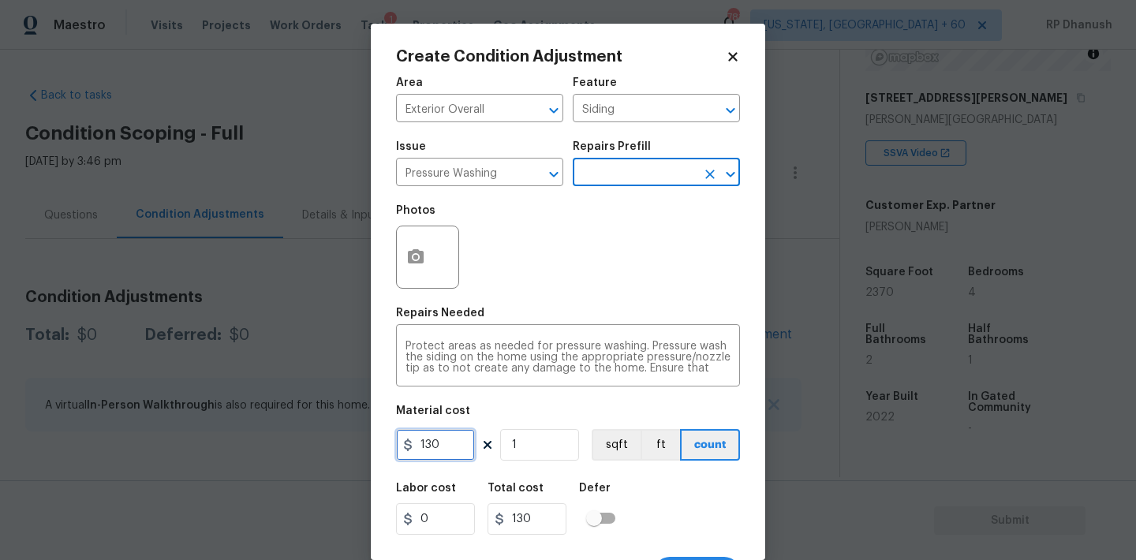
click at [424, 445] on input "130" at bounding box center [435, 445] width 79 height 32
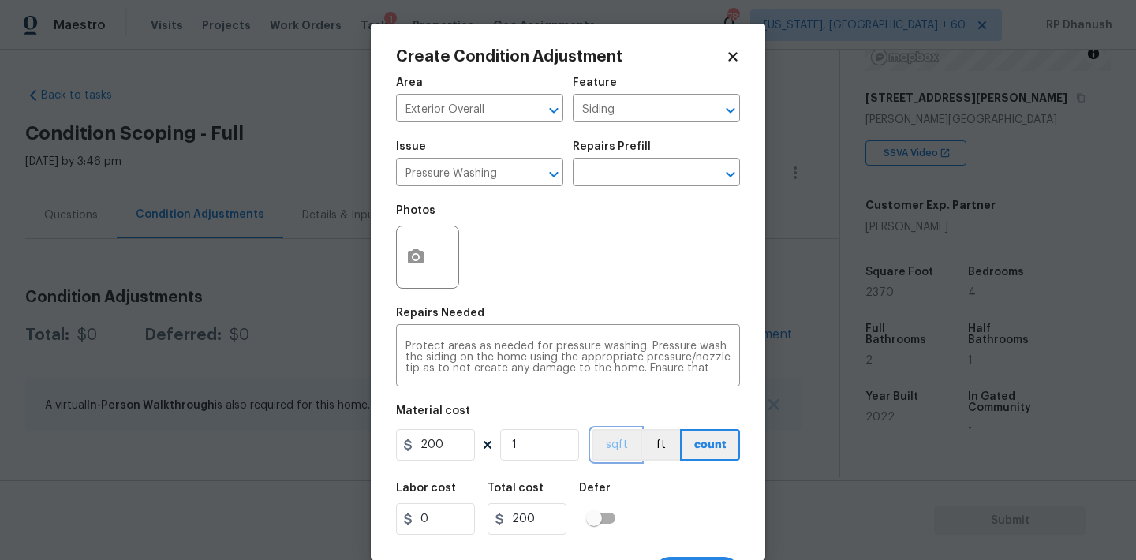
scroll to position [29, 0]
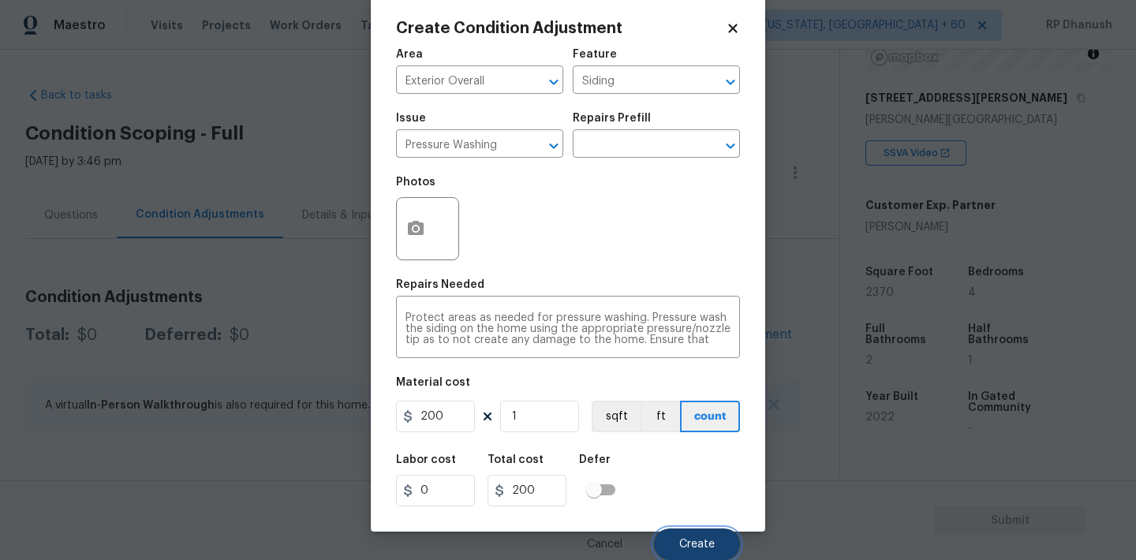
click at [705, 537] on button "Create" at bounding box center [697, 545] width 86 height 32
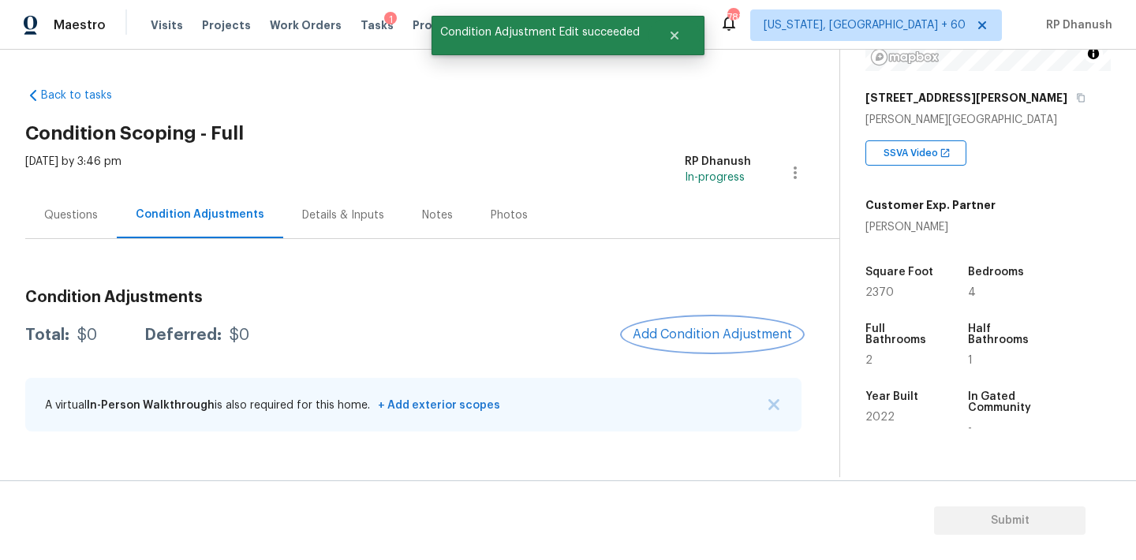
scroll to position [0, 0]
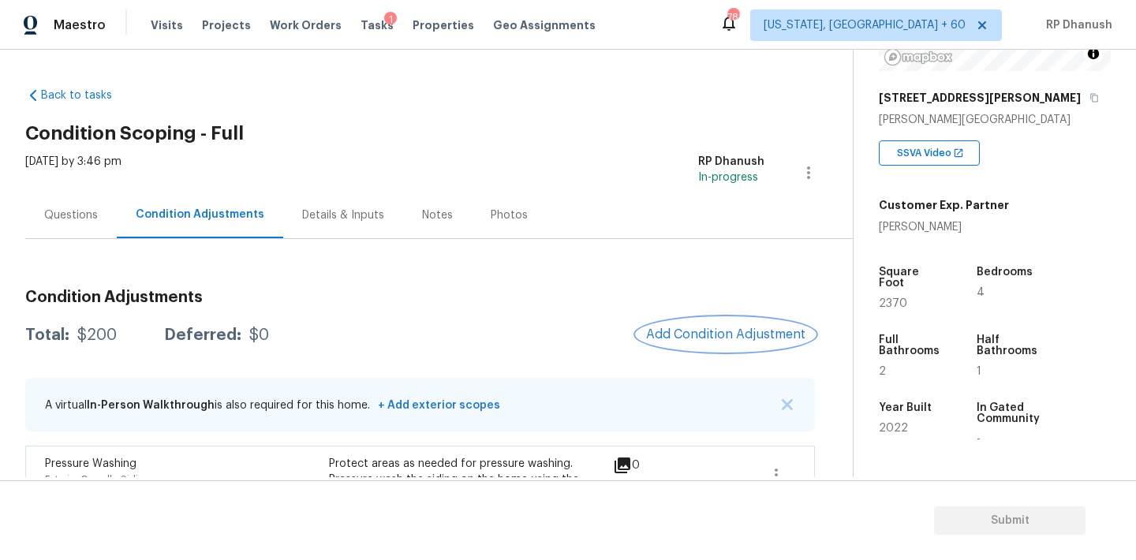
click at [697, 331] on span "Add Condition Adjustment" at bounding box center [725, 334] width 159 height 14
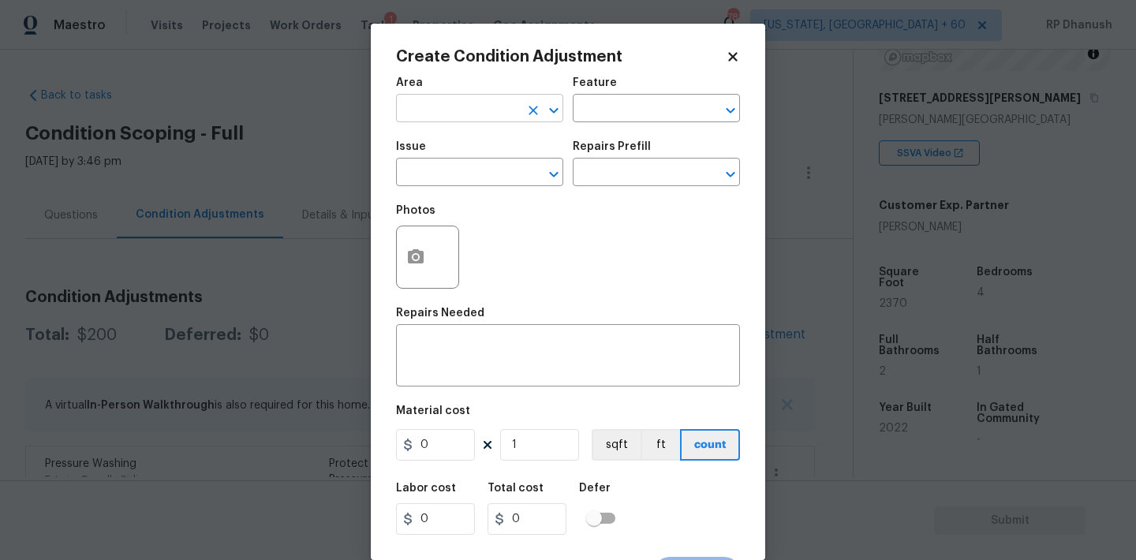
click at [478, 118] on input "text" at bounding box center [457, 110] width 123 height 24
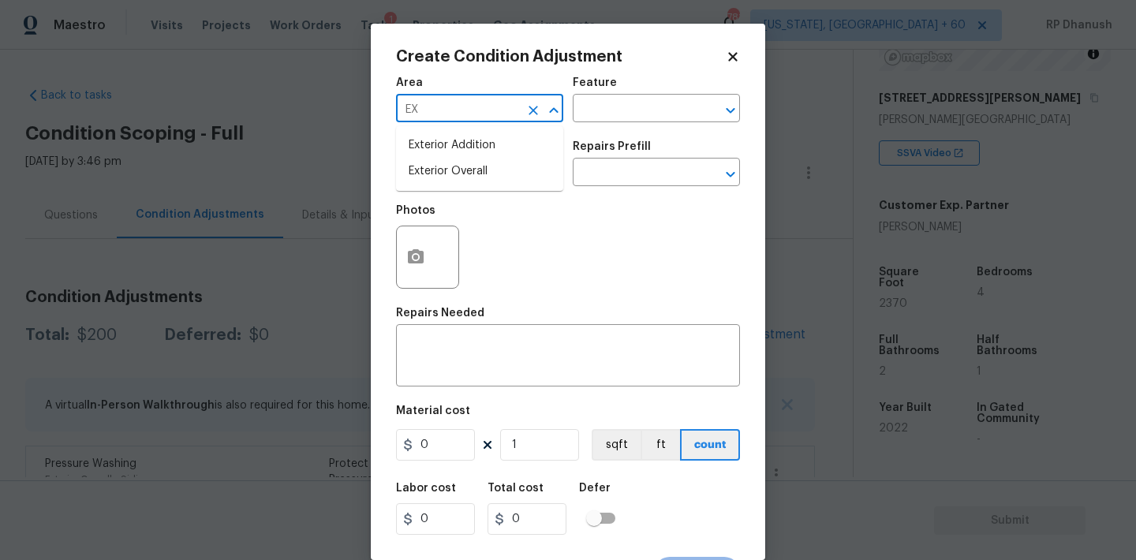
click at [446, 179] on li "Exterior Overall" at bounding box center [479, 172] width 167 height 26
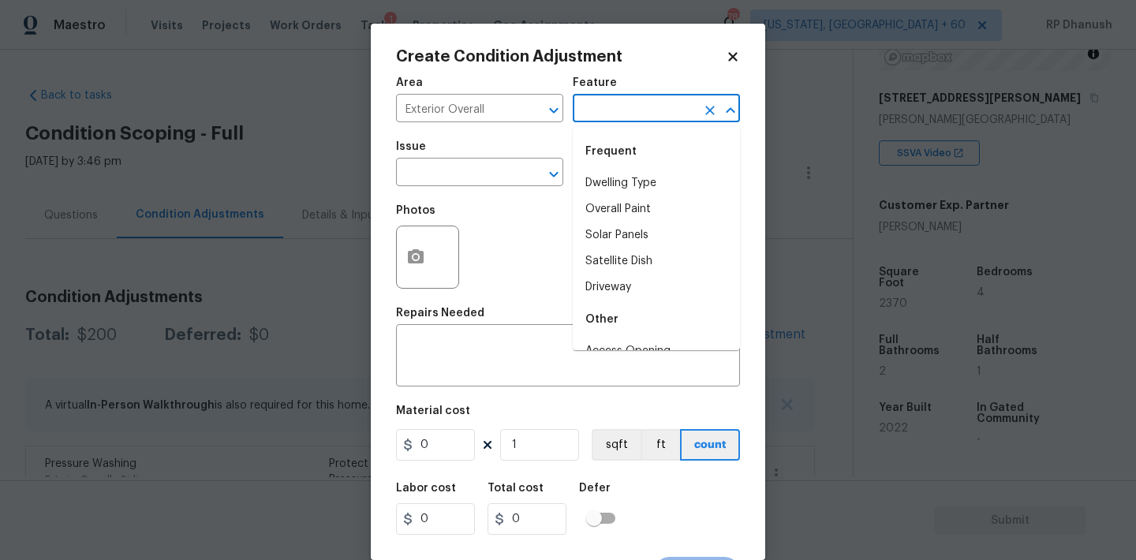
click at [618, 115] on input "text" at bounding box center [634, 110] width 123 height 24
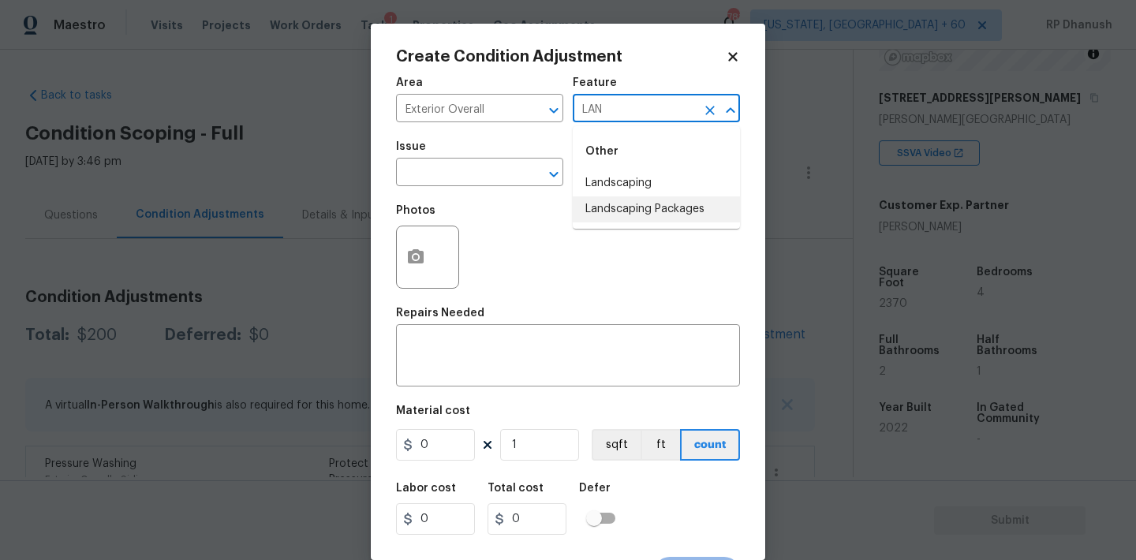
click at [619, 208] on li "Landscaping Packages" at bounding box center [656, 209] width 167 height 26
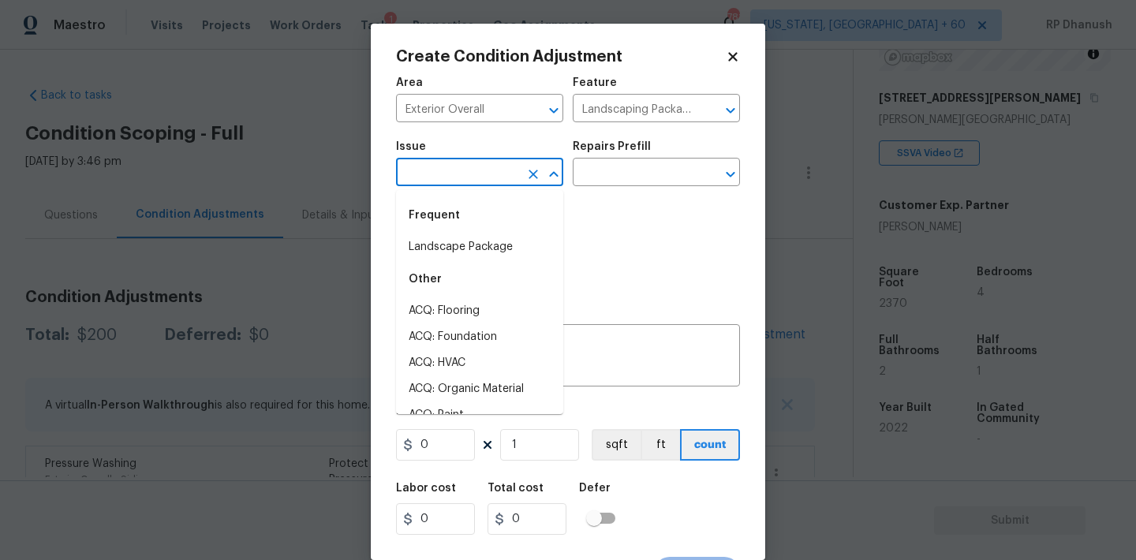
click at [507, 170] on input "text" at bounding box center [457, 174] width 123 height 24
click at [484, 240] on li "Landscape Package" at bounding box center [479, 247] width 167 height 26
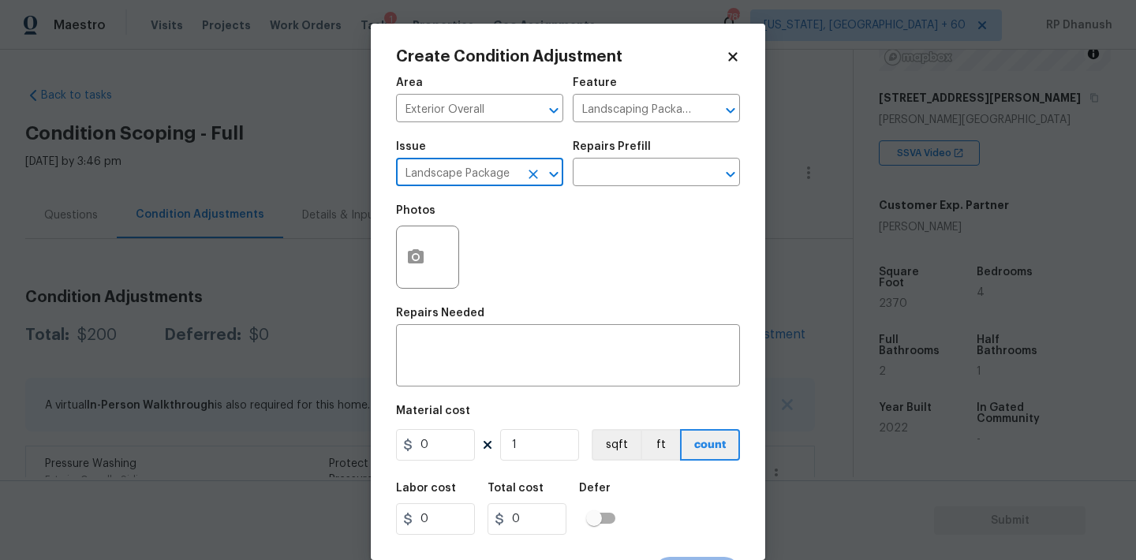
click at [630, 199] on div "Photos" at bounding box center [568, 247] width 344 height 103
click at [637, 181] on input "text" at bounding box center [634, 174] width 123 height 24
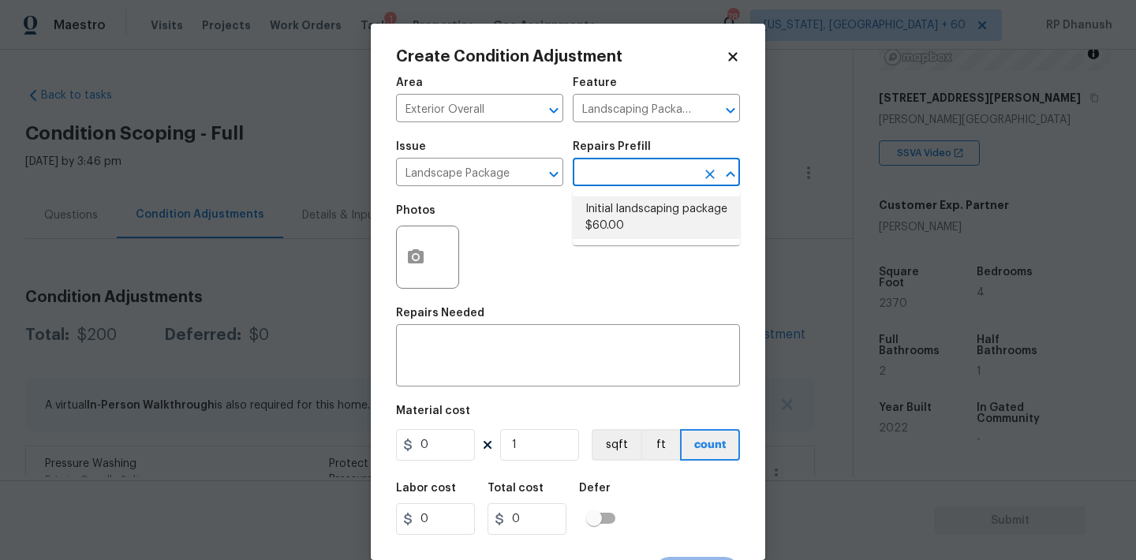
click at [660, 213] on li "Initial landscaping package $60.00" at bounding box center [656, 217] width 167 height 43
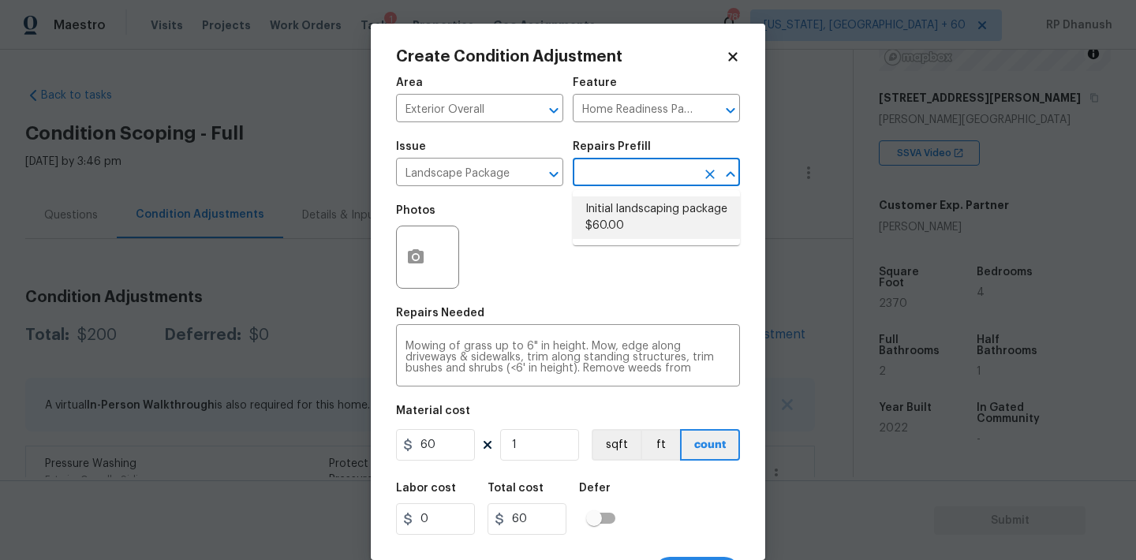
click at [637, 225] on li "Initial landscaping package $60.00" at bounding box center [656, 217] width 167 height 43
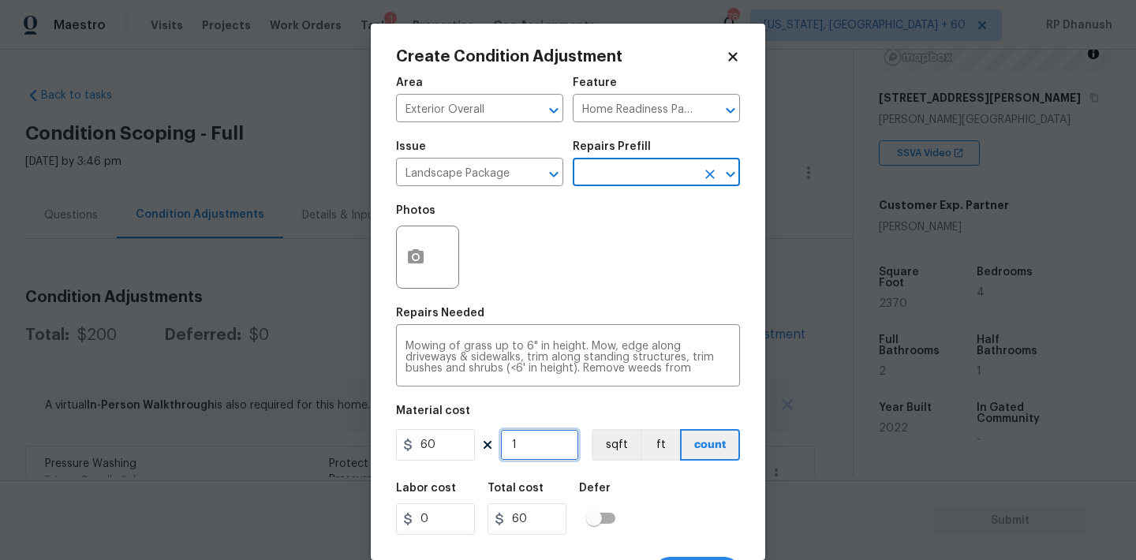
click at [563, 450] on input "1" at bounding box center [539, 445] width 79 height 32
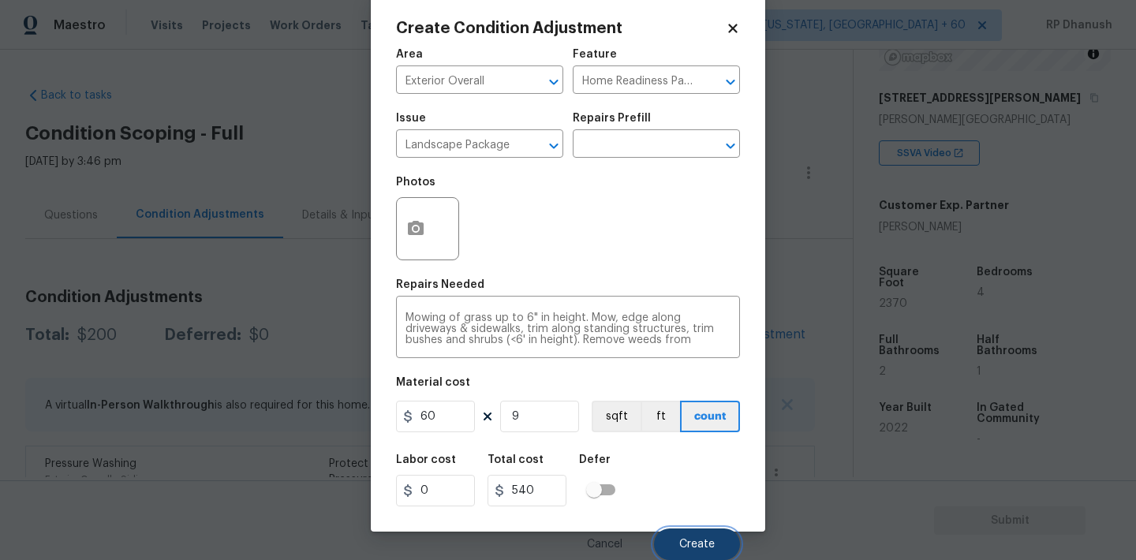
click at [725, 535] on button "Create" at bounding box center [697, 545] width 86 height 32
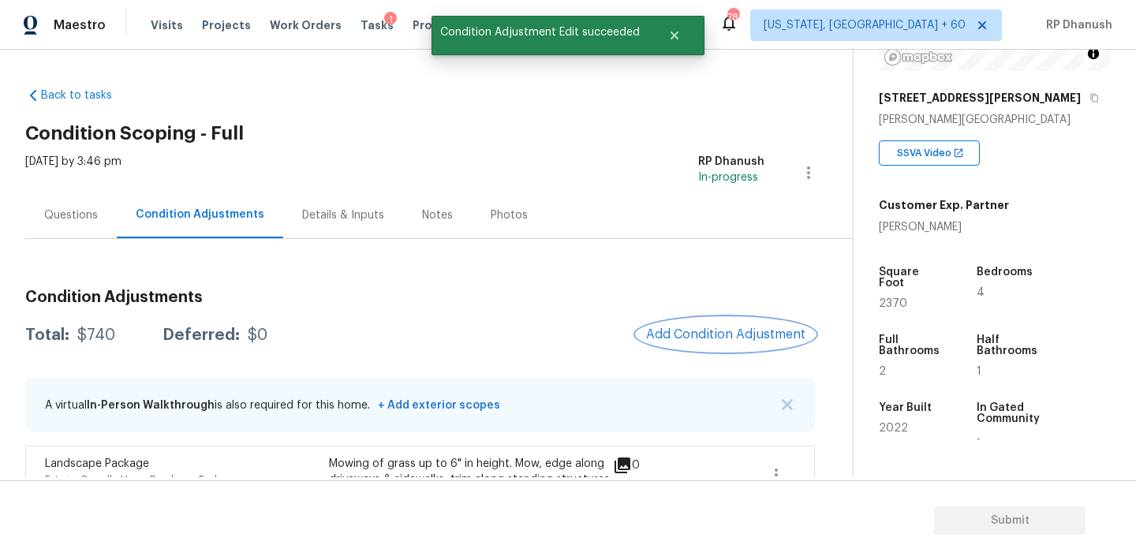
scroll to position [267, 0]
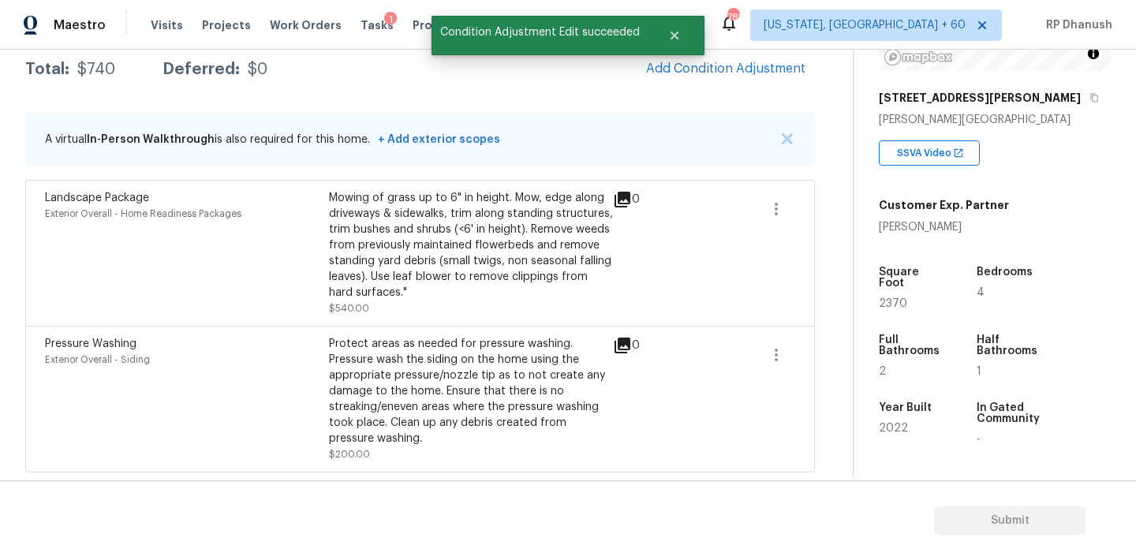
click at [711, 86] on div "Condition Adjustments Total: $740 Deferred: $0 Add Condition Adjustment A virtu…" at bounding box center [420, 242] width 790 height 462
click at [722, 69] on span "Add Condition Adjustment" at bounding box center [725, 69] width 159 height 14
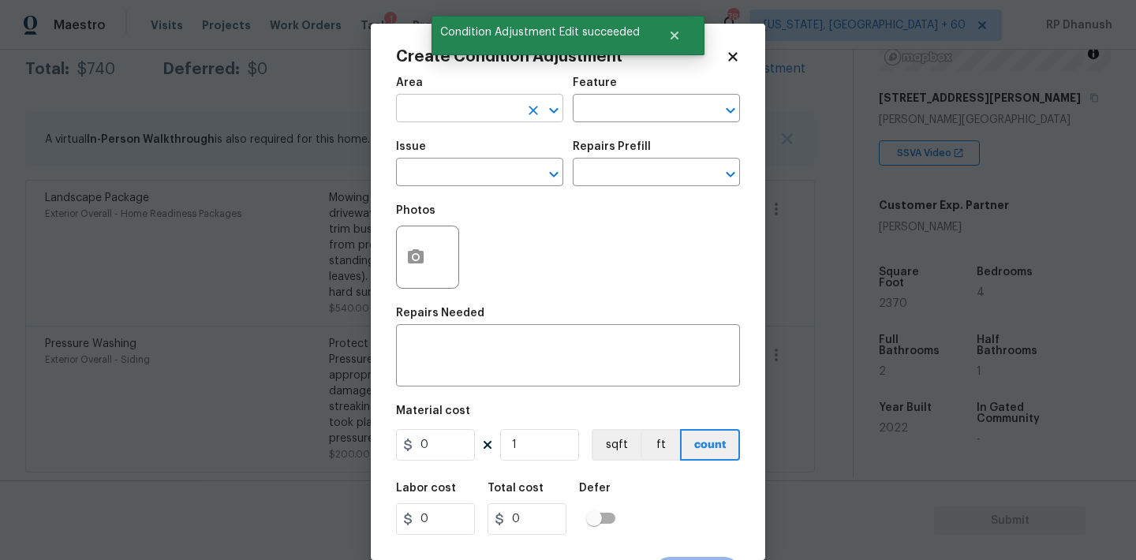
click at [434, 118] on input "text" at bounding box center [457, 110] width 123 height 24
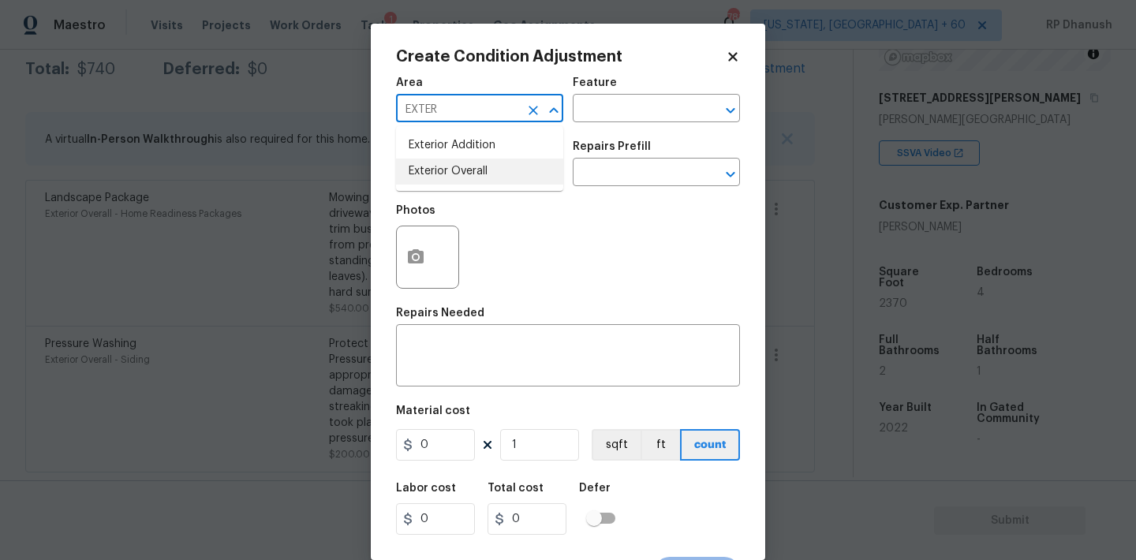
click at [438, 164] on li "Exterior Overall" at bounding box center [479, 172] width 167 height 26
click at [600, 113] on input "text" at bounding box center [634, 110] width 123 height 24
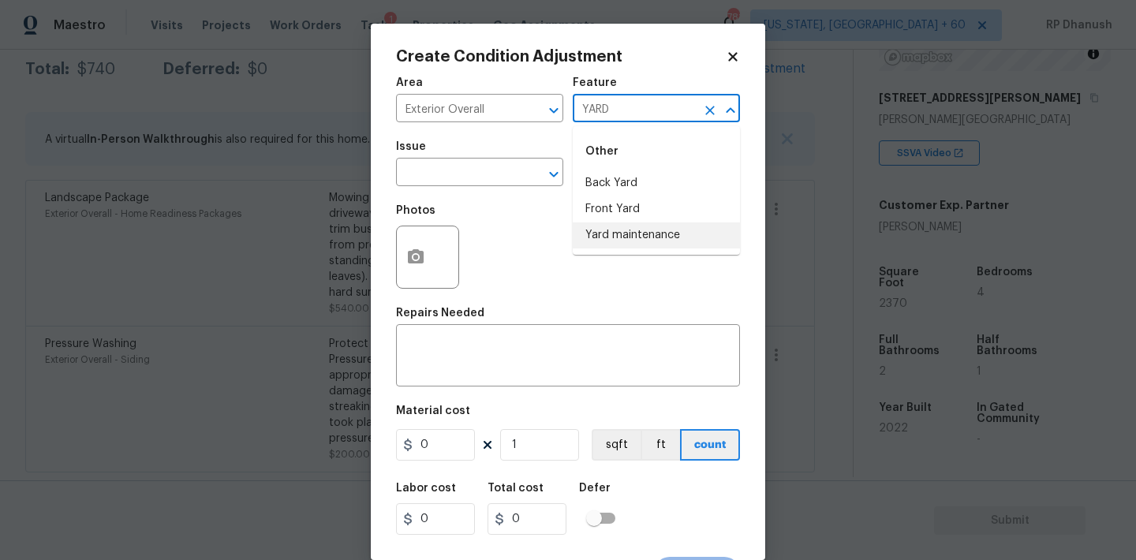
click at [605, 236] on li "Yard maintenance" at bounding box center [656, 235] width 167 height 26
click at [461, 182] on input "text" at bounding box center [457, 174] width 123 height 24
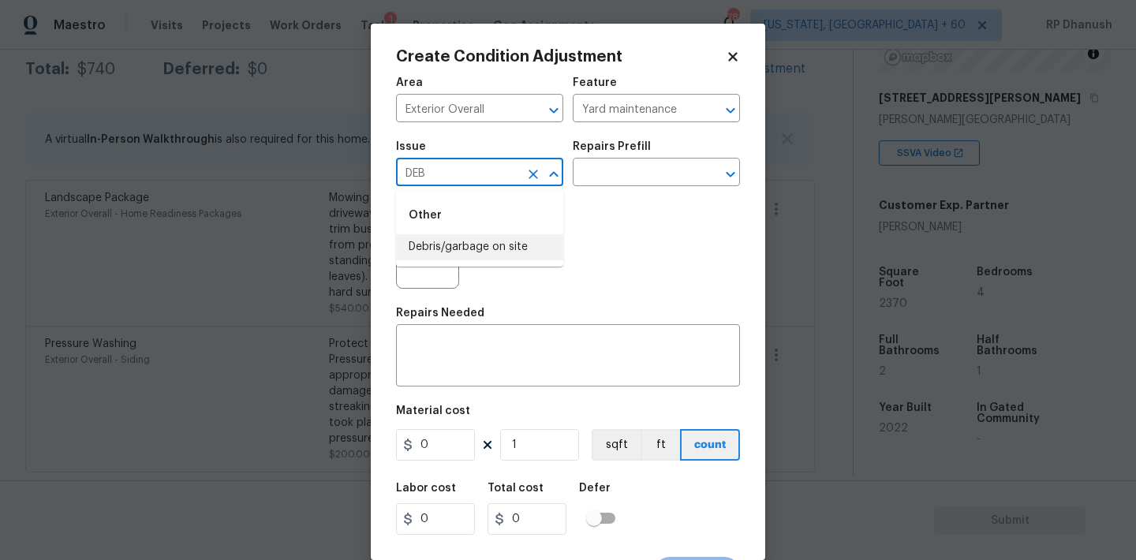
drag, startPoint x: 462, startPoint y: 239, endPoint x: 516, endPoint y: 209, distance: 62.1
click at [462, 239] on li "Debris/garbage on site" at bounding box center [479, 247] width 167 height 26
click at [604, 174] on input "text" at bounding box center [634, 174] width 123 height 24
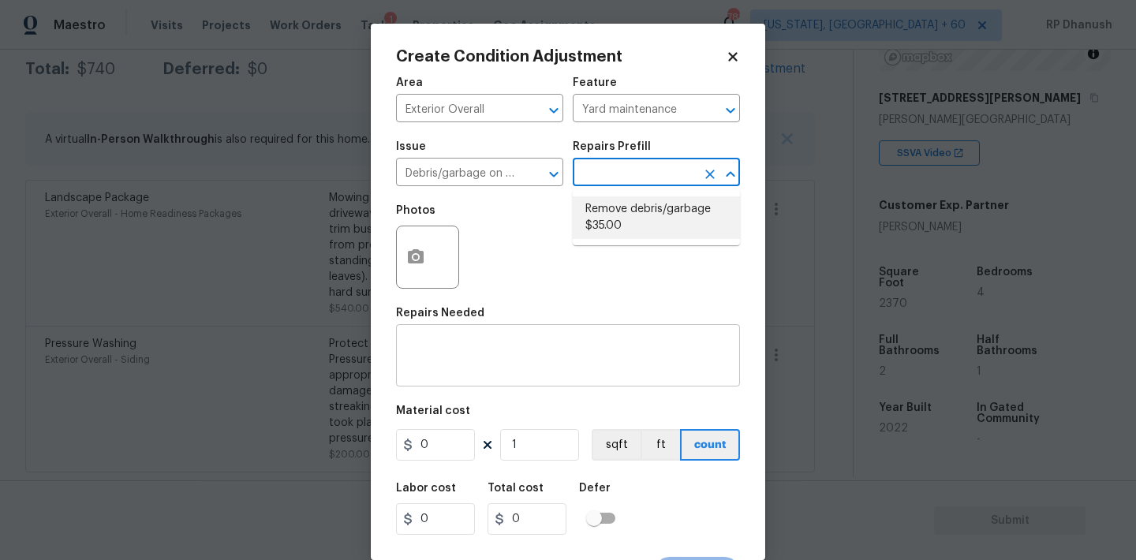
drag, startPoint x: 611, startPoint y: 230, endPoint x: 577, endPoint y: 373, distance: 147.7
click at [611, 230] on li "Remove debris/garbage $35.00" at bounding box center [656, 217] width 167 height 43
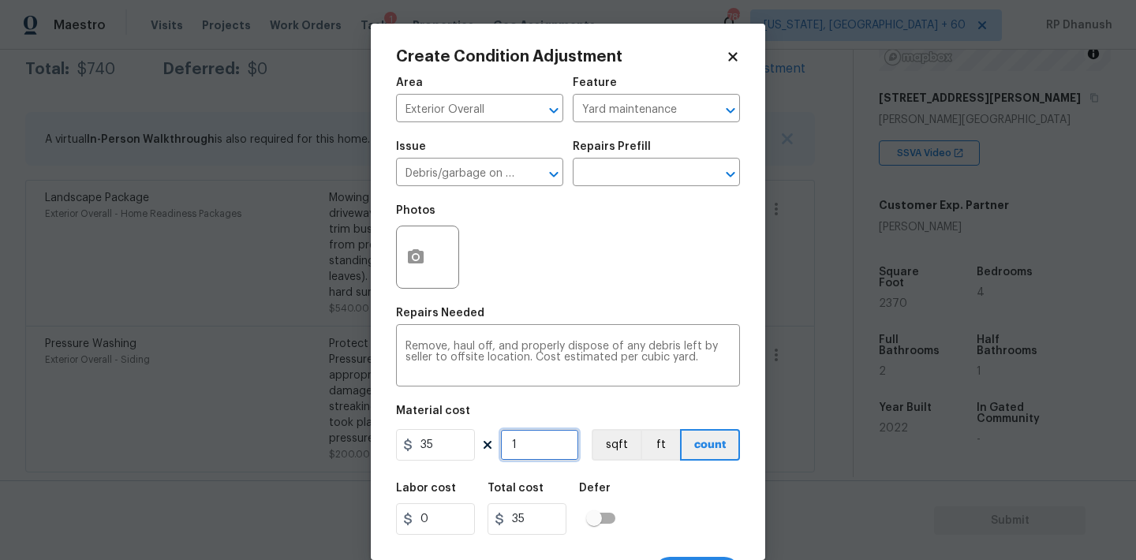
click at [553, 432] on input "1" at bounding box center [539, 445] width 79 height 32
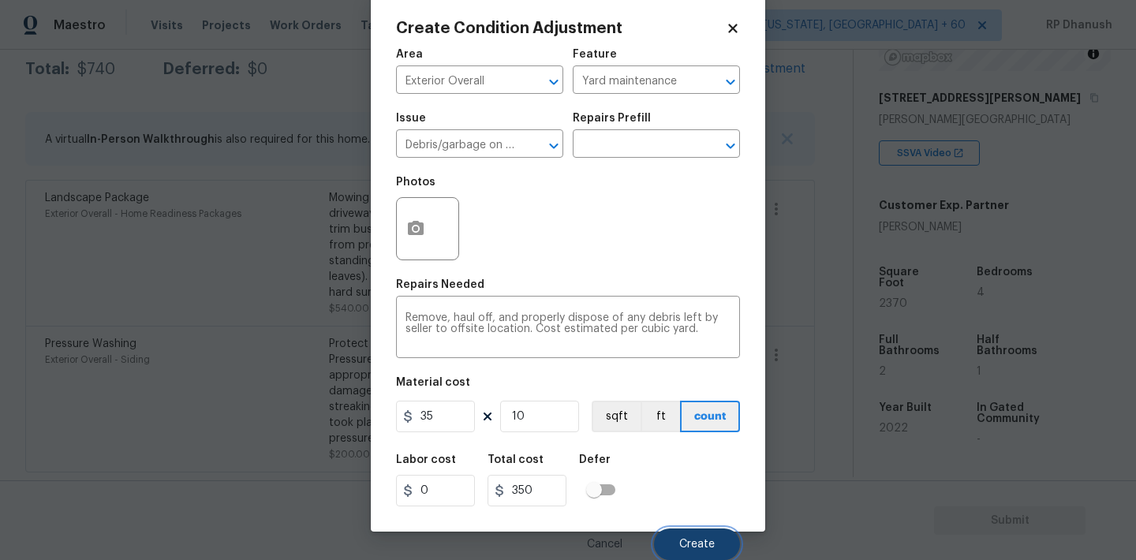
click at [675, 537] on button "Create" at bounding box center [697, 545] width 86 height 32
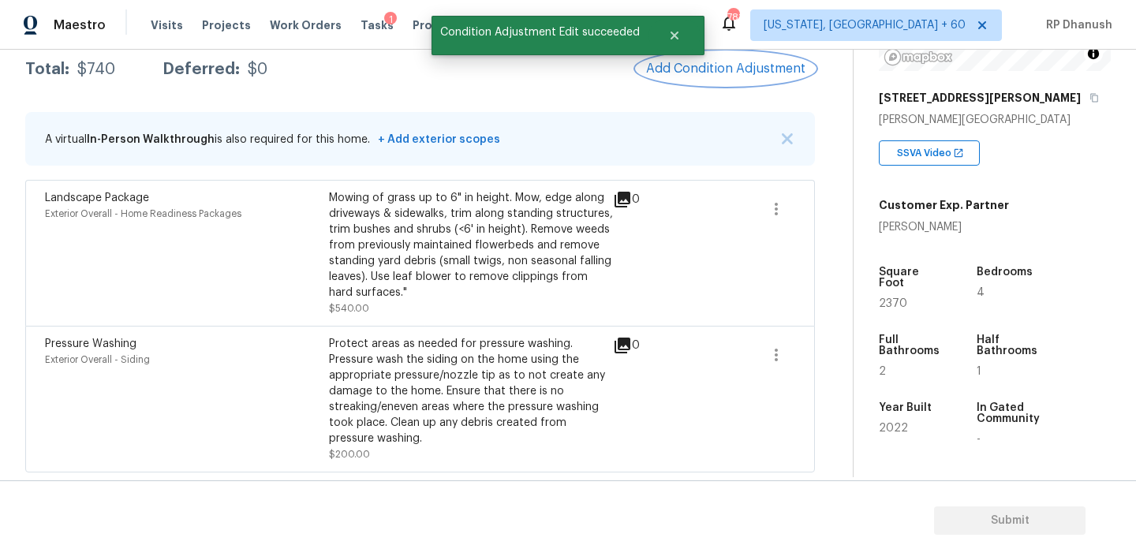
scroll to position [0, 0]
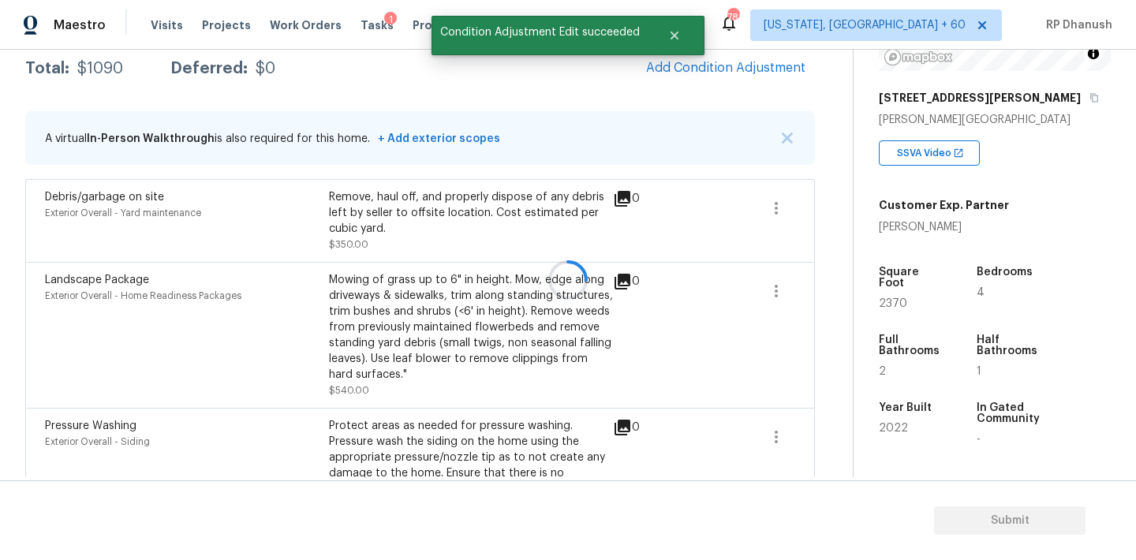
click at [735, 76] on div at bounding box center [568, 280] width 1136 height 560
click at [735, 76] on button "Add Condition Adjustment" at bounding box center [726, 67] width 178 height 33
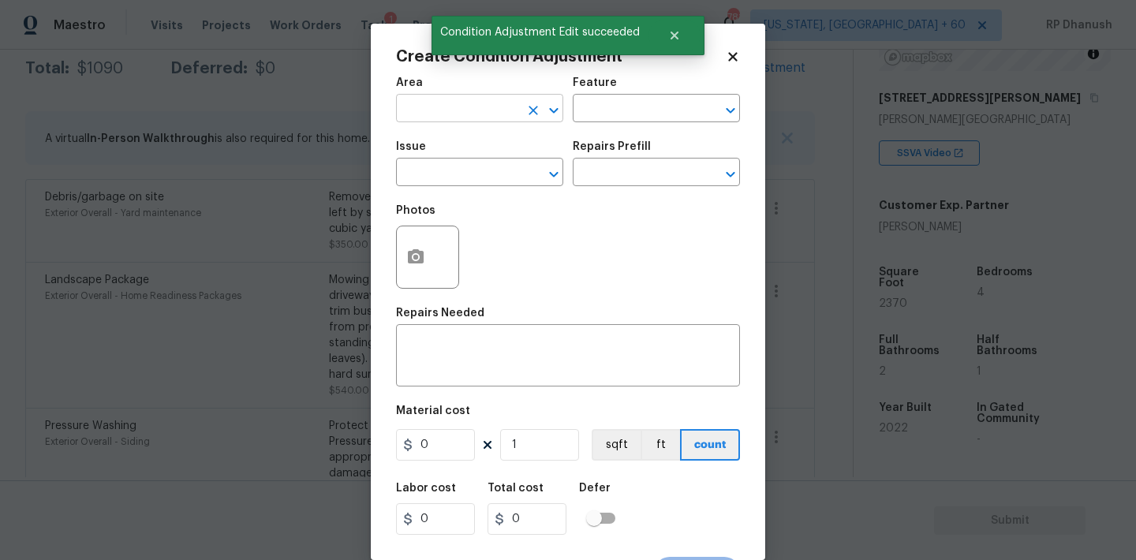
click at [432, 114] on input "text" at bounding box center [457, 110] width 123 height 24
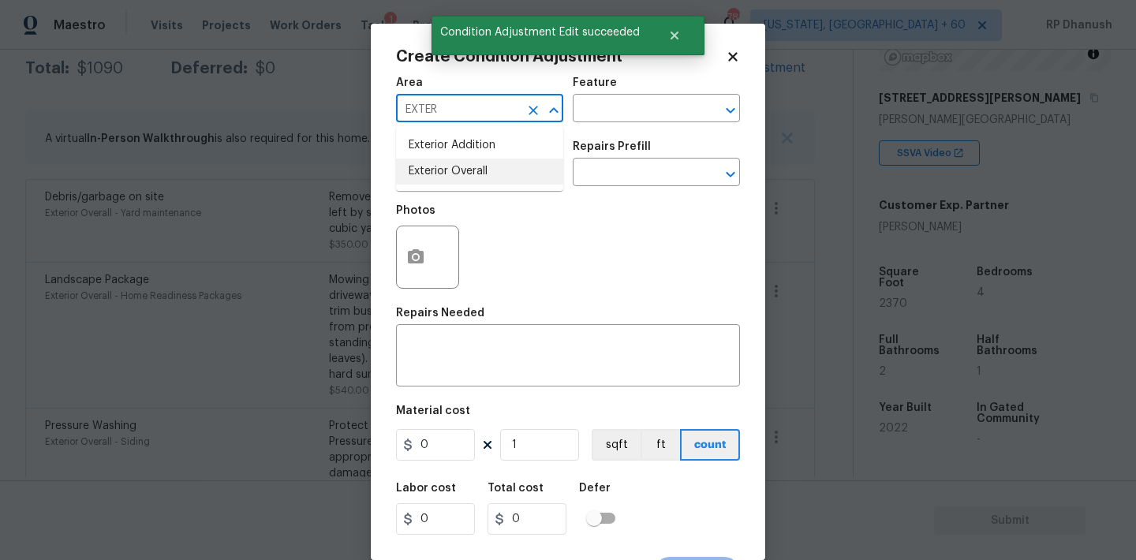
click at [421, 180] on li "Exterior Overall" at bounding box center [479, 172] width 167 height 26
click at [452, 350] on textarea at bounding box center [568, 357] width 325 height 33
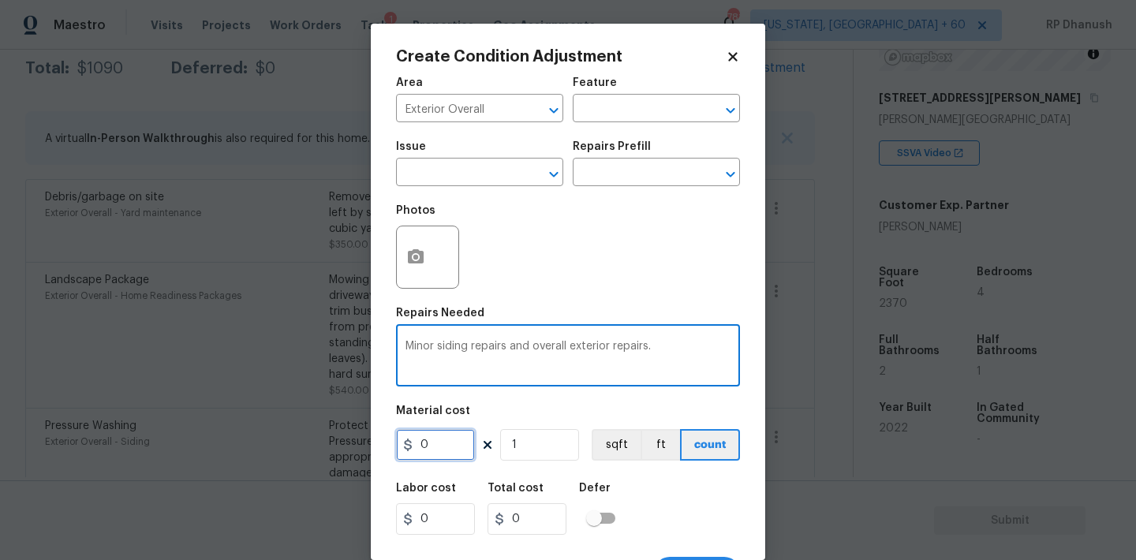
click at [451, 442] on input "0" at bounding box center [435, 445] width 79 height 32
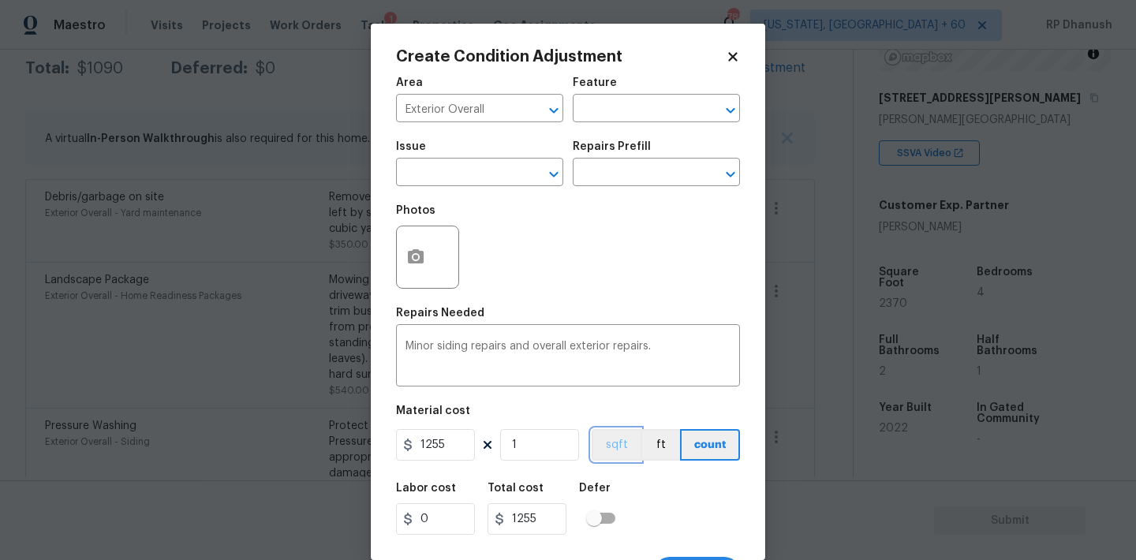
scroll to position [29, 0]
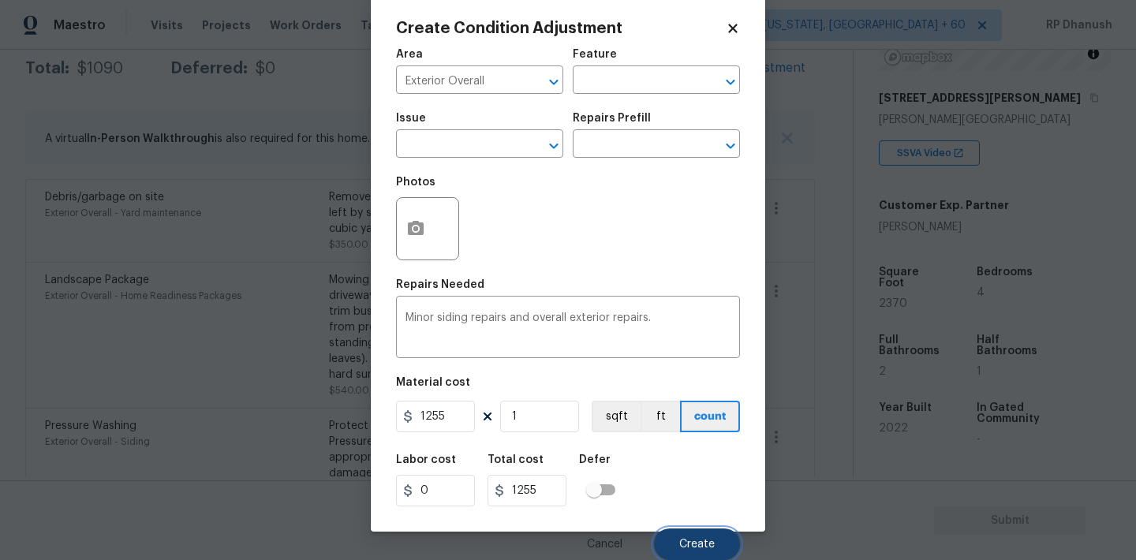
click at [678, 536] on button "Create" at bounding box center [697, 545] width 86 height 32
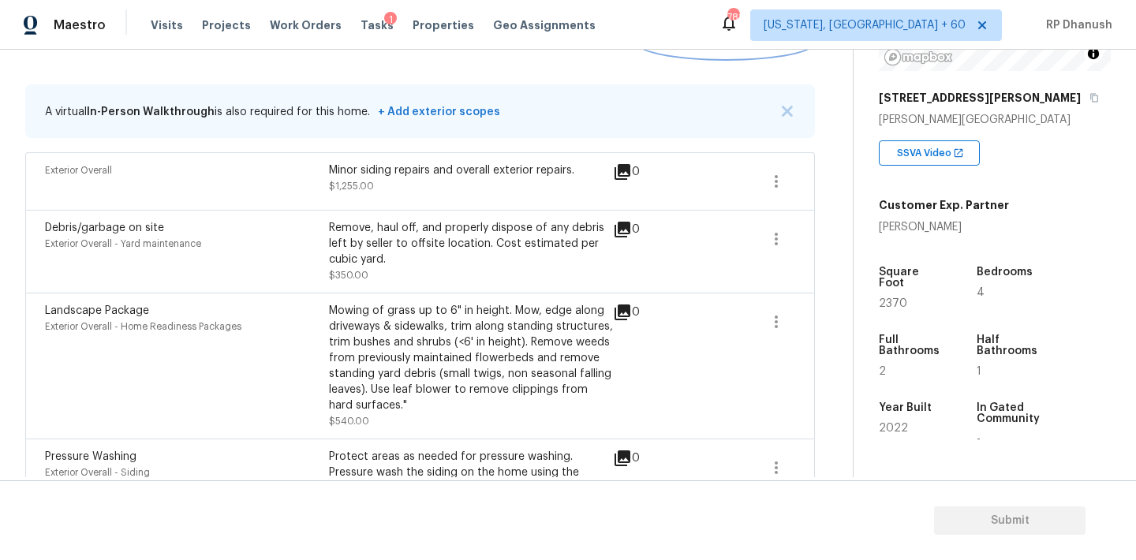
scroll to position [163, 0]
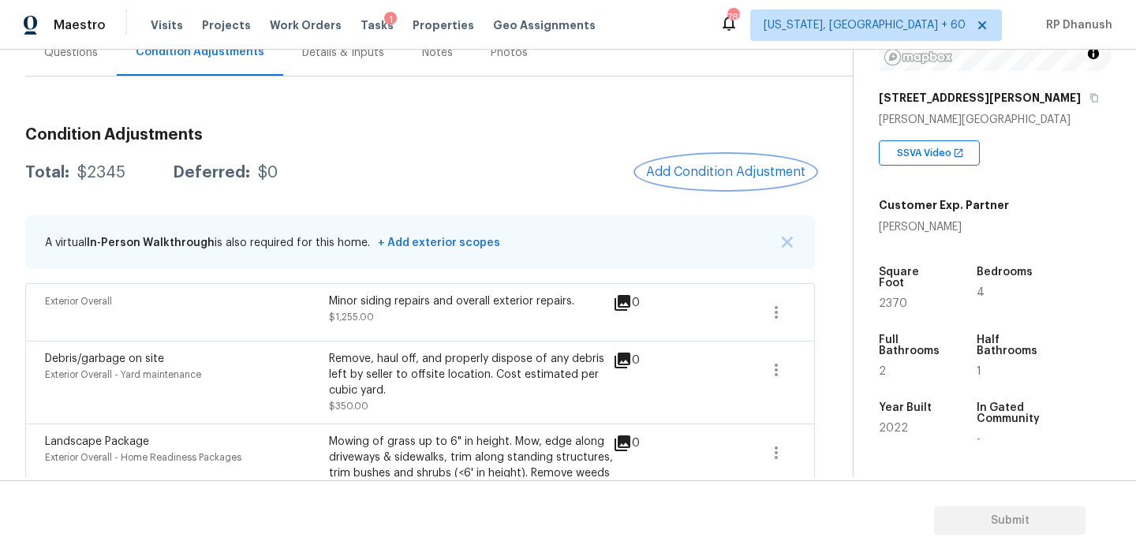
click at [735, 160] on button "Add Condition Adjustment" at bounding box center [726, 171] width 178 height 33
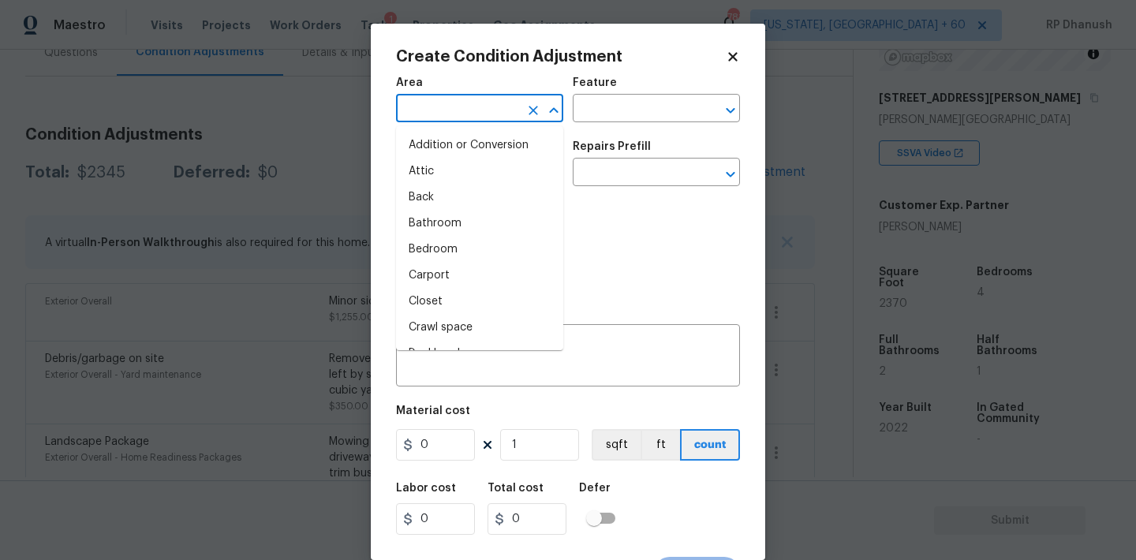
click at [477, 115] on input "text" at bounding box center [457, 110] width 123 height 24
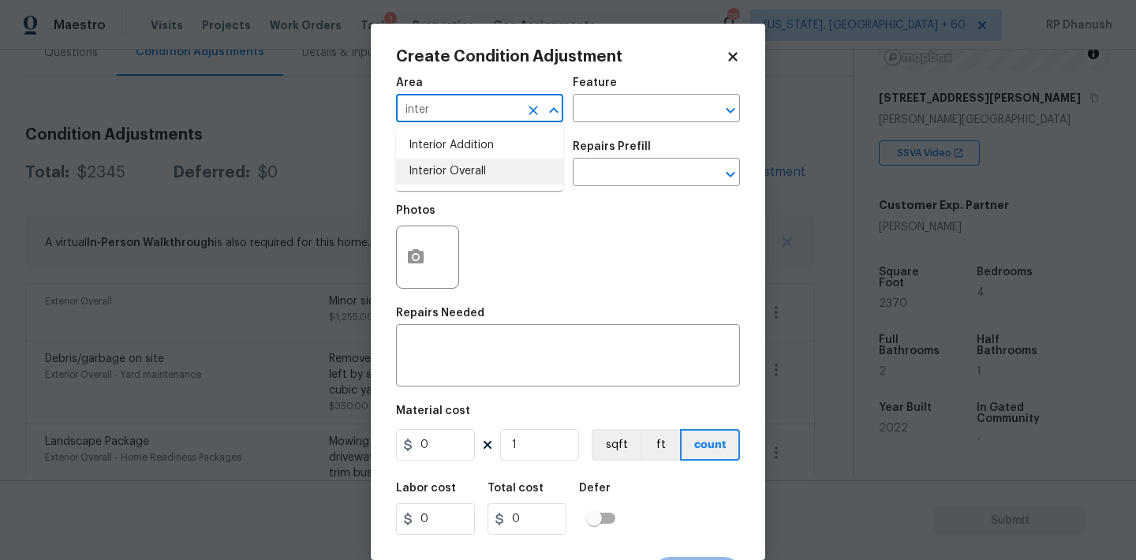
click at [502, 174] on li "Interior Overall" at bounding box center [479, 172] width 167 height 26
click at [593, 109] on input "text" at bounding box center [634, 110] width 123 height 24
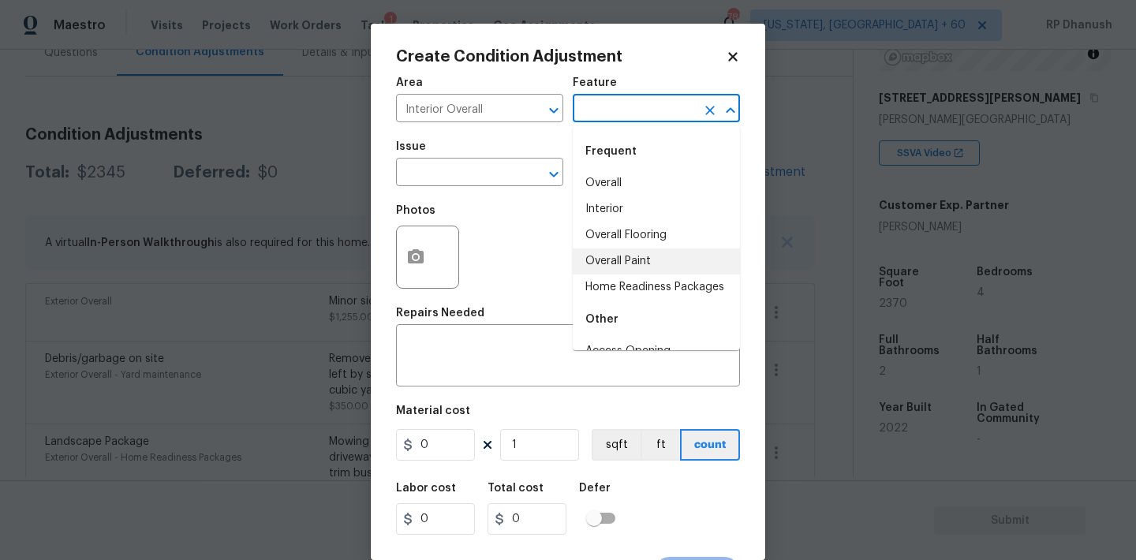
click at [608, 249] on li "Overall Paint" at bounding box center [656, 262] width 167 height 26
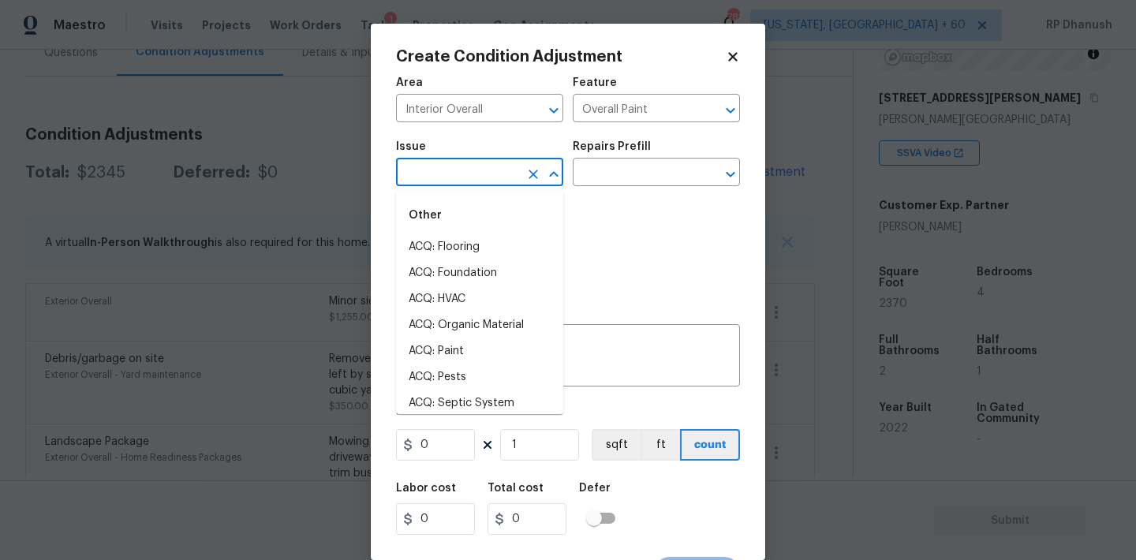
click at [462, 184] on input "text" at bounding box center [457, 174] width 123 height 24
click at [462, 348] on li "ACQ: Paint" at bounding box center [479, 351] width 167 height 26
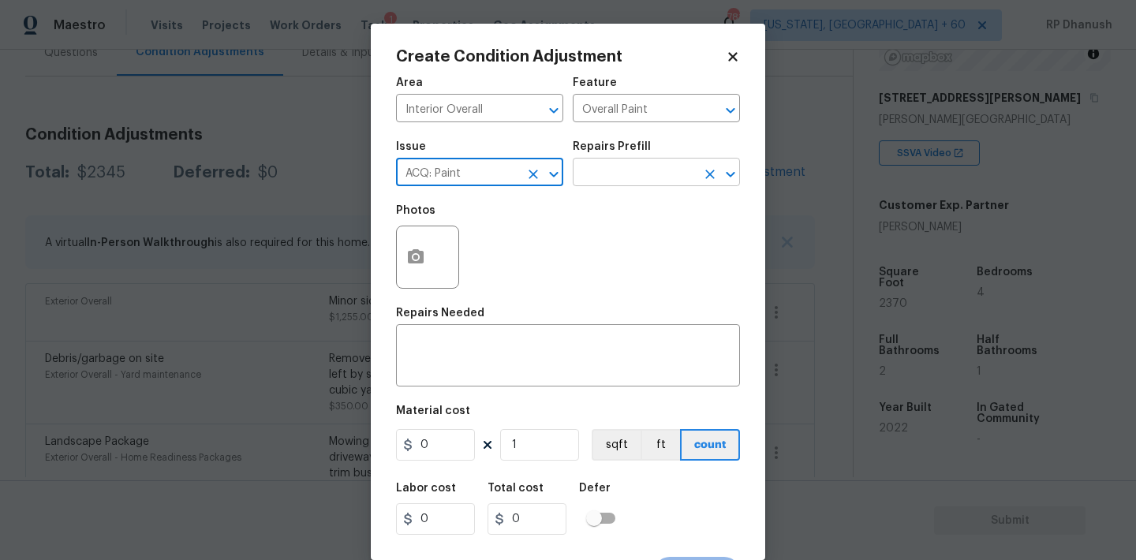
drag, startPoint x: 623, startPoint y: 166, endPoint x: 624, endPoint y: 183, distance: 17.4
click at [624, 166] on input "text" at bounding box center [634, 174] width 123 height 24
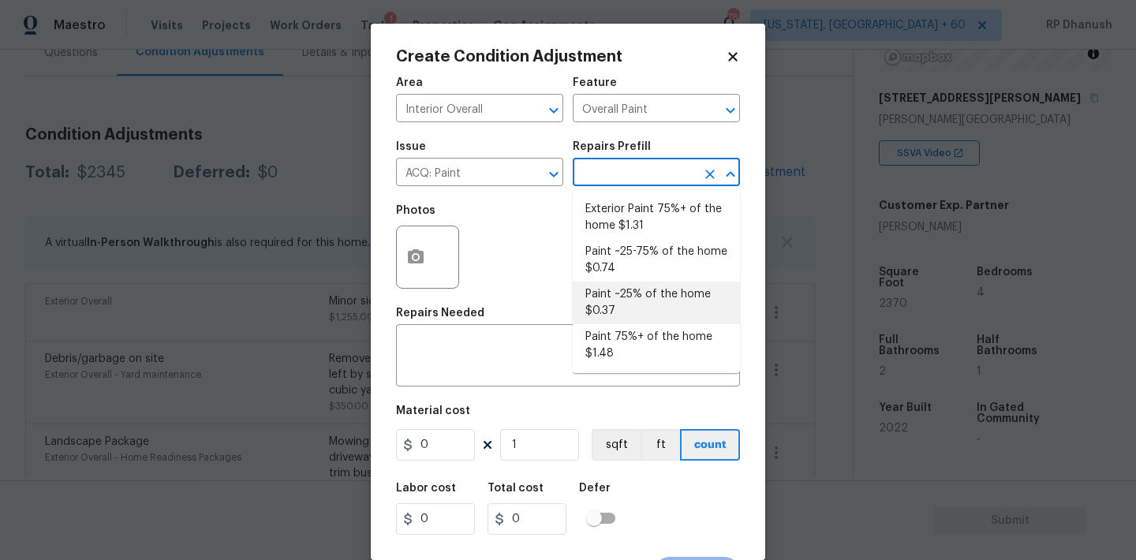
click at [624, 286] on li "Paint ~25% of the home $0.37" at bounding box center [656, 303] width 167 height 43
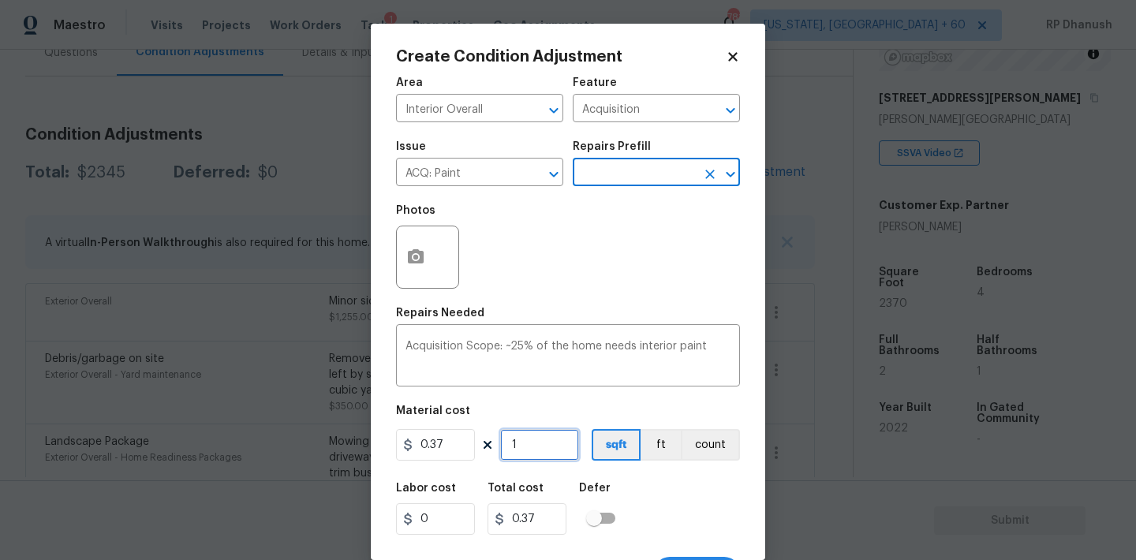
click at [521, 448] on input "1" at bounding box center [539, 445] width 79 height 32
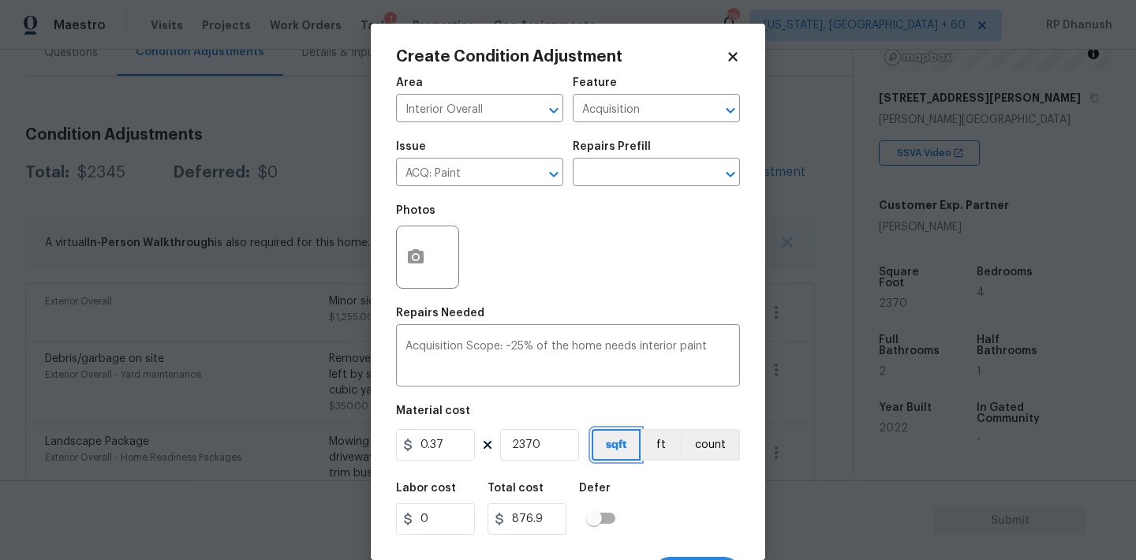
scroll to position [29, 0]
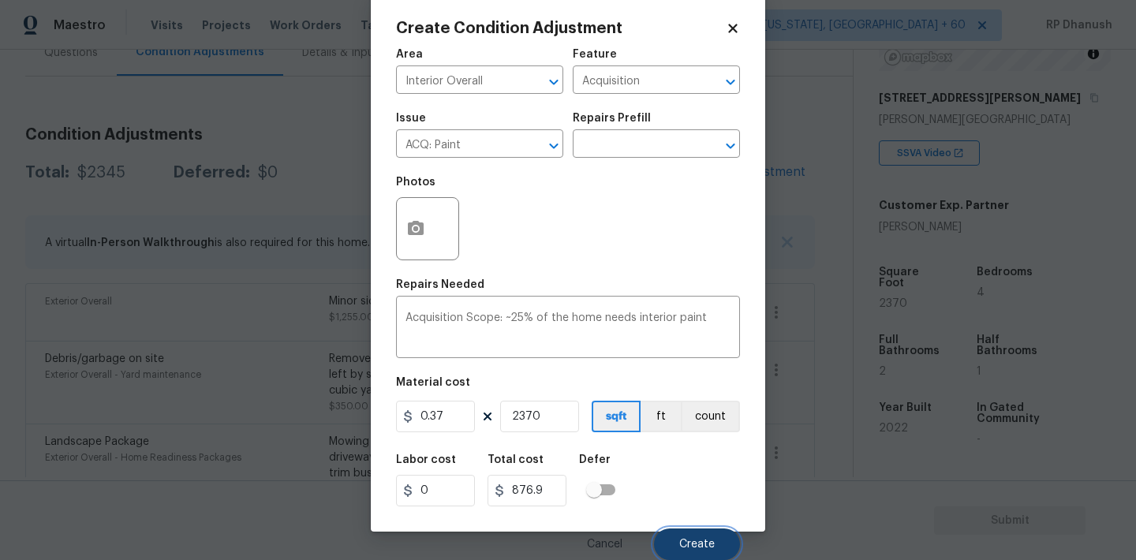
click at [705, 540] on span "Create" at bounding box center [697, 545] width 36 height 12
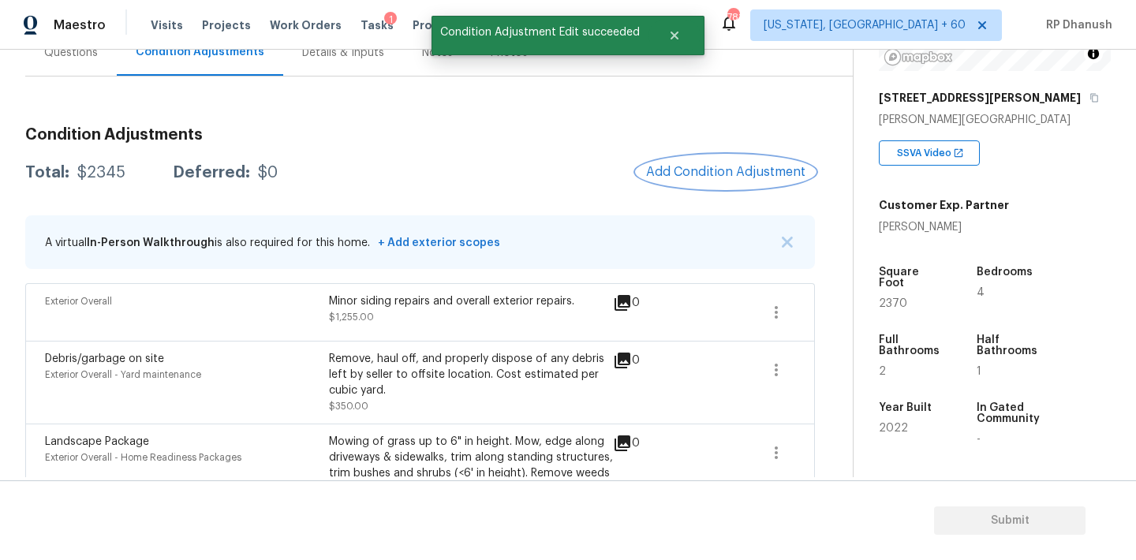
scroll to position [0, 0]
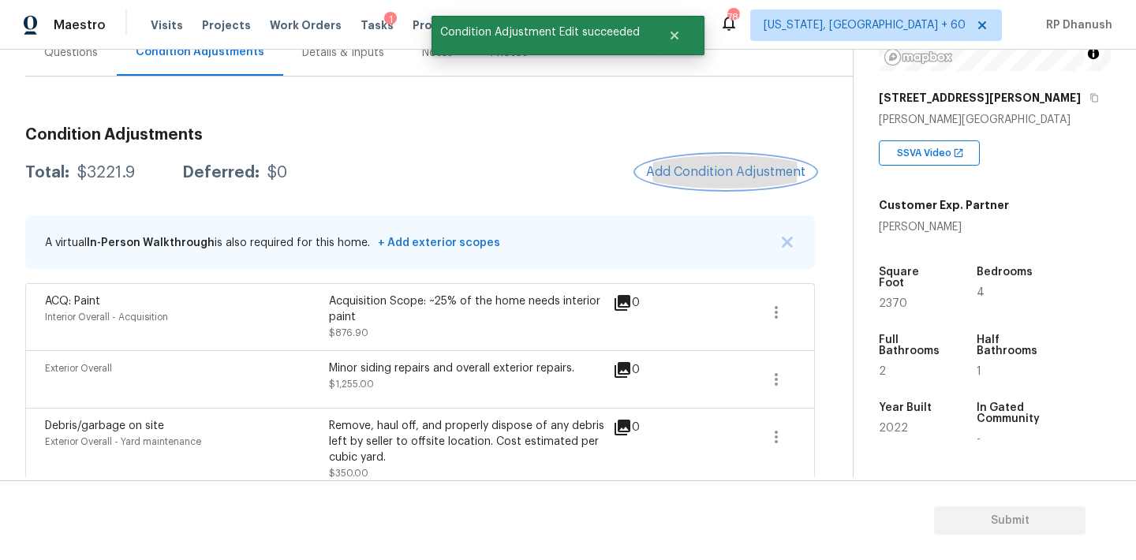
click at [694, 180] on button "Add Condition Adjustment" at bounding box center [726, 171] width 178 height 33
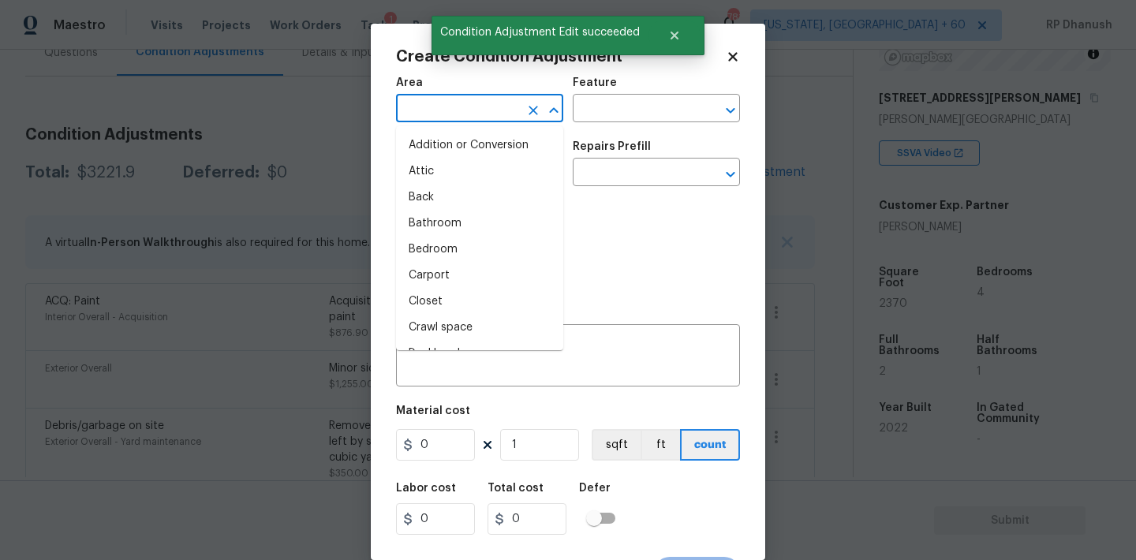
click at [443, 113] on input "text" at bounding box center [457, 110] width 123 height 24
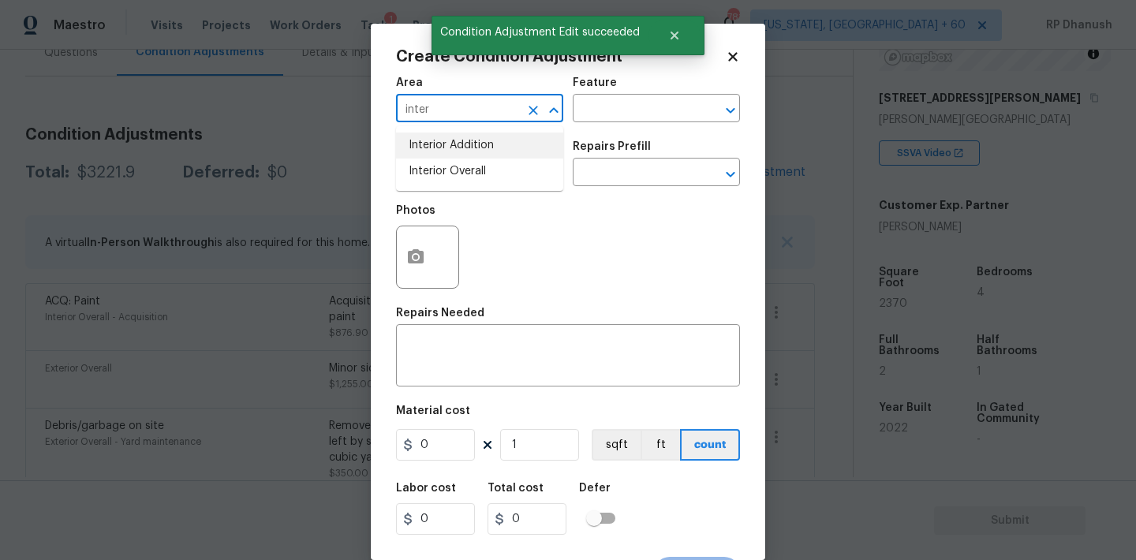
click at [455, 160] on li "Interior Overall" at bounding box center [479, 172] width 167 height 26
click at [626, 111] on input "text" at bounding box center [634, 110] width 123 height 24
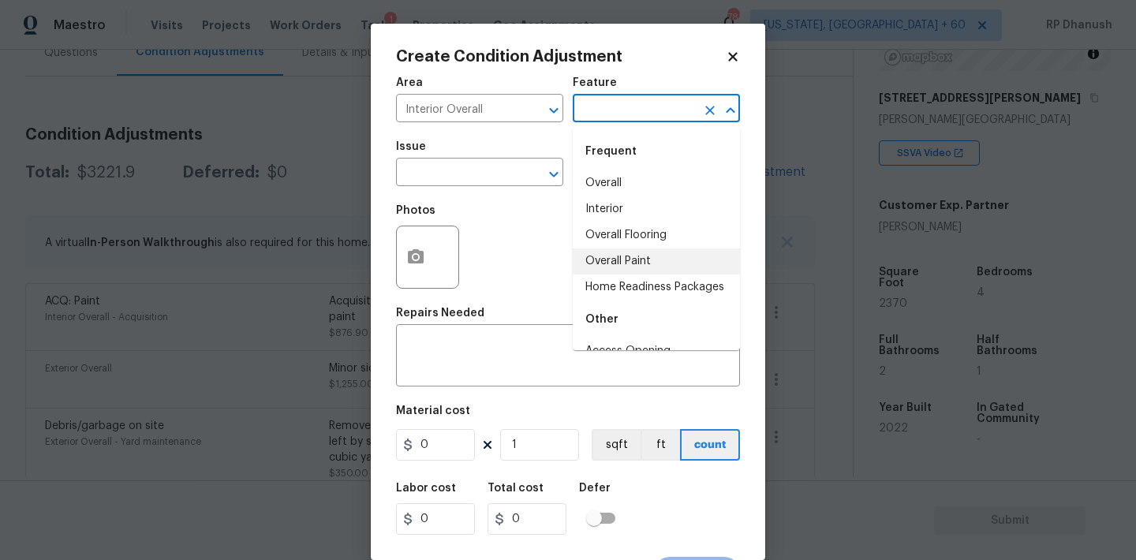
click at [633, 255] on li "Overall Paint" at bounding box center [656, 262] width 167 height 26
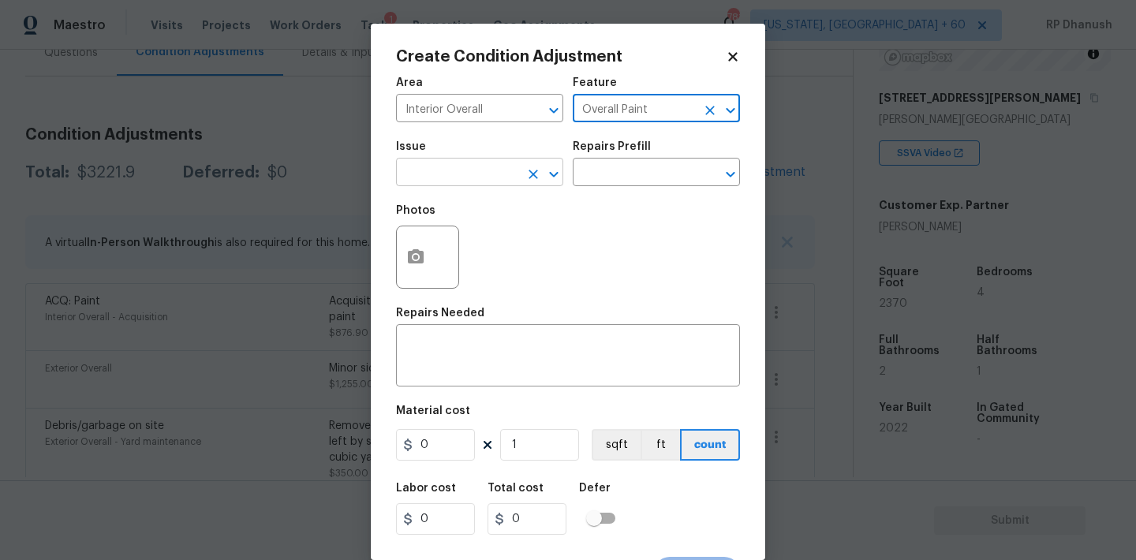
click at [462, 168] on input "text" at bounding box center [457, 174] width 123 height 24
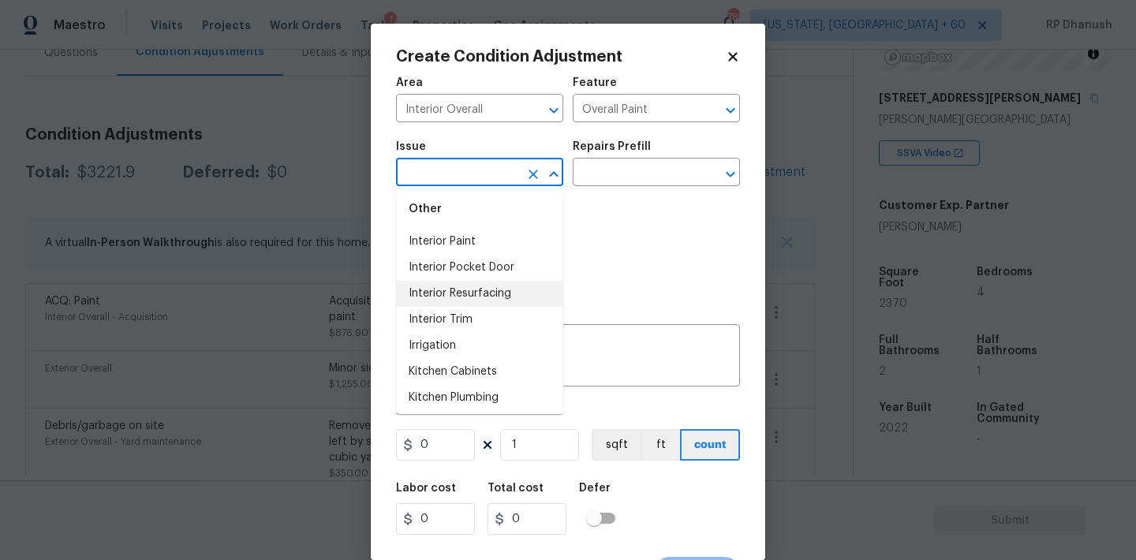
scroll to position [2209, 0]
click at [458, 271] on li "Interior Paint" at bounding box center [479, 270] width 167 height 26
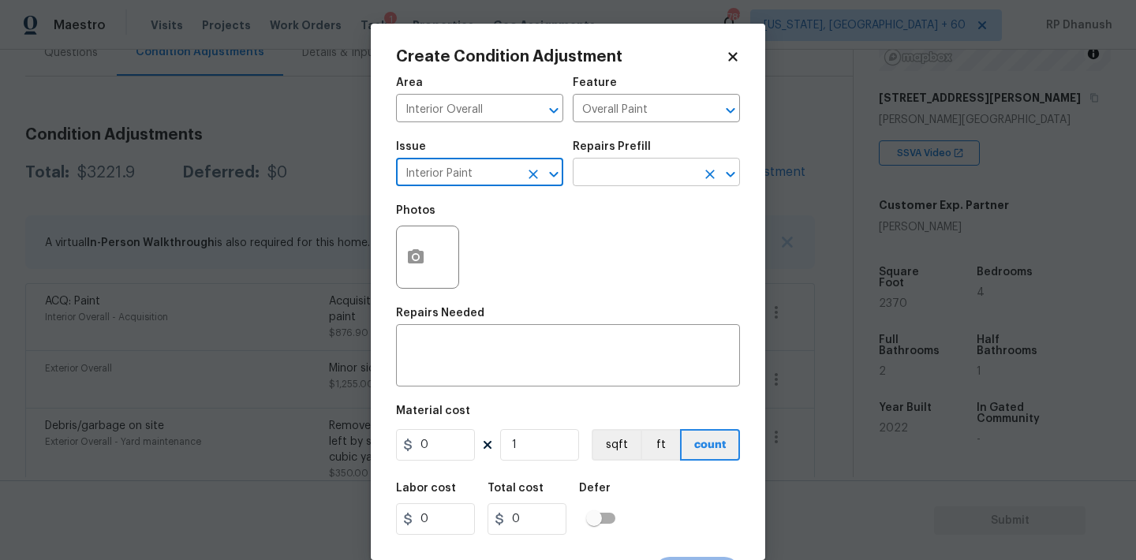
click at [585, 182] on input "text" at bounding box center [634, 174] width 123 height 24
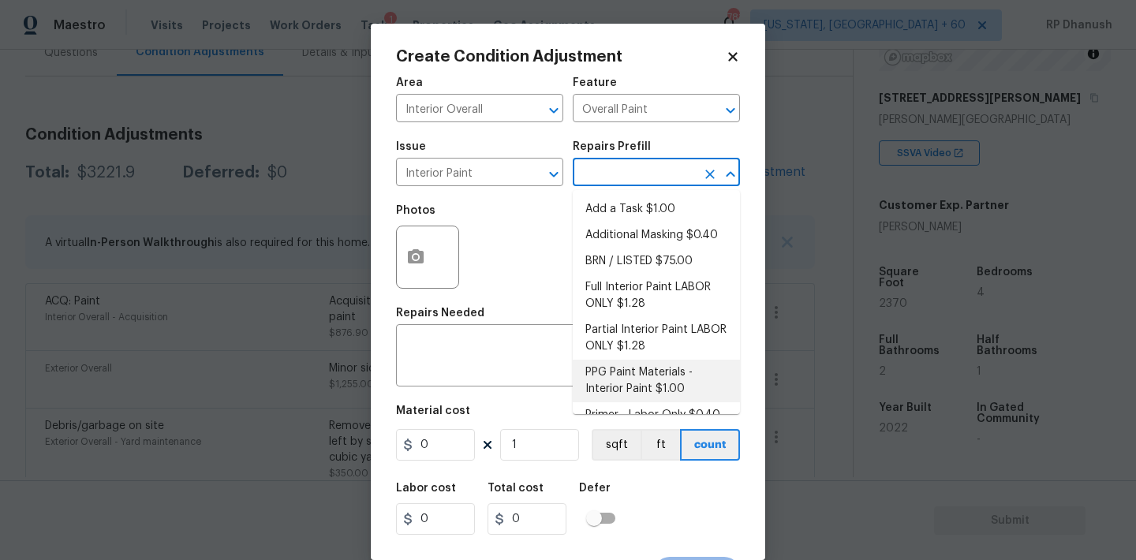
scroll to position [21, 0]
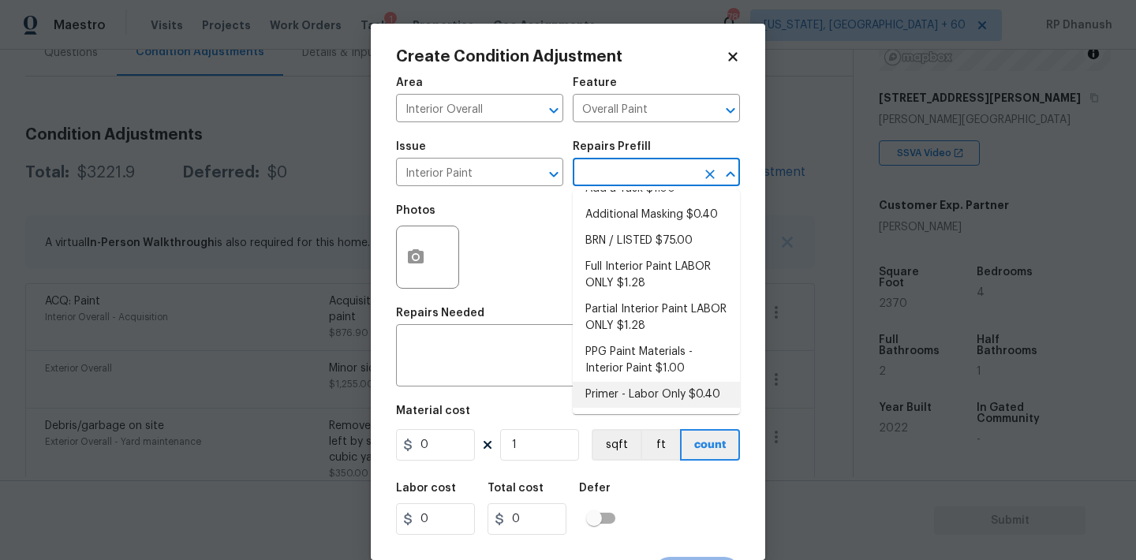
click at [625, 398] on li "Primer - Labor Only $0.40" at bounding box center [656, 395] width 167 height 26
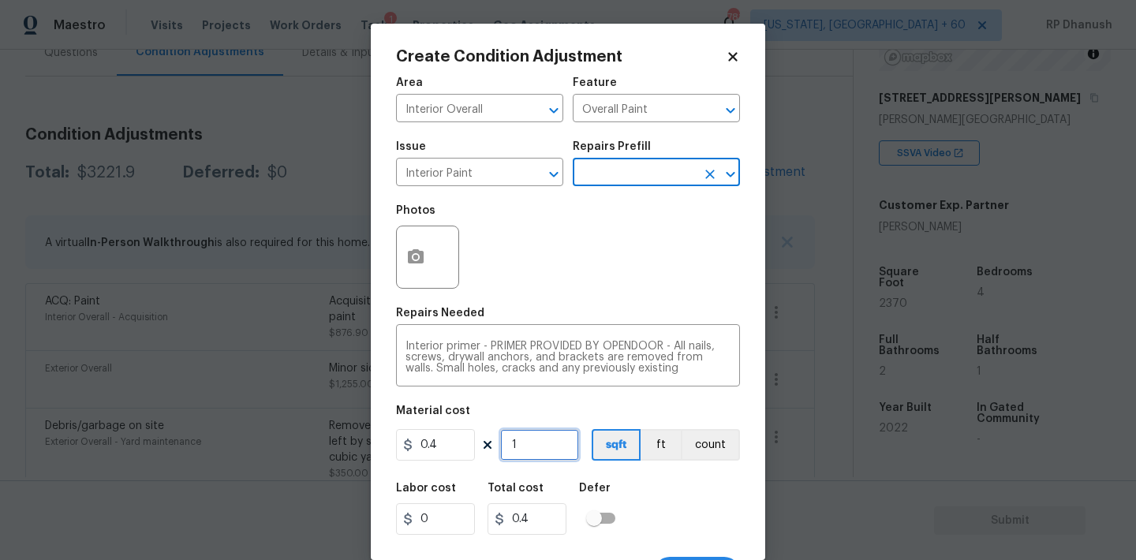
click at [548, 454] on input "1" at bounding box center [539, 445] width 79 height 32
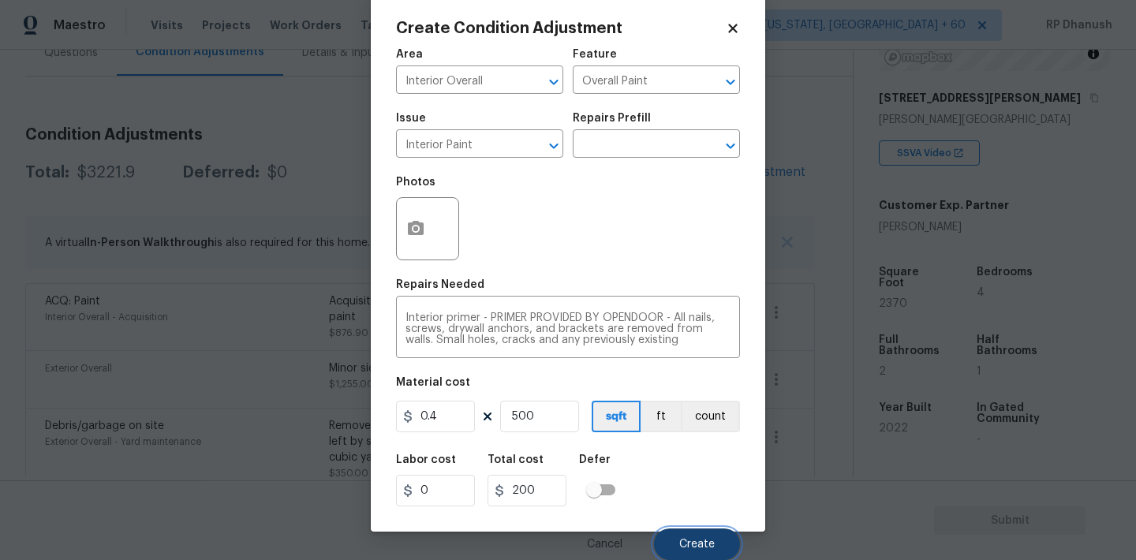
click at [708, 533] on button "Create" at bounding box center [697, 545] width 86 height 32
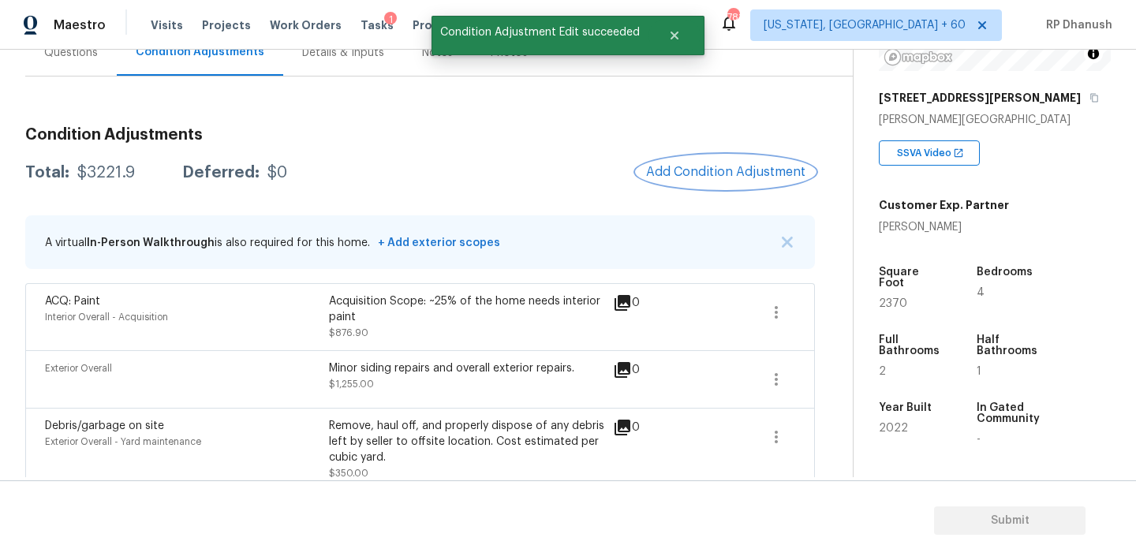
scroll to position [0, 0]
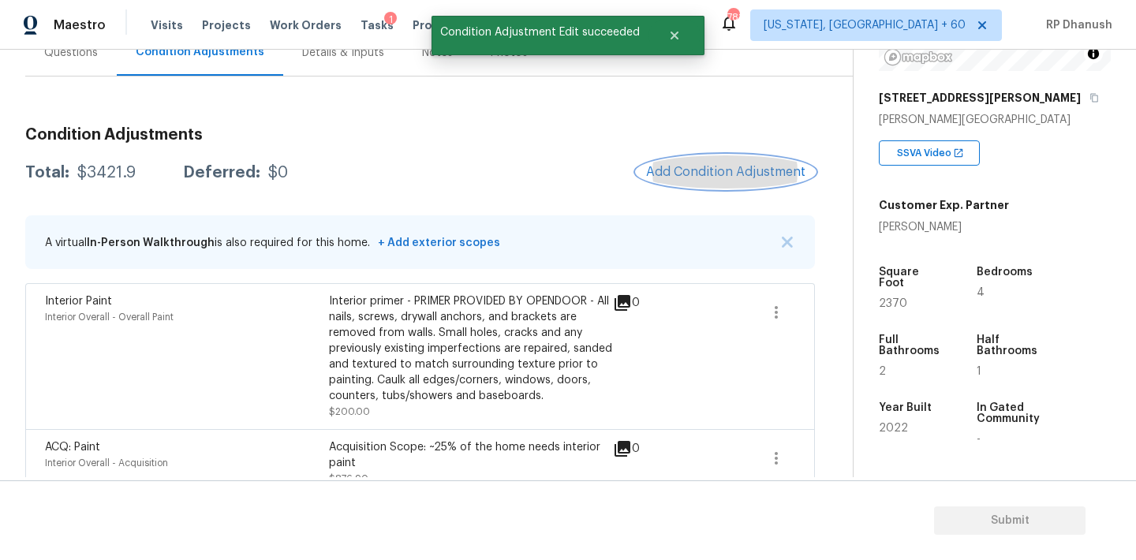
click at [725, 170] on span "Add Condition Adjustment" at bounding box center [725, 172] width 159 height 14
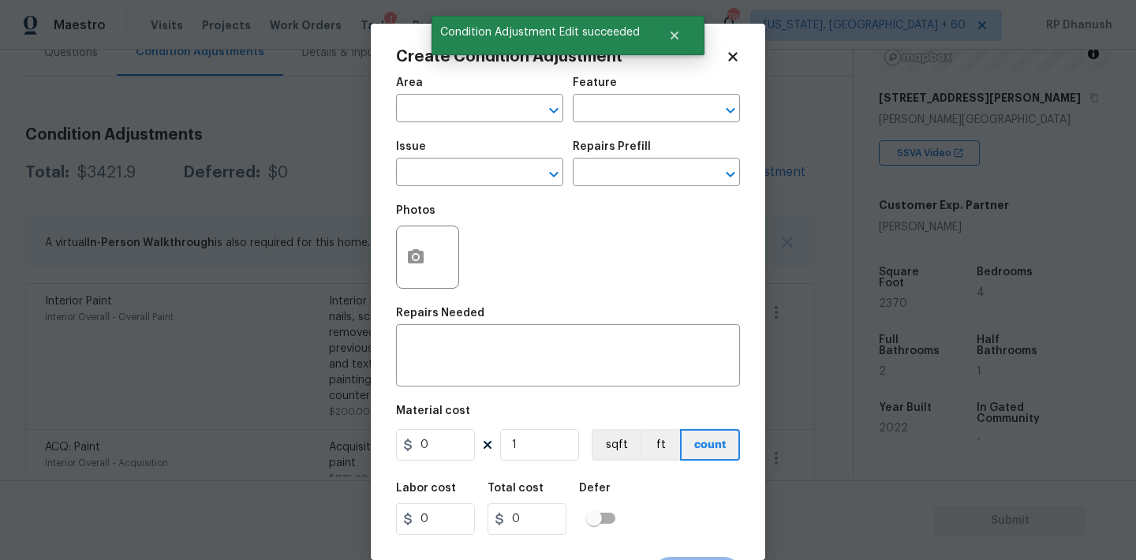
click at [488, 125] on span "Area ​" at bounding box center [479, 100] width 167 height 64
click at [496, 100] on input "text" at bounding box center [457, 110] width 123 height 24
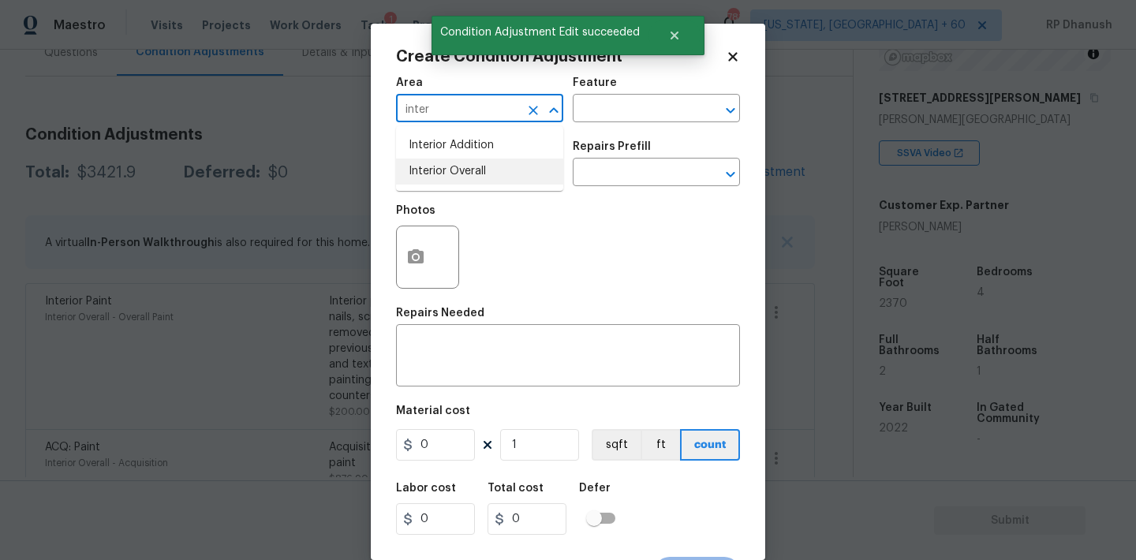
click at [501, 163] on li "Interior Overall" at bounding box center [479, 172] width 167 height 26
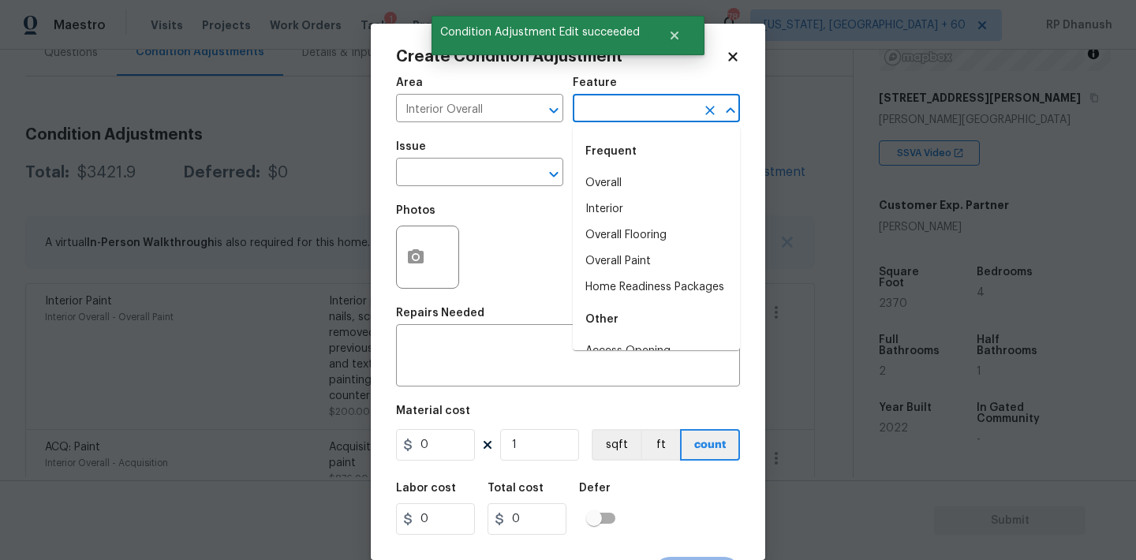
click at [629, 110] on input "text" at bounding box center [634, 110] width 123 height 24
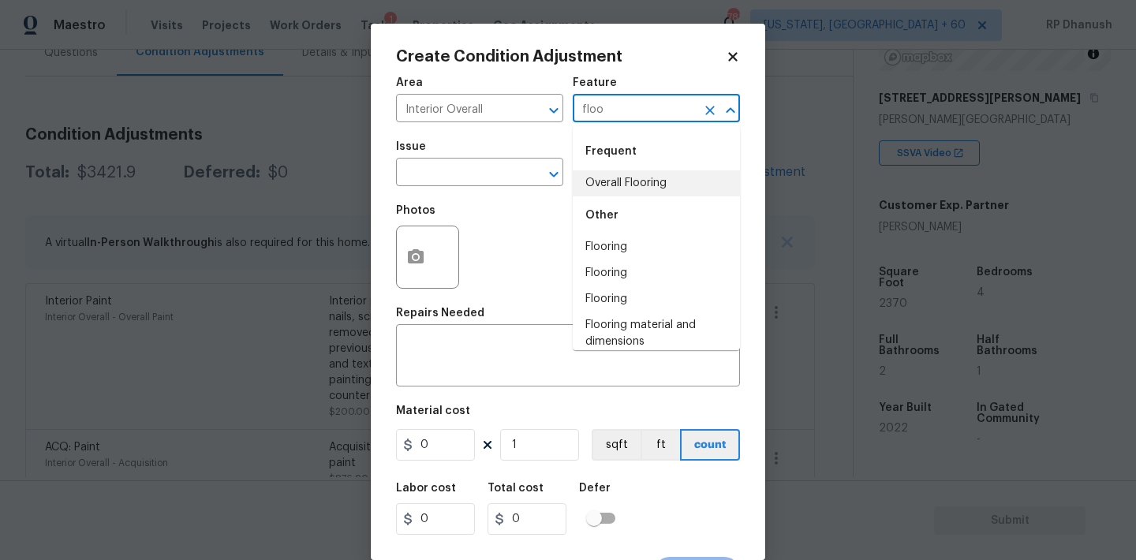
click at [612, 189] on li "Overall Flooring" at bounding box center [656, 183] width 167 height 26
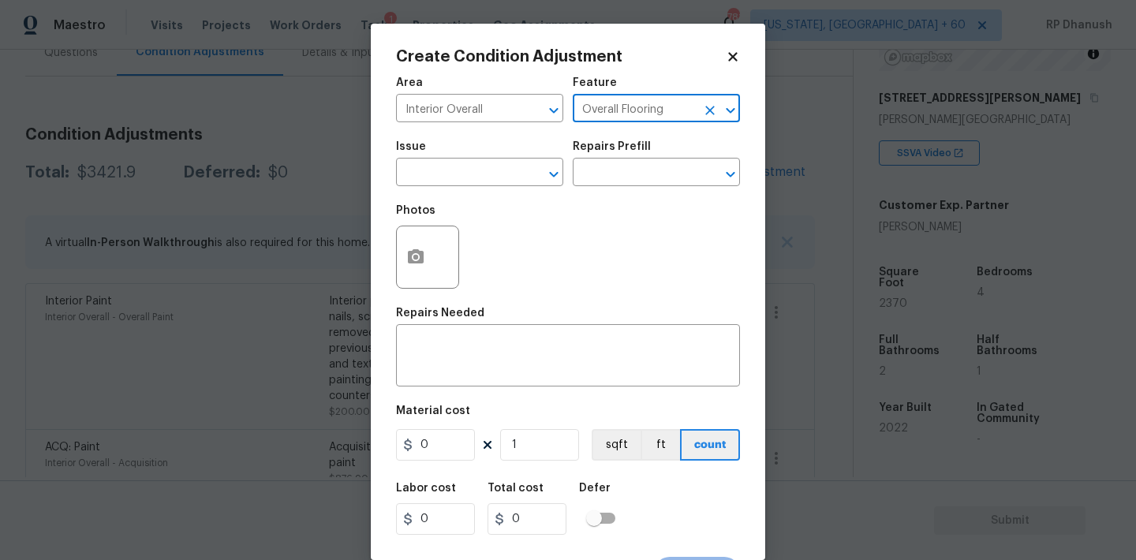
click at [515, 189] on span "Issue ​" at bounding box center [479, 164] width 167 height 64
click at [516, 179] on input "text" at bounding box center [457, 174] width 123 height 24
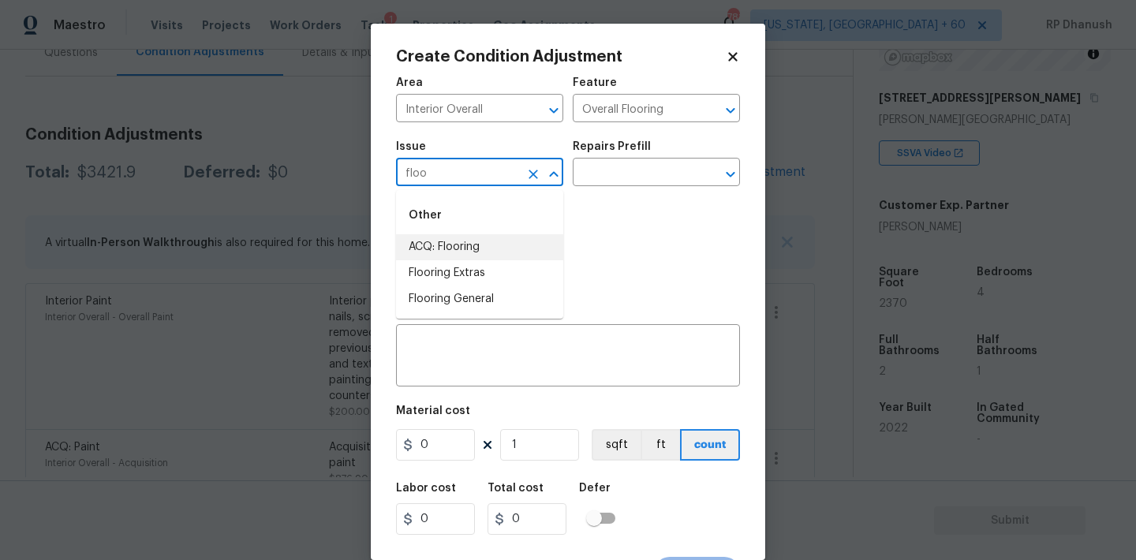
click at [501, 252] on li "ACQ: Flooring" at bounding box center [479, 247] width 167 height 26
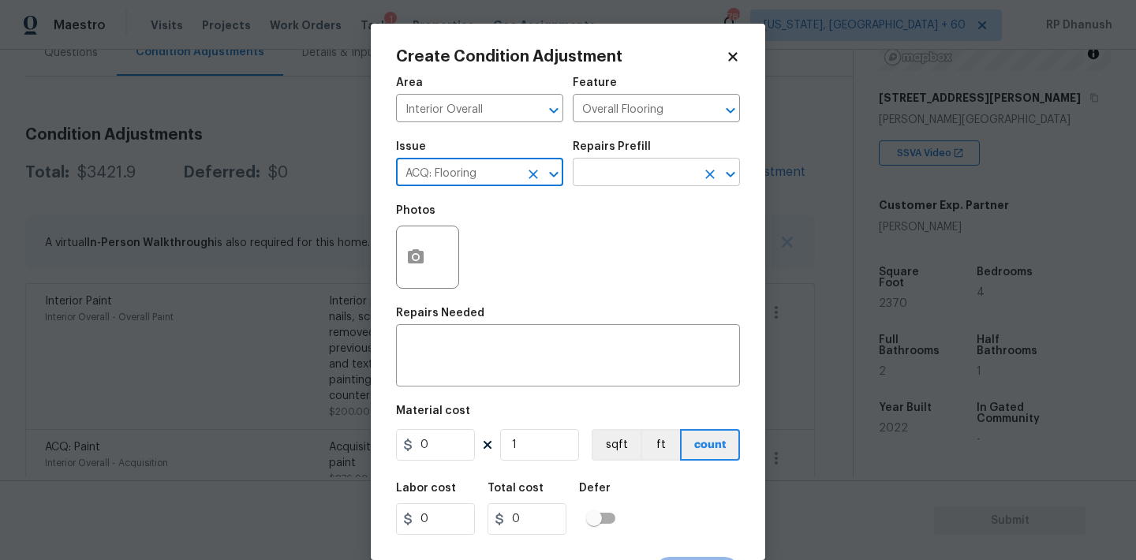
click at [663, 171] on input "text" at bounding box center [634, 174] width 123 height 24
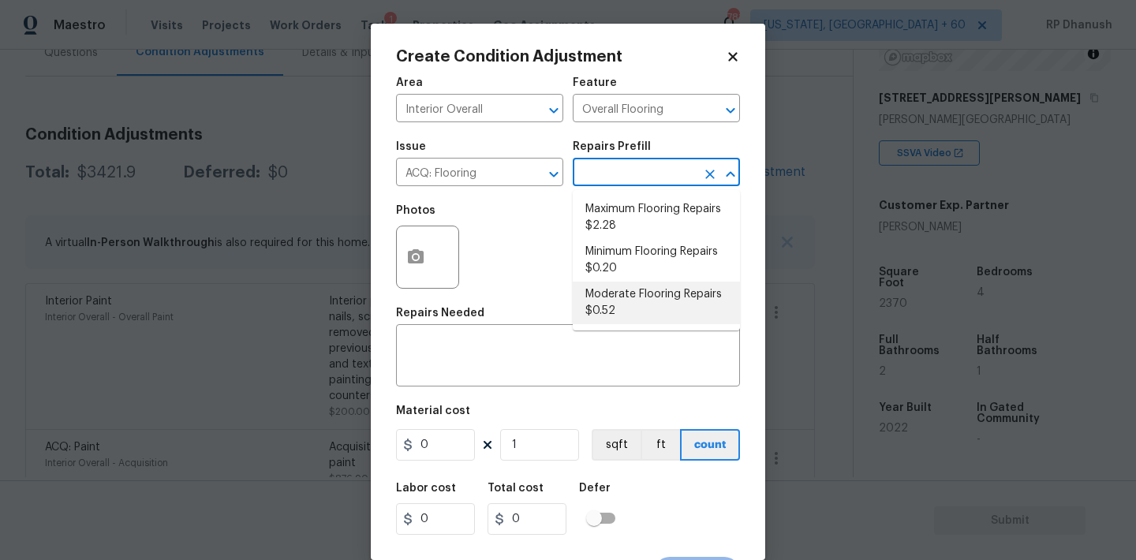
click at [633, 311] on li "Moderate Flooring Repairs $0.52" at bounding box center [656, 303] width 167 height 43
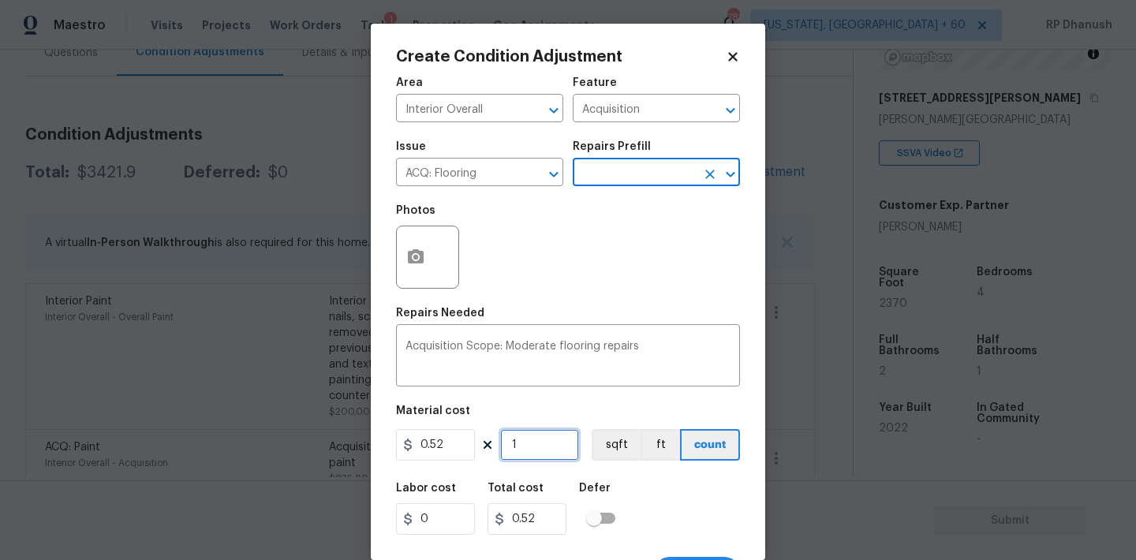
click at [550, 458] on input "1" at bounding box center [539, 445] width 79 height 32
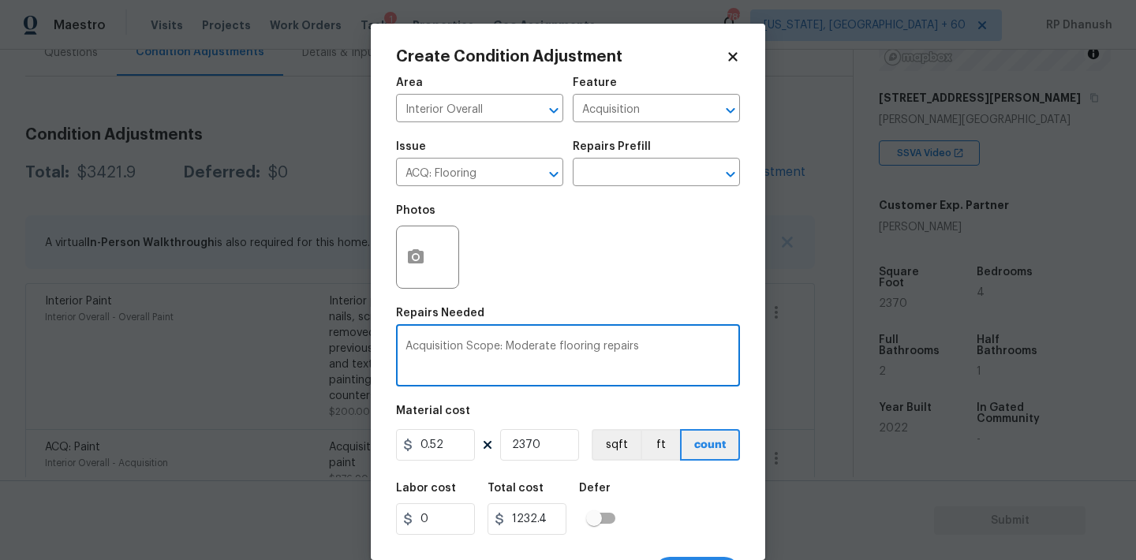
click at [587, 363] on textarea "Acquisition Scope: Moderate flooring repairs" at bounding box center [568, 357] width 325 height 33
click at [409, 271] on button "button" at bounding box center [416, 257] width 38 height 62
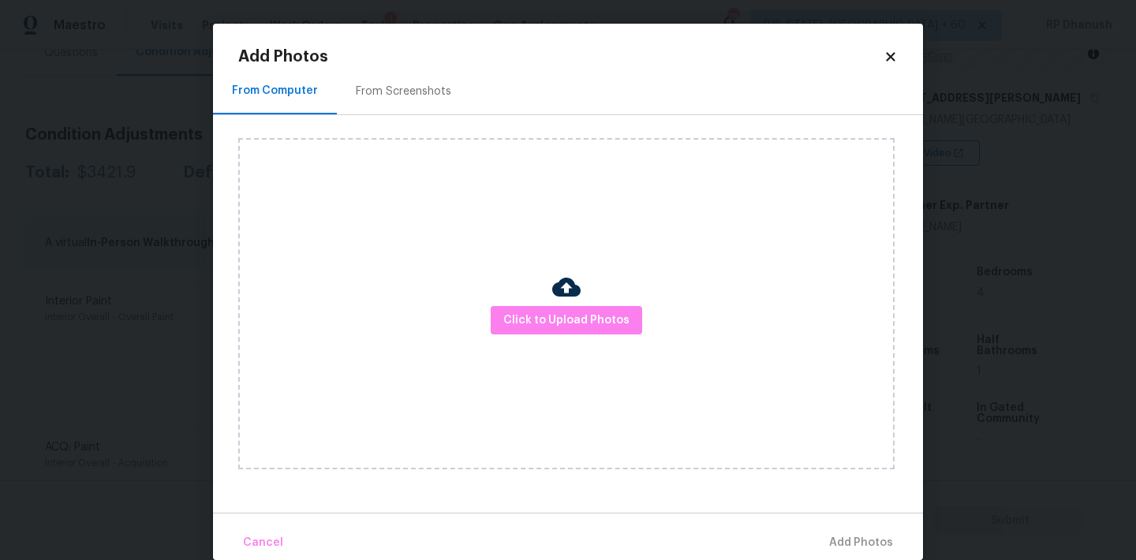
click at [396, 73] on div "From Screenshots" at bounding box center [403, 91] width 133 height 47
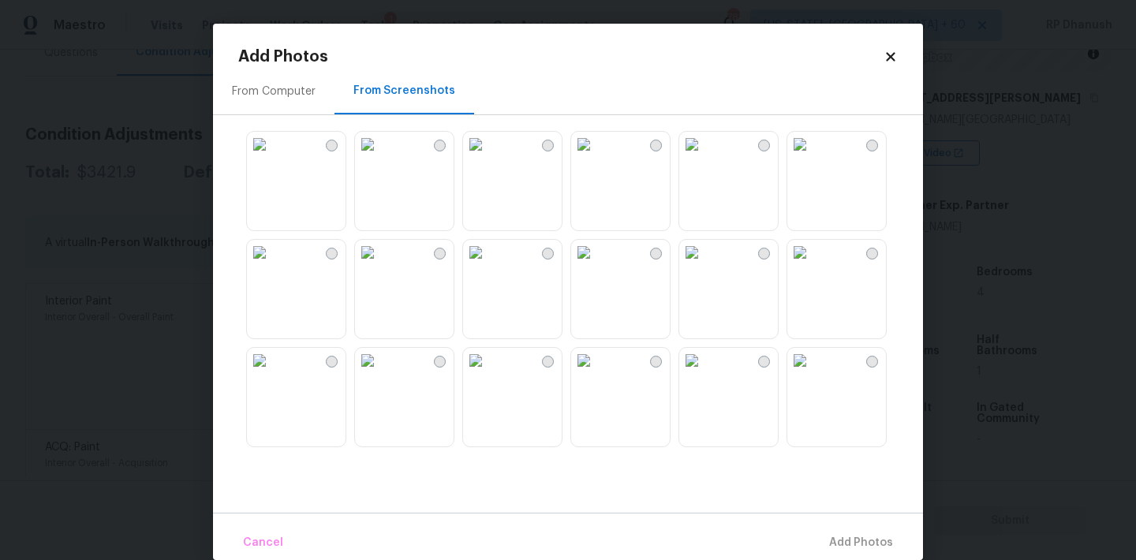
click at [488, 157] on img at bounding box center [475, 144] width 25 height 25
click at [568, 287] on div at bounding box center [580, 288] width 685 height 331
click at [488, 265] on img at bounding box center [475, 252] width 25 height 25
click at [596, 373] on img at bounding box center [583, 360] width 25 height 25
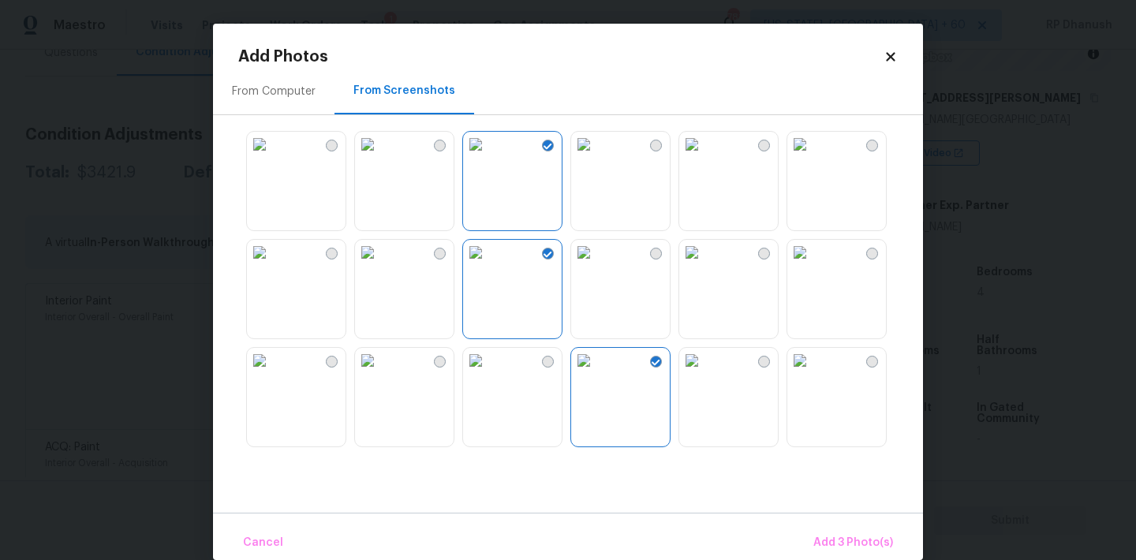
click at [705, 373] on img at bounding box center [691, 360] width 25 height 25
click at [808, 372] on img at bounding box center [799, 360] width 25 height 25
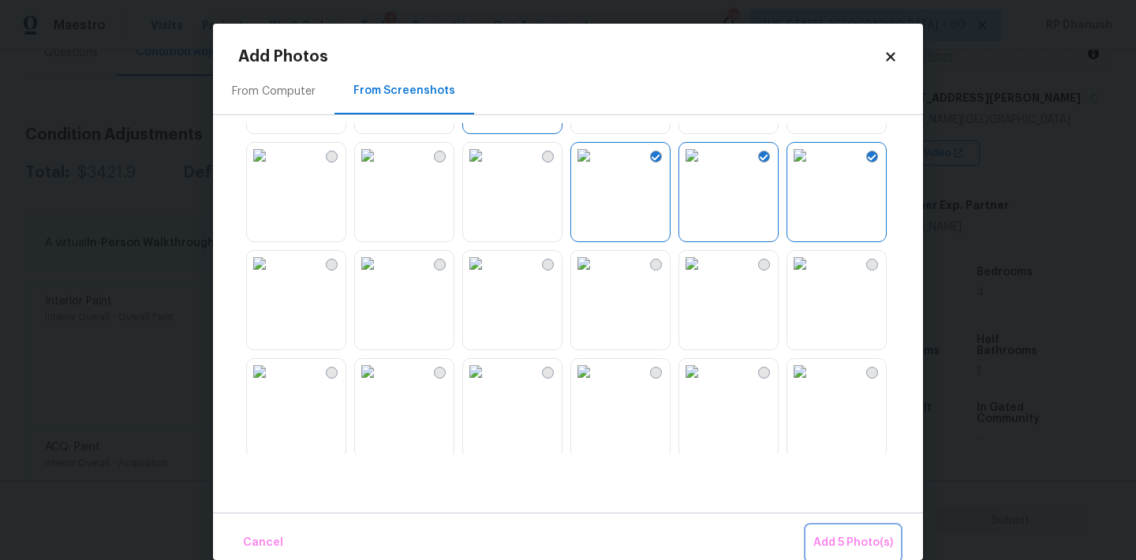
click at [839, 537] on span "Add 5 Photo(s)" at bounding box center [853, 543] width 80 height 20
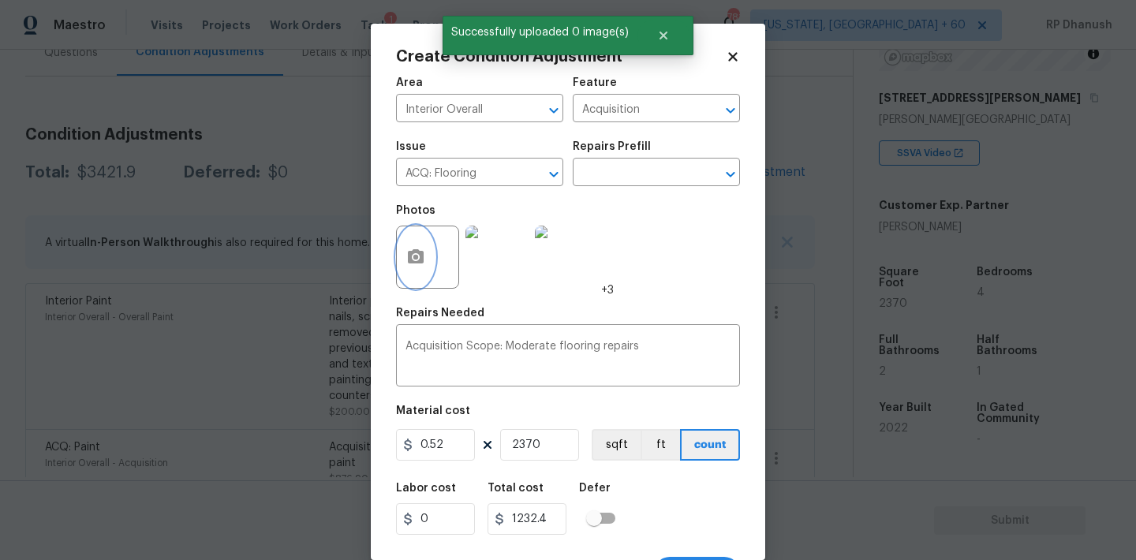
scroll to position [29, 0]
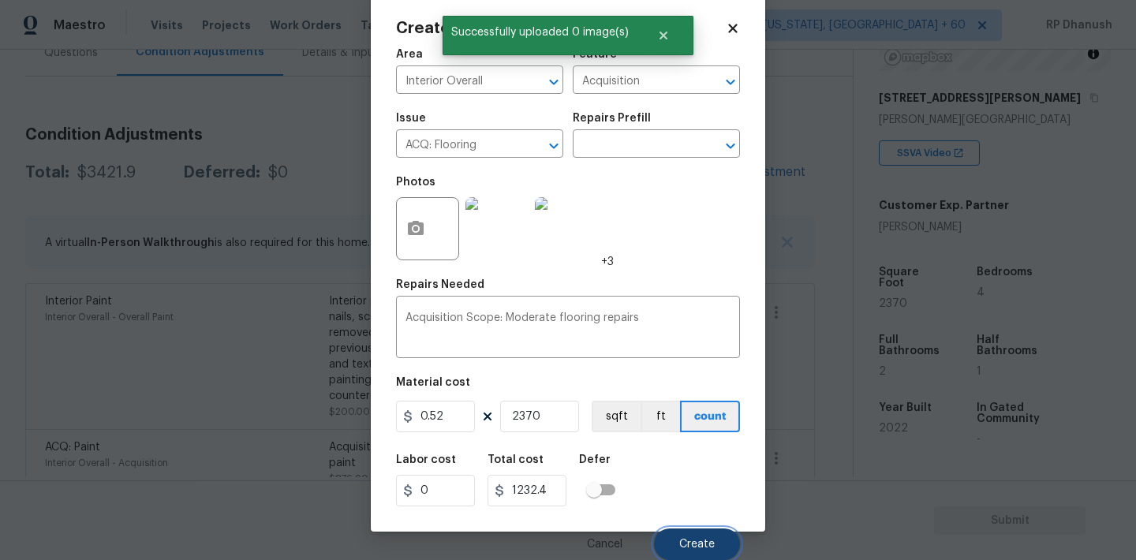
click at [696, 545] on span "Create" at bounding box center [697, 545] width 36 height 12
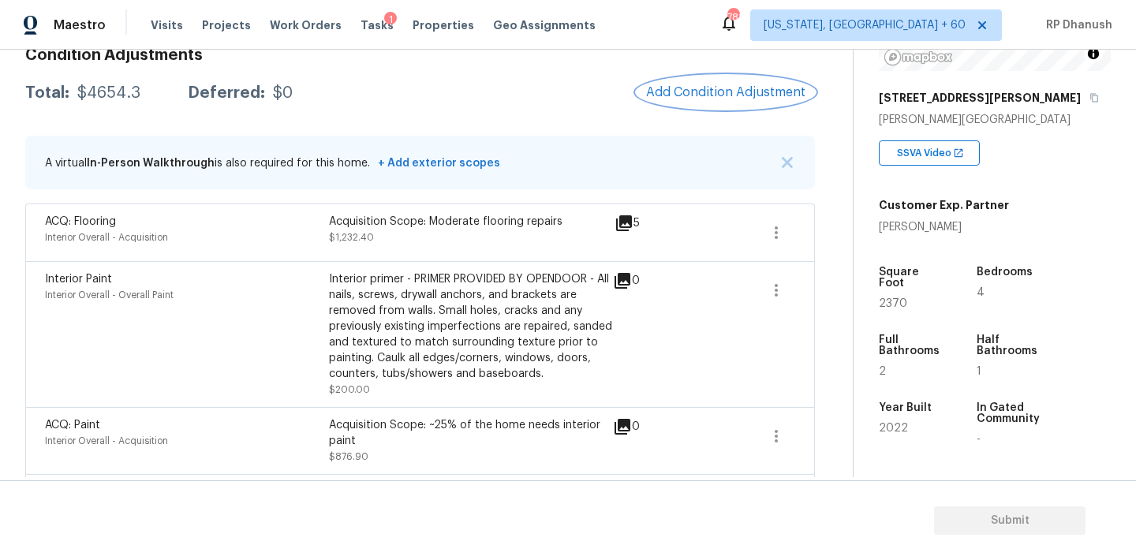
scroll to position [221, 0]
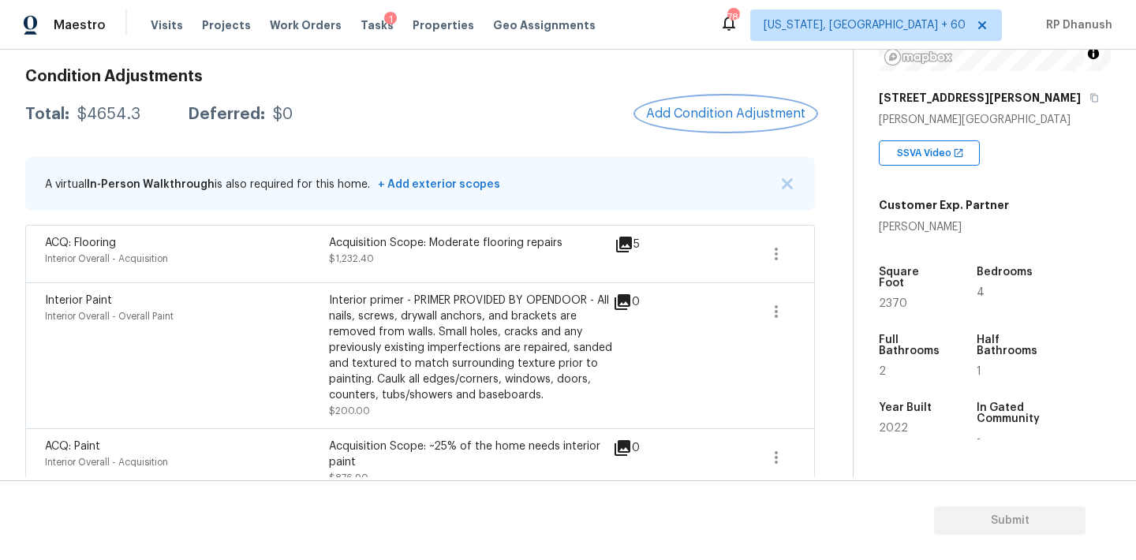
click at [748, 97] on button "Add Condition Adjustment" at bounding box center [726, 113] width 178 height 33
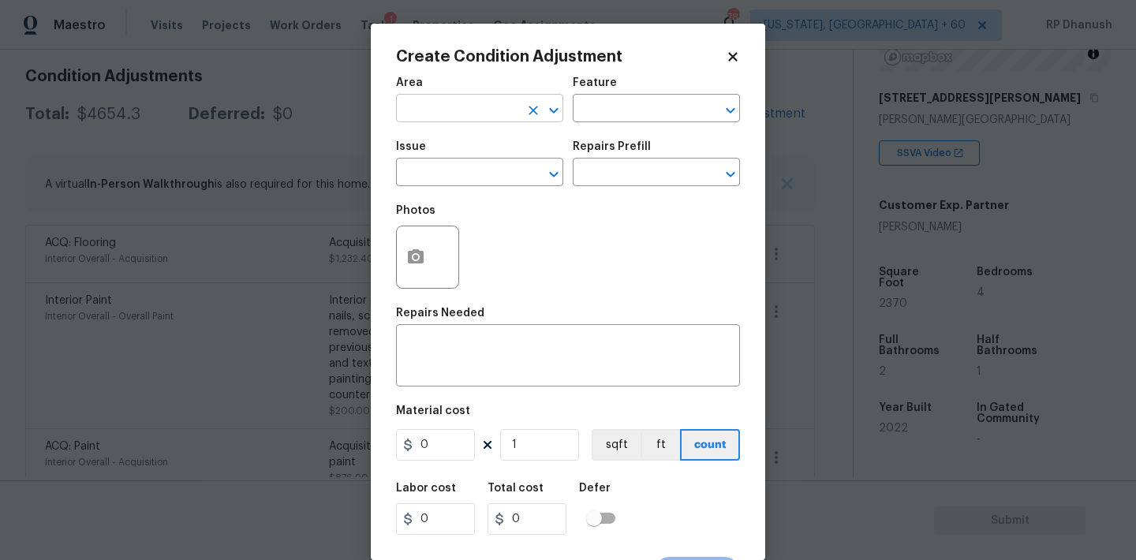
click at [485, 98] on input "text" at bounding box center [457, 110] width 123 height 24
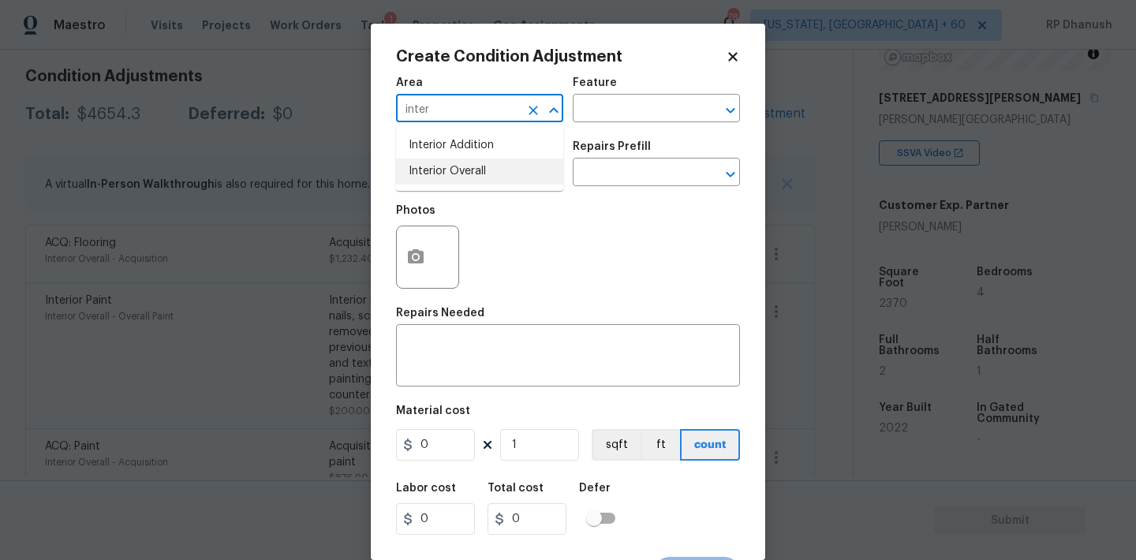
click at [488, 152] on li "Interior Addition" at bounding box center [479, 146] width 167 height 26
click at [536, 113] on icon "Clear" at bounding box center [533, 110] width 9 height 9
click at [471, 109] on input "text" at bounding box center [457, 110] width 123 height 24
click at [468, 175] on li "Interior Overall" at bounding box center [479, 172] width 167 height 26
click at [596, 120] on input "text" at bounding box center [634, 110] width 123 height 24
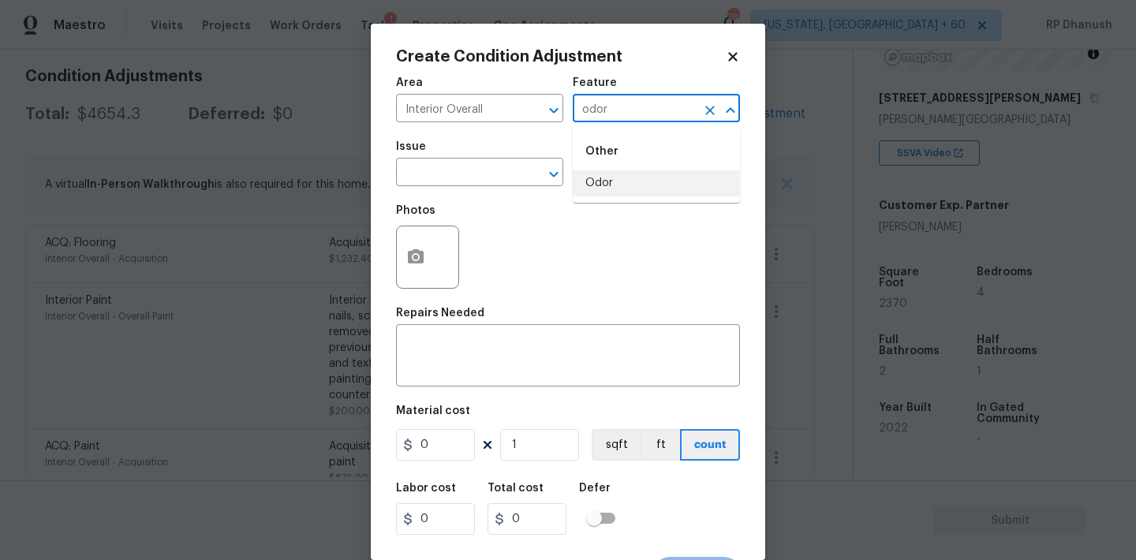
click at [604, 185] on li "Odor" at bounding box center [656, 183] width 167 height 26
click at [458, 185] on input "text" at bounding box center [457, 174] width 123 height 24
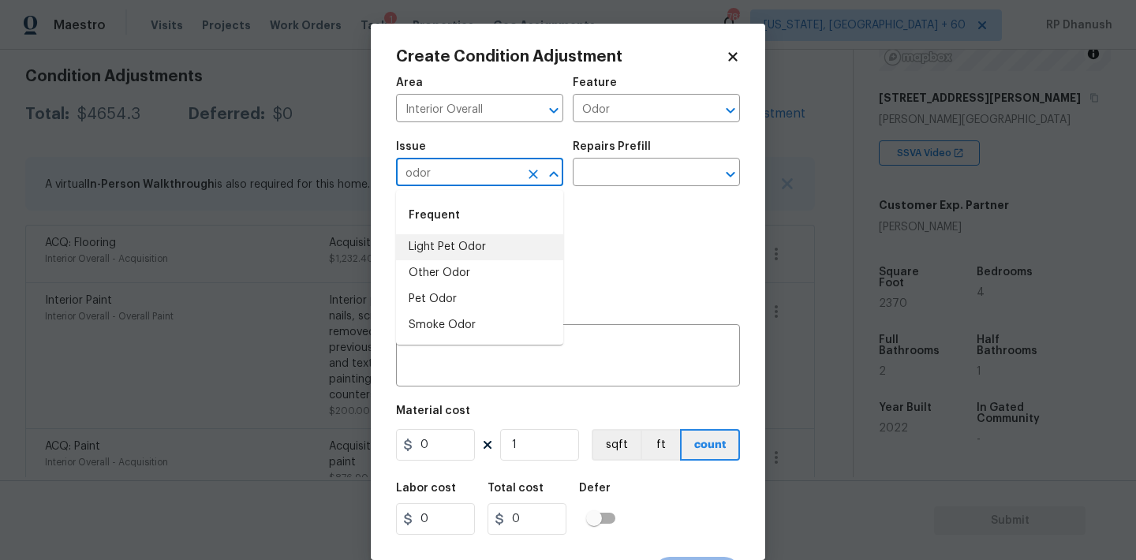
click at [456, 247] on li "Light Pet Odor" at bounding box center [479, 247] width 167 height 26
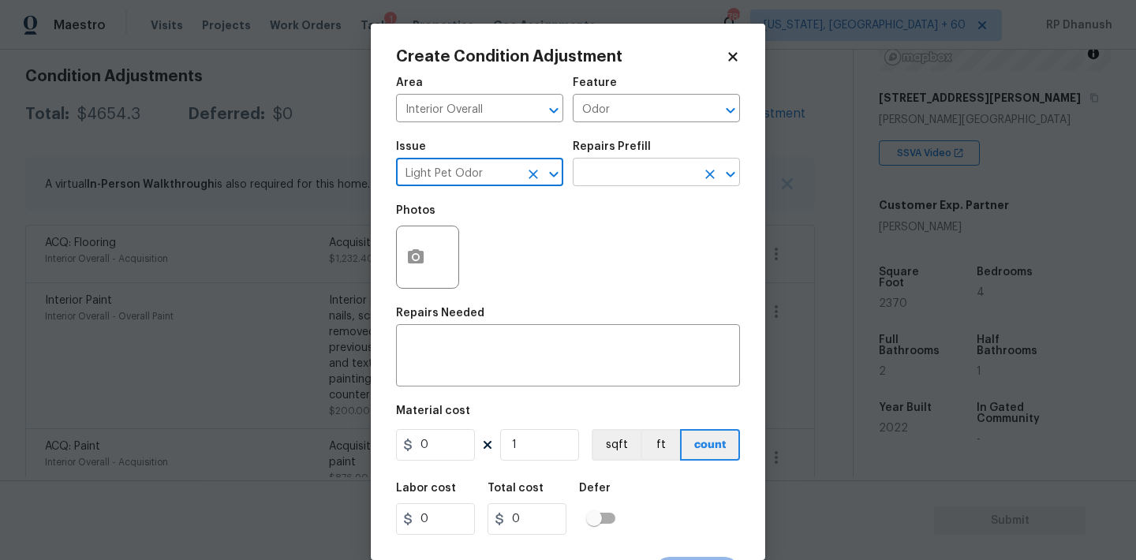
click at [603, 174] on input "text" at bounding box center [634, 174] width 123 height 24
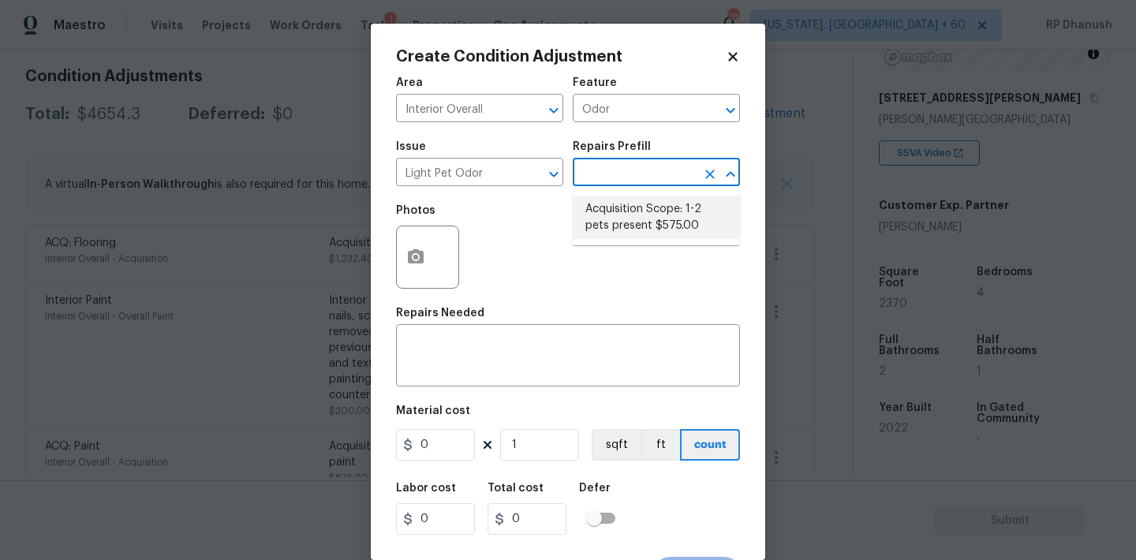
click at [607, 222] on li "Acquisition Scope: 1-2 pets present $575.00" at bounding box center [656, 217] width 167 height 43
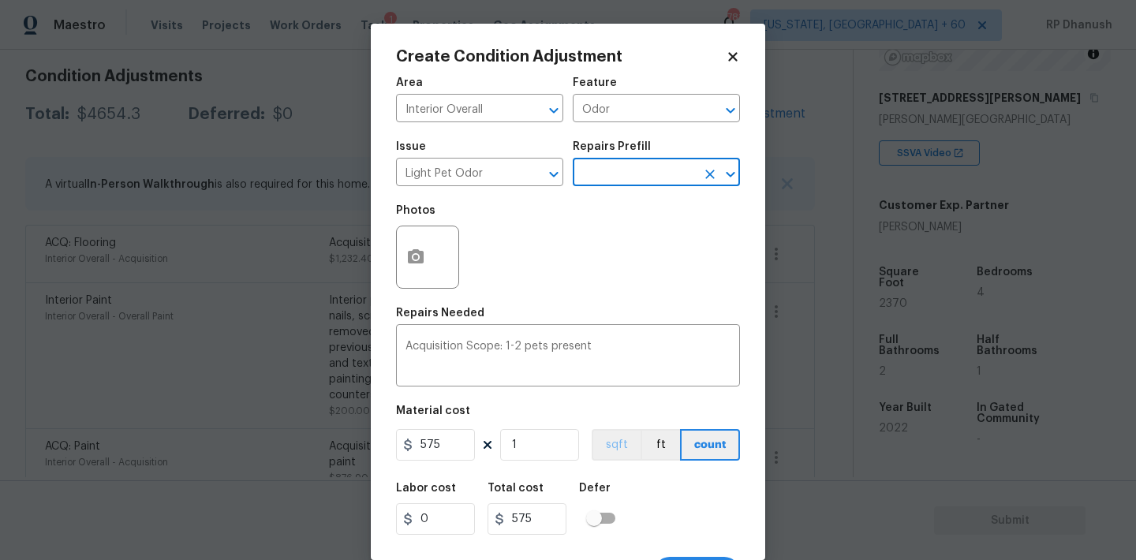
scroll to position [29, 0]
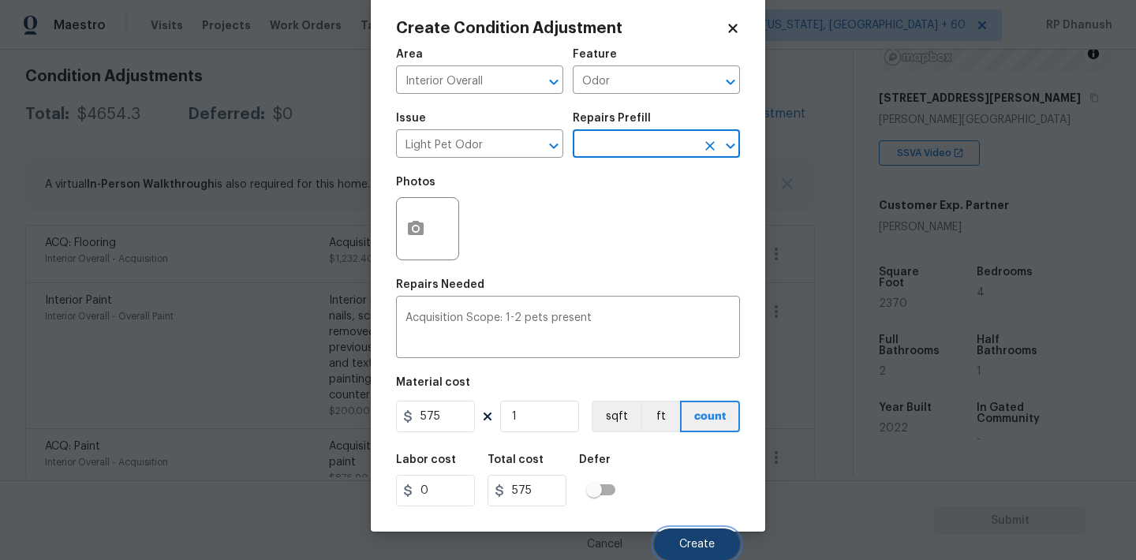
click at [709, 550] on span "Create" at bounding box center [697, 545] width 36 height 12
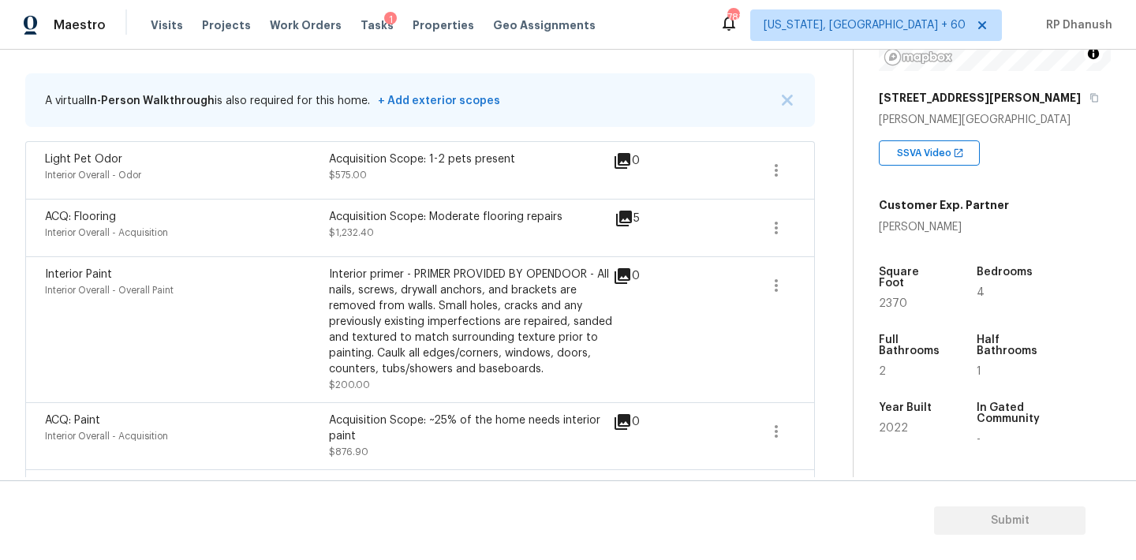
scroll to position [92, 0]
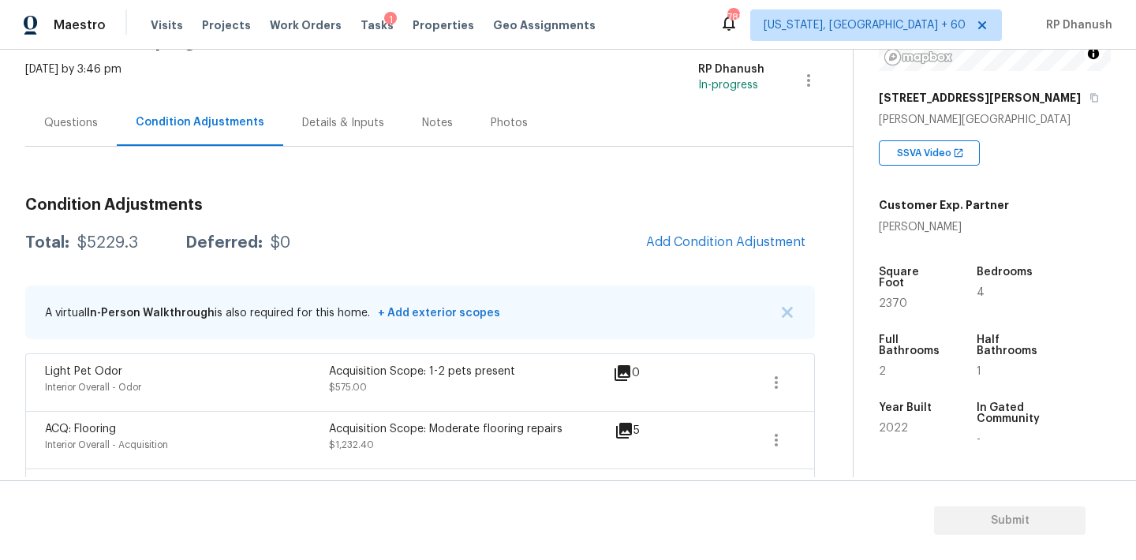
click at [127, 242] on div "$5229.3" at bounding box center [107, 243] width 61 height 16
copy div "$5229.3"
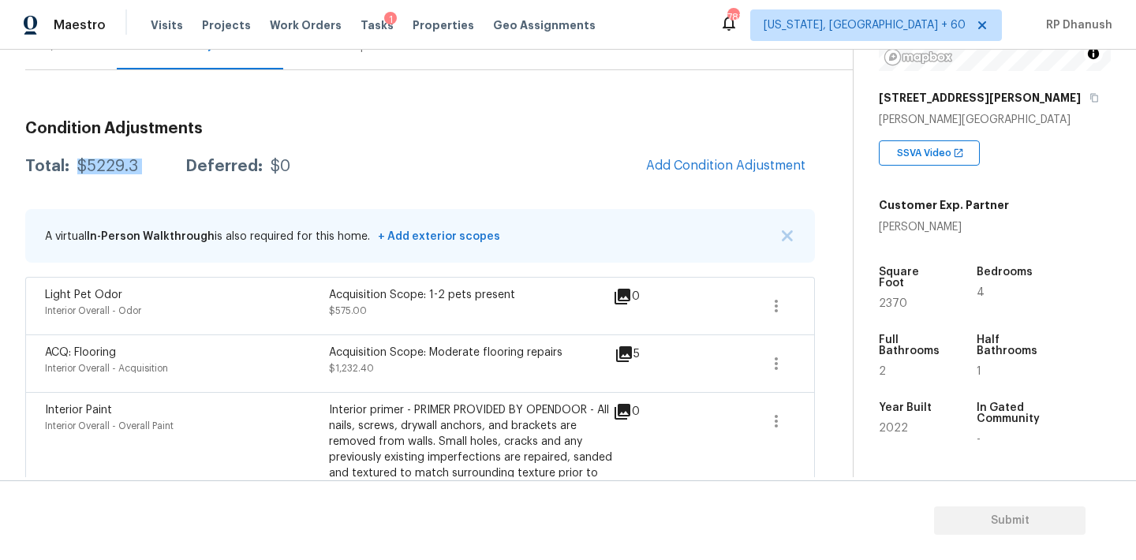
scroll to position [0, 0]
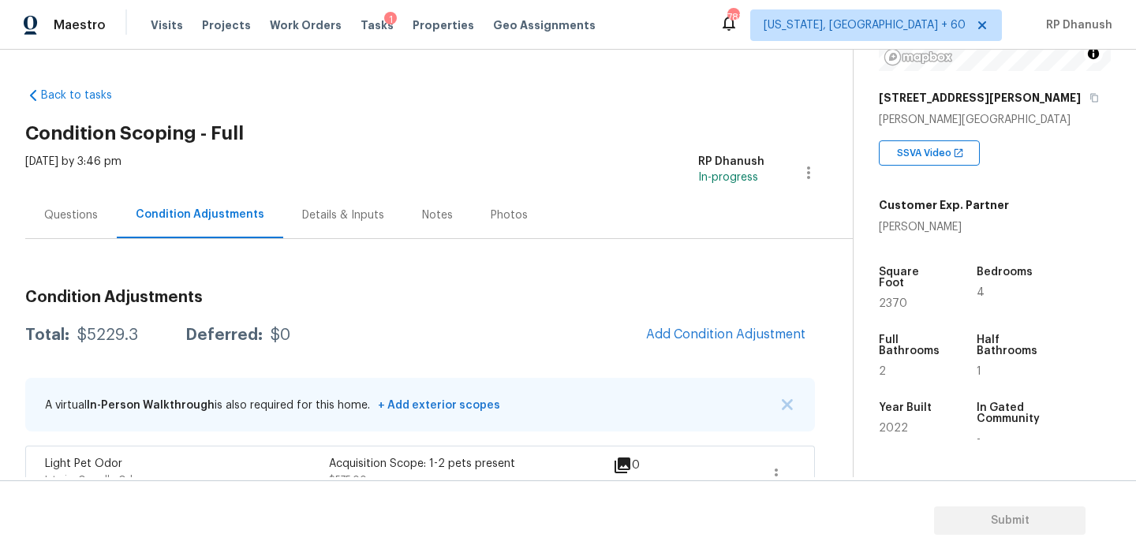
click at [81, 209] on div "Questions" at bounding box center [71, 215] width 54 height 16
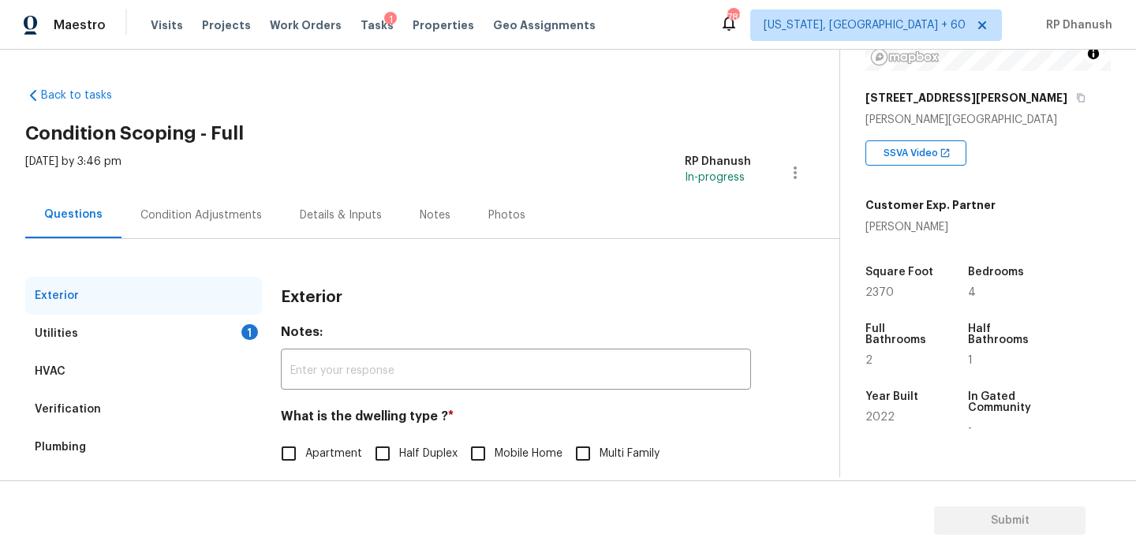
scroll to position [200, 0]
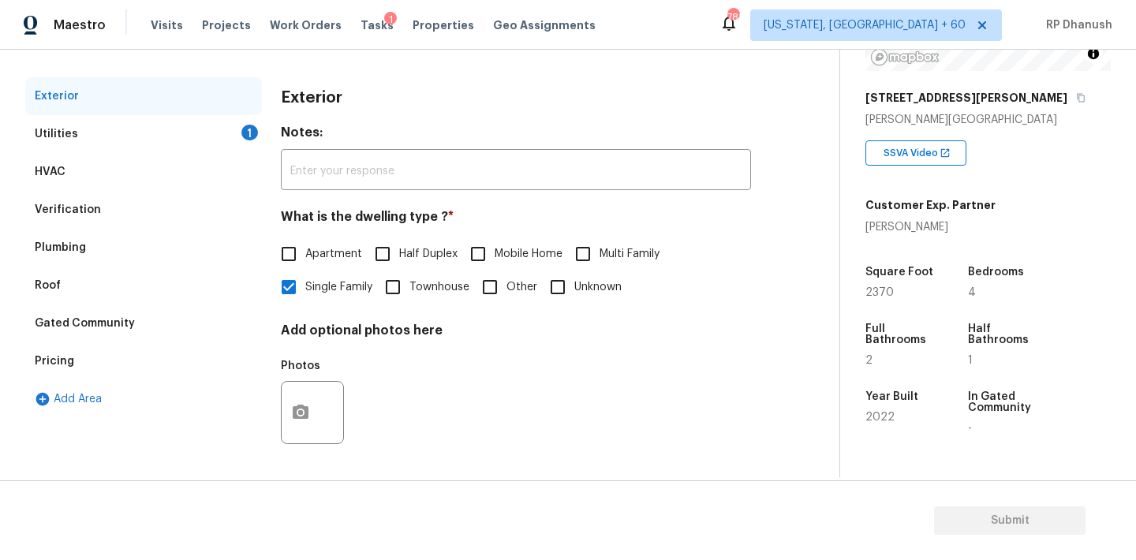
click at [223, 122] on div "Utilities 1" at bounding box center [143, 134] width 237 height 38
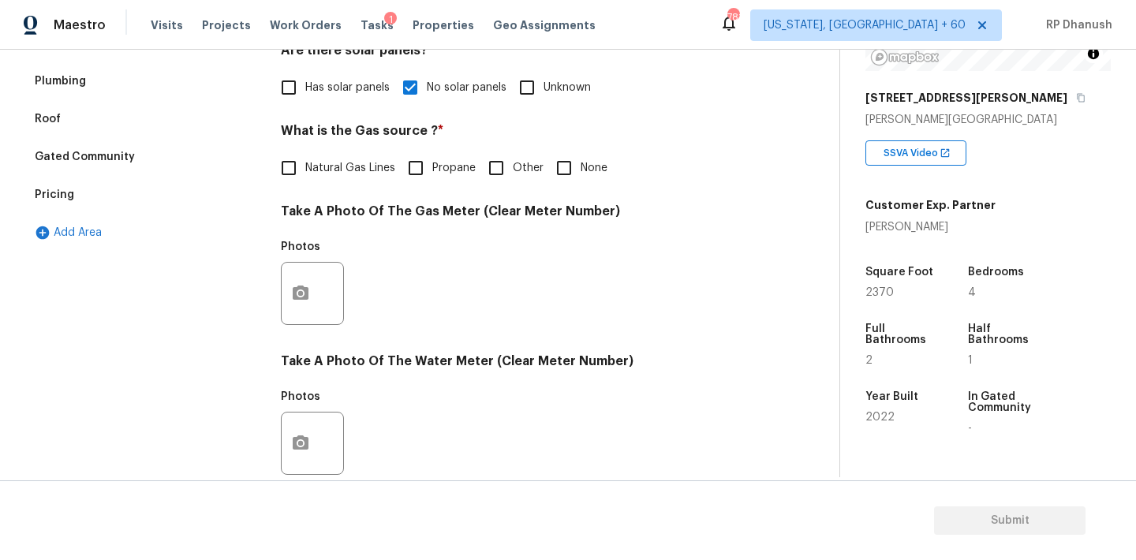
click at [331, 158] on label "Natural Gas Lines" at bounding box center [333, 167] width 123 height 33
click at [305, 158] on input "Natural Gas Lines" at bounding box center [288, 167] width 33 height 33
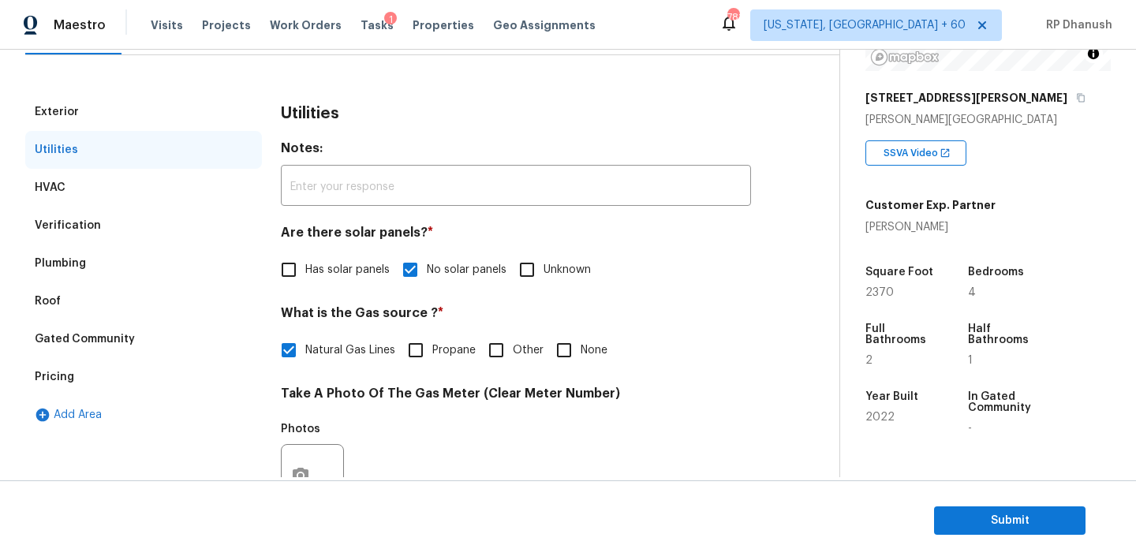
scroll to position [0, 0]
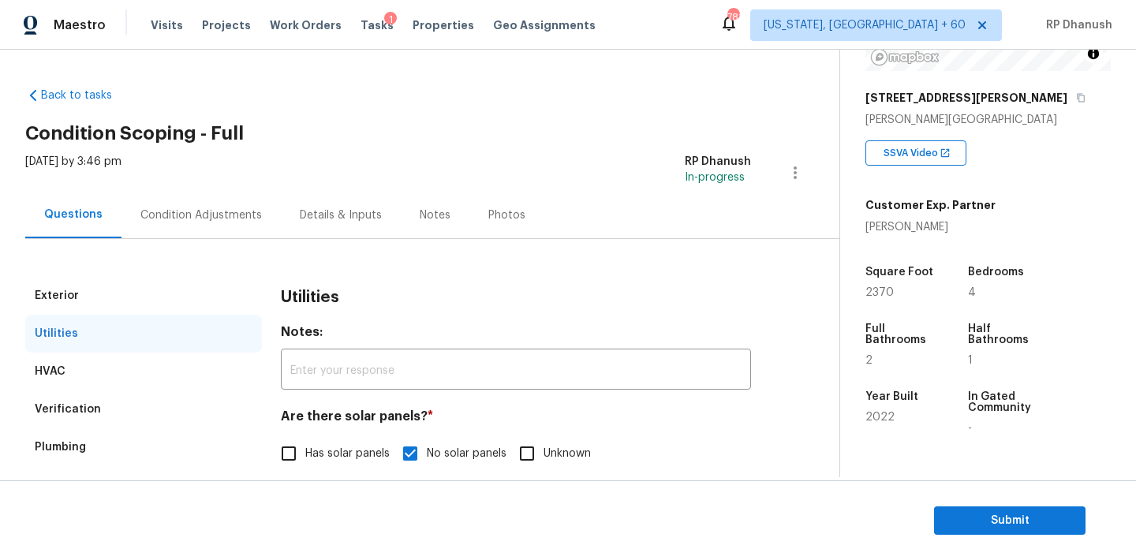
click at [225, 227] on div "Condition Adjustments" at bounding box center [200, 215] width 159 height 47
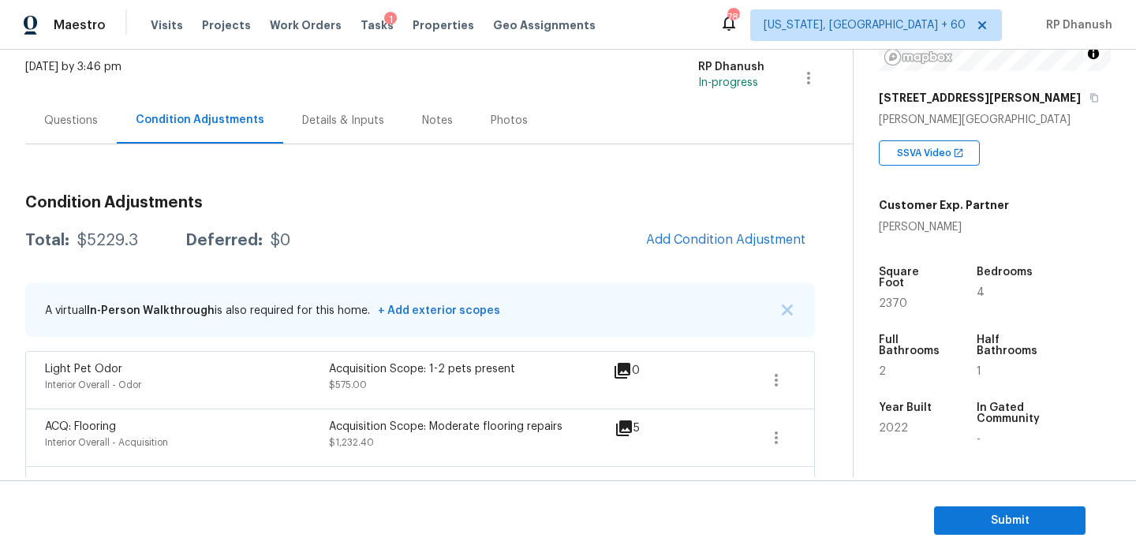
scroll to position [73, 0]
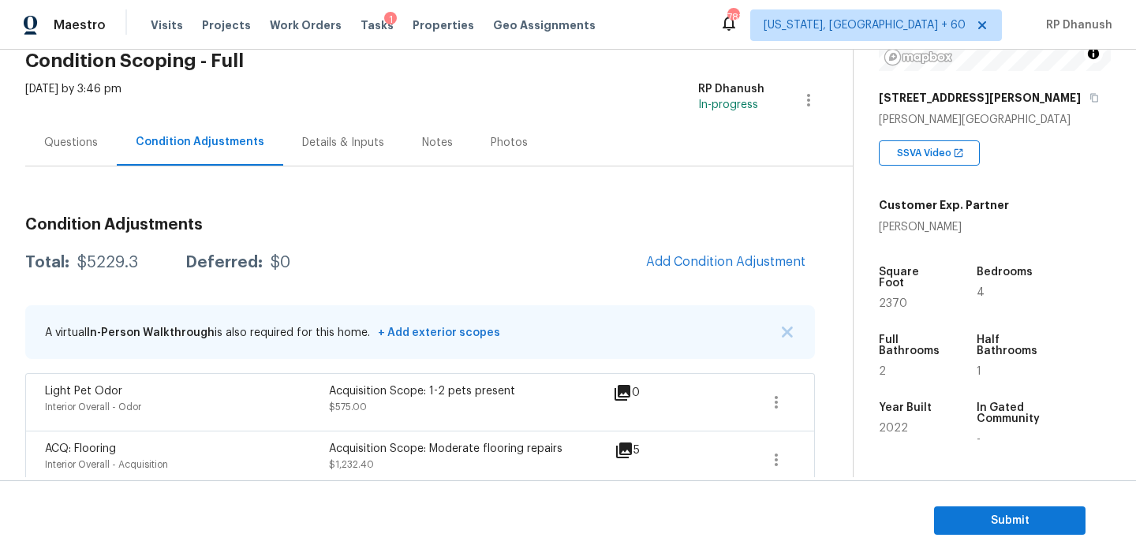
click at [63, 141] on div "Questions" at bounding box center [71, 143] width 54 height 16
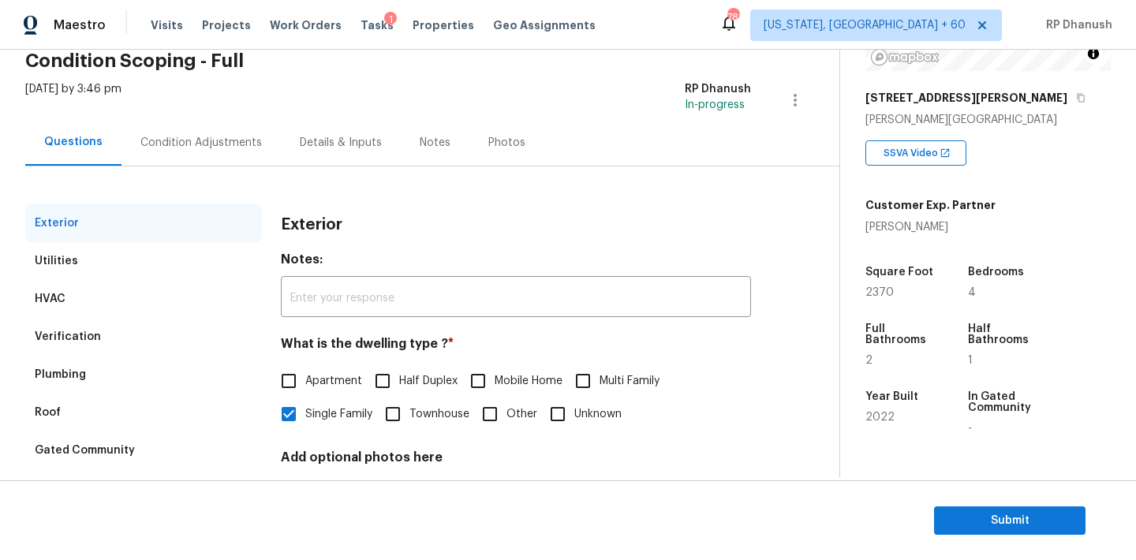
scroll to position [200, 0]
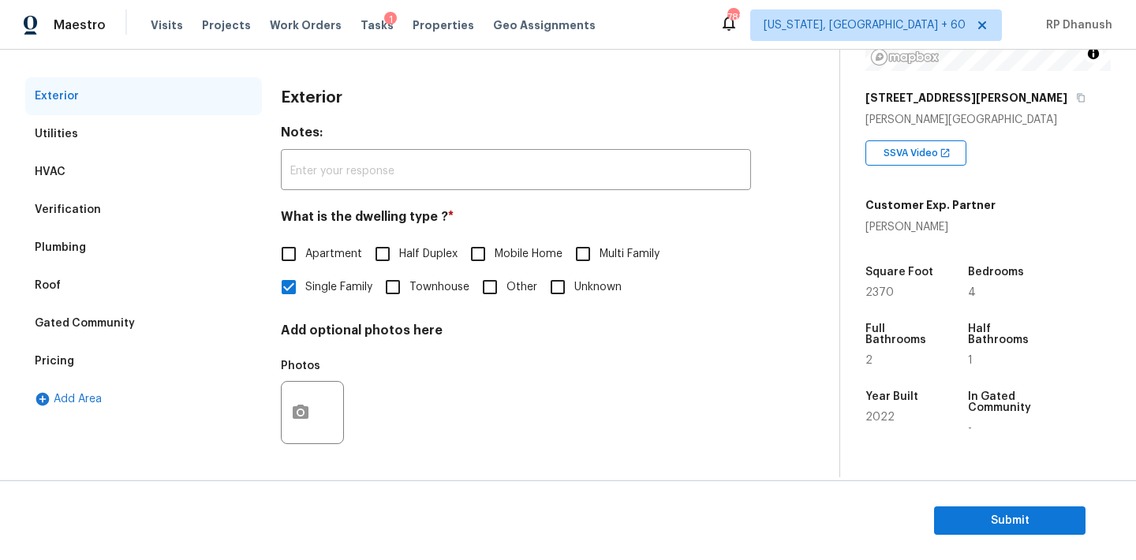
click at [958, 502] on section "Submit" at bounding box center [568, 520] width 1136 height 80
click at [963, 527] on span "Submit" at bounding box center [1010, 521] width 126 height 20
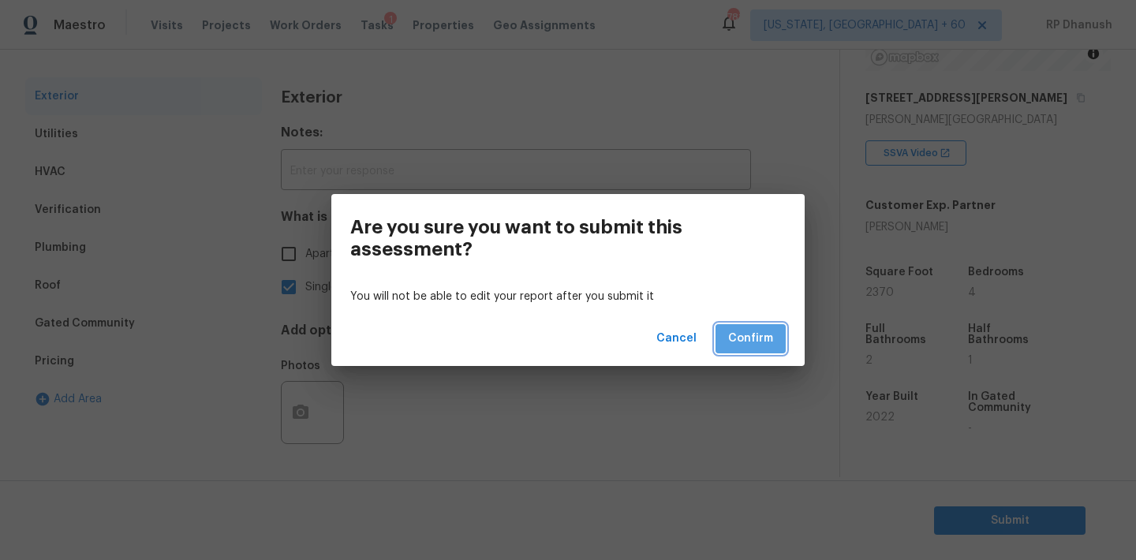
click at [739, 335] on span "Confirm" at bounding box center [750, 339] width 45 height 20
